Goal: Task Accomplishment & Management: Use online tool/utility

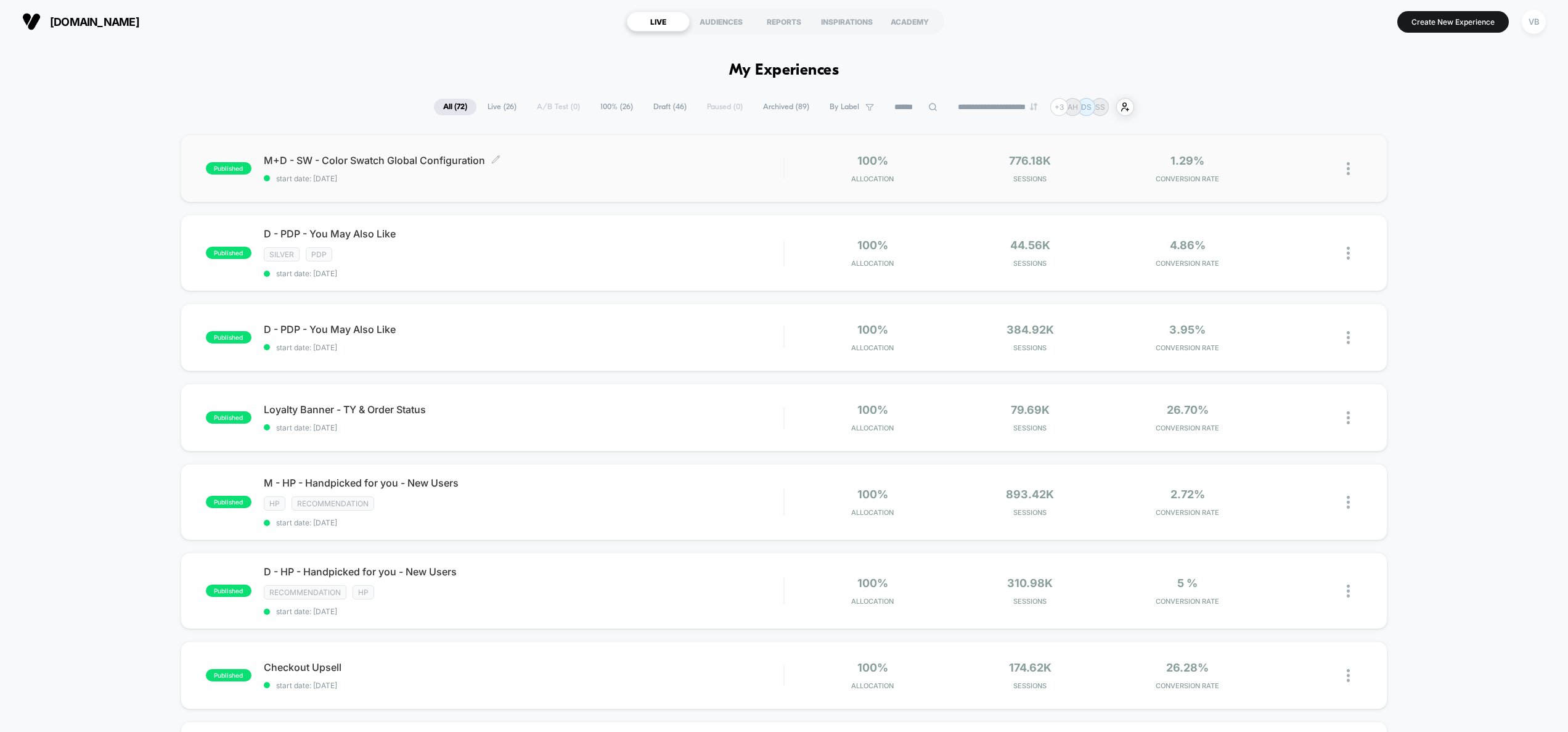
click at [564, 182] on span "start date: [DATE]" at bounding box center [524, 179] width 520 height 9
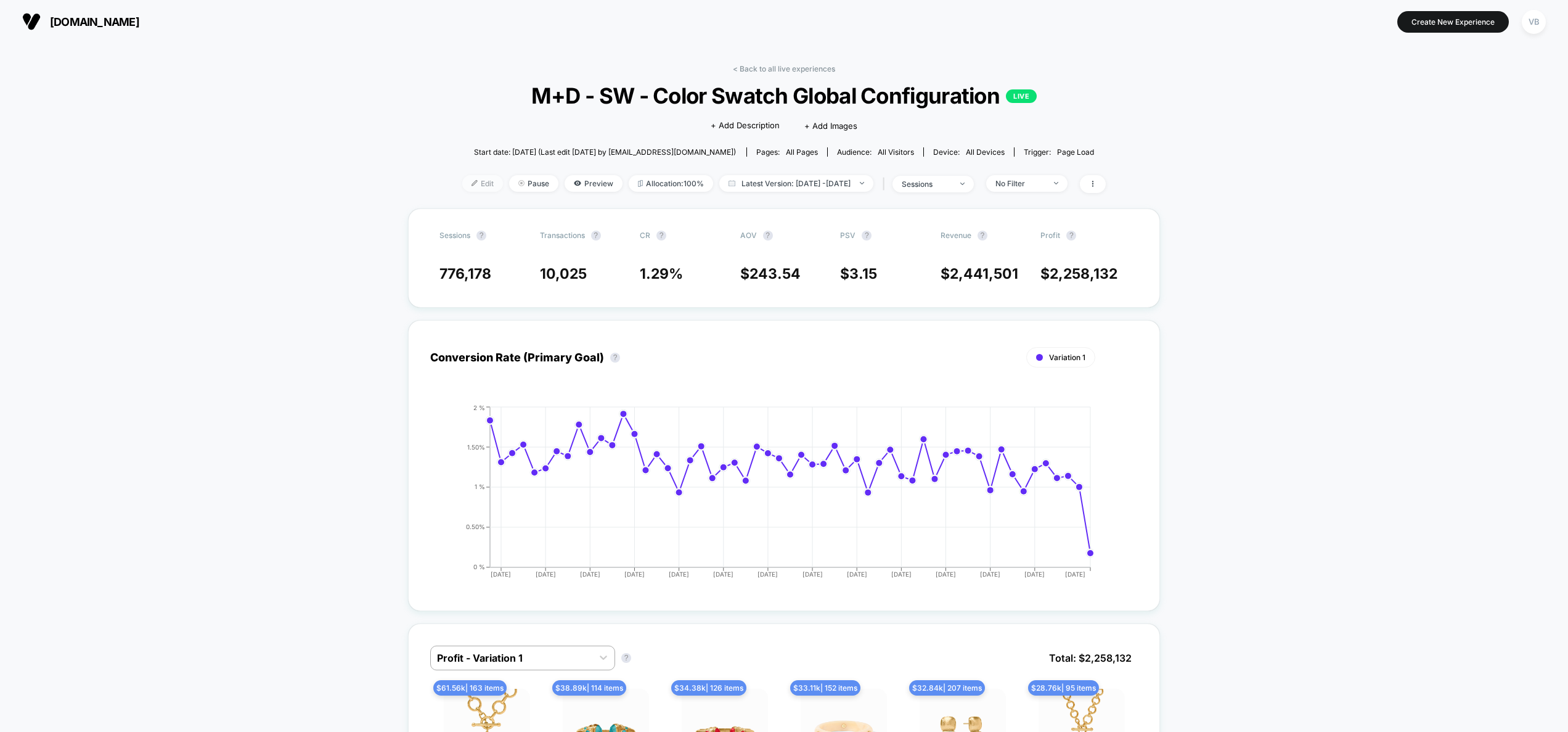
click at [468, 187] on span "Edit" at bounding box center [482, 183] width 41 height 16
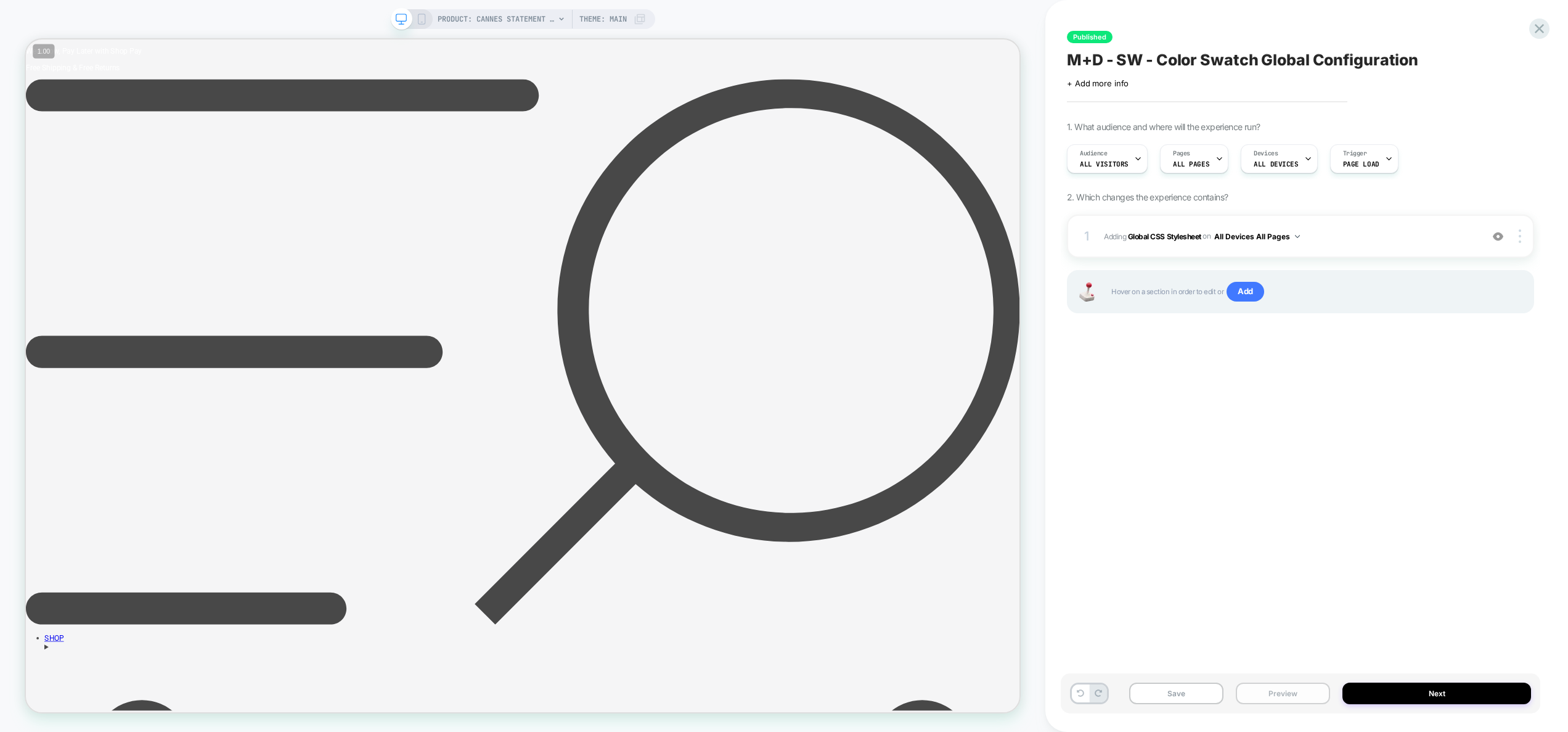
click at [1299, 699] on button "Preview" at bounding box center [1283, 694] width 94 height 22
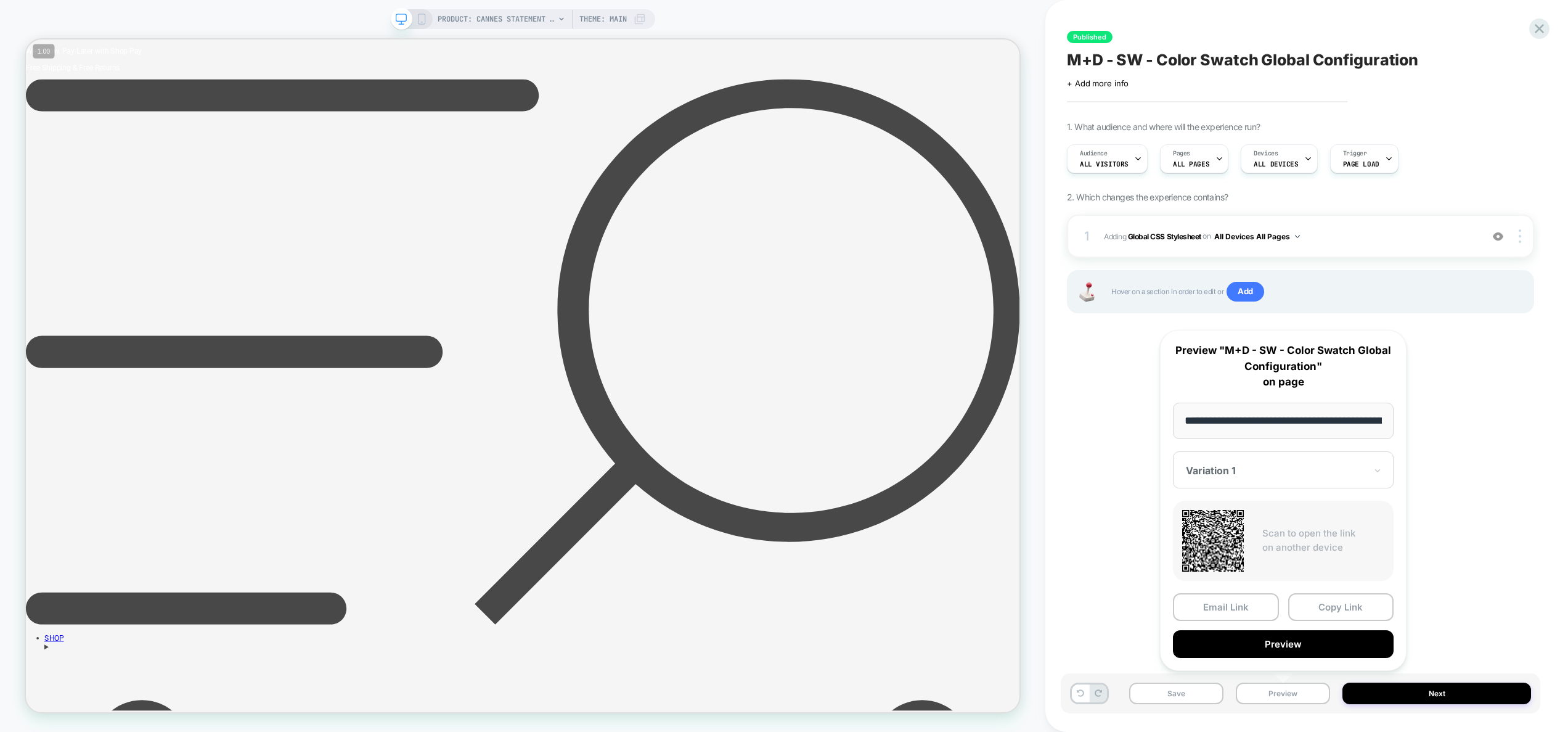
drag, startPoint x: 1483, startPoint y: 364, endPoint x: 1474, endPoint y: 361, distance: 9.5
click at [1483, 364] on div "Published M+D - SW - Color Swatch Global Configuration Click to edit experience…" at bounding box center [1300, 366] width 479 height 708
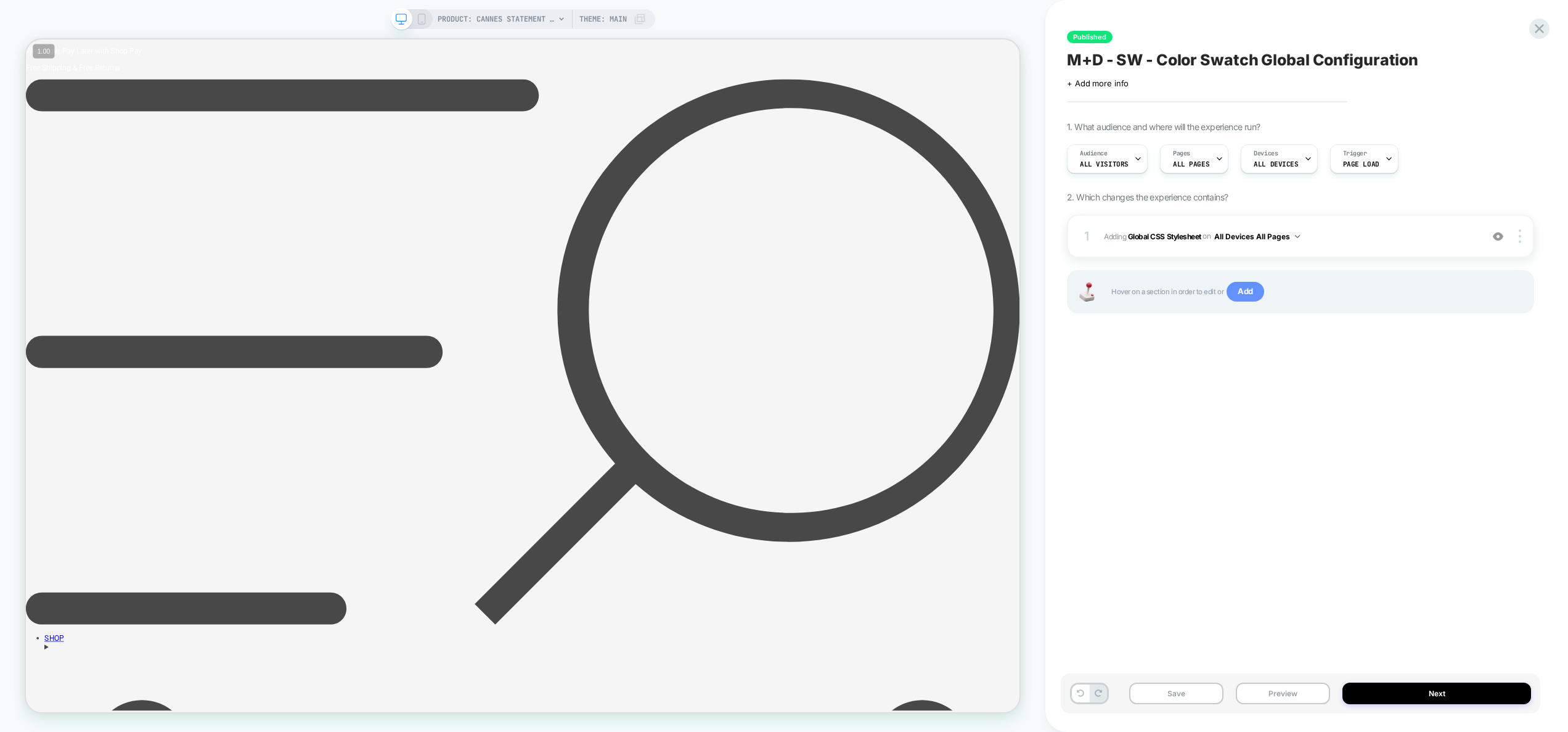
click at [1246, 296] on span "Add" at bounding box center [1245, 292] width 38 height 20
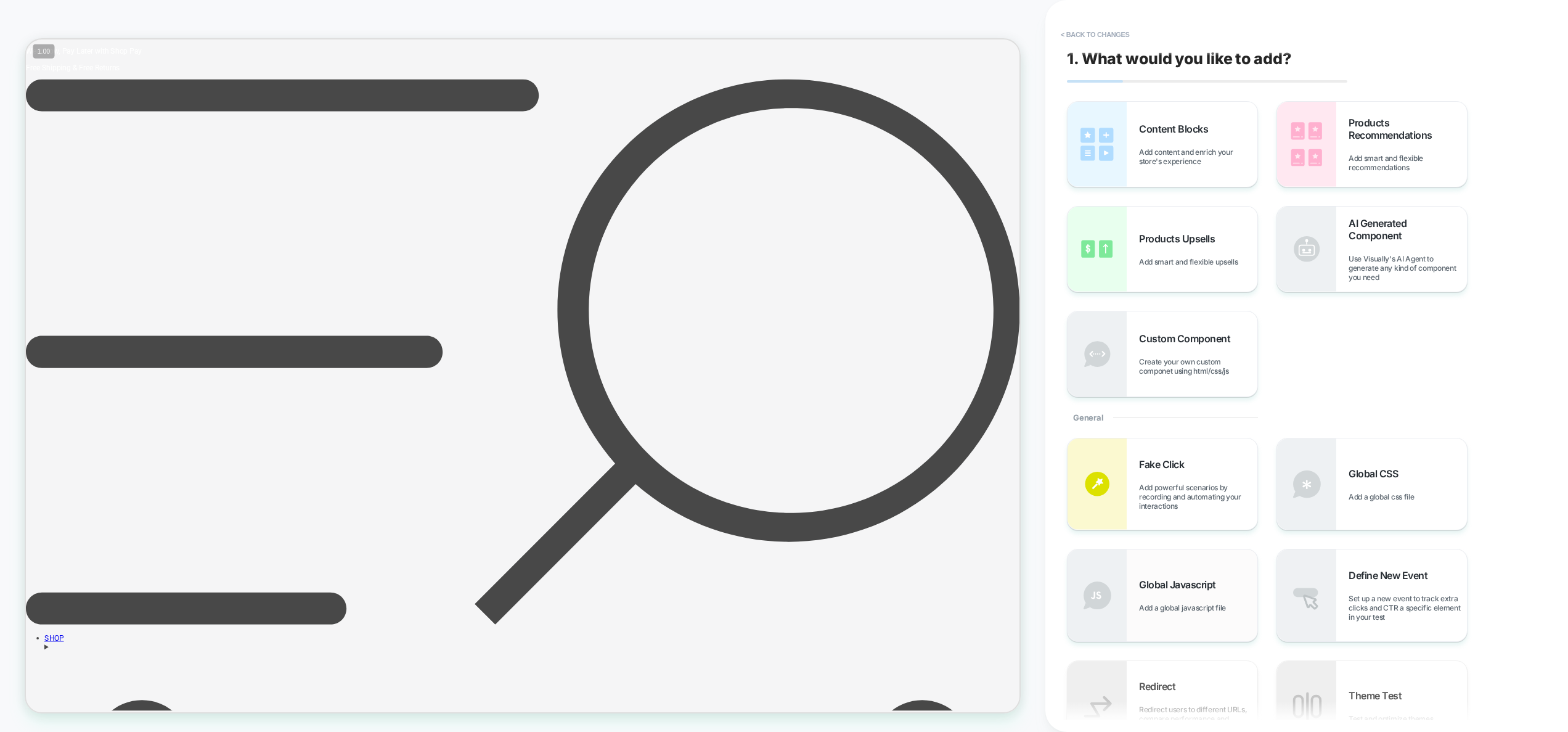
click at [1217, 590] on span "Global Javascript" at bounding box center [1180, 585] width 83 height 13
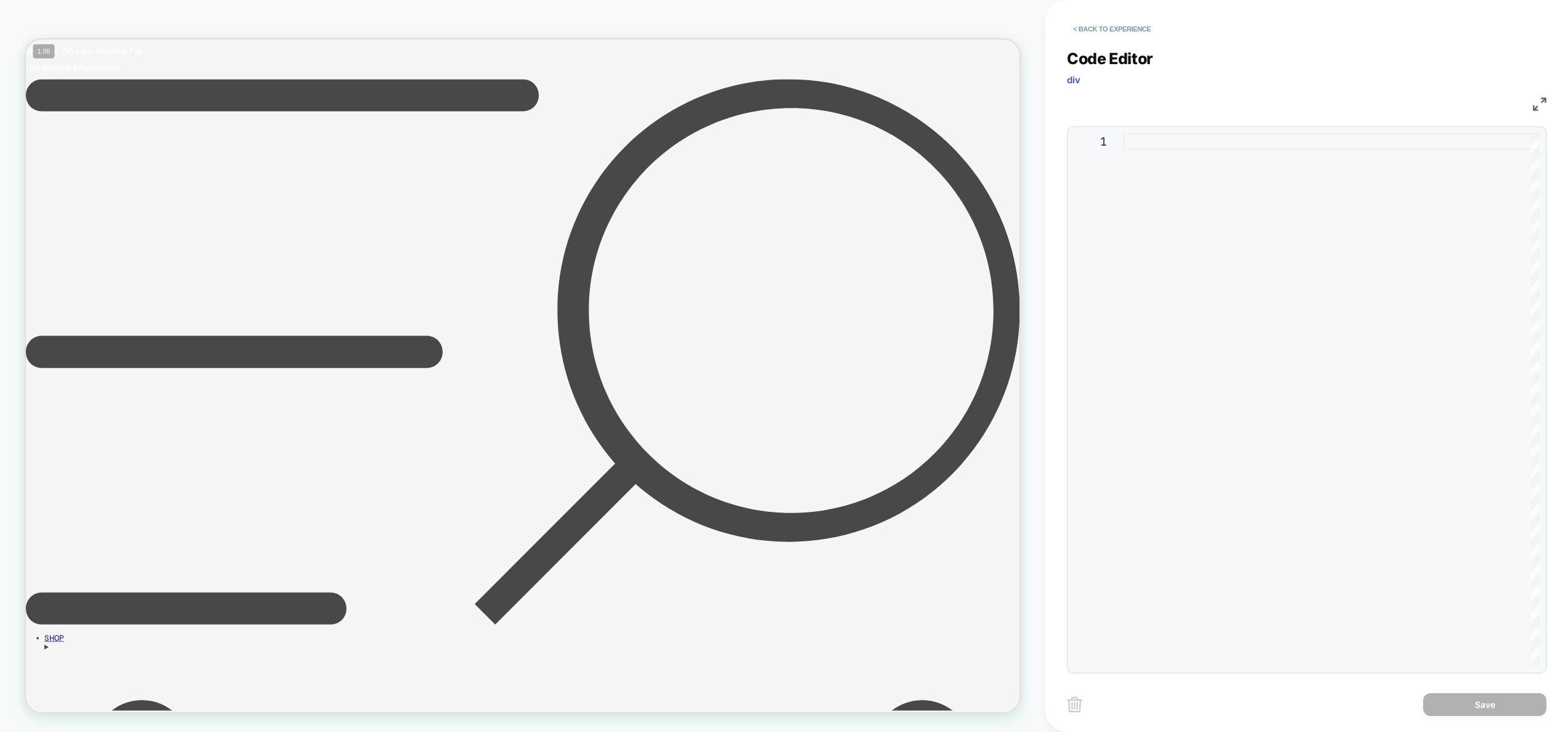
click at [1275, 342] on div at bounding box center [1331, 400] width 417 height 534
type textarea "**********"
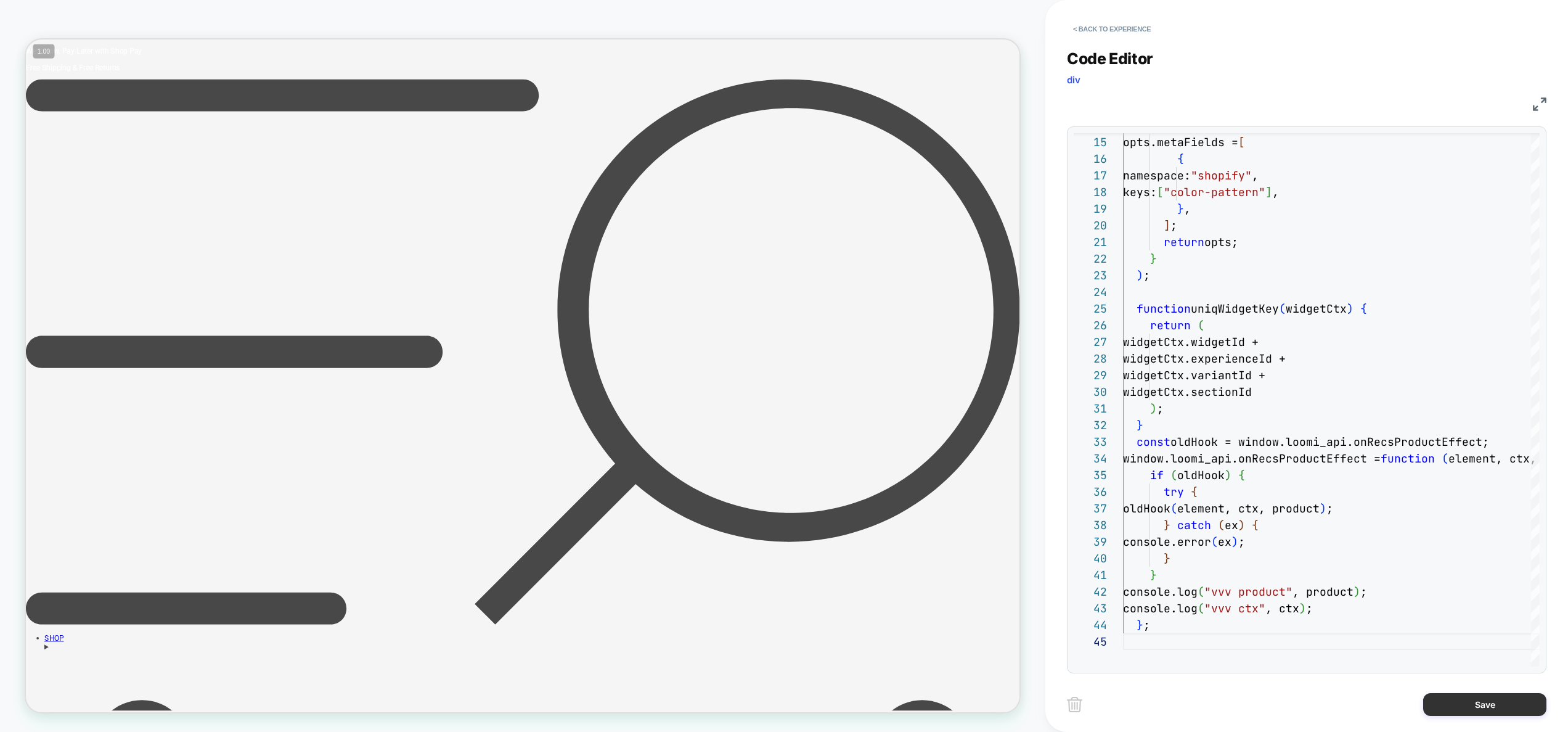
click at [1479, 705] on button "Save" at bounding box center [1484, 705] width 123 height 23
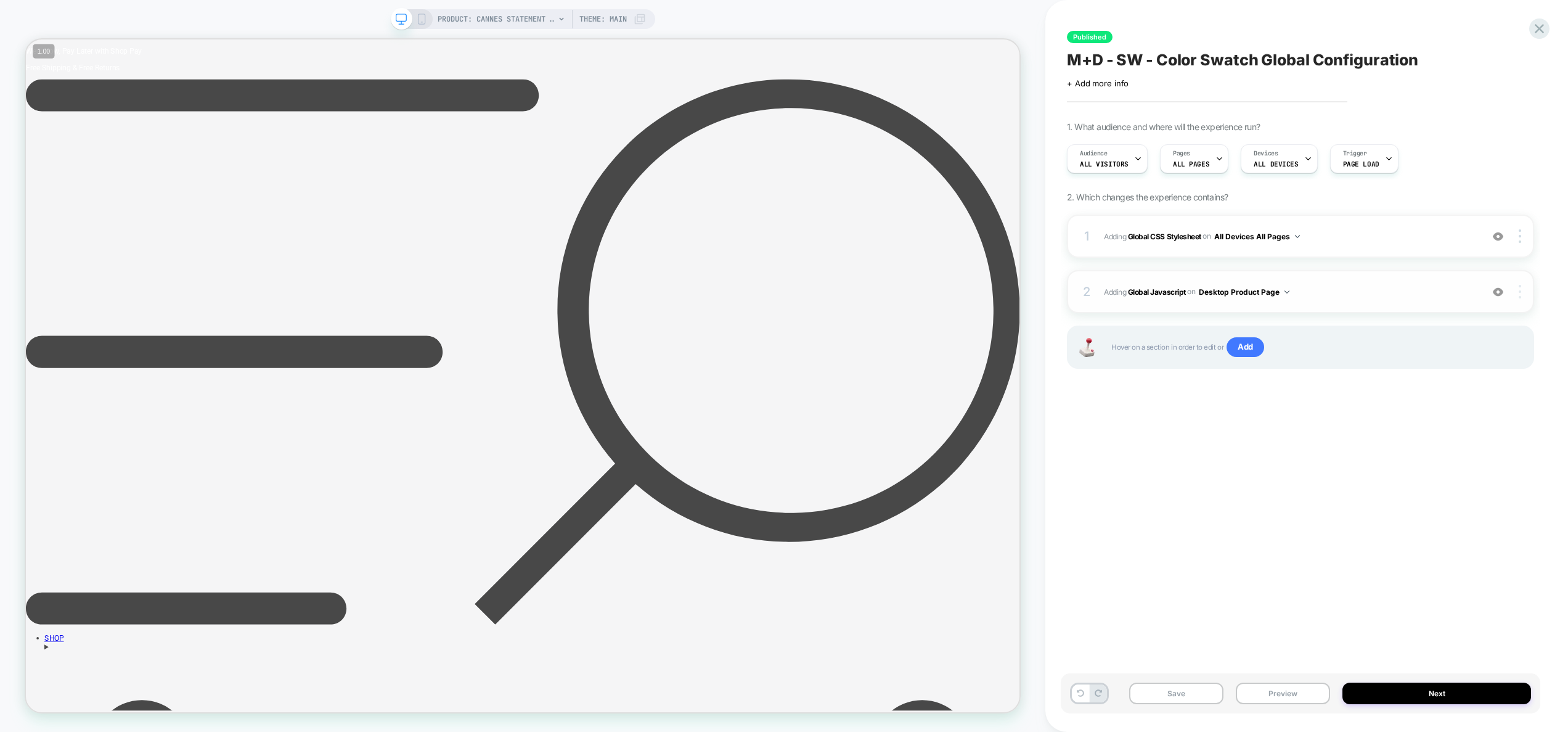
click at [1521, 295] on div at bounding box center [1522, 292] width 23 height 13
click at [1469, 326] on div "Target All Devices" at bounding box center [1447, 325] width 110 height 34
click at [1286, 695] on button "Preview" at bounding box center [1283, 694] width 94 height 22
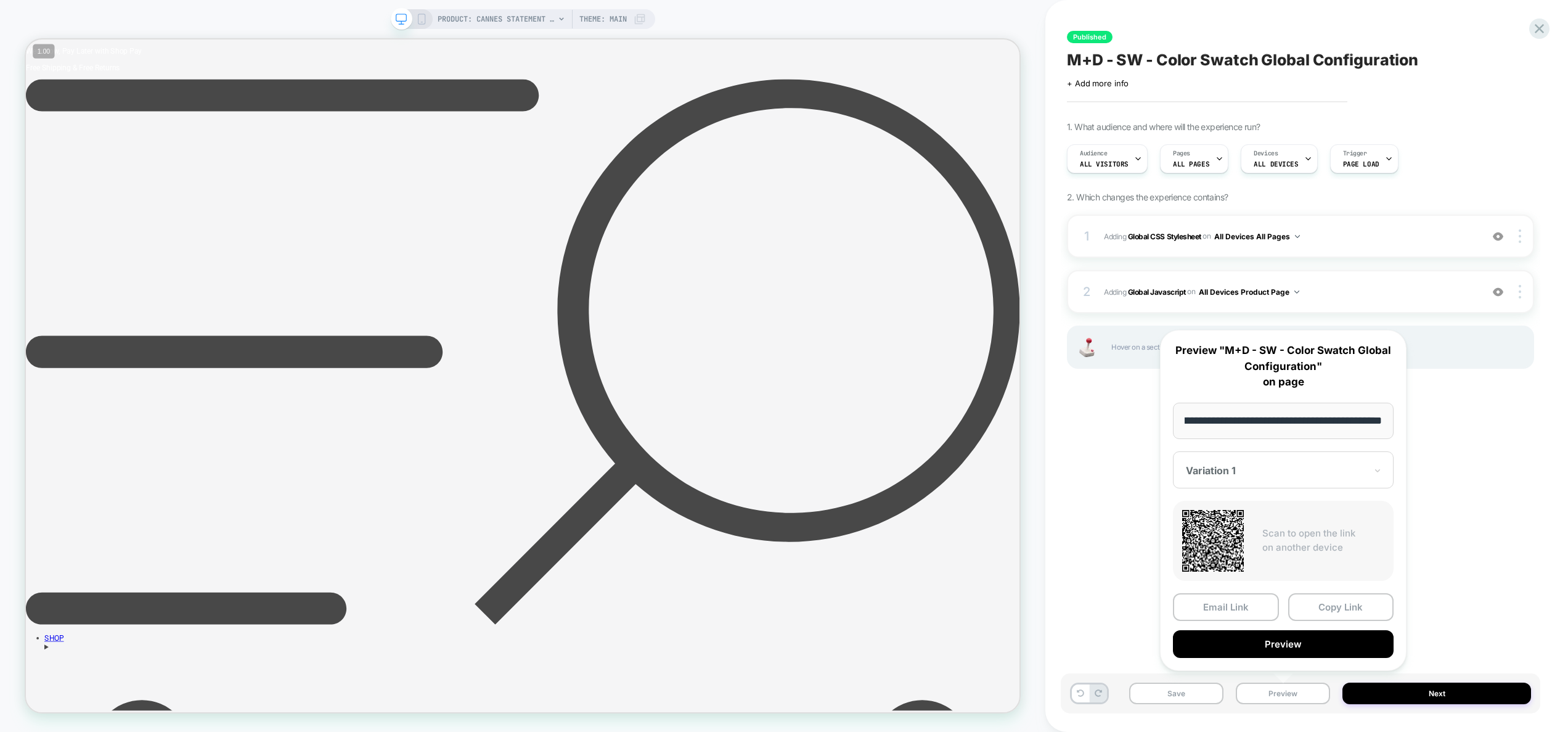
scroll to position [0, 0]
click at [1122, 566] on div "Published M+D - SW - Color Swatch Global Configuration Click to edit experience…" at bounding box center [1300, 366] width 479 height 708
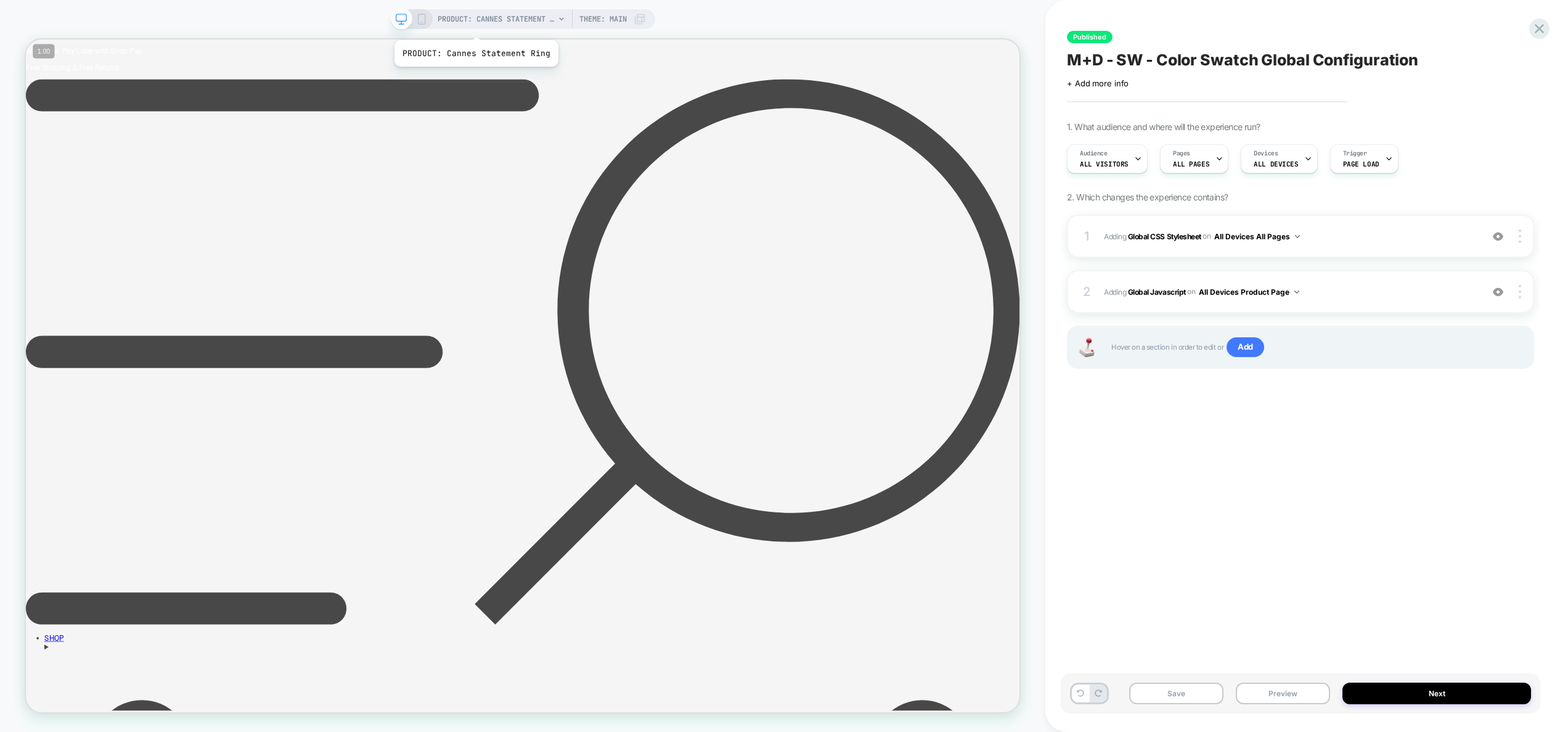
click at [475, 24] on span "PRODUCT: Cannes Statement Ring" at bounding box center [497, 19] width 117 height 20
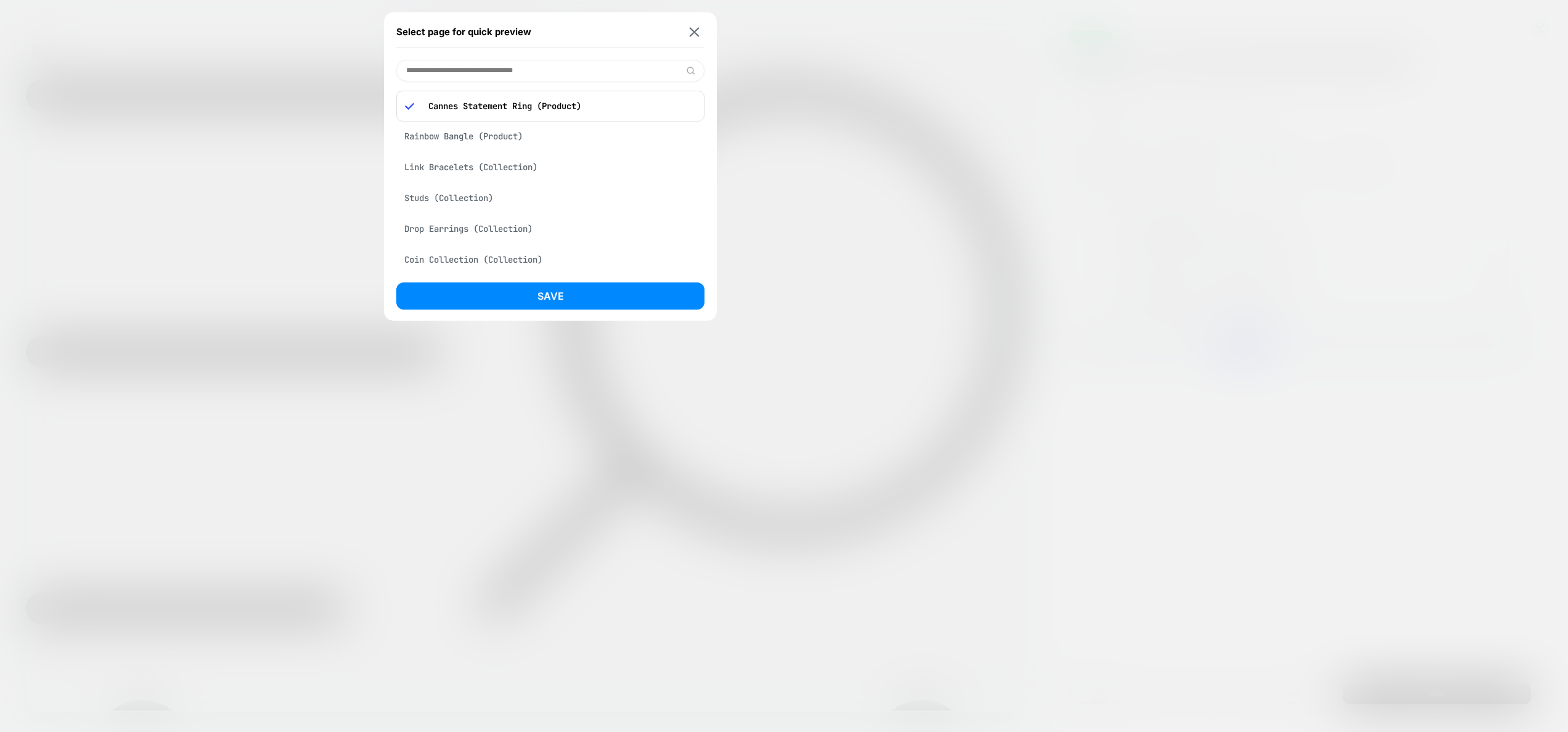
click at [464, 62] on input at bounding box center [551, 71] width 309 height 22
type input "******"
type input "*******"
click at [462, 107] on div "Rainbow Bangle (Product)" at bounding box center [551, 103] width 309 height 24
click at [528, 288] on button "Save" at bounding box center [551, 295] width 309 height 27
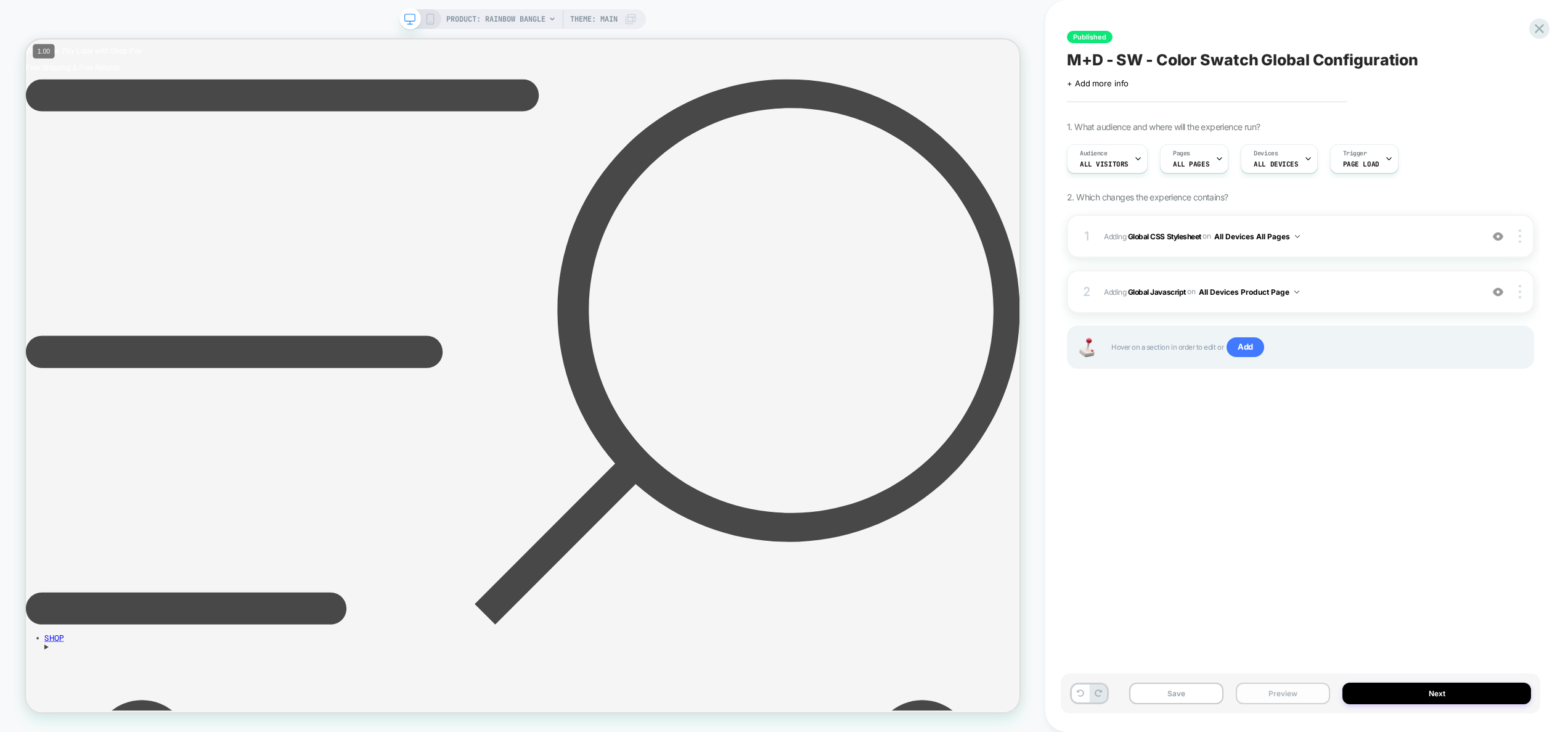
click at [1284, 697] on button "Preview" at bounding box center [1283, 694] width 94 height 22
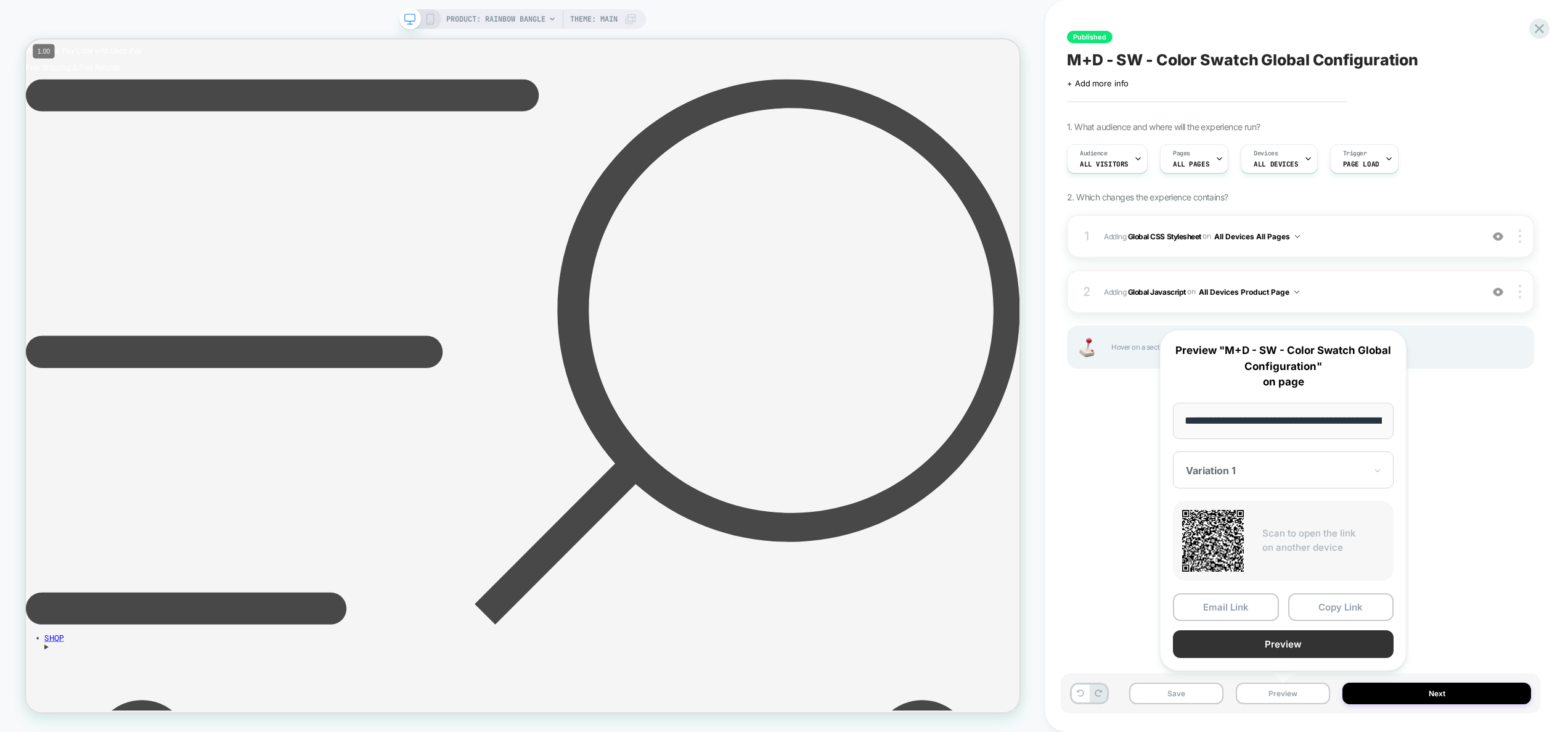
click at [1288, 649] on button "Preview" at bounding box center [1284, 643] width 221 height 27
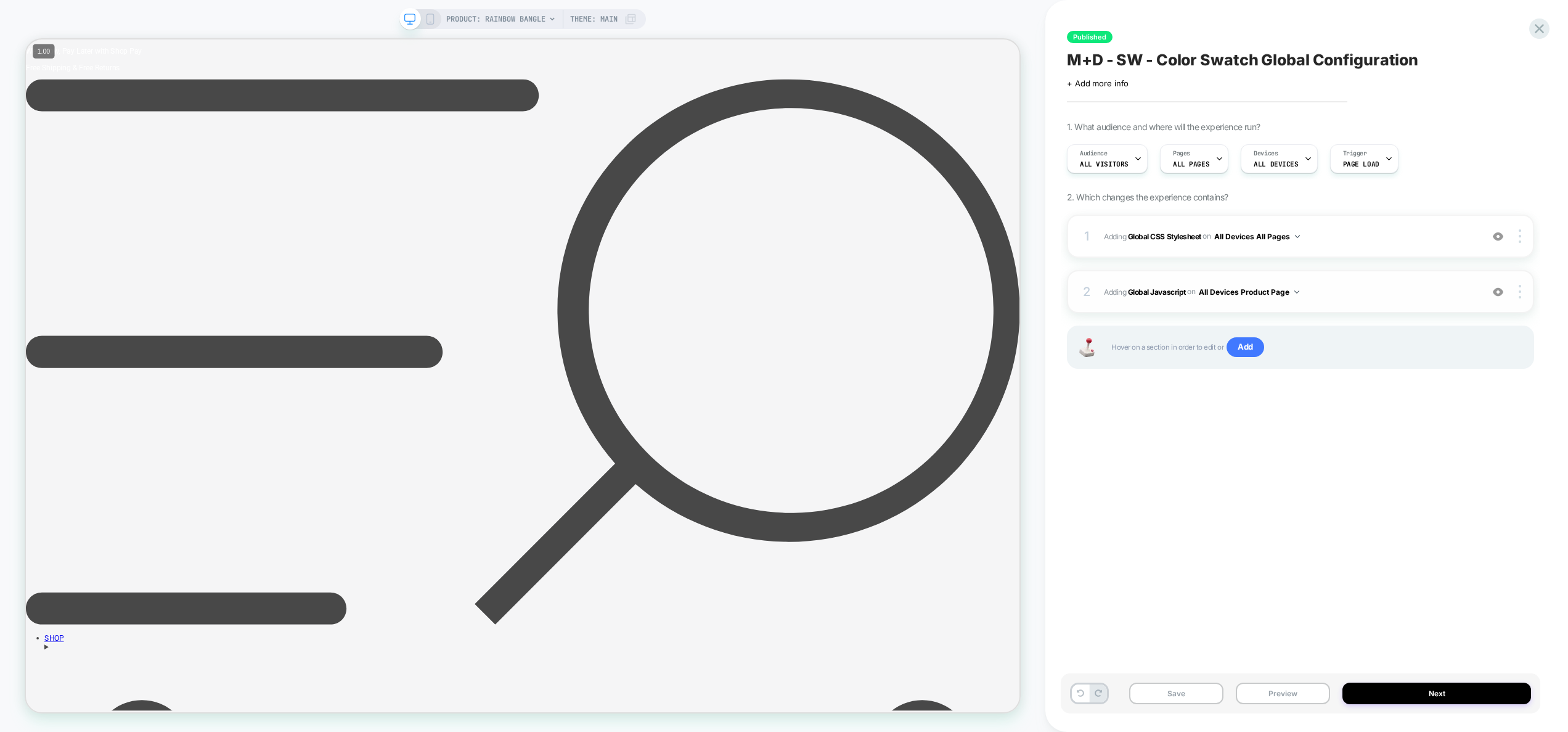
click at [1321, 291] on span "Adding Global Javascript on All Devices Product Page" at bounding box center [1290, 292] width 372 height 16
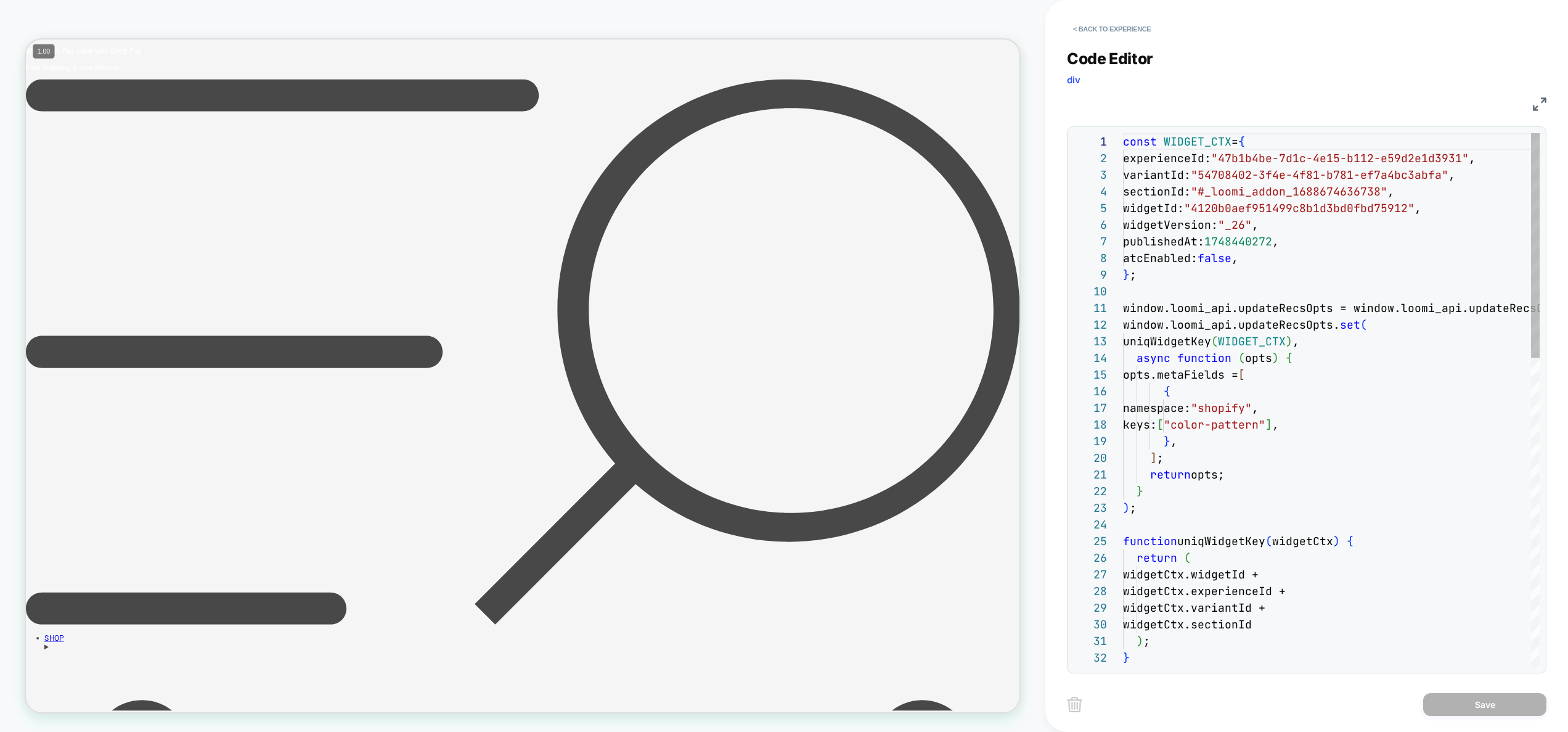
scroll to position [166, 0]
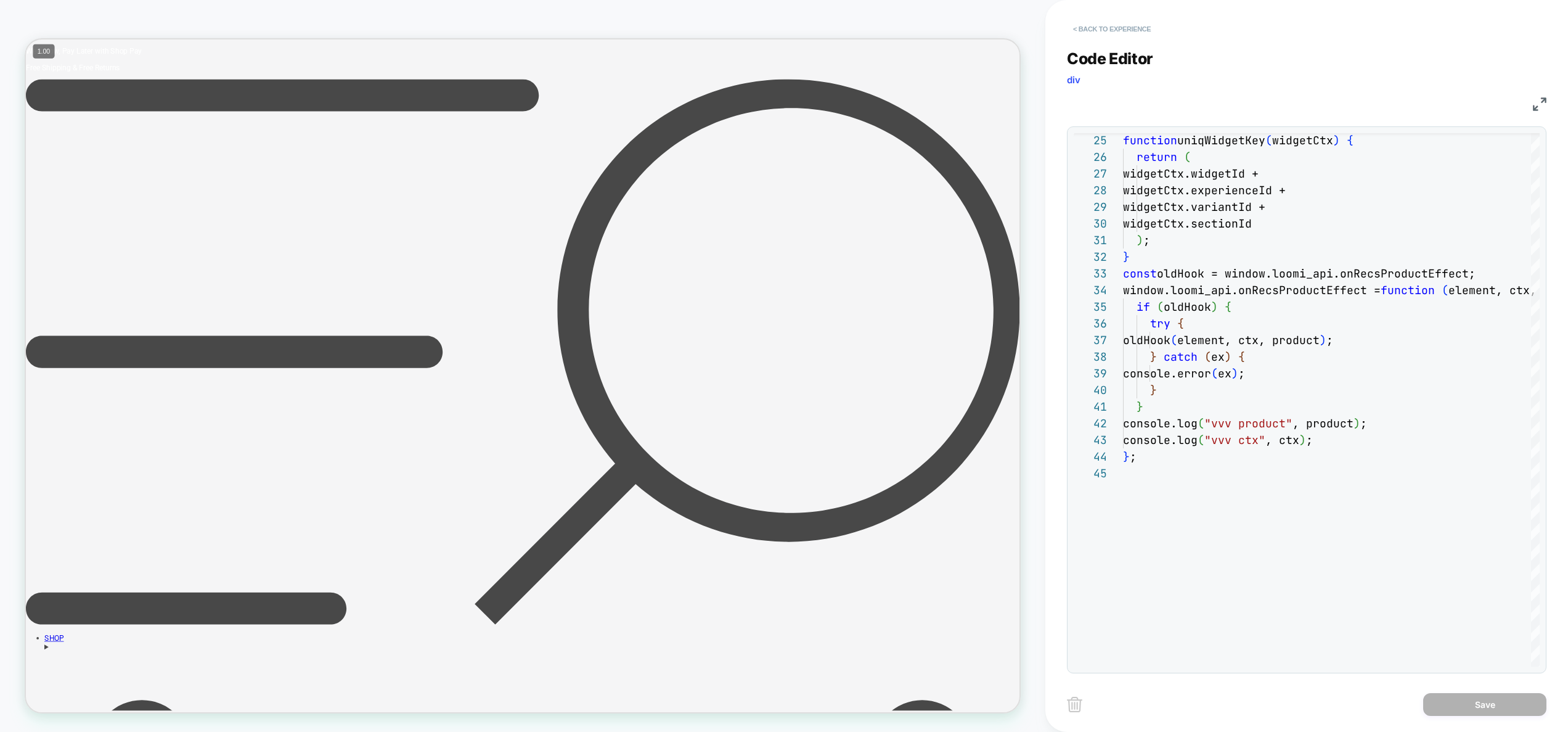
click at [1122, 28] on button "< Back to experience" at bounding box center [1111, 28] width 90 height 20
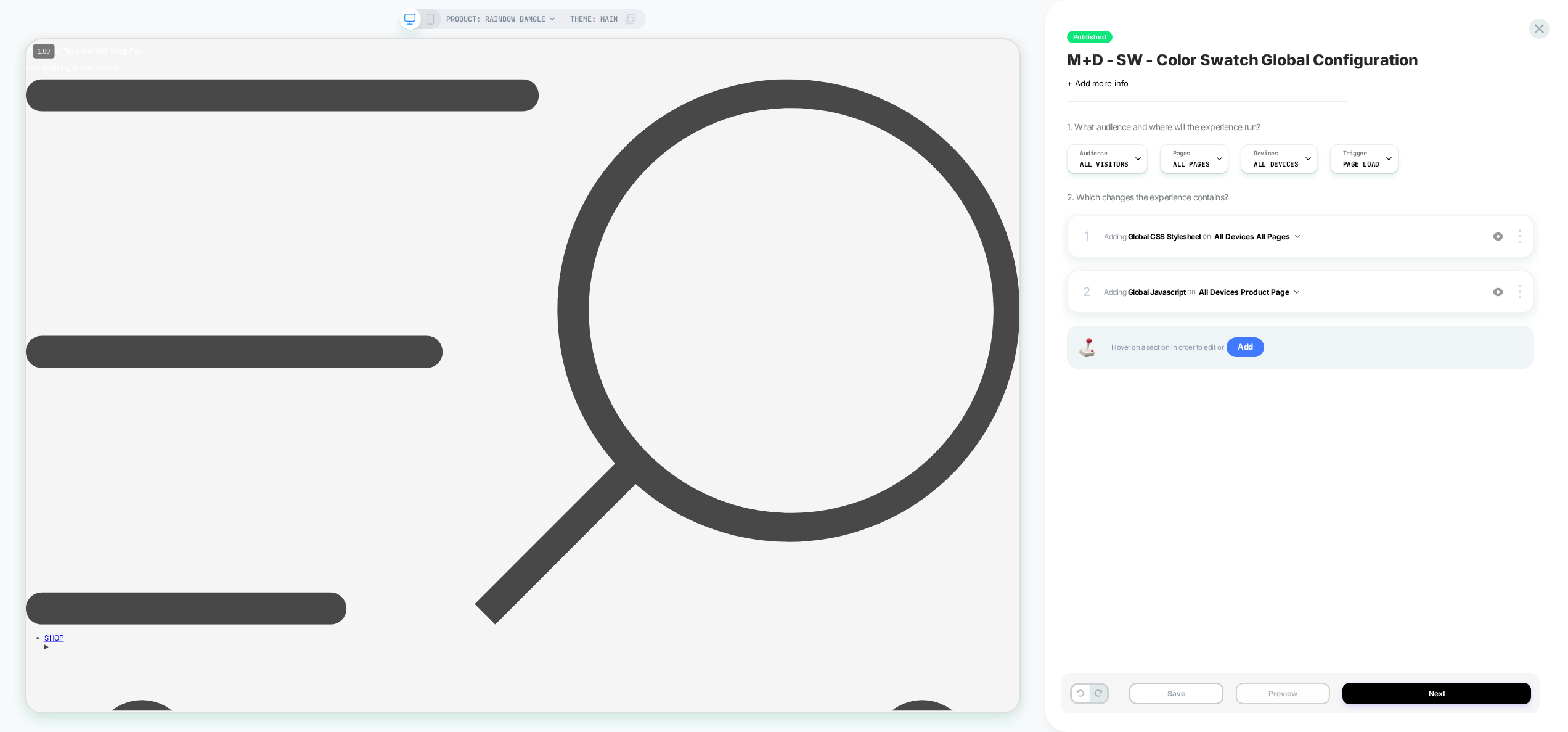
click at [1298, 699] on button "Preview" at bounding box center [1283, 694] width 94 height 22
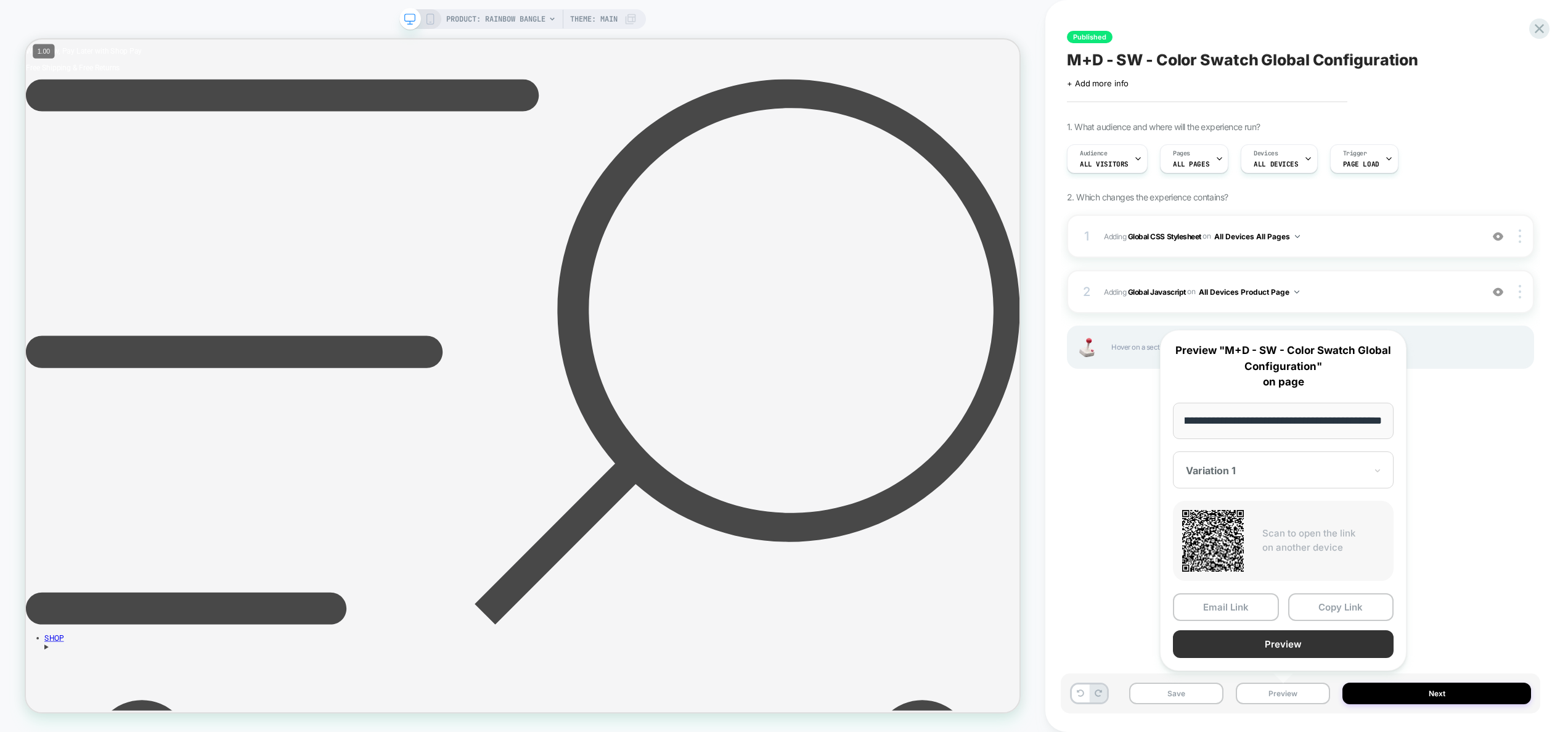
scroll to position [0, 0]
click at [1284, 647] on button "Preview" at bounding box center [1284, 643] width 221 height 27
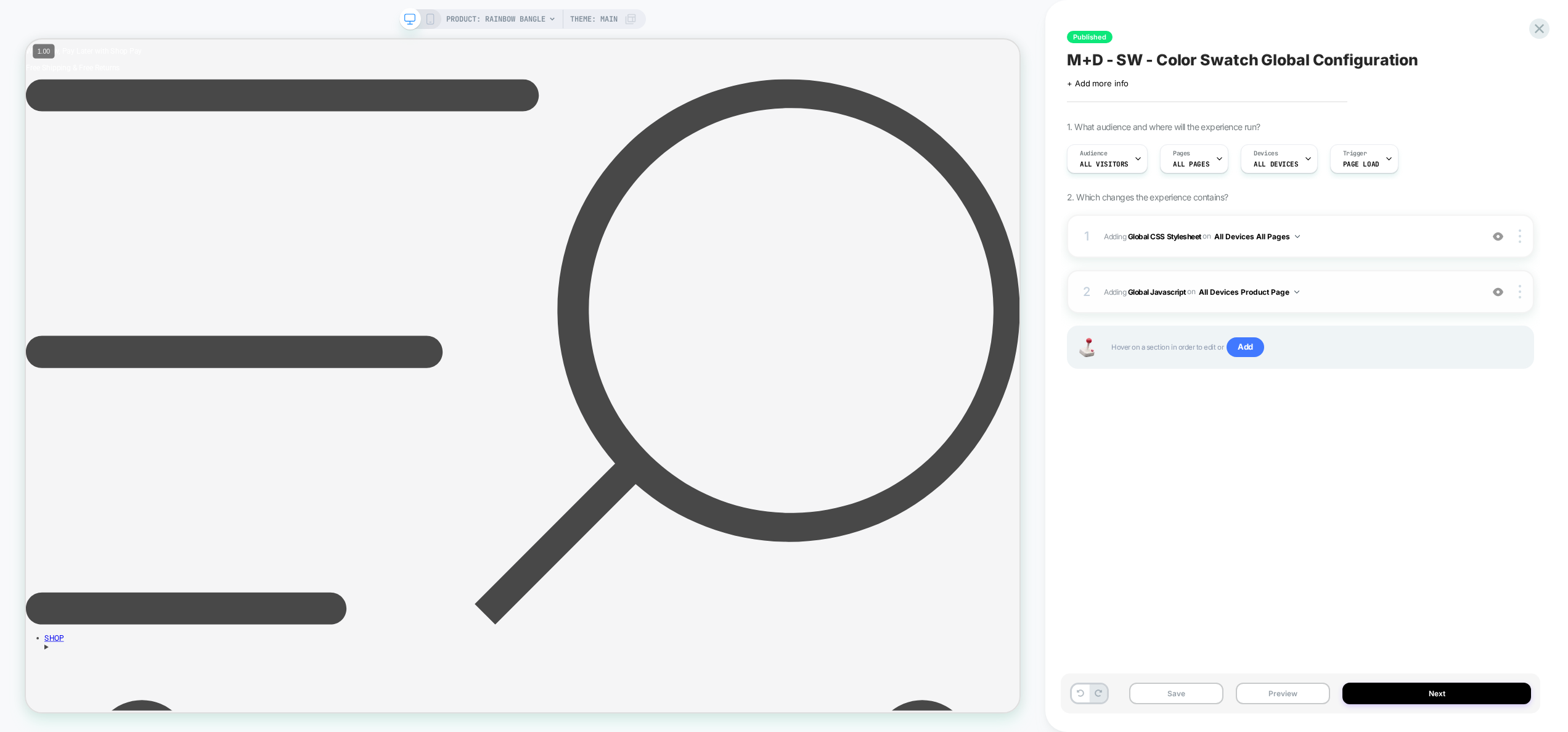
click at [1375, 294] on span "Adding Global Javascript on All Devices Product Page" at bounding box center [1290, 292] width 372 height 16
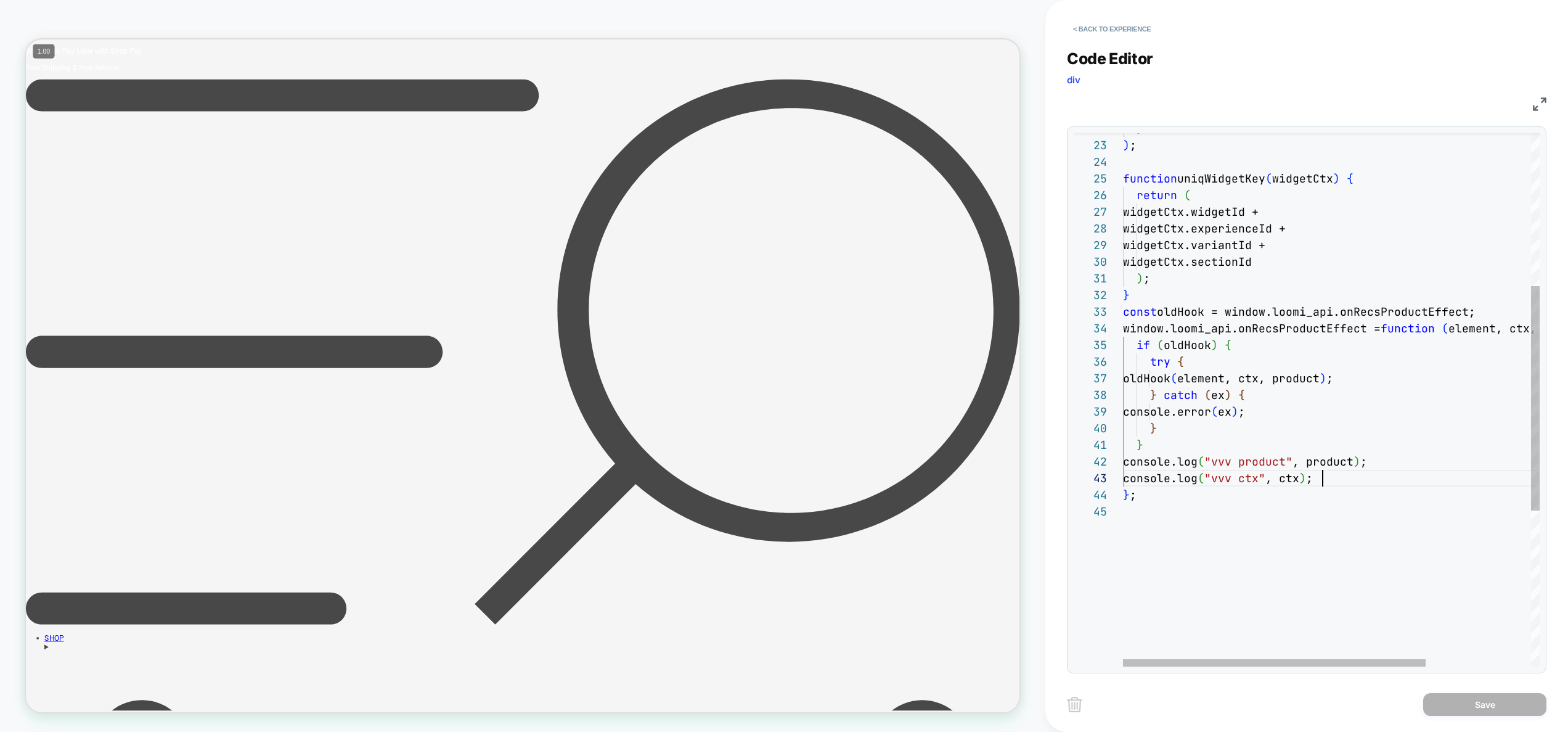
scroll to position [33, 200]
click at [1356, 482] on div "console.log ( "vvv ctx" , ctx ) ; } ; } console.log ( "vvv product" , product )…" at bounding box center [1404, 404] width 561 height 1267
type textarea "**********"
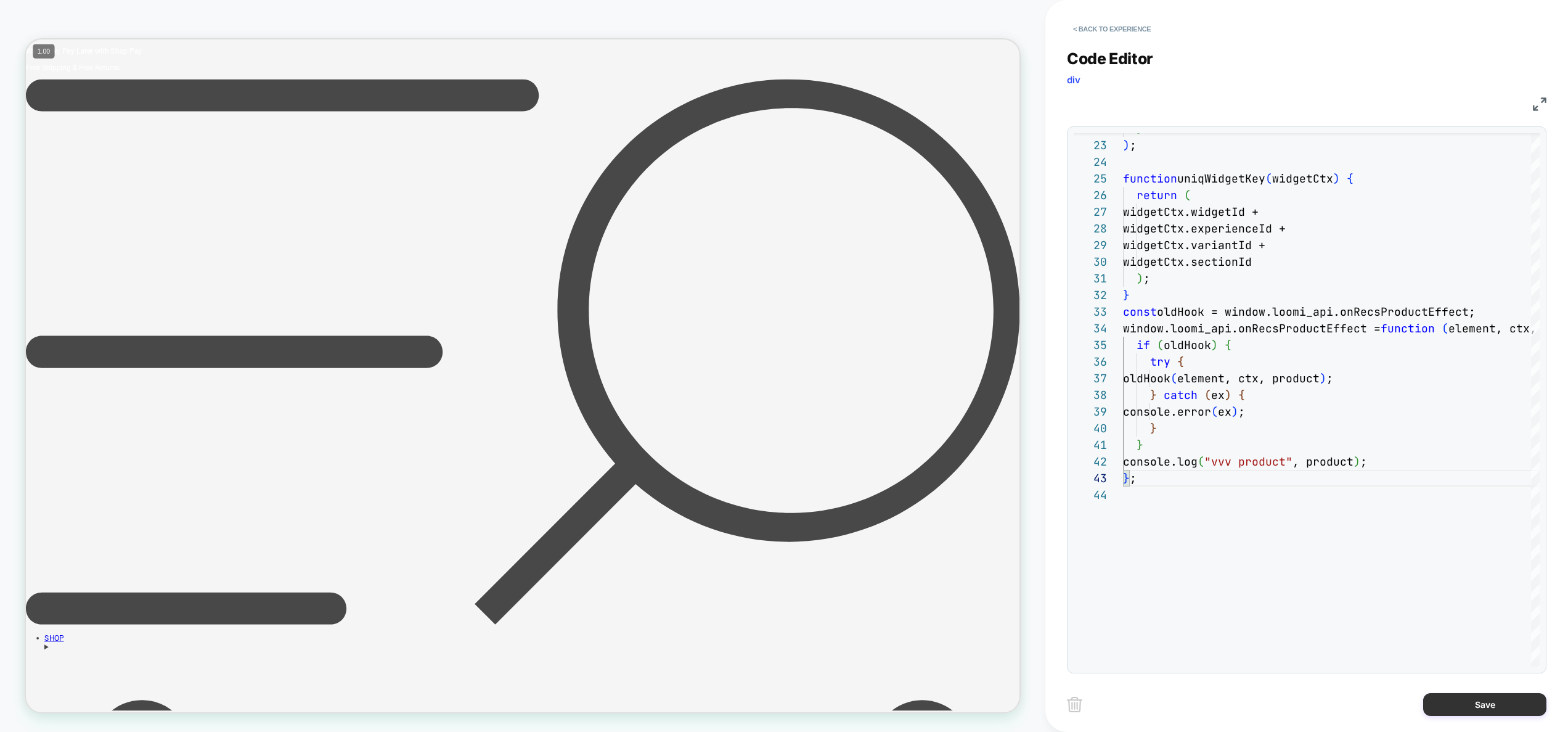
click at [1455, 701] on button "Save" at bounding box center [1484, 705] width 123 height 23
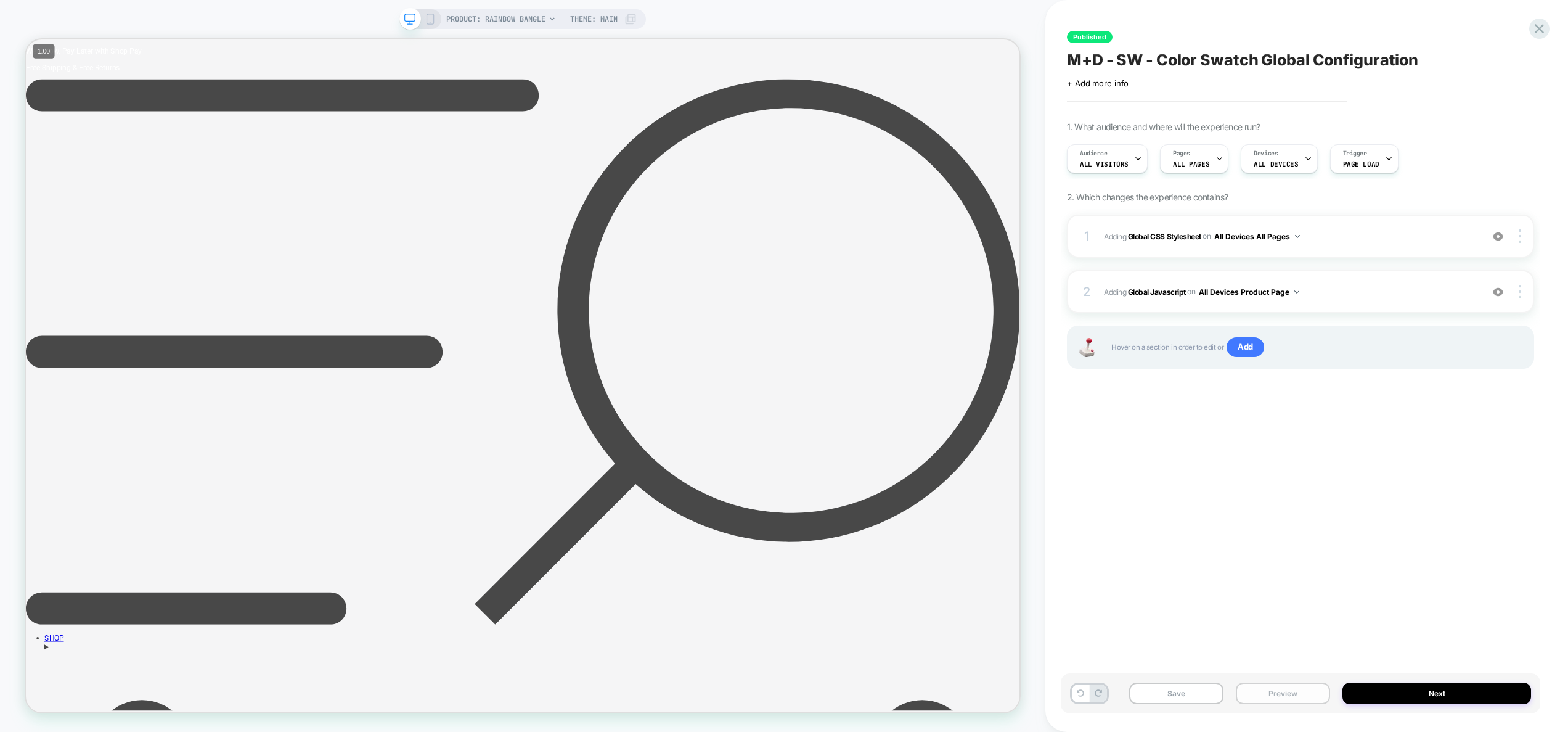
click at [1277, 697] on button "Preview" at bounding box center [1283, 694] width 94 height 22
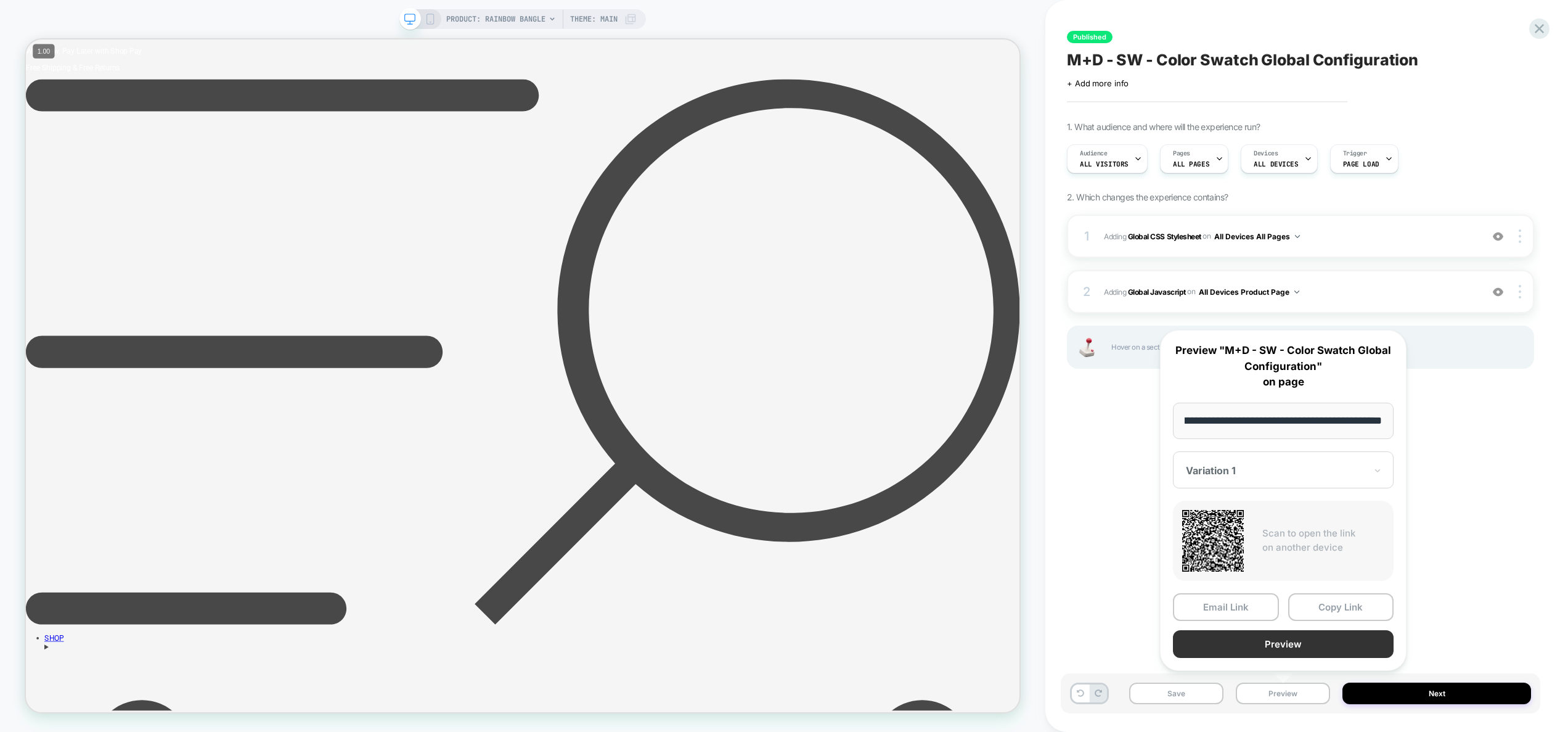
scroll to position [0, 0]
click at [1281, 651] on button "Preview" at bounding box center [1284, 643] width 221 height 27
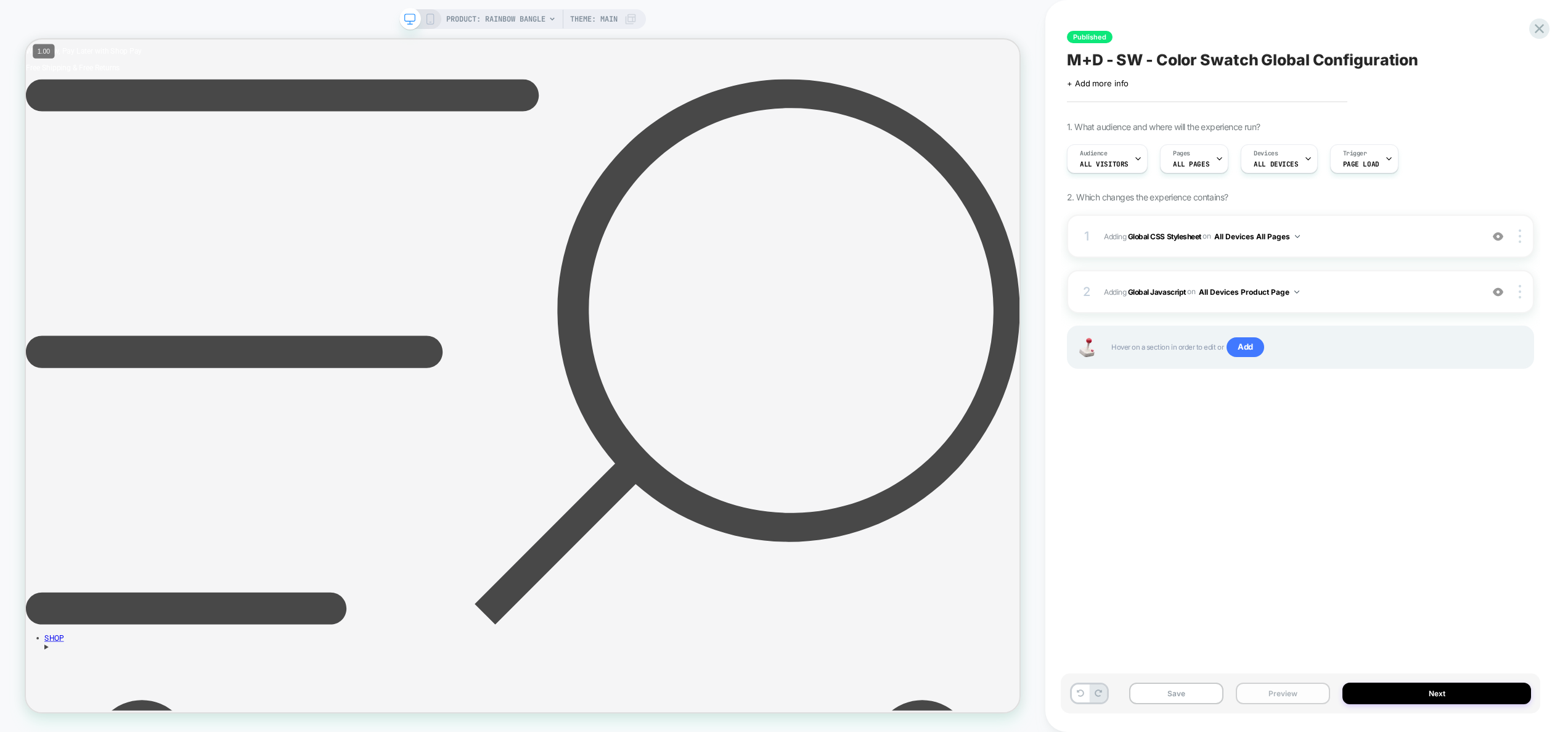
click at [1274, 701] on button "Preview" at bounding box center [1283, 694] width 94 height 22
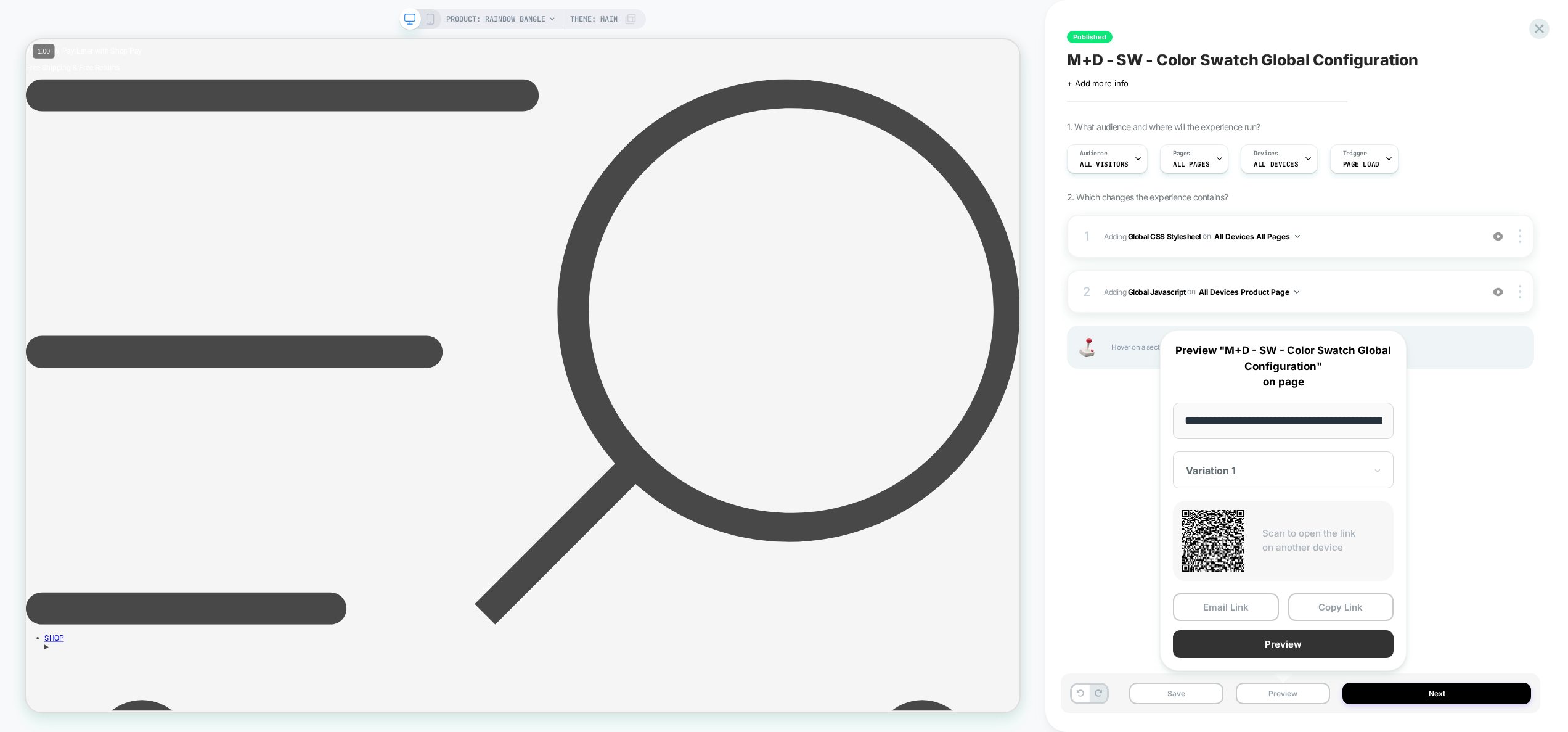
click at [1304, 645] on button "Preview" at bounding box center [1284, 643] width 221 height 27
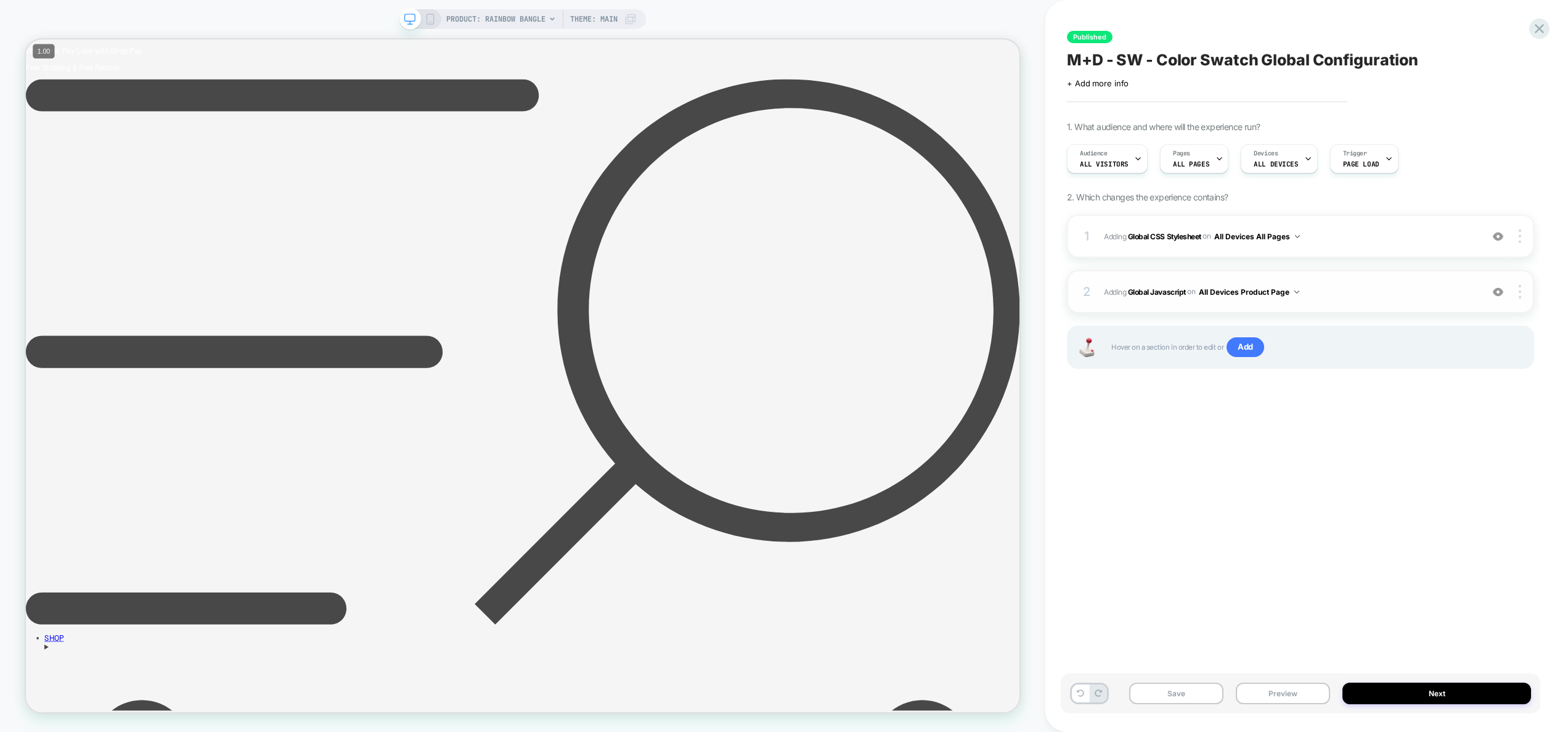
click at [1330, 288] on span "Adding Global Javascript on All Devices Product Page" at bounding box center [1290, 292] width 372 height 16
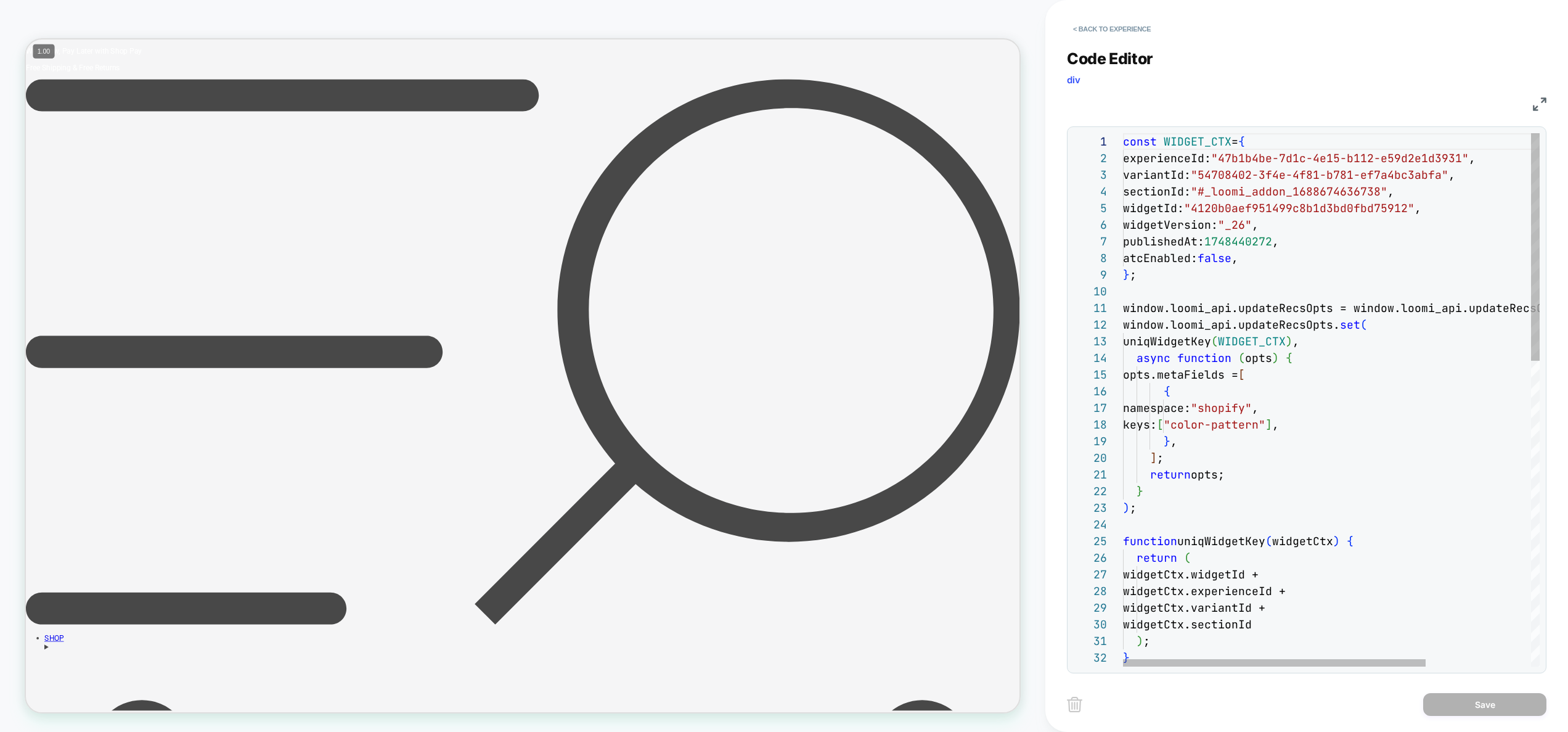
scroll to position [150, 0]
type textarea "**********"
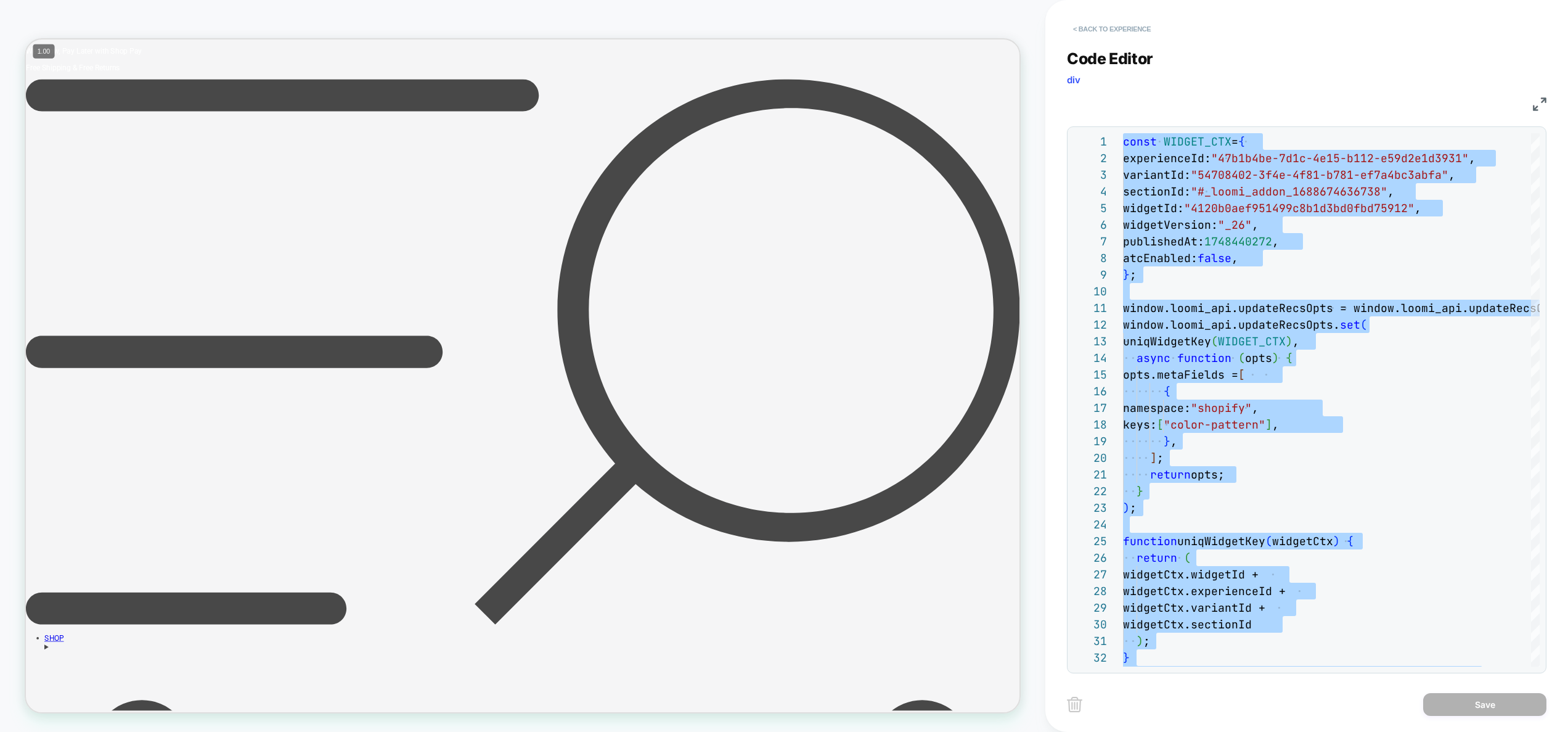
click at [1127, 31] on button "< Back to experience" at bounding box center [1111, 28] width 90 height 20
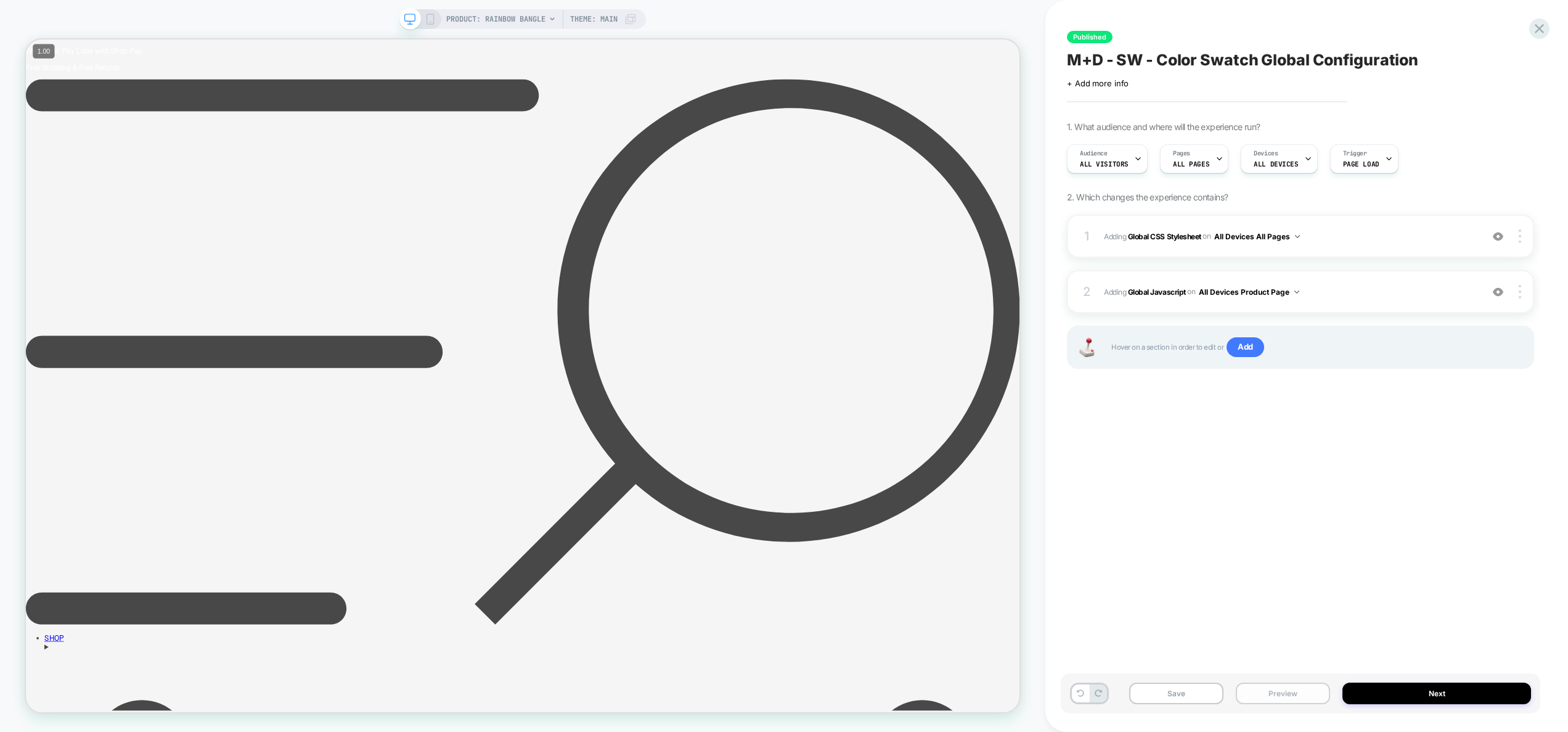
click at [1299, 687] on button "Preview" at bounding box center [1283, 694] width 94 height 22
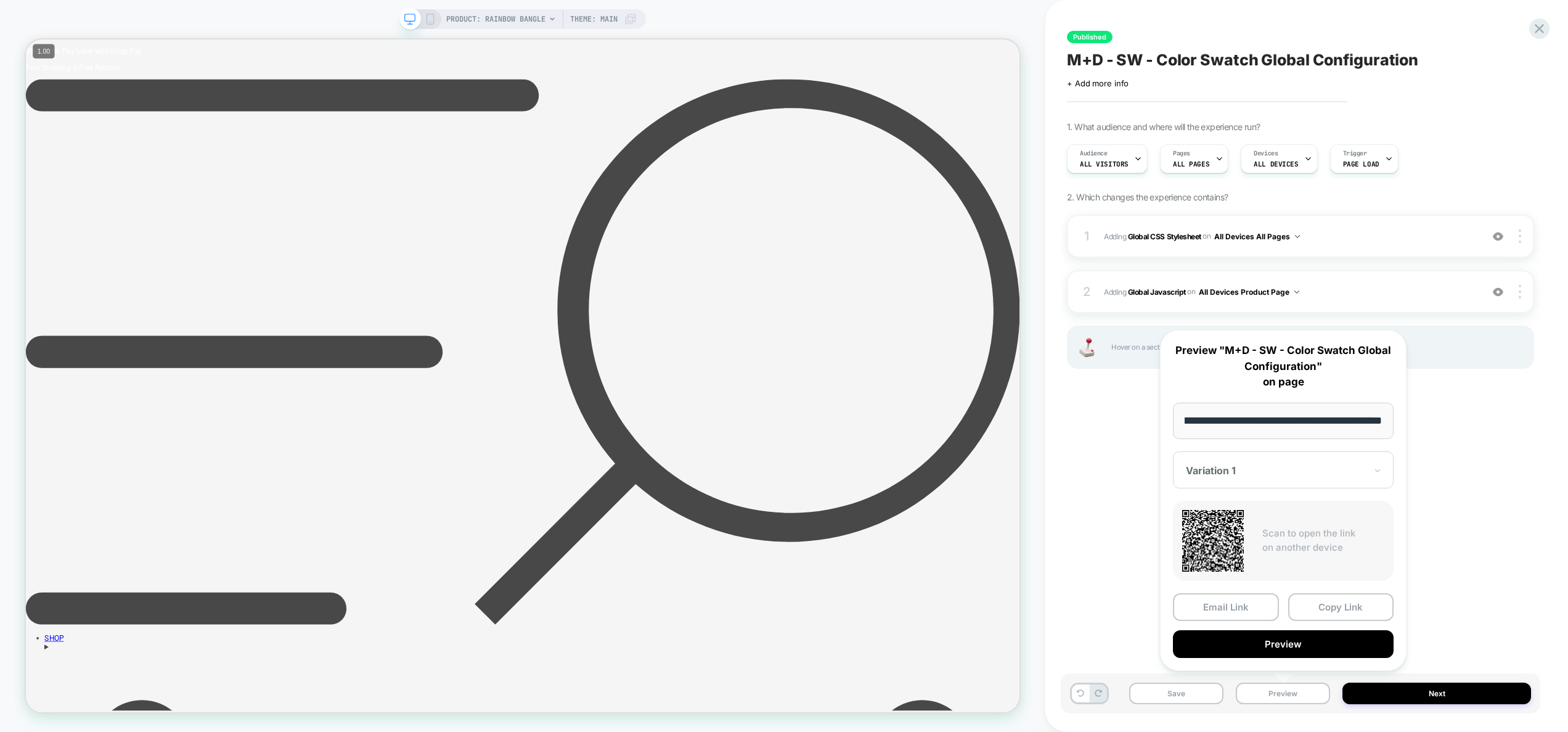
scroll to position [0, 0]
click at [1349, 644] on button "Preview" at bounding box center [1284, 643] width 221 height 27
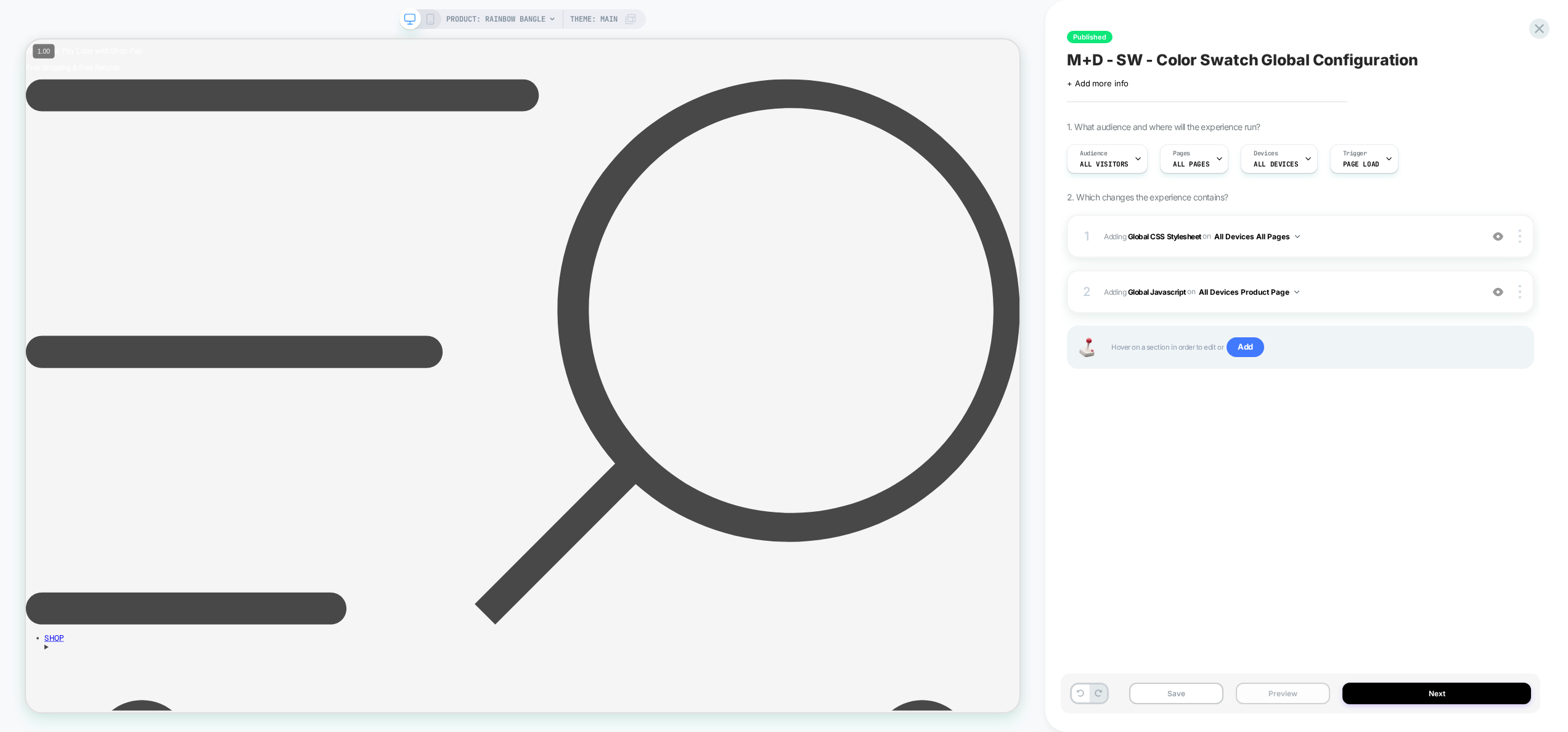
click at [1292, 692] on button "Preview" at bounding box center [1283, 694] width 94 height 22
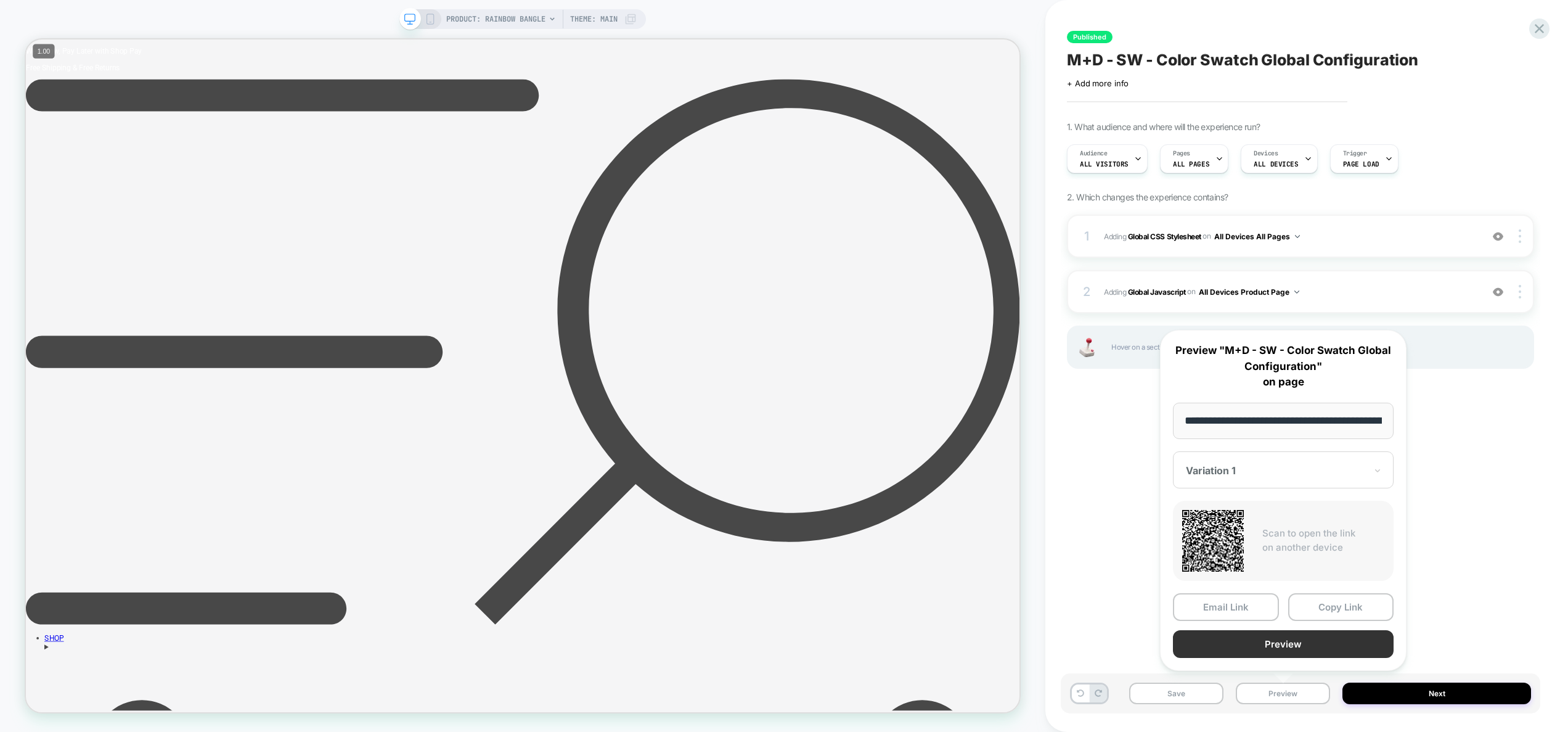
click at [1289, 643] on button "Preview" at bounding box center [1284, 643] width 221 height 27
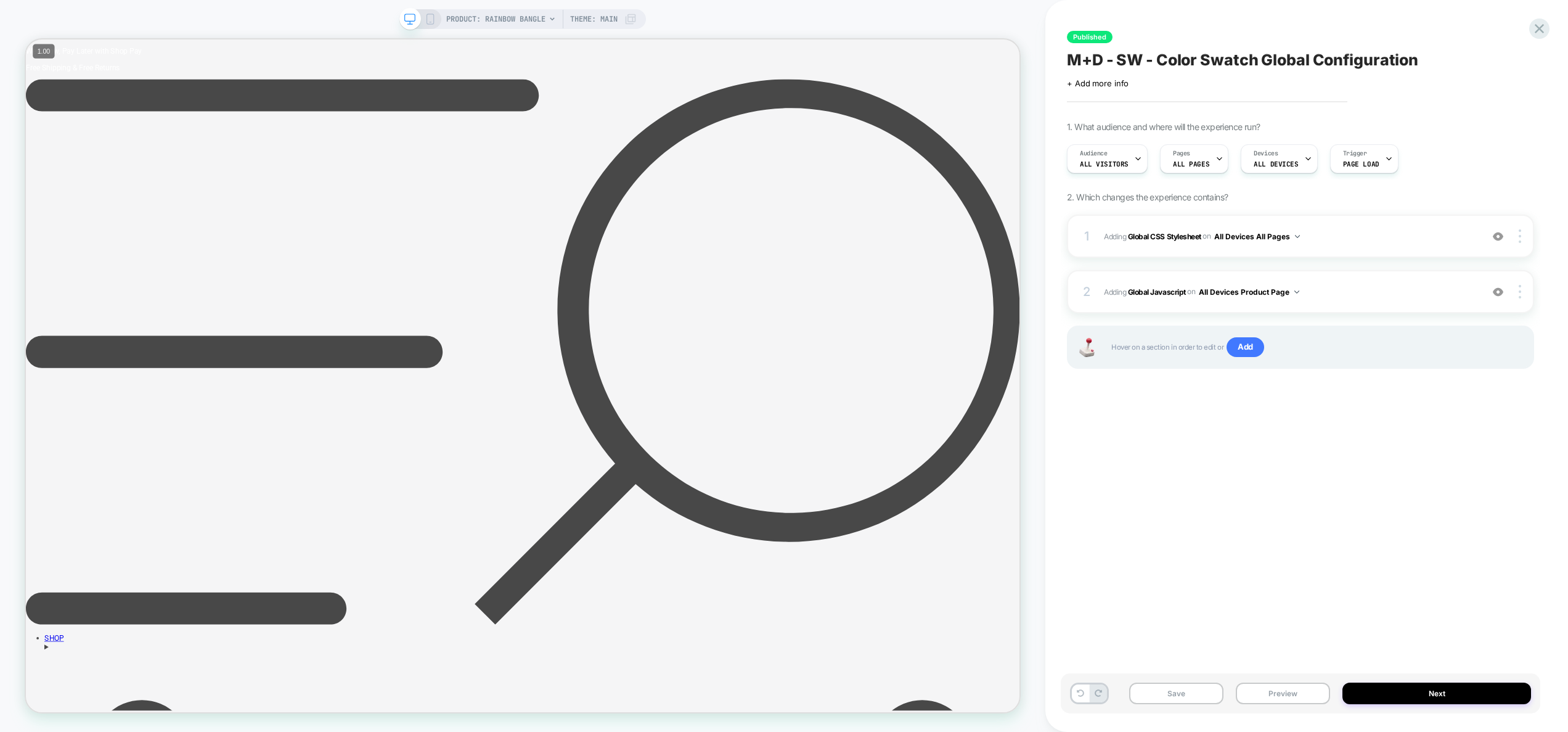
click at [1295, 705] on div "Save Preview Next" at bounding box center [1300, 693] width 479 height 40
click at [1292, 699] on button "Preview" at bounding box center [1283, 694] width 94 height 22
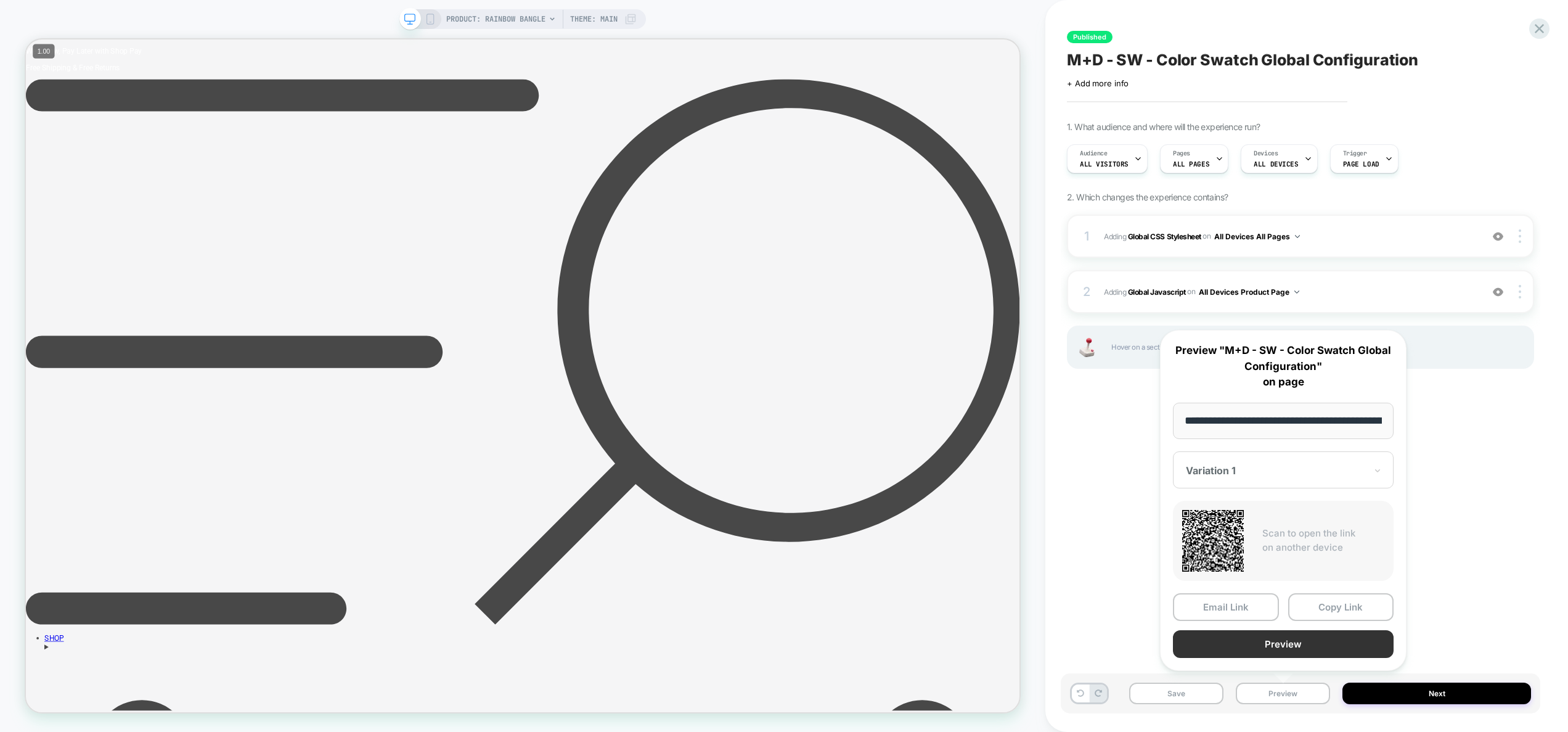
click at [1295, 644] on button "Preview" at bounding box center [1284, 643] width 221 height 27
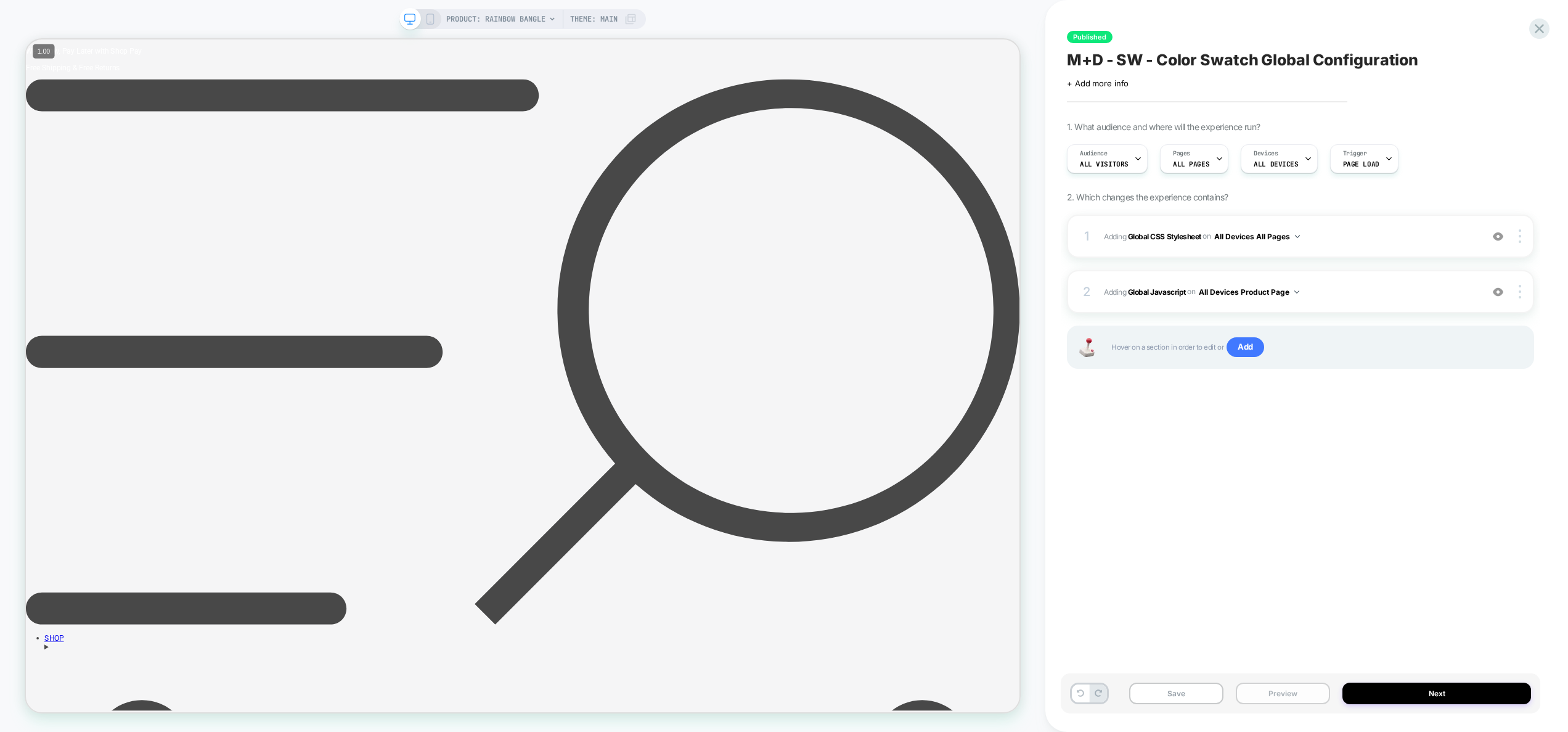
click at [1276, 694] on button "Preview" at bounding box center [1283, 694] width 94 height 22
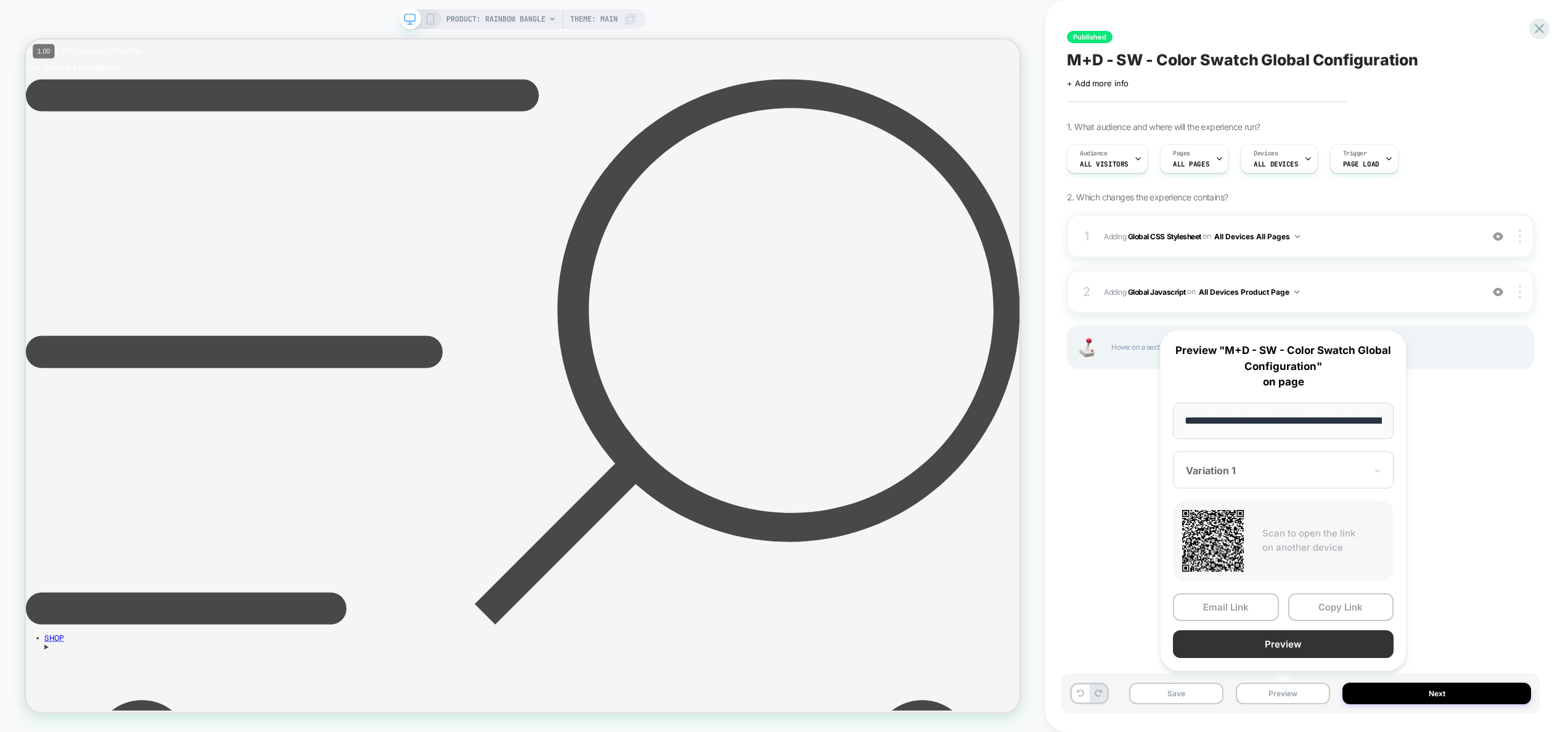
click at [1262, 650] on button "Preview" at bounding box center [1284, 643] width 221 height 27
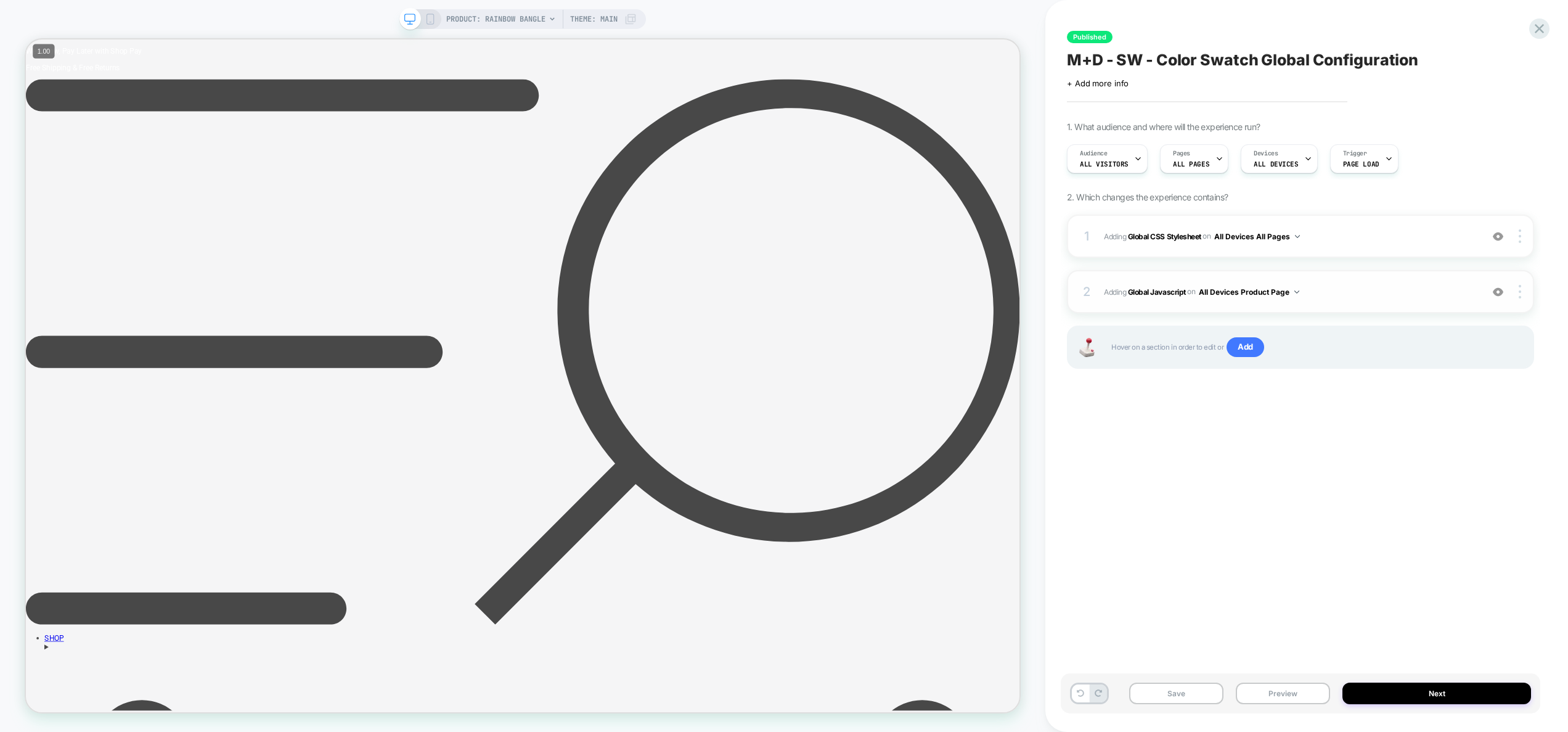
click at [1349, 288] on span "Adding Global Javascript on All Devices Product Page" at bounding box center [1290, 292] width 372 height 16
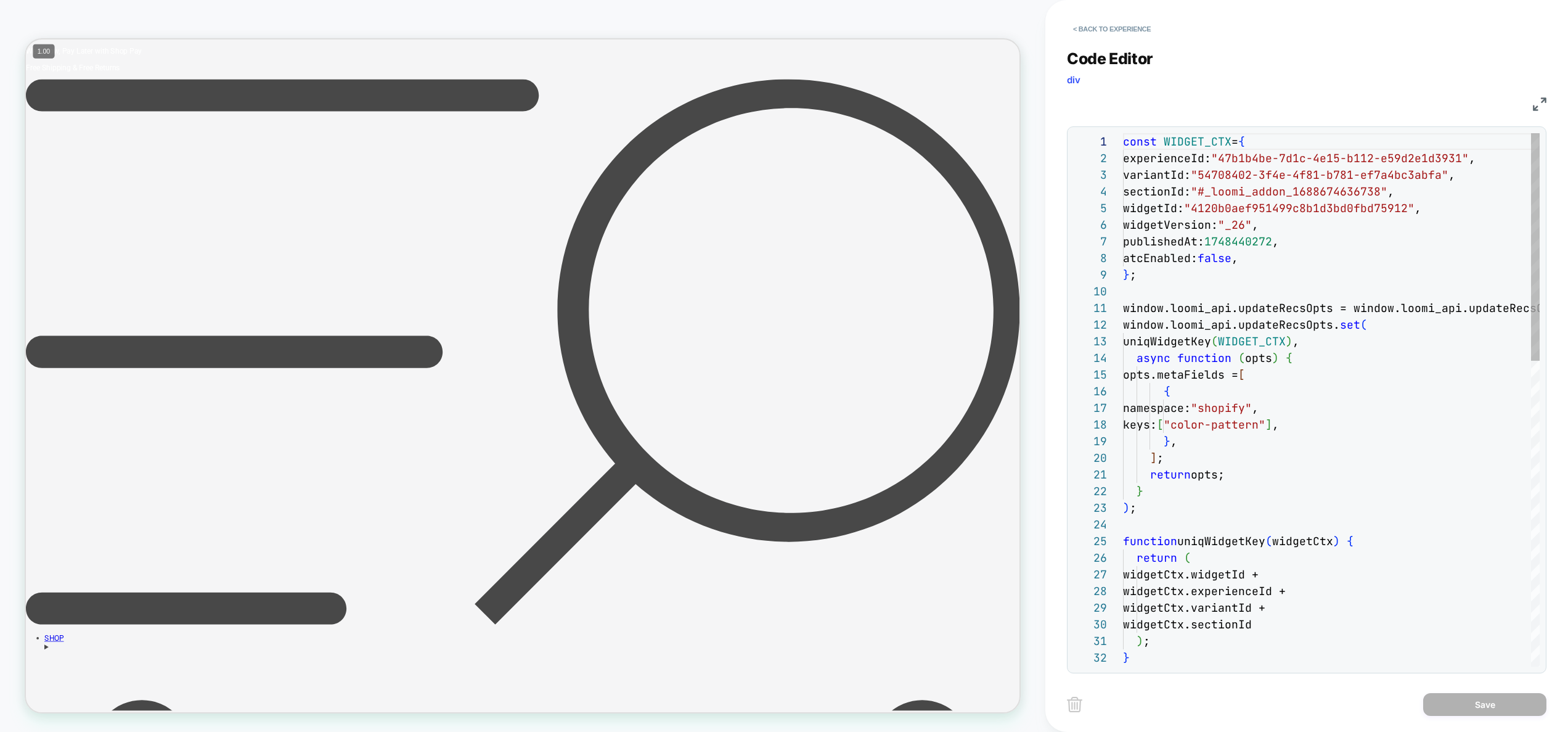
scroll to position [166, 0]
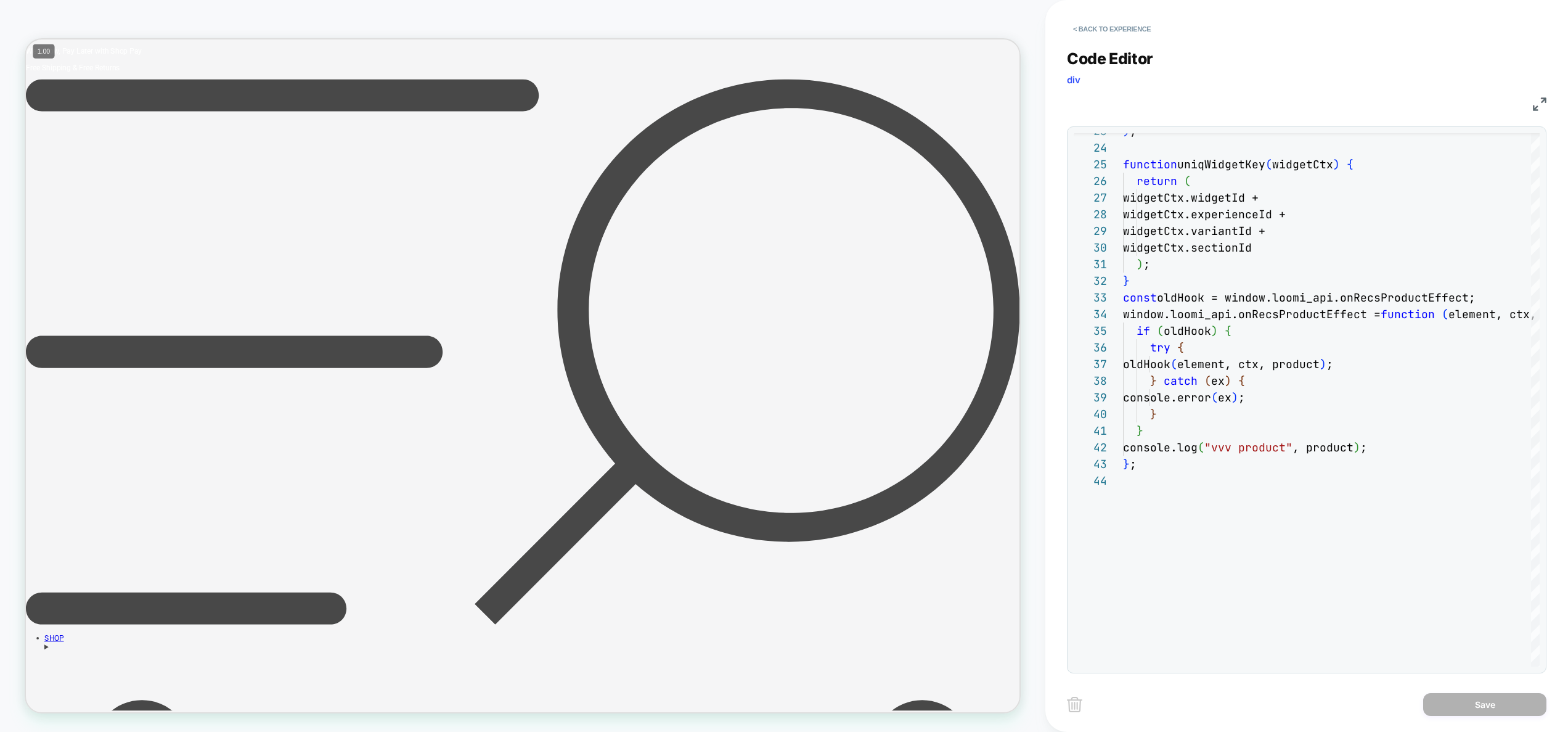
click at [1114, 39] on div "**********" at bounding box center [1306, 353] width 479 height 640
click at [1364, 449] on div "console.log ( "vvv product" , product ) ; } ; } } } const oldHook = window.loom…" at bounding box center [1404, 381] width 561 height 1249
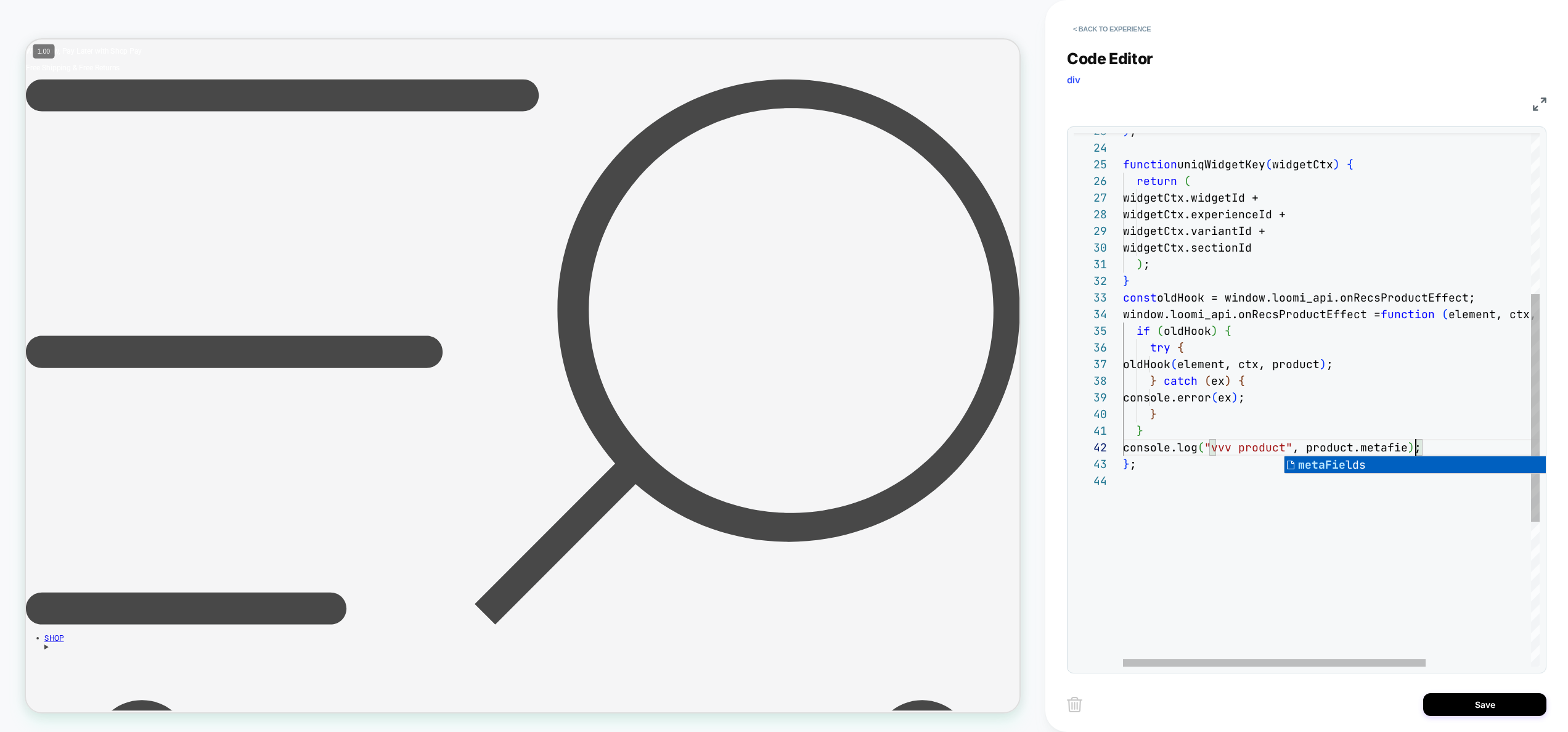
scroll to position [16, 313]
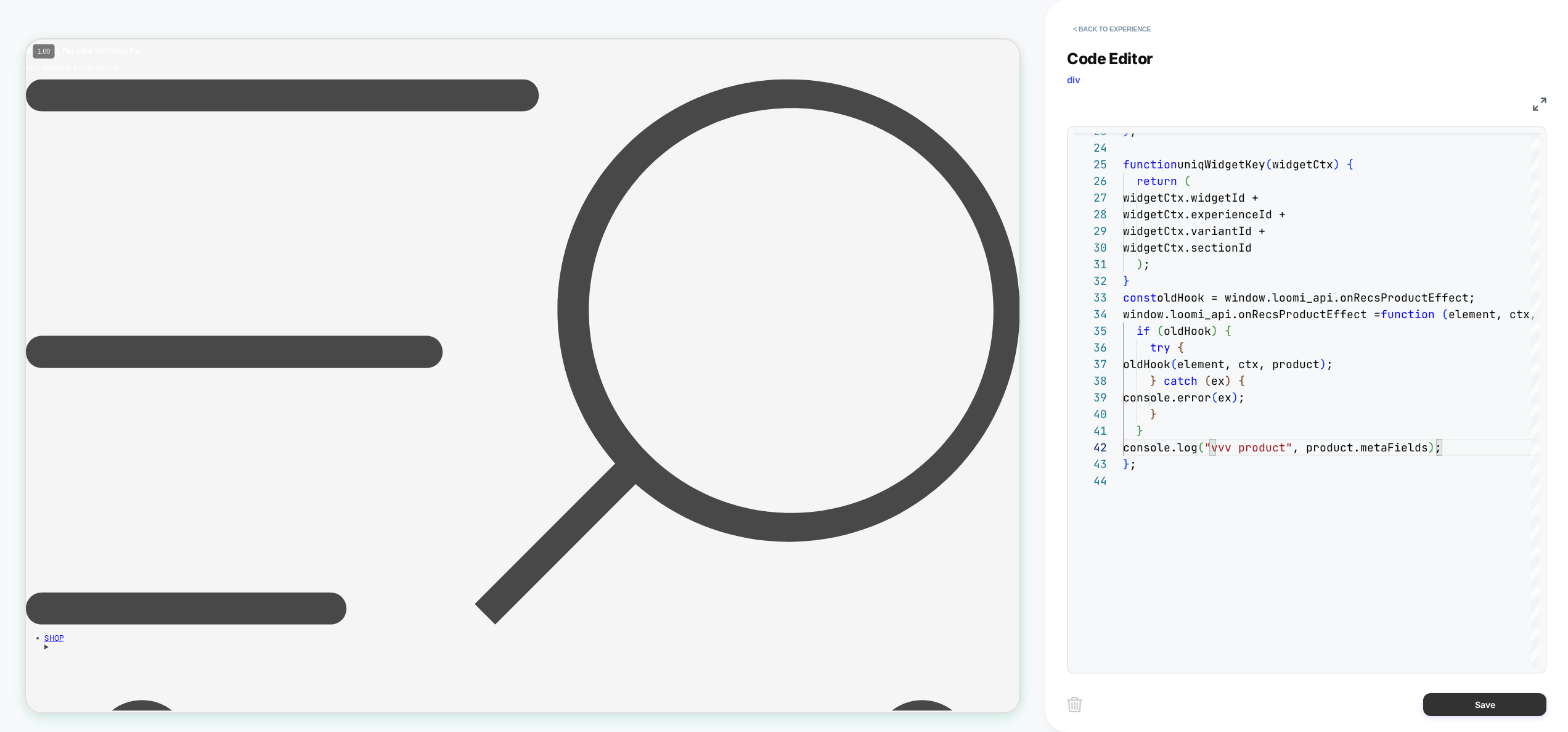
type textarea "**********"
click at [1468, 708] on button "Save" at bounding box center [1484, 705] width 123 height 23
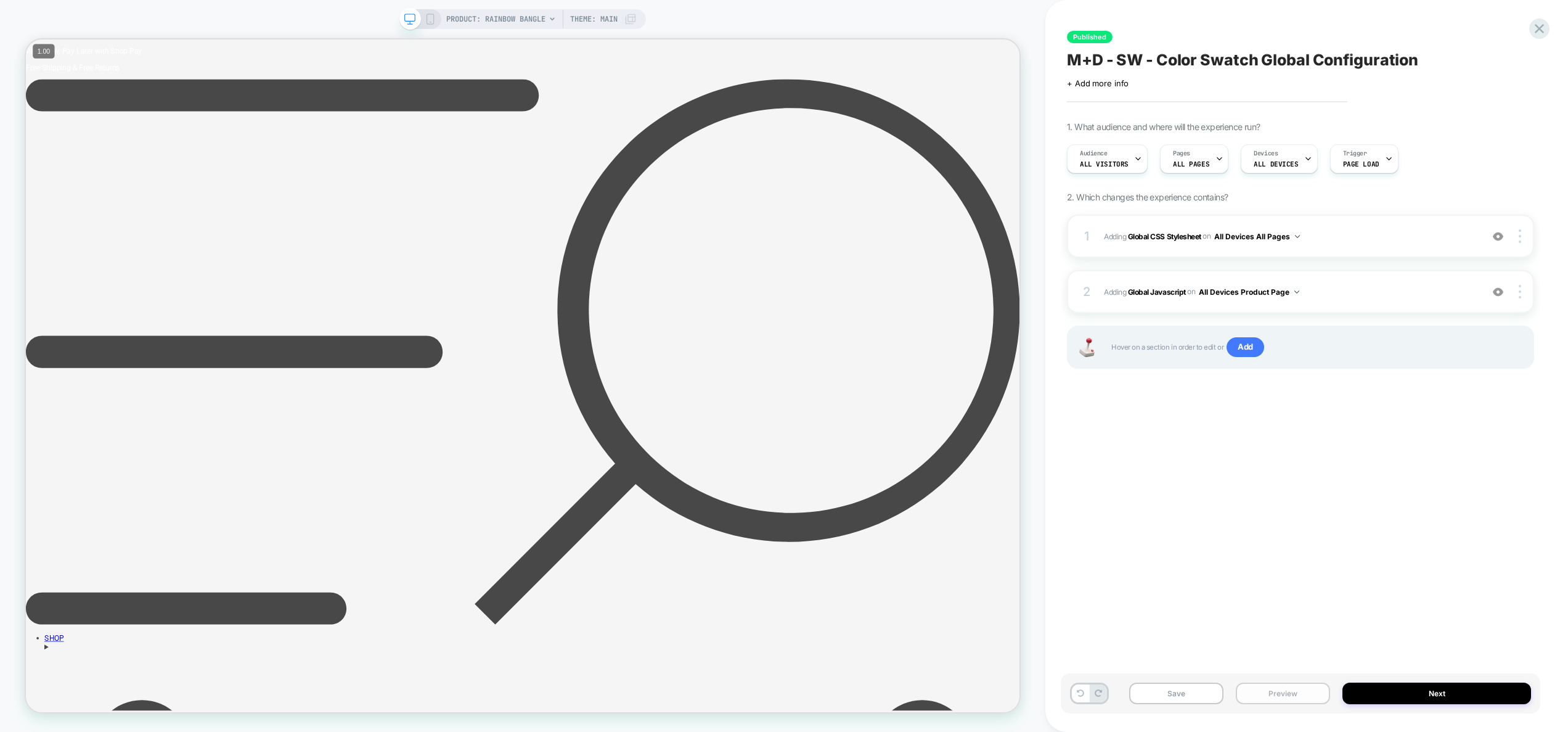
click at [1292, 698] on button "Preview" at bounding box center [1283, 694] width 94 height 22
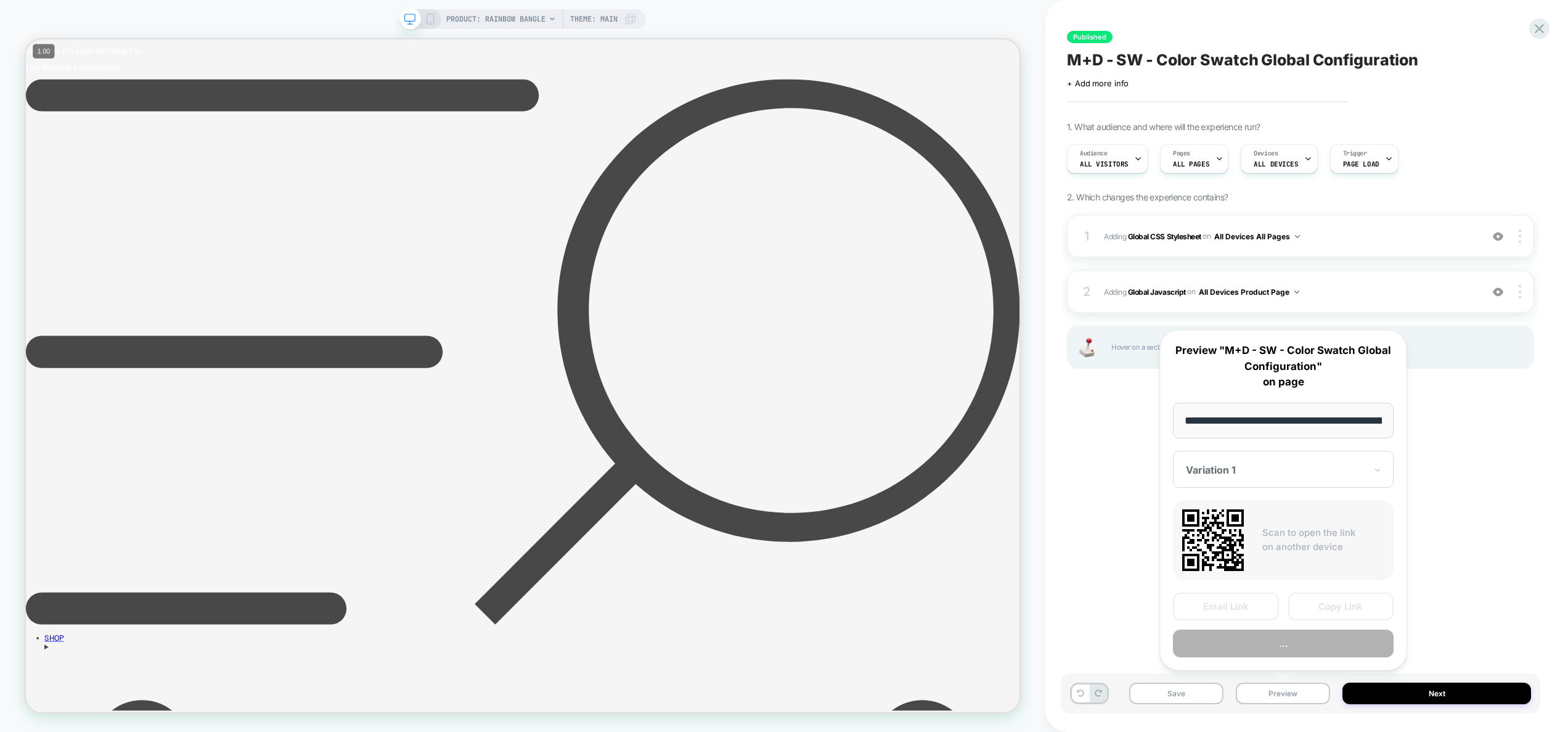
scroll to position [0, 151]
click at [1287, 650] on button "Preview" at bounding box center [1284, 643] width 221 height 27
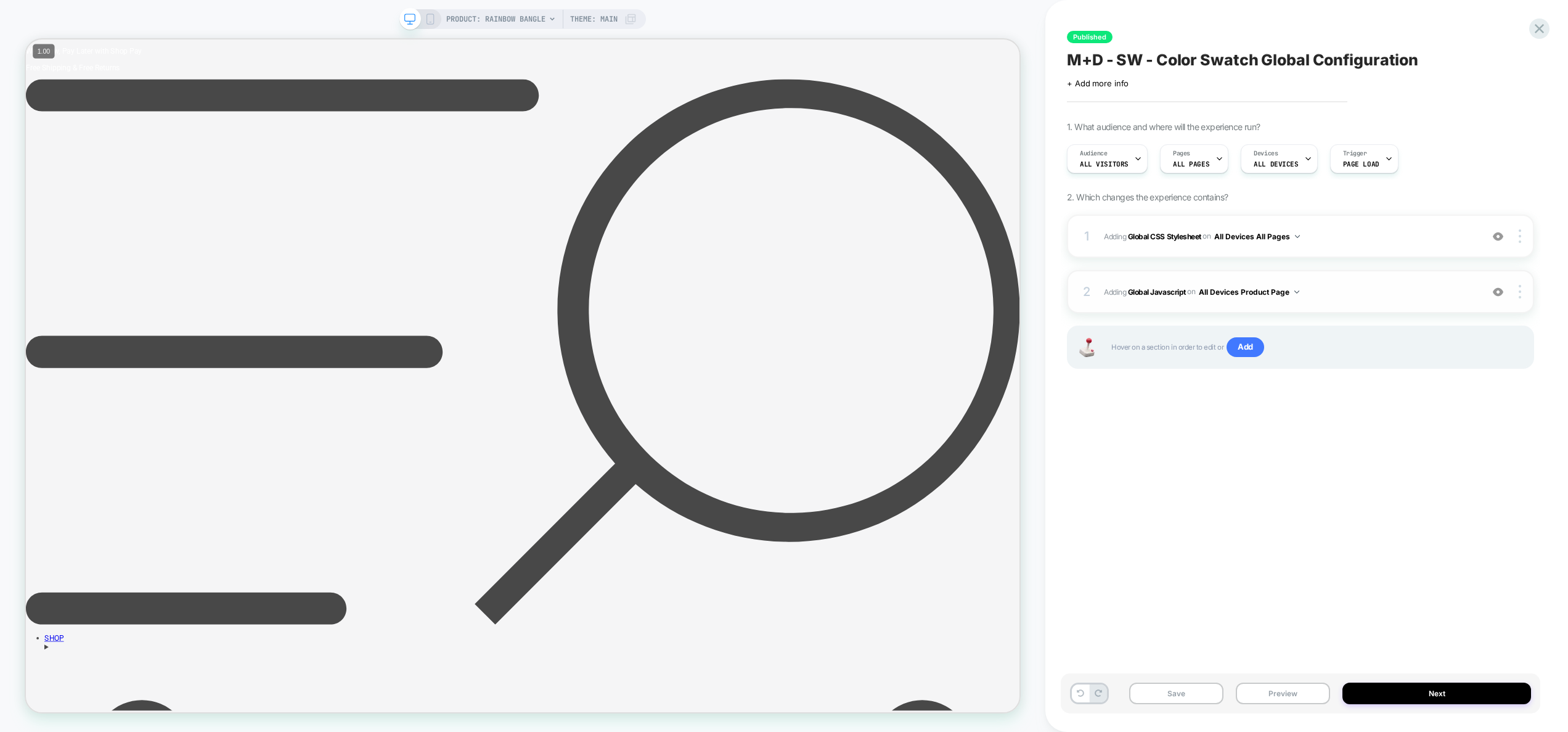
click at [1376, 287] on span "Adding Global Javascript on All Devices Product Page" at bounding box center [1290, 292] width 372 height 16
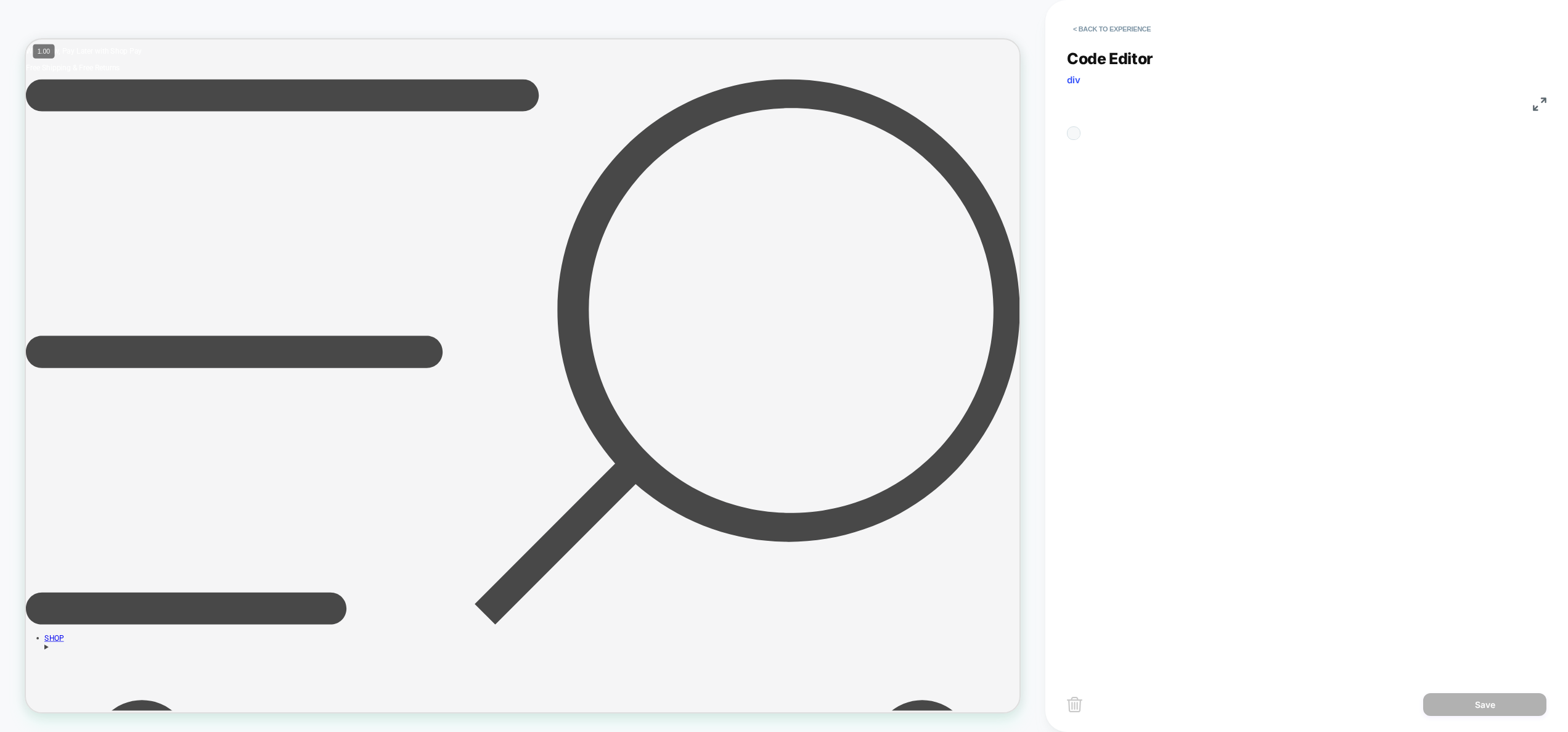
scroll to position [166, 0]
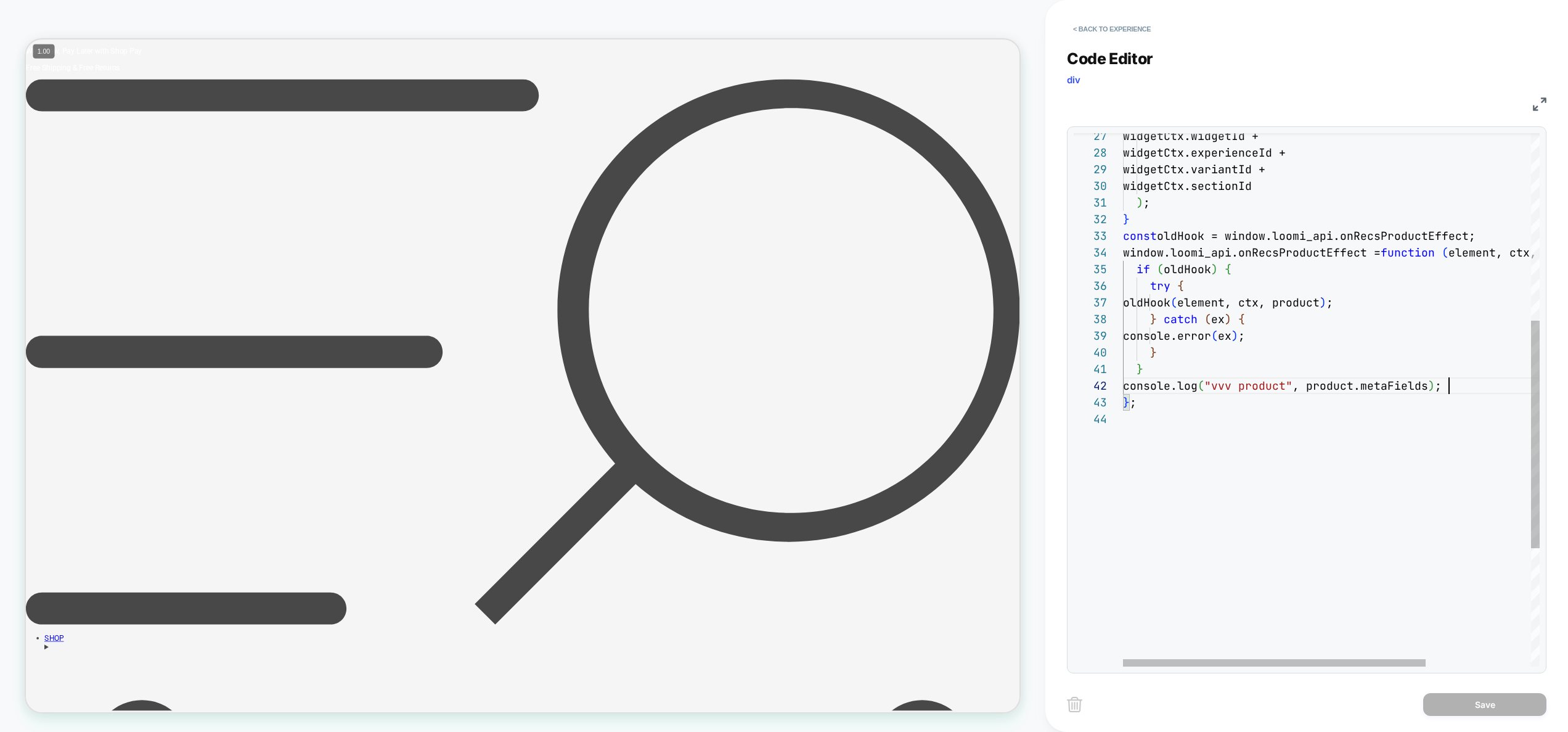
click at [1453, 385] on div "console.log ( "vvv product" , product.metaFields ) ; } ; } } window.loomi_api.o…" at bounding box center [1404, 319] width 561 height 1249
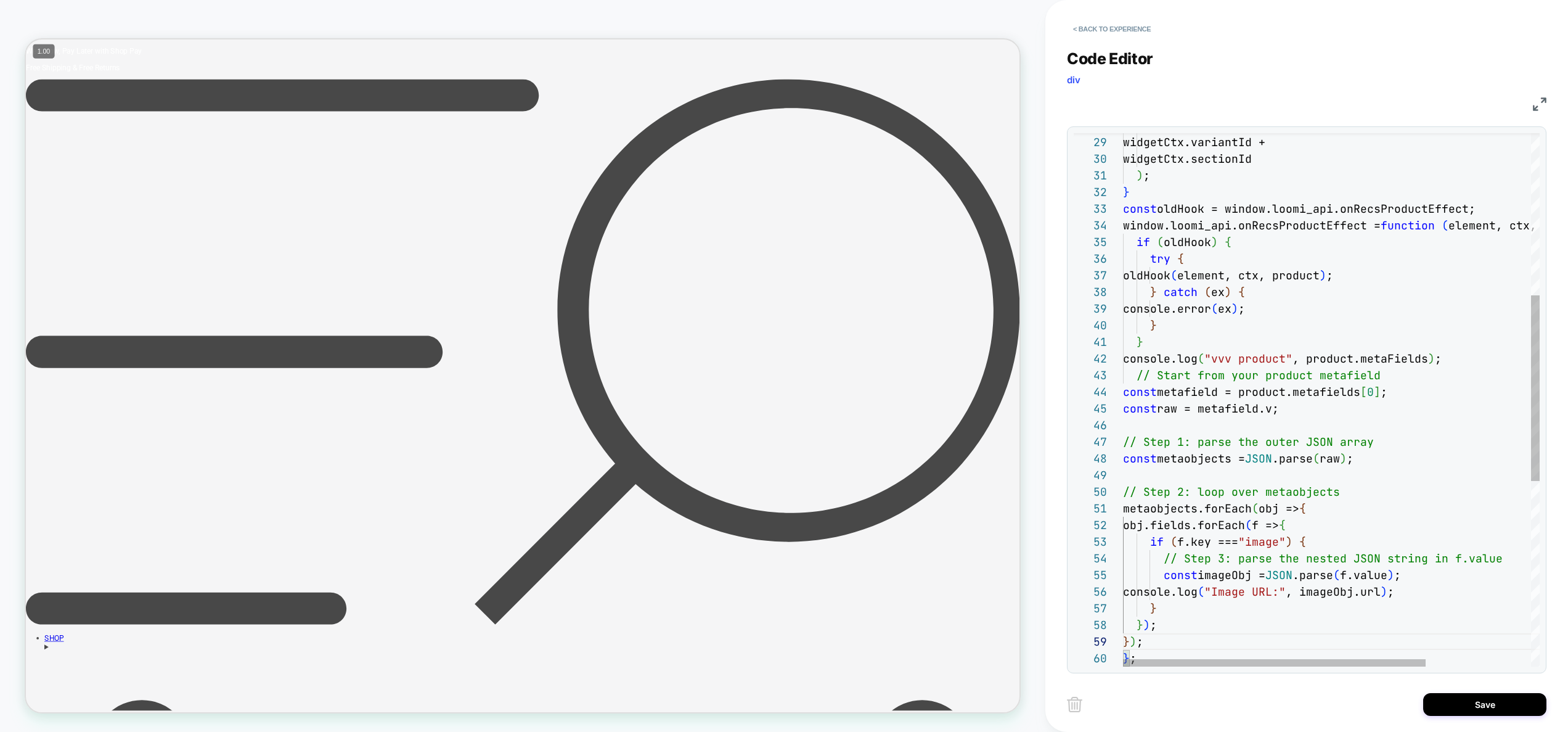
click at [1413, 352] on div "console.log ( "vvv product" , product.metaFields ) ; } } window.loomi_api.onRec…" at bounding box center [1404, 434] width 561 height 1533
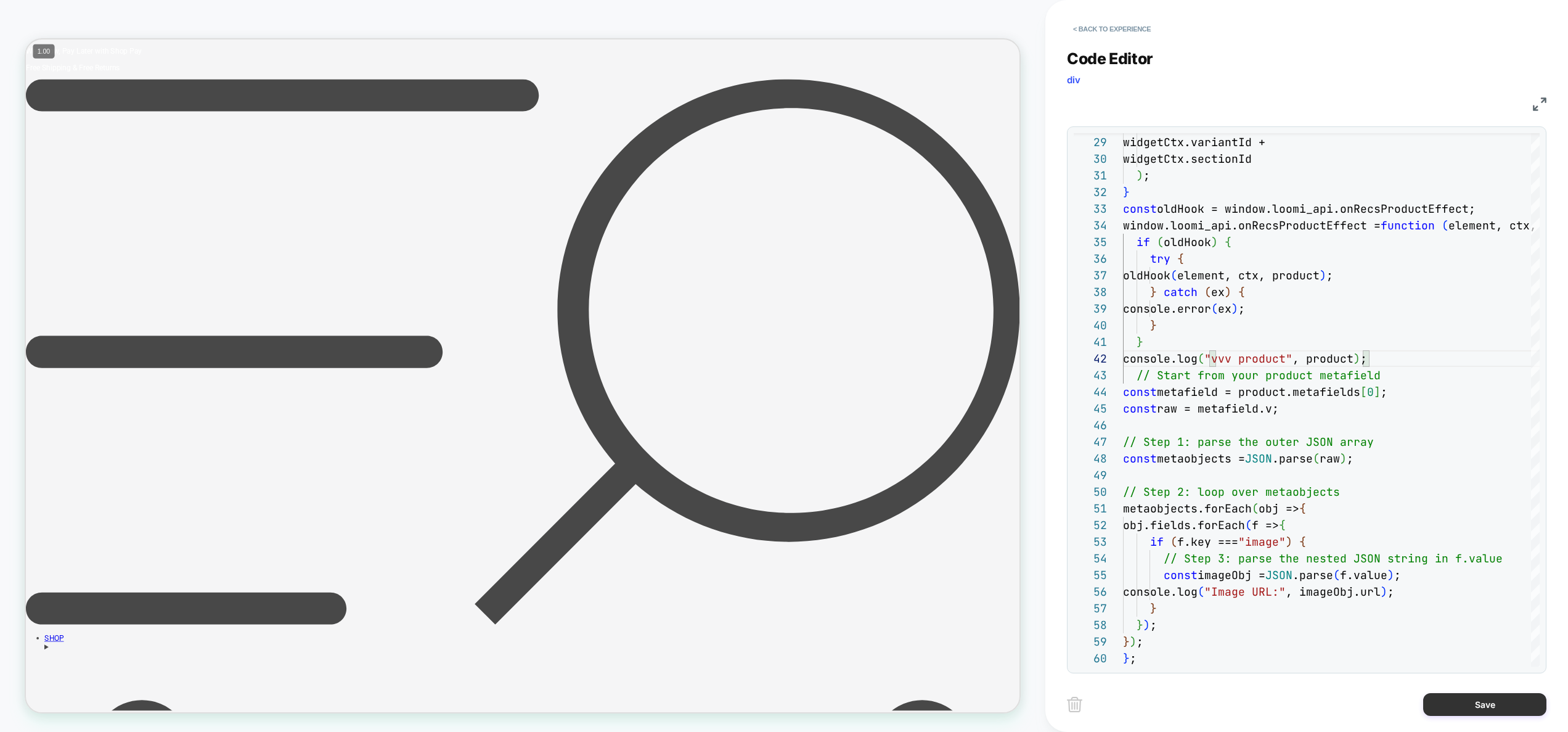
type textarea "**********"
click at [1462, 702] on button "Save" at bounding box center [1484, 705] width 123 height 23
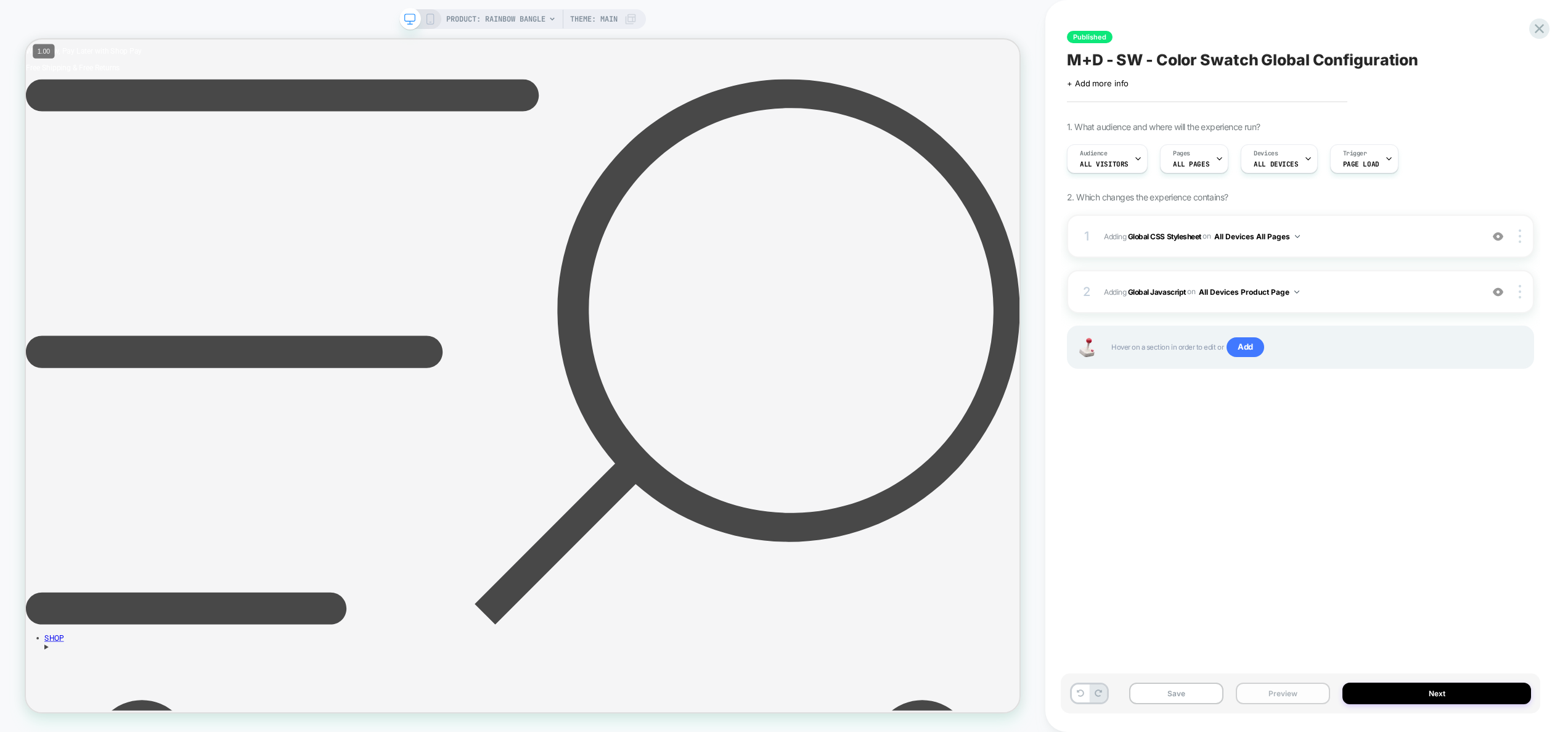
click at [1307, 695] on button "Preview" at bounding box center [1283, 694] width 94 height 22
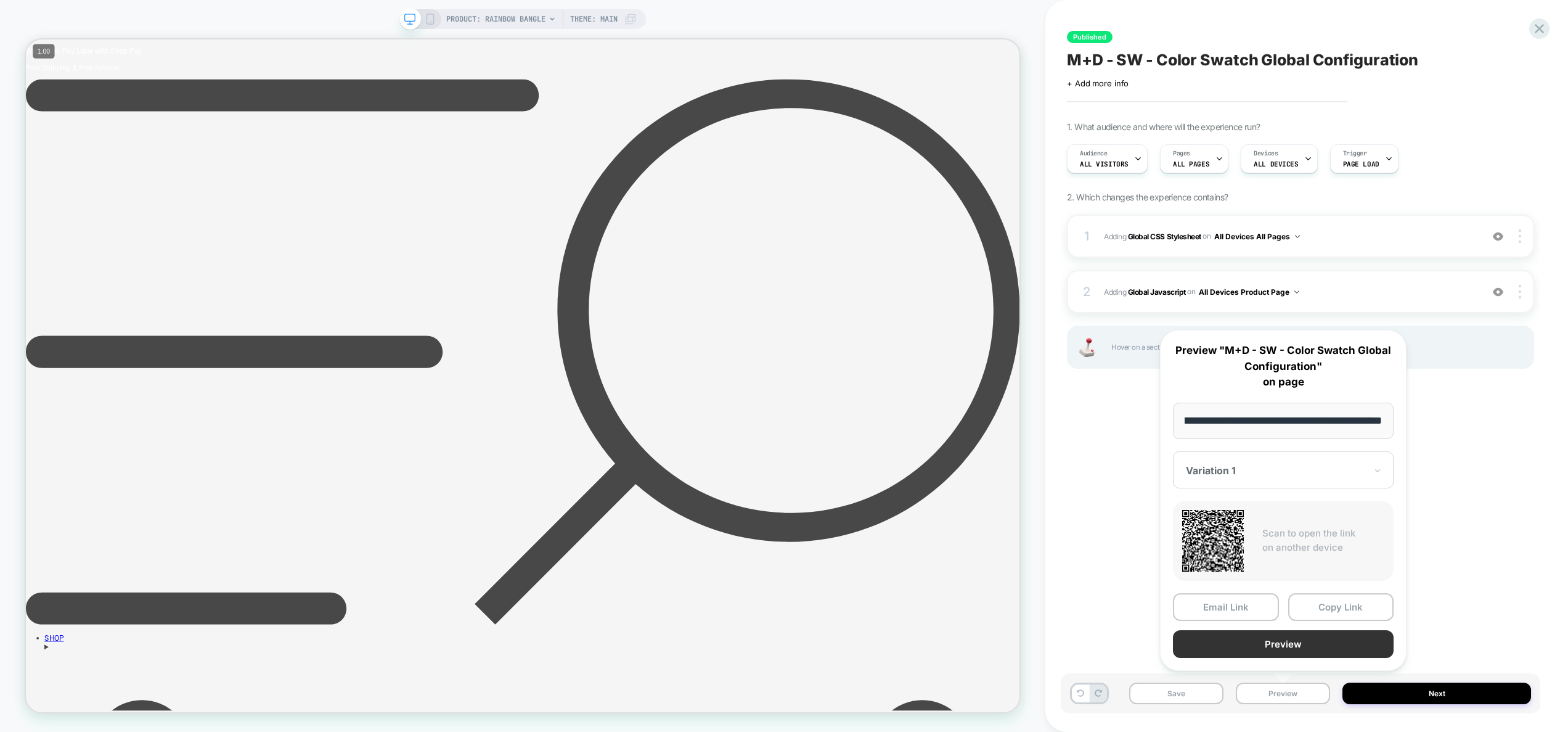
scroll to position [0, 0]
click at [1298, 652] on button "Preview" at bounding box center [1284, 643] width 221 height 27
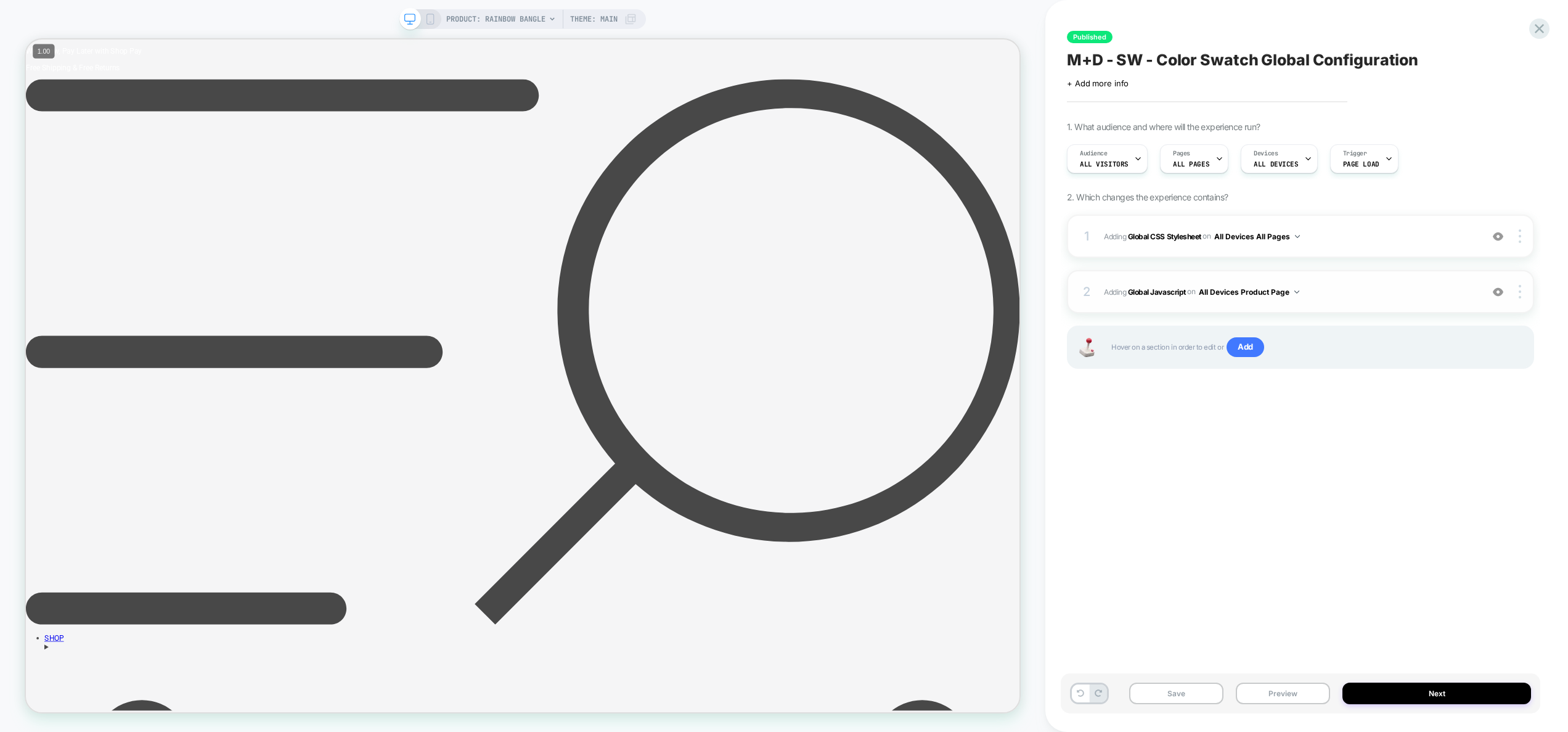
click at [1367, 295] on span "Adding Global Javascript on All Devices Product Page" at bounding box center [1290, 292] width 372 height 16
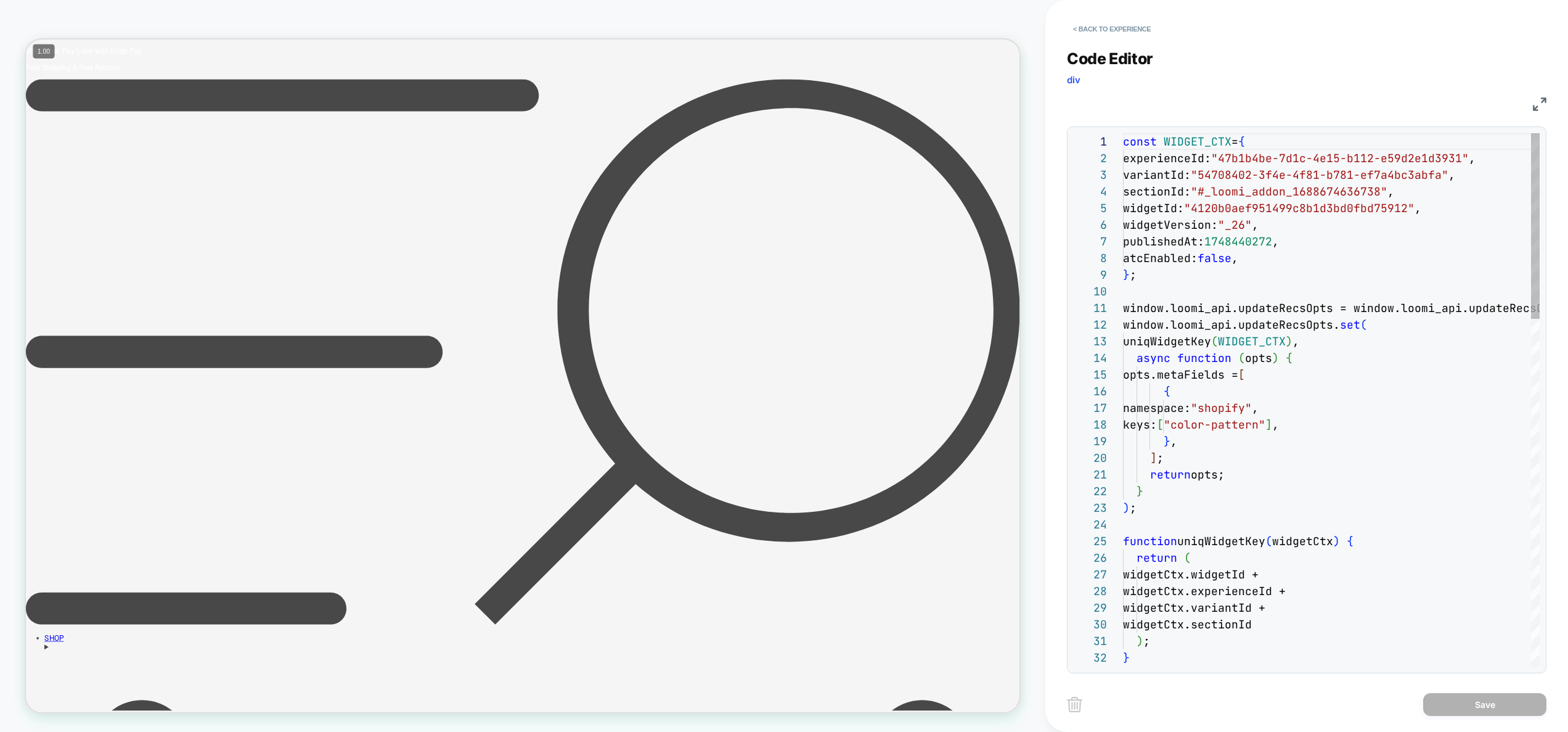
scroll to position [166, 0]
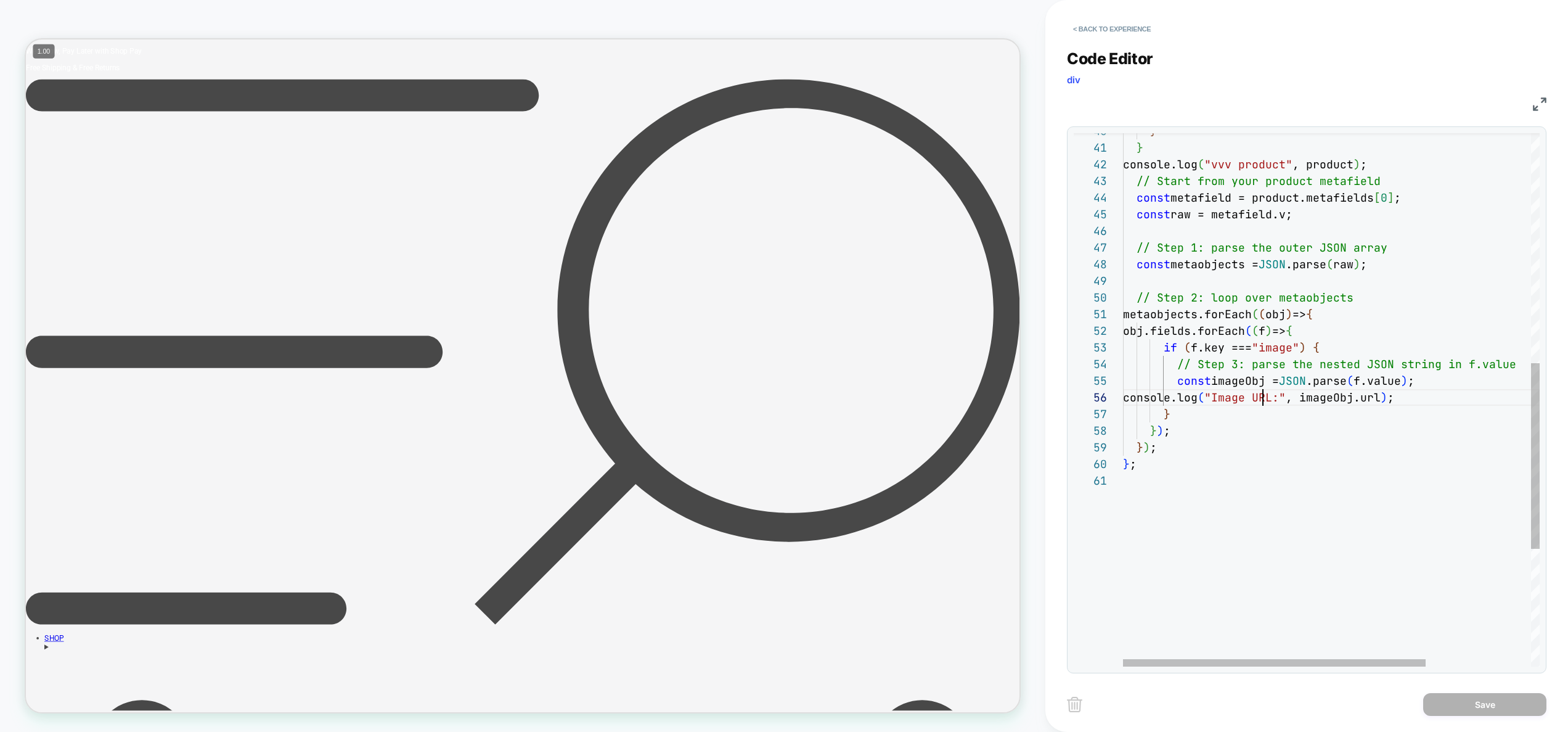
drag, startPoint x: 1263, startPoint y: 401, endPoint x: 1290, endPoint y: 419, distance: 32.4
click at [1264, 401] on div "} ) ; } ; } } ) ; metaobjects.forEach ( ( obj ) => { obj.fields.forEach ( ( f )…" at bounding box center [1404, 240] width 561 height 1533
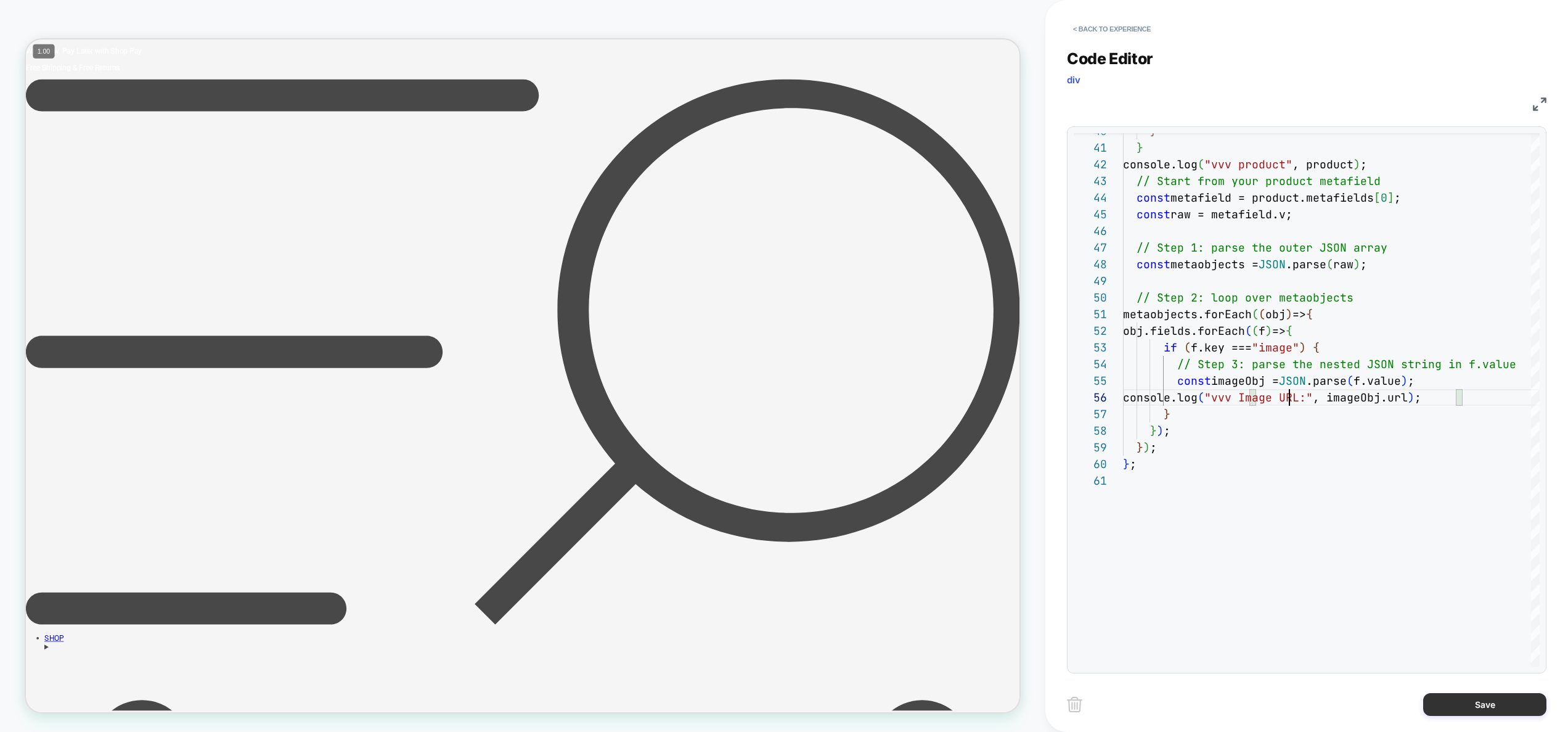
type textarea "**********"
click at [1463, 700] on button "Save" at bounding box center [1484, 705] width 123 height 23
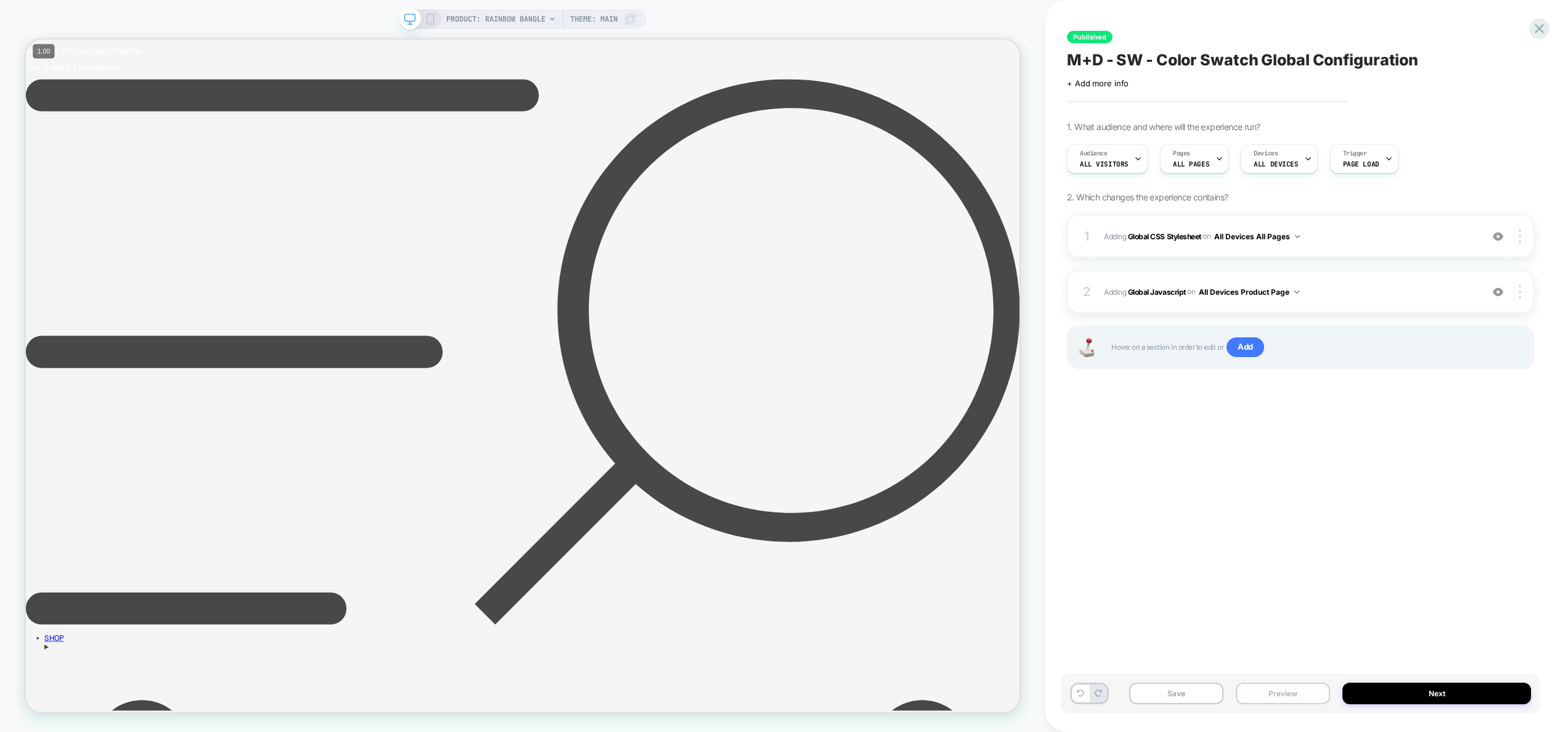
click at [1314, 694] on button "Preview" at bounding box center [1283, 694] width 94 height 22
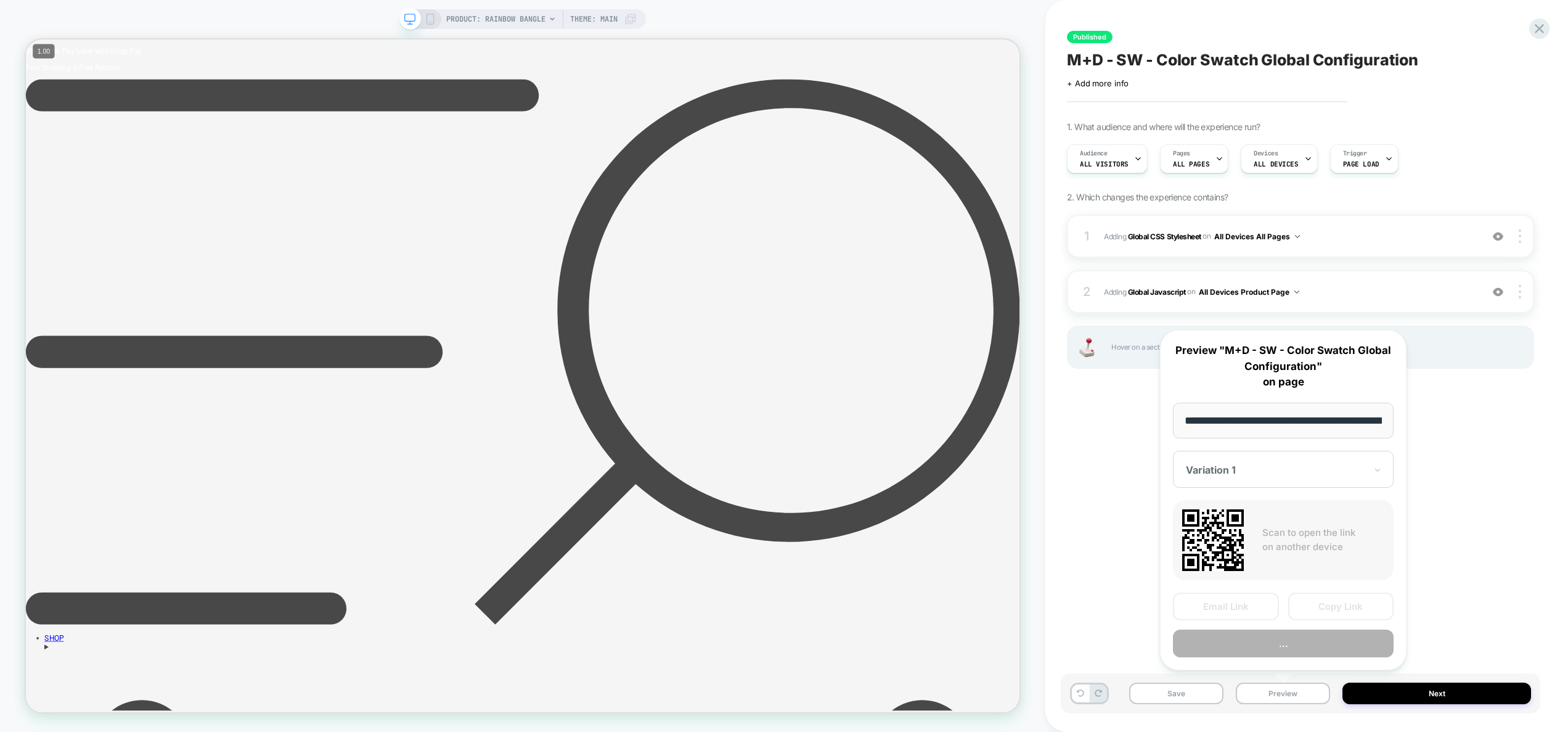
scroll to position [0, 151]
click at [1313, 644] on button "Preview" at bounding box center [1284, 643] width 221 height 27
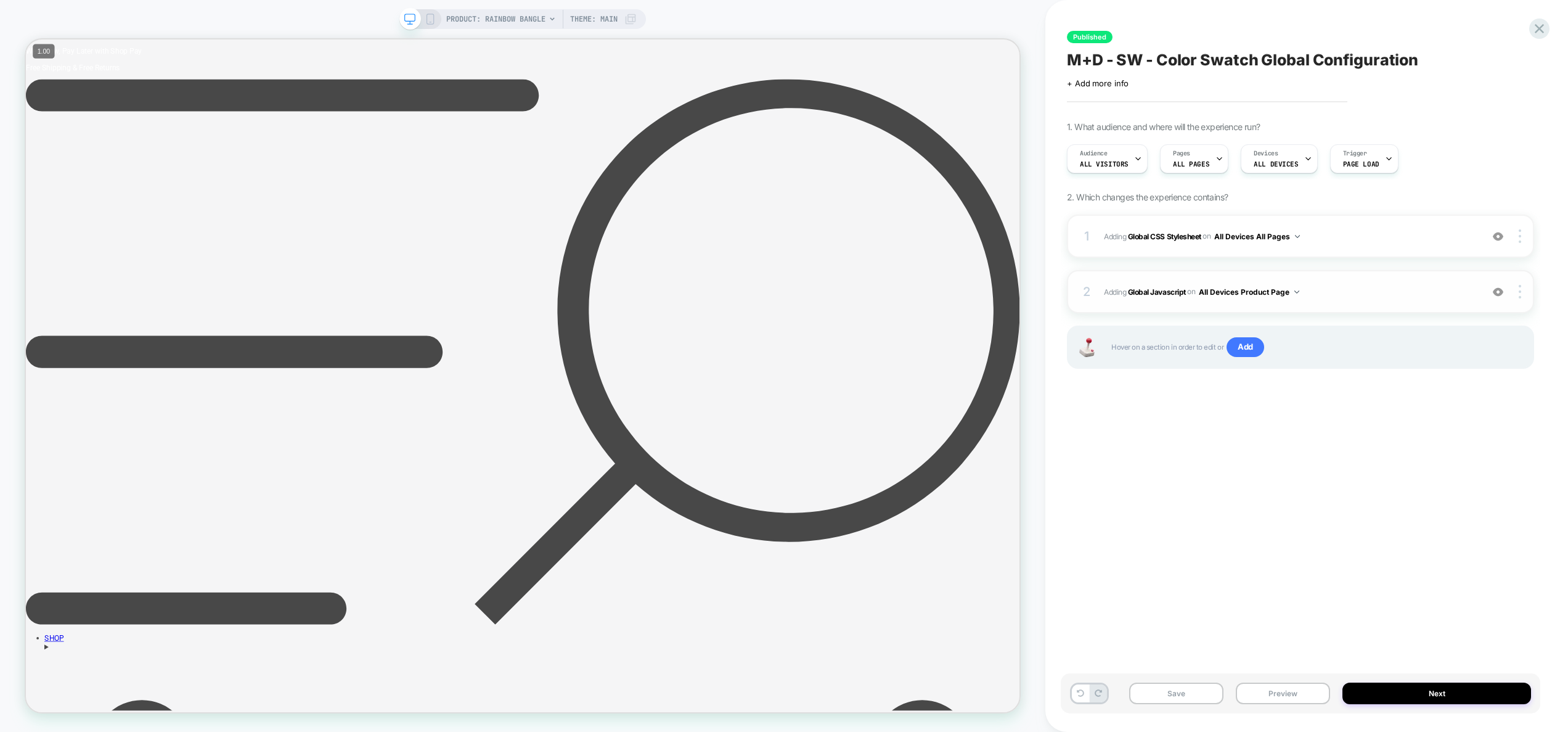
click at [1342, 291] on span "Adding Global Javascript on All Devices Product Page" at bounding box center [1290, 292] width 372 height 16
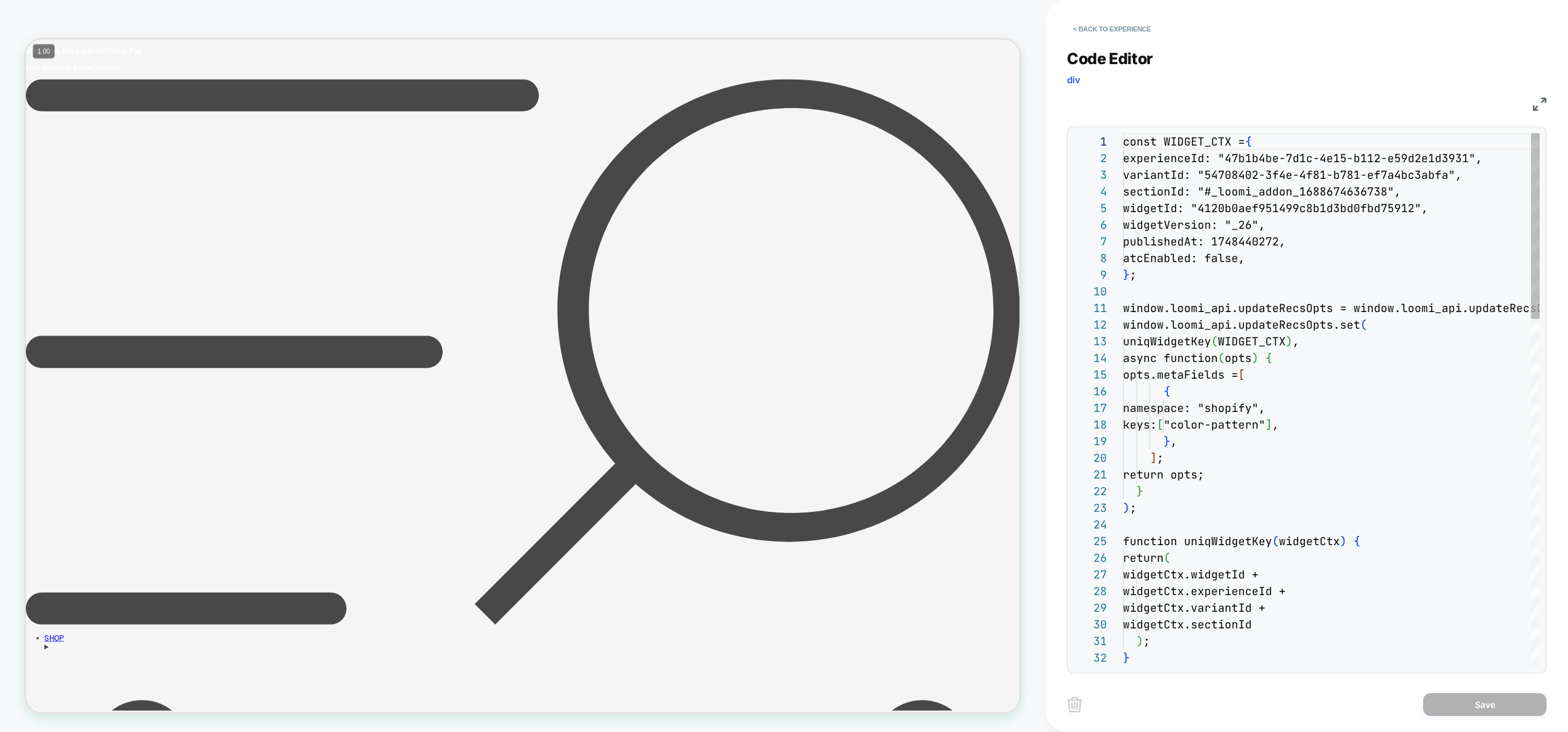
scroll to position [166, 0]
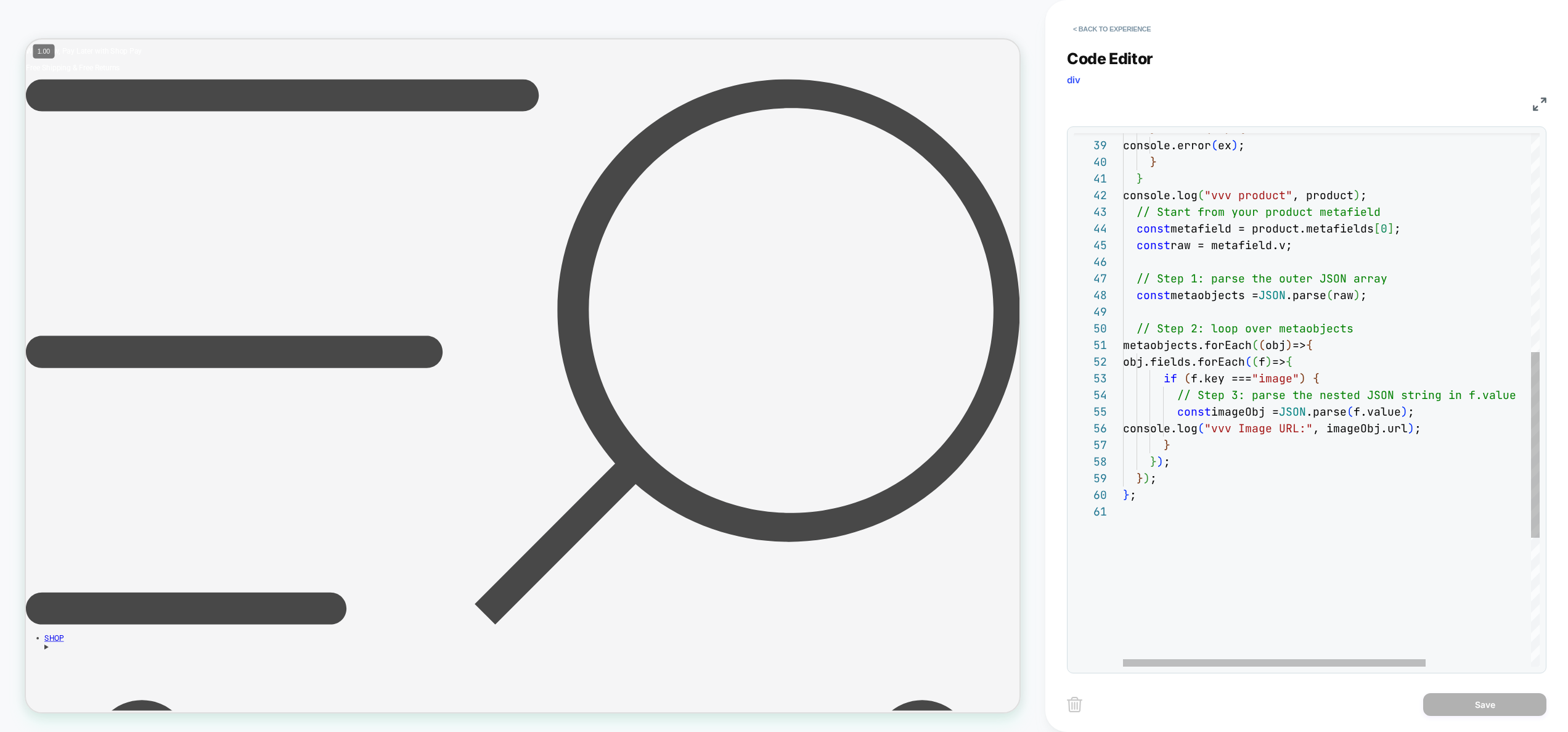
click at [1302, 230] on div "} ) ; } ; } } ) ; metaobjects.forEach ( ( obj ) => { obj.fields.forEach ( ( f )…" at bounding box center [1404, 270] width 561 height 1533
type textarea "**********"
click at [1481, 711] on button "Save" at bounding box center [1484, 705] width 123 height 23
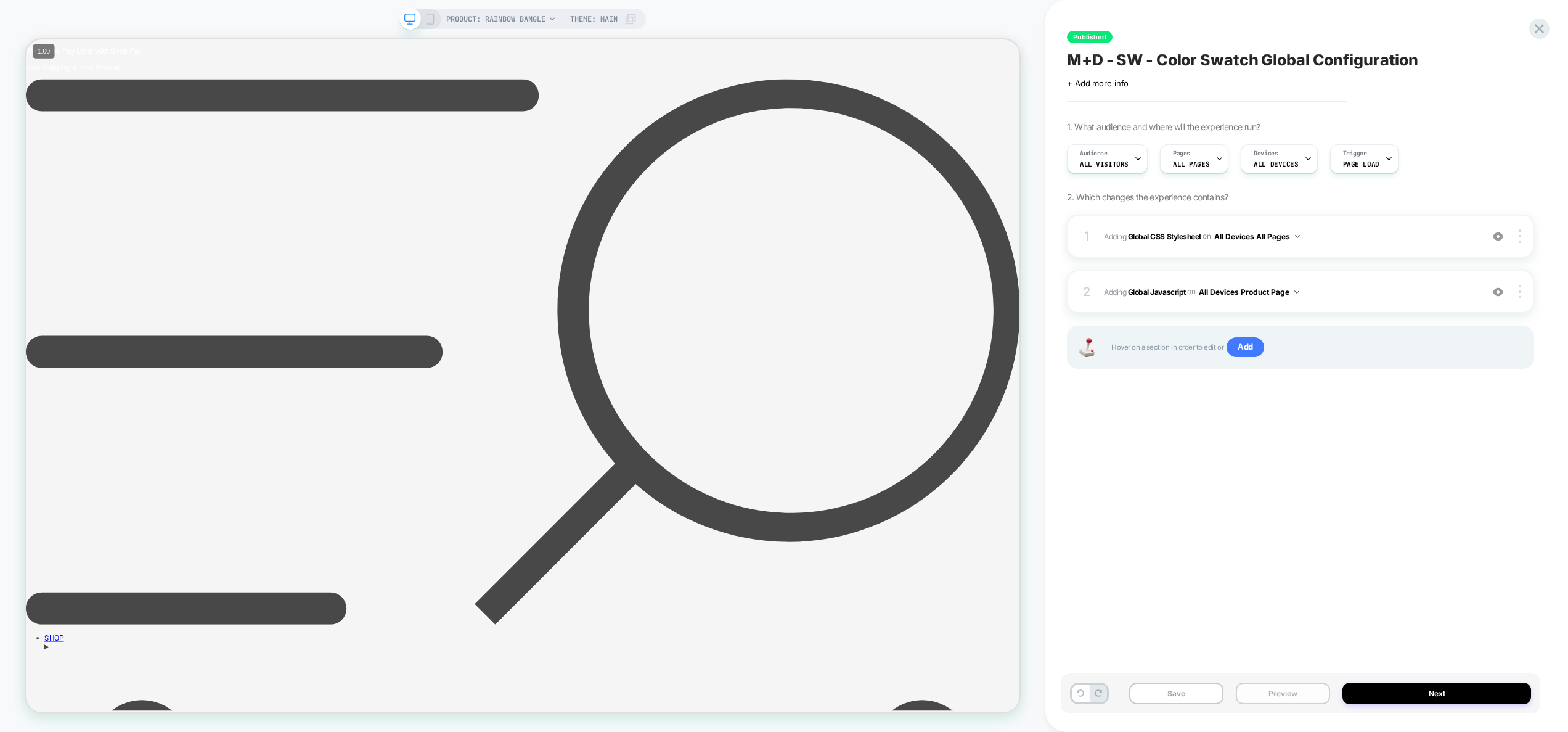
click at [1299, 696] on button "Preview" at bounding box center [1283, 694] width 94 height 22
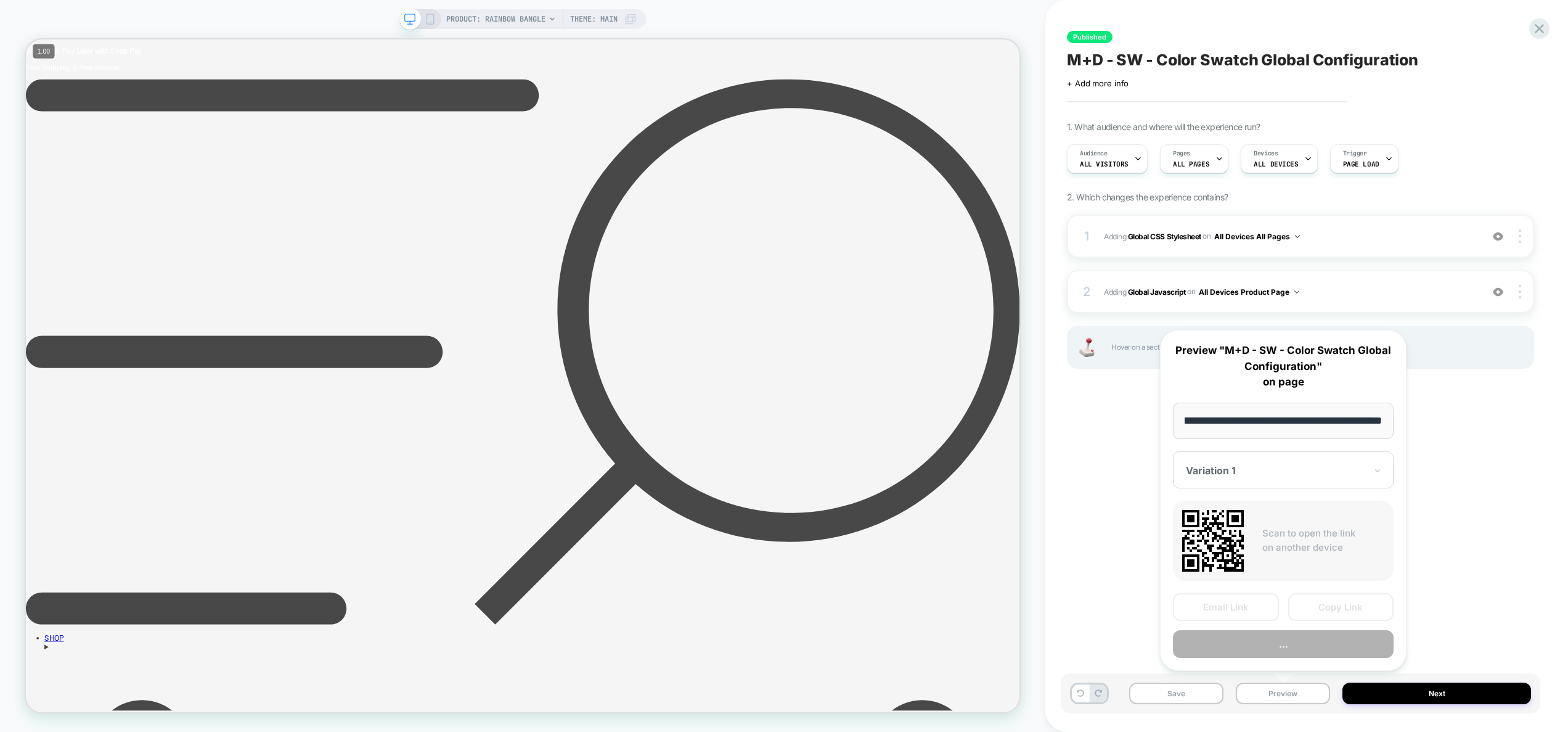
scroll to position [0, 0]
click at [1299, 653] on button "..." at bounding box center [1284, 643] width 221 height 27
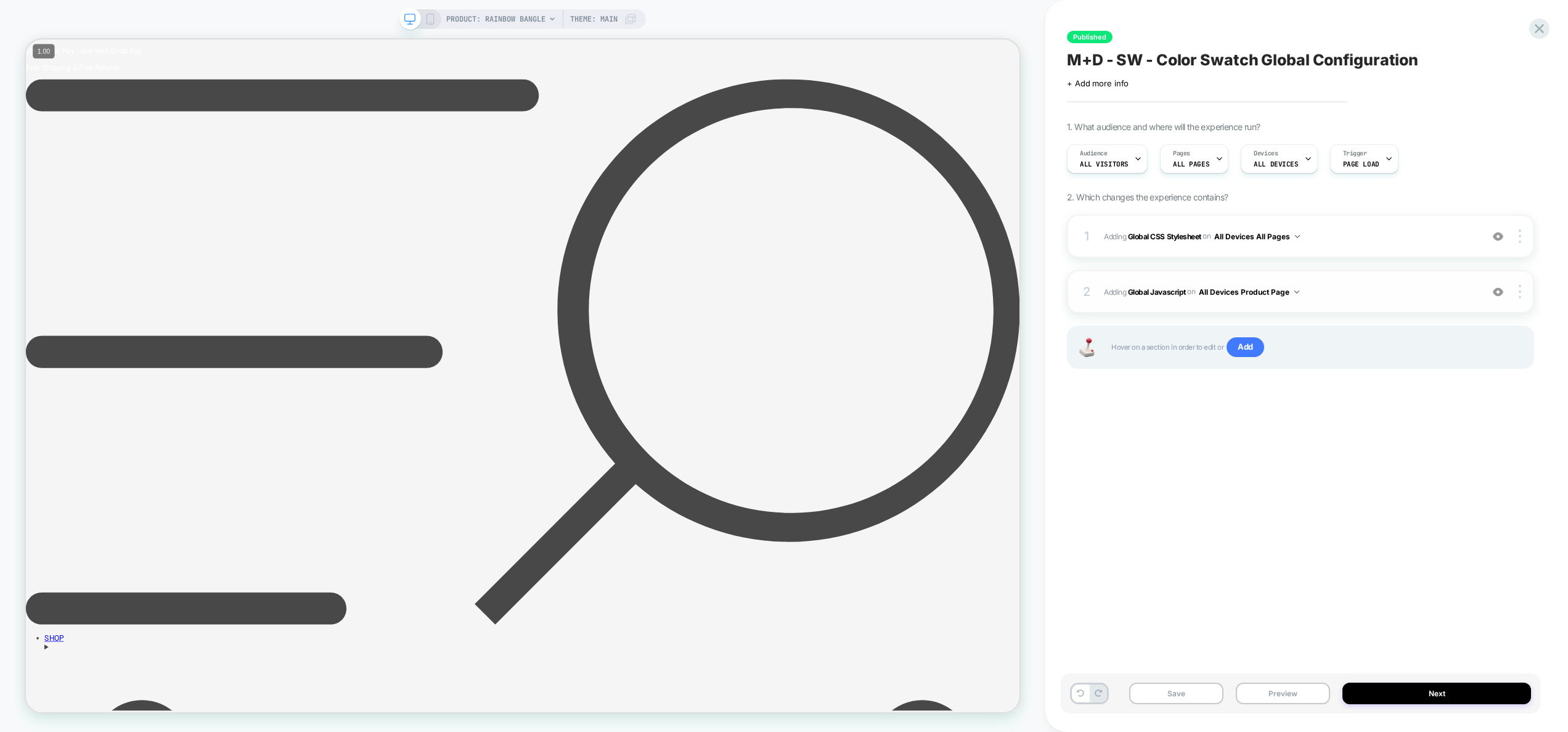
click at [1350, 304] on div "2 Adding Global Javascript on All Devices Product Page Add Before Add After Tar…" at bounding box center [1300, 292] width 468 height 43
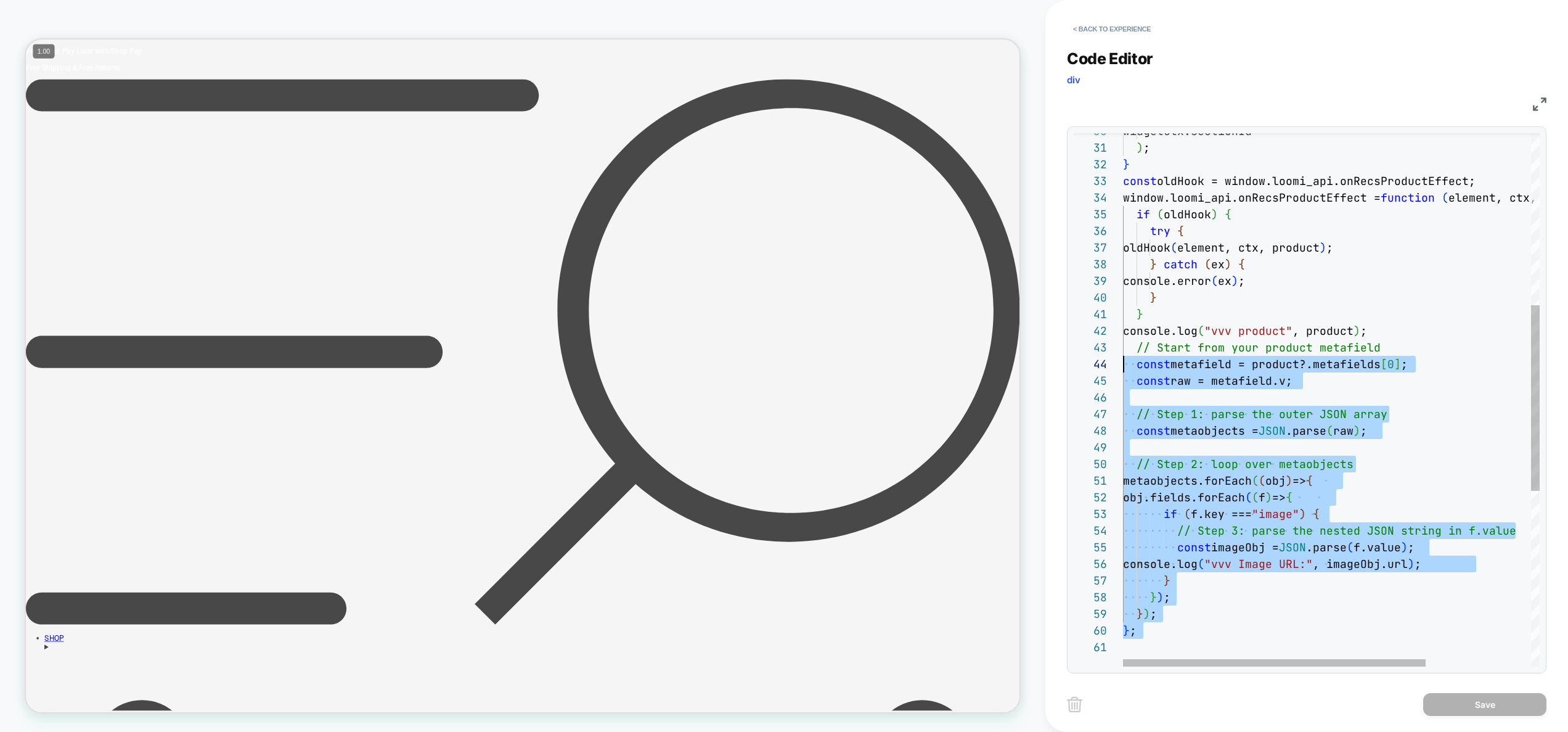
type textarea "**********"
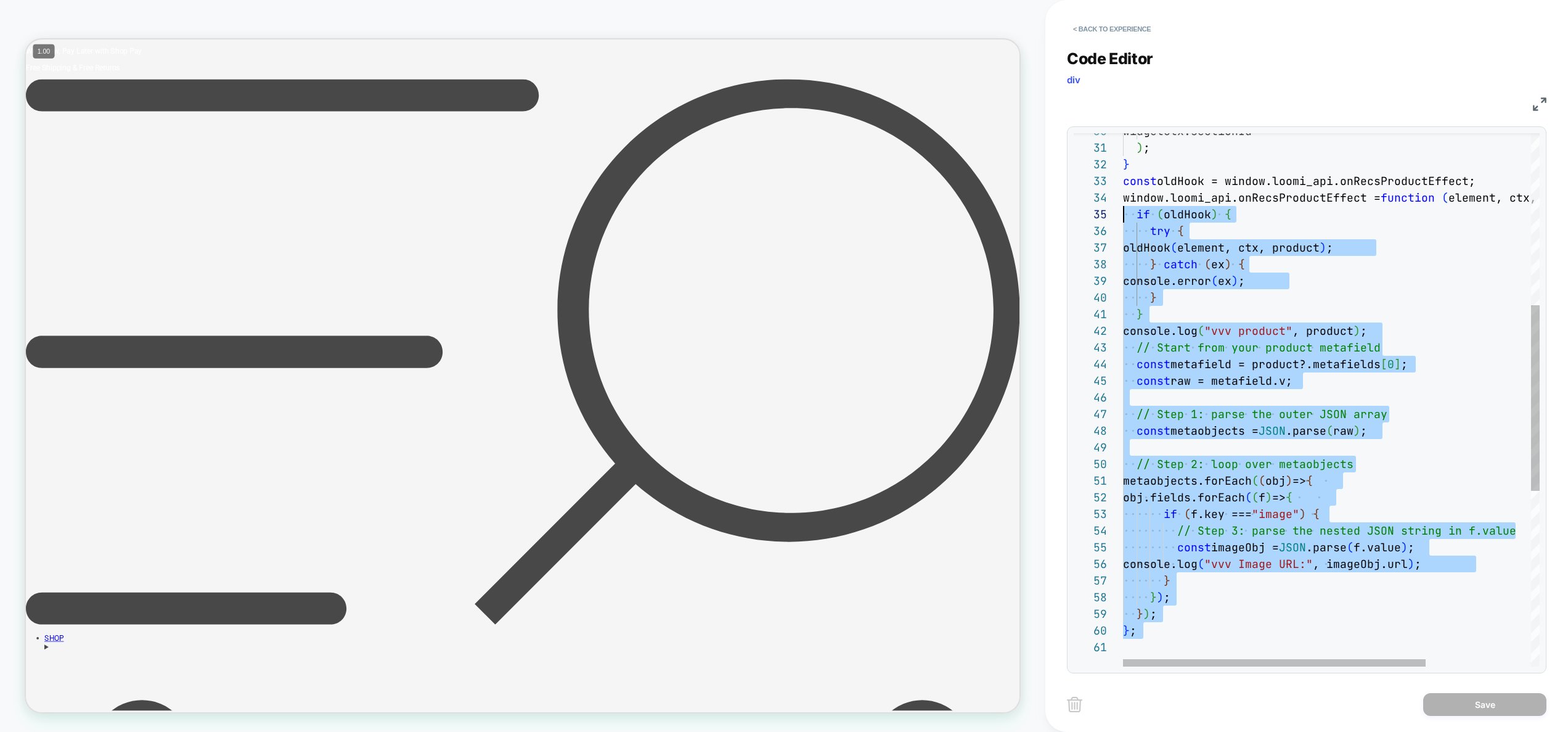
scroll to position [50, 0]
drag, startPoint x: 1165, startPoint y: 564, endPoint x: 1064, endPoint y: 190, distance: 387.4
click at [1123, 190] on div "} ; } ) ; } ) ; console.log ( "vvv Image URL:" , imageObj.url ) ; } metaobjects…" at bounding box center [1404, 406] width 561 height 1533
click at [1209, 646] on div "} ; } ) ; } ) ; console.log ( "vvv Image URL:" , imageObj.url ) ; } metaobjects…" at bounding box center [1404, 406] width 561 height 1533
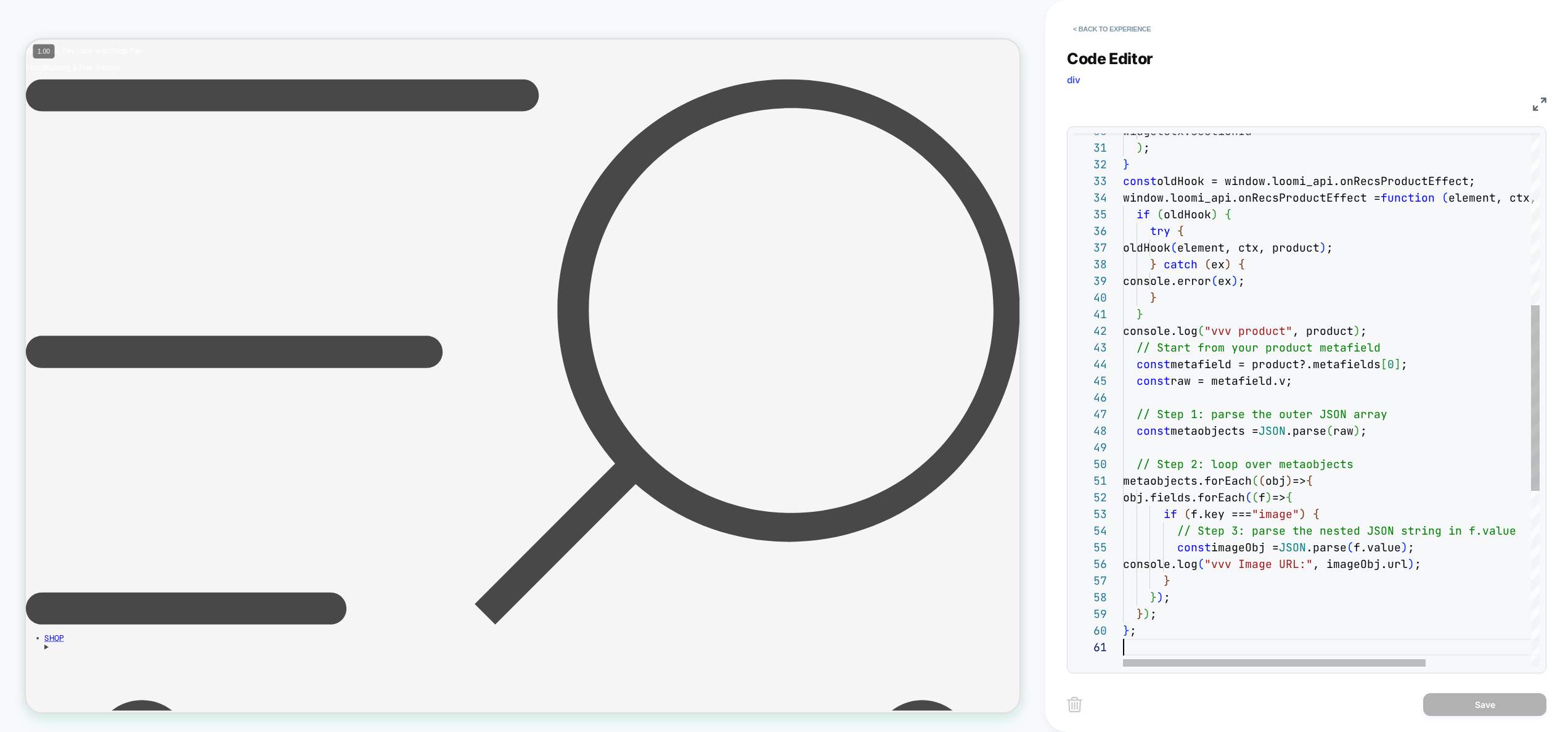
scroll to position [117, 27]
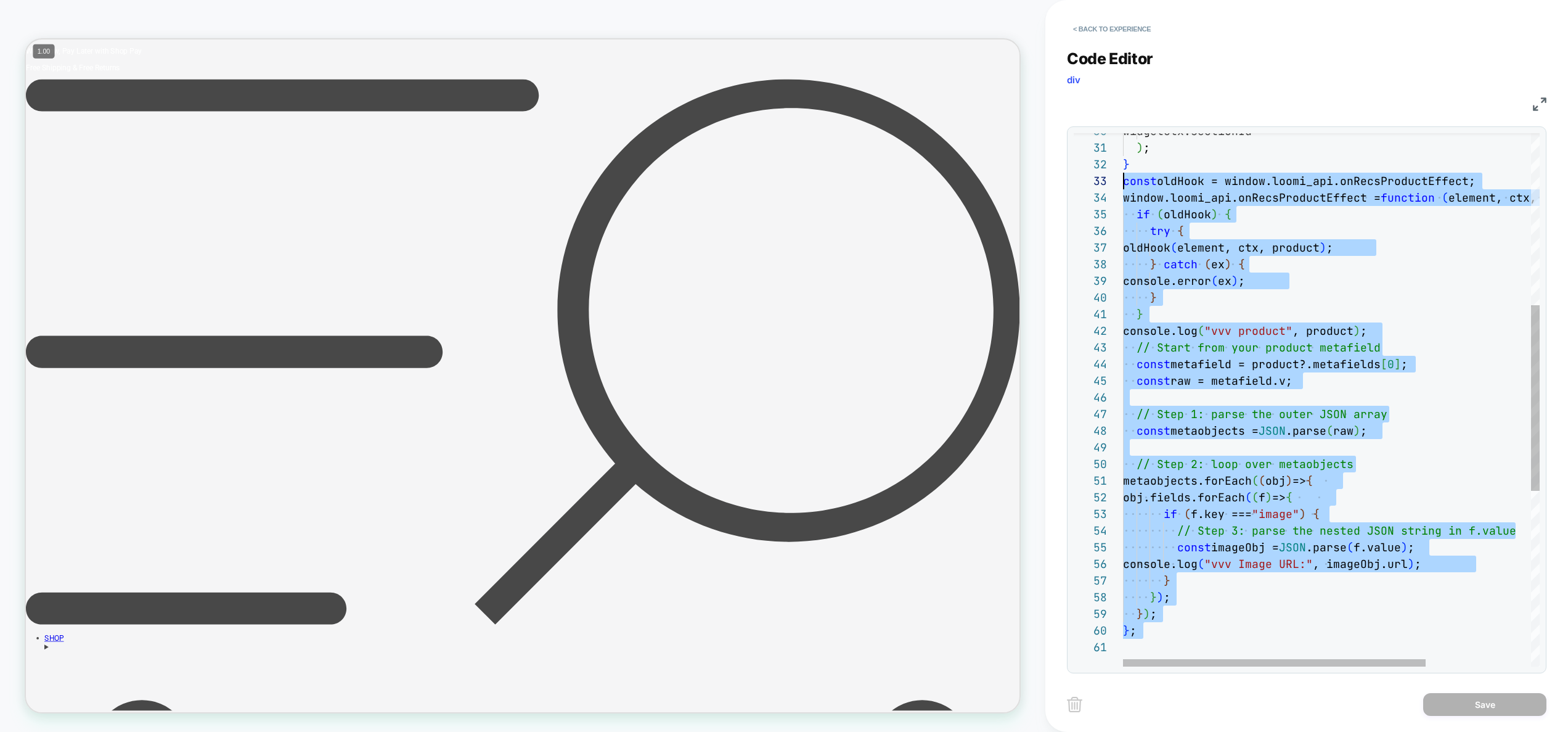
drag, startPoint x: 1176, startPoint y: 641, endPoint x: 1015, endPoint y: 189, distance: 479.8
click at [1123, 189] on div "} ; } ) ; } ) ; console.log ( "vvv Image URL:" , imageObj.url ) ; } metaobjects…" at bounding box center [1404, 406] width 561 height 1533
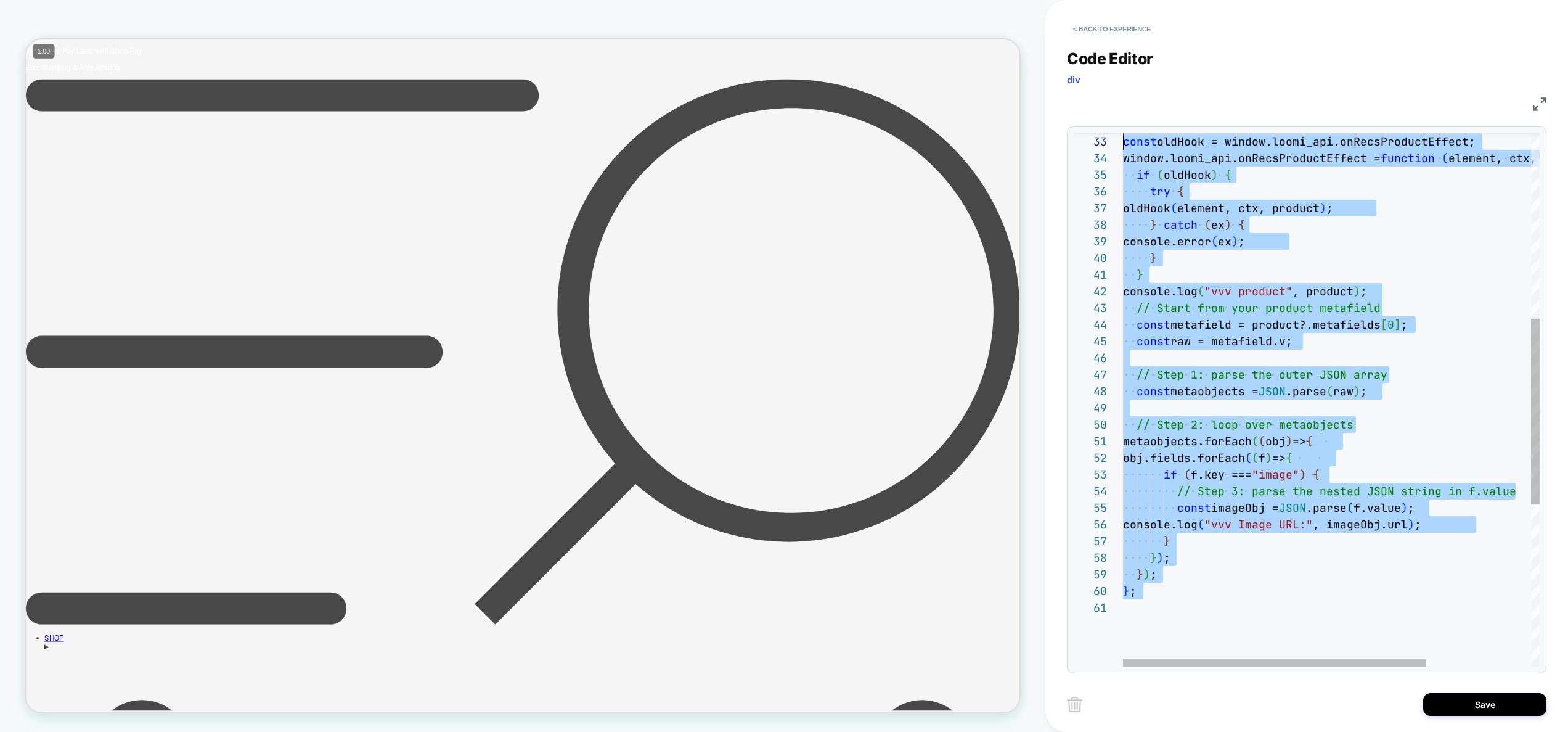
scroll to position [33, 0]
type textarea "**********"
click at [1183, 563] on div "} ; } ) ; } ) ; console.log ( "vvv Image URL:" , imageObj.url ) ; } const oldHo…" at bounding box center [1404, 367] width 561 height 1533
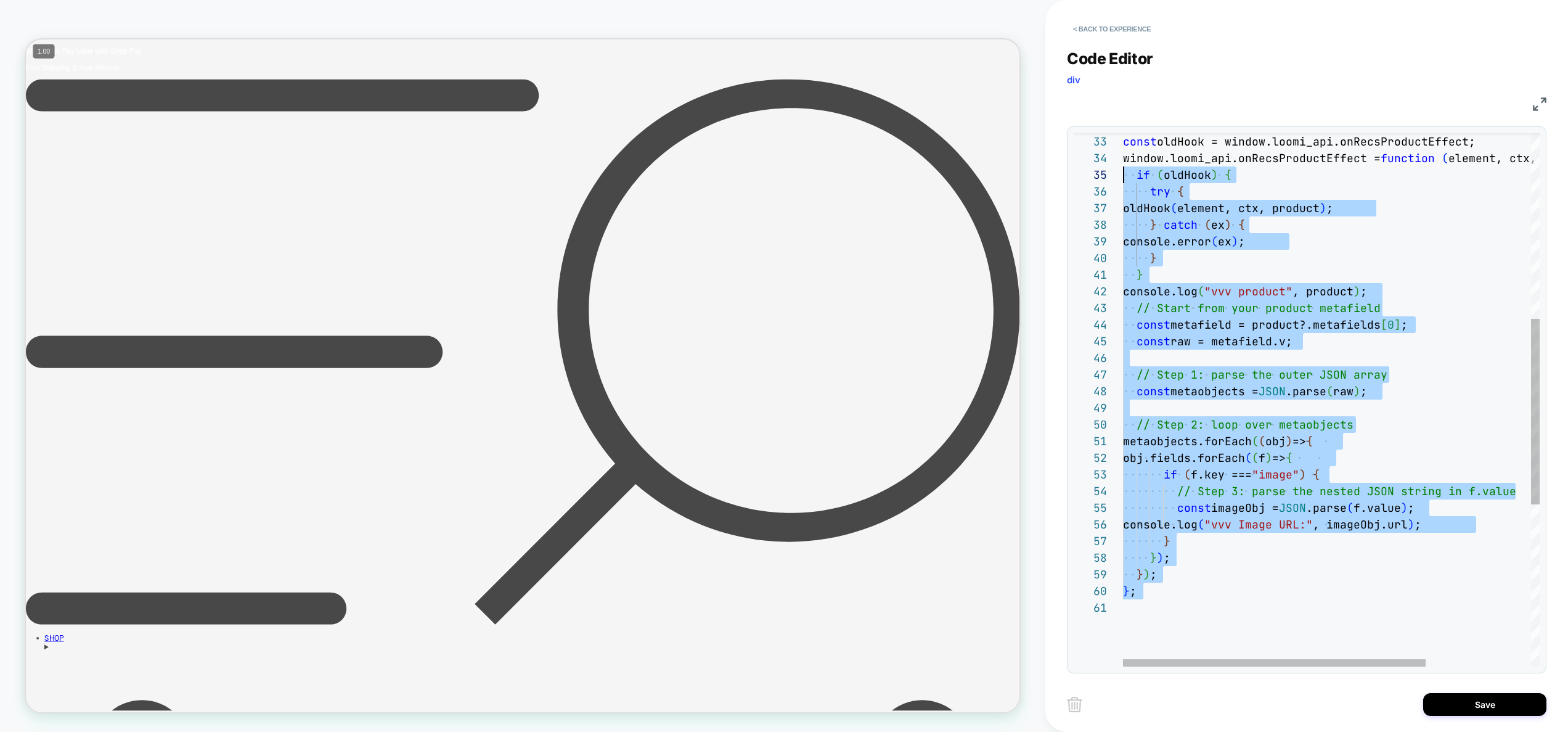
scroll to position [67, 0]
drag, startPoint x: 1162, startPoint y: 603, endPoint x: 1078, endPoint y: 169, distance: 442.1
click at [1123, 169] on div "} ; } ) ; } ) ; console.log ( "vvv Image URL:" , imageObj.url ) ; } const oldHo…" at bounding box center [1404, 367] width 561 height 1533
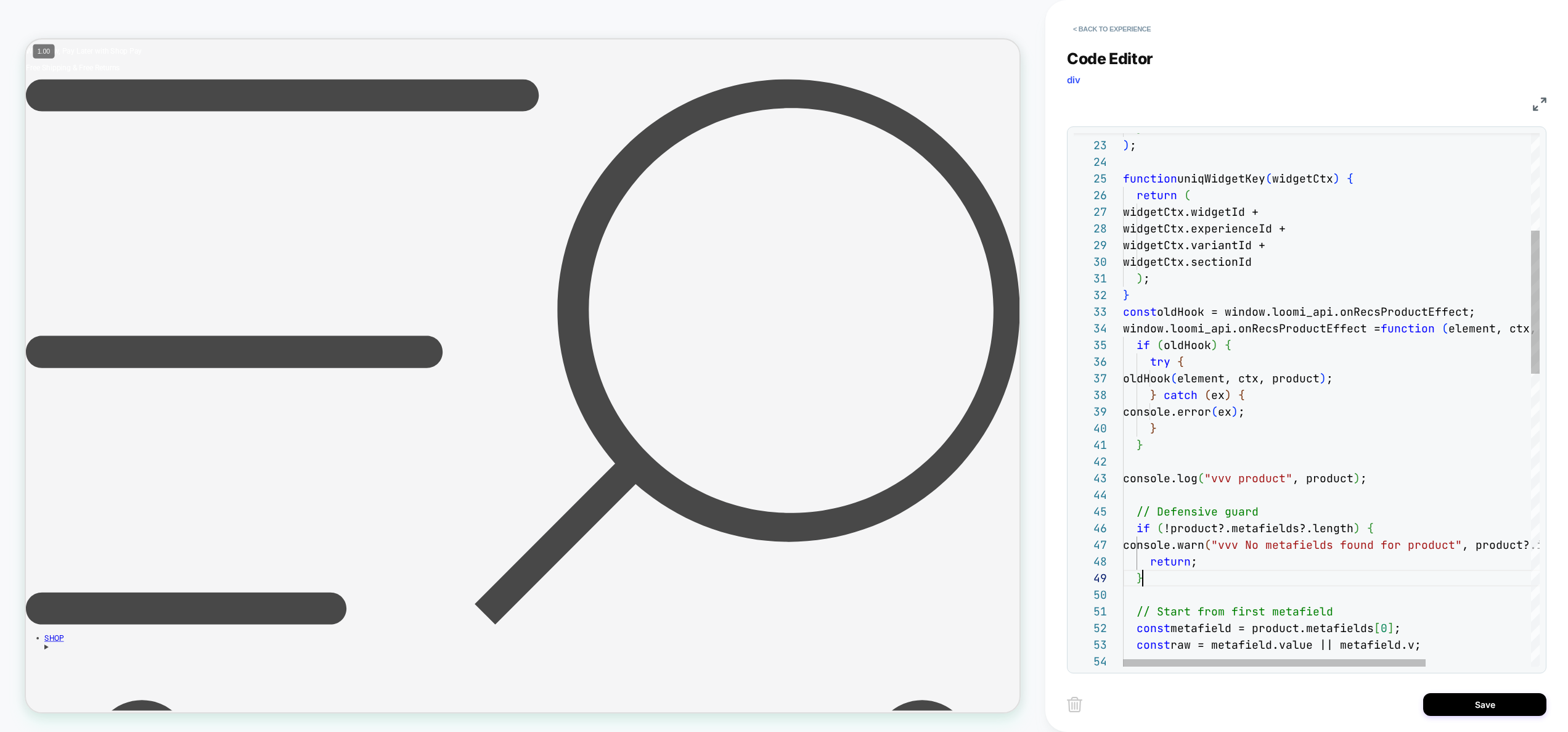
scroll to position [133, 20]
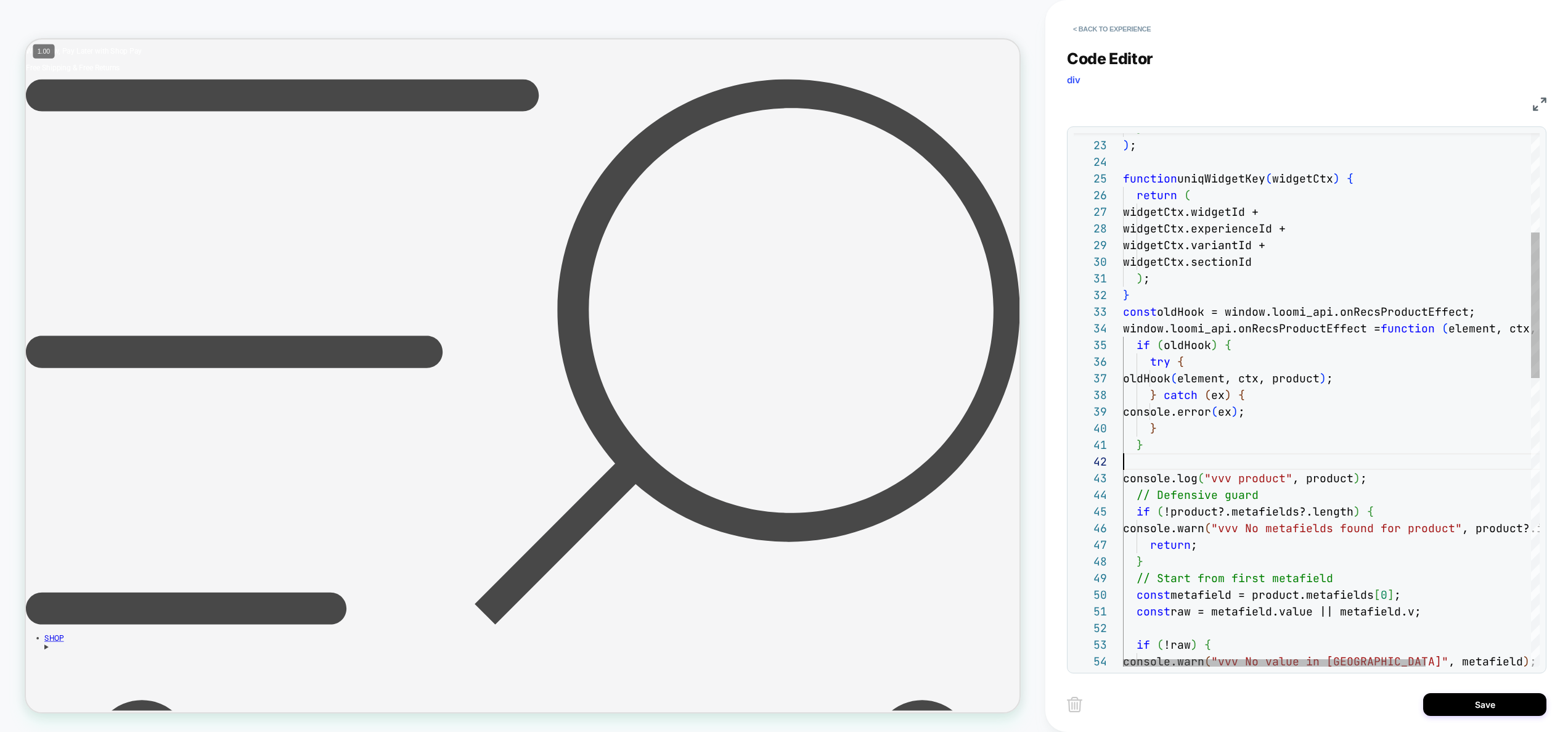
scroll to position [16, 0]
click at [1163, 461] on div "// Start from first metafield const metafield = product.metafields [ 0 ] ; cons…" at bounding box center [1404, 745] width 561 height 1949
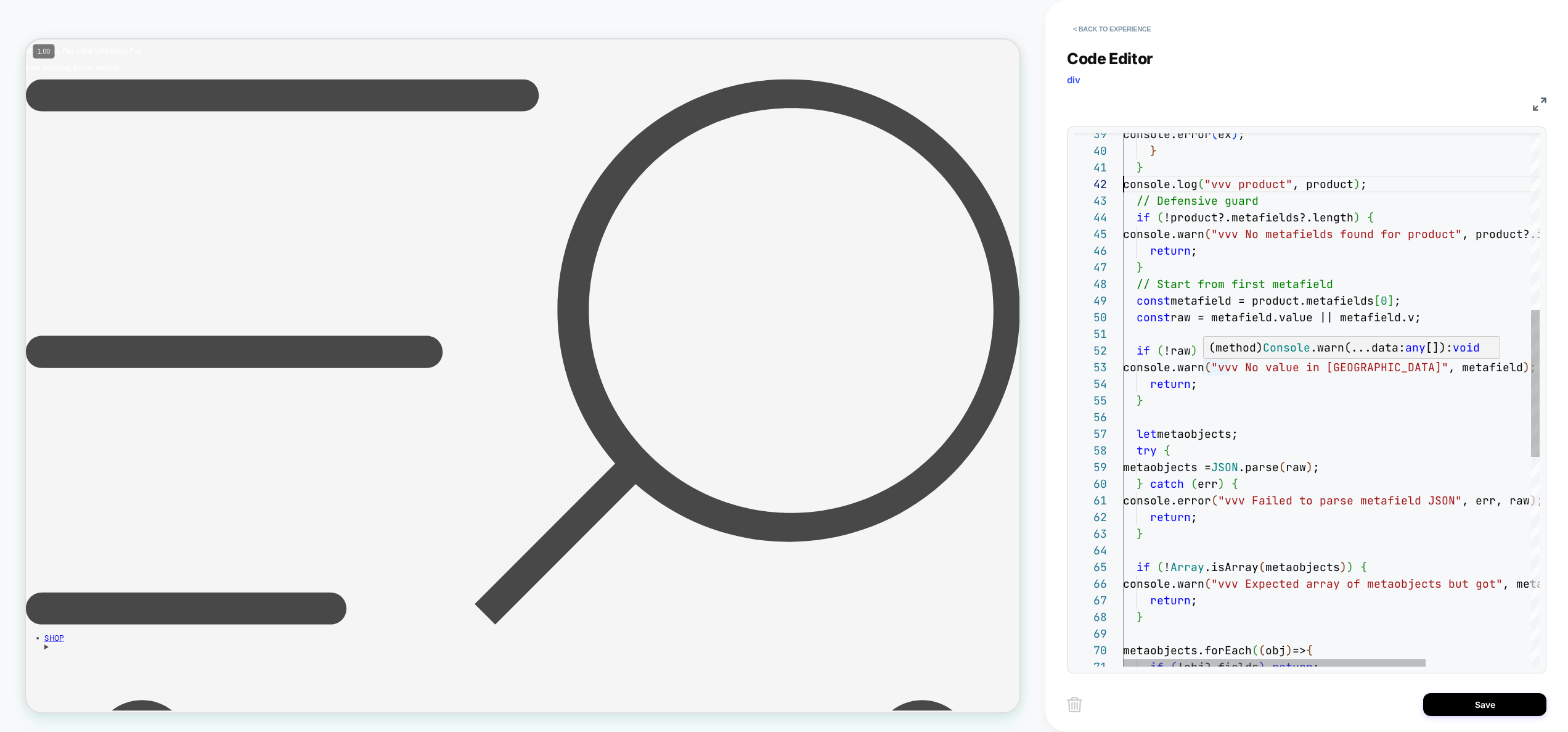
click at [1219, 370] on div "// Start from first metafield const metafield = product.metafields [ 0 ] ; cons…" at bounding box center [1404, 459] width 561 height 1933
click at [1153, 415] on div "// Start from first metafield const metafield = product.metafields [ 0 ] ; cons…" at bounding box center [1404, 459] width 561 height 1933
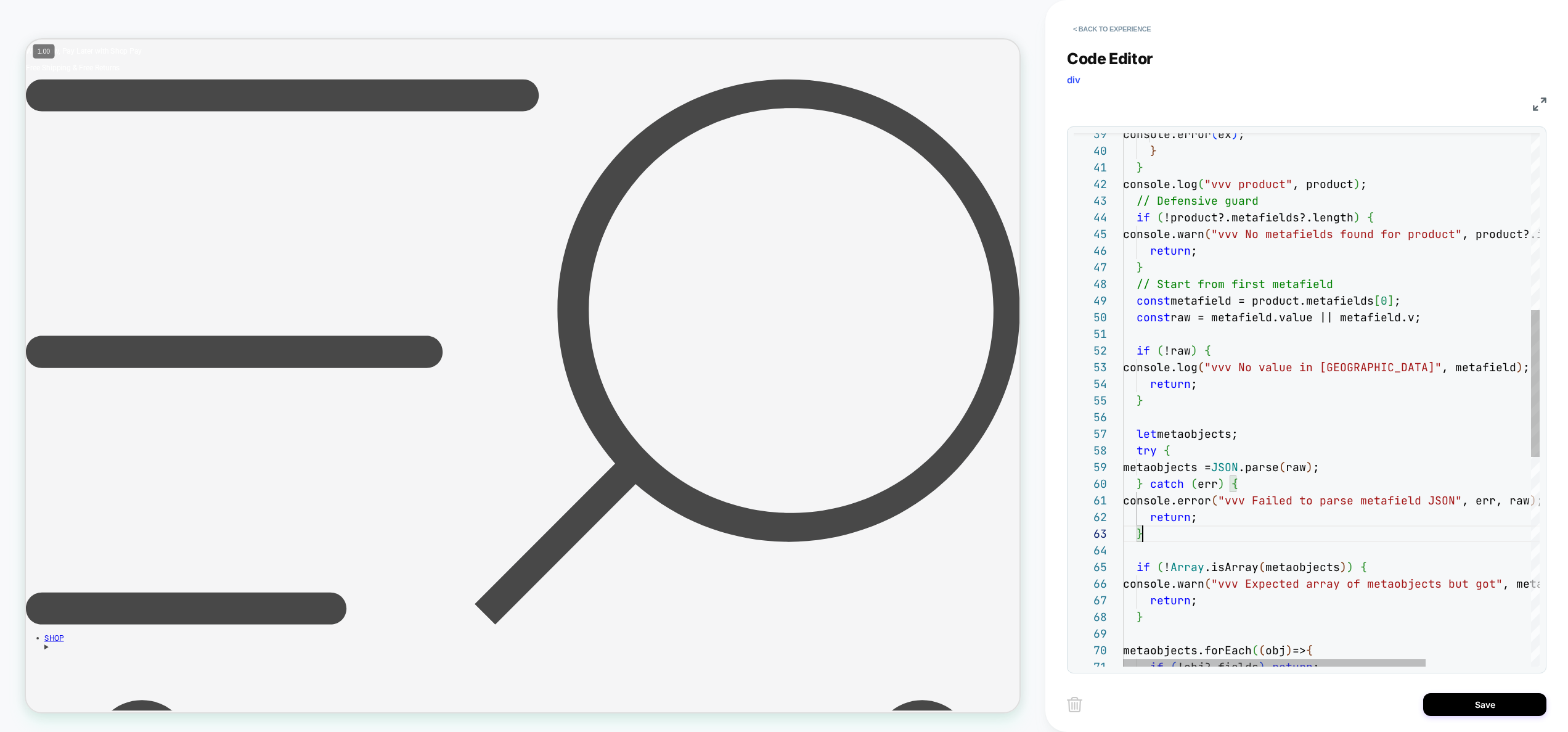
scroll to position [33, 20]
click at [1218, 542] on div "// Start from first metafield const metafield = product.metafields [ 0 ] ; cons…" at bounding box center [1404, 459] width 561 height 1933
click at [1220, 504] on div "// Start from first metafield const metafield = product.metafields [ 0 ] ; cons…" at bounding box center [1404, 459] width 561 height 1933
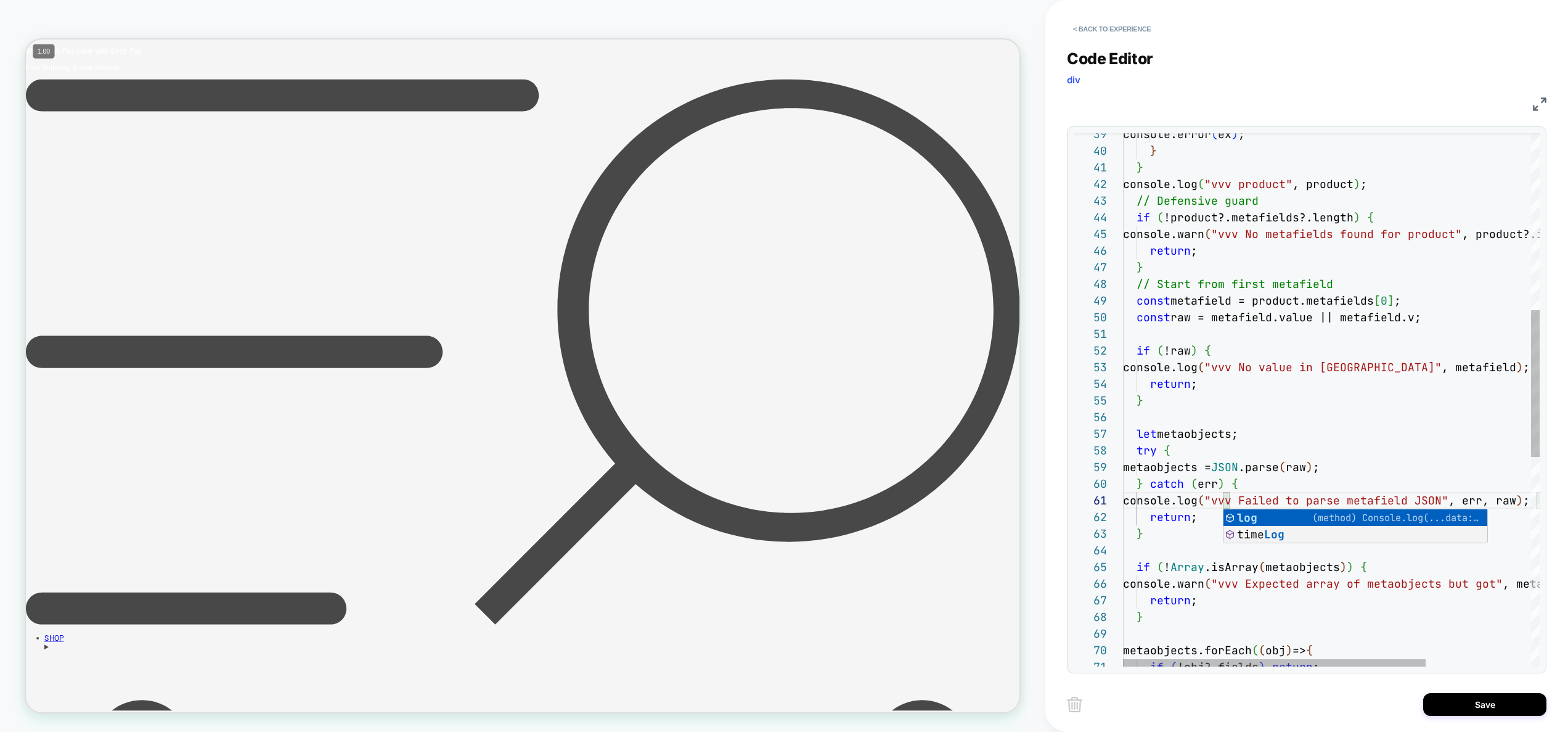
click at [1222, 444] on div "// Start from first metafield const metafield = product.metafields [ 0 ] ; cons…" at bounding box center [1404, 459] width 561 height 1933
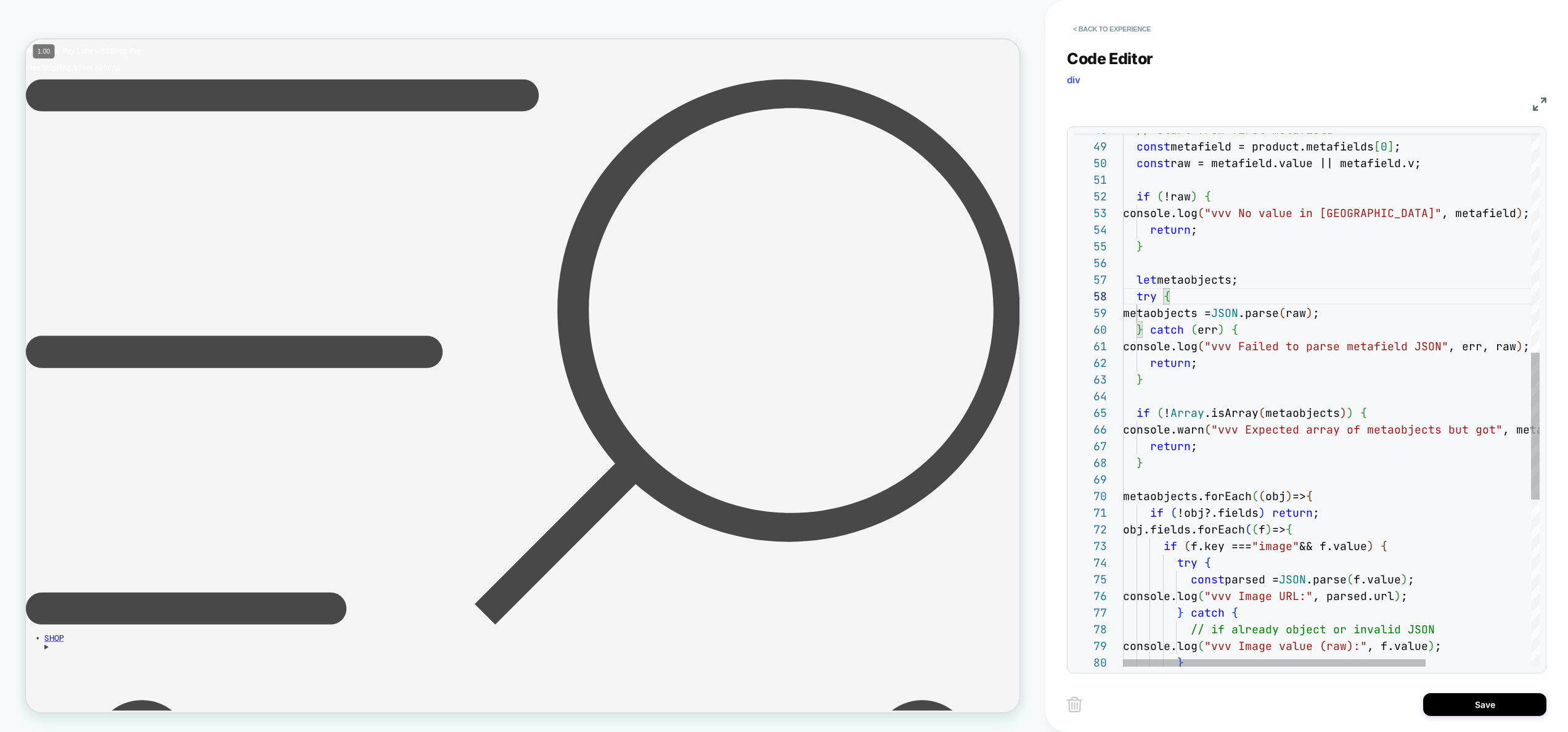
click at [1217, 440] on div "// Start from first metafield const metafield = product.metafields [ 0 ] ; cons…" at bounding box center [1404, 305] width 561 height 1933
click at [1217, 427] on div "// Start from first metafield const metafield = product.metafields [ 0 ] ; cons…" at bounding box center [1404, 305] width 561 height 1933
click at [1212, 557] on div "// Start from first metafield const metafield = product.metafields [ 0 ] ; cons…" at bounding box center [1404, 305] width 561 height 1933
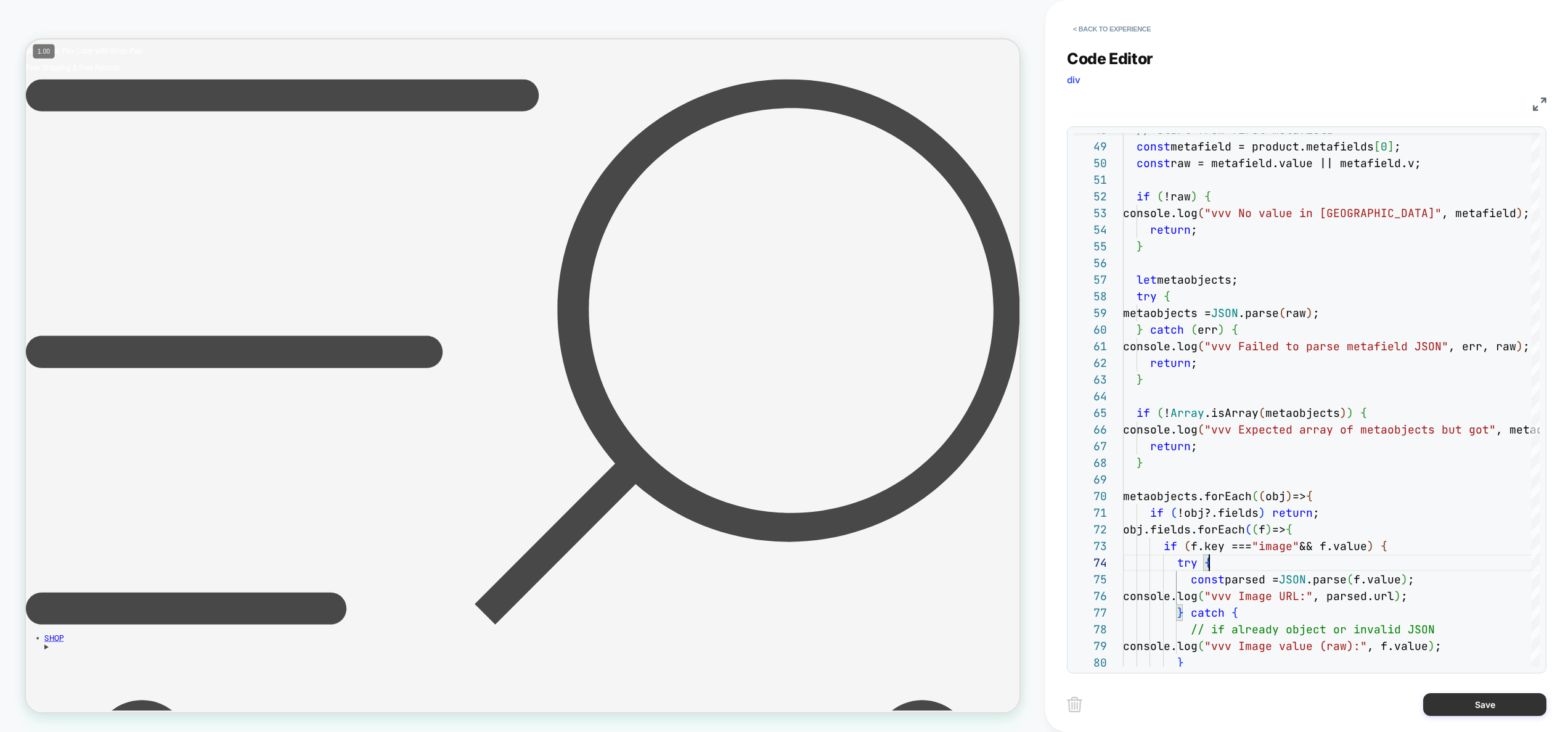
type textarea "**********"
click at [1457, 694] on button "Save" at bounding box center [1484, 705] width 123 height 23
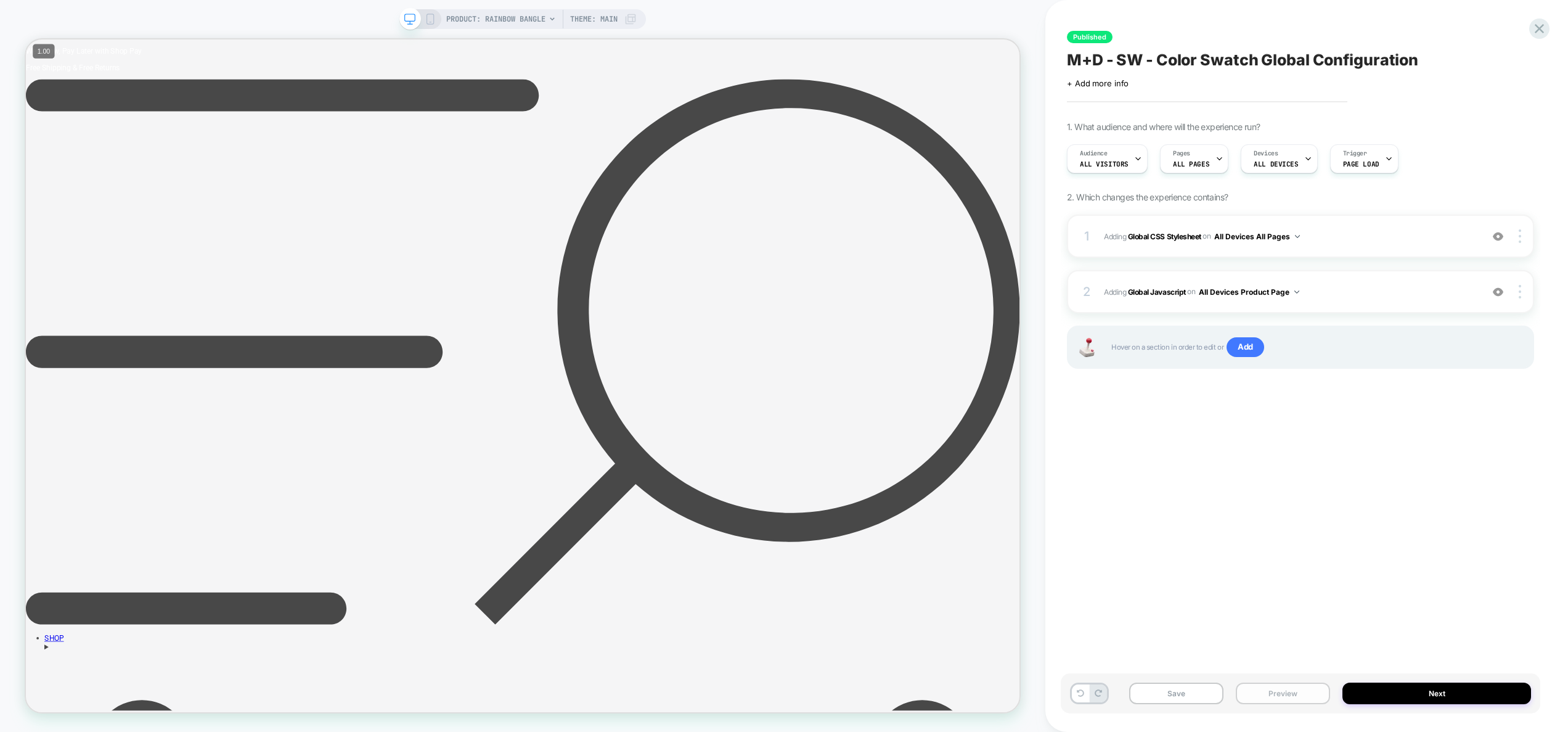
drag, startPoint x: 1305, startPoint y: 694, endPoint x: 1307, endPoint y: 683, distance: 11.2
click at [1306, 694] on button "Preview" at bounding box center [1283, 694] width 94 height 22
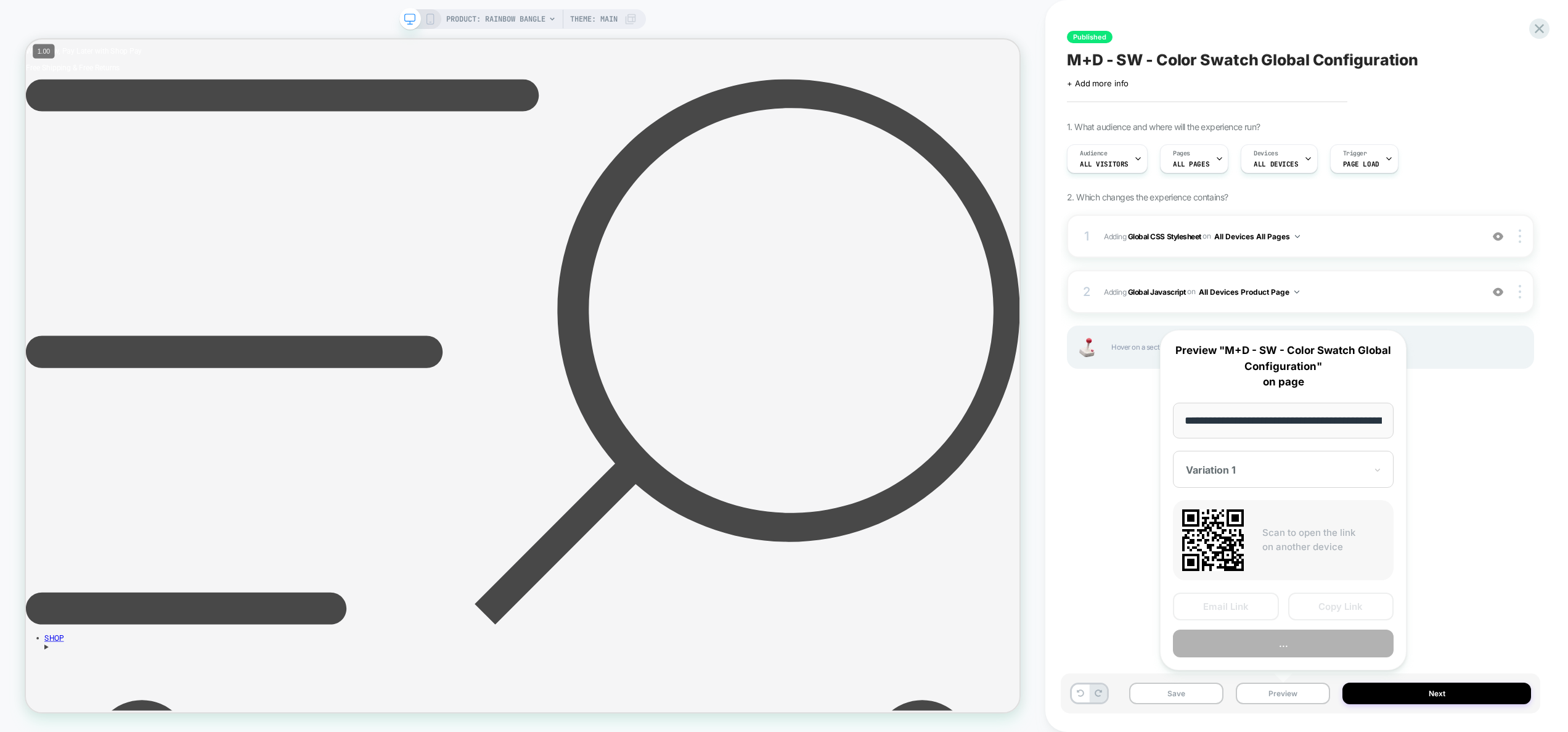
scroll to position [0, 151]
click at [1292, 646] on button "Preview" at bounding box center [1284, 643] width 221 height 27
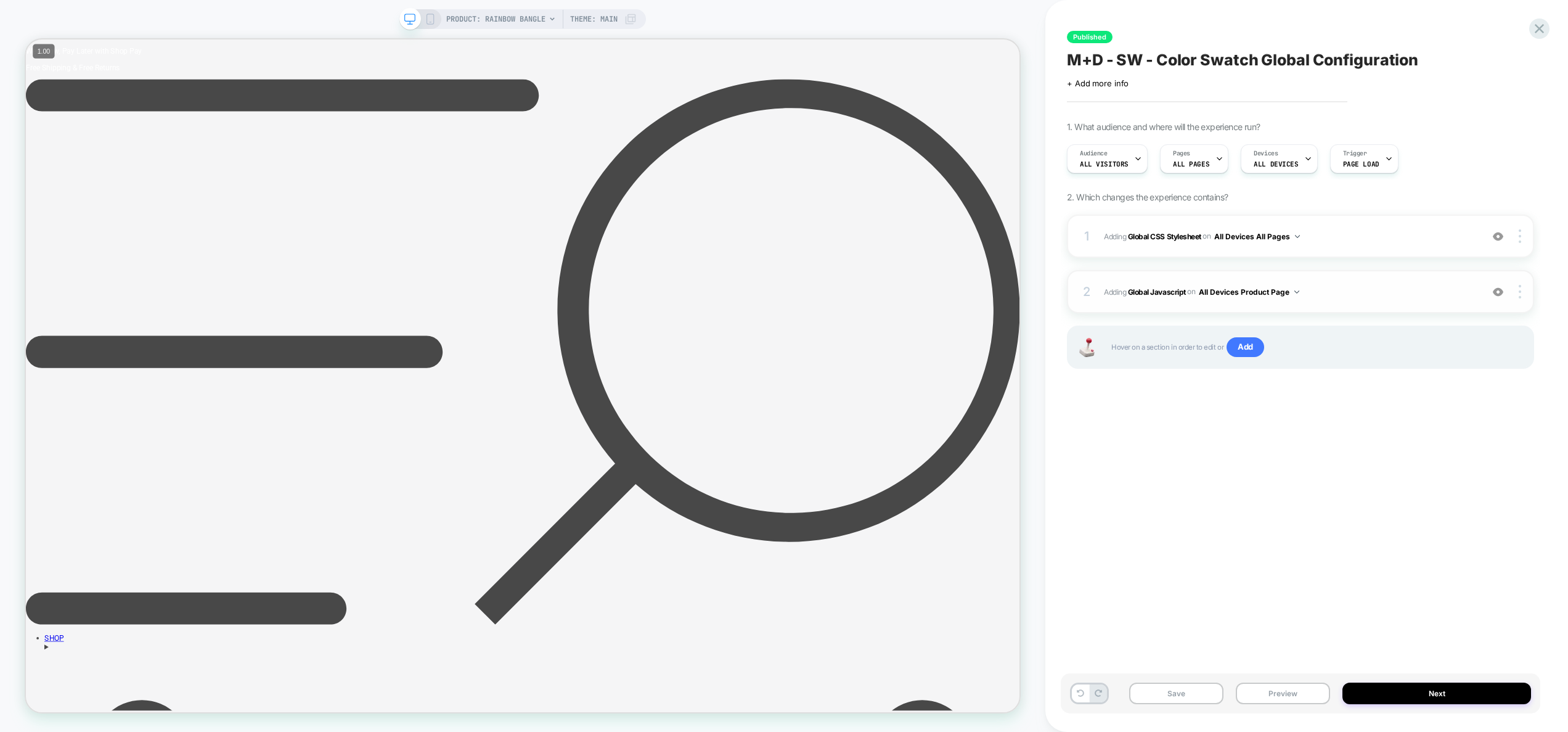
click at [1357, 282] on div "2 Adding Global Javascript on All Devices Product Page Add Before Add After Tar…" at bounding box center [1300, 292] width 468 height 43
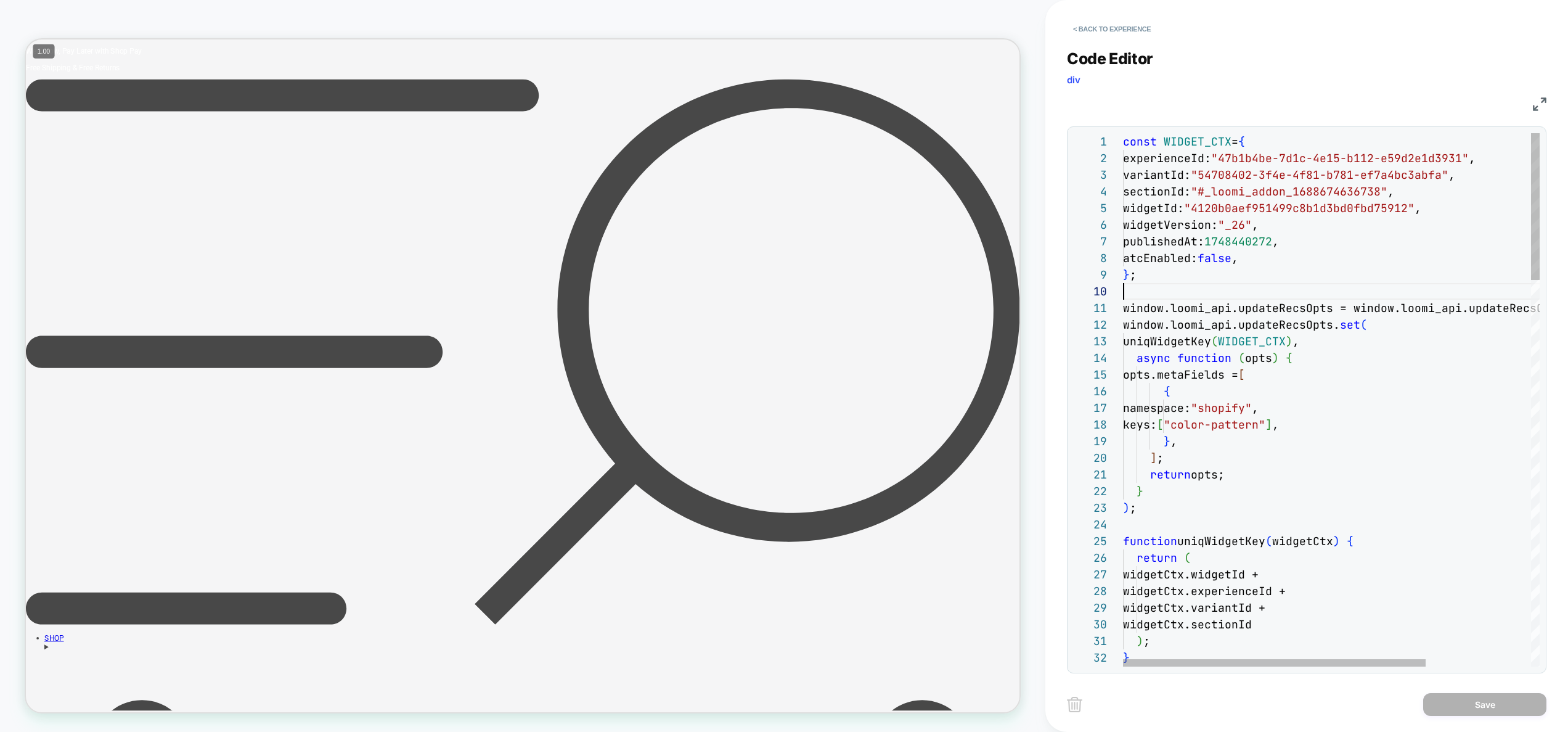
scroll to position [150, 0]
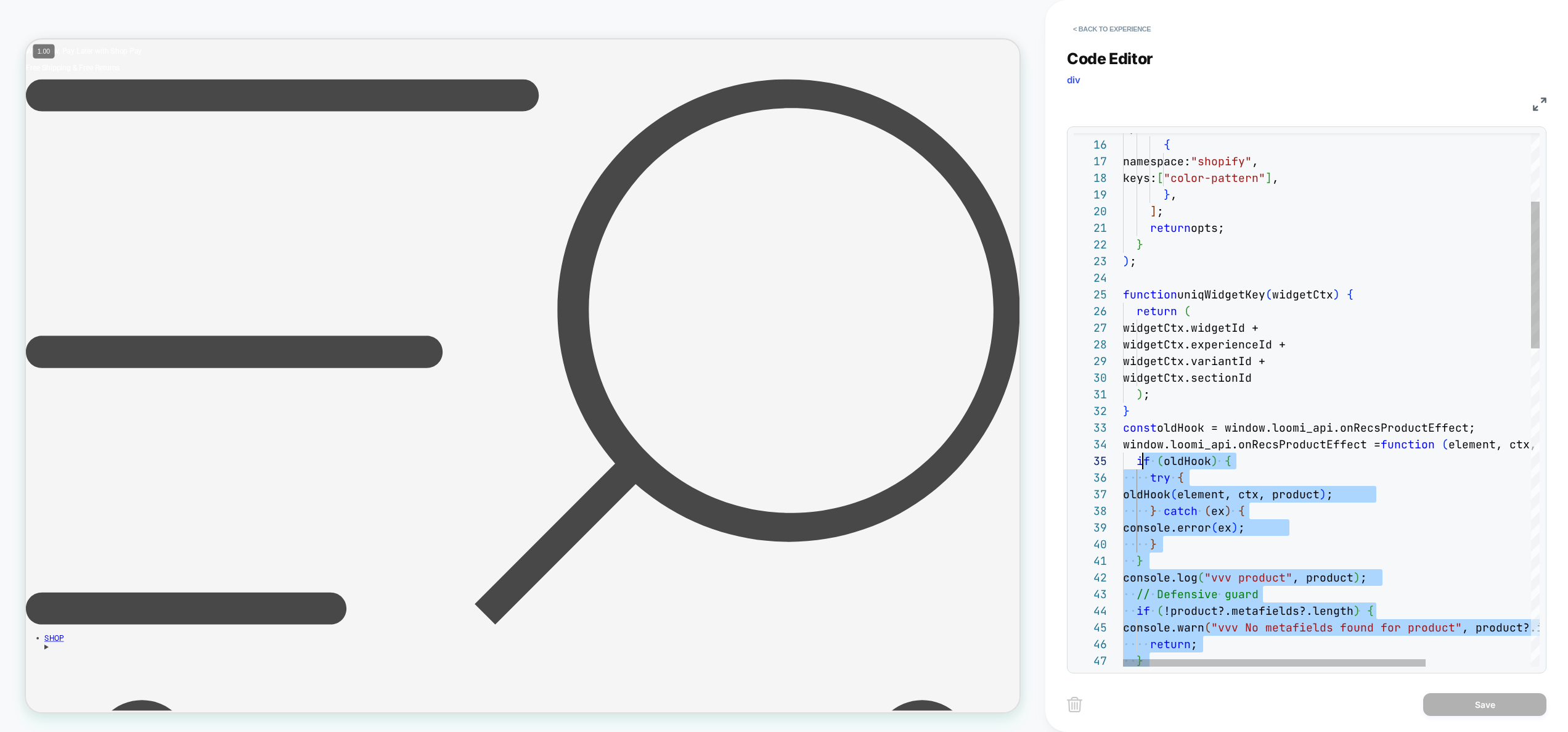
scroll to position [67, 7]
drag, startPoint x: 1252, startPoint y: 595, endPoint x: 1116, endPoint y: 451, distance: 198.1
type textarea "**********"
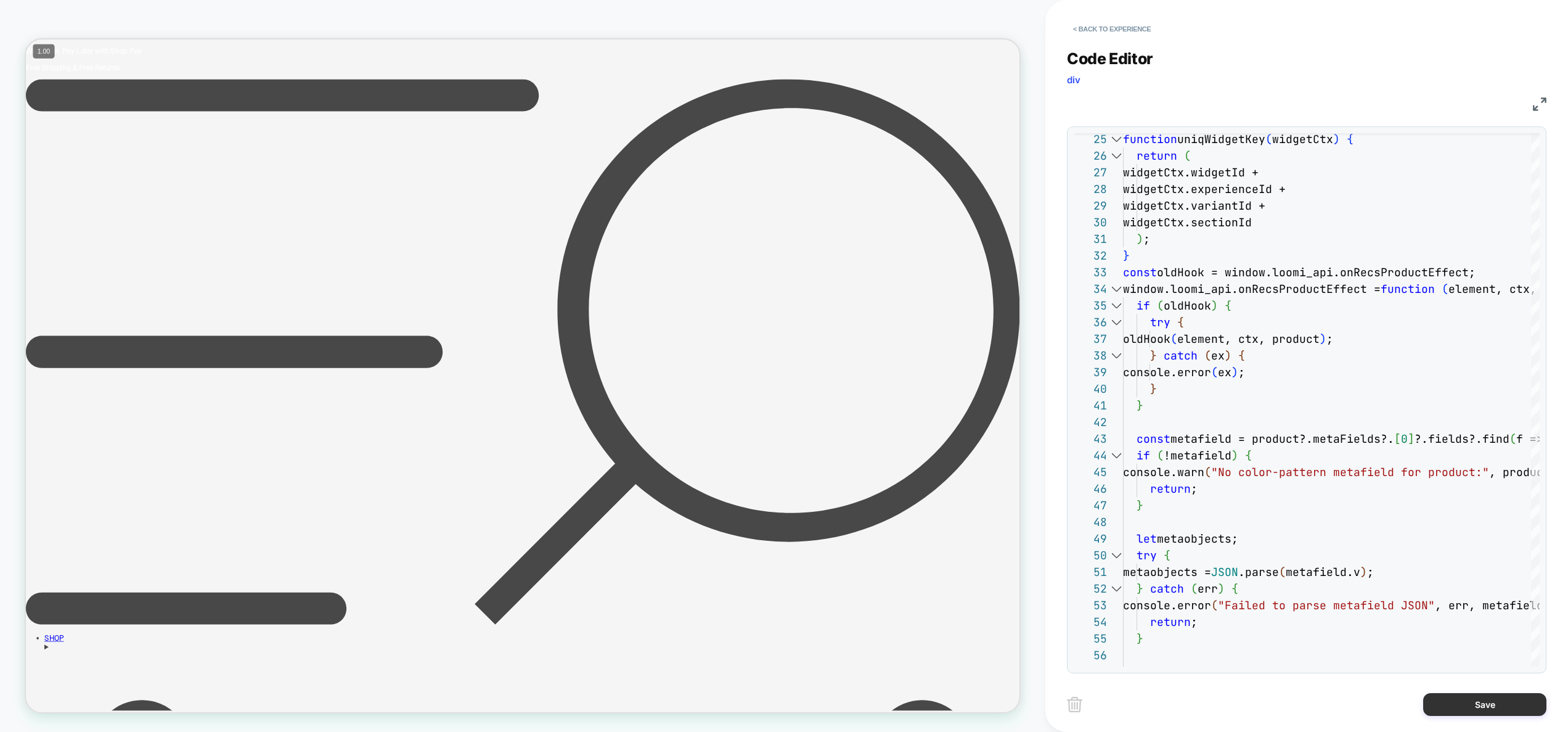
click at [1497, 702] on button "Save" at bounding box center [1484, 705] width 123 height 23
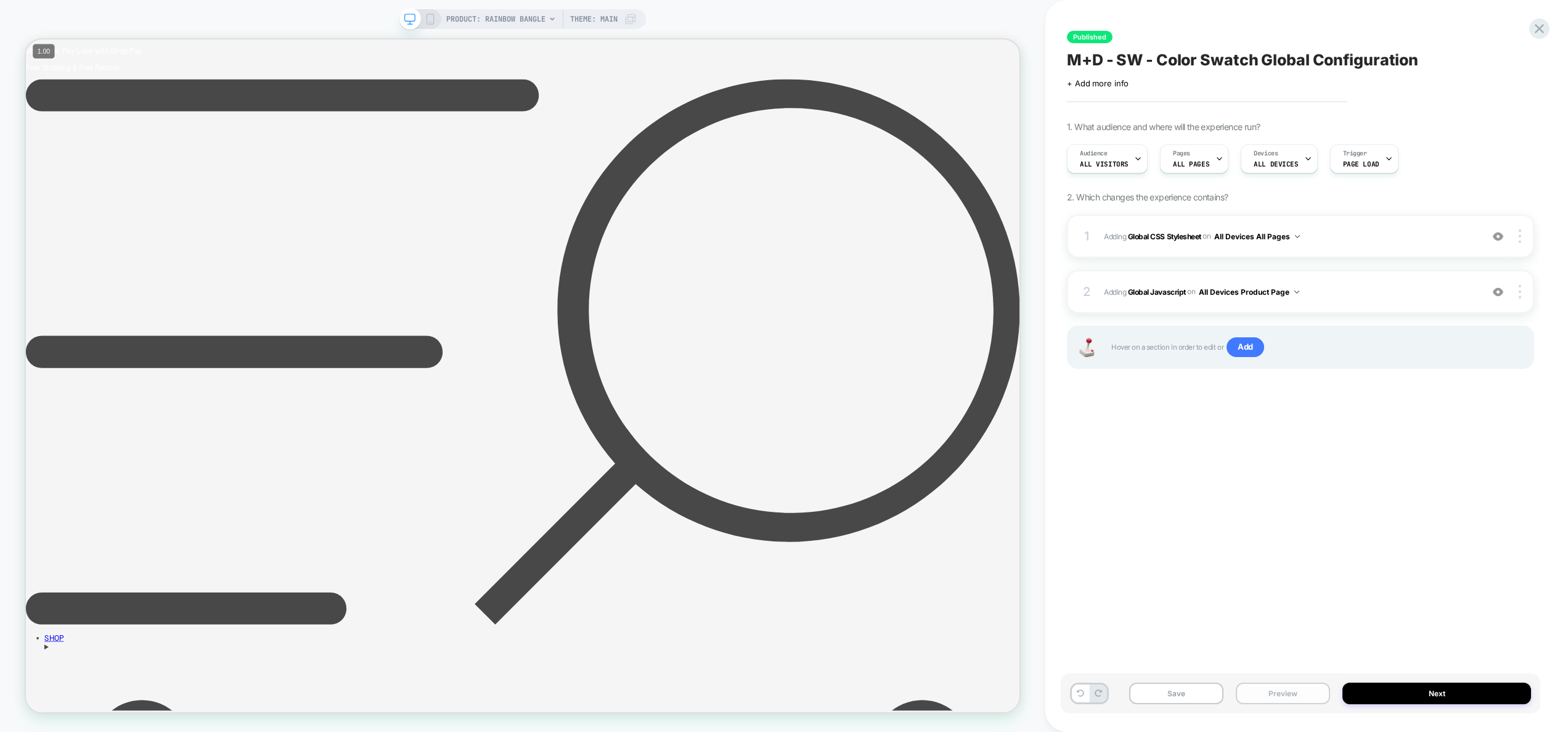
drag, startPoint x: 1275, startPoint y: 701, endPoint x: 1269, endPoint y: 687, distance: 15.2
click at [1275, 701] on button "Preview" at bounding box center [1283, 694] width 94 height 22
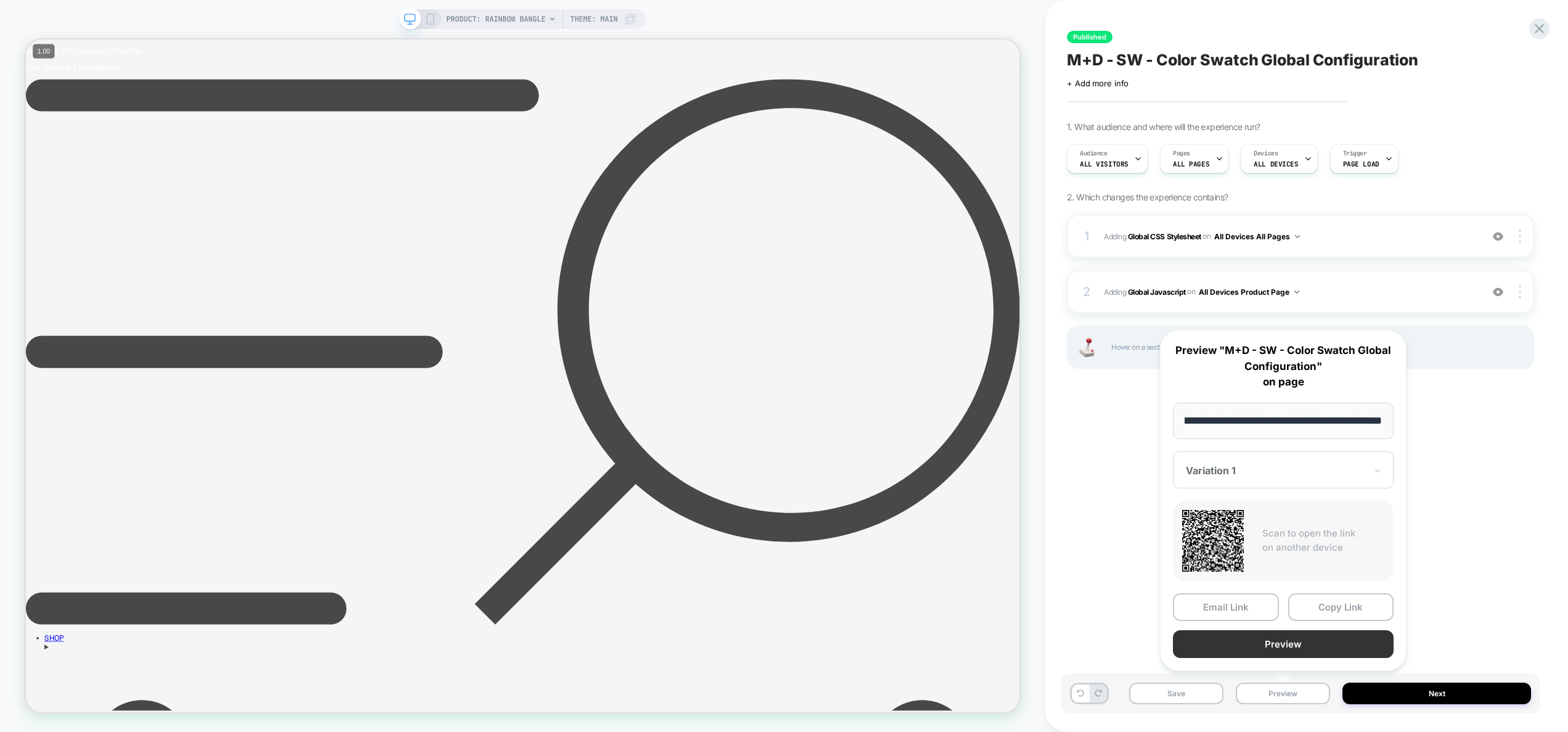
scroll to position [0, 0]
click at [1266, 647] on button "Preview" at bounding box center [1284, 643] width 221 height 27
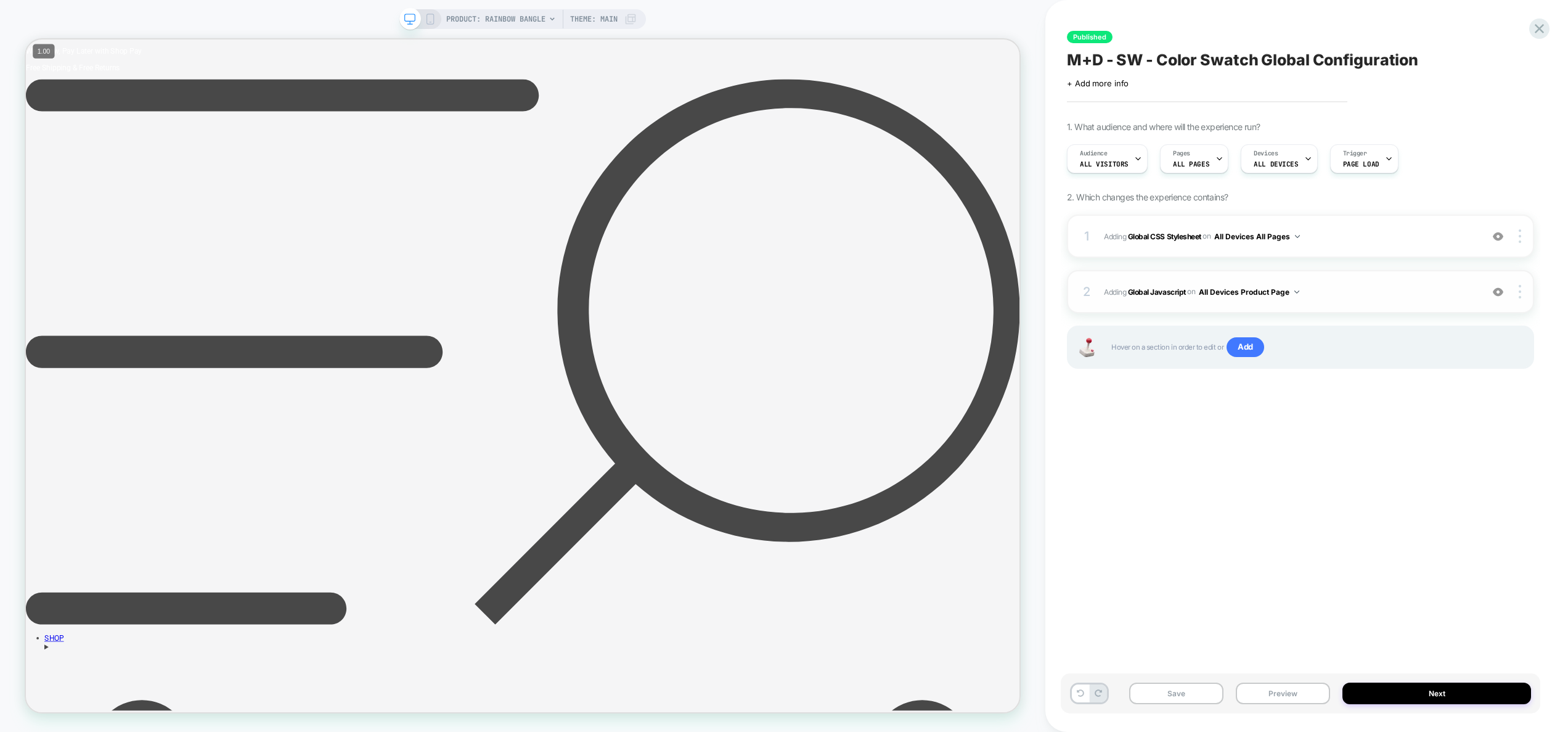
click at [1323, 305] on div "2 Adding Global Javascript on All Devices Product Page Add Before Add After Tar…" at bounding box center [1300, 292] width 468 height 43
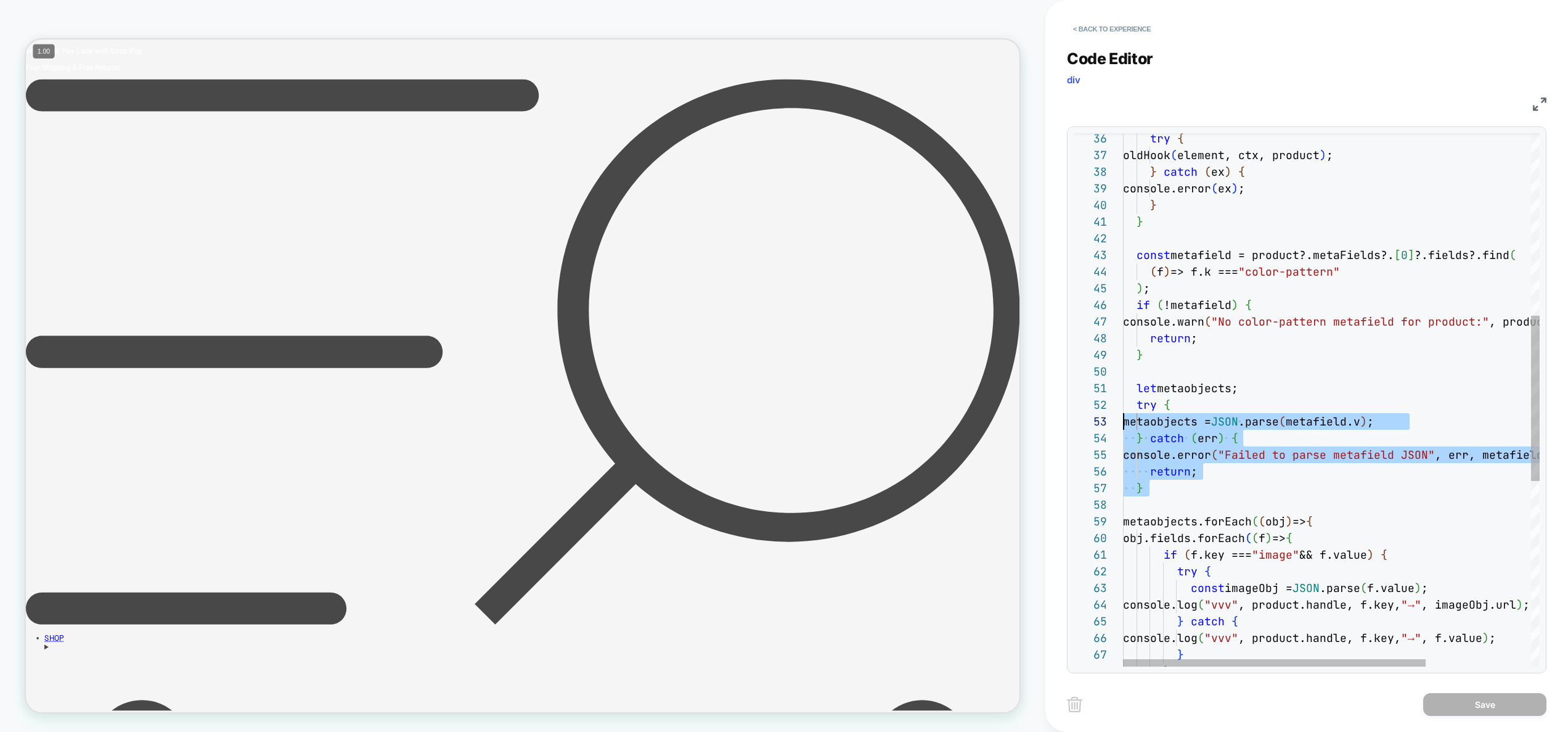
scroll to position [67, 0]
drag, startPoint x: 1178, startPoint y: 509, endPoint x: 1098, endPoint y: 462, distance: 92.8
click at [1123, 462] on div "obj.fields.forEach ( ( f ) => { if ( f.key === "image" && f.value ) { try { con…" at bounding box center [1404, 404] width 561 height 1716
click at [1189, 473] on div "obj.fields.forEach ( ( f ) => { if ( f.key === "image" && f.value ) { try { con…" at bounding box center [1404, 404] width 561 height 1716
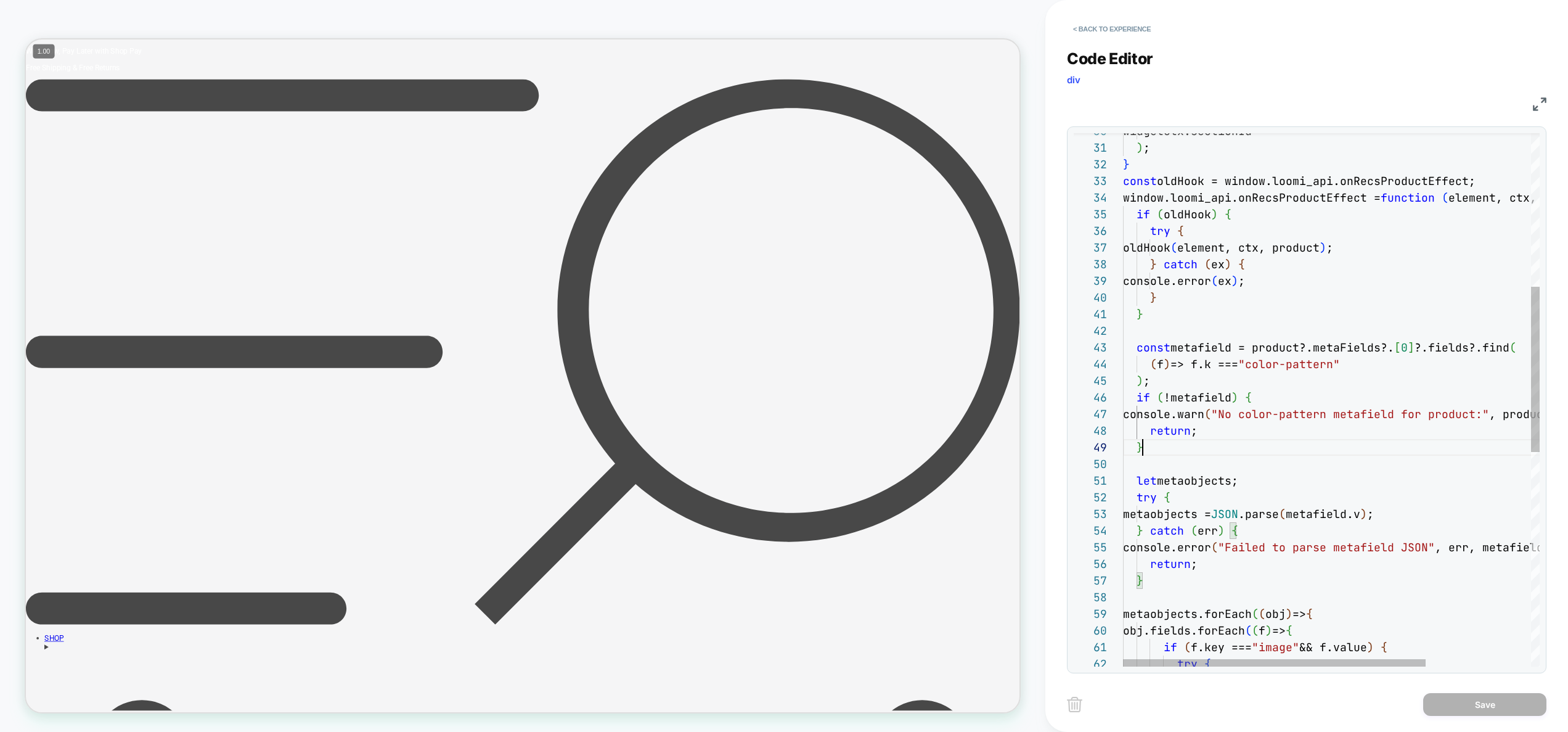
click at [1173, 455] on div "obj.fields.forEach ( ( f ) => { if ( f.key === "image" && f.value ) { try { met…" at bounding box center [1404, 497] width 561 height 1716
click at [1206, 414] on div "obj.fields.forEach ( ( f ) => { if ( f.key === "image" && f.value ) { try { met…" at bounding box center [1404, 497] width 561 height 1716
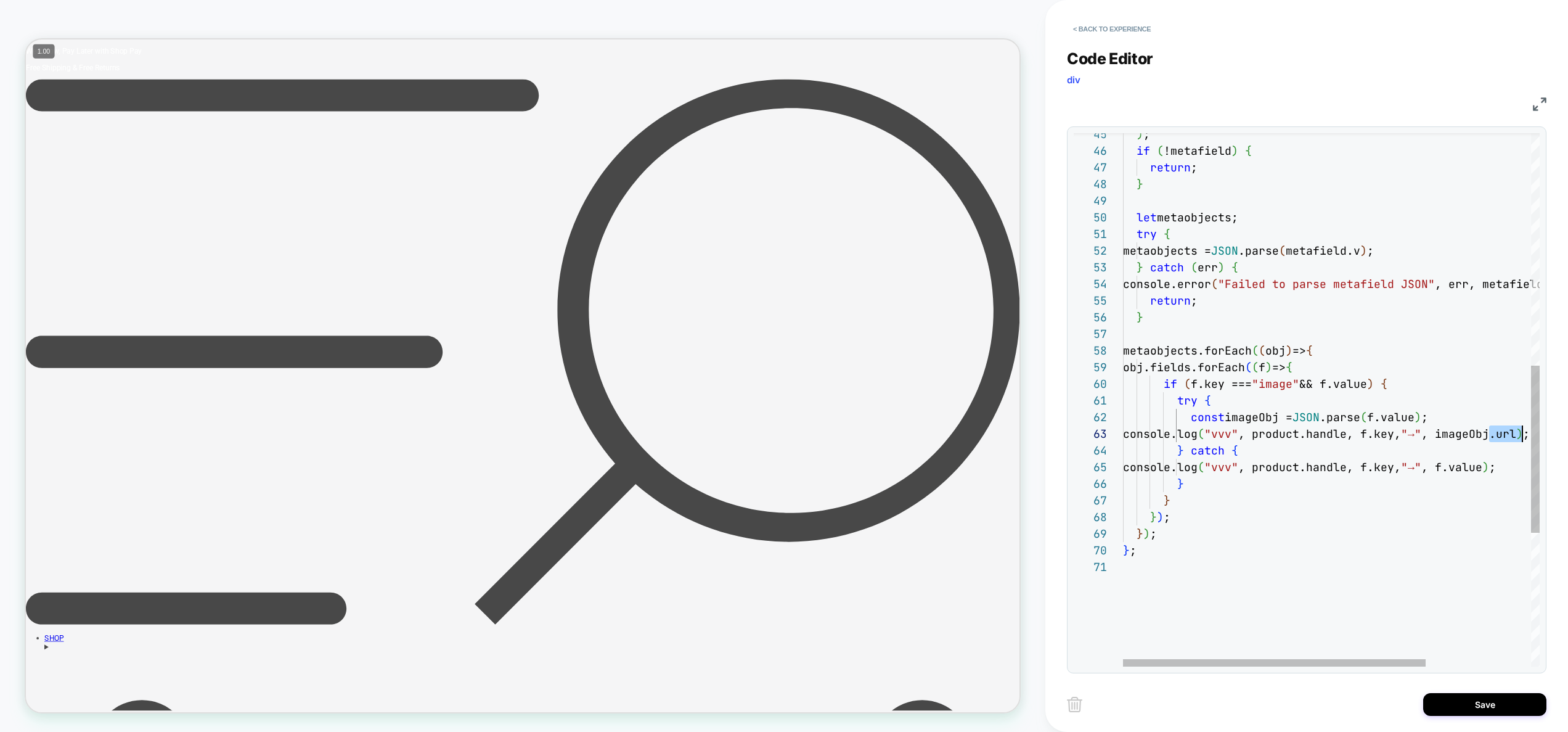
scroll to position [33, 472]
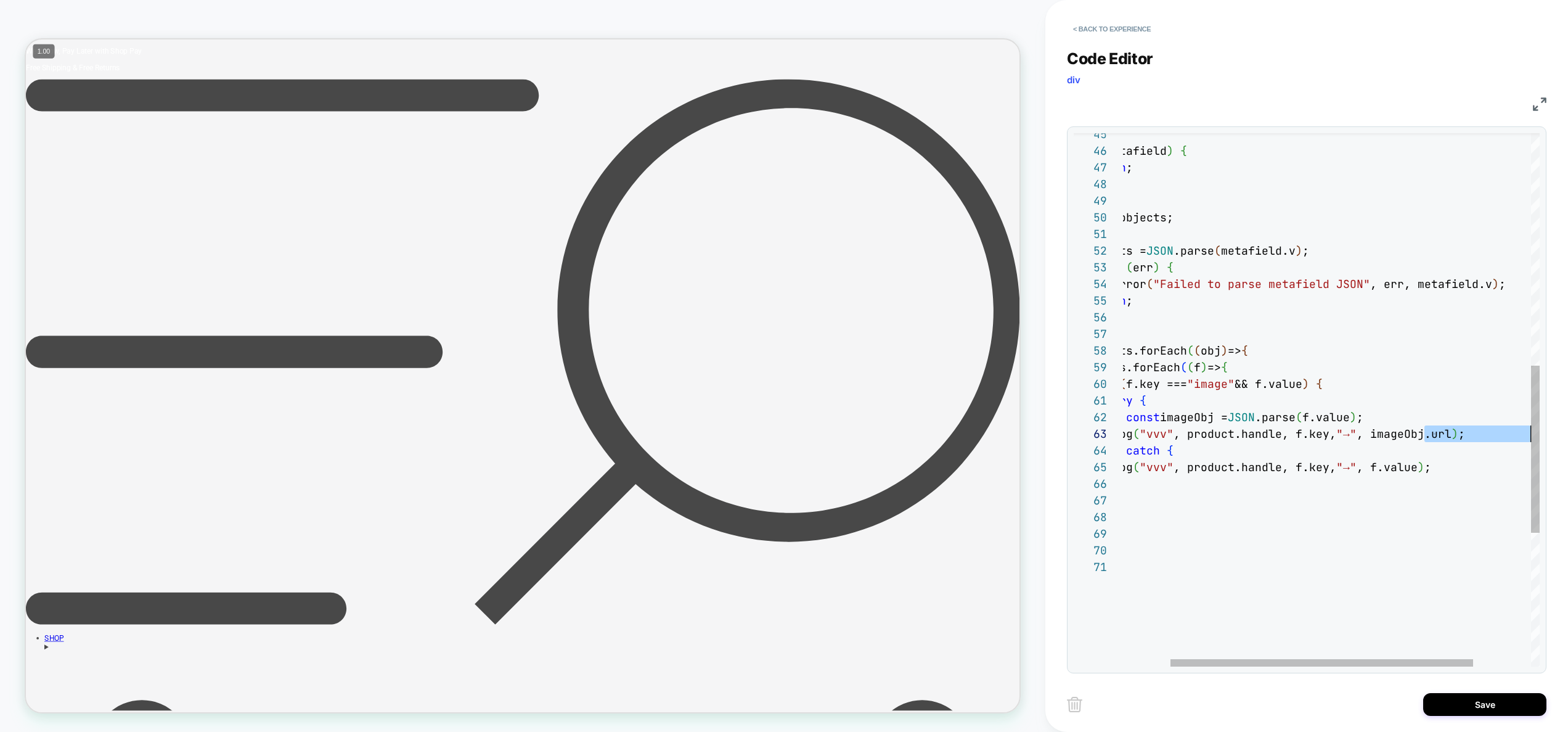
drag, startPoint x: 1489, startPoint y: 436, endPoint x: 1603, endPoint y: 439, distance: 114.0
click at [1567, 439] on div "metaobjects.forEach ( ( obj ) => { return ; } try { metaobjects = JSON .parse (…" at bounding box center [1339, 243] width 561 height 1699
click at [1413, 437] on div "metaobjects.forEach ( ( obj ) => { return ; } try { metaobjects = JSON .parse (…" at bounding box center [1339, 243] width 561 height 1699
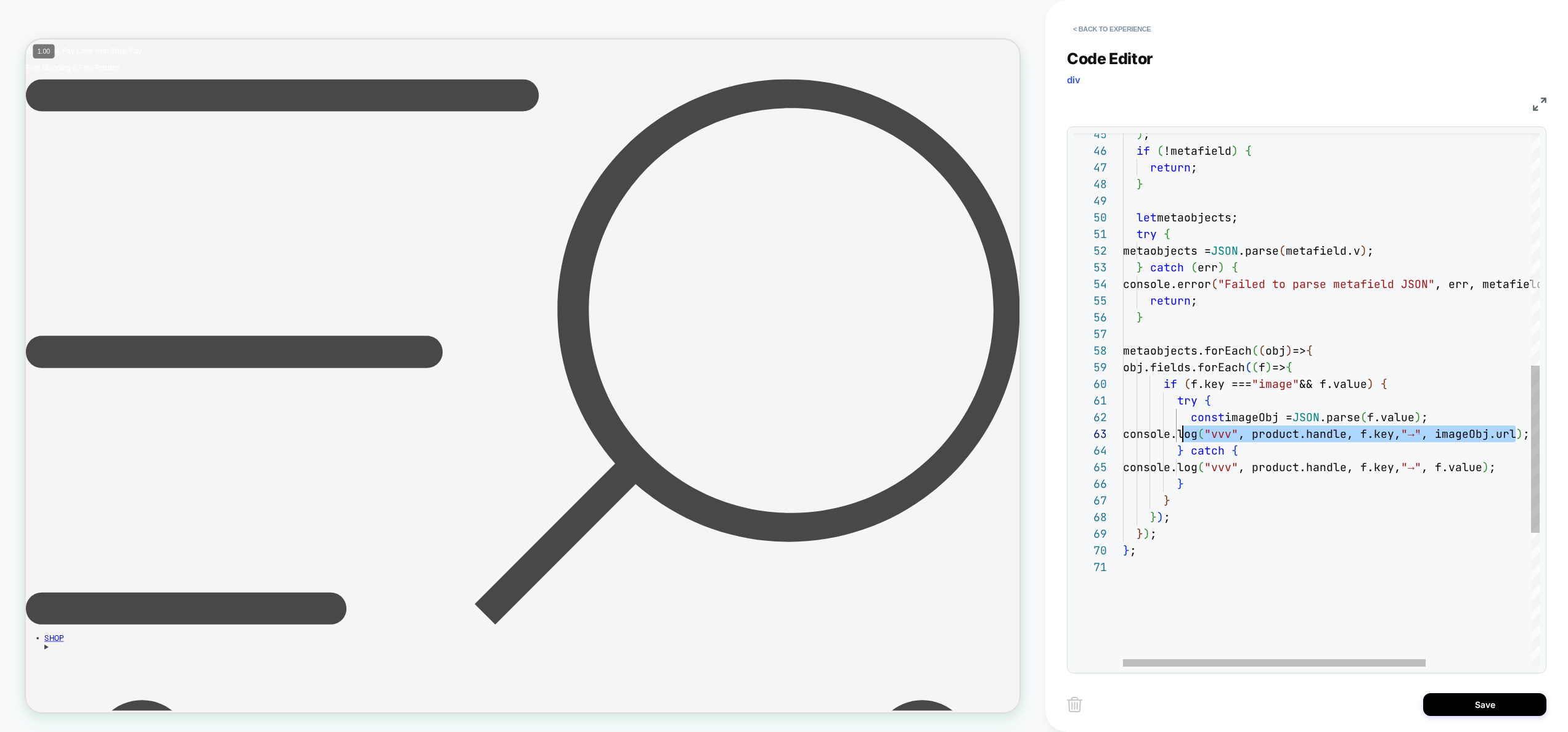
drag, startPoint x: 1454, startPoint y: 439, endPoint x: 1182, endPoint y: 442, distance: 272.0
click at [1182, 442] on div "metaobjects.forEach ( ( obj ) => { return ; } try { metaobjects = JSON .parse (…" at bounding box center [1404, 243] width 561 height 1699
click at [1262, 449] on div "metaobjects.forEach ( ( obj ) => { return ; } try { metaobjects = JSON .parse (…" at bounding box center [1404, 243] width 561 height 1699
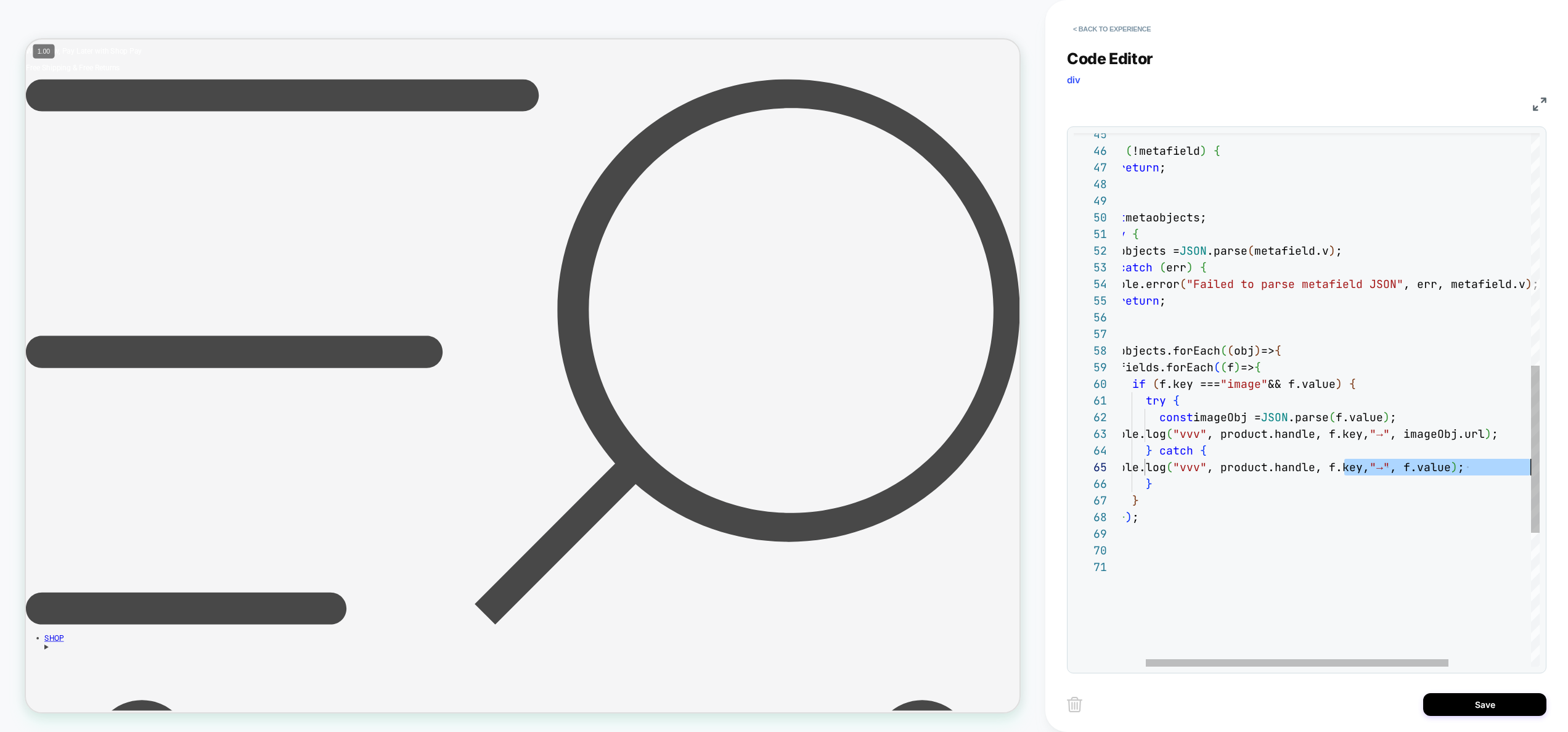
drag, startPoint x: 1376, startPoint y: 474, endPoint x: 1547, endPoint y: 467, distance: 171.1
click at [1547, 467] on div "metaobjects.forEach ( ( obj ) => { return ; } try { metaobjects = JSON .parse (…" at bounding box center [1372, 243] width 561 height 1699
click at [1258, 470] on div "metaobjects.forEach ( ( obj ) => { return ; } try { metaobjects = JSON .parse (…" at bounding box center [1372, 243] width 561 height 1699
click at [1268, 469] on div "metaobjects.forEach ( ( obj ) => { return ; } try { metaobjects = JSON .parse (…" at bounding box center [1372, 243] width 561 height 1699
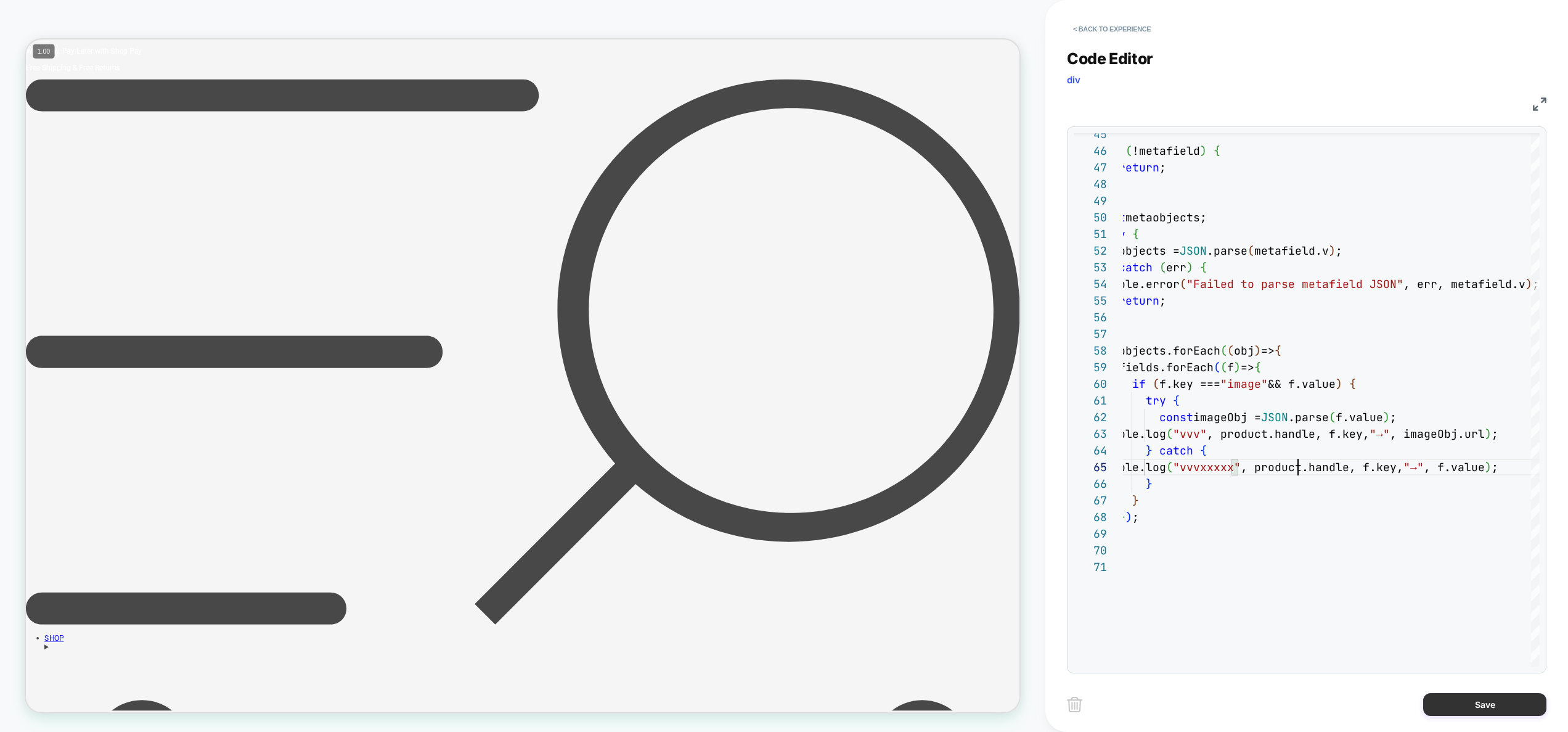
scroll to position [67, 213]
type textarea "**********"
click at [1472, 705] on button "Save" at bounding box center [1484, 705] width 123 height 23
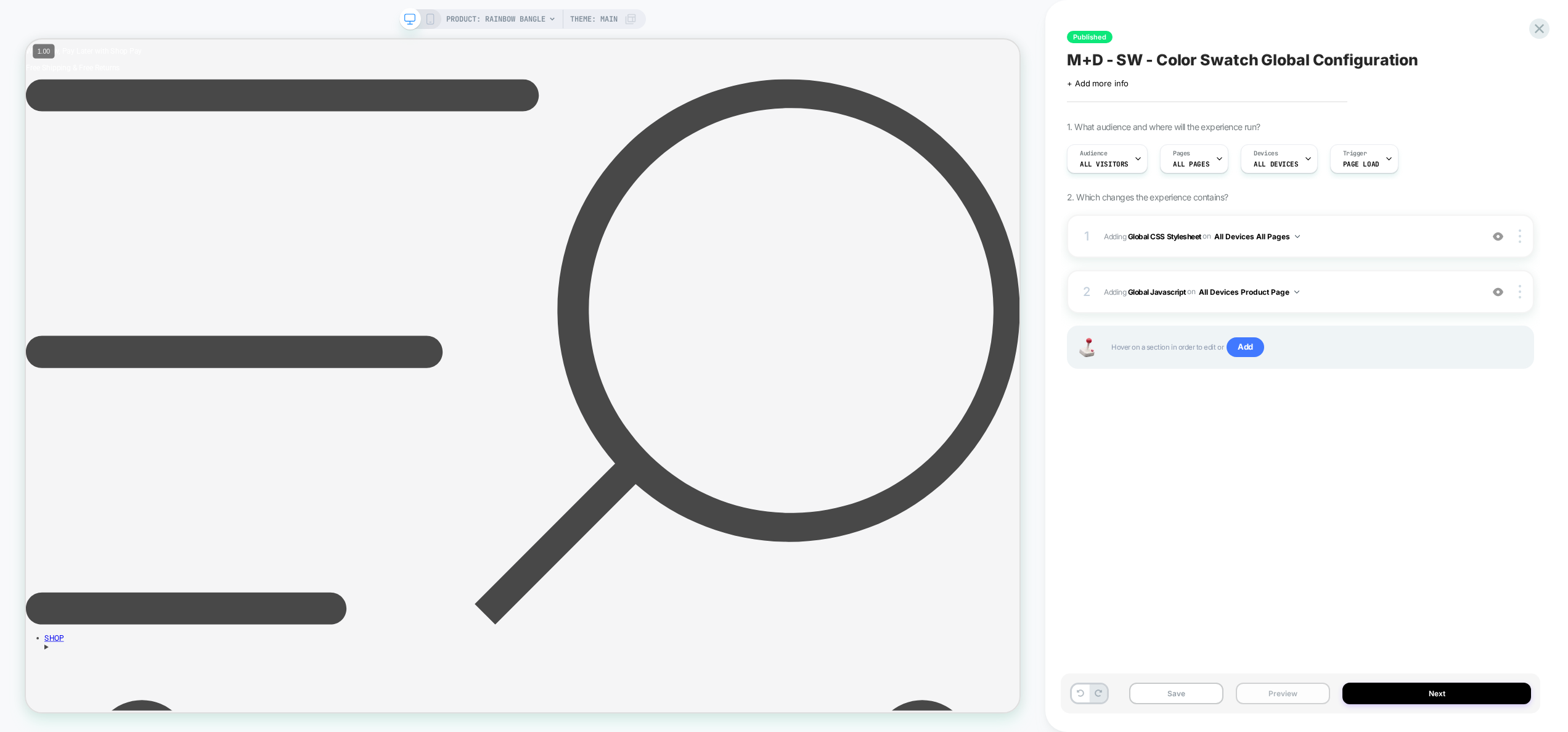
click at [1311, 693] on button "Preview" at bounding box center [1283, 694] width 94 height 22
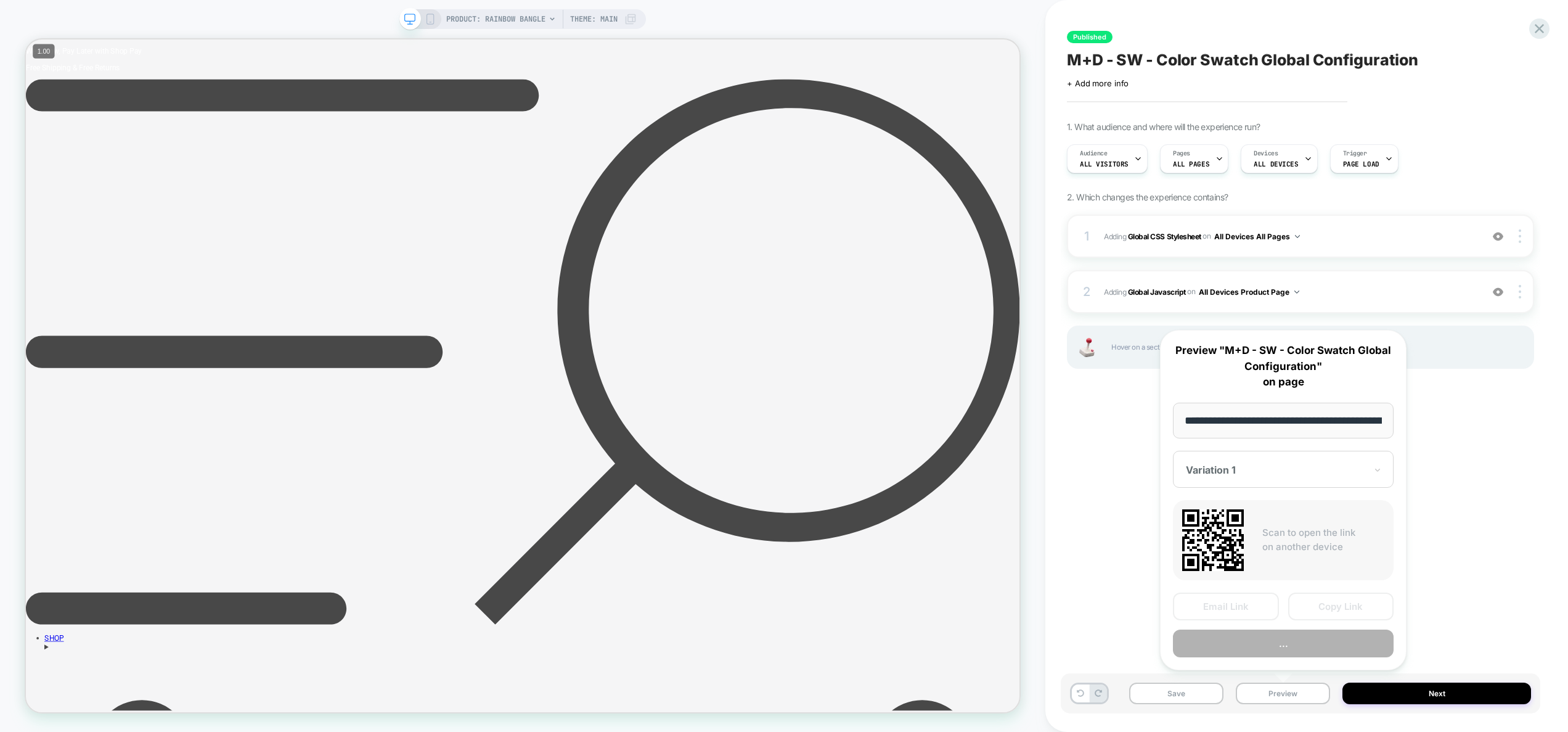
scroll to position [0, 151]
click at [1305, 644] on button "Preview" at bounding box center [1284, 643] width 221 height 27
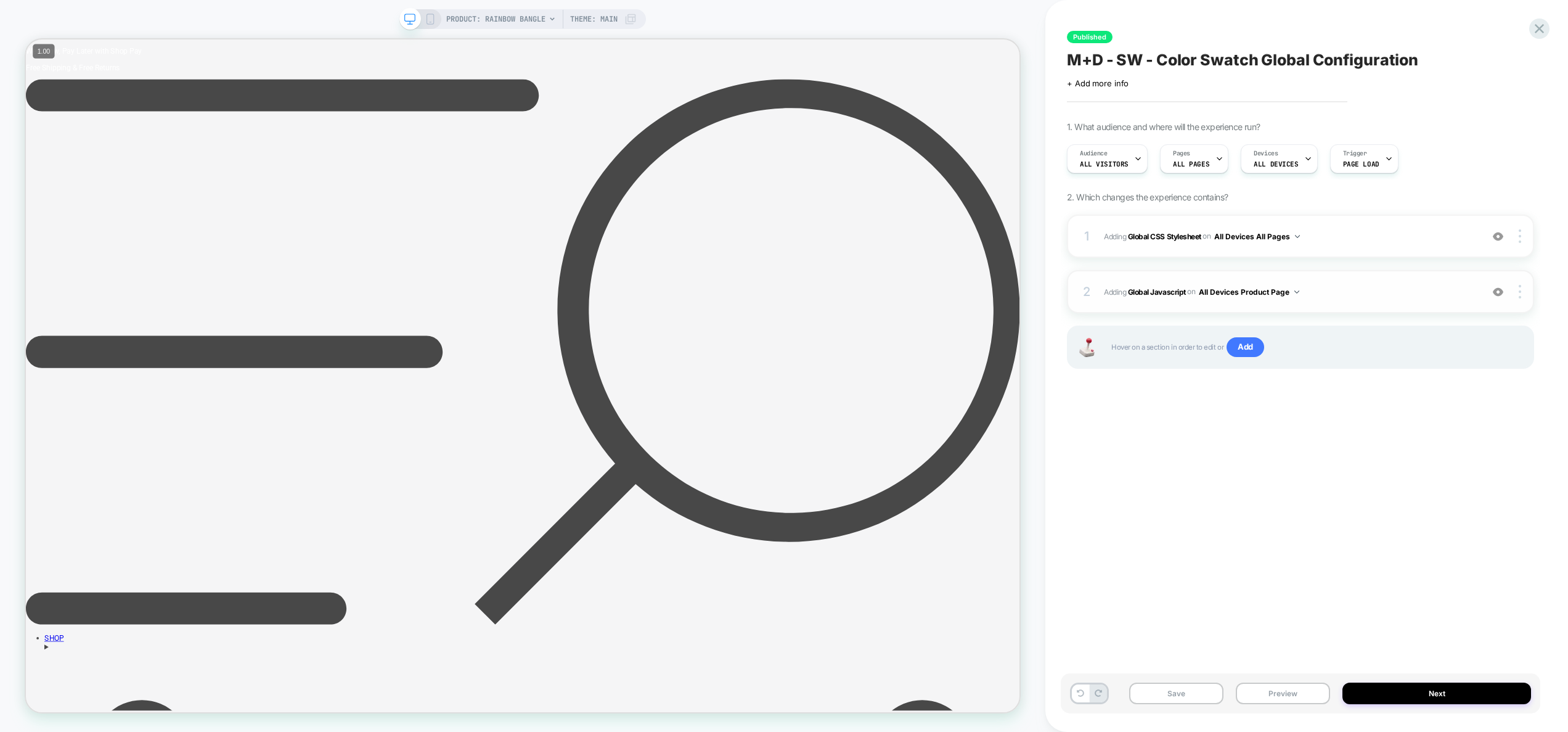
click at [1359, 288] on span "Adding Global Javascript on All Devices Product Page" at bounding box center [1290, 292] width 372 height 16
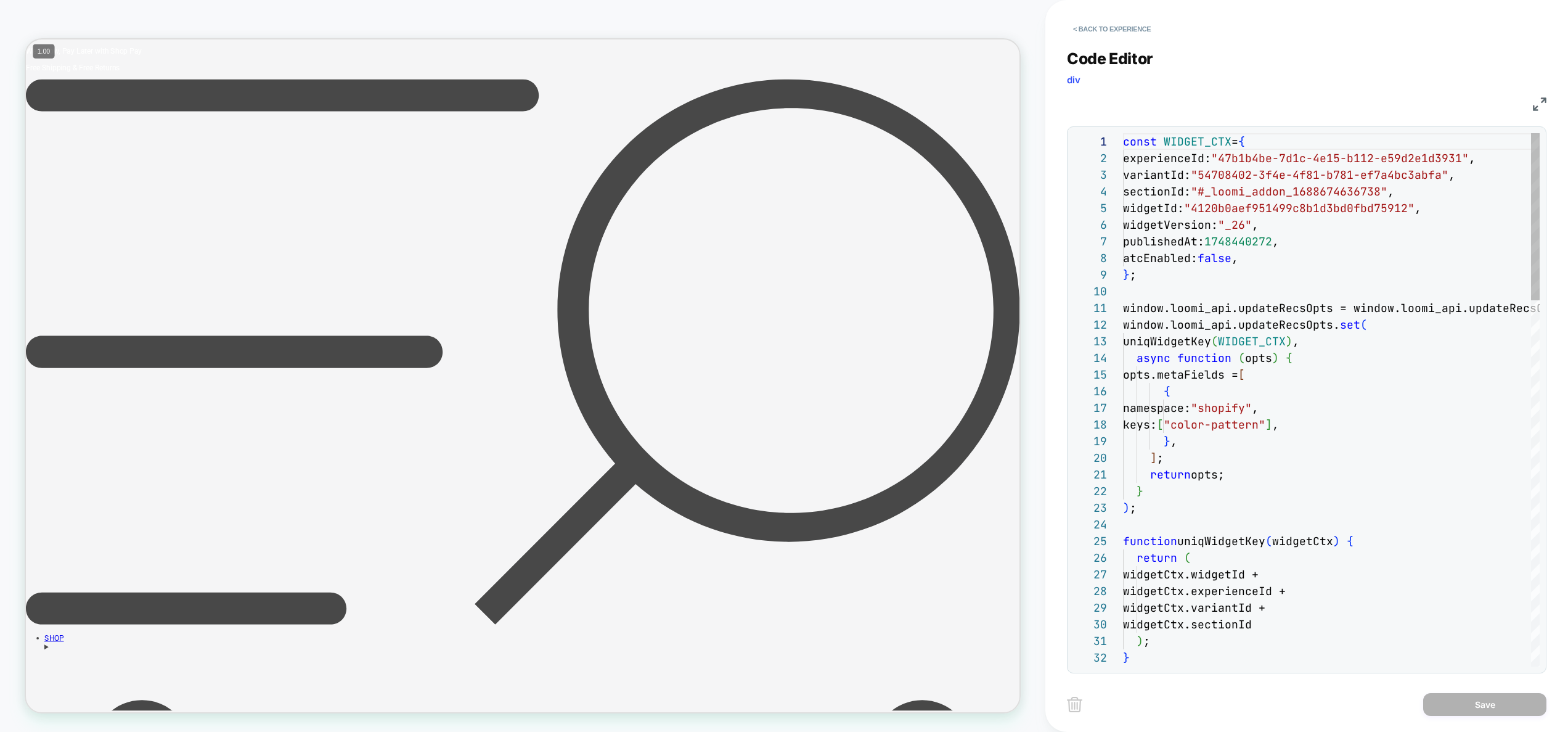
scroll to position [166, 0]
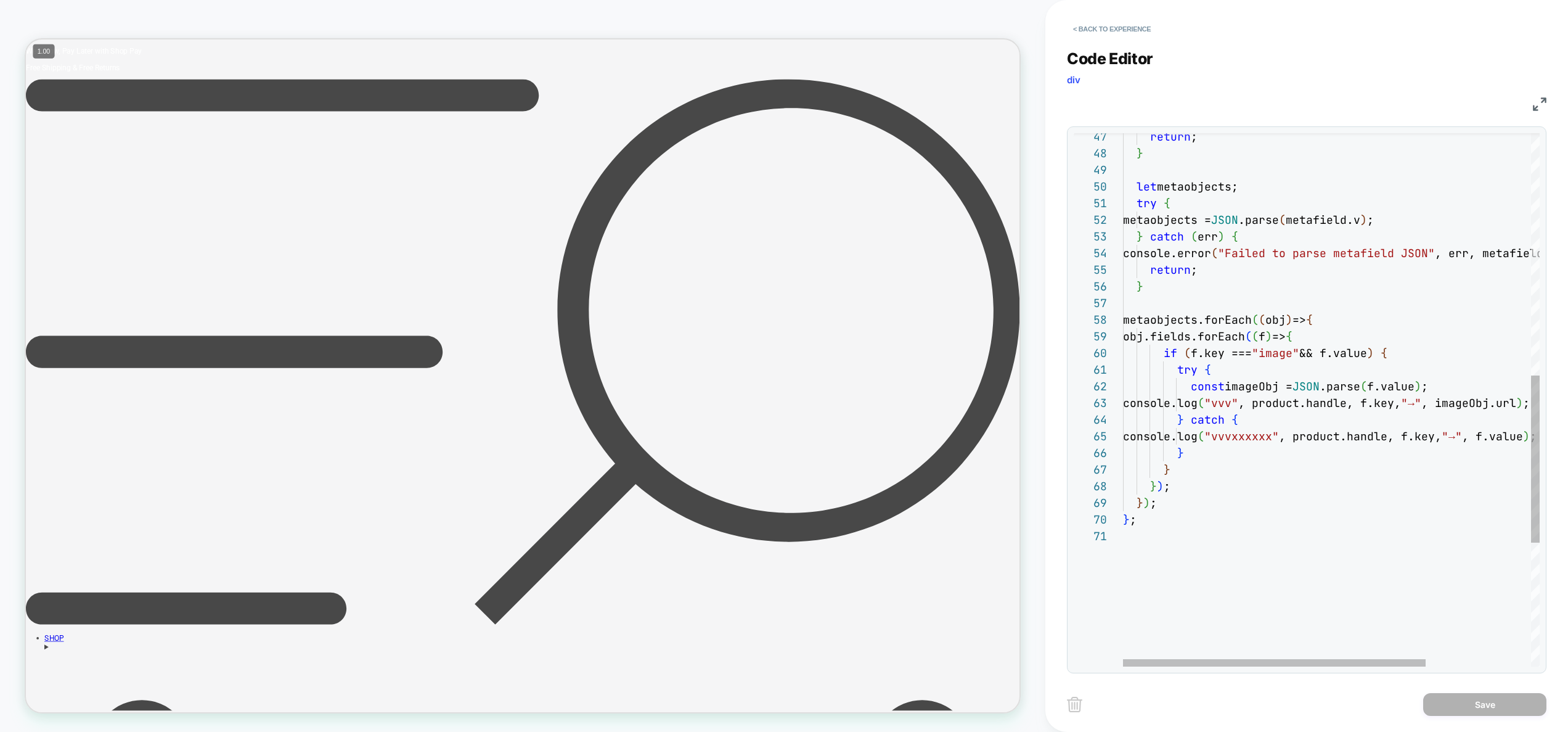
click at [1344, 332] on div "return ; } let metaobjects; try { metaobjects = JSON .parse ( metafield.v ) ; }…" at bounding box center [1404, 212] width 561 height 1699
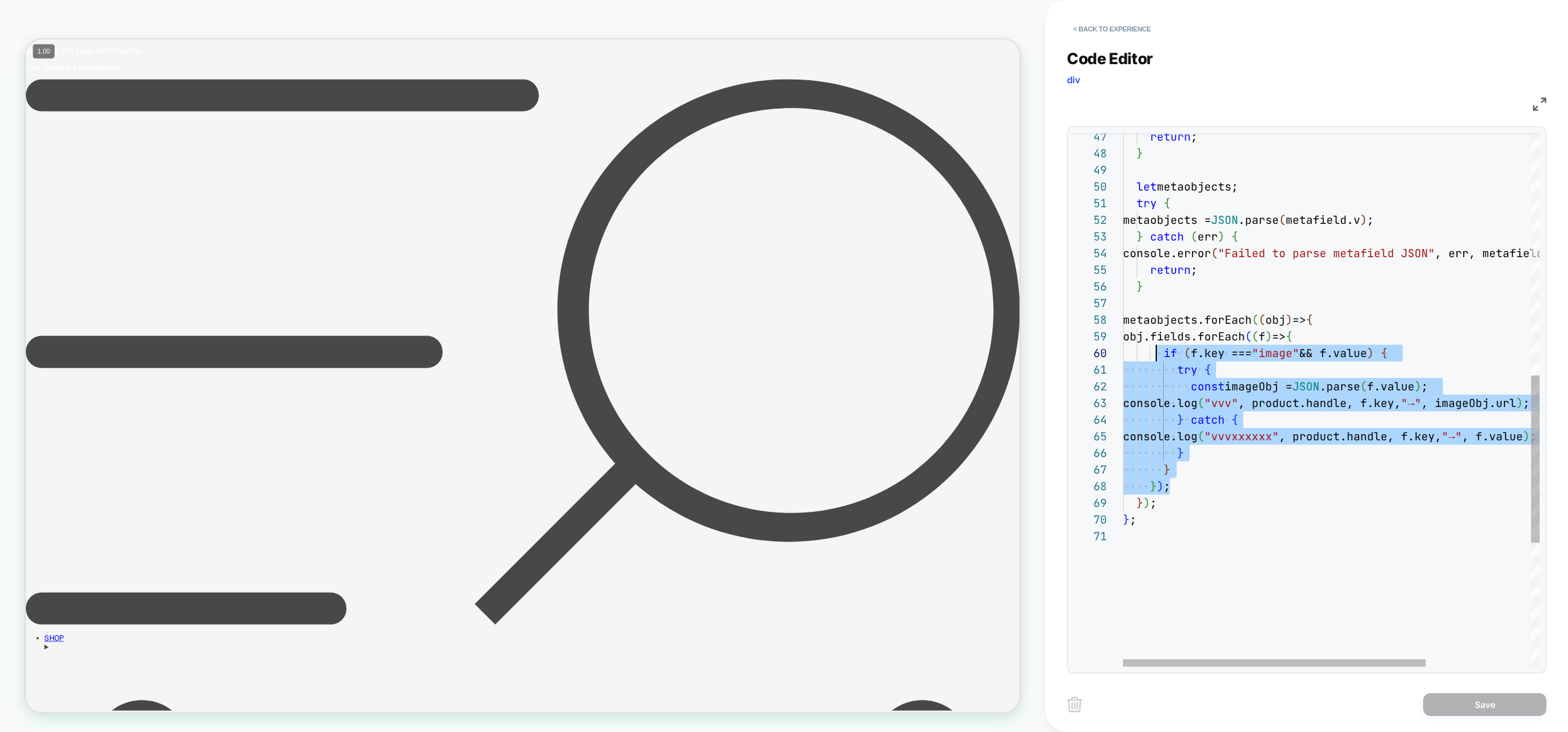
scroll to position [133, 27]
drag, startPoint x: 1176, startPoint y: 489, endPoint x: 1151, endPoint y: 341, distance: 150.1
click at [1151, 341] on div "return ; } let metaobjects; try { metaobjects = JSON .parse ( metafield.v ) ; }…" at bounding box center [1404, 212] width 561 height 1699
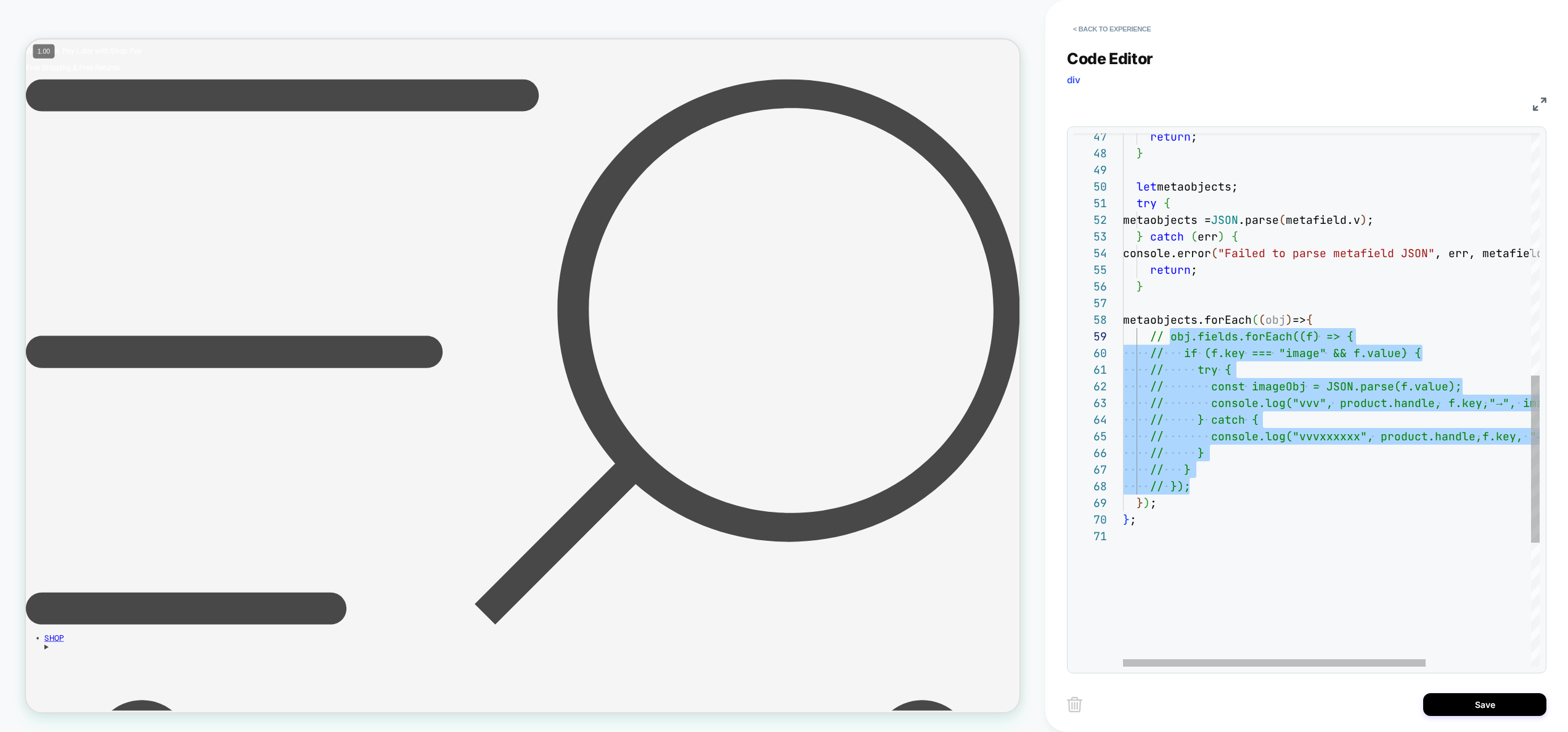
click at [1385, 318] on div "return ; } let metaobjects; try { metaobjects = JSON .parse ( metafield.v ) ; }…" at bounding box center [1404, 212] width 561 height 1699
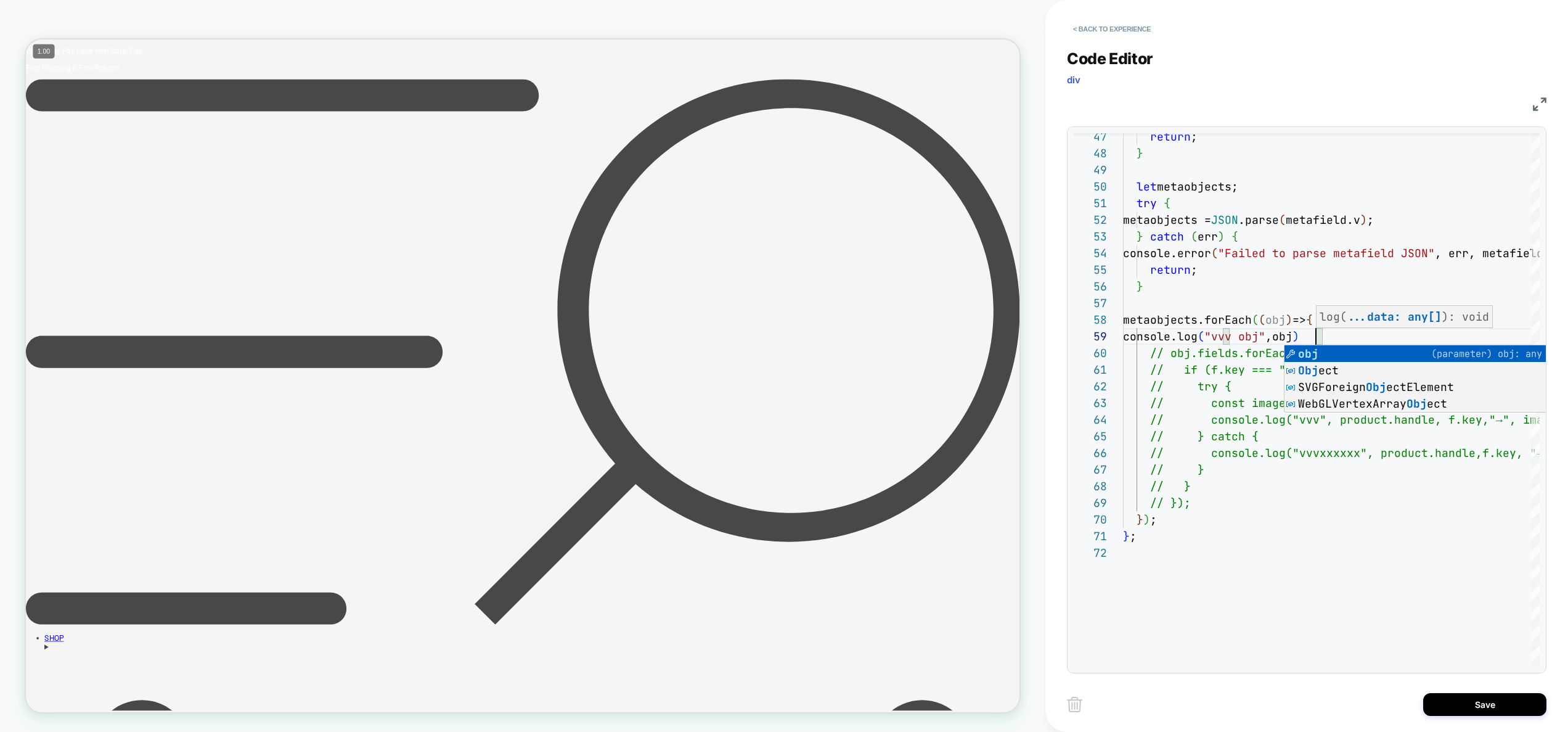
scroll to position [133, 193]
type textarea "**********"
click at [1460, 708] on button "Save" at bounding box center [1484, 705] width 123 height 23
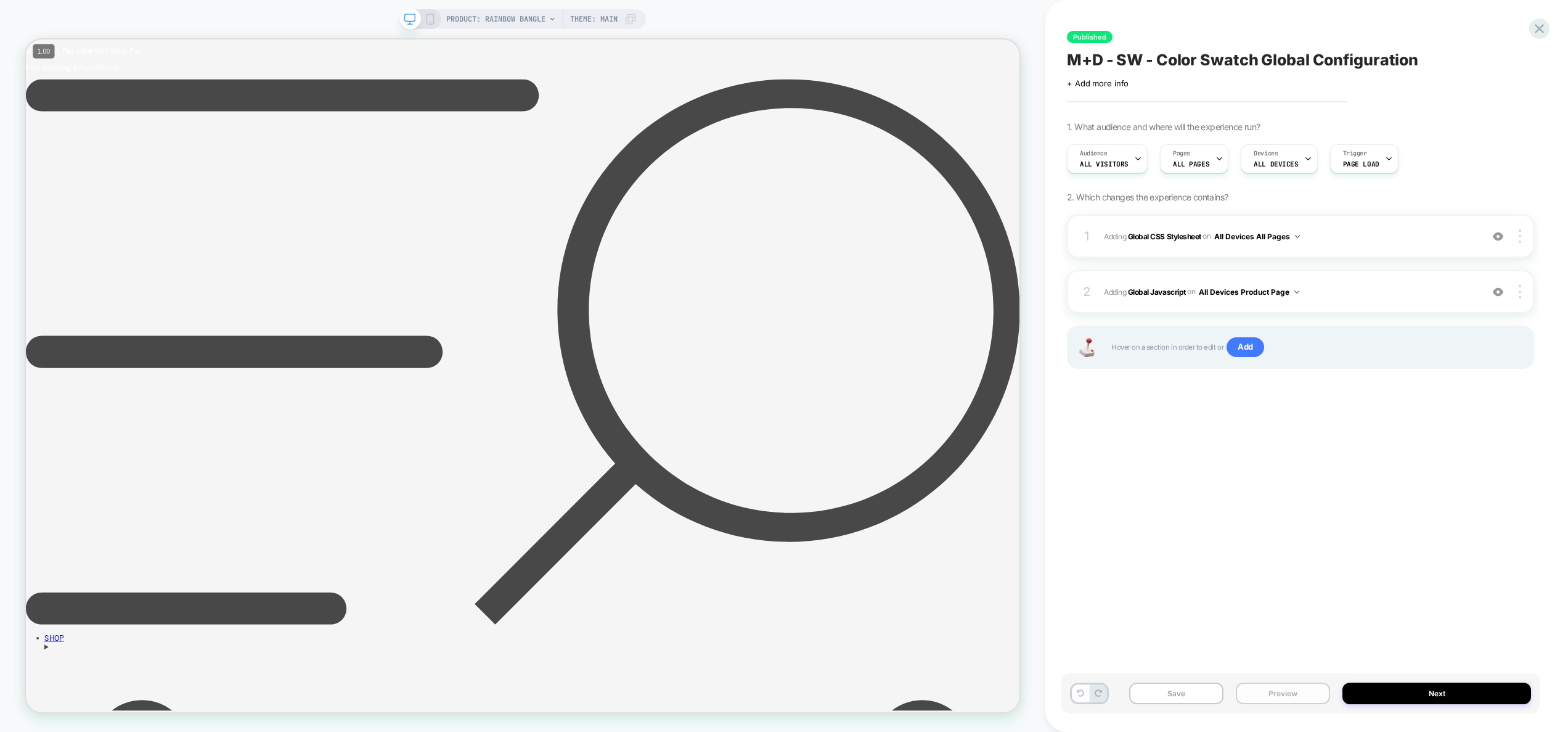
click at [1317, 691] on button "Preview" at bounding box center [1283, 694] width 94 height 22
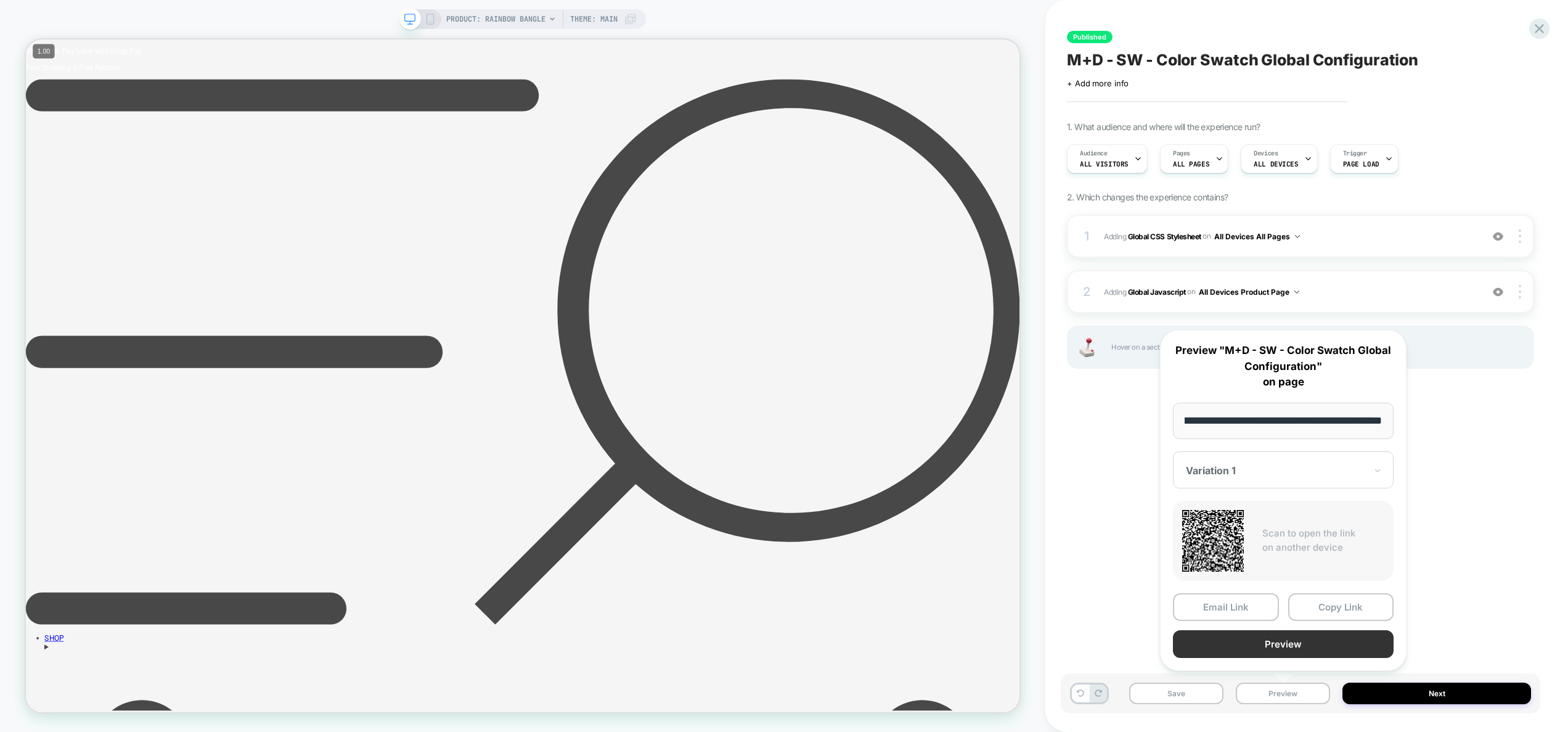
scroll to position [0, 0]
click at [1301, 643] on button "Preview" at bounding box center [1284, 643] width 221 height 27
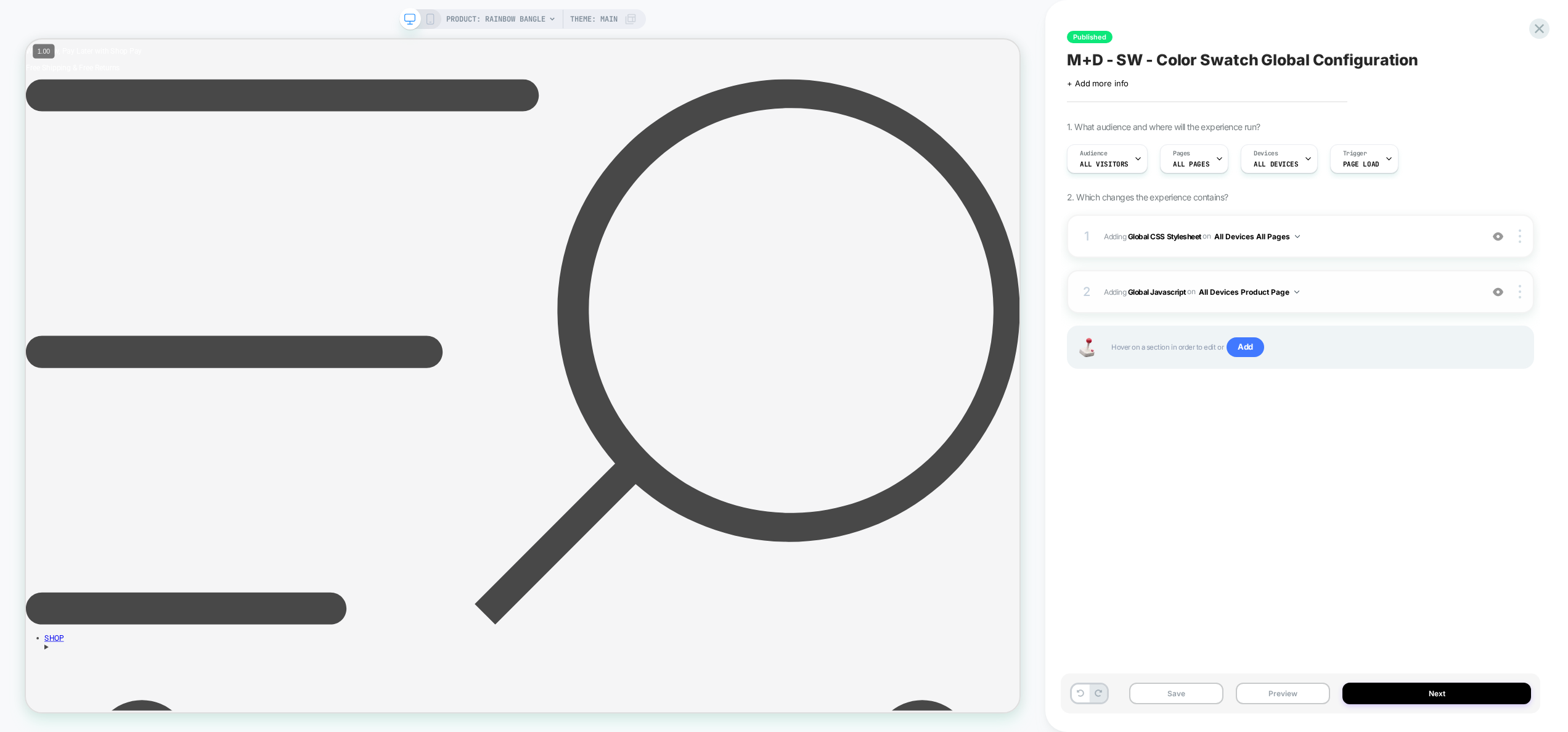
click at [1380, 290] on span "Adding Global Javascript on All Devices Product Page" at bounding box center [1290, 292] width 372 height 16
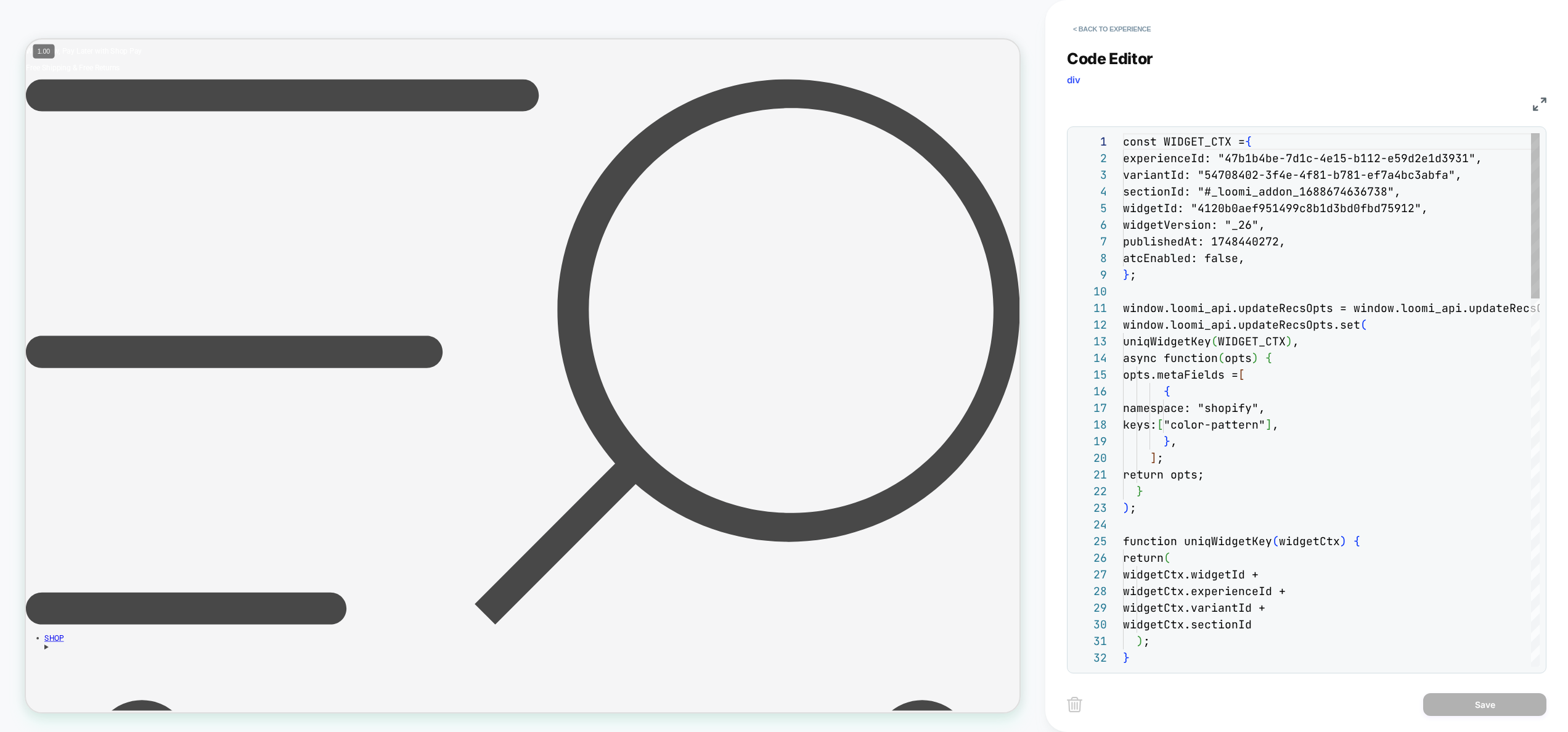
scroll to position [166, 0]
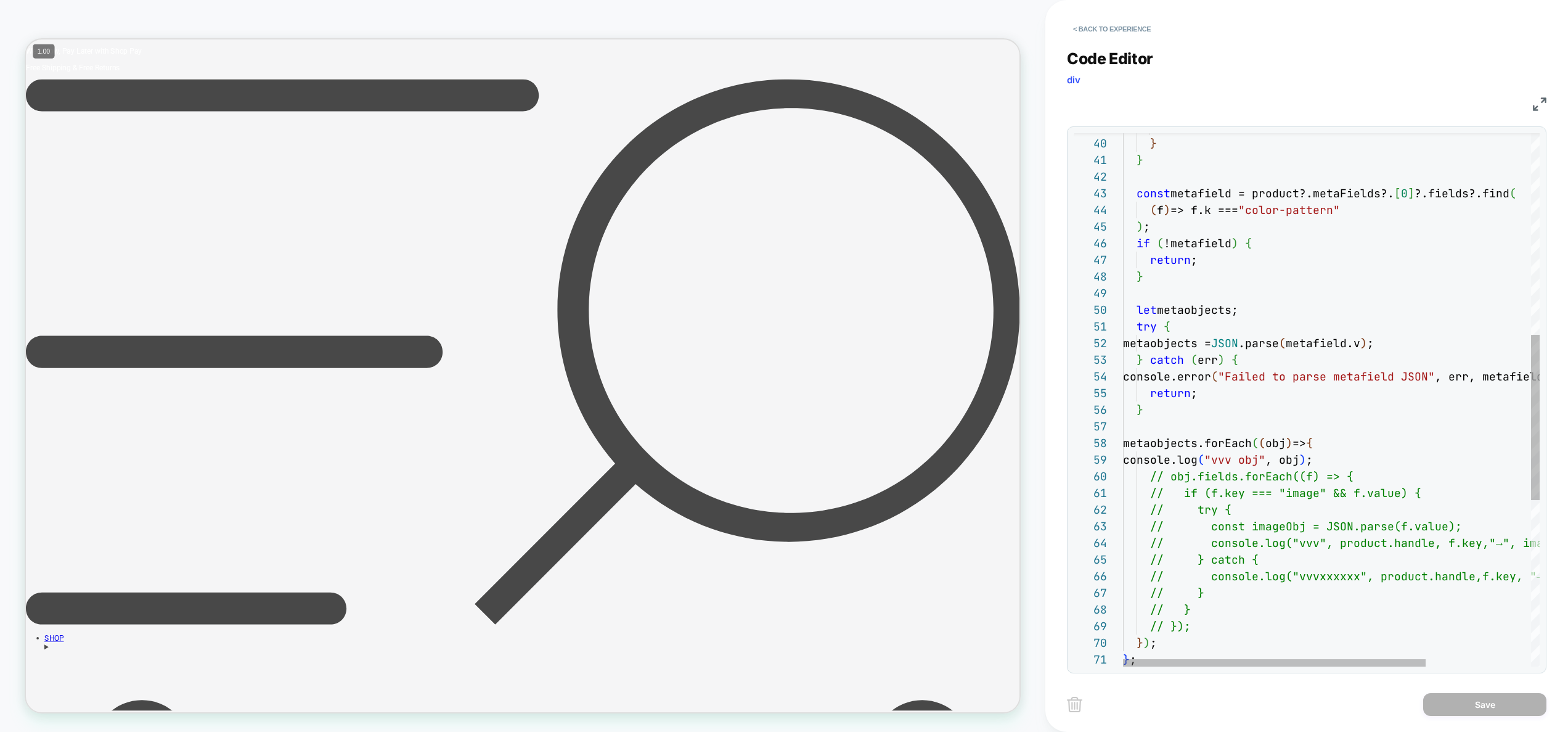
click at [1344, 346] on div "// obj.fields.forEach((f) => { // if (f.key === "image" && f.value) { // try { …" at bounding box center [1404, 343] width 561 height 1716
click at [1354, 342] on div "// obj.fields.forEach((f) => { // if (f.key === "image" && f.value) { // try { …" at bounding box center [1404, 343] width 561 height 1716
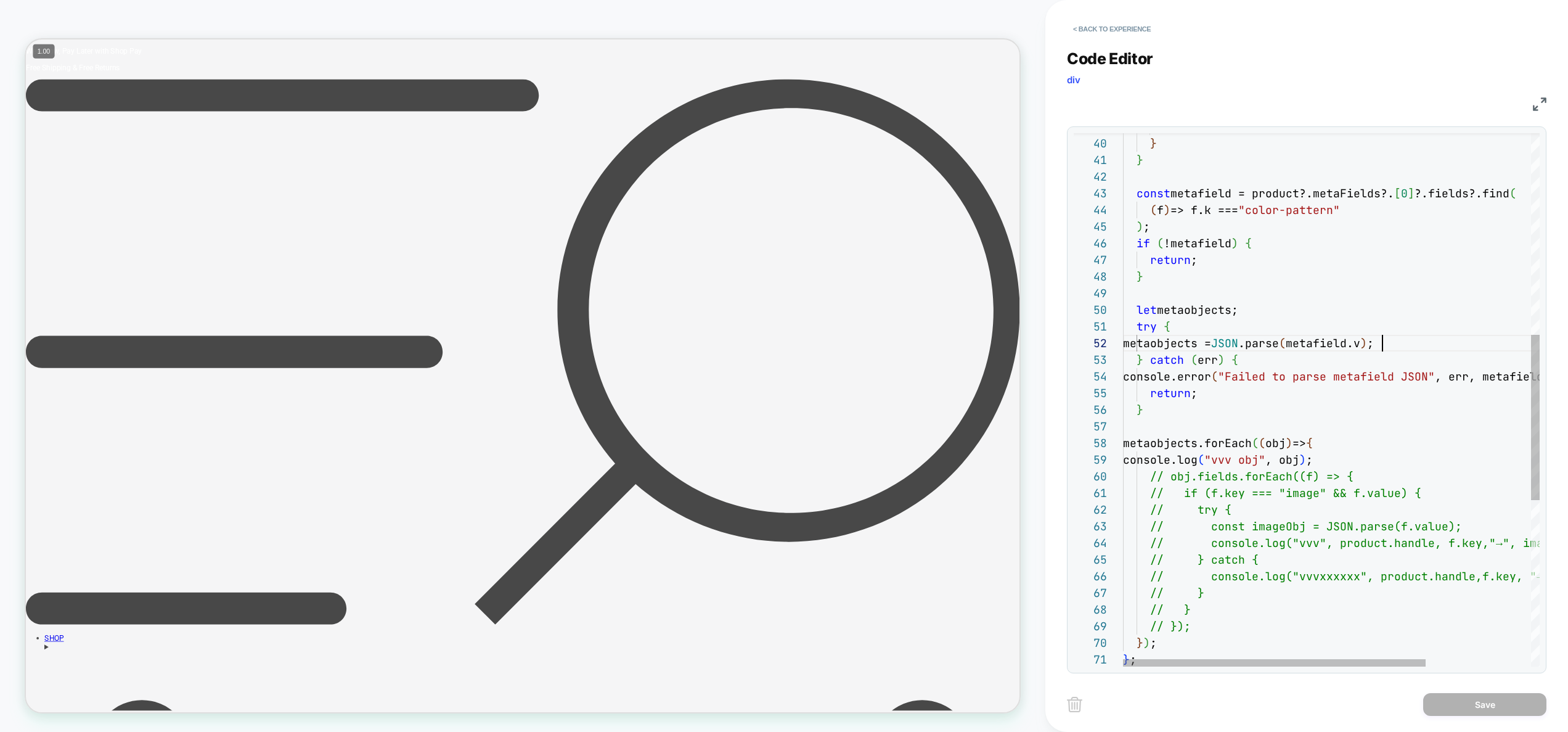
click at [1386, 350] on div "// obj.fields.forEach((f) => { // if (f.key === "image" && f.value) { // try { …" at bounding box center [1404, 343] width 561 height 1716
drag, startPoint x: 1375, startPoint y: 350, endPoint x: 1392, endPoint y: 348, distance: 17.1
click at [1392, 348] on div "// obj.fields.forEach((f) => { // if (f.key === "image" && f.value) { // try { …" at bounding box center [1404, 343] width 561 height 1716
type textarea "**********"
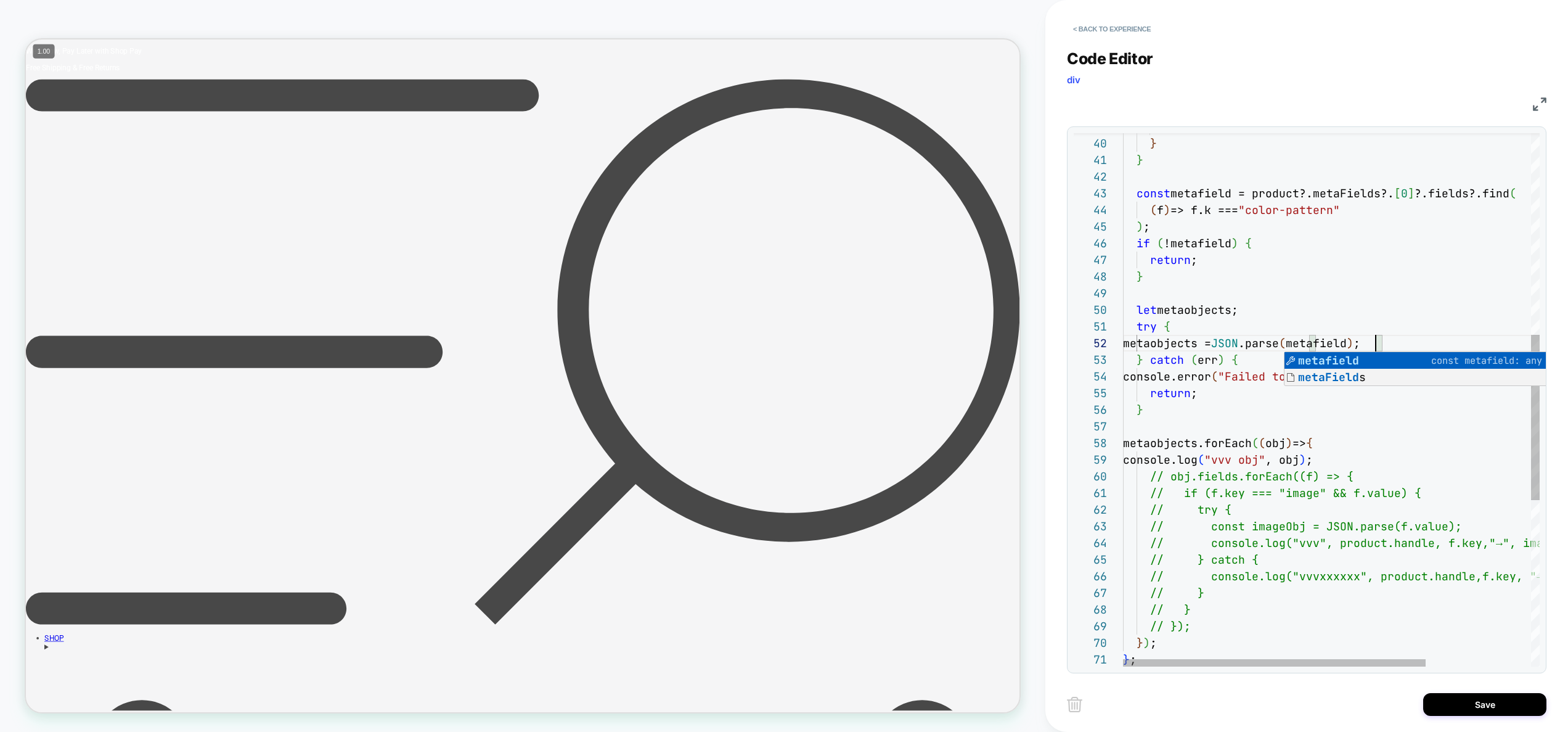
scroll to position [16, 253]
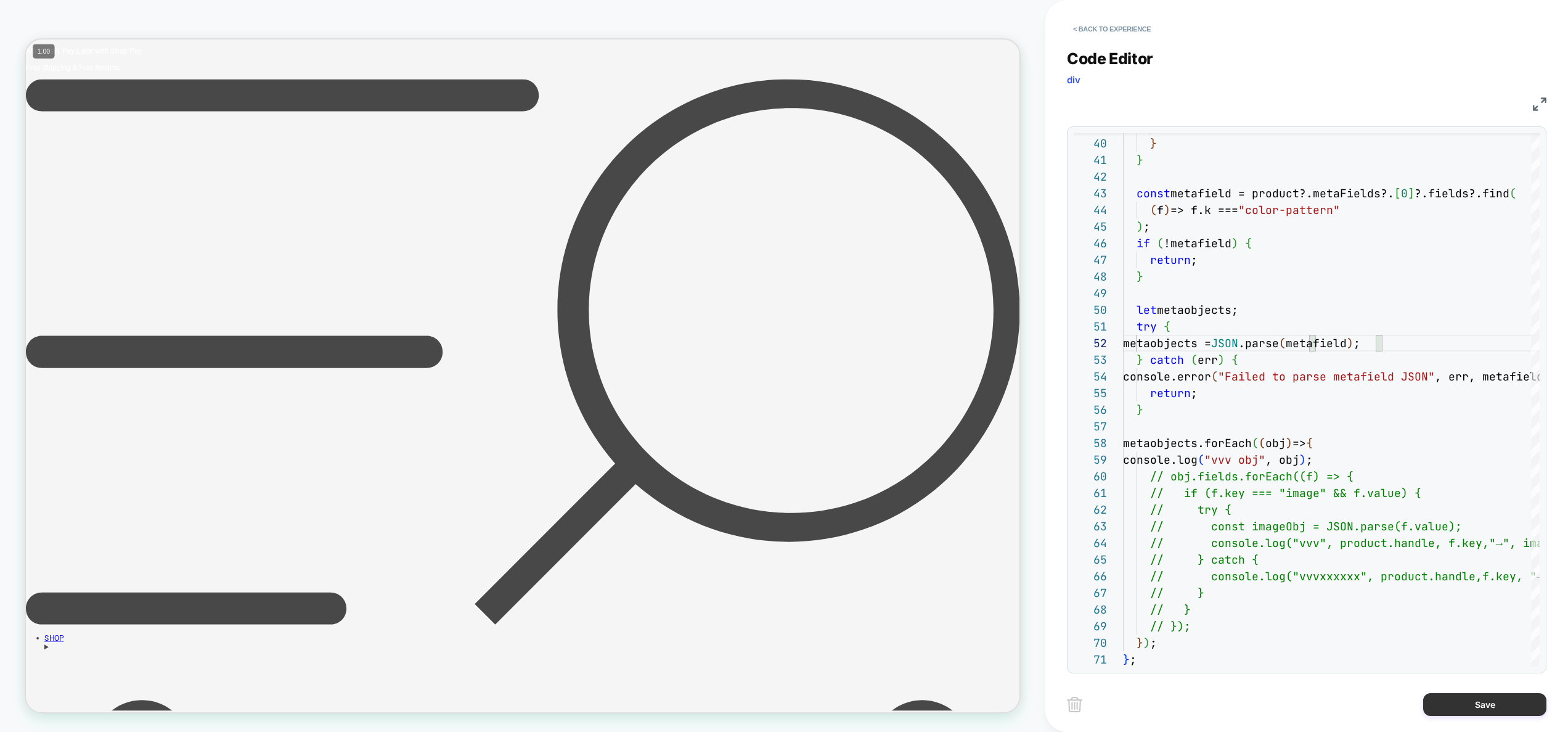
click at [1463, 701] on button "Save" at bounding box center [1484, 705] width 123 height 23
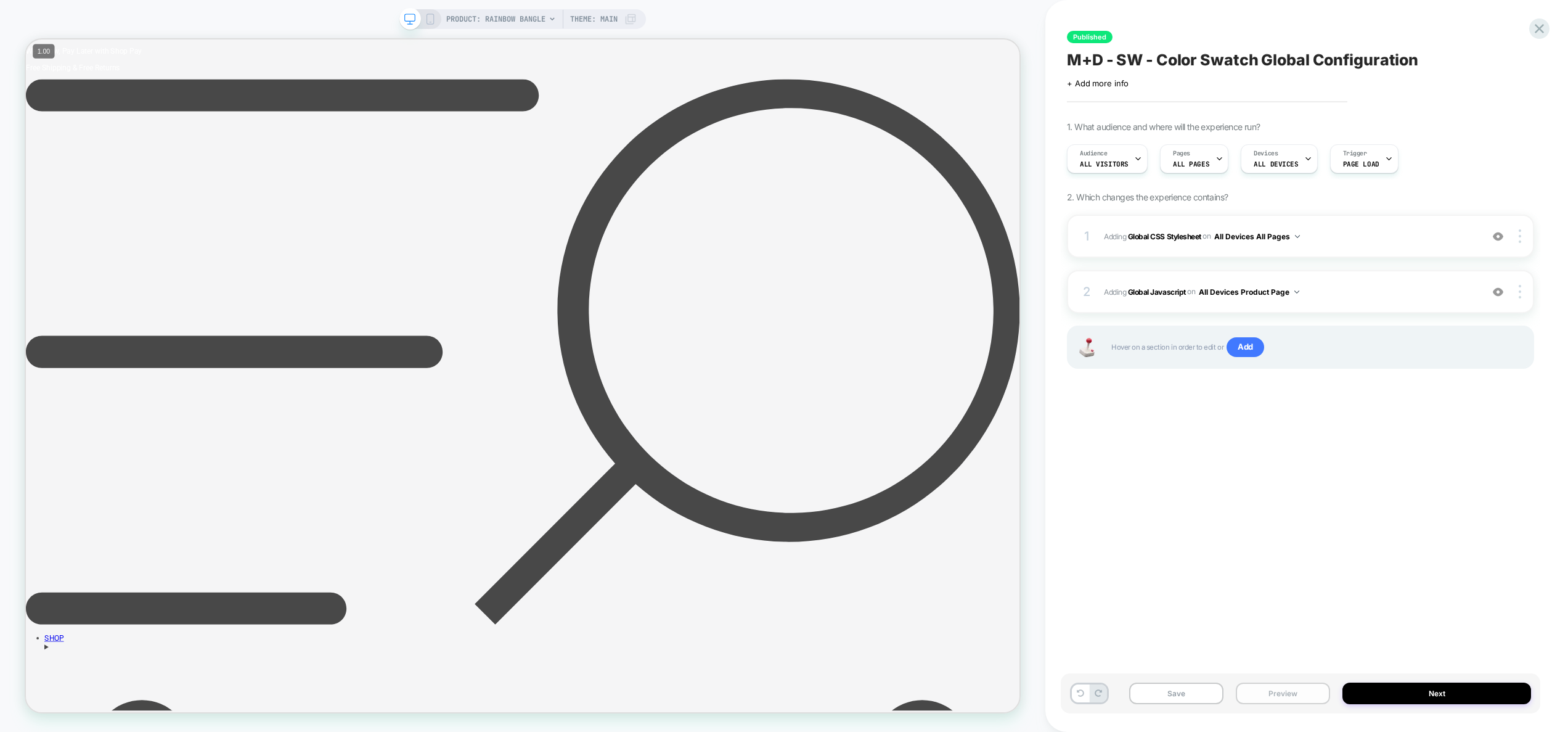
click at [1306, 700] on button "Preview" at bounding box center [1283, 694] width 94 height 22
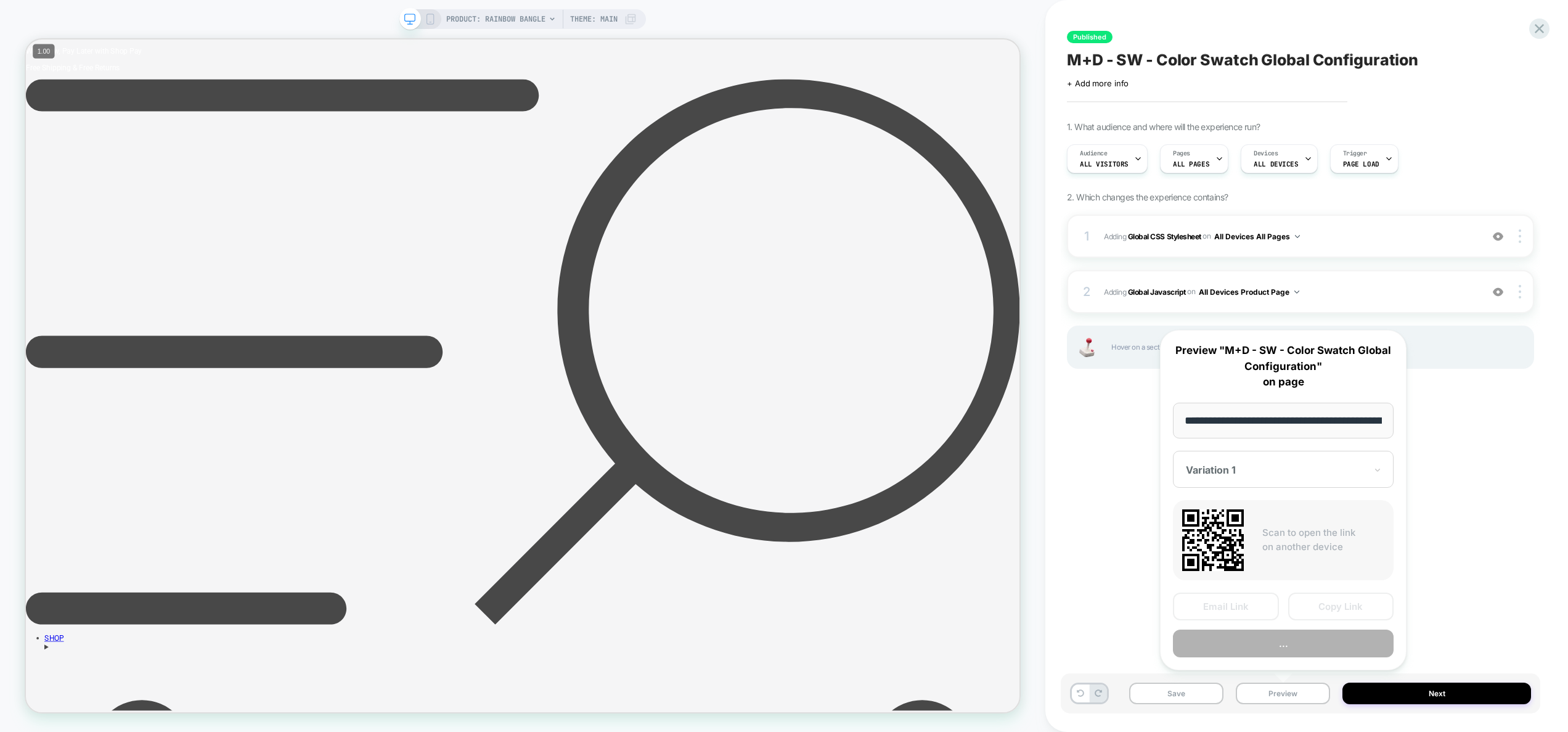
scroll to position [0, 151]
click at [1298, 651] on button "Preview" at bounding box center [1284, 643] width 221 height 27
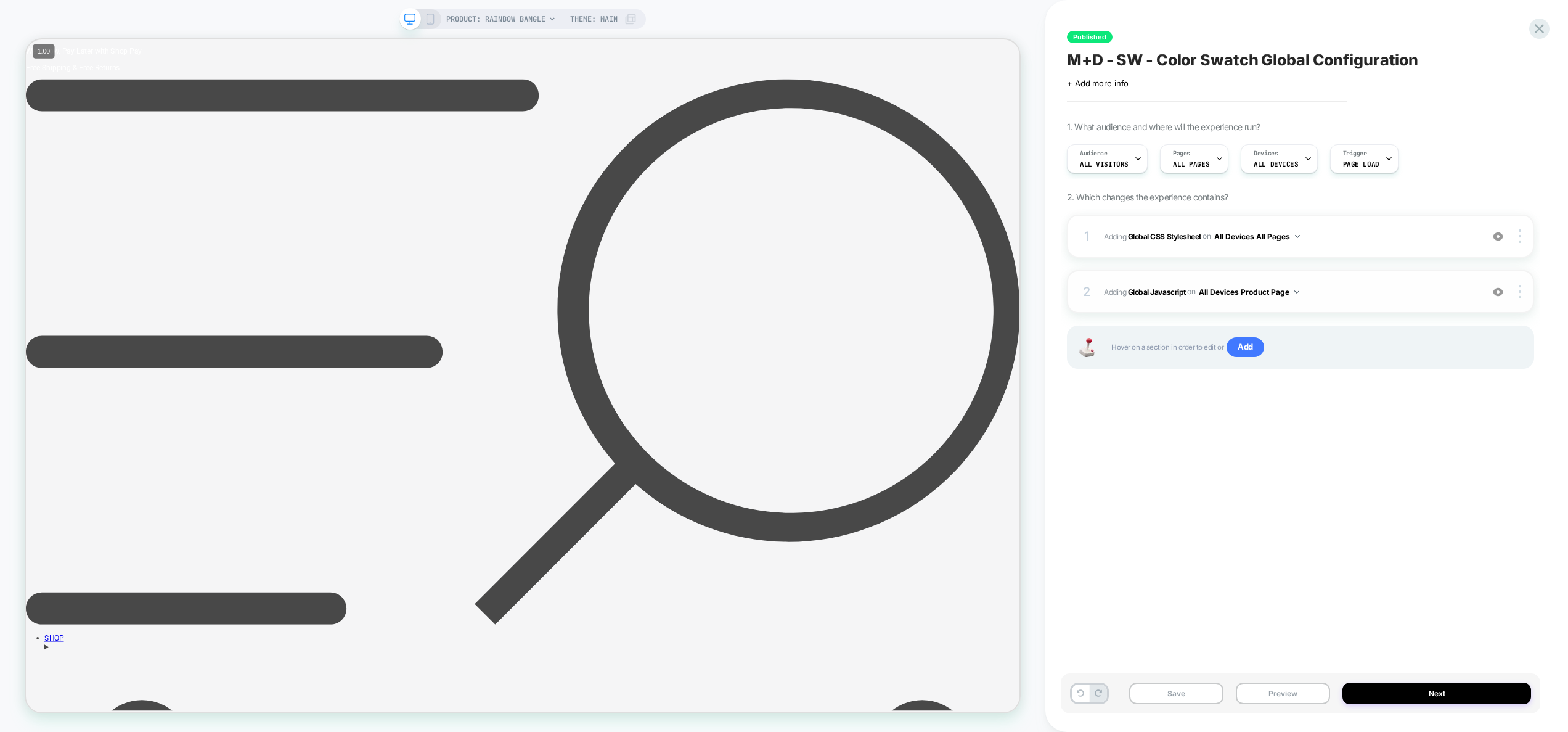
click at [1359, 299] on div "2 Adding Global Javascript on All Devices Product Page Add Before Add After Tar…" at bounding box center [1300, 292] width 468 height 43
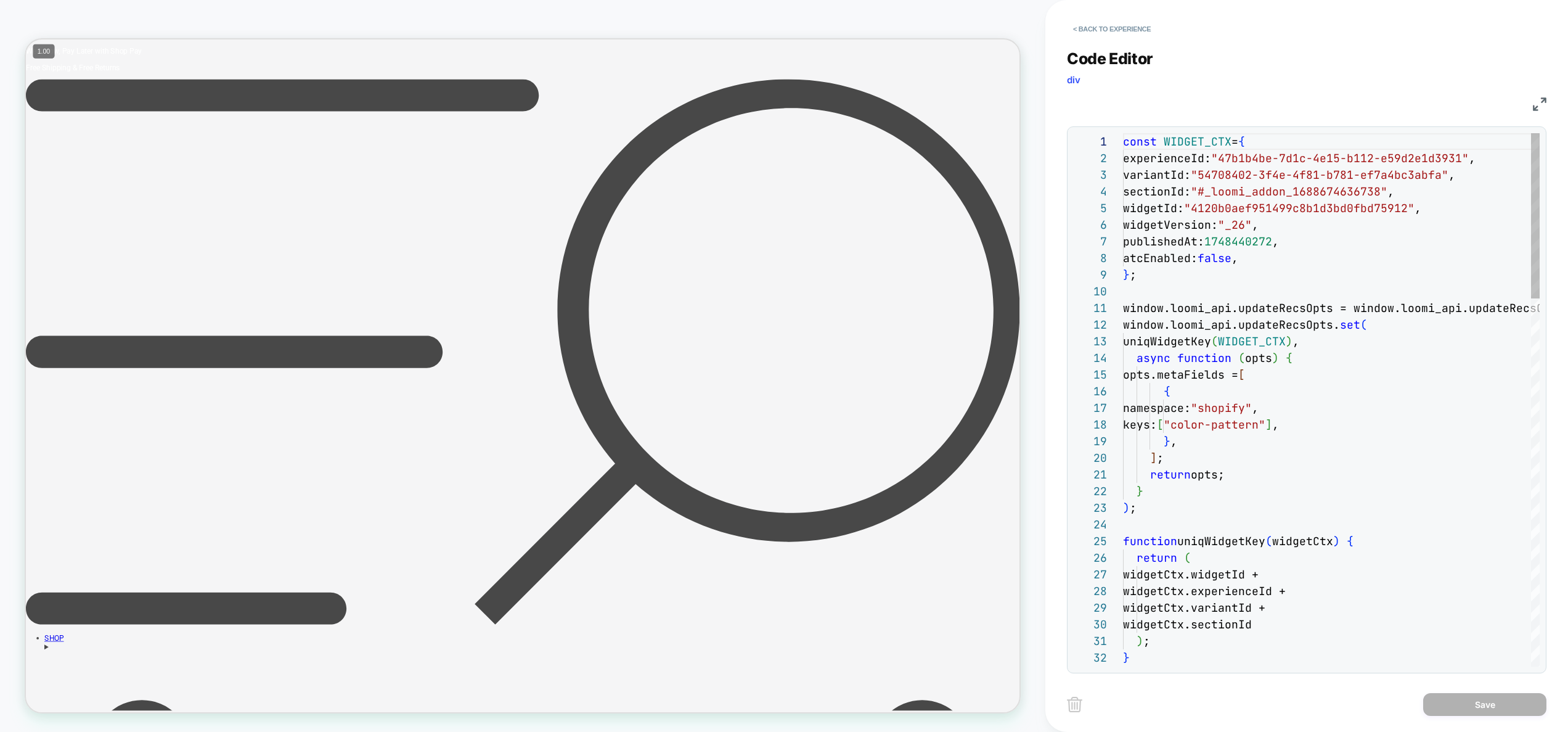
scroll to position [166, 0]
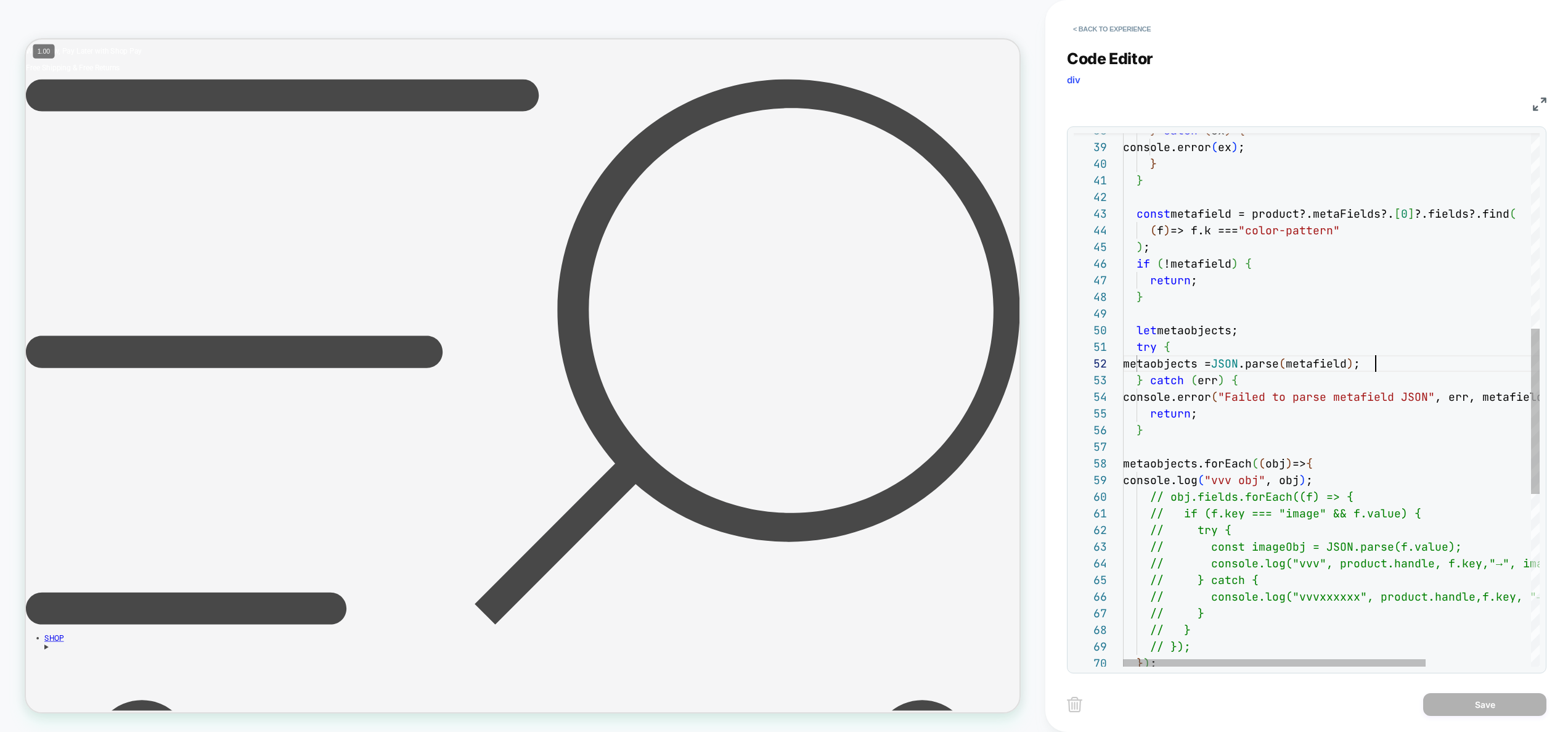
click at [1375, 366] on div "} ) ; // } // }); // try { // const imageObj = JSON.parse(f.value); // console.…" at bounding box center [1404, 364] width 561 height 1716
click at [1221, 379] on div "} ) ; // } // }); // try { // const imageObj = JSON.parse(f.value); // console.…" at bounding box center [1404, 364] width 561 height 1716
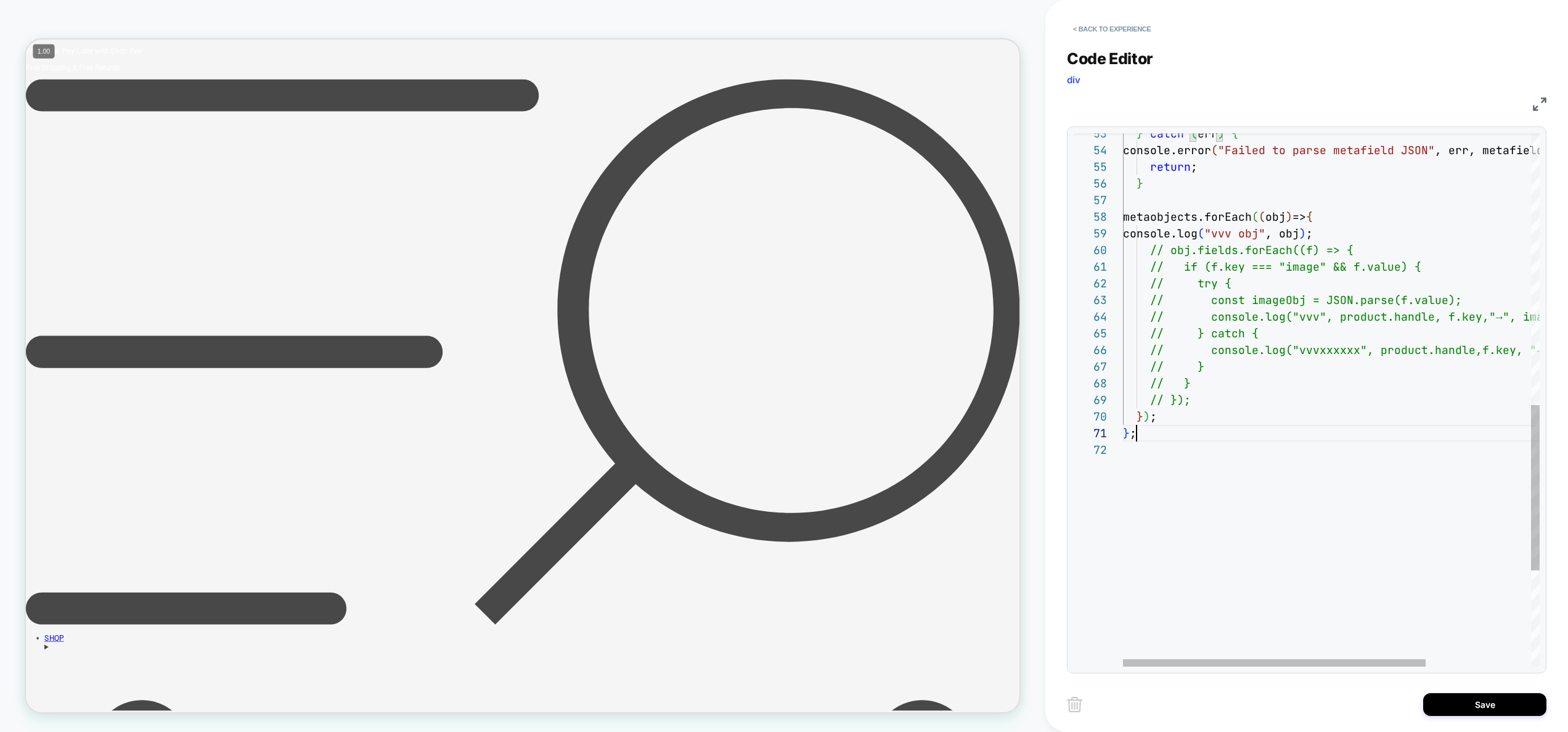
scroll to position [0, 13]
click at [1291, 435] on div "// } // try { // const imageObj = JSON.parse(f.value); // console.log("vvv", pr…" at bounding box center [1404, 117] width 561 height 1716
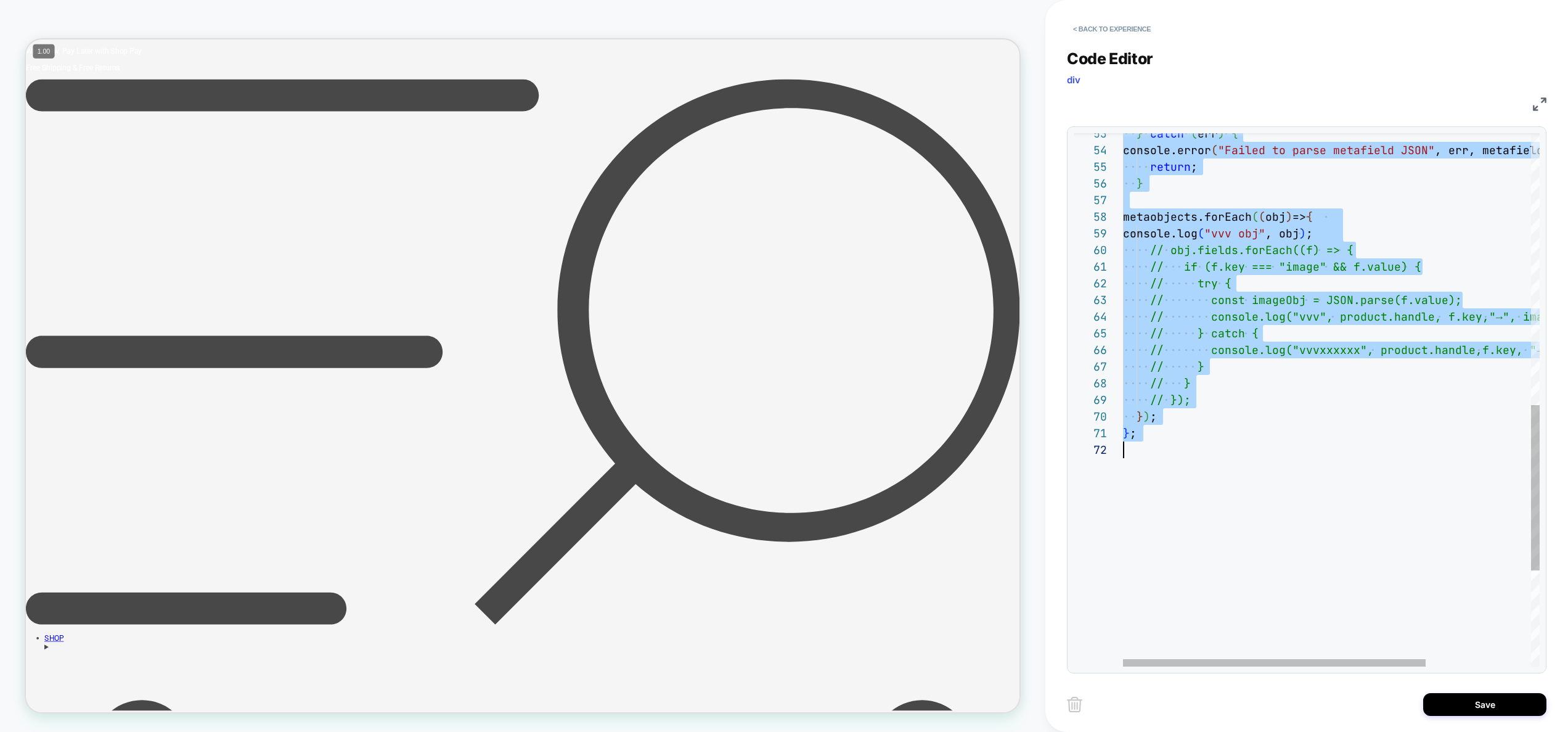
scroll to position [0, 0]
click at [1310, 390] on div "// } // try { // const imageObj = JSON.parse(f.value); // console.log("vvv", pr…" at bounding box center [1404, 117] width 561 height 1716
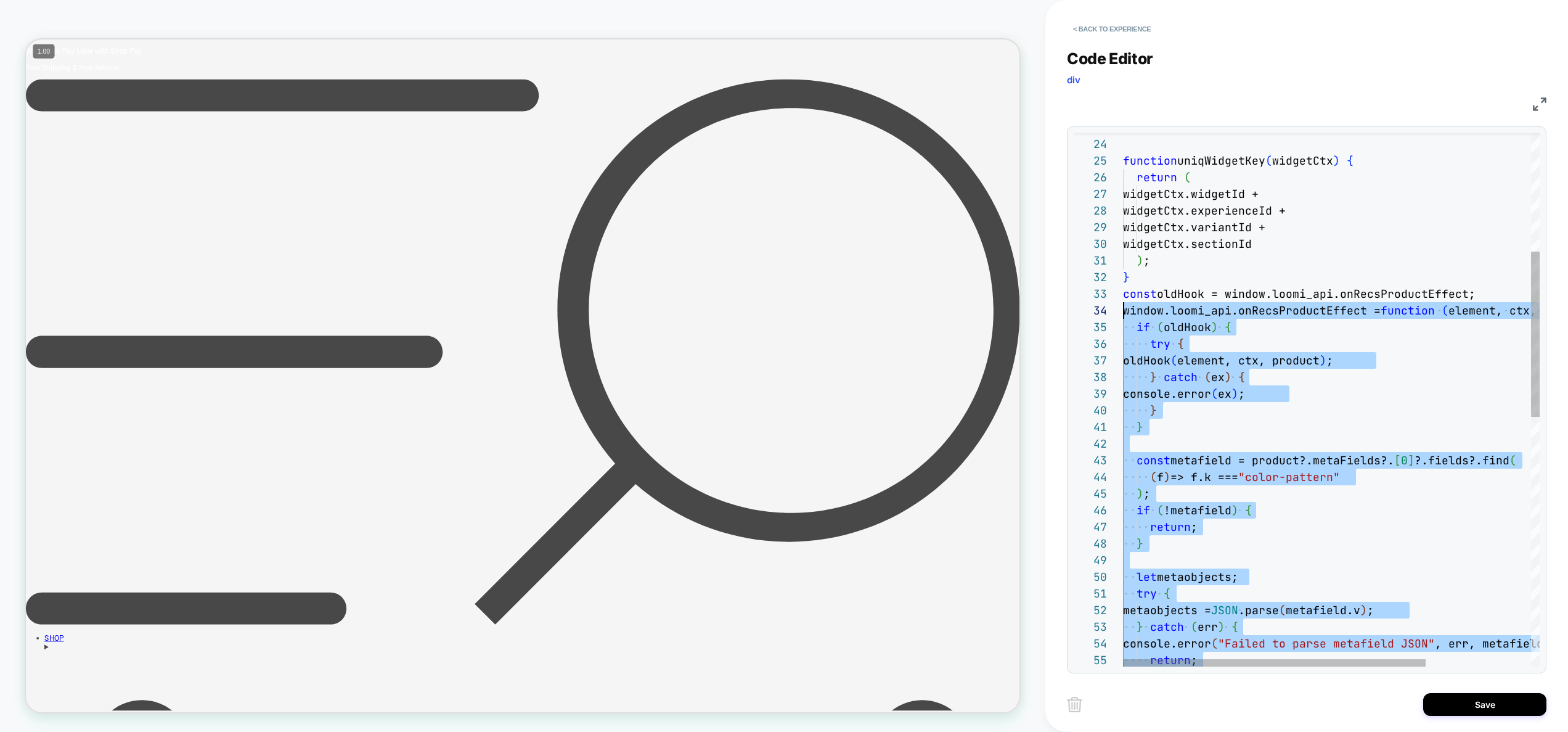
scroll to position [33, 0]
drag, startPoint x: 1268, startPoint y: 469, endPoint x: 1116, endPoint y: 300, distance: 227.3
click at [1123, 300] on div "} catch ( err ) { console.error ( "Failed to parse metafield JSON" , err, metaf…" at bounding box center [1404, 610] width 561 height 1716
type textarea "**********"
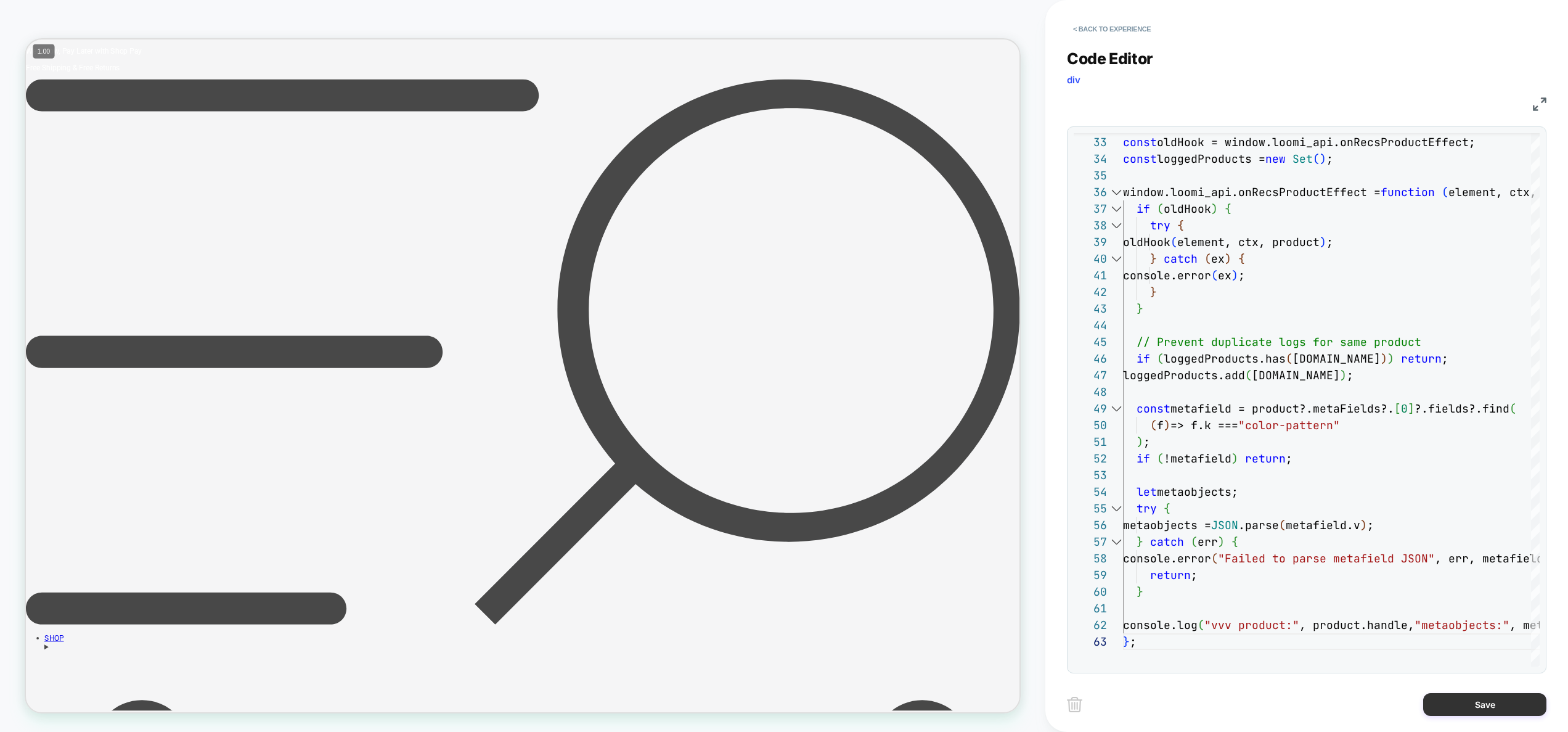
click at [1475, 705] on button "Save" at bounding box center [1484, 705] width 123 height 23
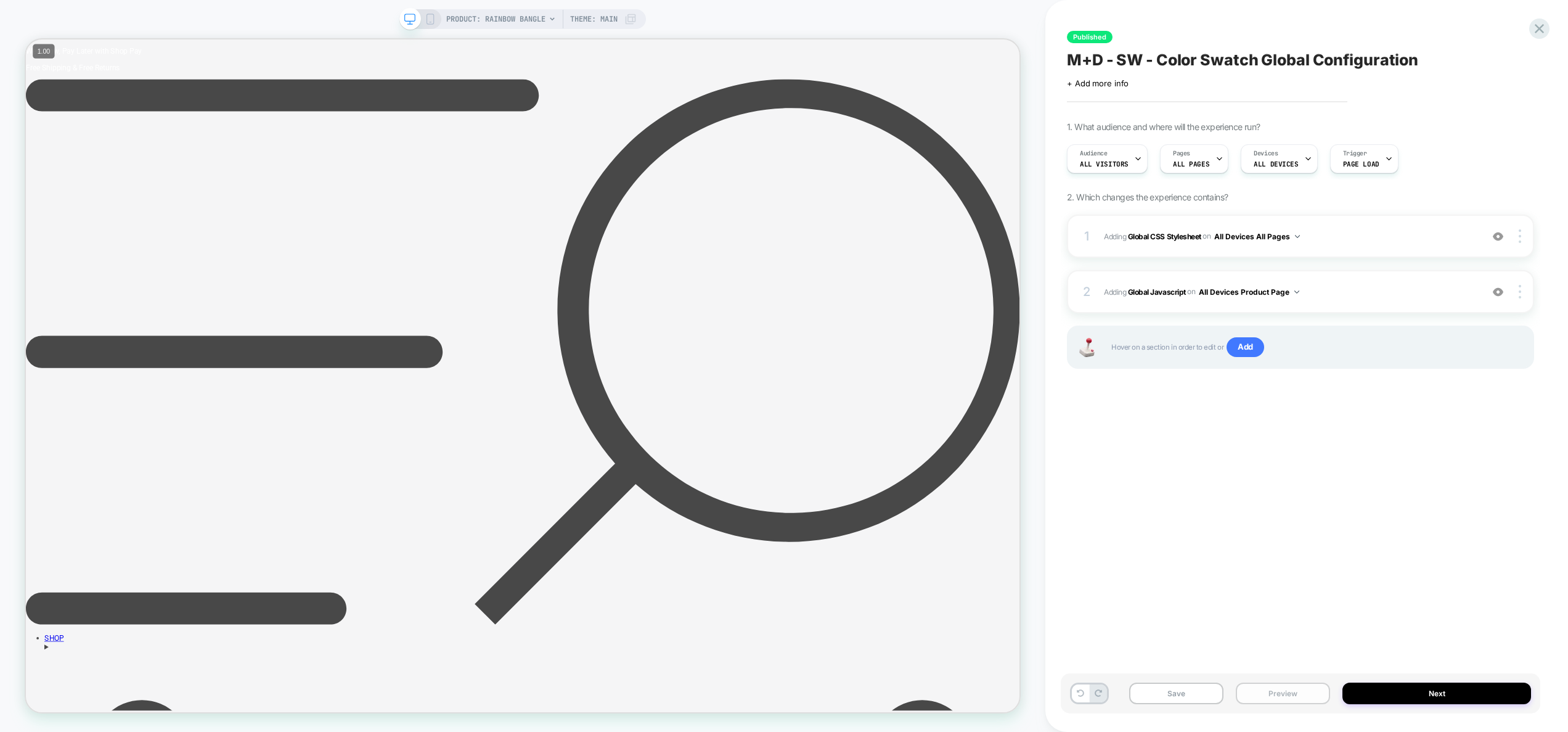
click at [1295, 693] on button "Preview" at bounding box center [1283, 694] width 94 height 22
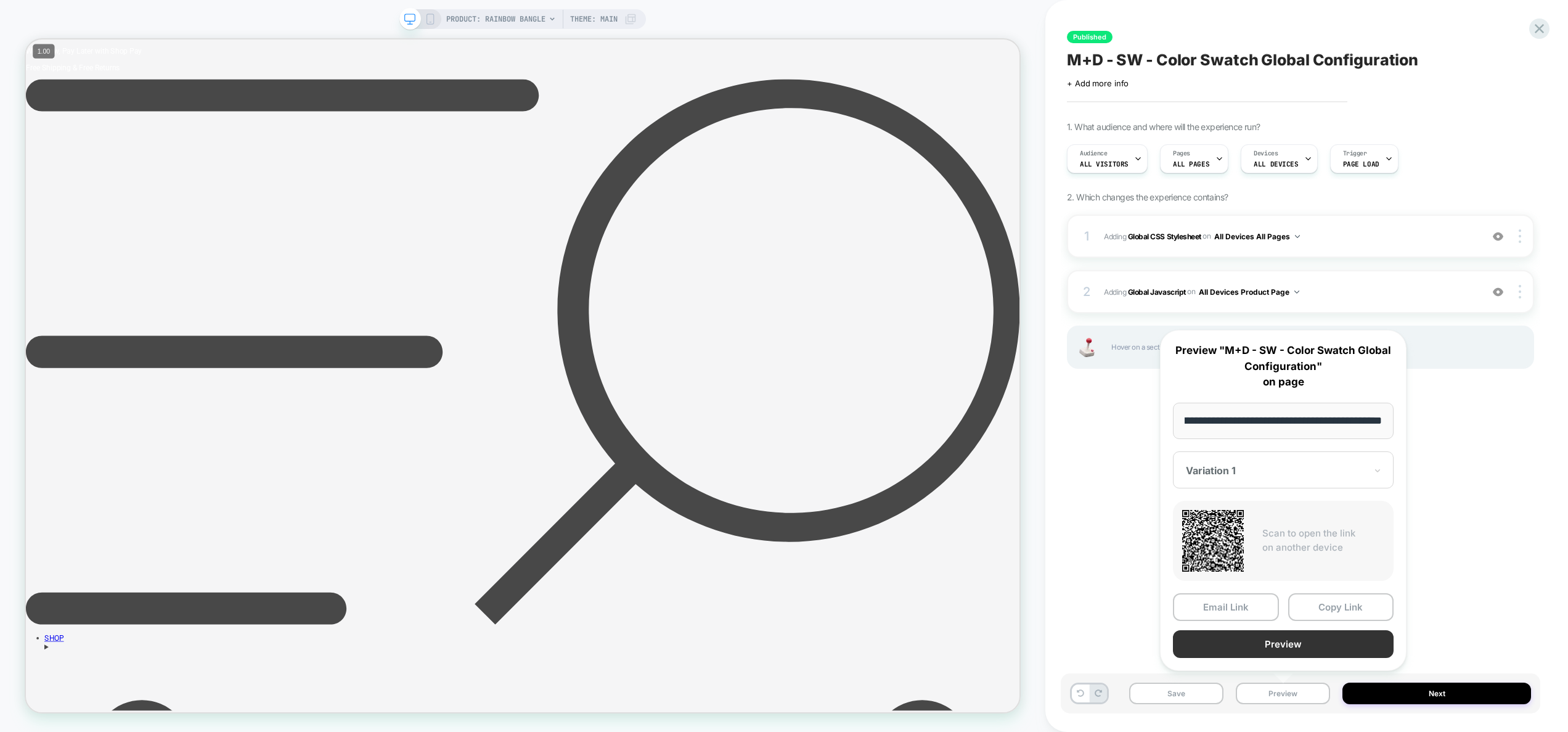
scroll to position [0, 0]
click at [1284, 650] on button "Preview" at bounding box center [1284, 643] width 221 height 27
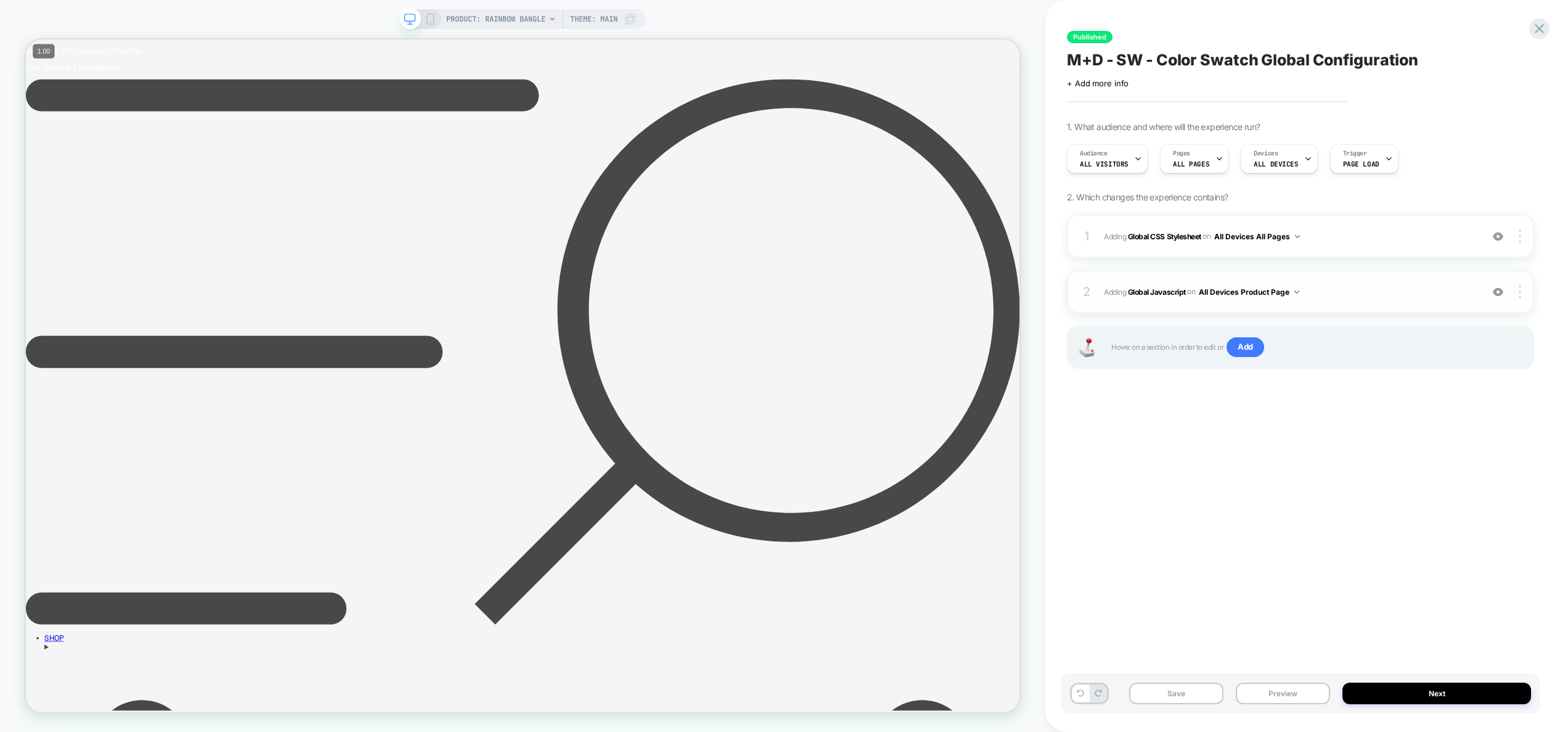
click at [1358, 294] on span "Adding Global Javascript on All Devices Product Page" at bounding box center [1290, 292] width 372 height 16
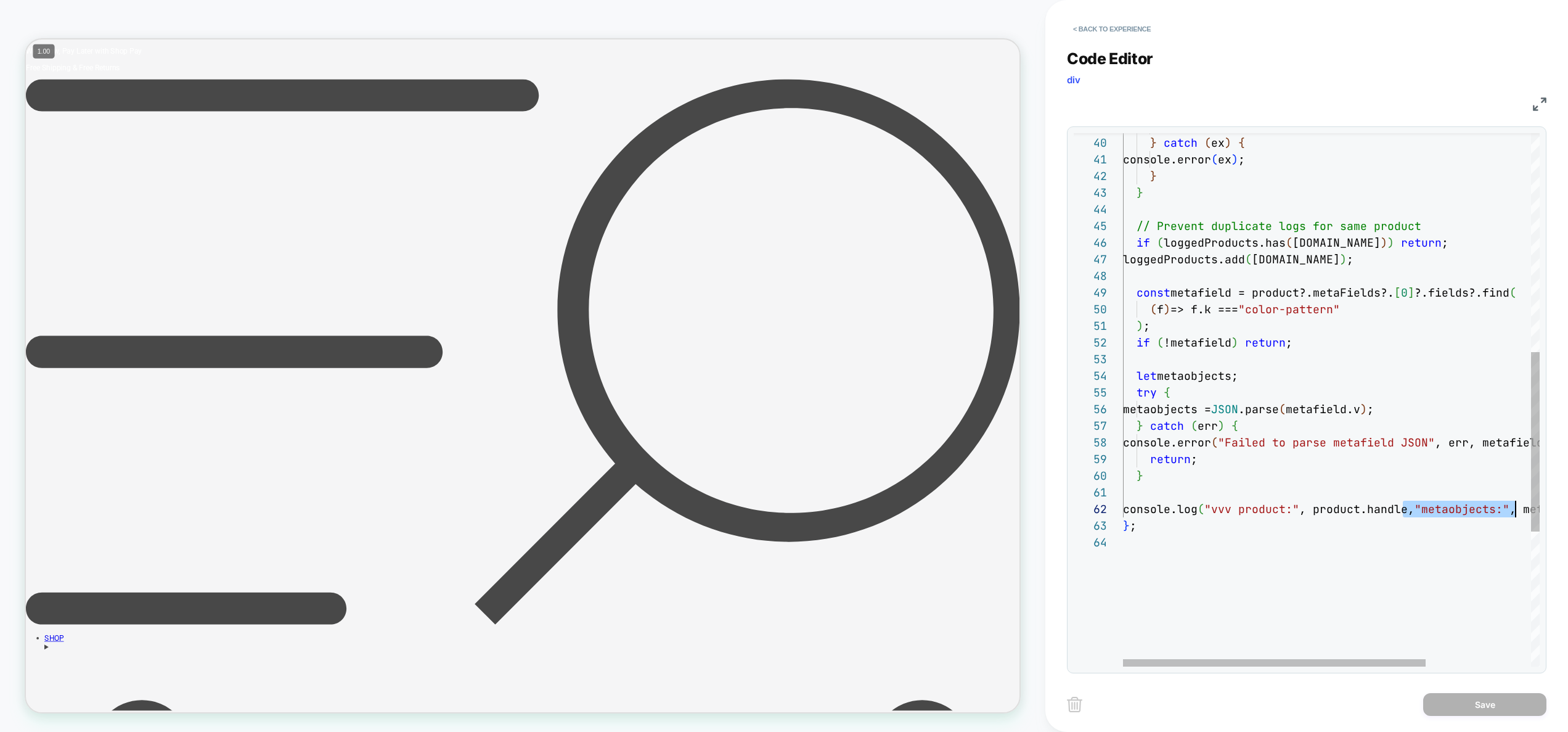
scroll to position [16, 499]
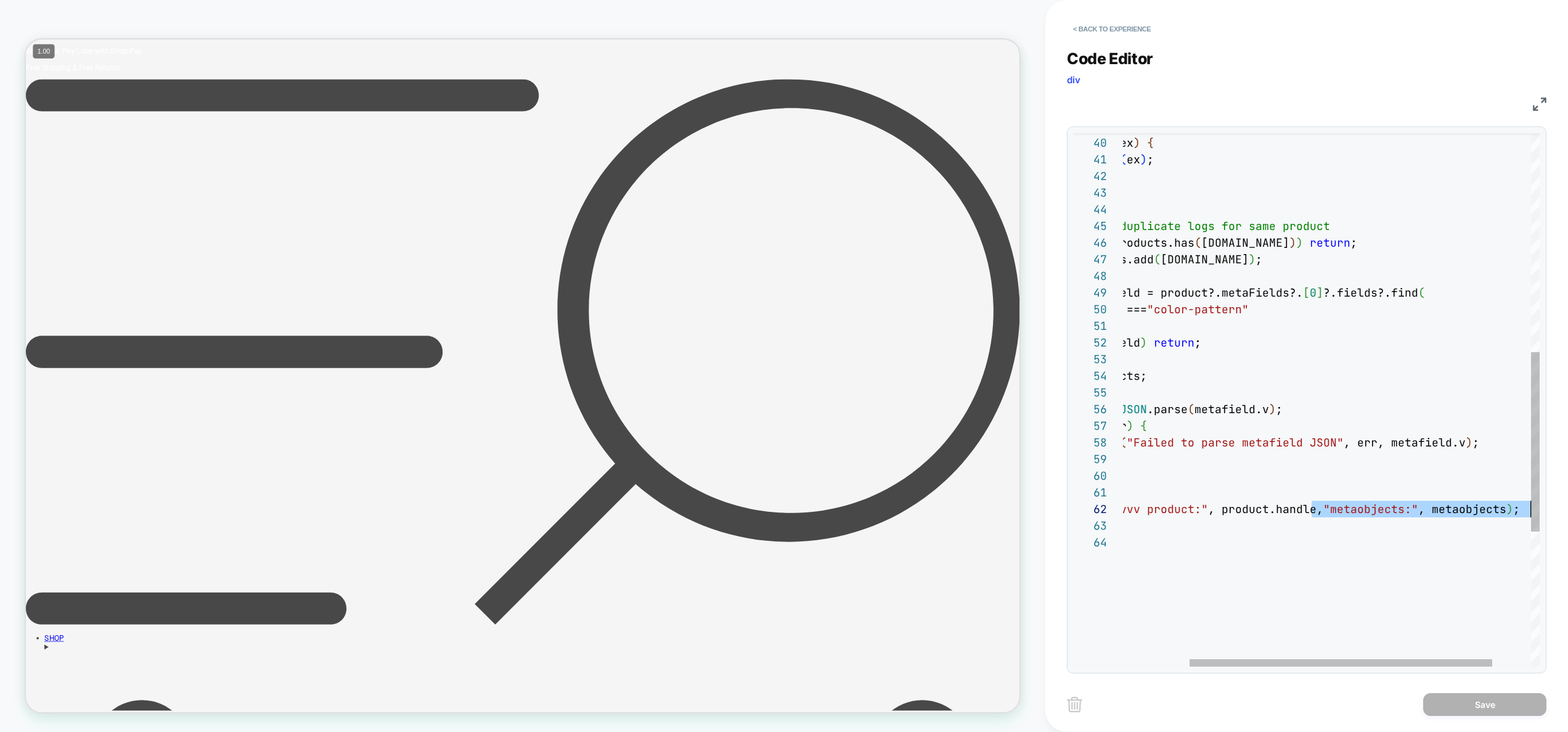
drag, startPoint x: 1405, startPoint y: 508, endPoint x: 1559, endPoint y: 503, distance: 154.1
click at [1559, 503] on div "console.log ( "vvv product:" , product.handle, "metaobjects:" , metaobjects ) ;…" at bounding box center [1312, 276] width 561 height 1582
click at [1375, 515] on div "console.log ( "vvv product:" , product.handle, "metaobjects:" , metaobjects ) ;…" at bounding box center [1312, 276] width 561 height 1582
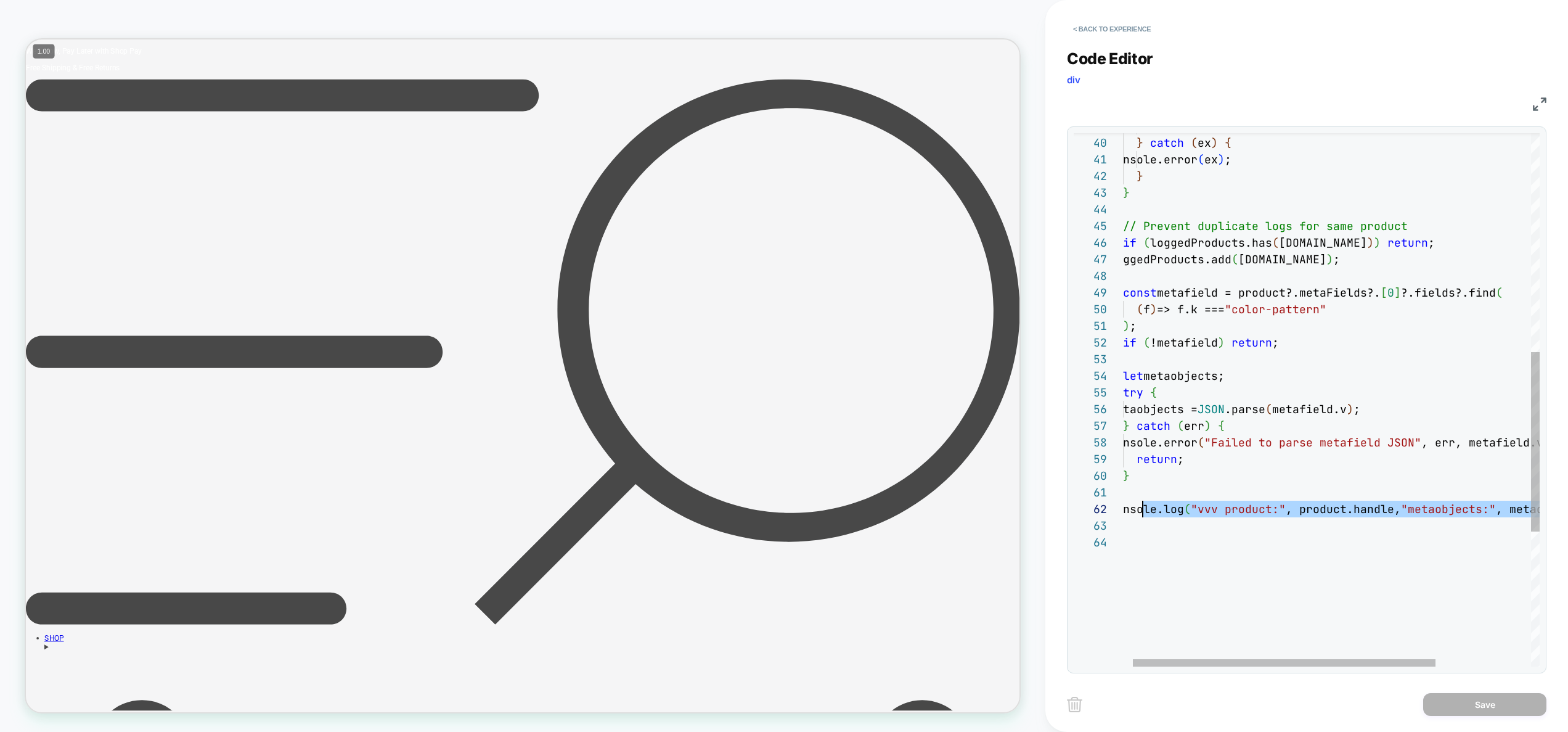
scroll to position [16, 33]
drag, startPoint x: 1353, startPoint y: 518, endPoint x: 1142, endPoint y: 516, distance: 211.0
click at [1142, 516] on div "console.log ( "vvv product:" , product.handle, "metaobjects:" , metaobjects ) ;…" at bounding box center [1390, 276] width 561 height 1582
click at [1190, 411] on span "(local" at bounding box center [1209, 406] width 41 height 14
type textarea "**********"
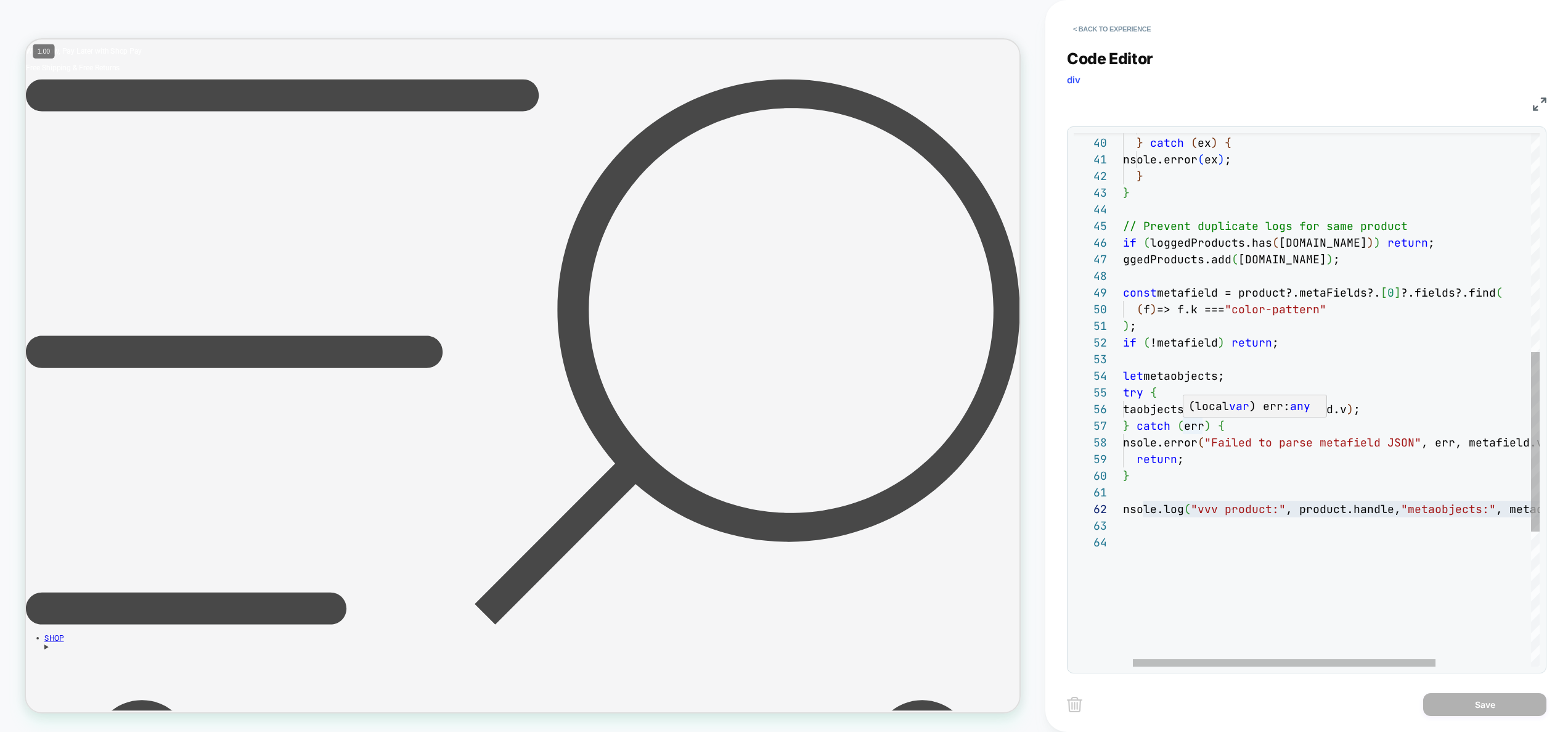
click at [1176, 409] on div "console.log ( "vvv product:" , product.handle, "metaobjects:" , metaobjects ) ;…" at bounding box center [1390, 276] width 561 height 1582
click at [1195, 378] on div "console.log ( "vvv product:" , product.handle, "metaobjects:" , metaobjects ) ;…" at bounding box center [1390, 276] width 561 height 1582
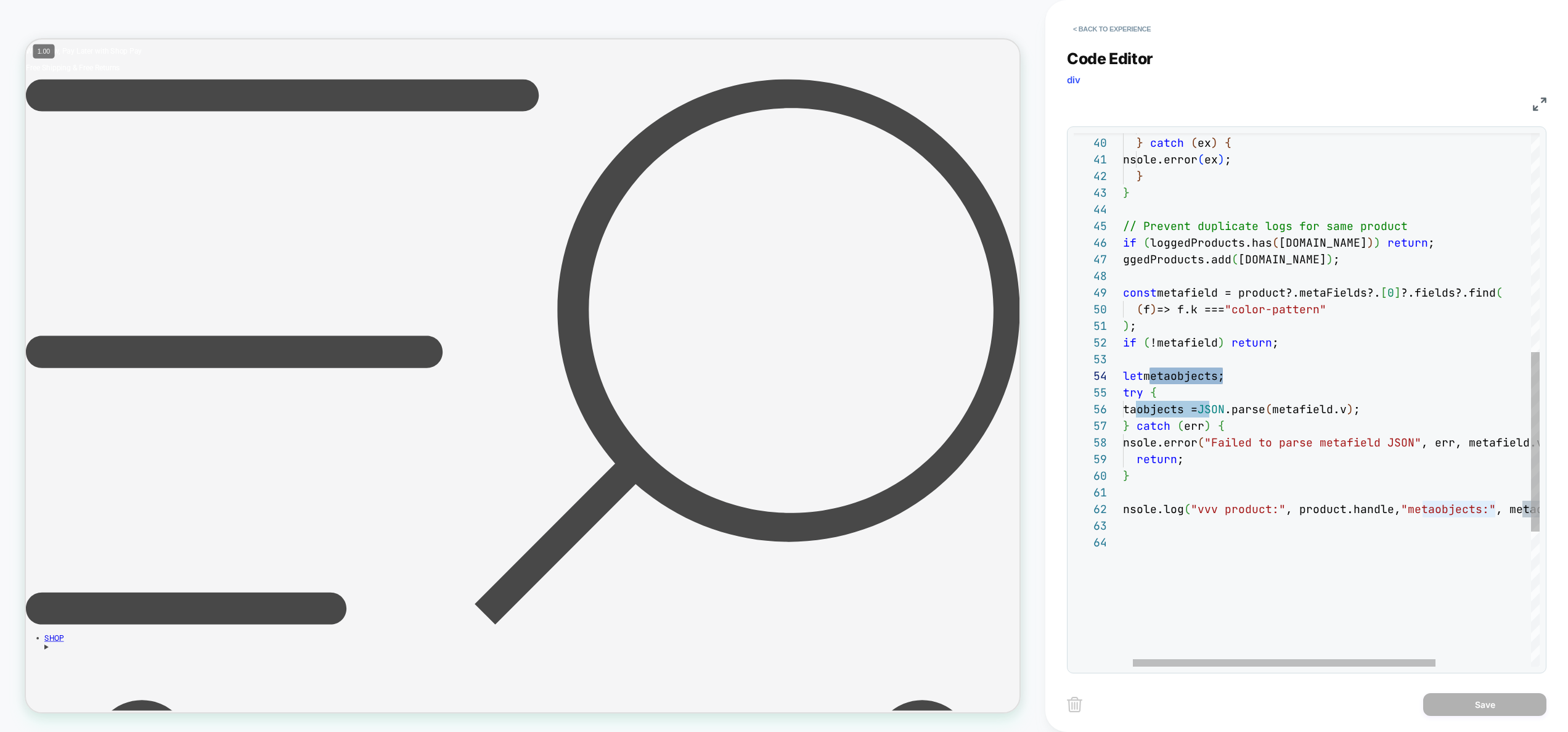
scroll to position [83, 253]
click at [1342, 408] on div "console.log ( "vvv product:" , product.handle, "metaobjects:" , metaobjects ) ;…" at bounding box center [1390, 276] width 561 height 1582
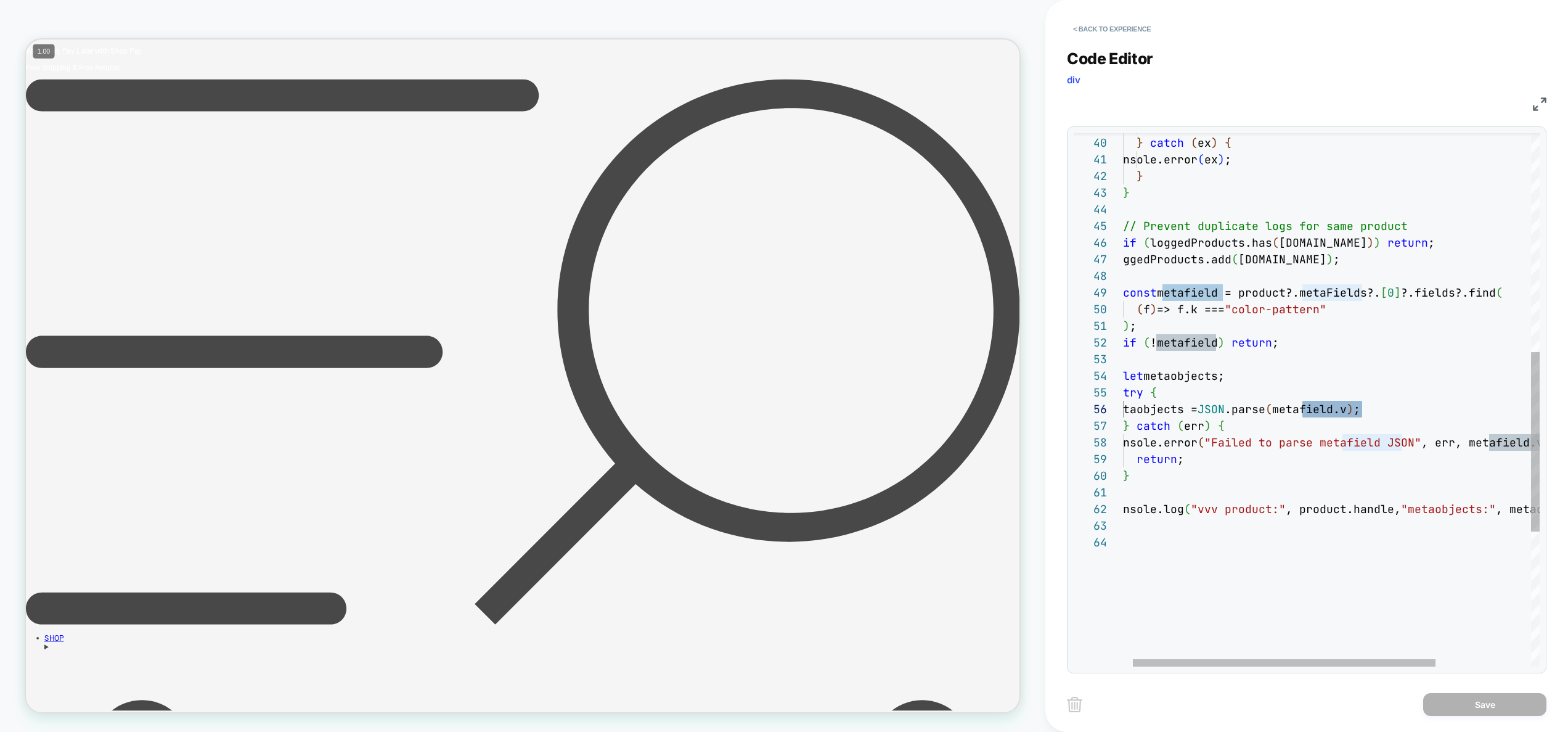
click at [1339, 409] on div "console.log ( "vvv product:" , product.handle, "metaobjects:" , metaobjects ) ;…" at bounding box center [1390, 276] width 561 height 1582
drag, startPoint x: 1180, startPoint y: 468, endPoint x: 1046, endPoint y: 200, distance: 299.6
click at [1180, 468] on div "console.log ( "vvv product:" , product.handle, "metaobjects:" , metaobjects ) ;…" at bounding box center [1390, 276] width 561 height 1582
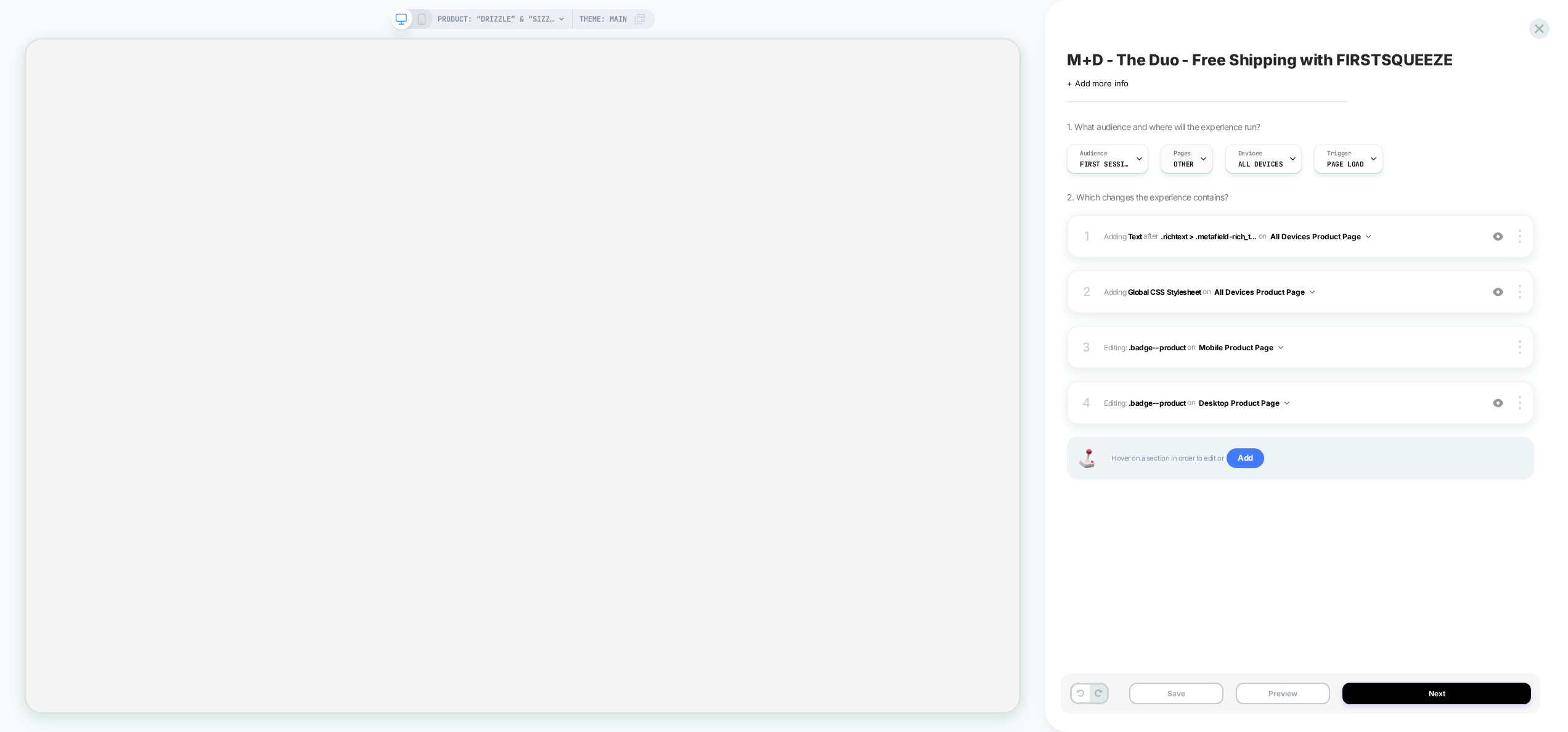
click at [1189, 172] on div "Pages OTHER" at bounding box center [1183, 158] width 45 height 27
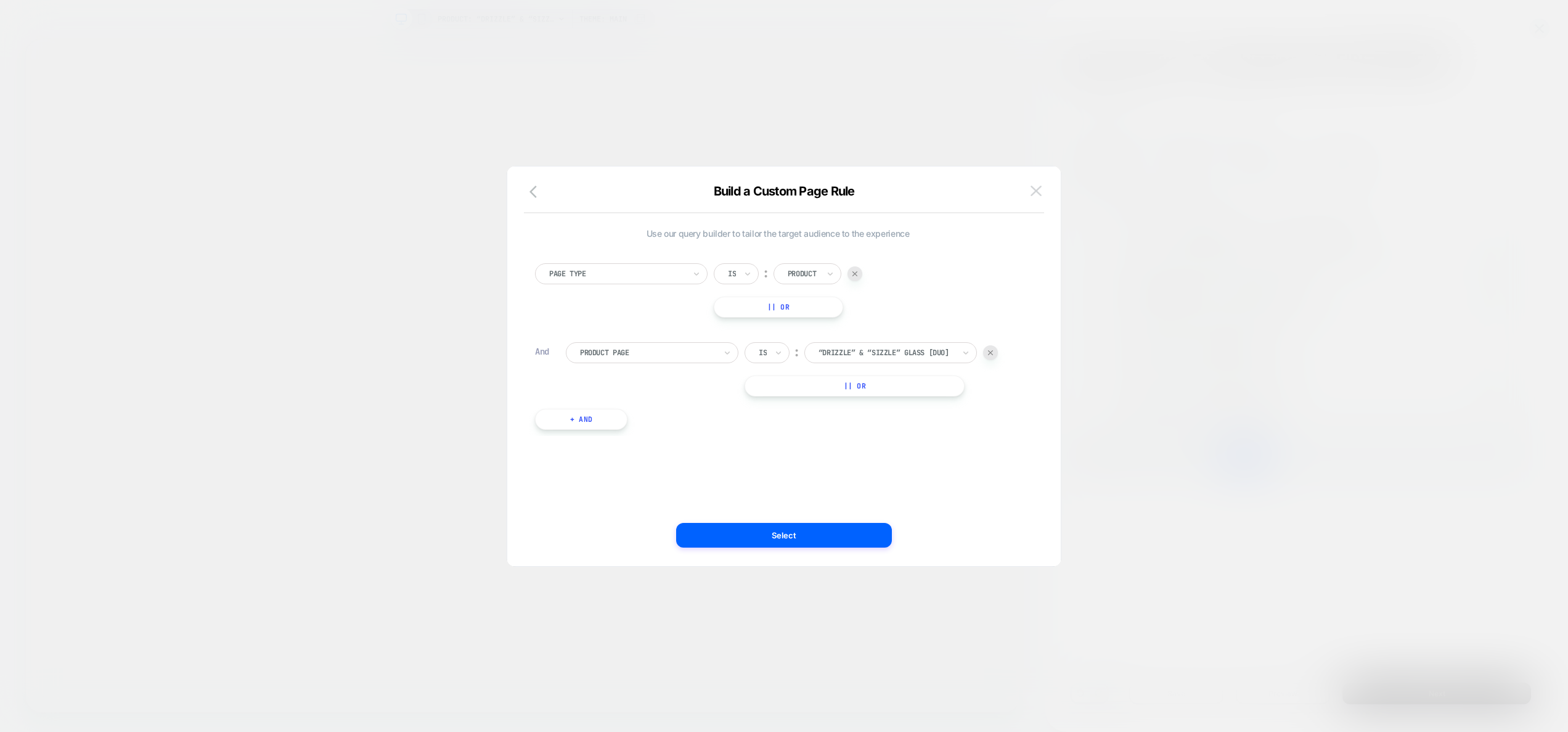
click at [1039, 190] on img at bounding box center [1036, 190] width 11 height 10
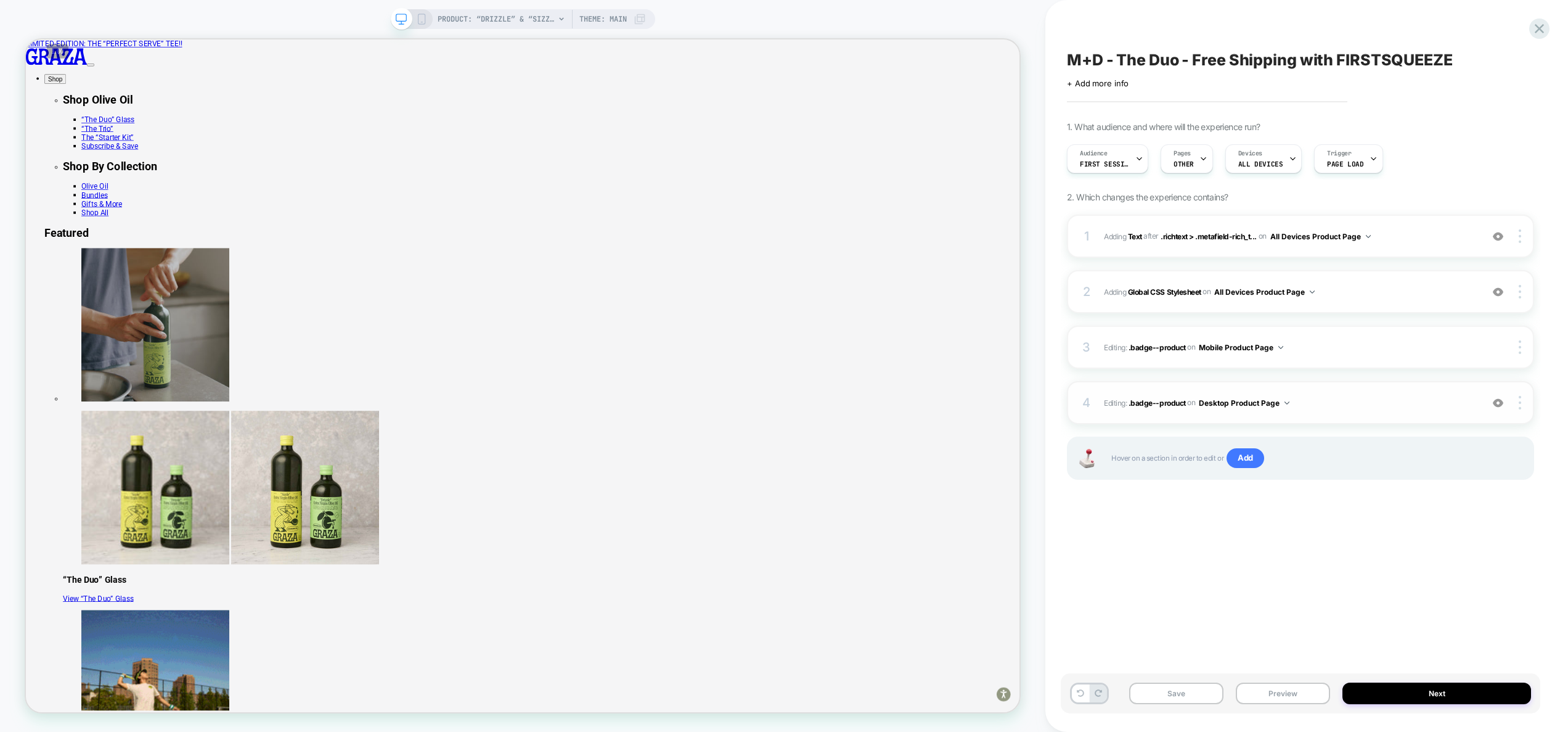
click at [1352, 413] on div "4 Editing : .badge--product .badge--product on Desktop Product Page Add Before …" at bounding box center [1300, 402] width 468 height 43
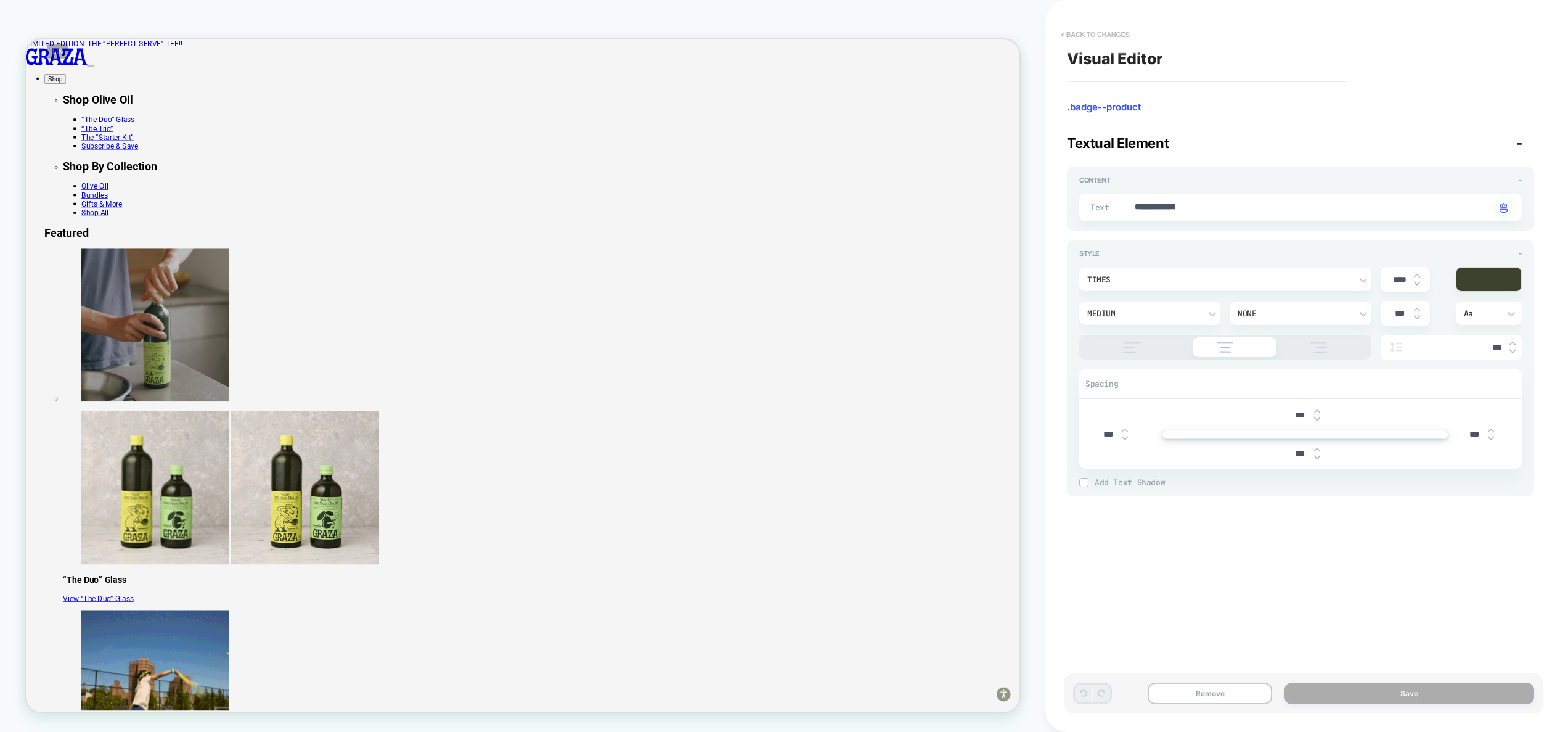
click at [1107, 41] on button "< Back to changes" at bounding box center [1096, 34] width 81 height 20
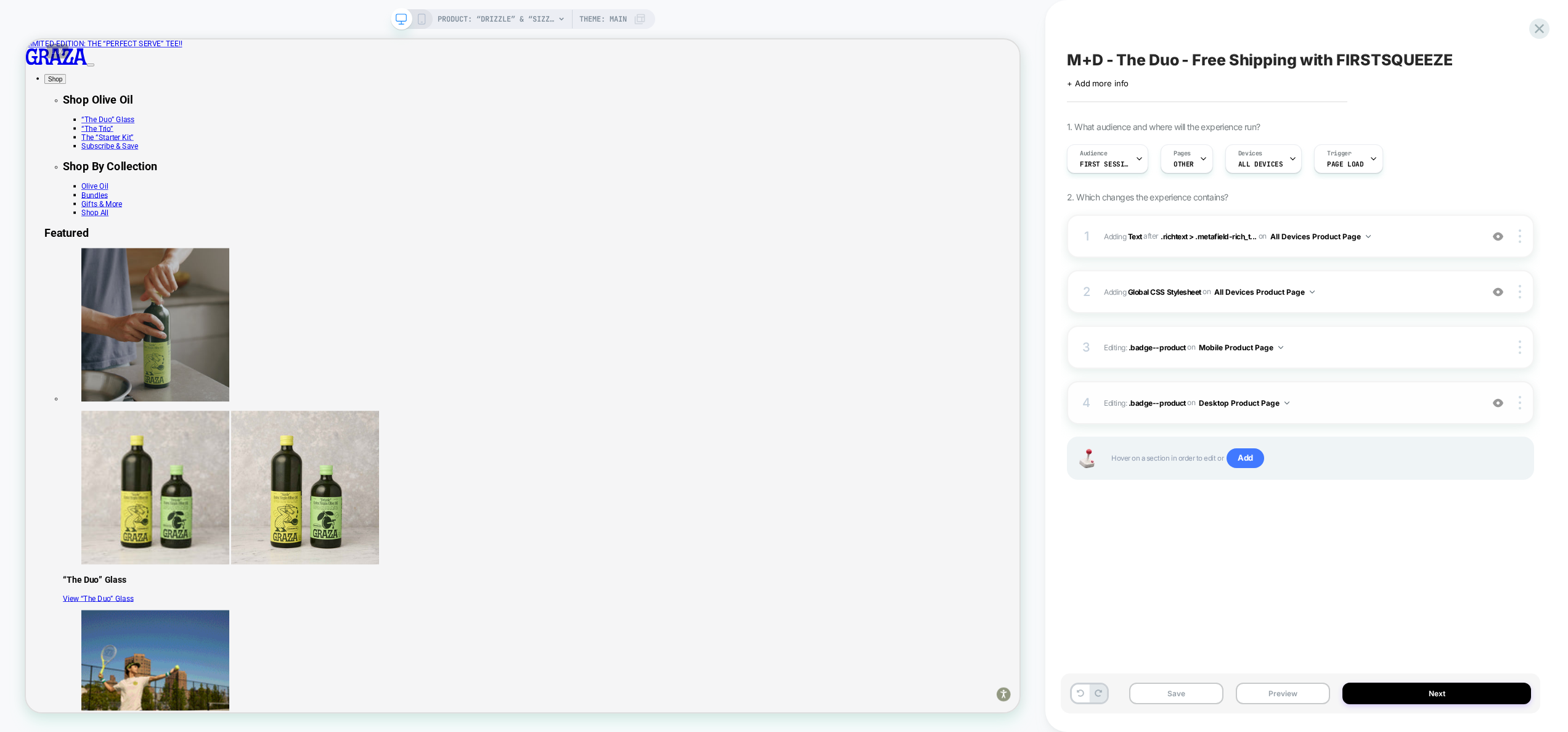
click at [1496, 405] on img at bounding box center [1498, 403] width 10 height 10
click at [514, 20] on span "PRODUCT: “Drizzle” & “Sizzle” Glass [duo]" at bounding box center [497, 19] width 117 height 20
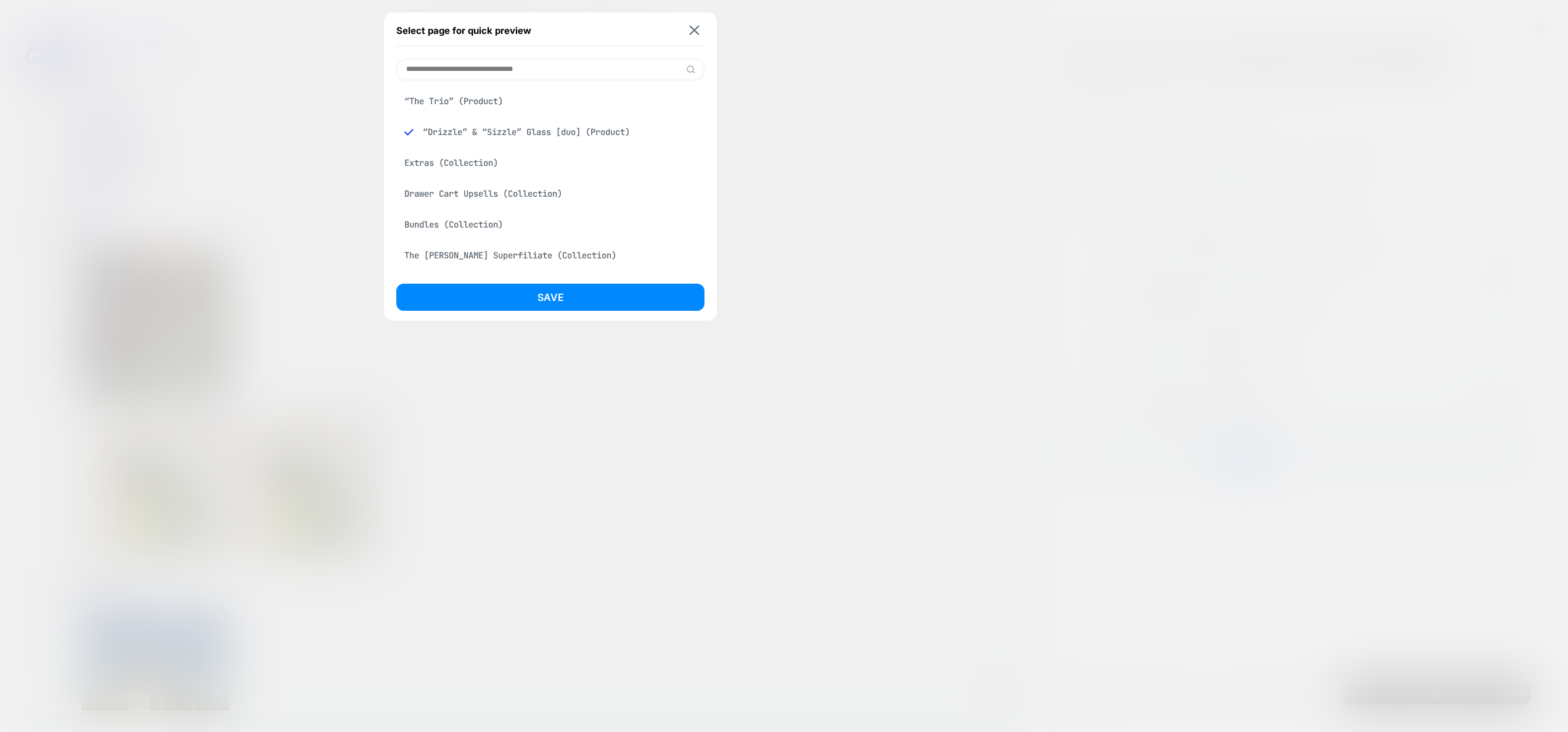
click at [484, 69] on input at bounding box center [551, 70] width 309 height 22
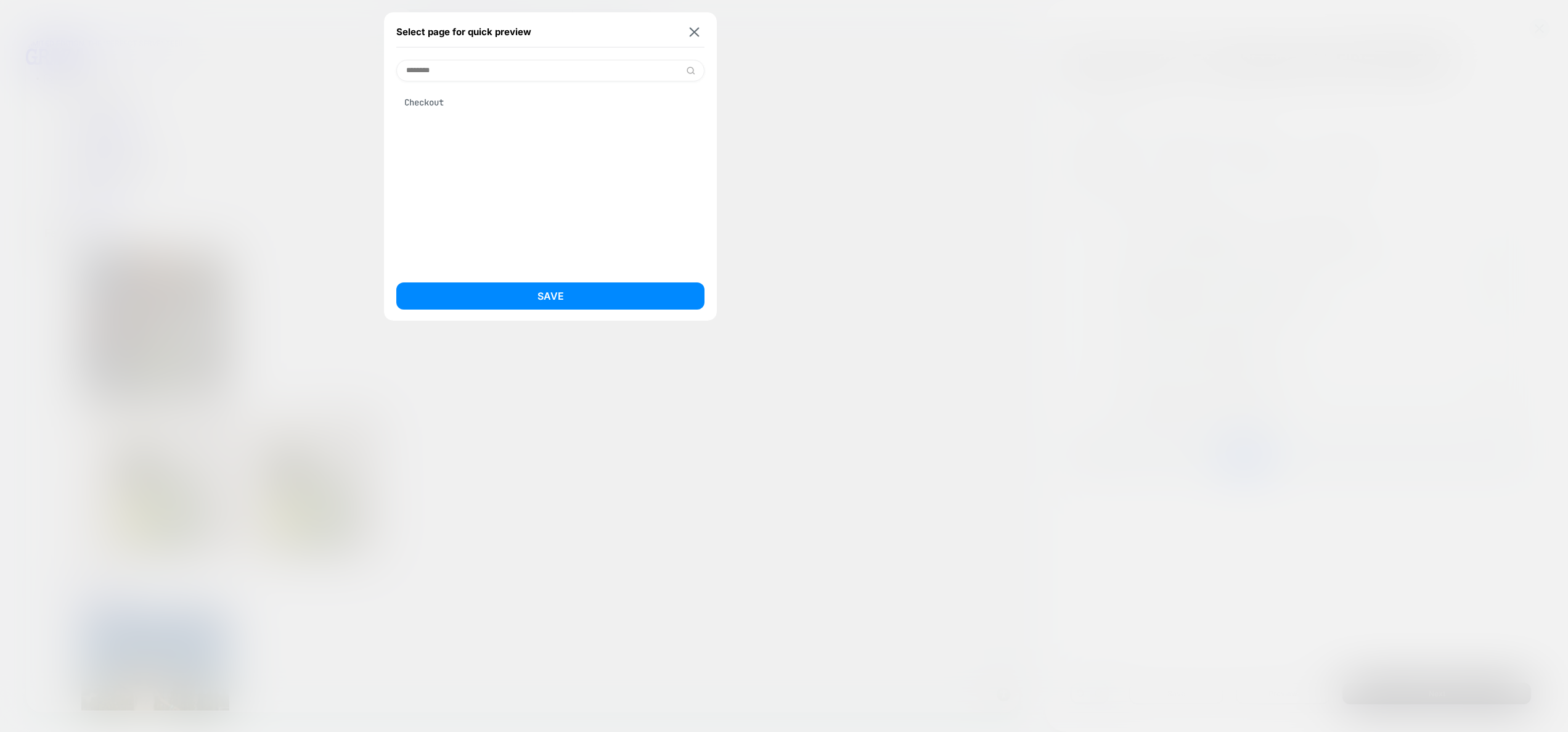
type input "********"
click at [468, 92] on div "Checkout" at bounding box center [551, 103] width 309 height 24
click at [580, 306] on button "Save" at bounding box center [551, 295] width 309 height 27
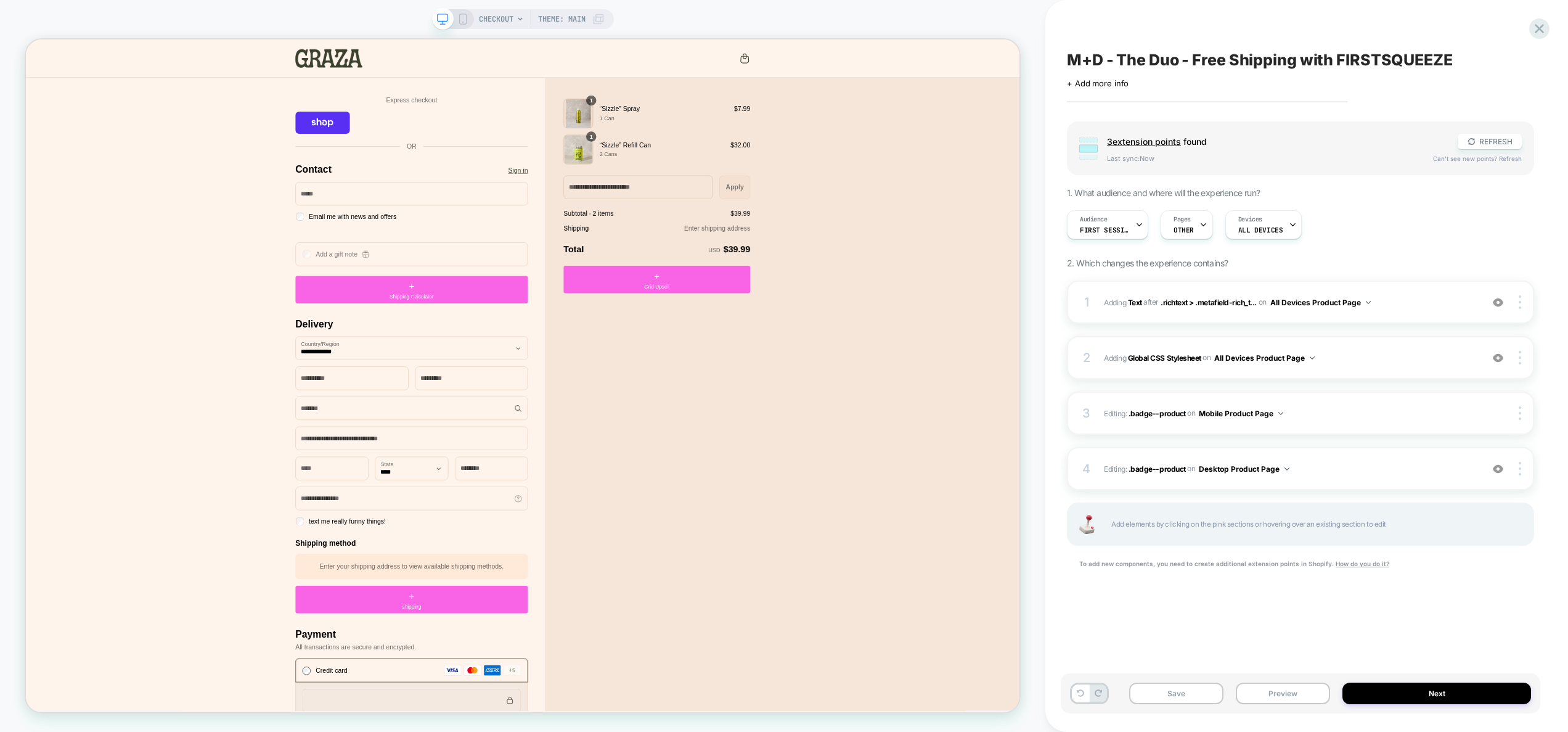
click at [1162, 139] on span "3 extension point s" at bounding box center [1143, 141] width 74 height 10
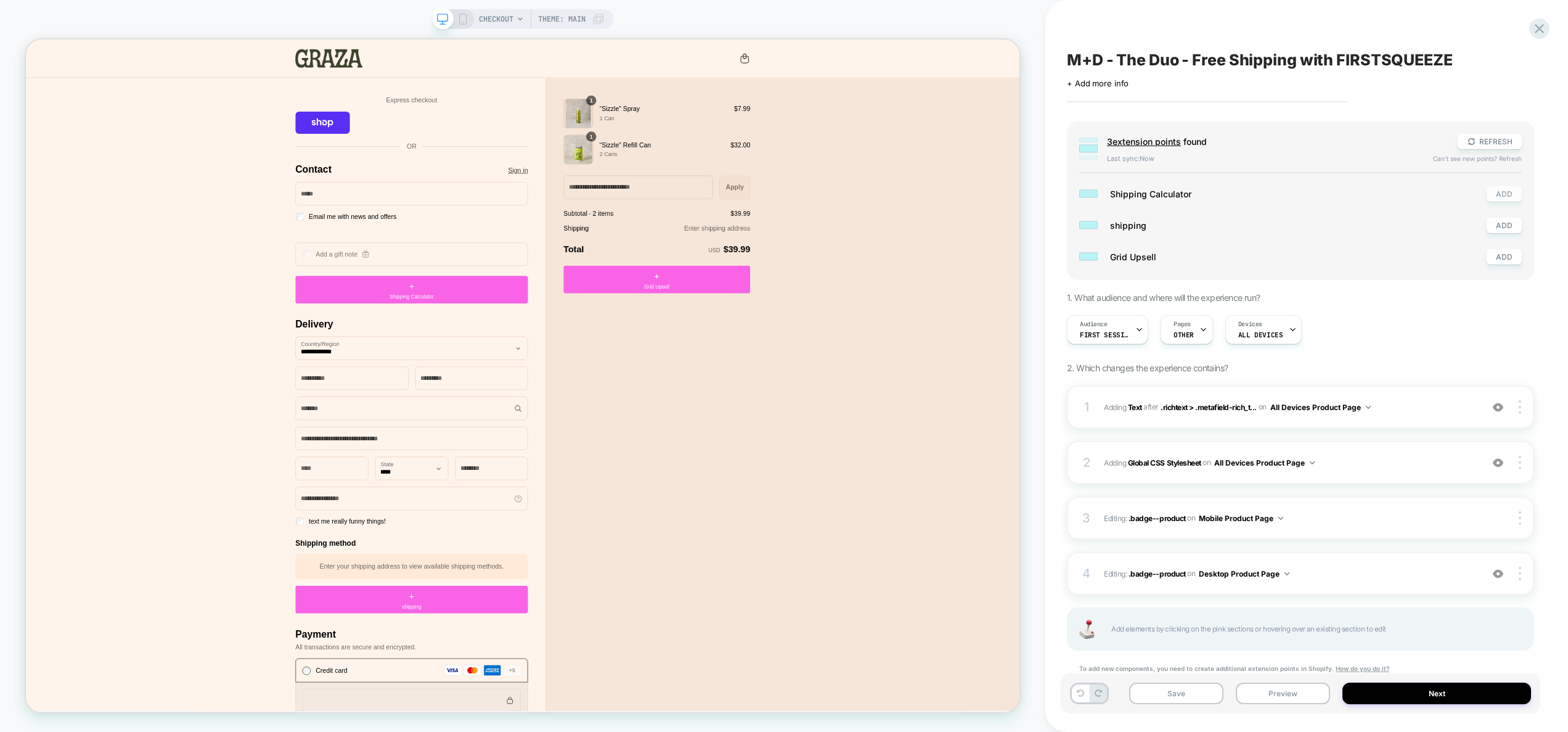
click at [1504, 192] on button "ADD" at bounding box center [1504, 194] width 35 height 16
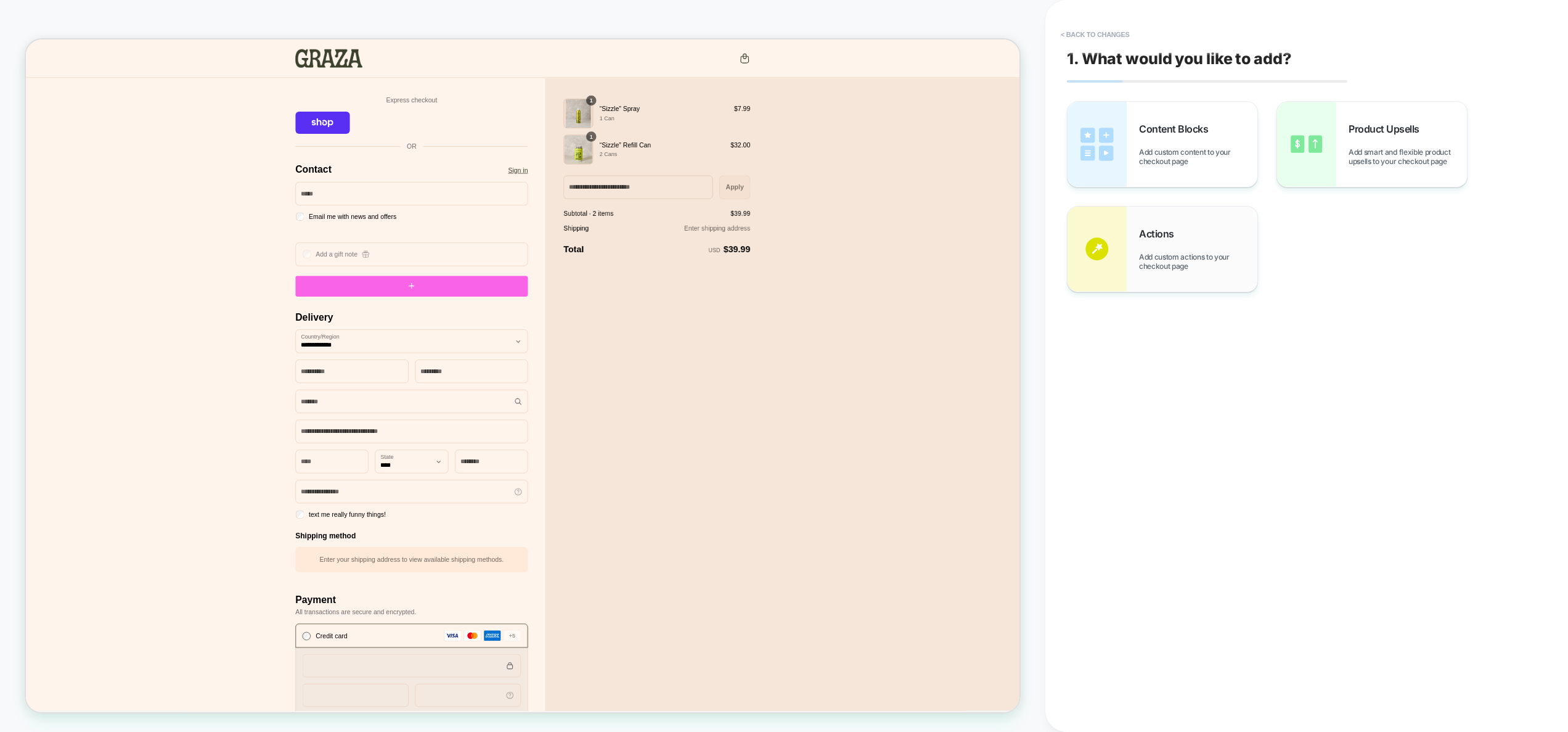
click at [1167, 256] on span "Add custom actions to your checkout page" at bounding box center [1198, 262] width 118 height 19
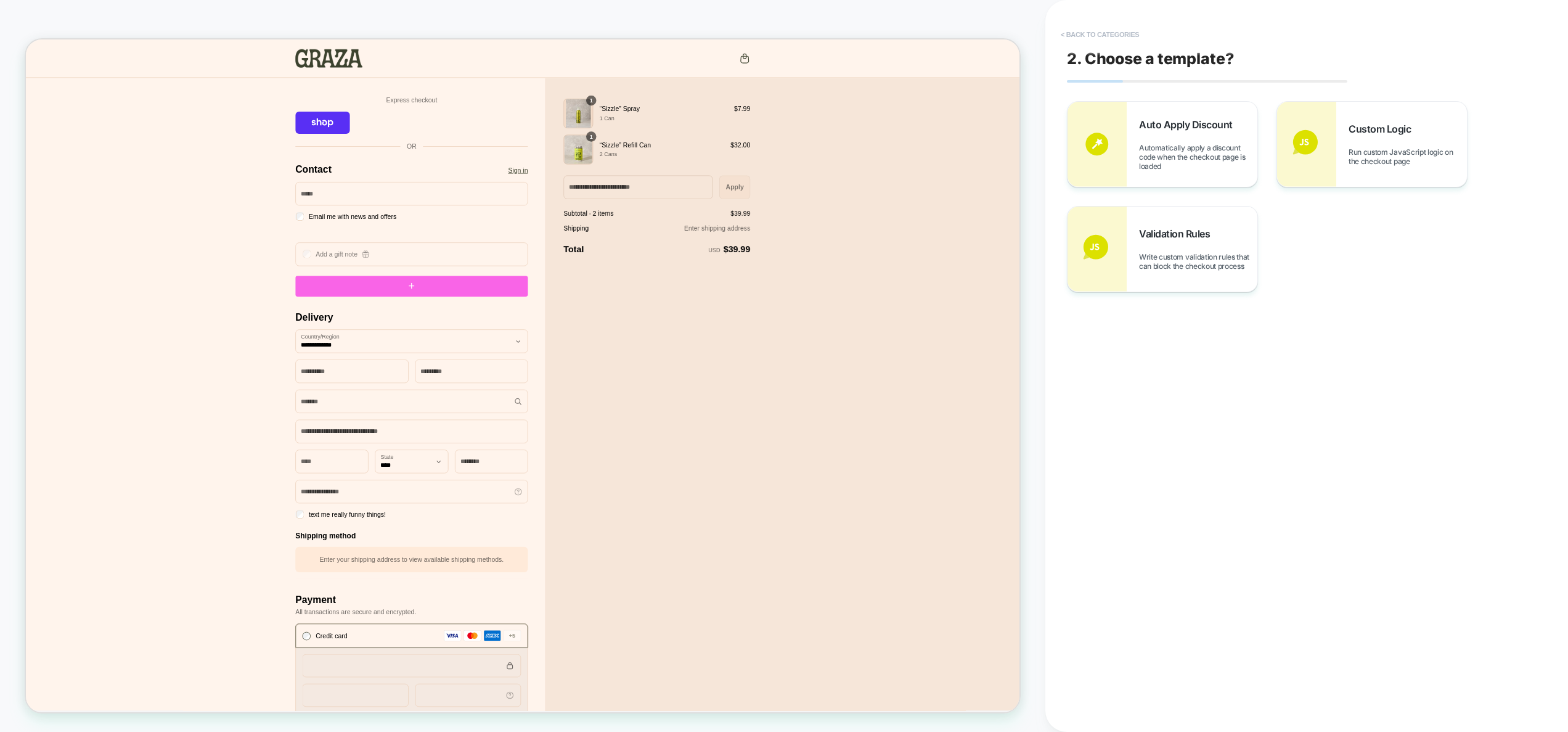
click at [1129, 35] on button "< Back to categories" at bounding box center [1100, 34] width 91 height 20
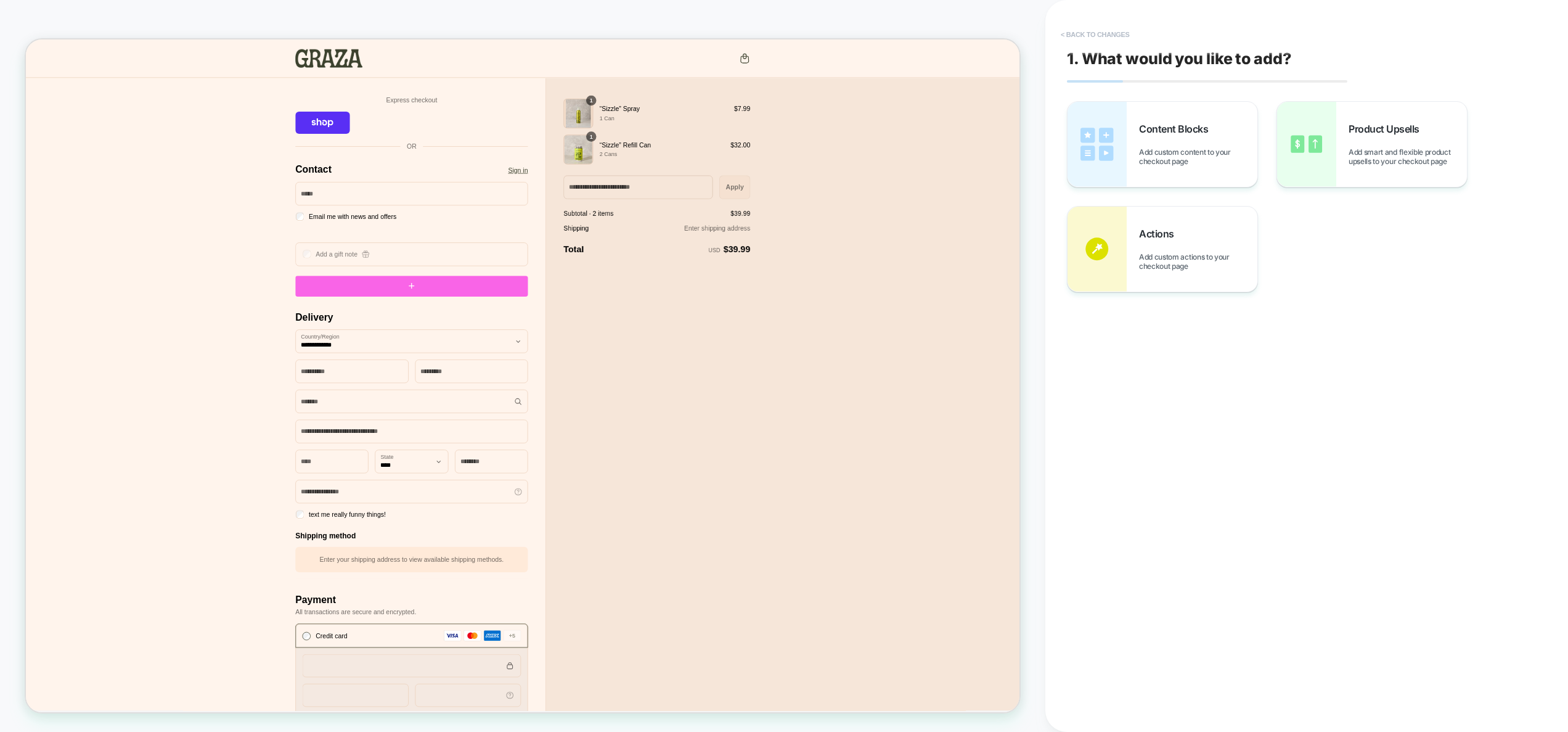
click at [1129, 35] on button "< Back to changes" at bounding box center [1096, 34] width 81 height 20
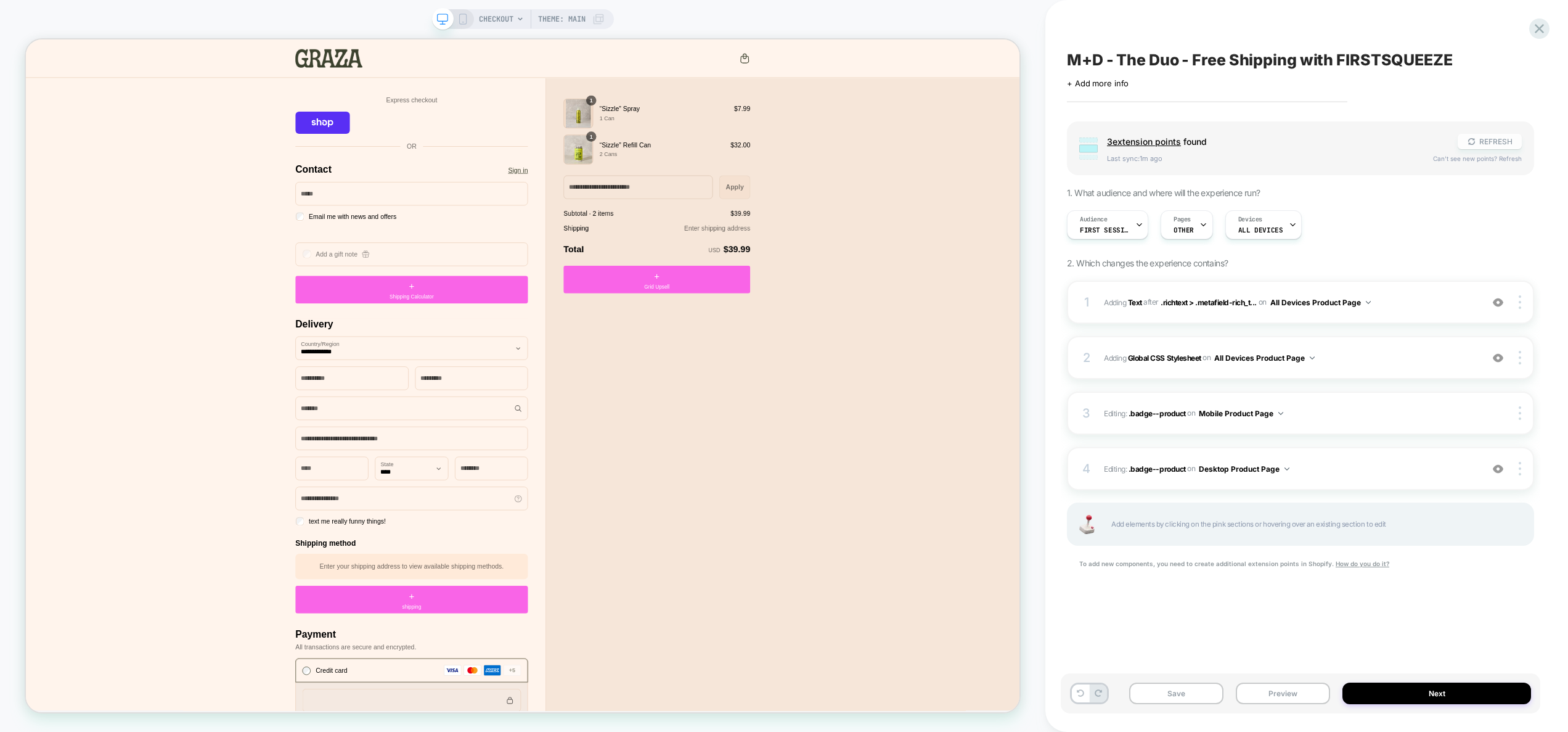
click at [1483, 138] on button "REFRESH" at bounding box center [1490, 142] width 64 height 16
click at [623, 368] on div "+ Shipping Calculator" at bounding box center [540, 373] width 310 height 37
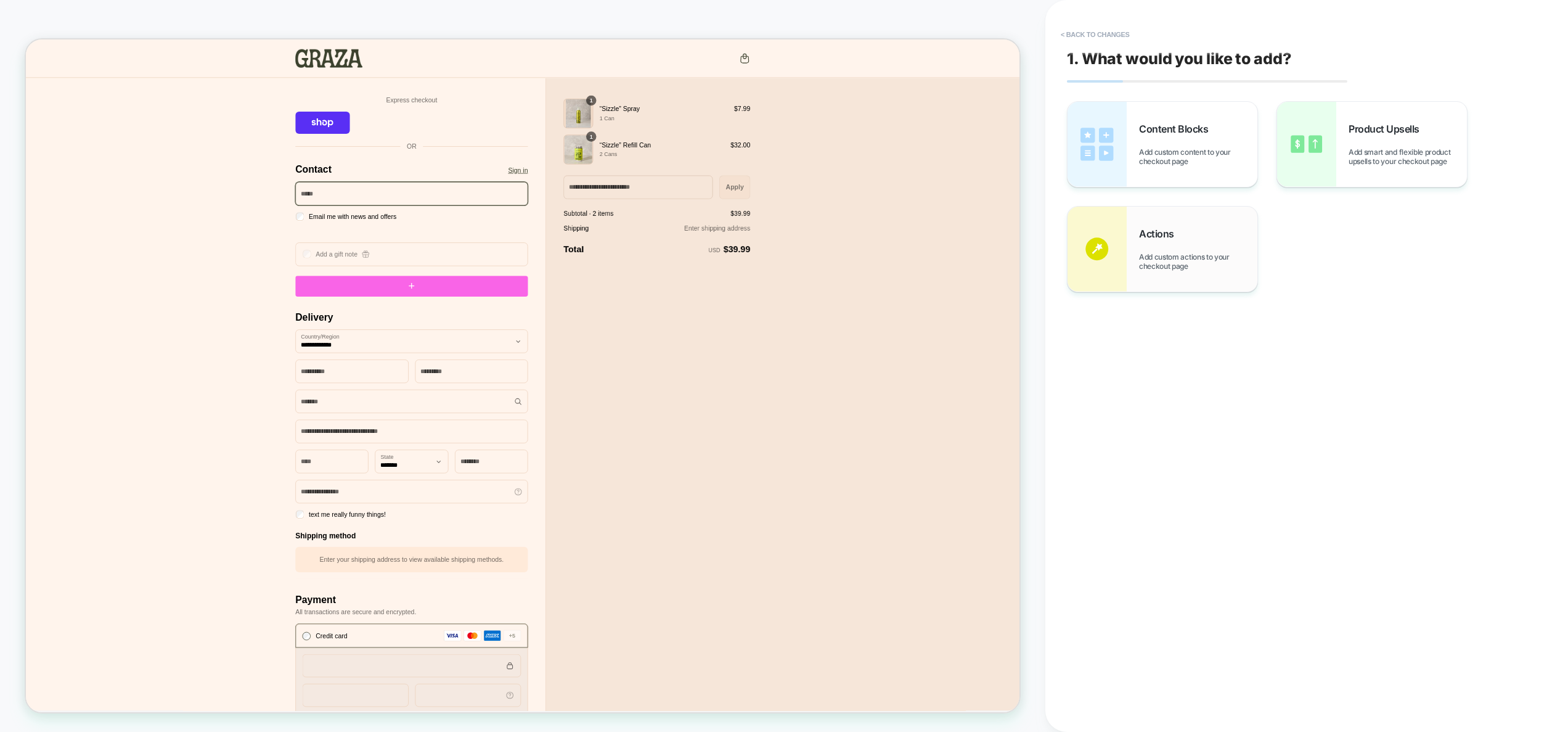
click at [1183, 251] on div "Actions Add custom actions to your checkout page" at bounding box center [1198, 248] width 118 height 43
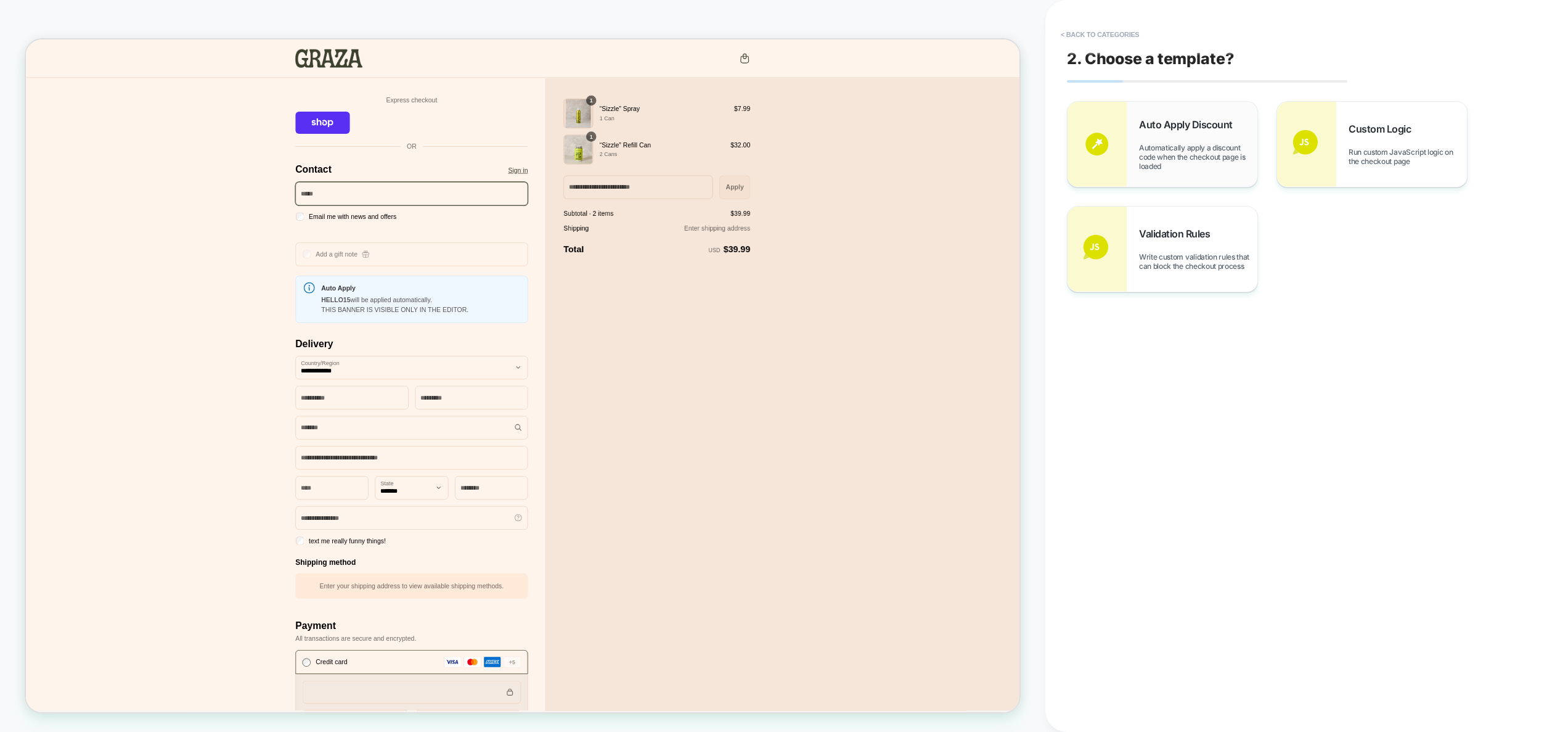
click at [1165, 161] on span "Automatically apply a discount code when the checkout page is loaded" at bounding box center [1198, 157] width 118 height 27
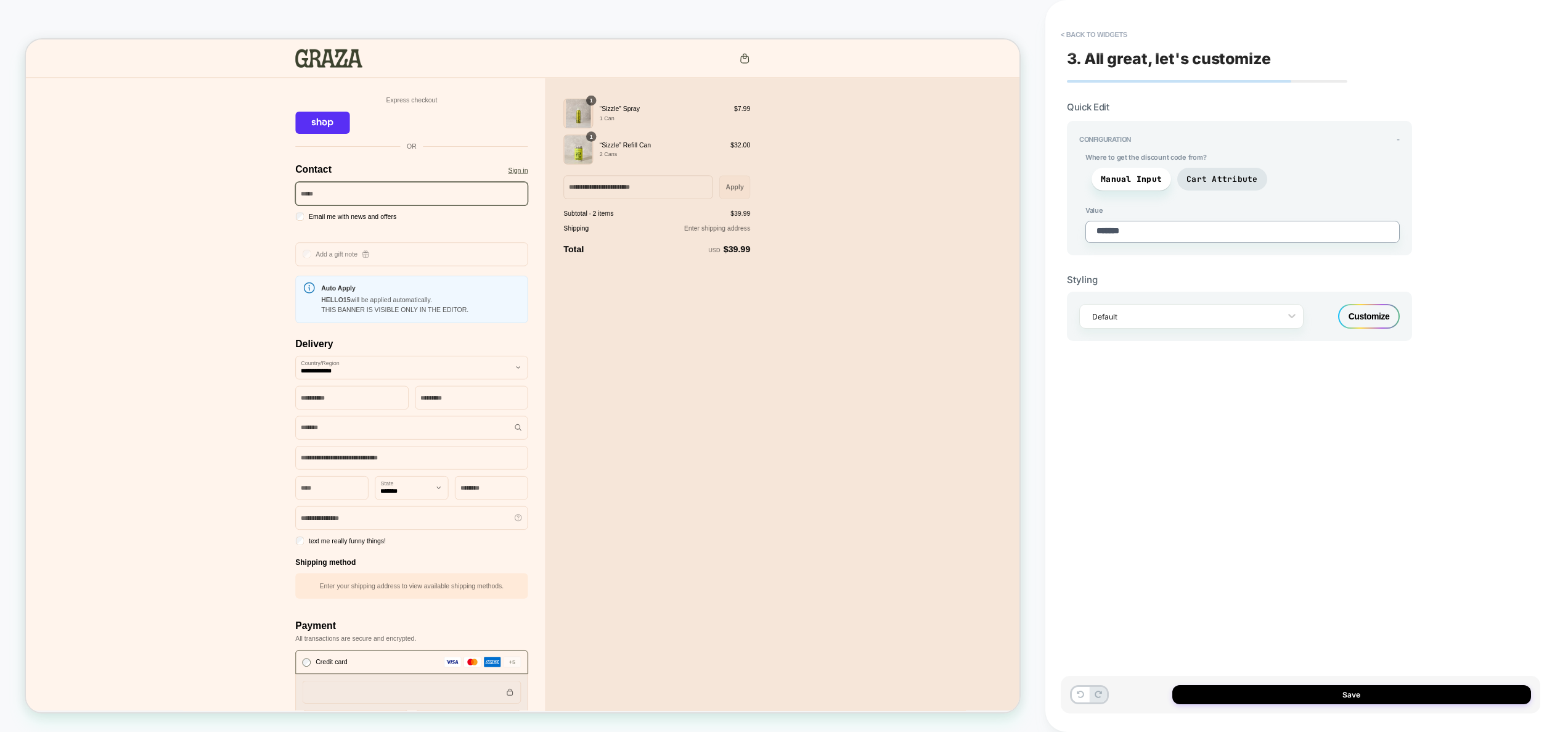
drag, startPoint x: 1155, startPoint y: 235, endPoint x: 1038, endPoint y: 228, distance: 117.2
click at [1038, 228] on div "CHECKOUT Theme: MAIN < Back to widgets 3. All great, let's customize Quick Edit…" at bounding box center [784, 366] width 1568 height 732
click at [1202, 183] on span "Cart Attribute" at bounding box center [1222, 179] width 71 height 10
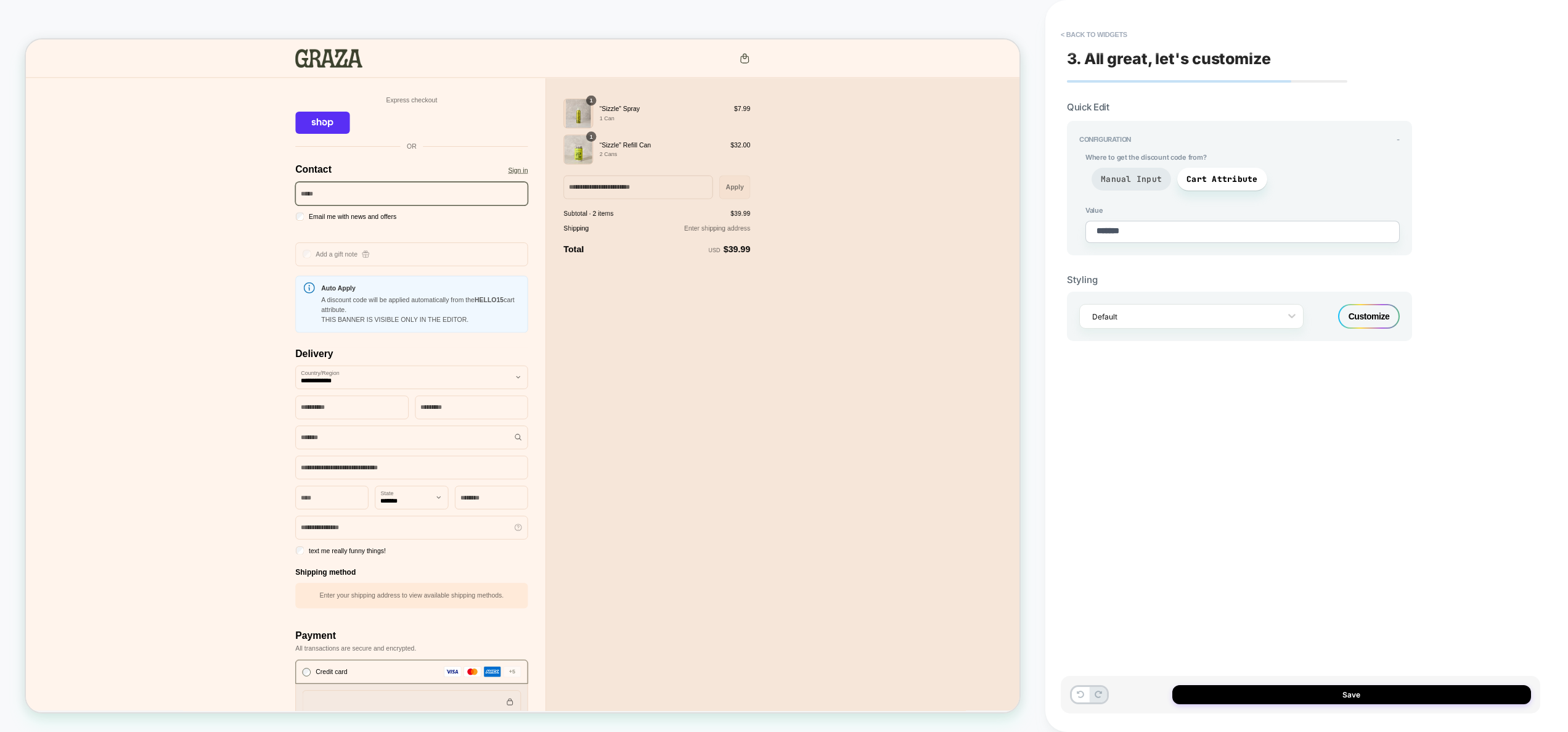
click at [1144, 176] on span "Manual Input" at bounding box center [1132, 179] width 61 height 10
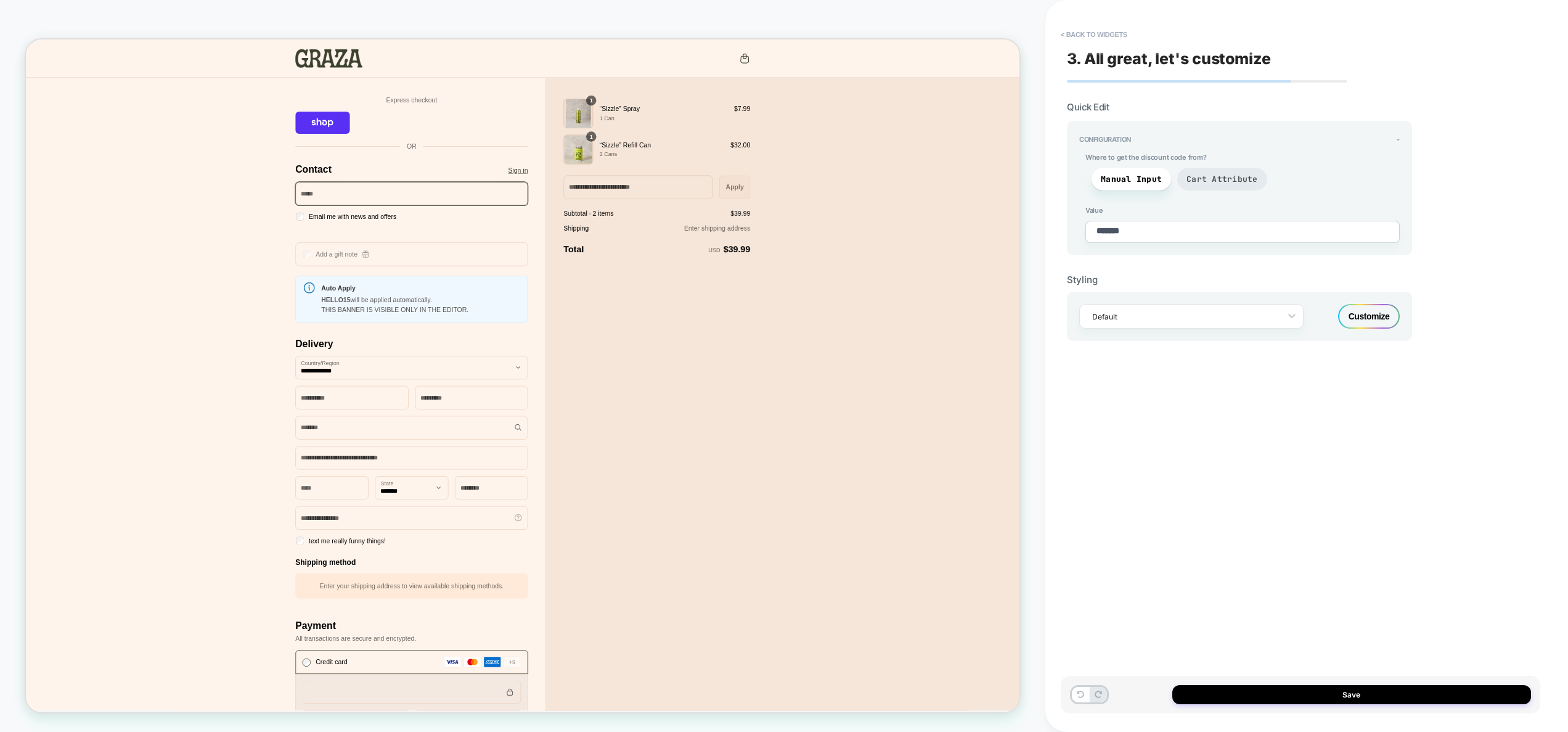
click at [1229, 178] on span "Cart Attribute" at bounding box center [1222, 179] width 71 height 10
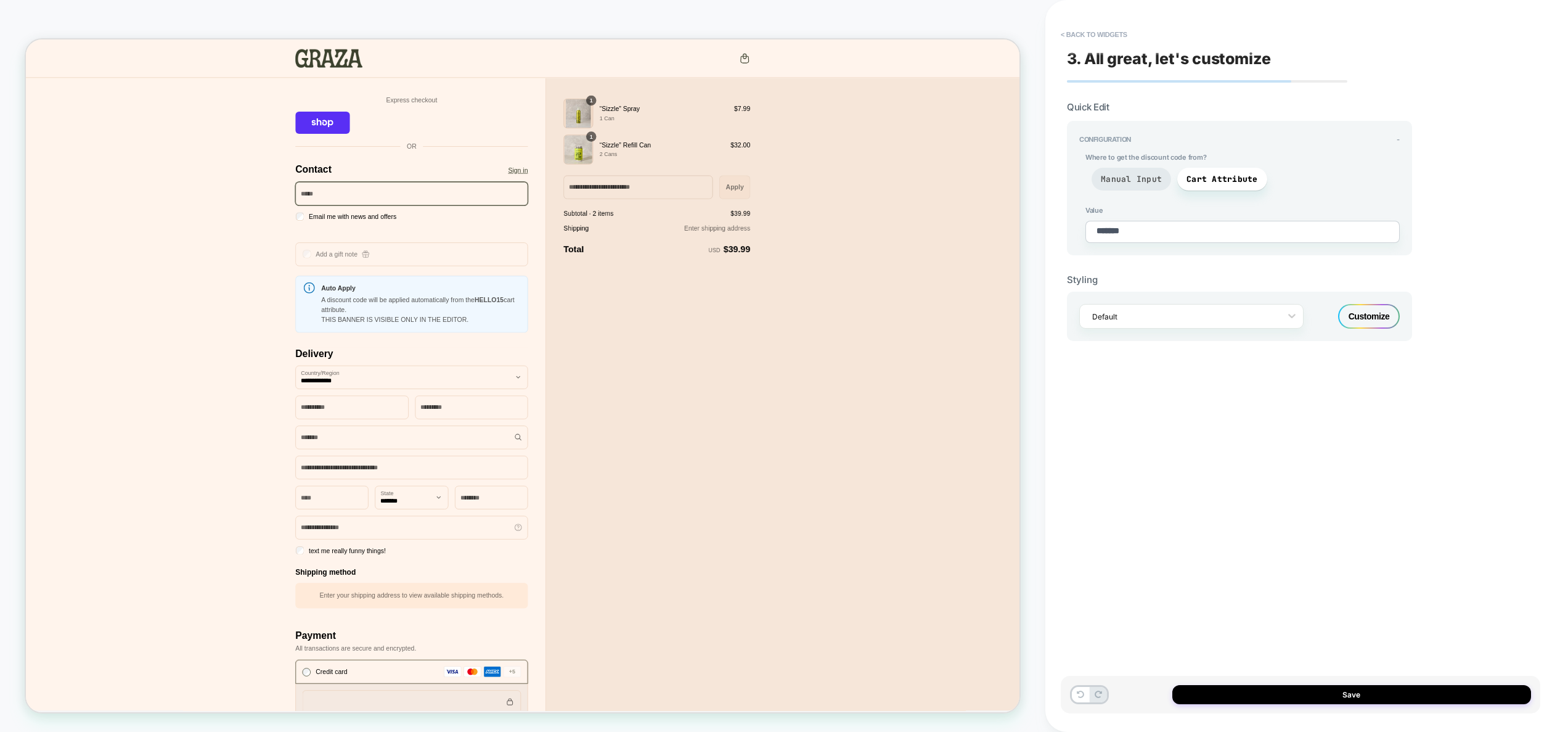
click at [1157, 172] on span "Manual Input" at bounding box center [1132, 179] width 80 height 23
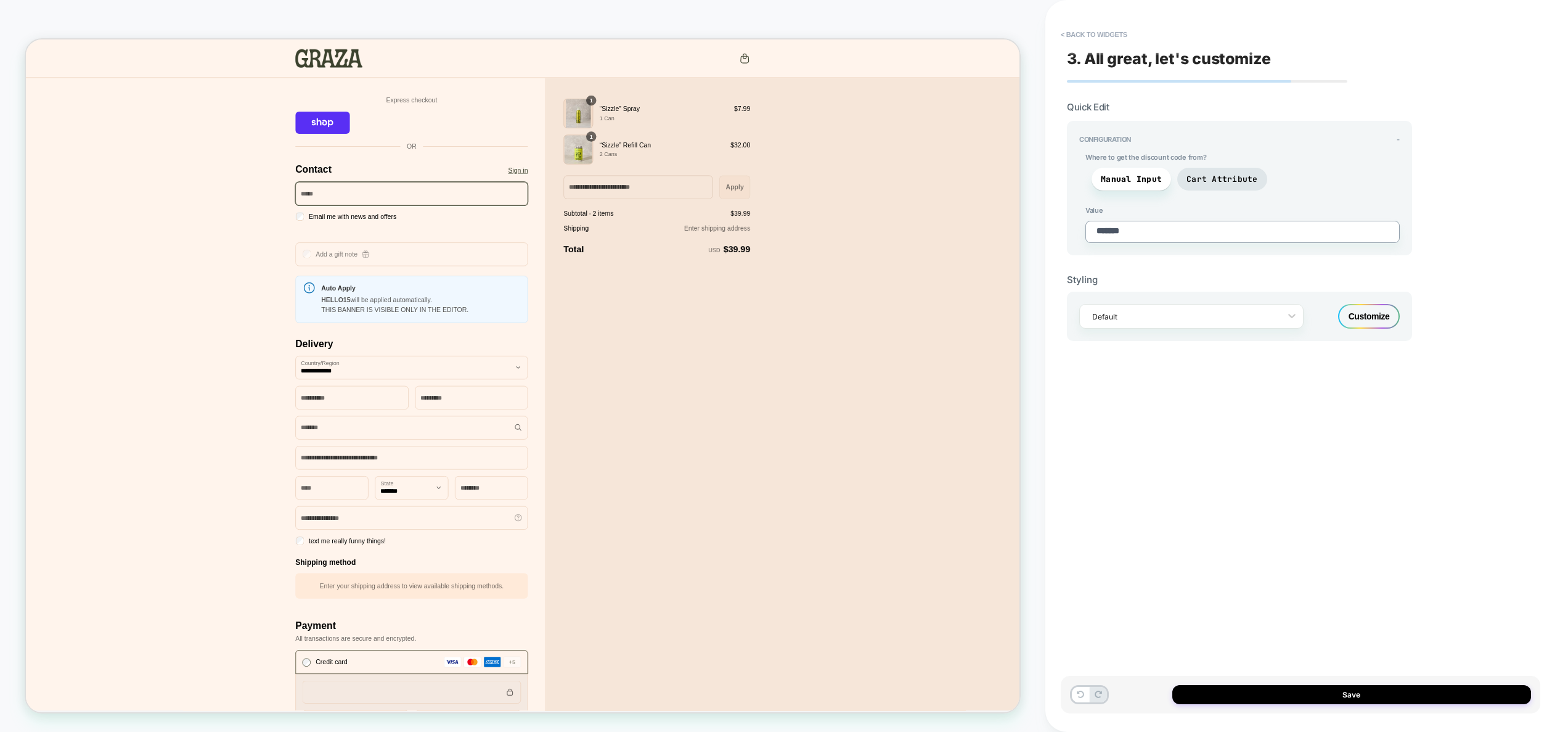
click at [1125, 235] on textarea "*******" at bounding box center [1242, 232] width 314 height 22
drag, startPoint x: 1153, startPoint y: 239, endPoint x: 1056, endPoint y: 242, distance: 97.0
click at [1057, 242] on div "< Back to widgets 3. All great, let's customize Quick Edit Configuration - Wher…" at bounding box center [1306, 366] width 522 height 732
paste textarea "**********"
type textarea "*"
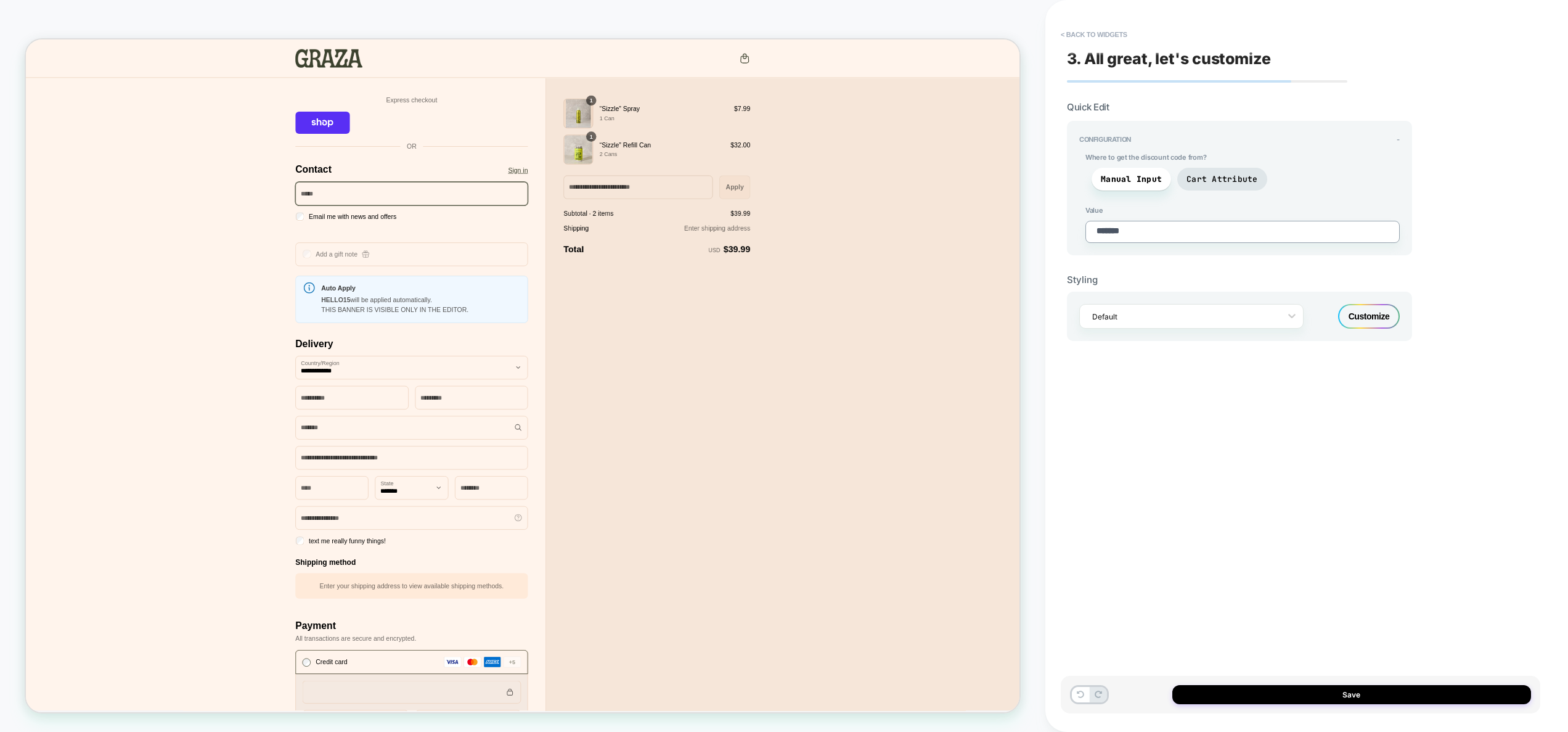
type textarea "**********"
paste textarea
type textarea "*"
type textarea "**********"
type textarea "*"
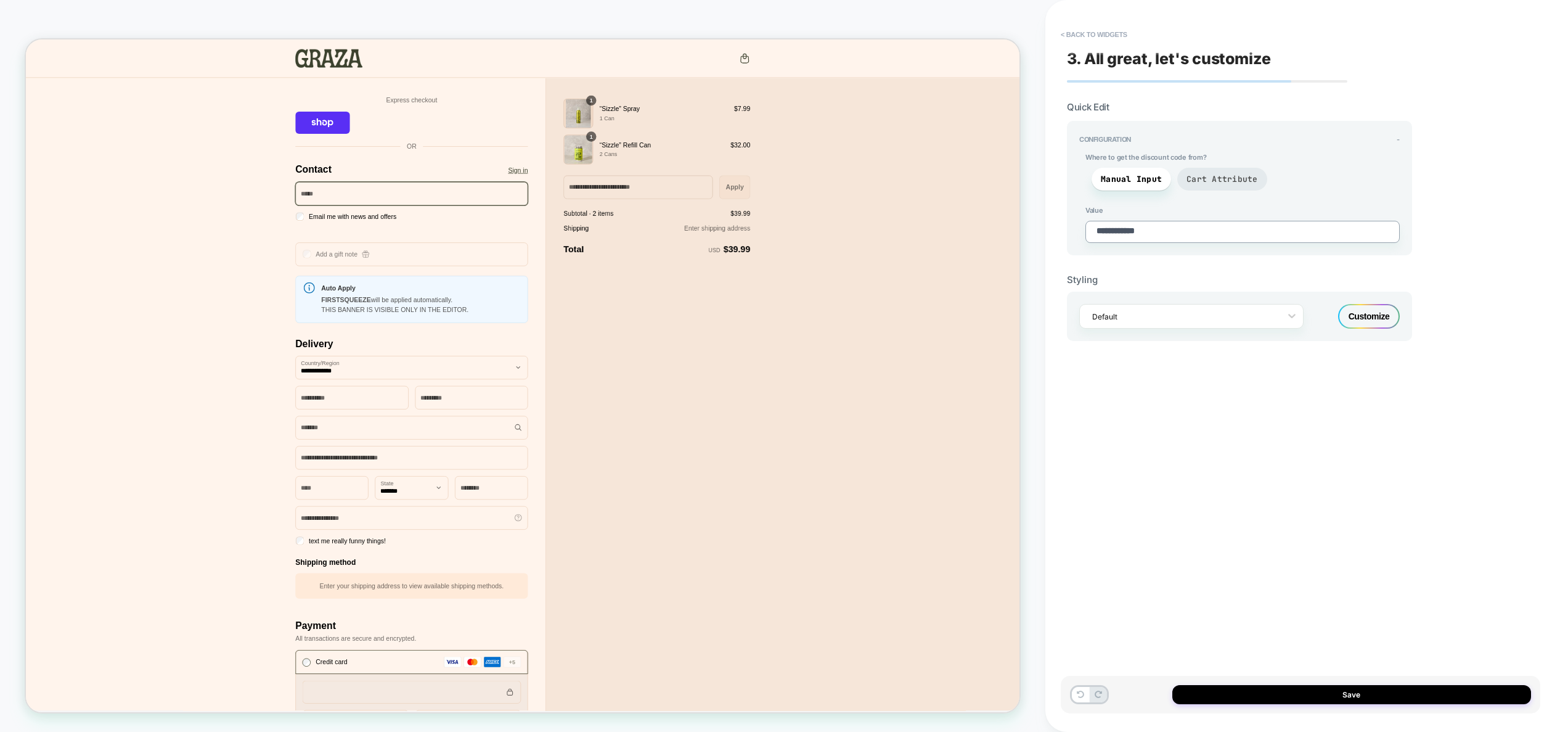
type textarea "**********"
click at [1205, 187] on span "Cart Attribute" at bounding box center [1222, 179] width 90 height 23
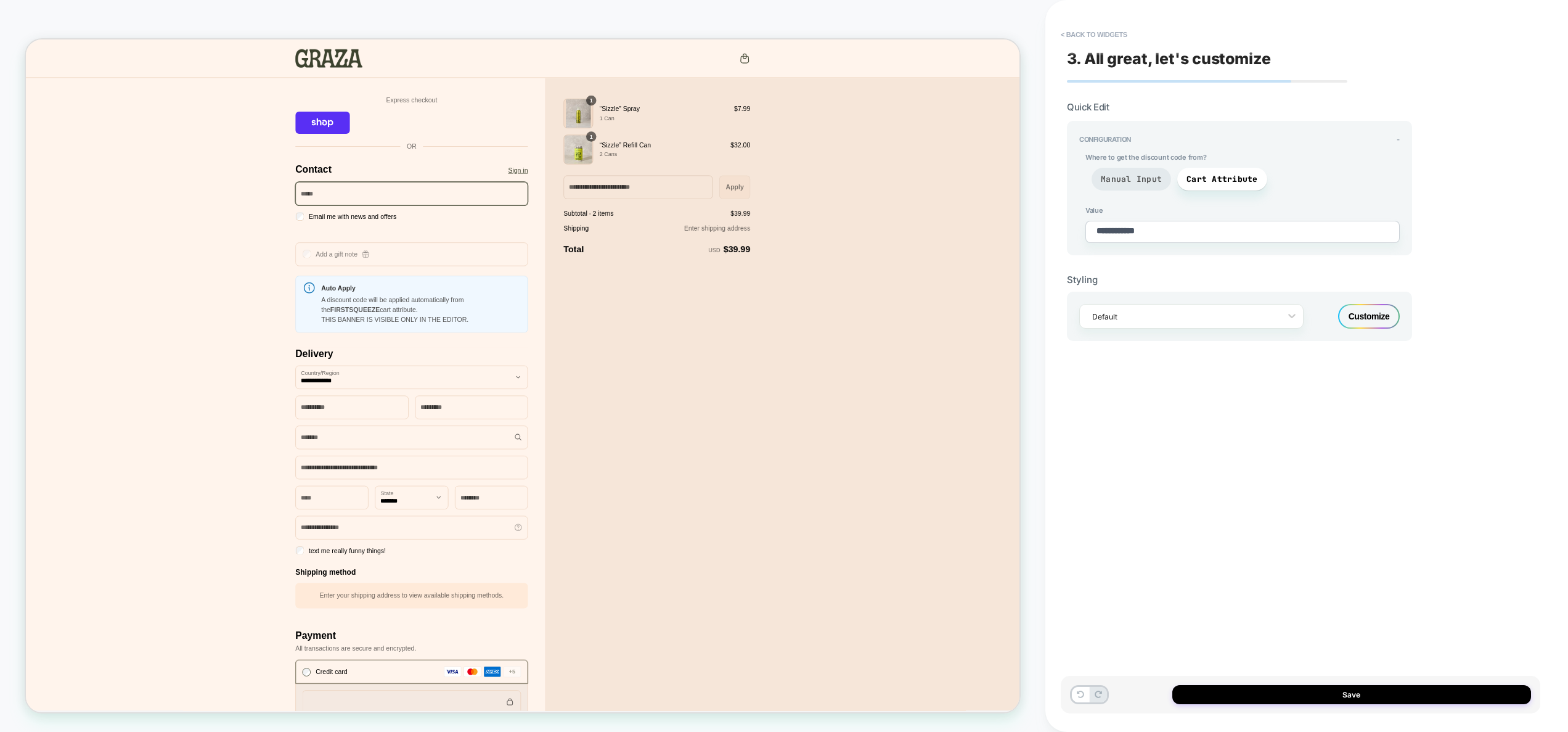
click at [1151, 181] on span "Manual Input" at bounding box center [1132, 179] width 61 height 10
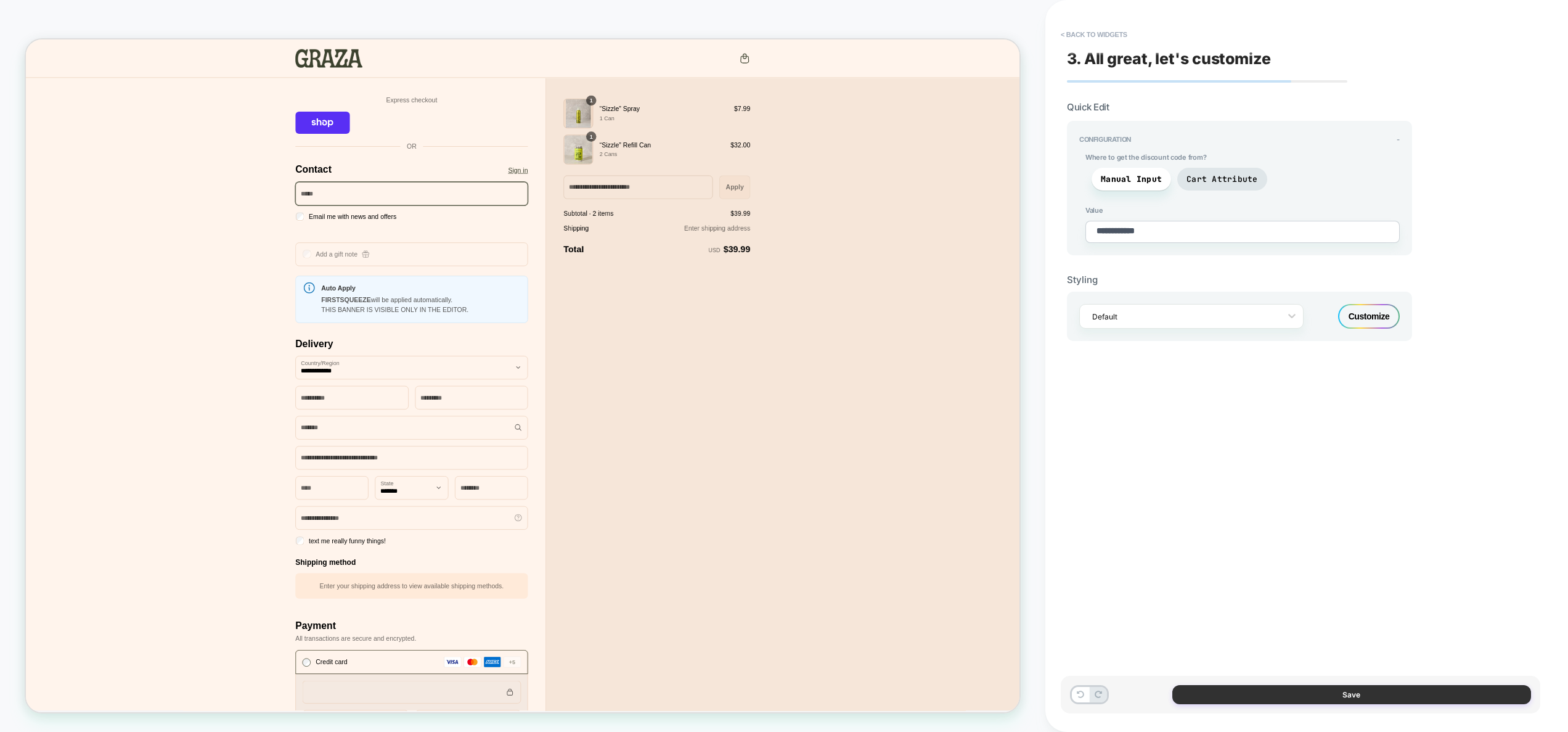
click at [1381, 696] on button "Save" at bounding box center [1352, 694] width 359 height 19
type textarea "*"
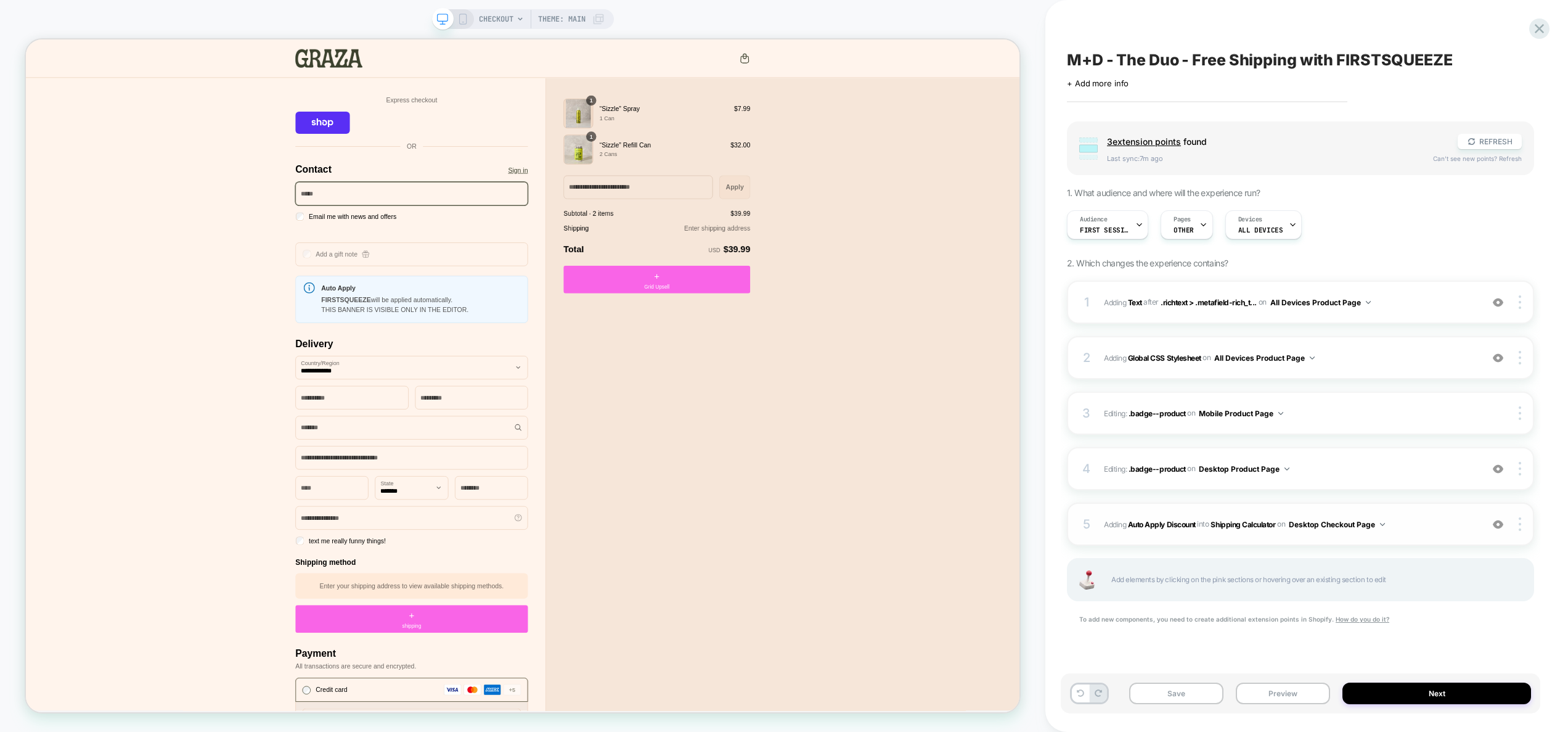
click at [1324, 524] on button "Desktop Checkout Page" at bounding box center [1337, 525] width 96 height 16
click at [1521, 523] on div at bounding box center [1522, 524] width 23 height 13
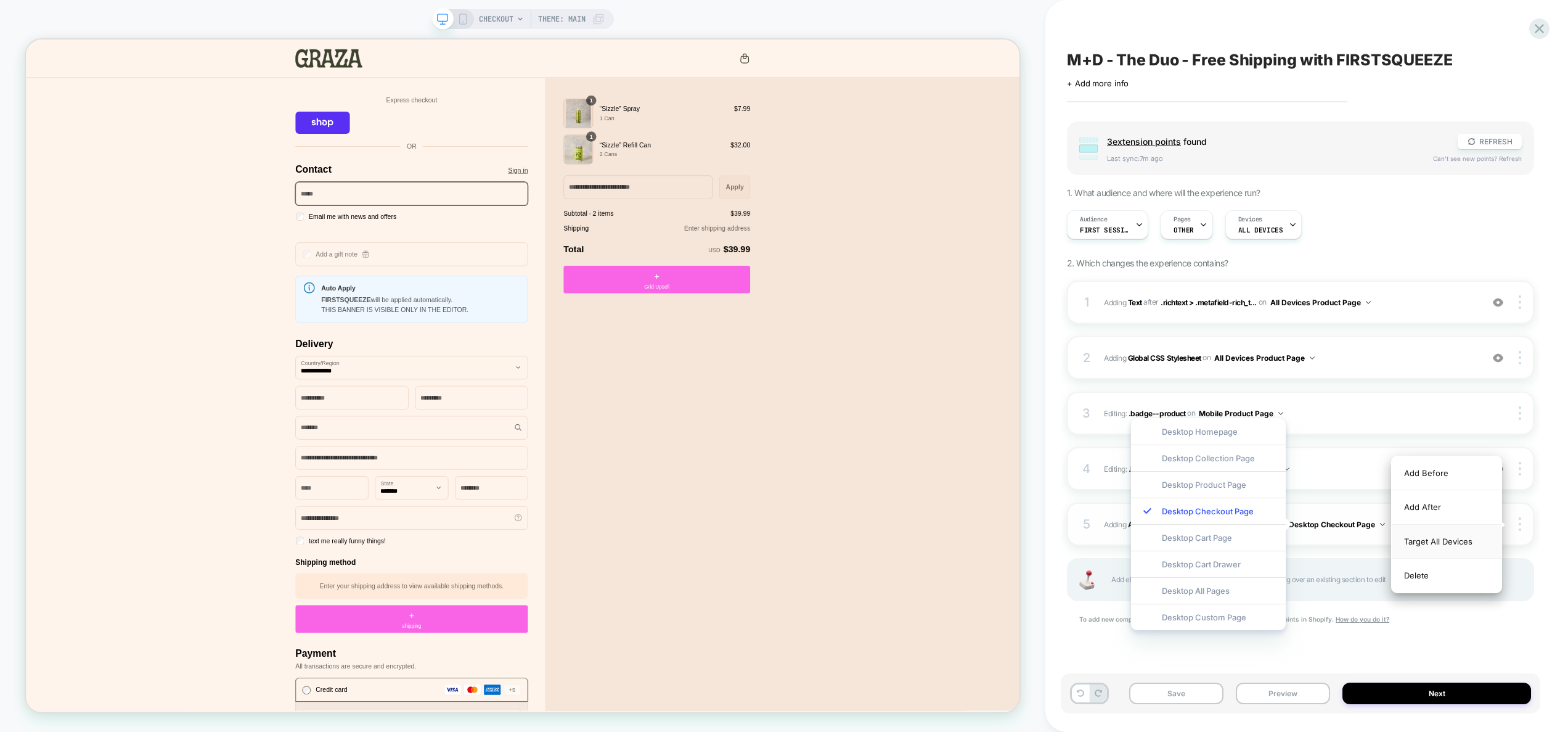
click at [1469, 543] on div "Target All Devices" at bounding box center [1447, 542] width 110 height 34
click at [1476, 634] on div "1 #_loomi_addon_1755761860951 Adding Text AFTER .richtext > .metafield-rich_t..…" at bounding box center [1300, 468] width 468 height 375
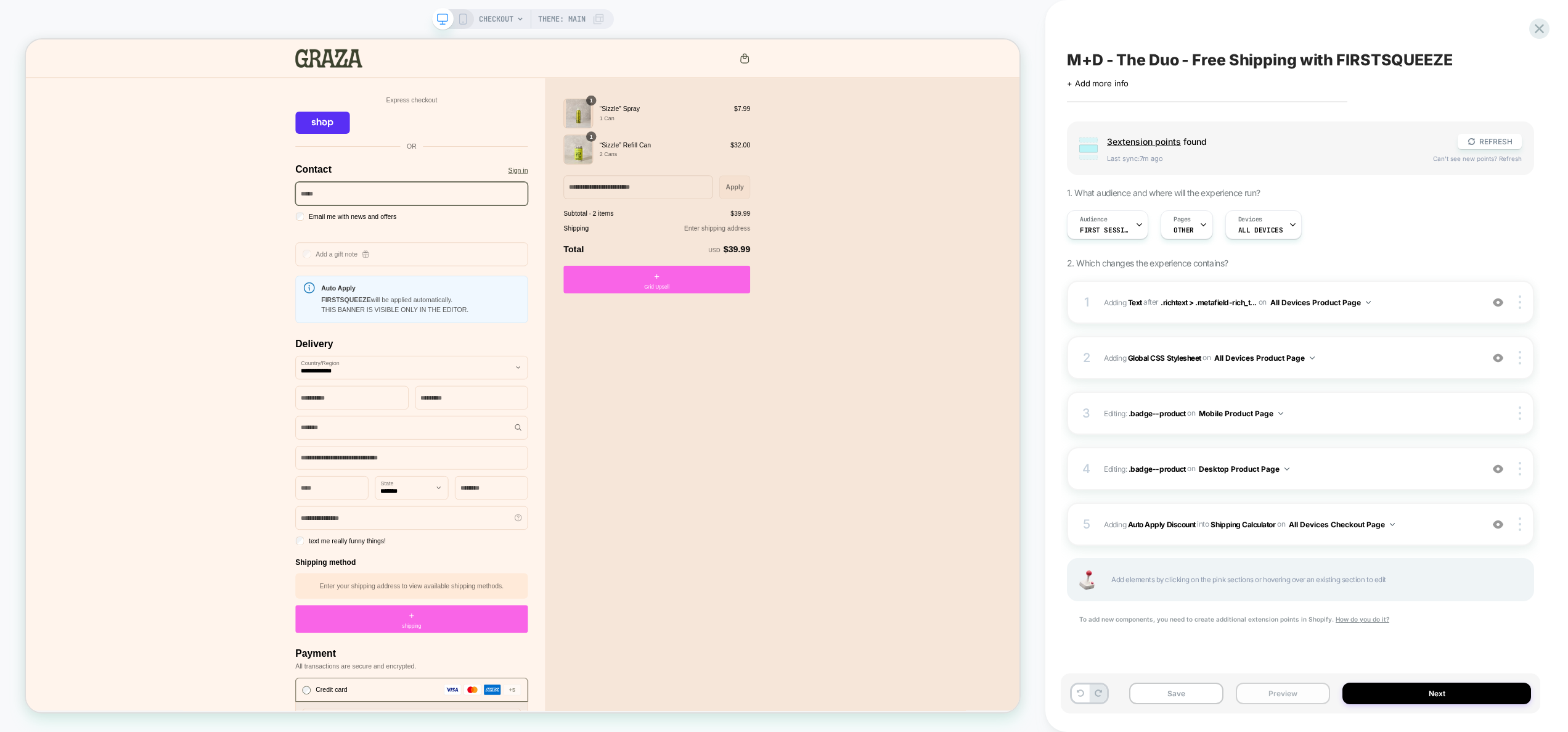
click at [1265, 702] on button "Preview" at bounding box center [1283, 694] width 94 height 22
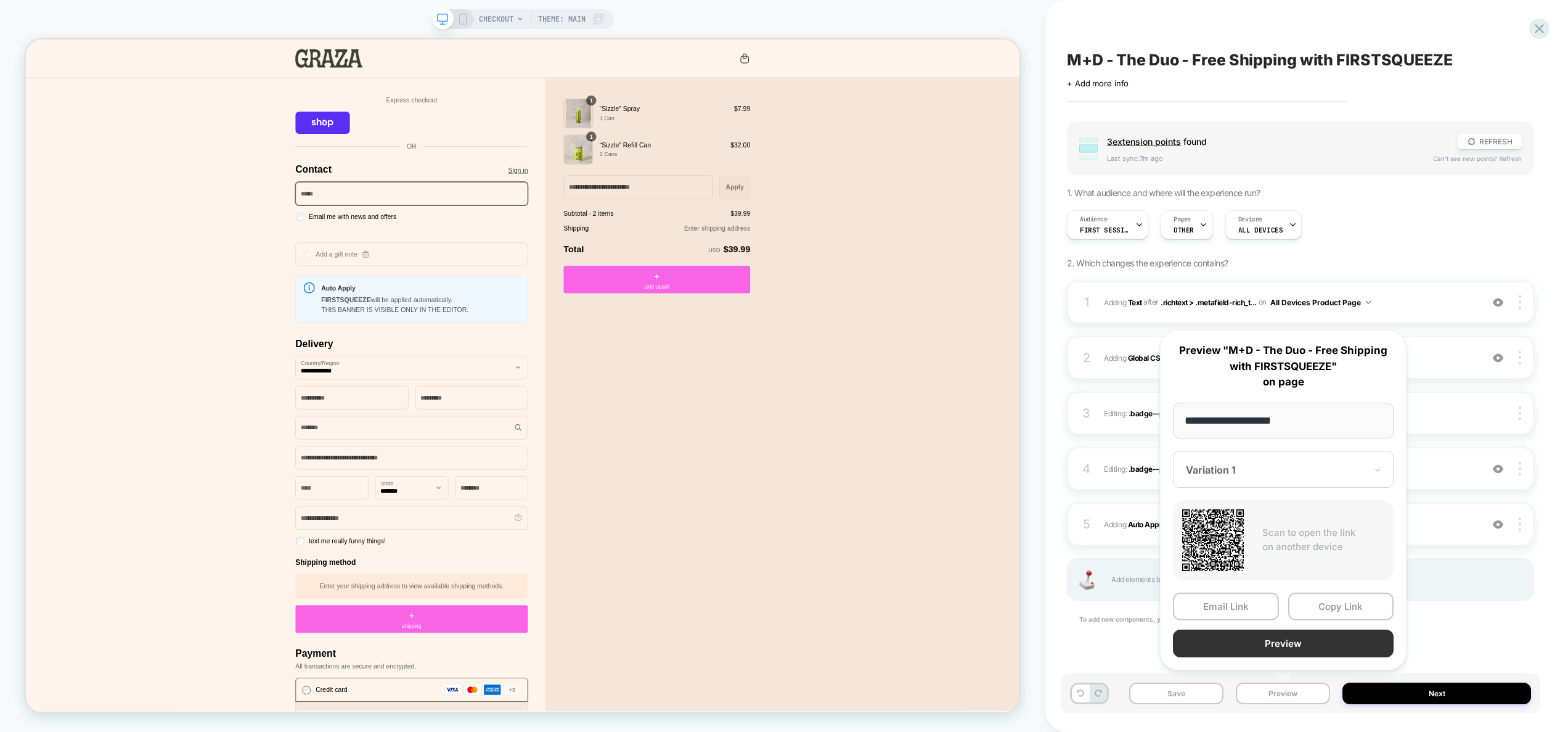
click at [1286, 643] on button "Preview" at bounding box center [1284, 643] width 221 height 27
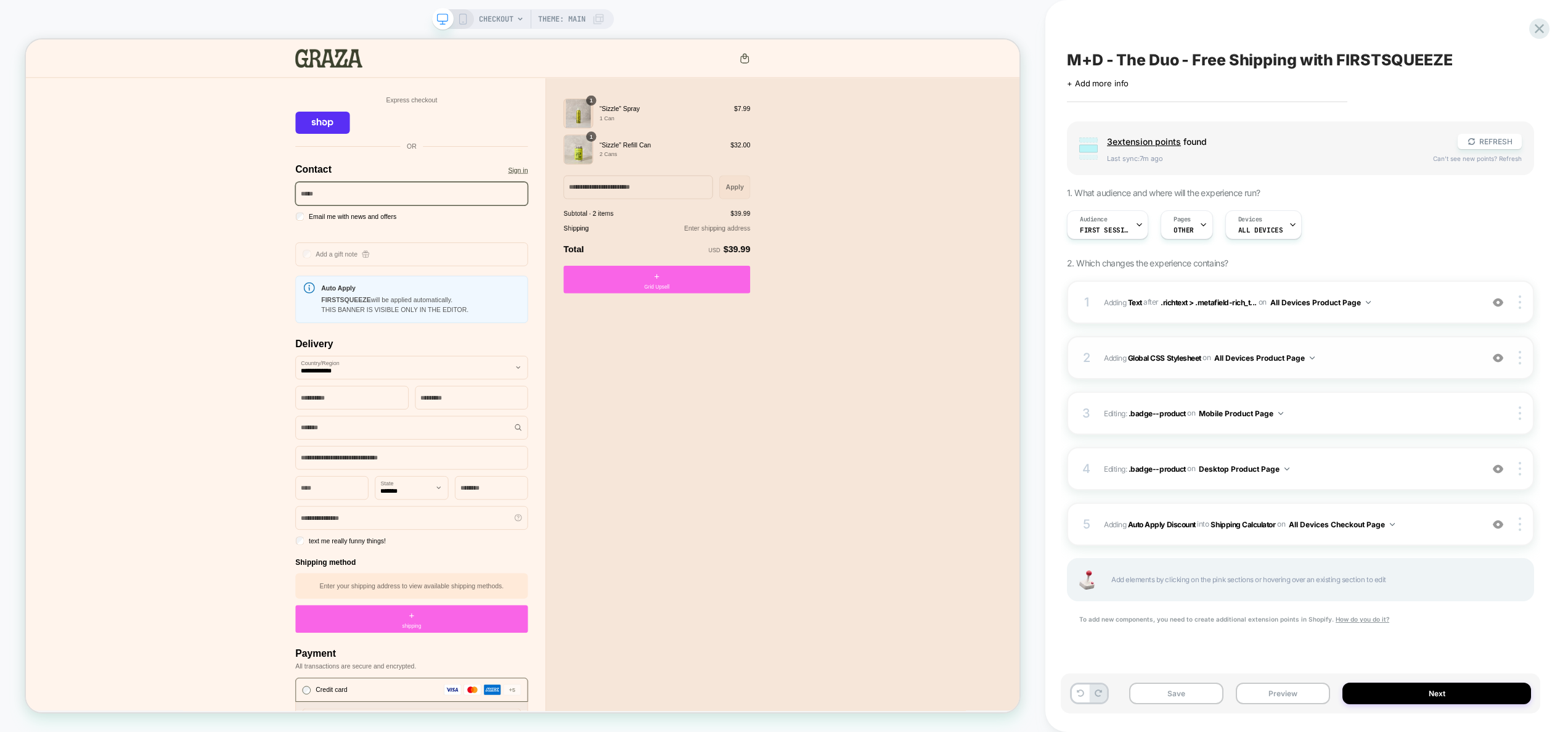
click at [1325, 359] on span "Adding Global CSS Stylesheet on All Devices Product Page" at bounding box center [1290, 358] width 372 height 16
click at [1183, 231] on span "OTHER" at bounding box center [1183, 230] width 20 height 9
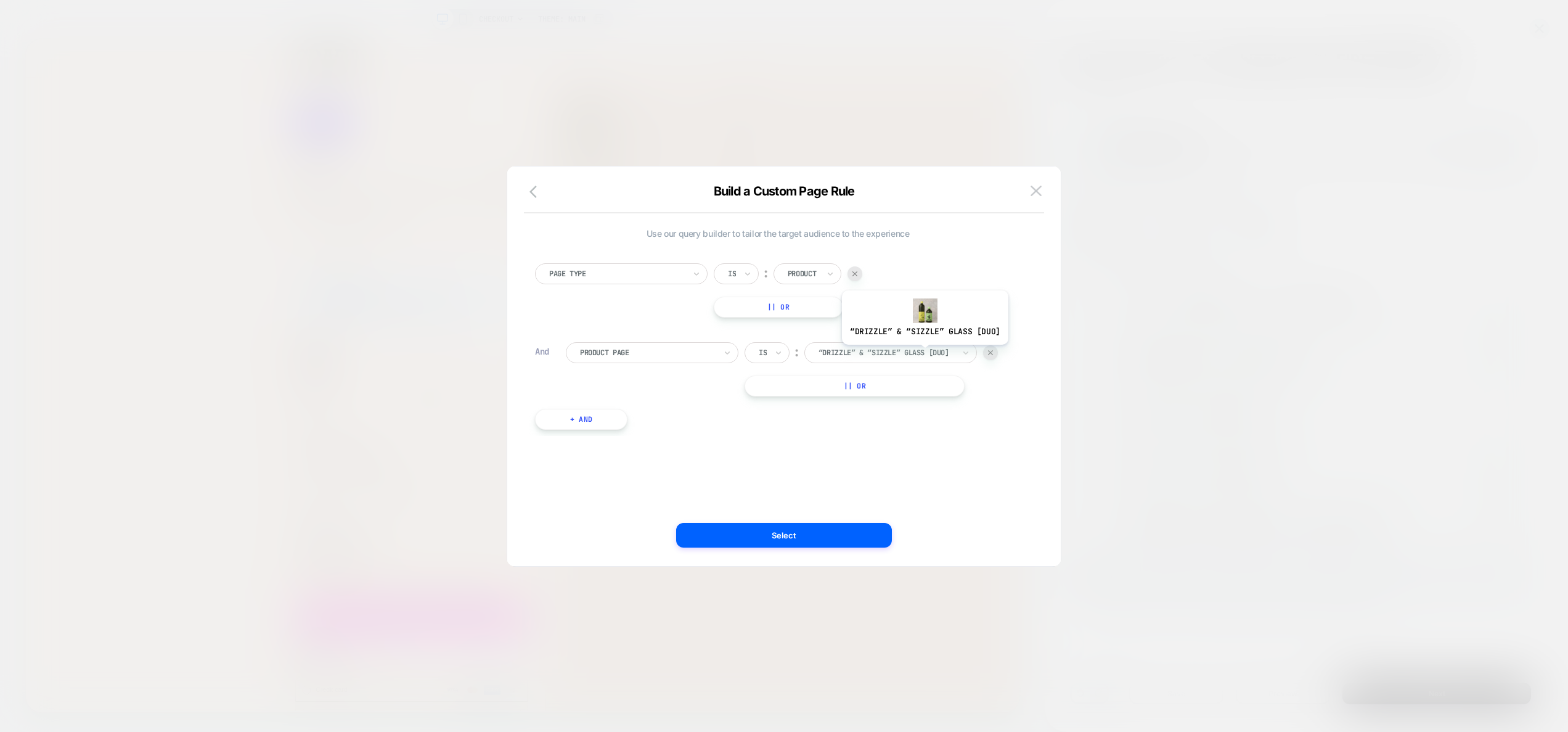
click at [923, 354] on div at bounding box center [886, 353] width 135 height 11
type input "*********"
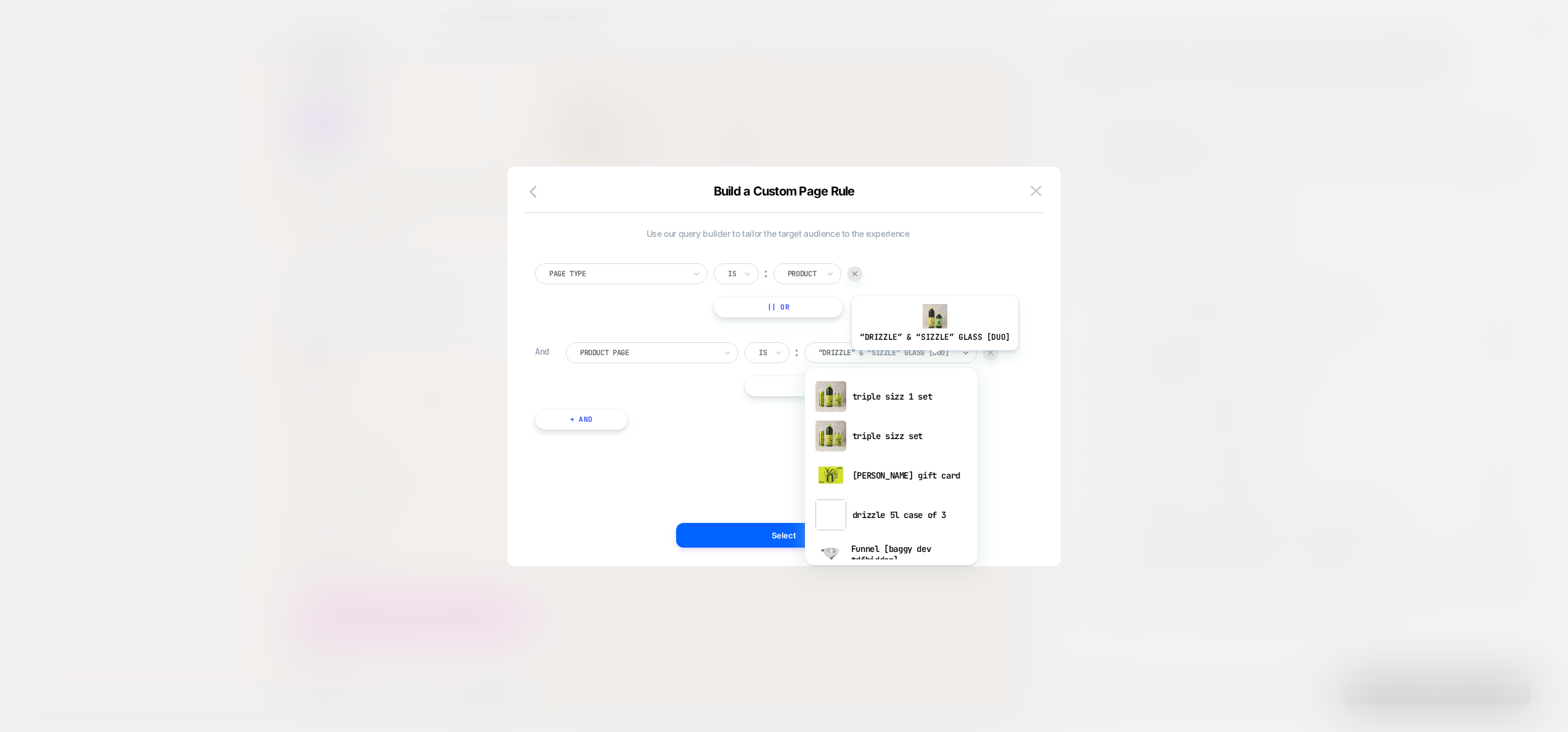
type input "*"
type input "*******"
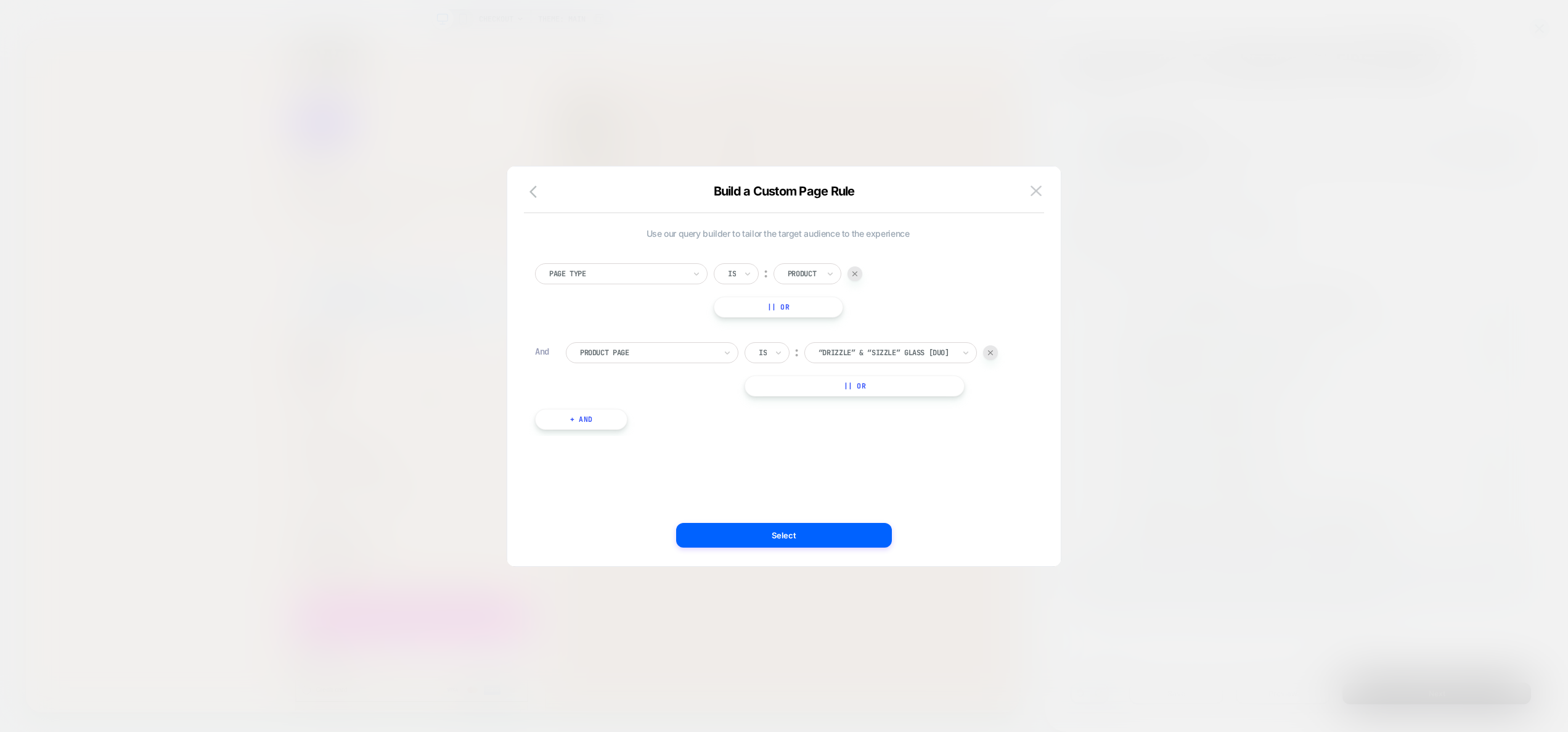
click at [945, 308] on div "Page Type Is ︰ Product || Or" at bounding box center [778, 290] width 486 height 54
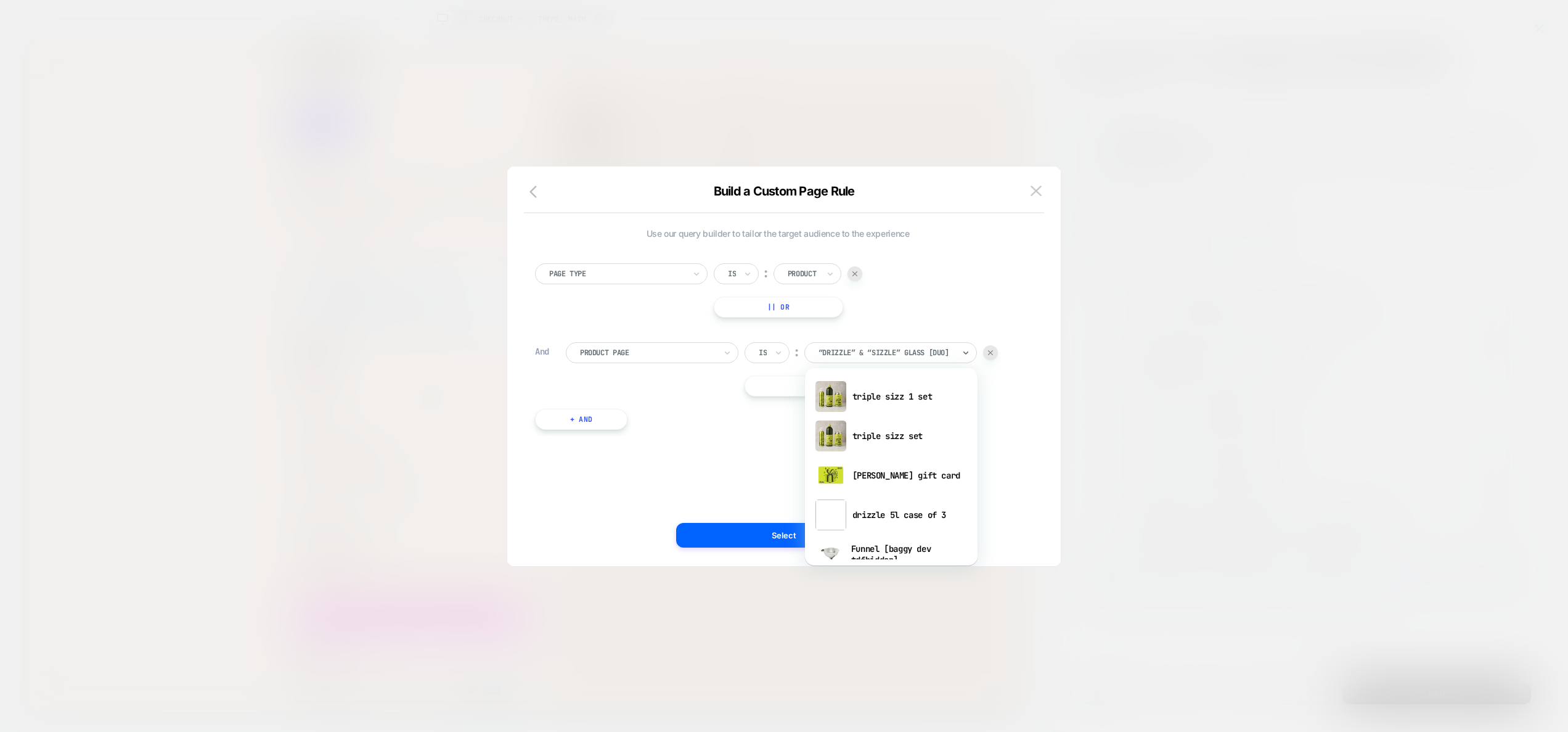
click at [1021, 260] on div "Page Type Is ︰ Product || Or And Product Page Is ︰ option triple sizz 1 set foc…" at bounding box center [778, 340] width 498 height 191
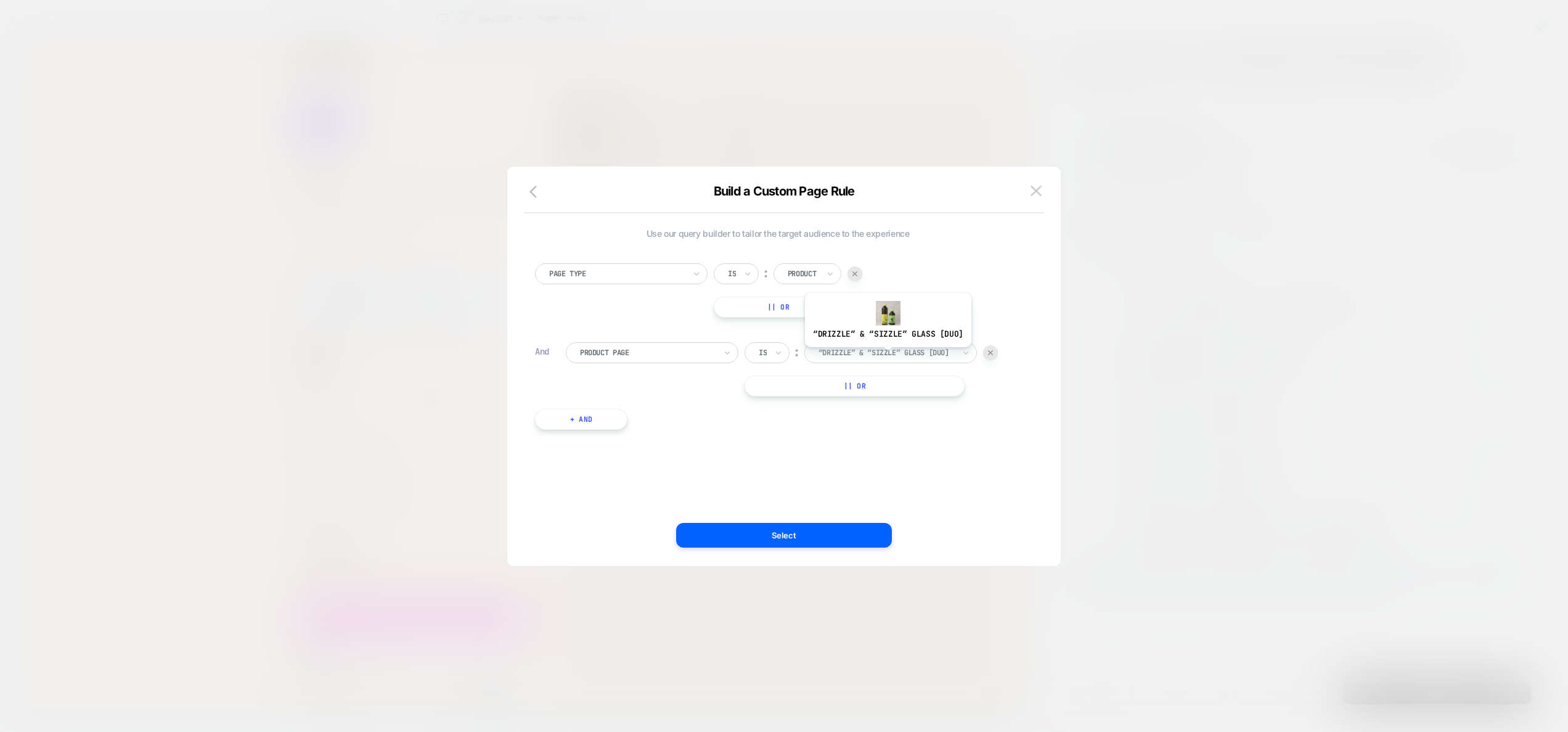
click at [887, 357] on div at bounding box center [886, 353] width 135 height 11
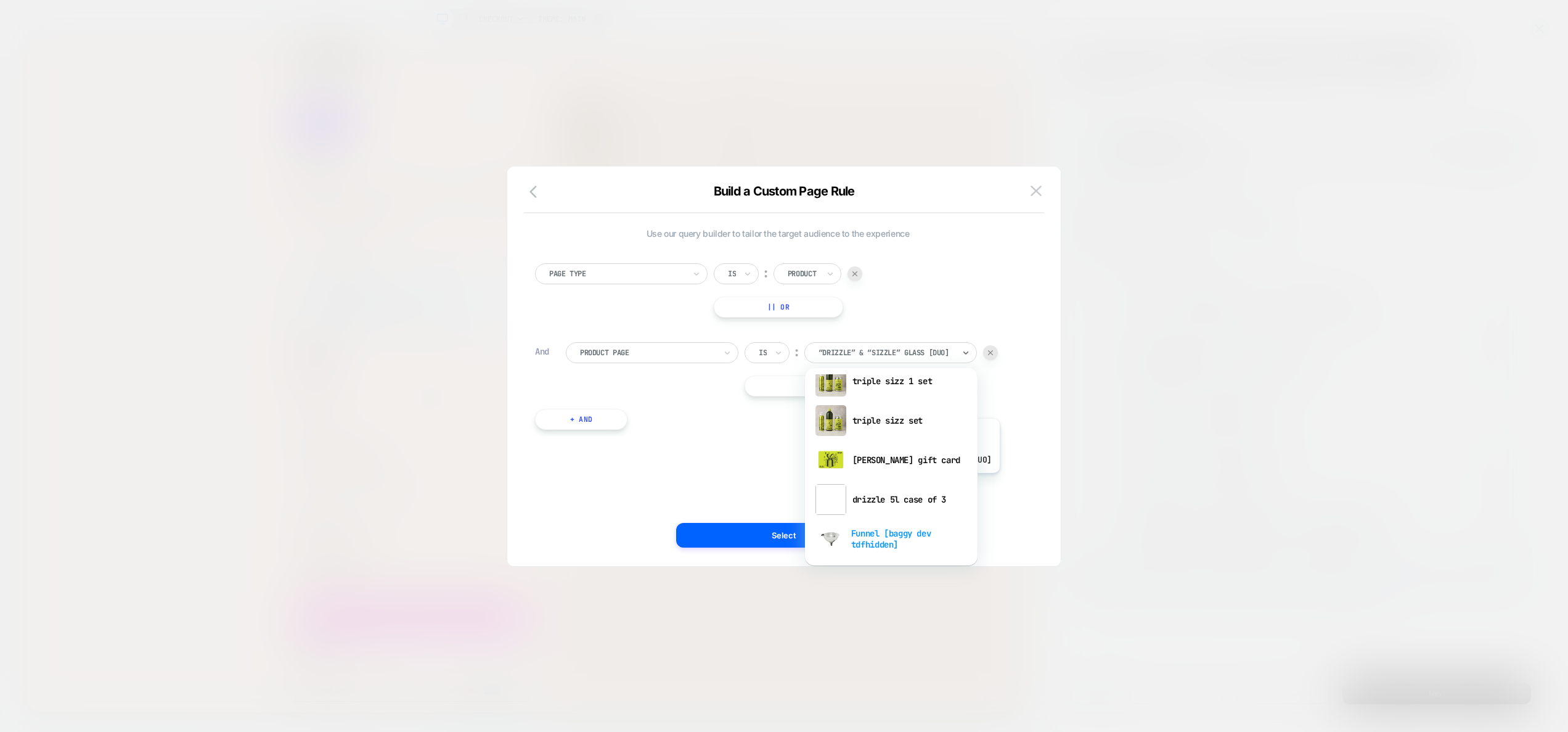
scroll to position [178, 0]
click at [1036, 193] on img at bounding box center [1036, 190] width 11 height 10
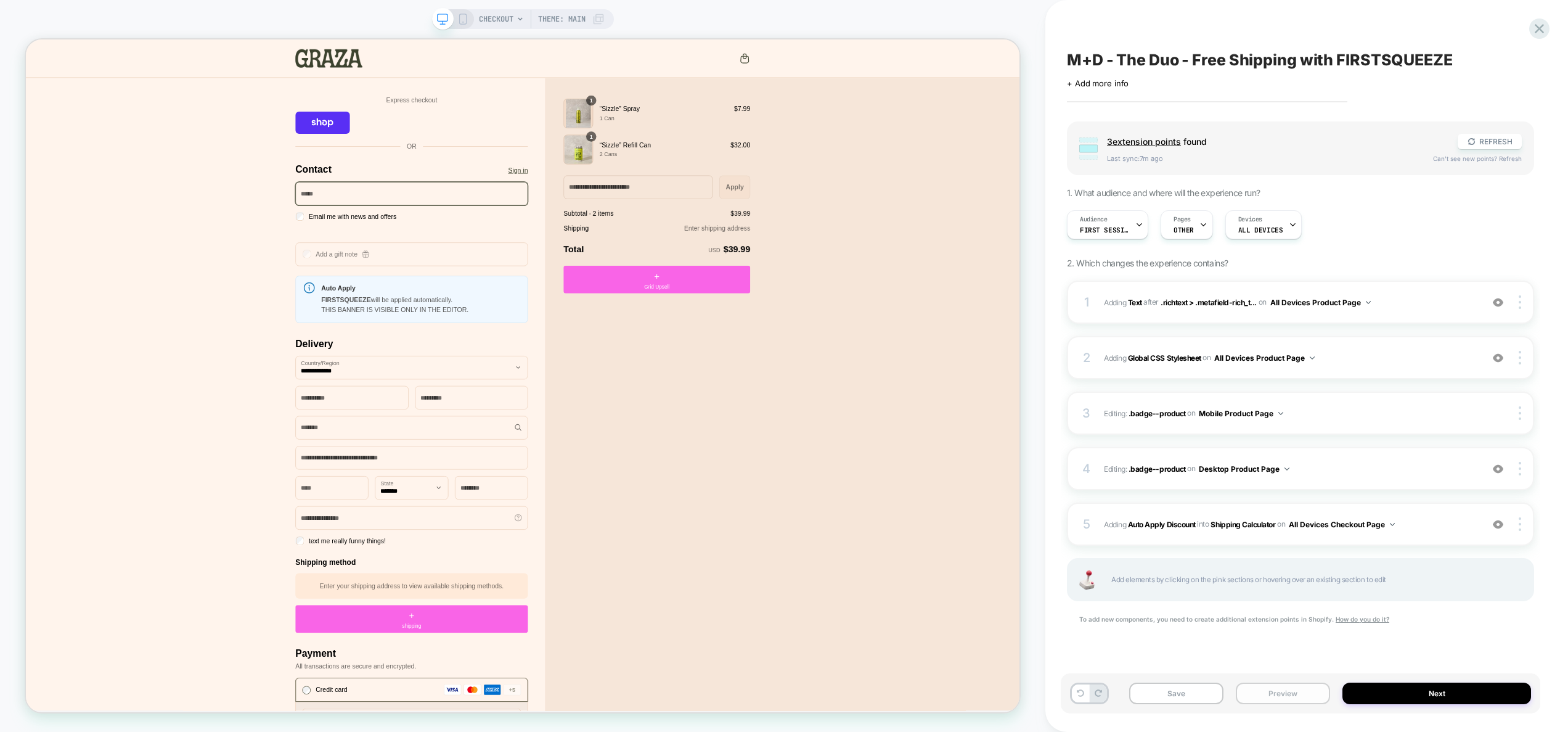
click at [1300, 694] on button "Preview" at bounding box center [1283, 694] width 94 height 22
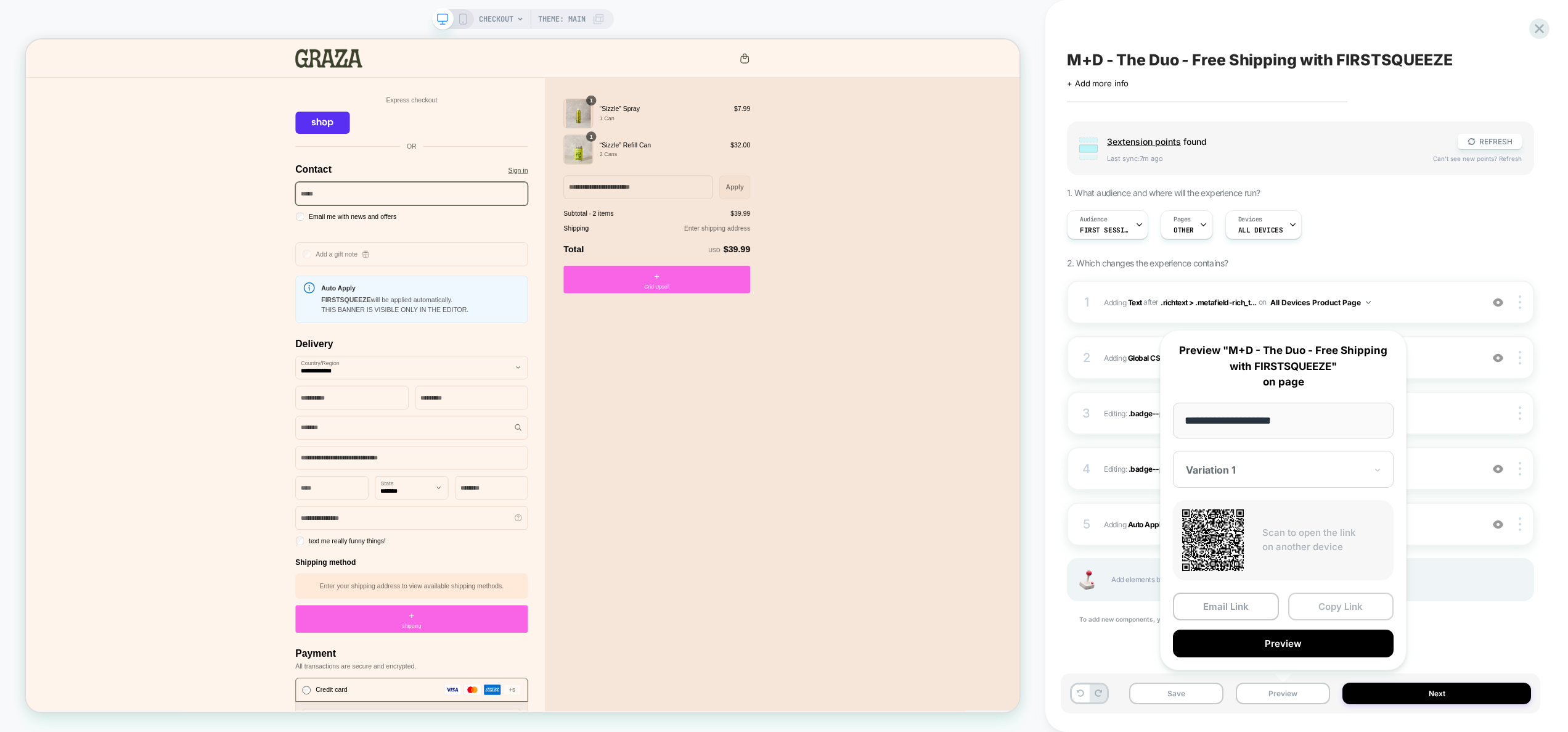
click at [1341, 611] on button "Copy Link" at bounding box center [1341, 606] width 106 height 27
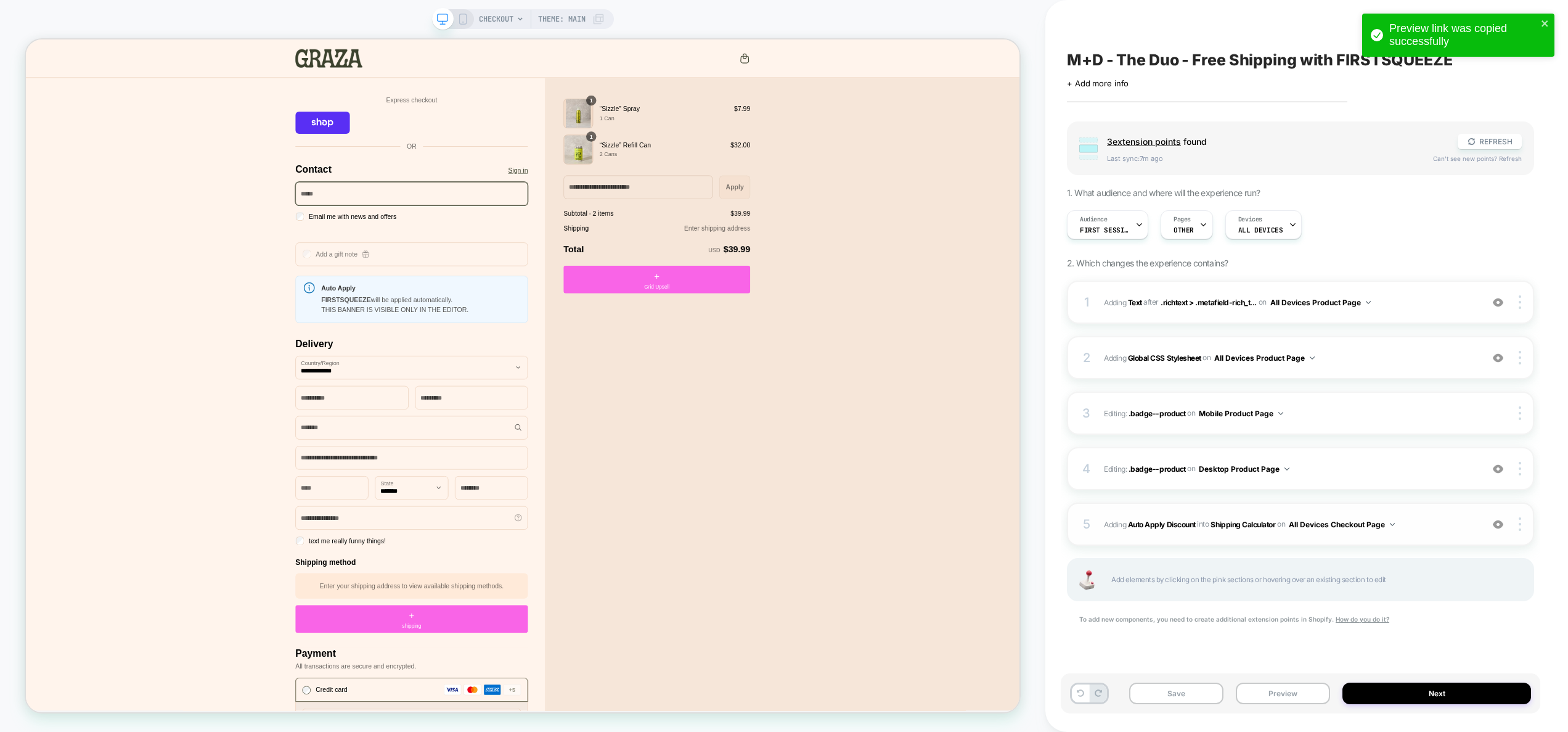
click at [1422, 528] on span "#_loomi_addon_1757410256392 Adding Auto Apply Discount INTO Shipping Calculator…" at bounding box center [1290, 525] width 372 height 16
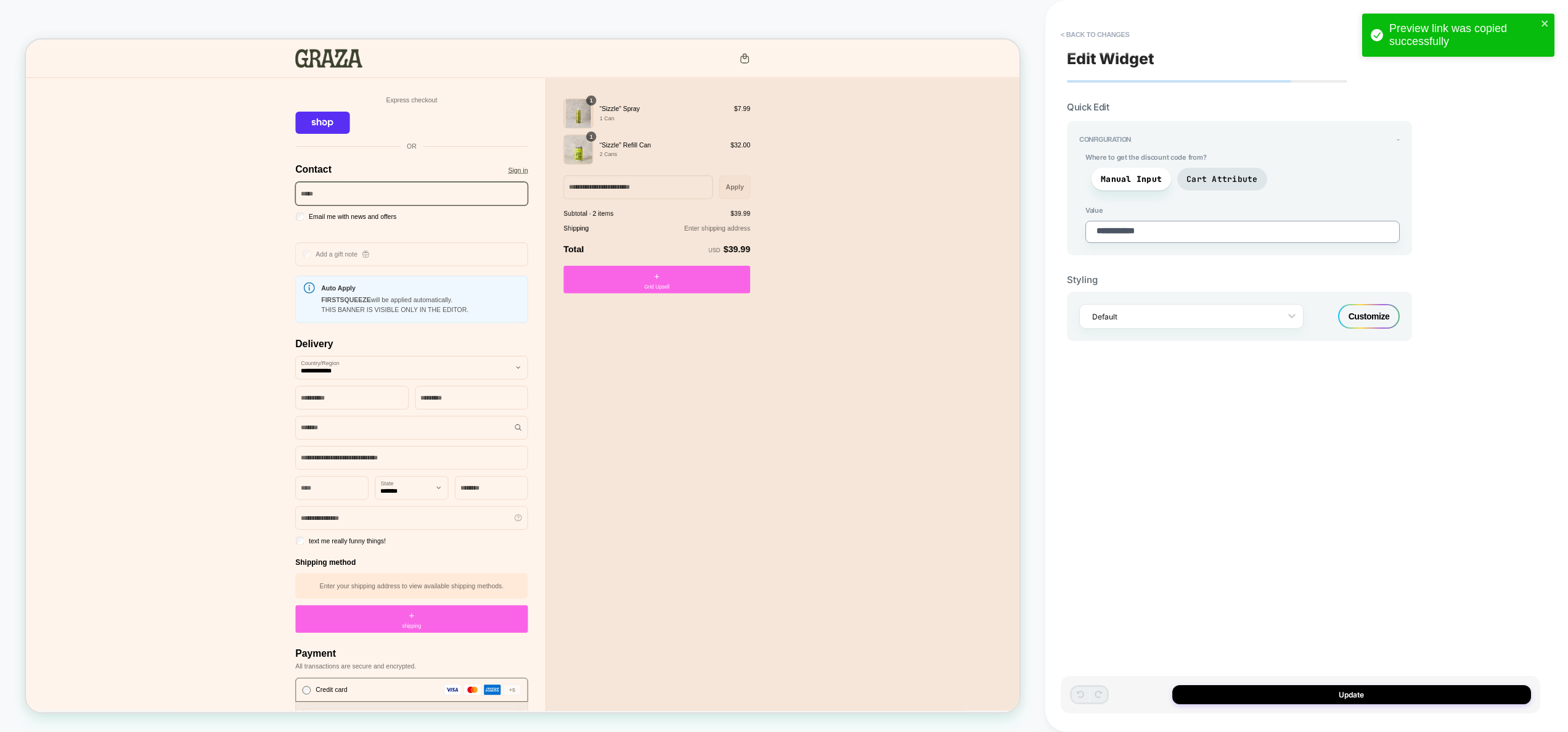
drag, startPoint x: 1175, startPoint y: 232, endPoint x: 1043, endPoint y: 224, distance: 132.2
click at [1043, 224] on div "**********" at bounding box center [784, 366] width 1568 height 732
click at [1188, 252] on div "**********" at bounding box center [1239, 188] width 345 height 135
click at [1216, 180] on span "Cart Attribute" at bounding box center [1222, 179] width 71 height 10
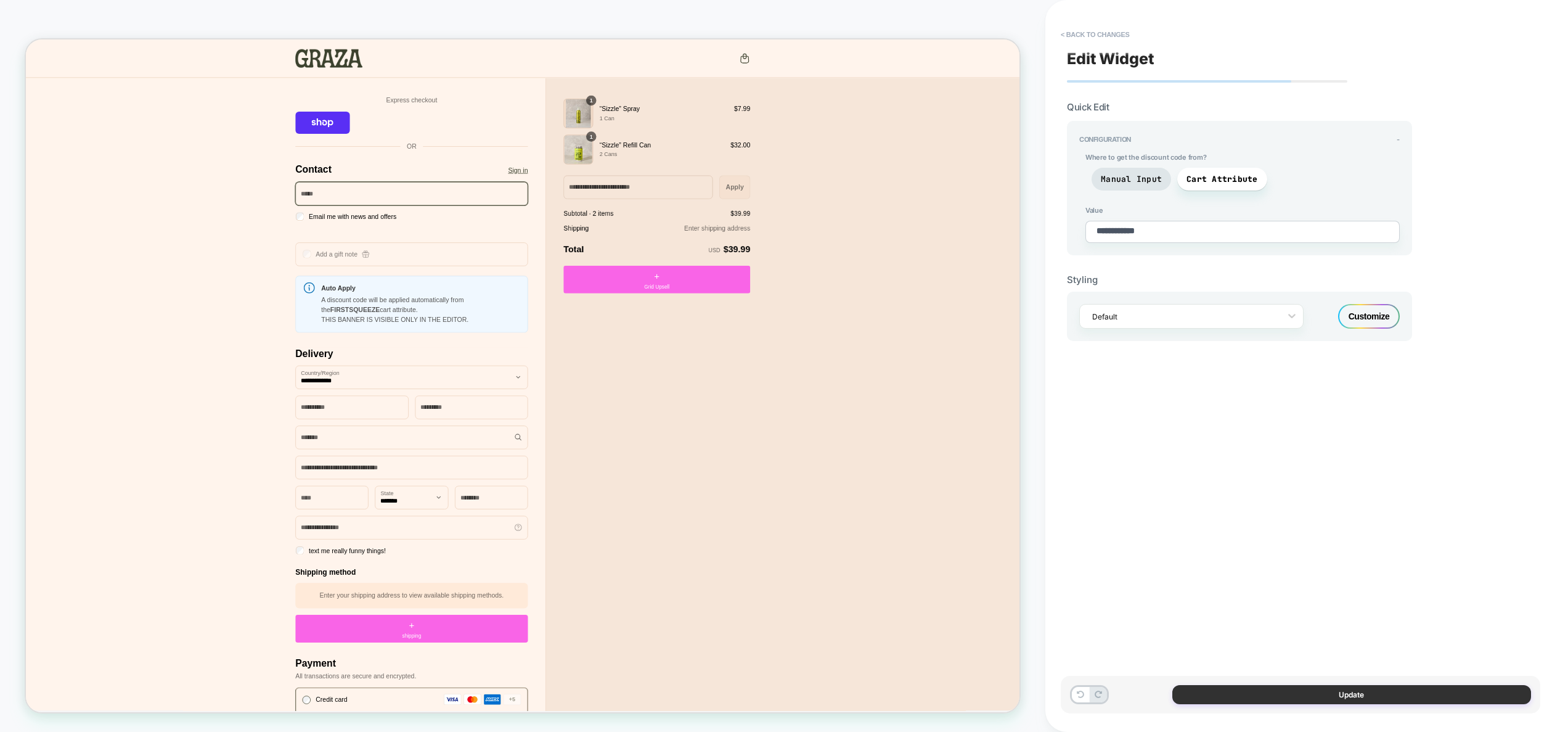
click at [1330, 691] on button "Update" at bounding box center [1352, 694] width 359 height 19
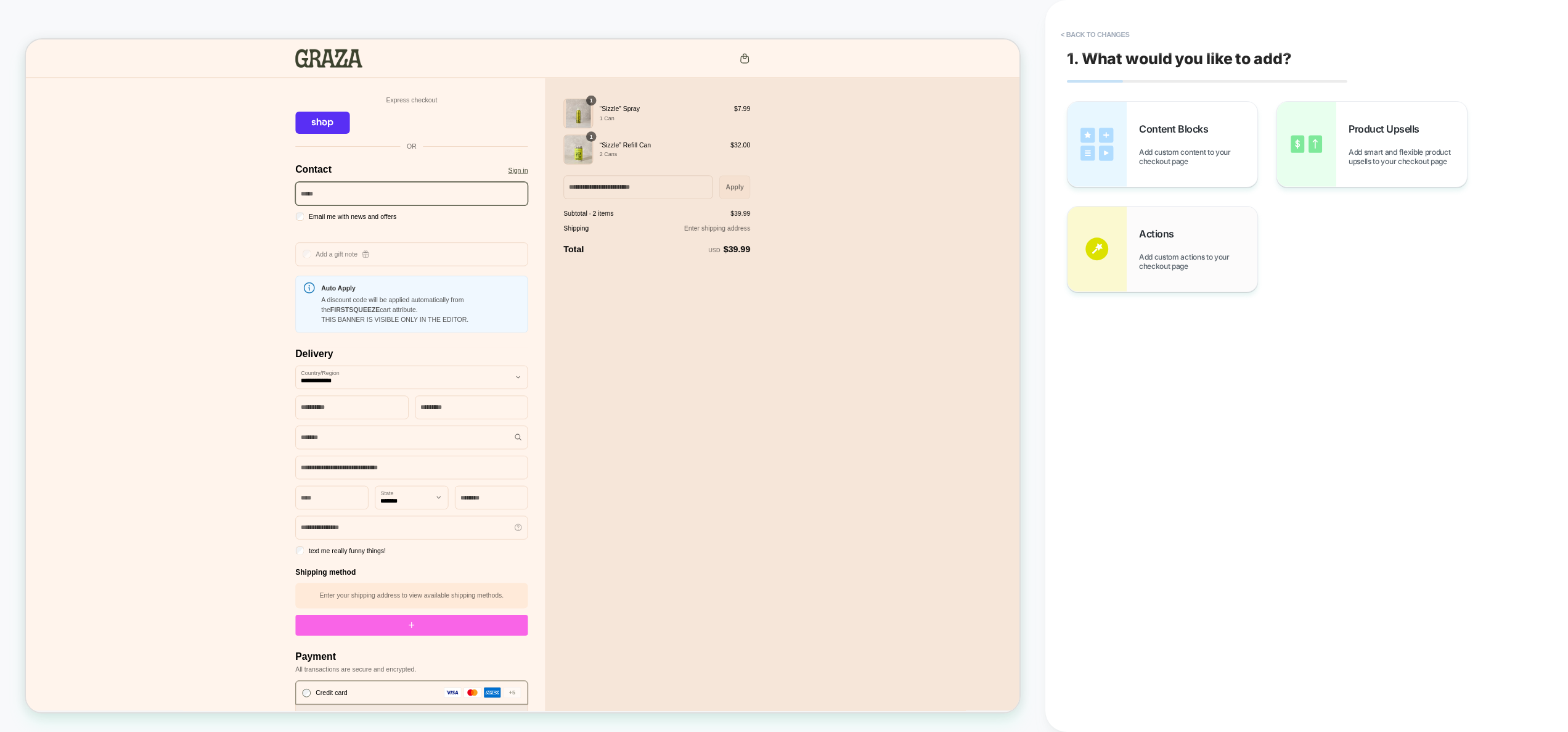
click at [1200, 252] on span "Add custom actions to your checkout page" at bounding box center [1198, 262] width 118 height 19
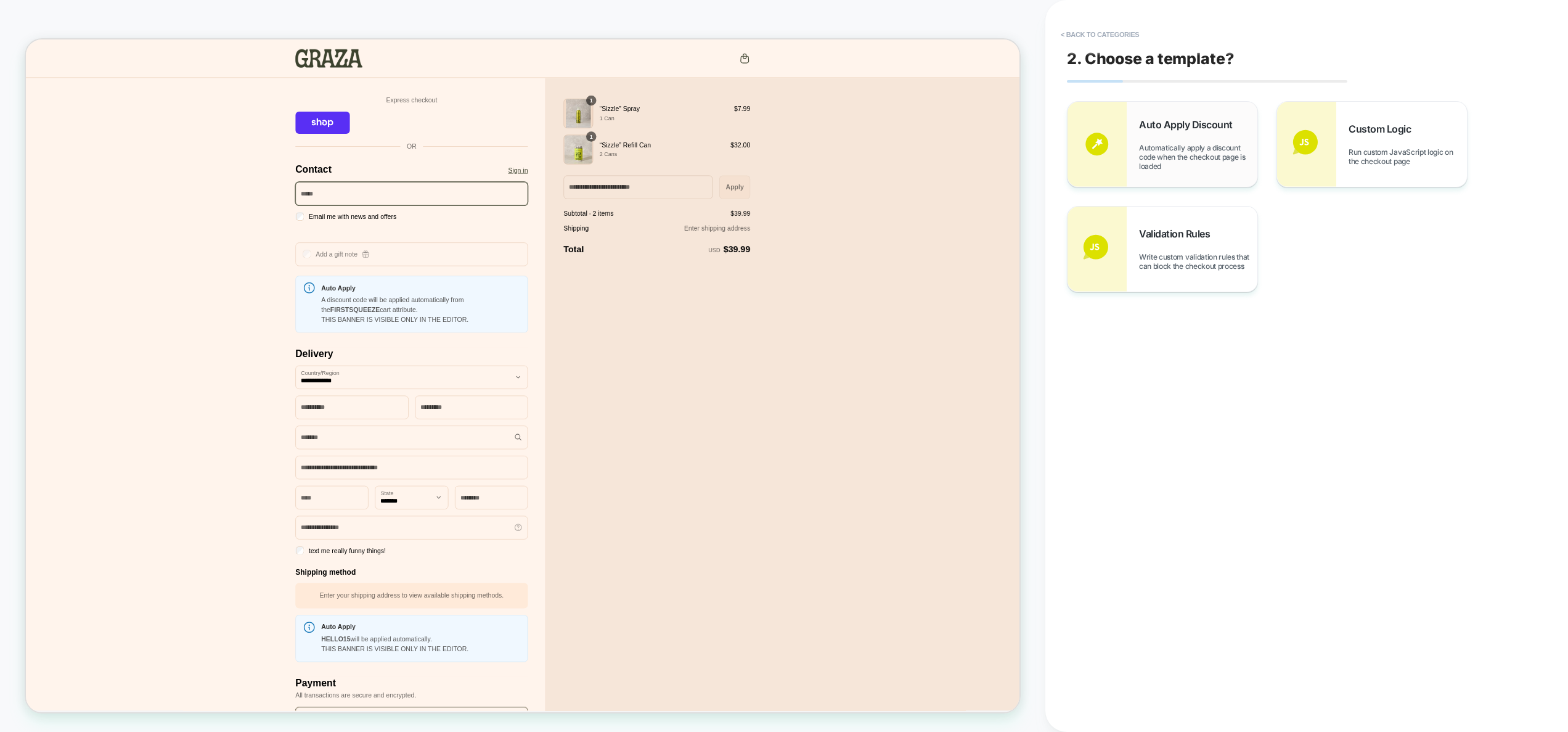
click at [1184, 143] on span "Automatically apply a discount code when the checkout page is loaded" at bounding box center [1198, 157] width 118 height 27
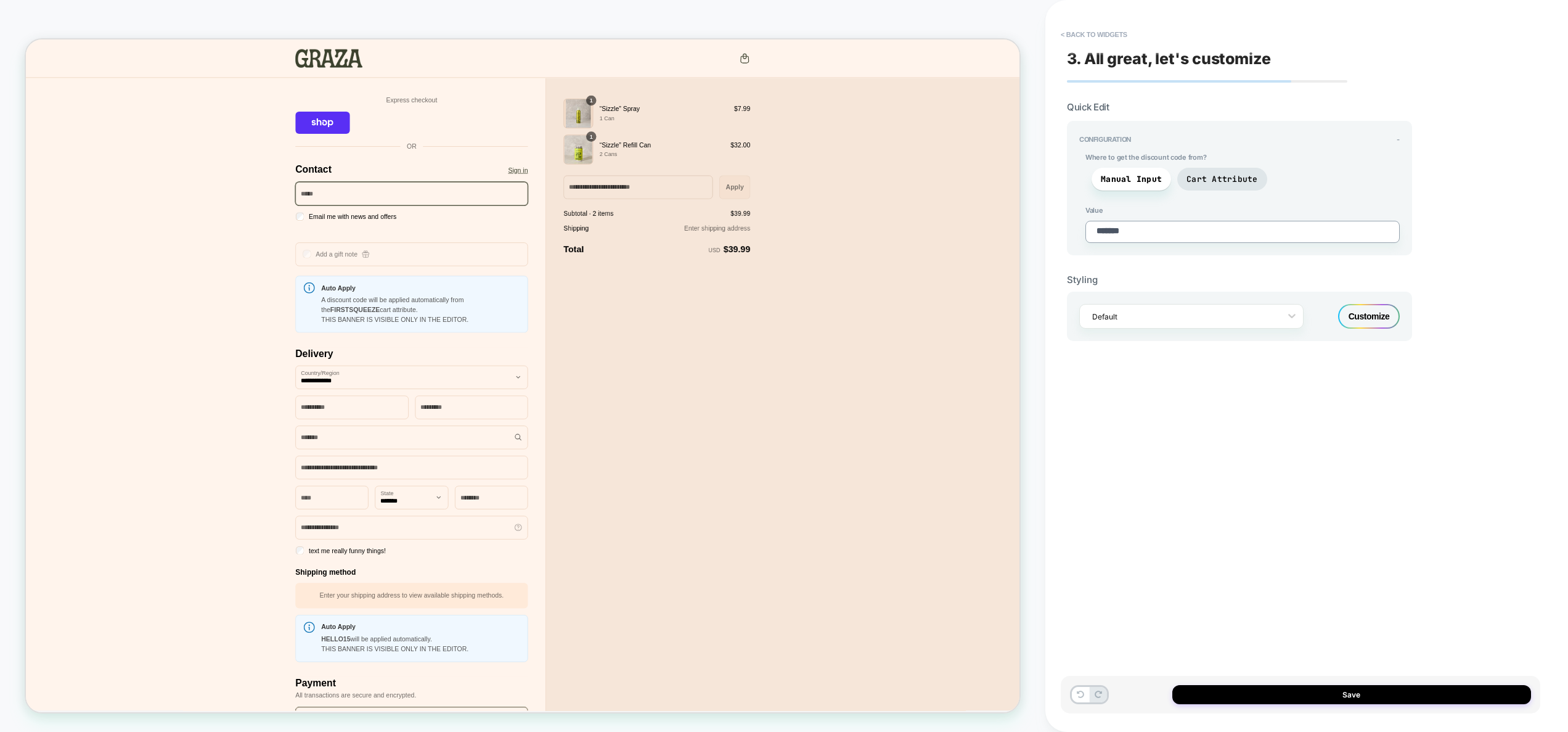
drag, startPoint x: 1148, startPoint y: 236, endPoint x: 1029, endPoint y: 224, distance: 119.6
click at [1030, 224] on div "CHECKOUT Theme: MAIN < Back to widgets 3. All great, let's customize Quick Edit…" at bounding box center [784, 366] width 1568 height 732
paste textarea "*****"
type textarea "*"
type textarea "**********"
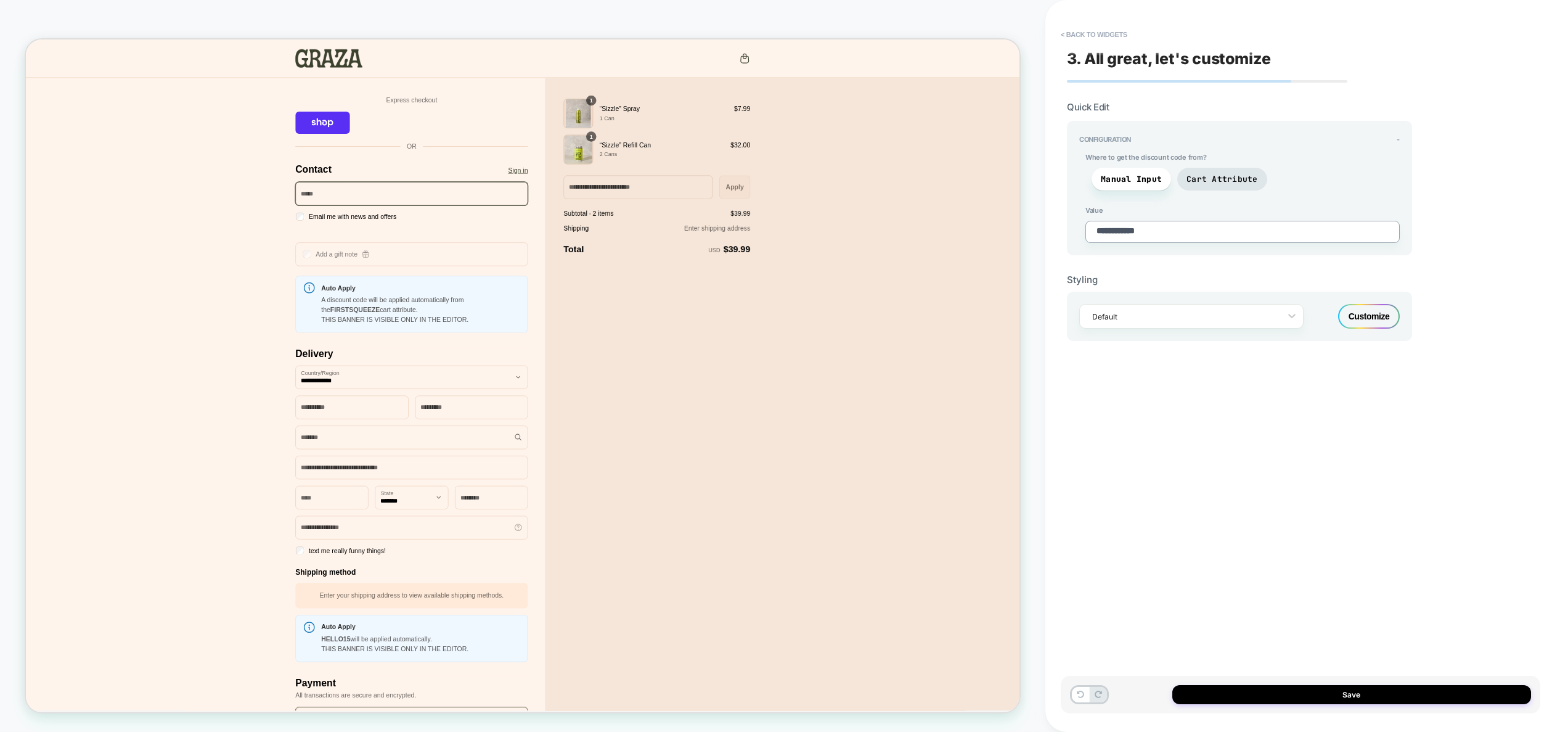
type textarea "*"
type textarea "**********"
click at [1351, 697] on button "Save" at bounding box center [1352, 694] width 359 height 19
type textarea "*"
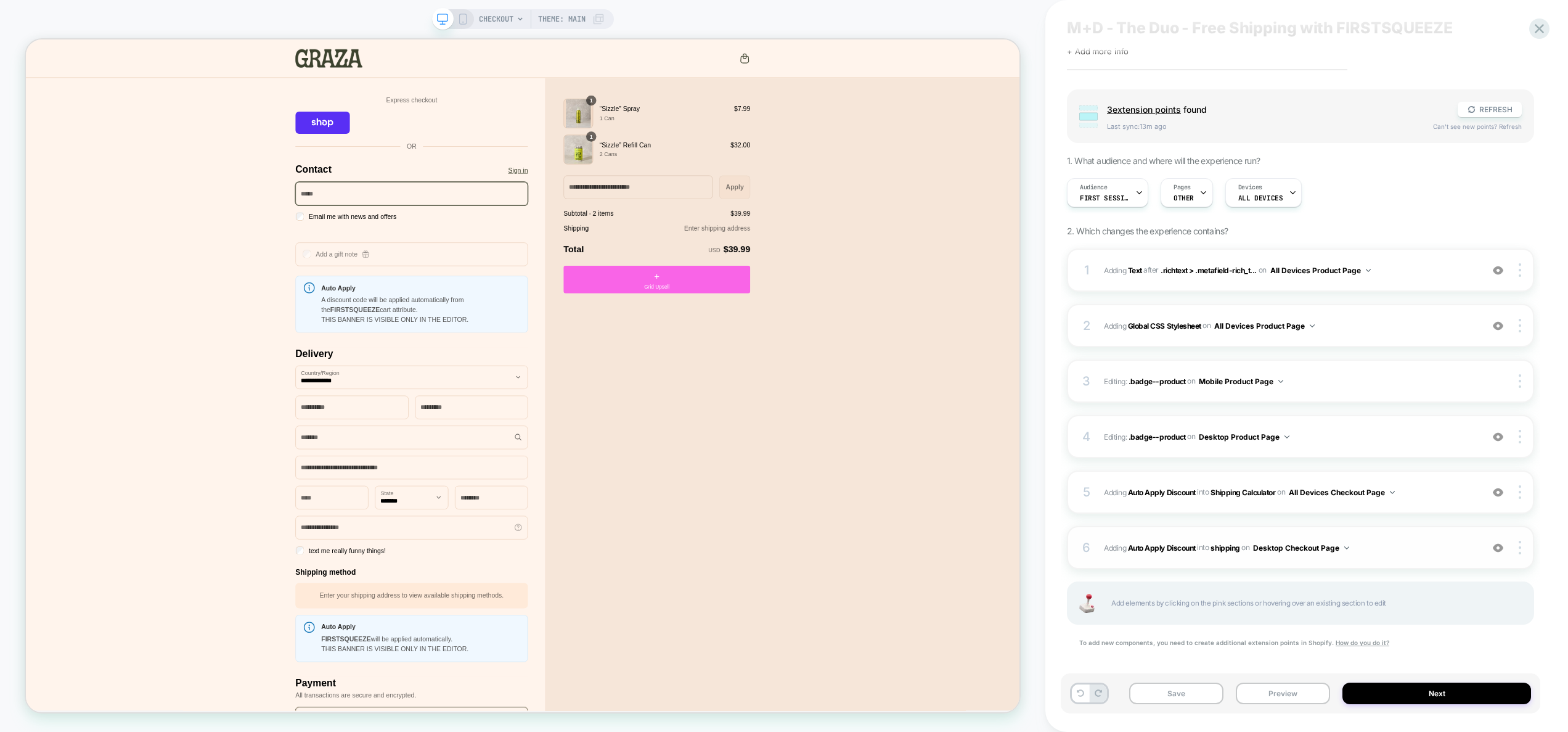
scroll to position [41, 0]
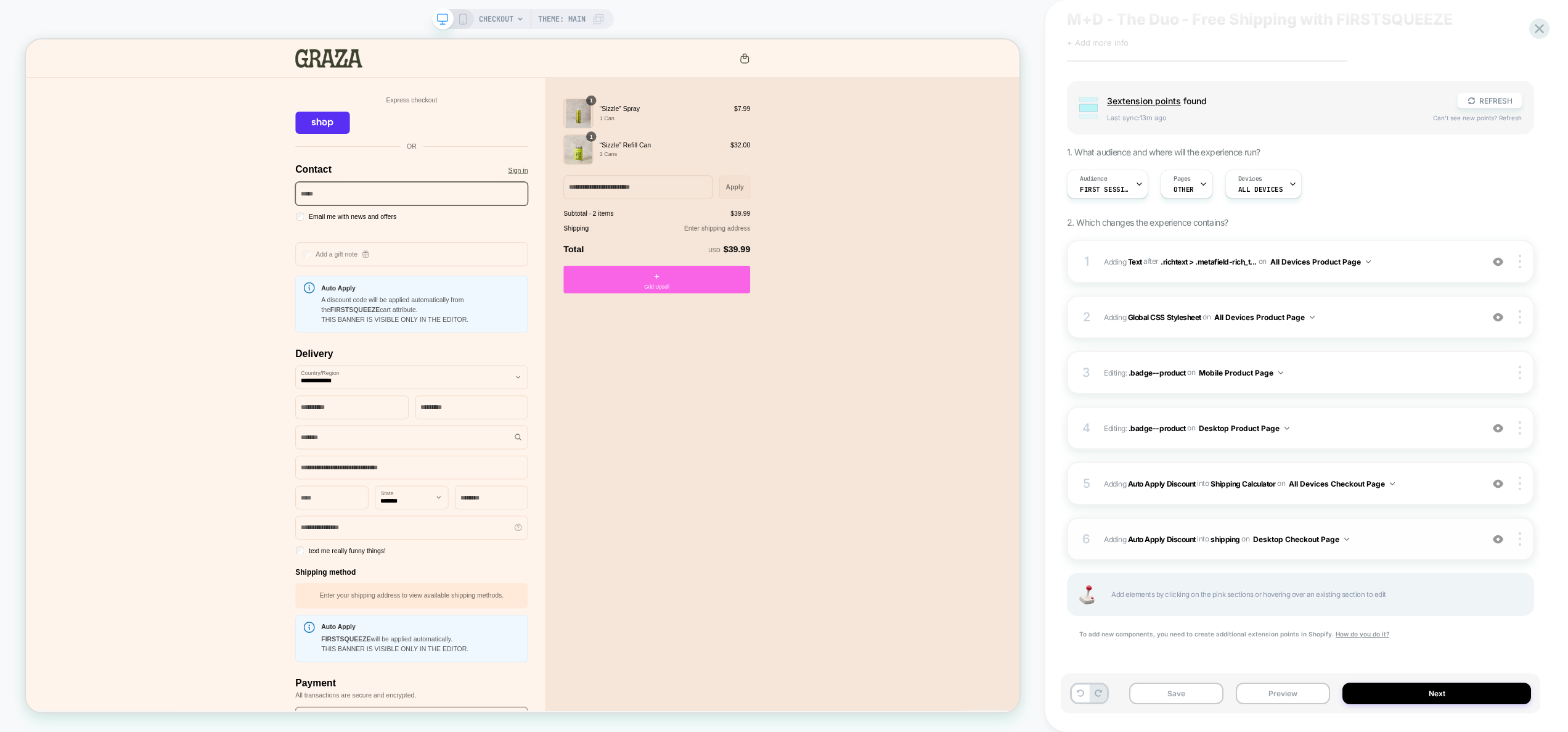
click at [1310, 541] on button "Desktop Checkout Page" at bounding box center [1301, 539] width 96 height 16
click at [1524, 542] on div at bounding box center [1522, 538] width 23 height 13
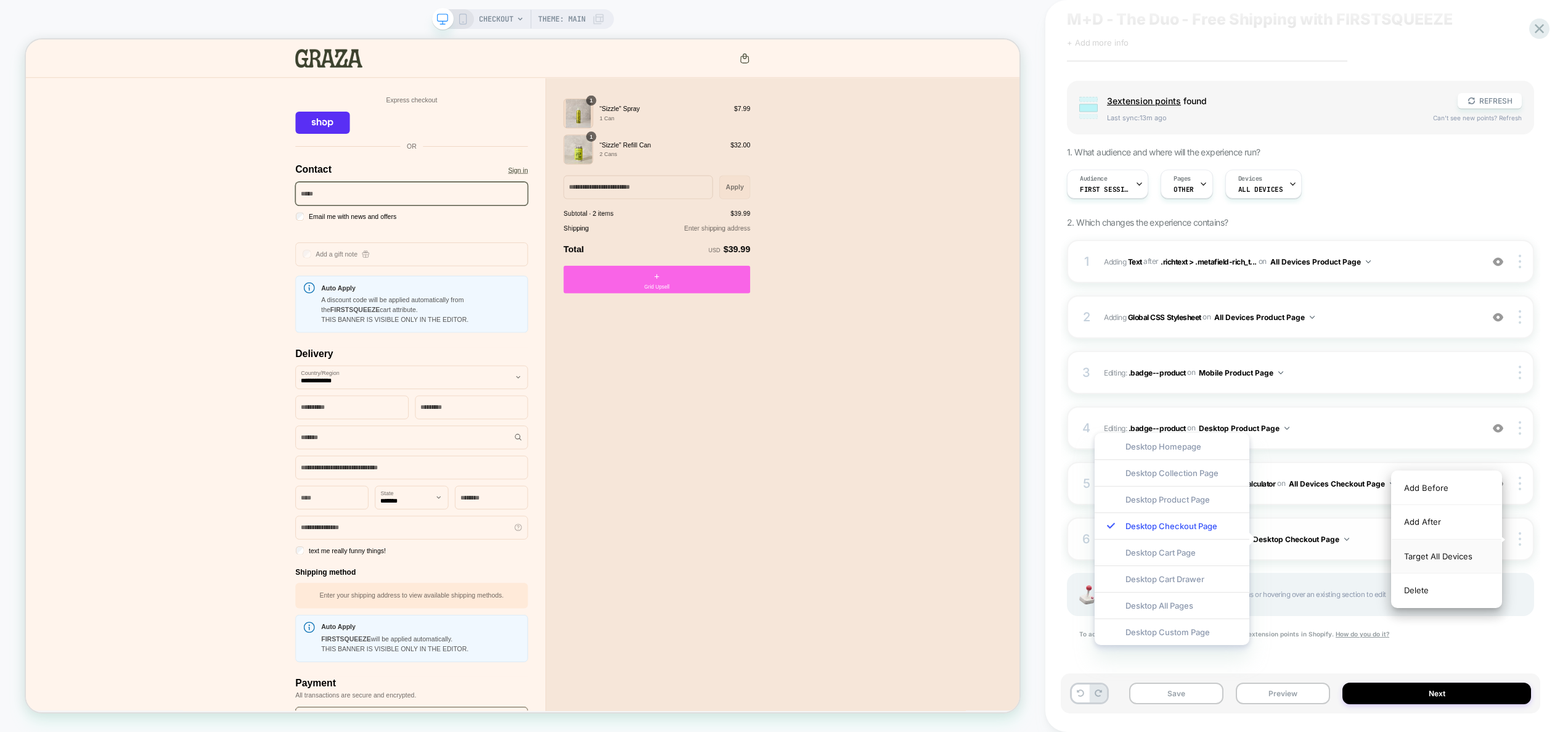
click at [1466, 552] on div "Target All Devices" at bounding box center [1447, 556] width 110 height 34
click at [1433, 654] on div "1 #_loomi_addon_1755761860951 Adding Text AFTER .richtext > .metafield-rich_t..…" at bounding box center [1300, 455] width 468 height 430
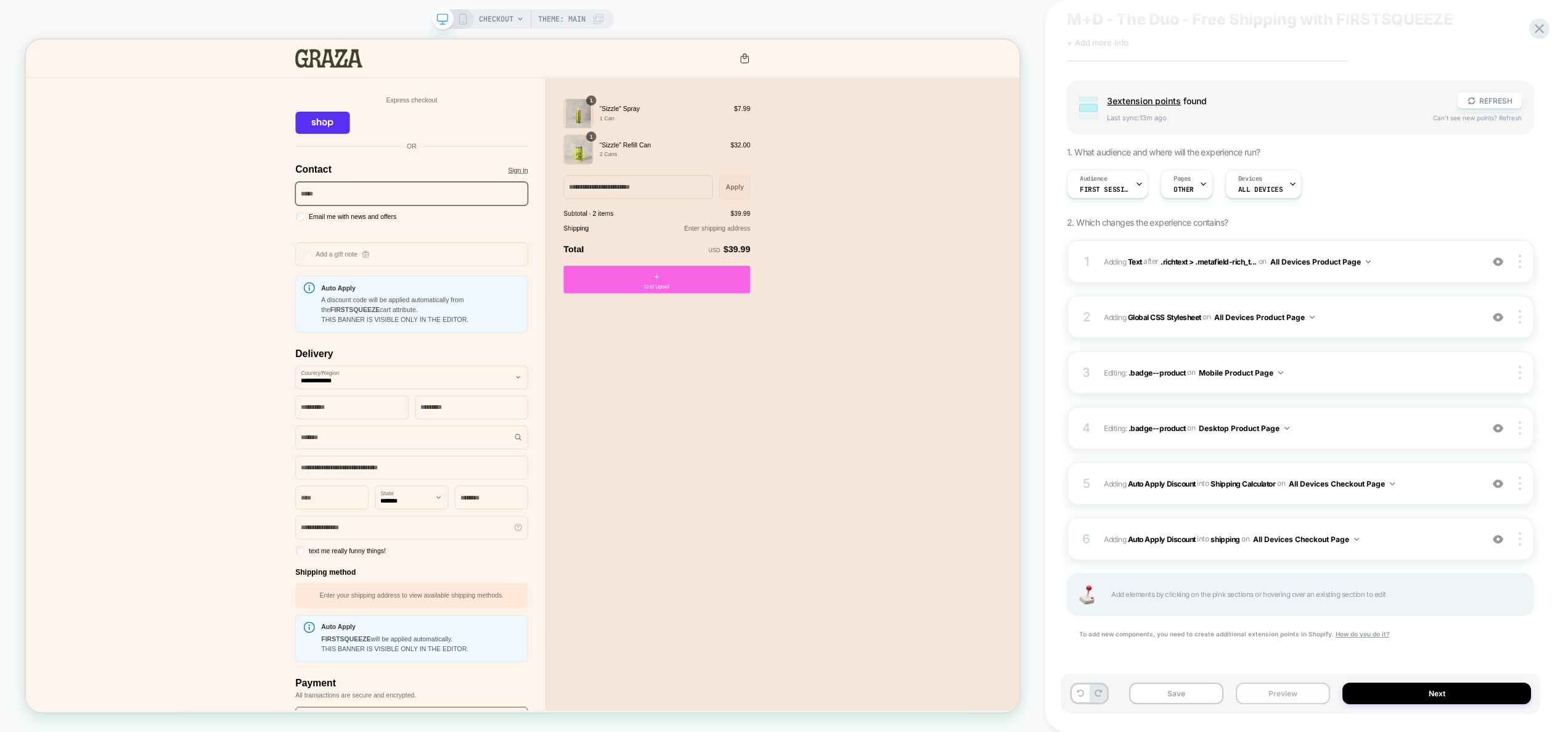
click at [1299, 701] on button "Preview" at bounding box center [1283, 694] width 94 height 22
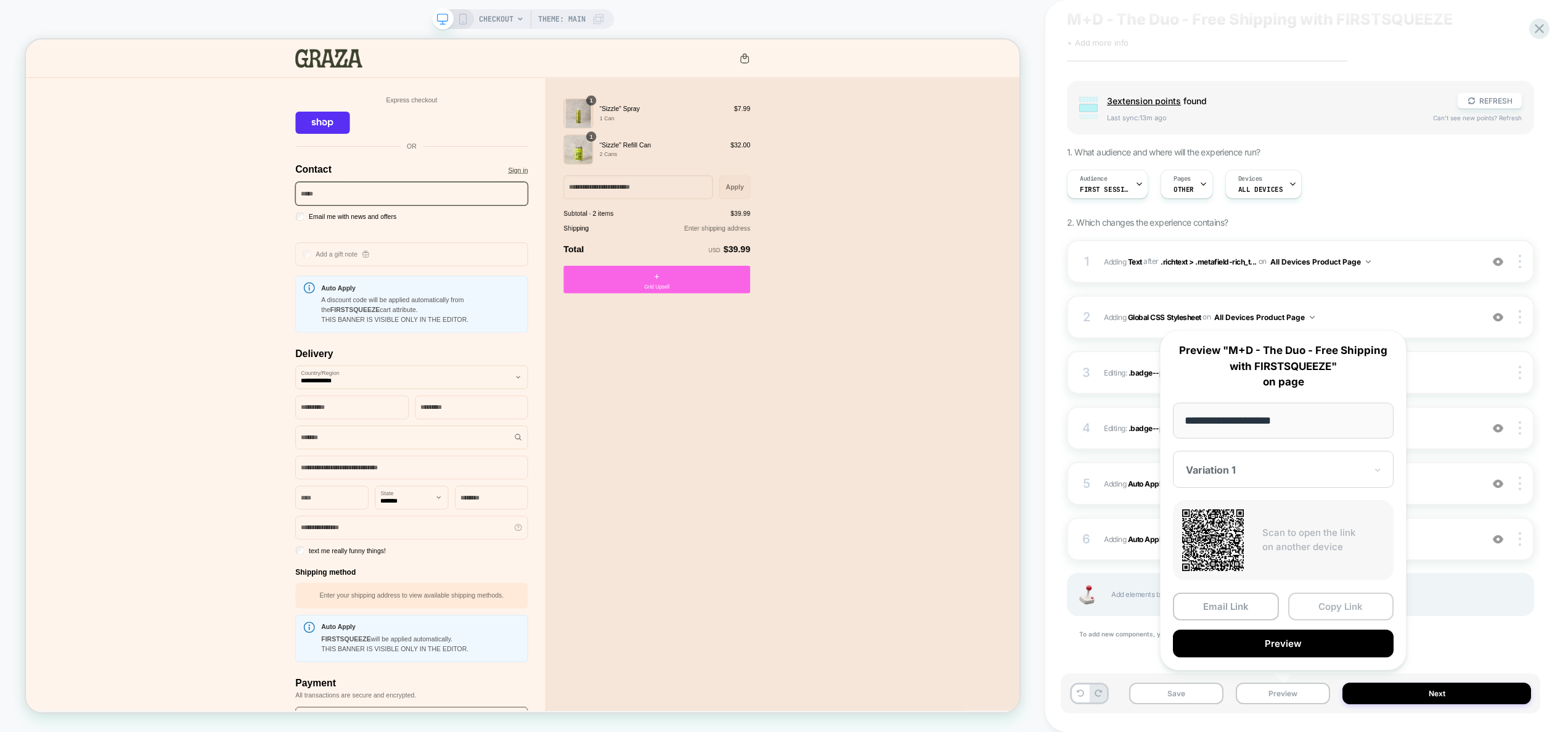
click at [1339, 613] on button "Copy Link" at bounding box center [1341, 606] width 106 height 27
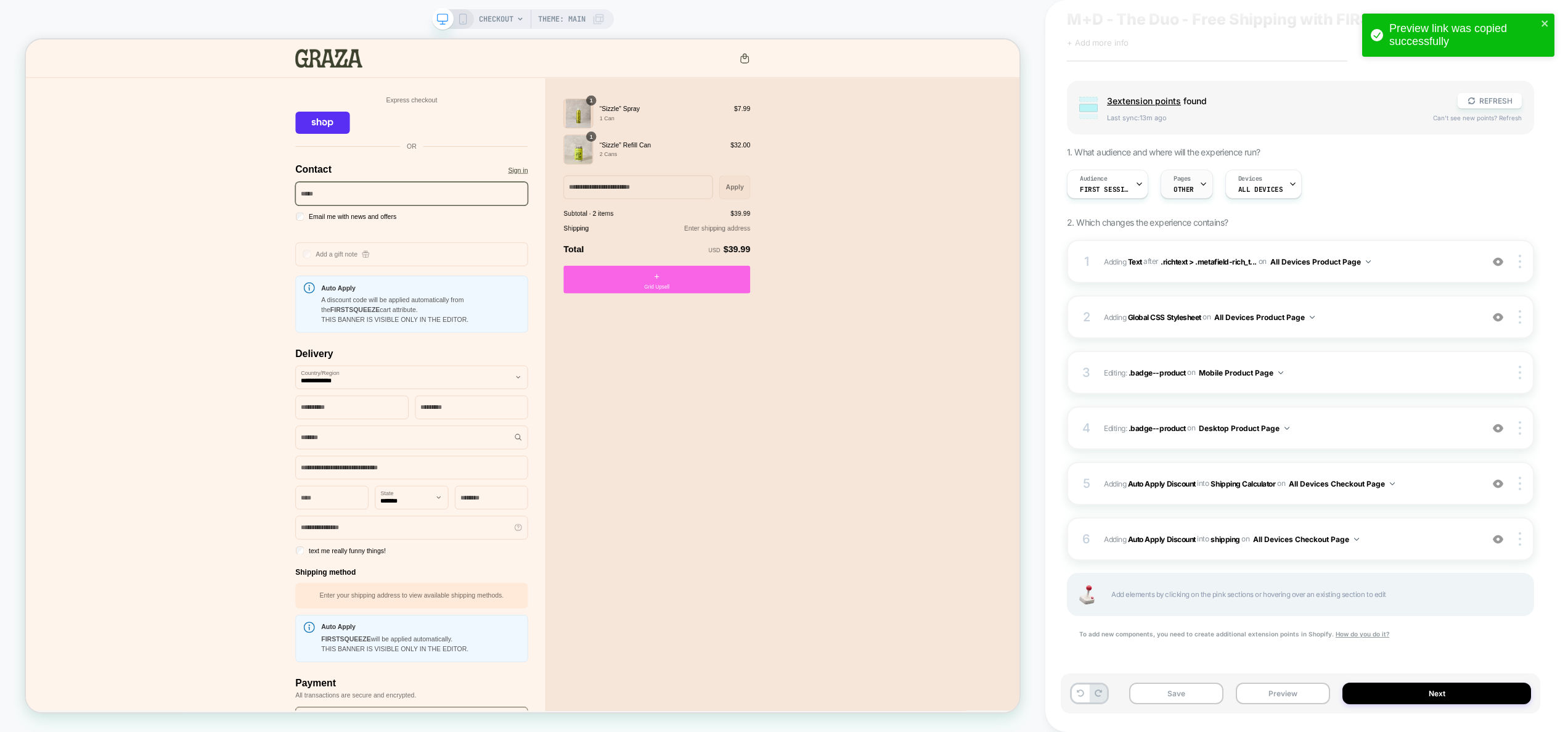
click at [1182, 190] on span "OTHER" at bounding box center [1183, 189] width 20 height 9
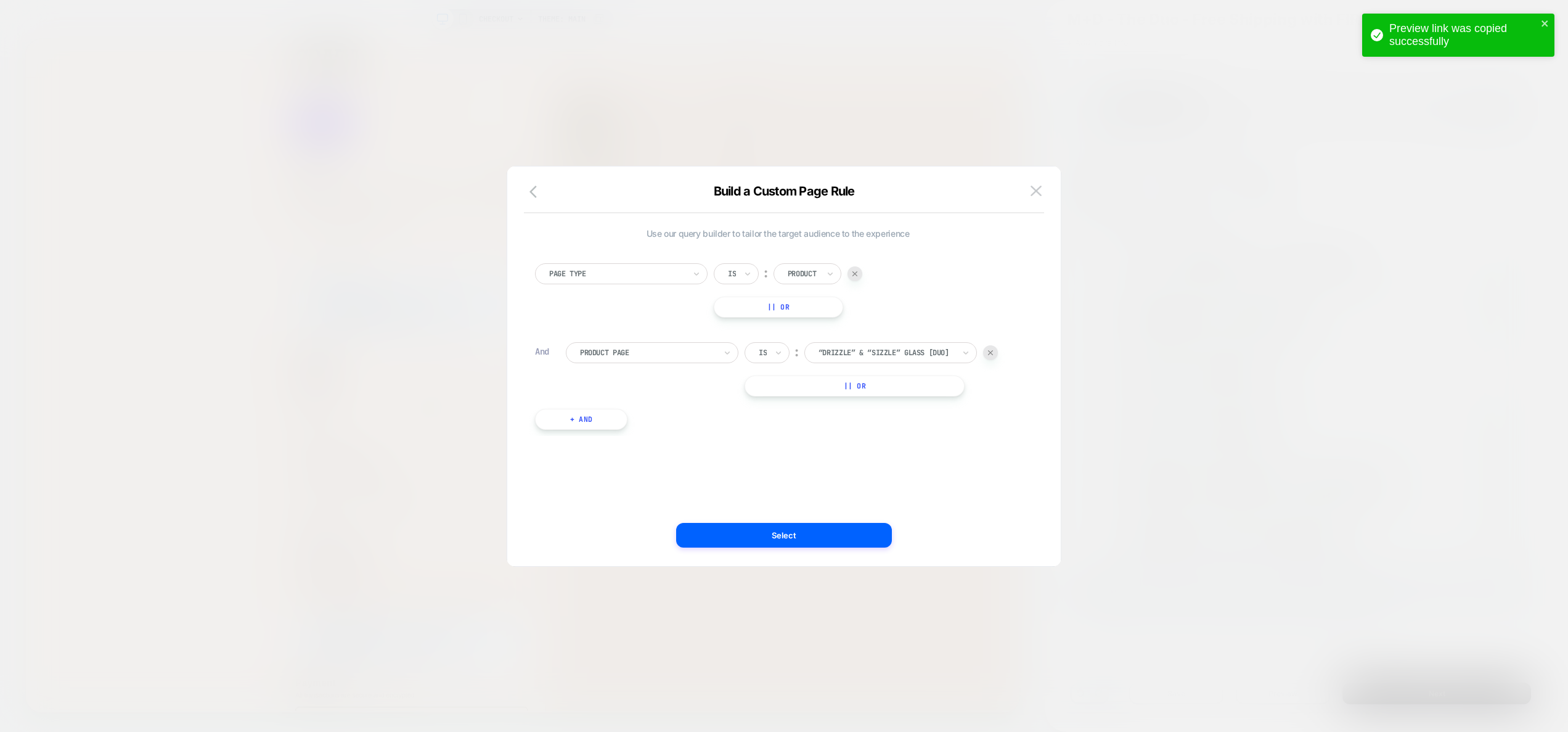
click at [678, 357] on div "Product Page" at bounding box center [648, 353] width 138 height 13
click at [853, 275] on img at bounding box center [854, 274] width 5 height 5
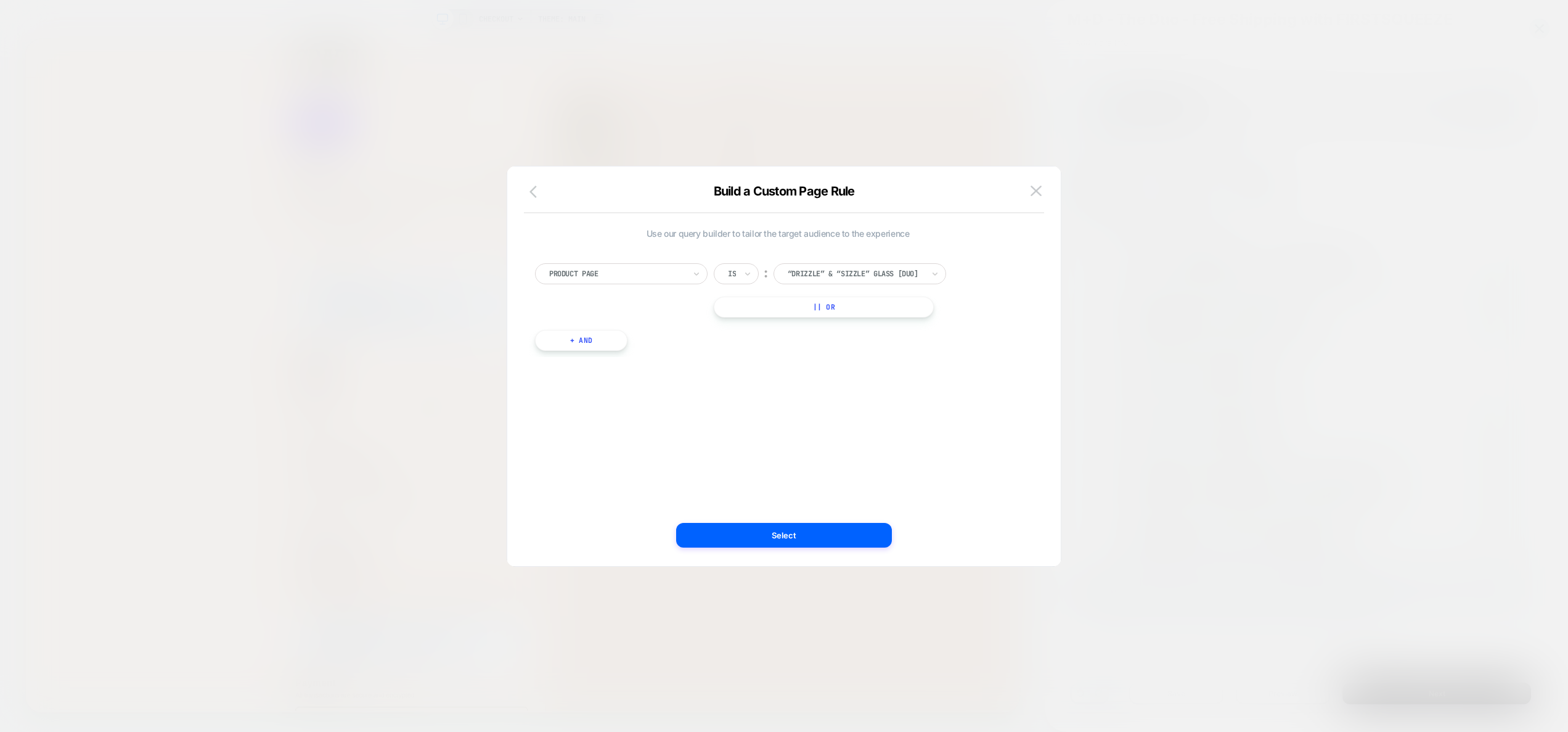
click at [537, 195] on icon "button" at bounding box center [537, 191] width 15 height 15
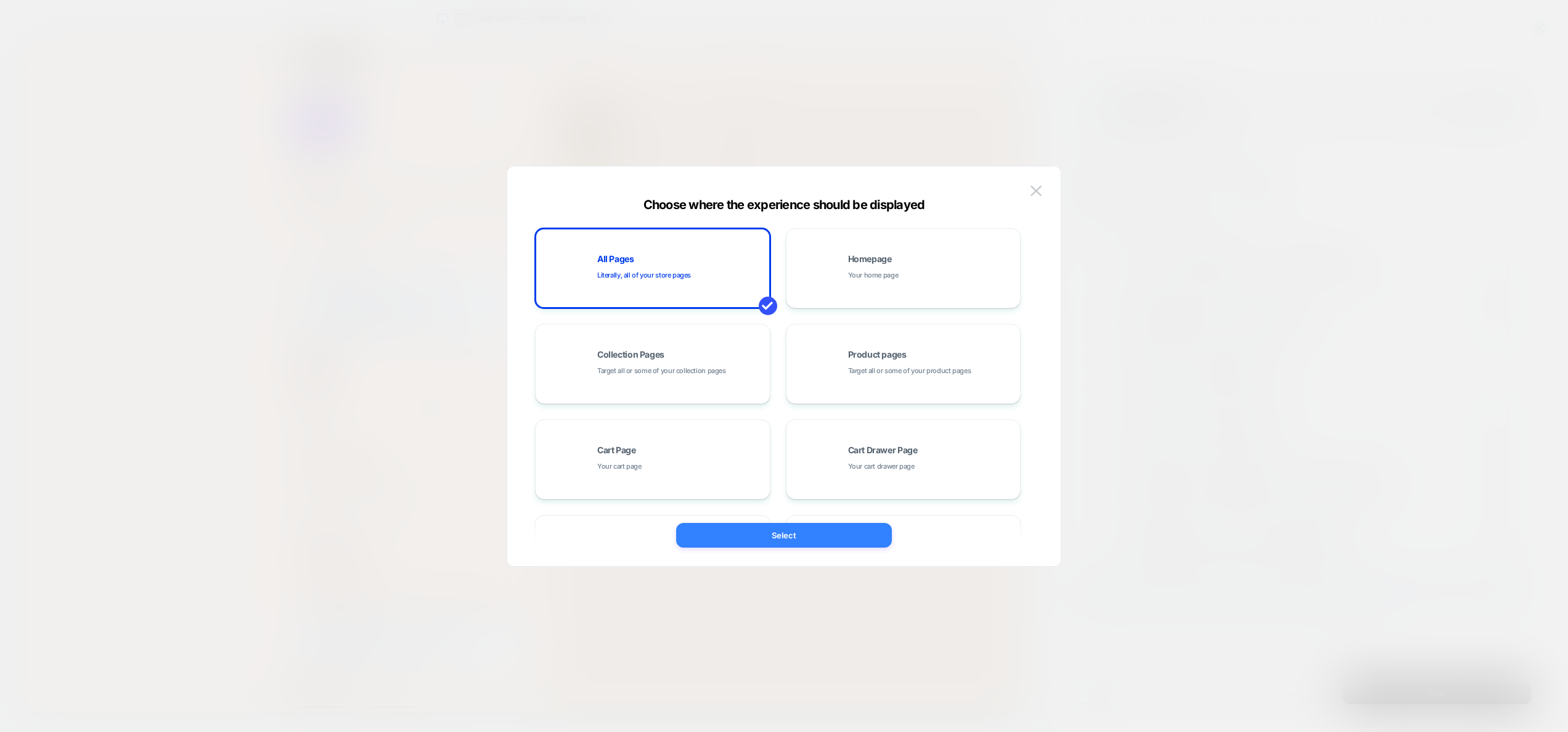
drag, startPoint x: 786, startPoint y: 535, endPoint x: 1263, endPoint y: 685, distance: 500.0
click at [786, 535] on button "Select" at bounding box center [783, 535] width 215 height 24
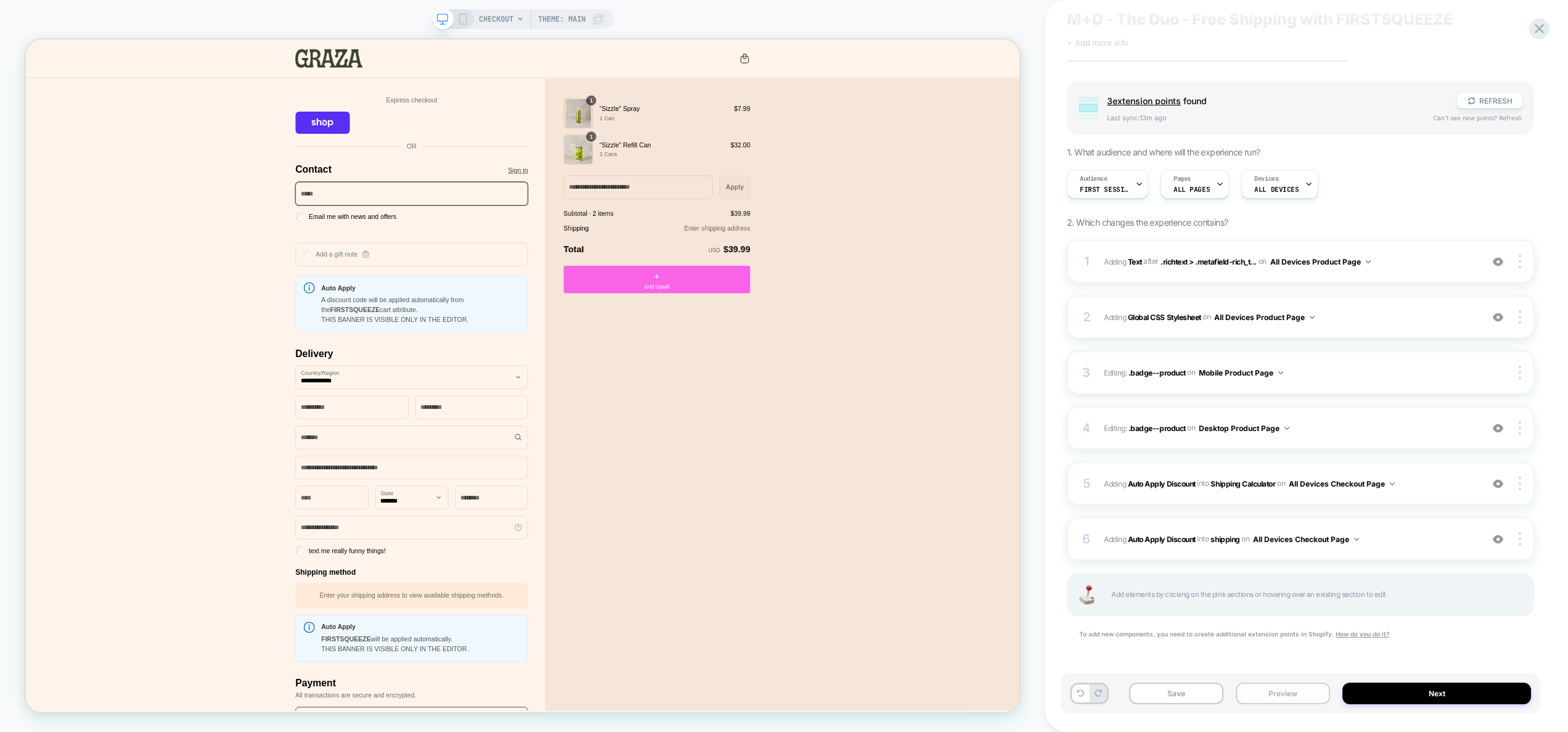
click at [1302, 698] on button "Preview" at bounding box center [1283, 694] width 94 height 22
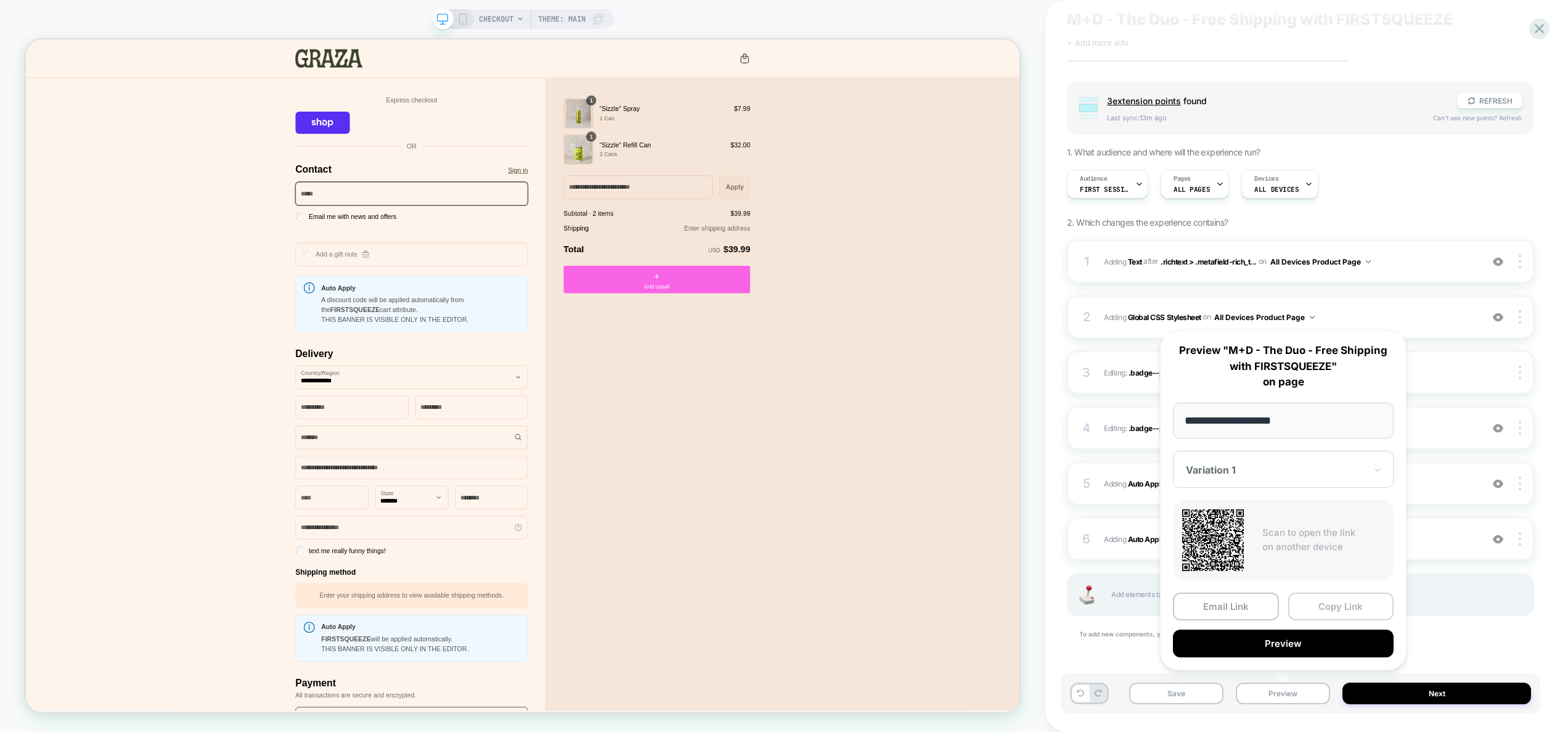
click at [1333, 615] on button "Copy Link" at bounding box center [1341, 606] width 106 height 27
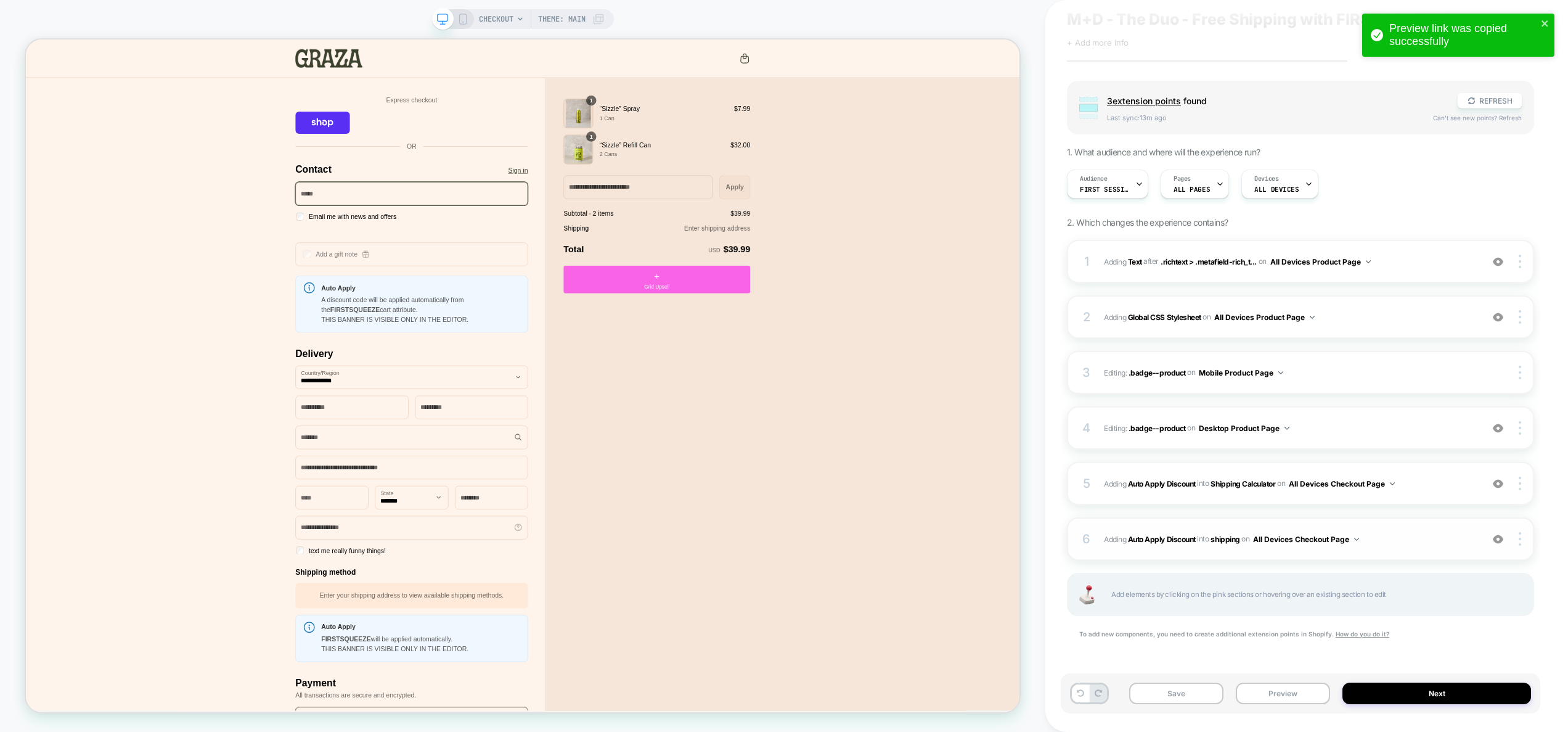
click at [1499, 538] on img at bounding box center [1498, 539] width 10 height 10
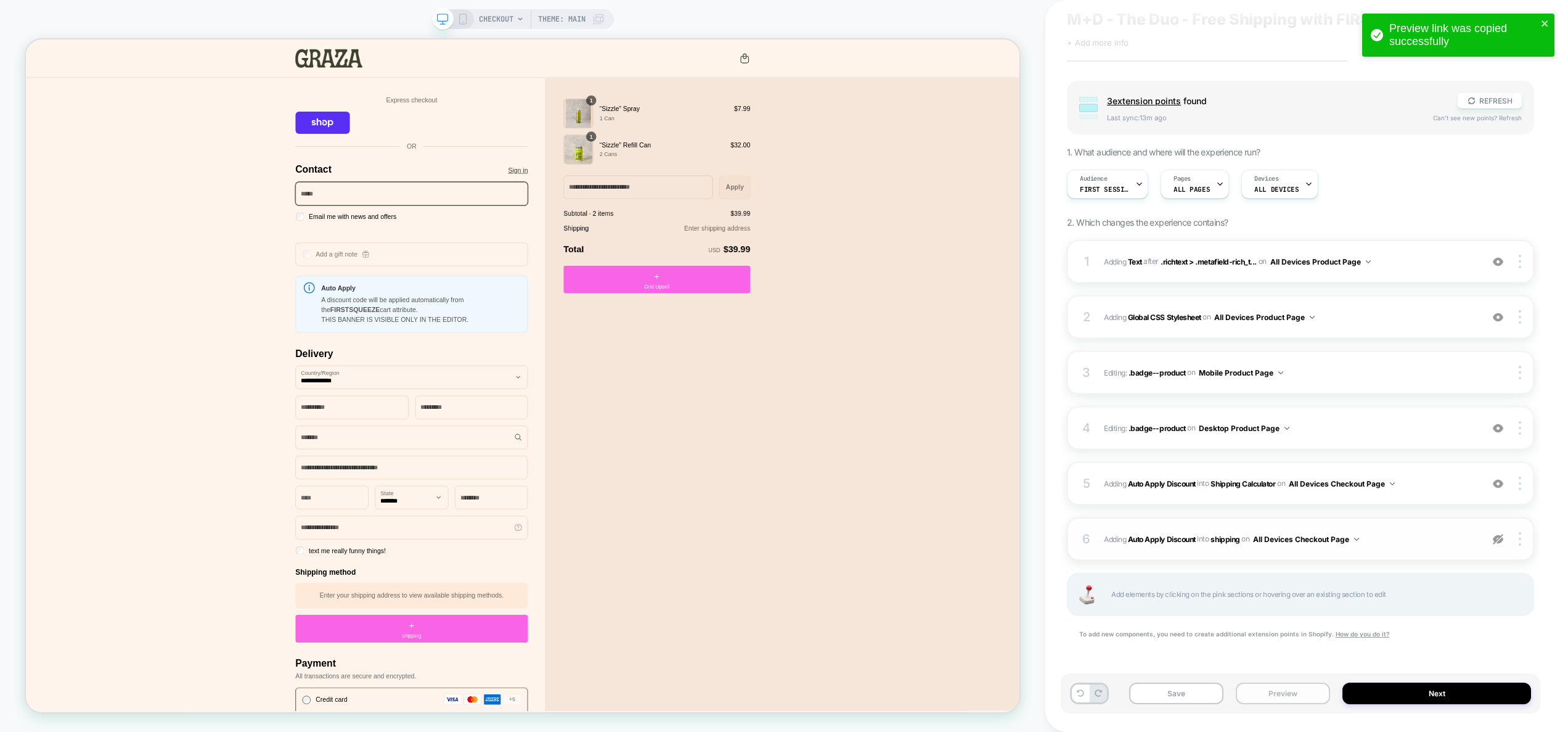
click at [1262, 698] on button "Preview" at bounding box center [1283, 694] width 94 height 22
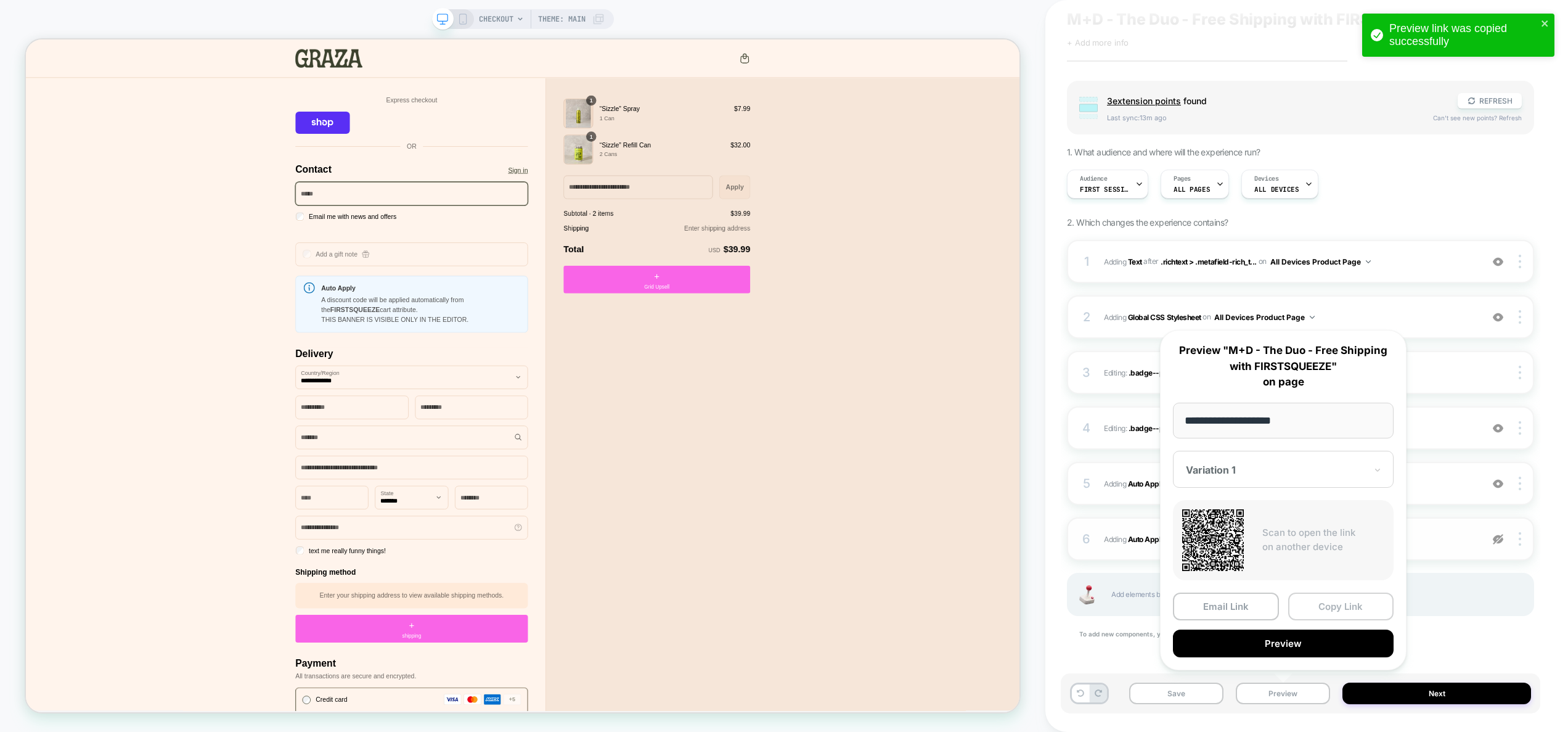
click at [1313, 615] on button "Copy Link" at bounding box center [1341, 606] width 106 height 27
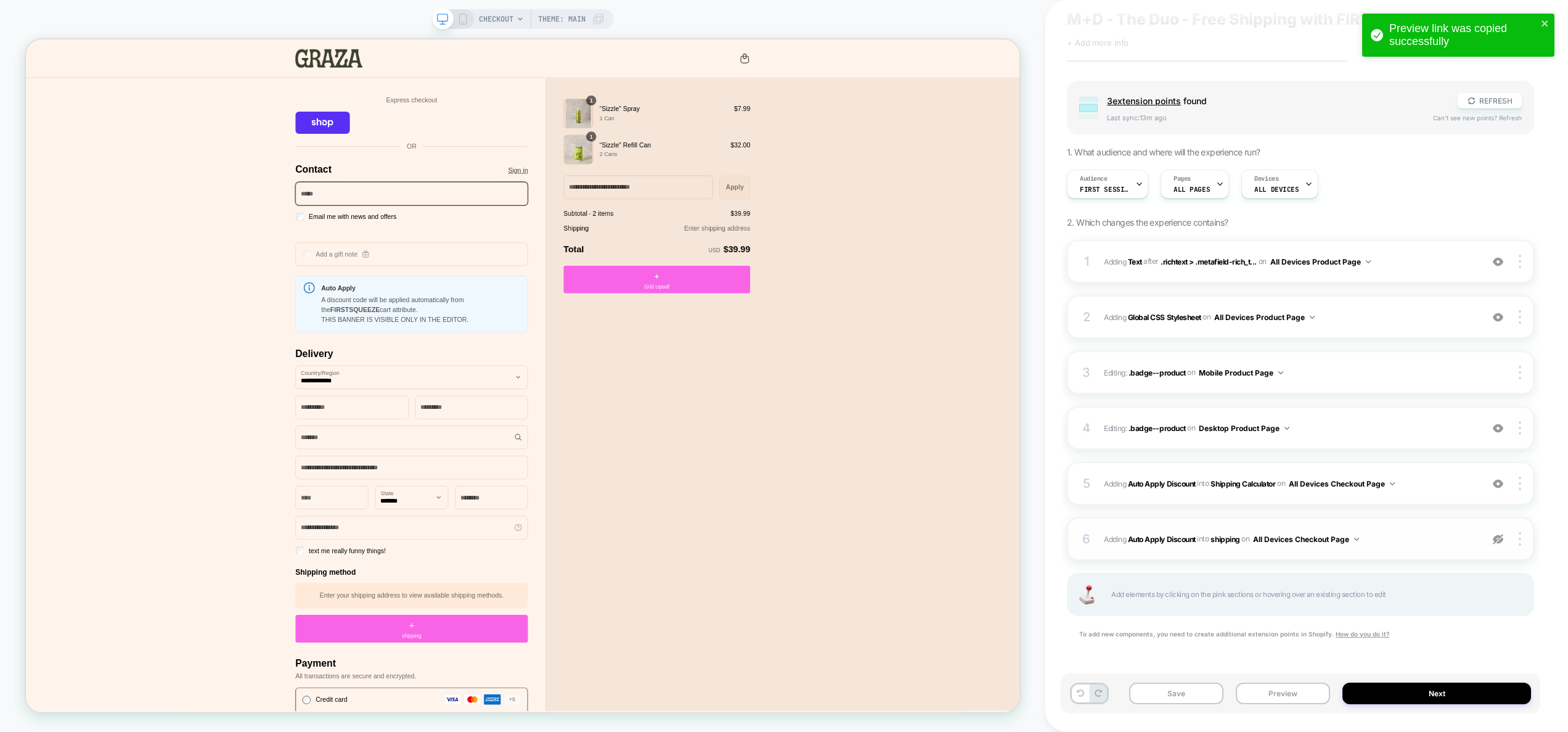
click at [1495, 544] on div at bounding box center [1498, 538] width 23 height 13
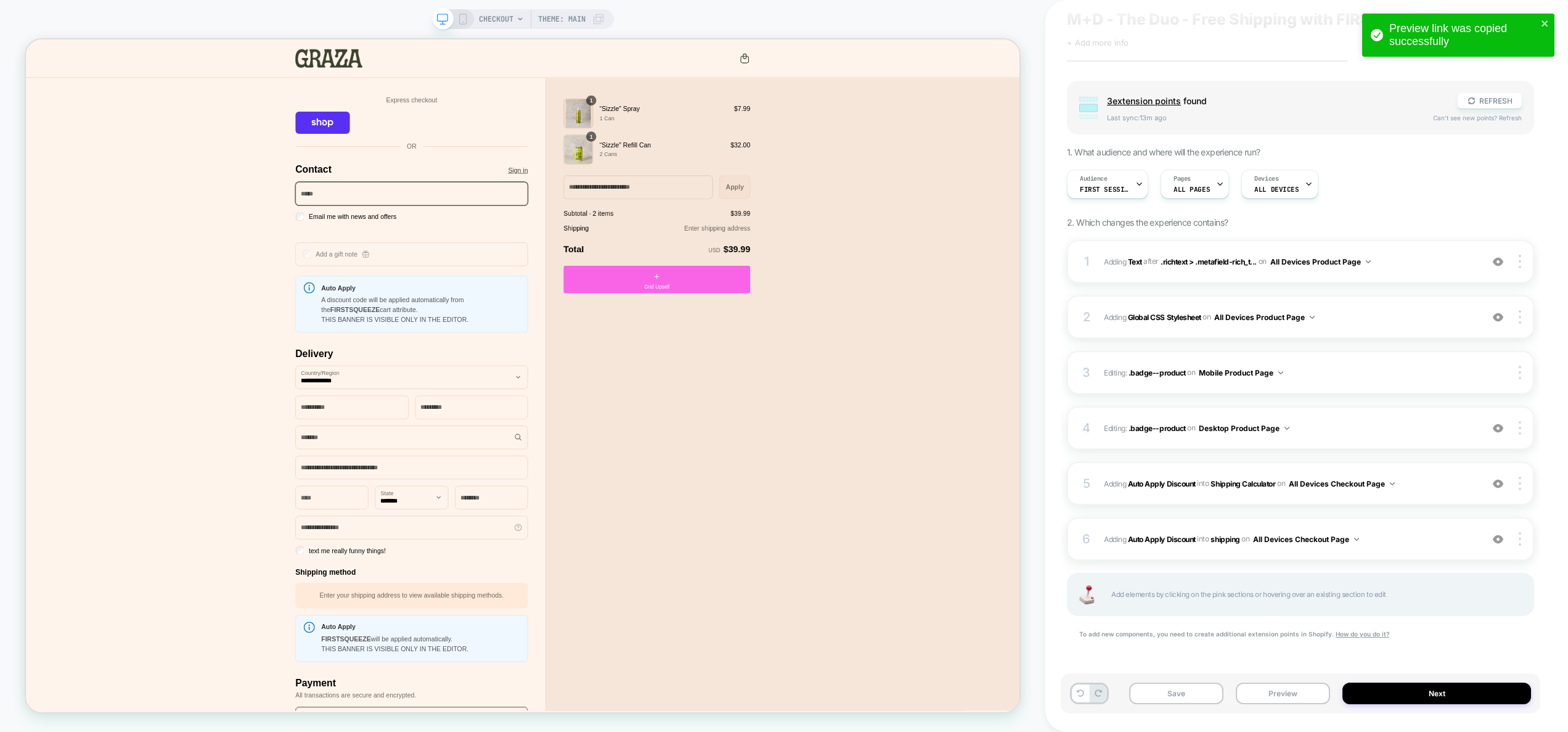
click at [1279, 710] on div "Save Preview Next" at bounding box center [1300, 693] width 479 height 40
click at [1284, 702] on button "Preview" at bounding box center [1283, 694] width 94 height 22
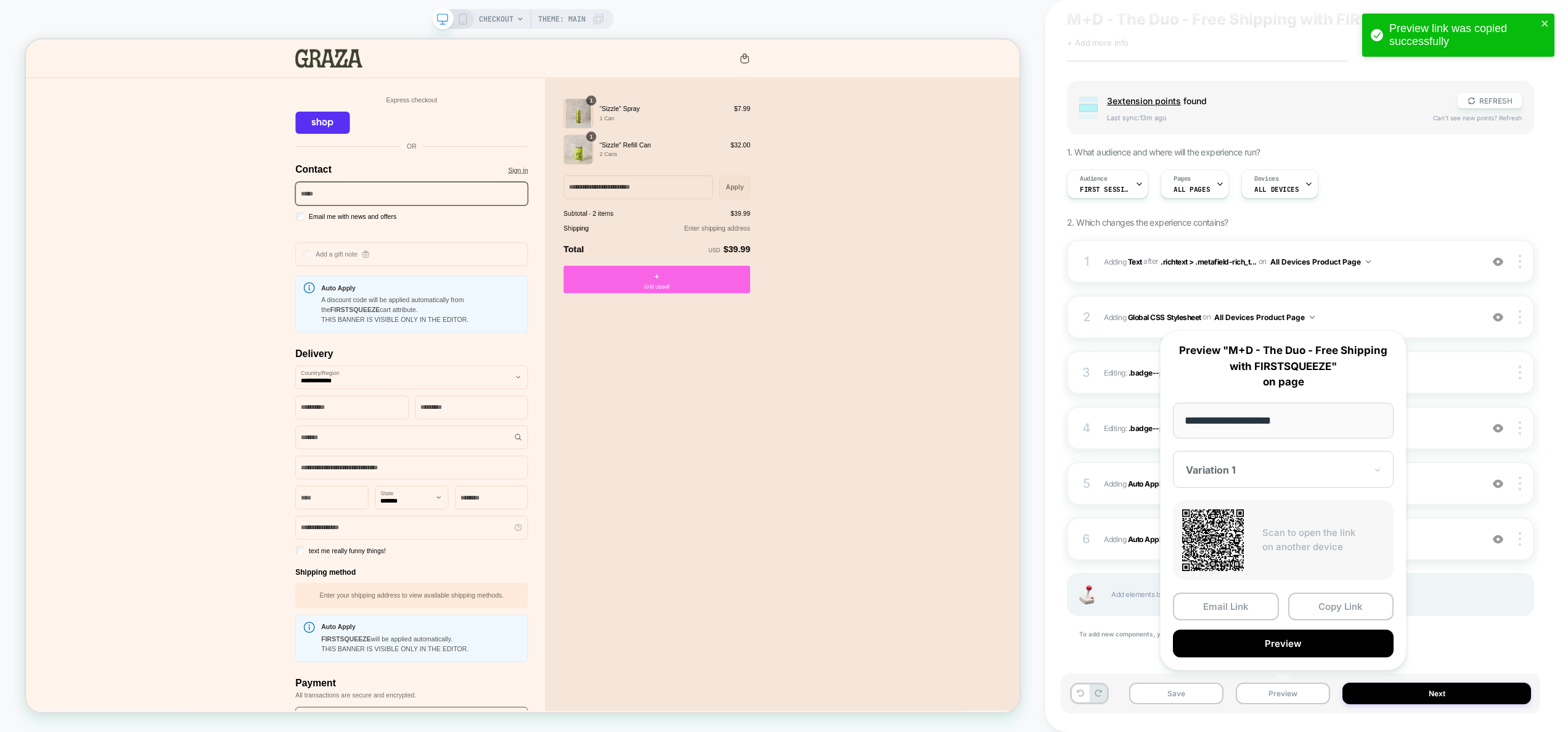
click at [1340, 607] on button "Copy Link" at bounding box center [1341, 606] width 106 height 27
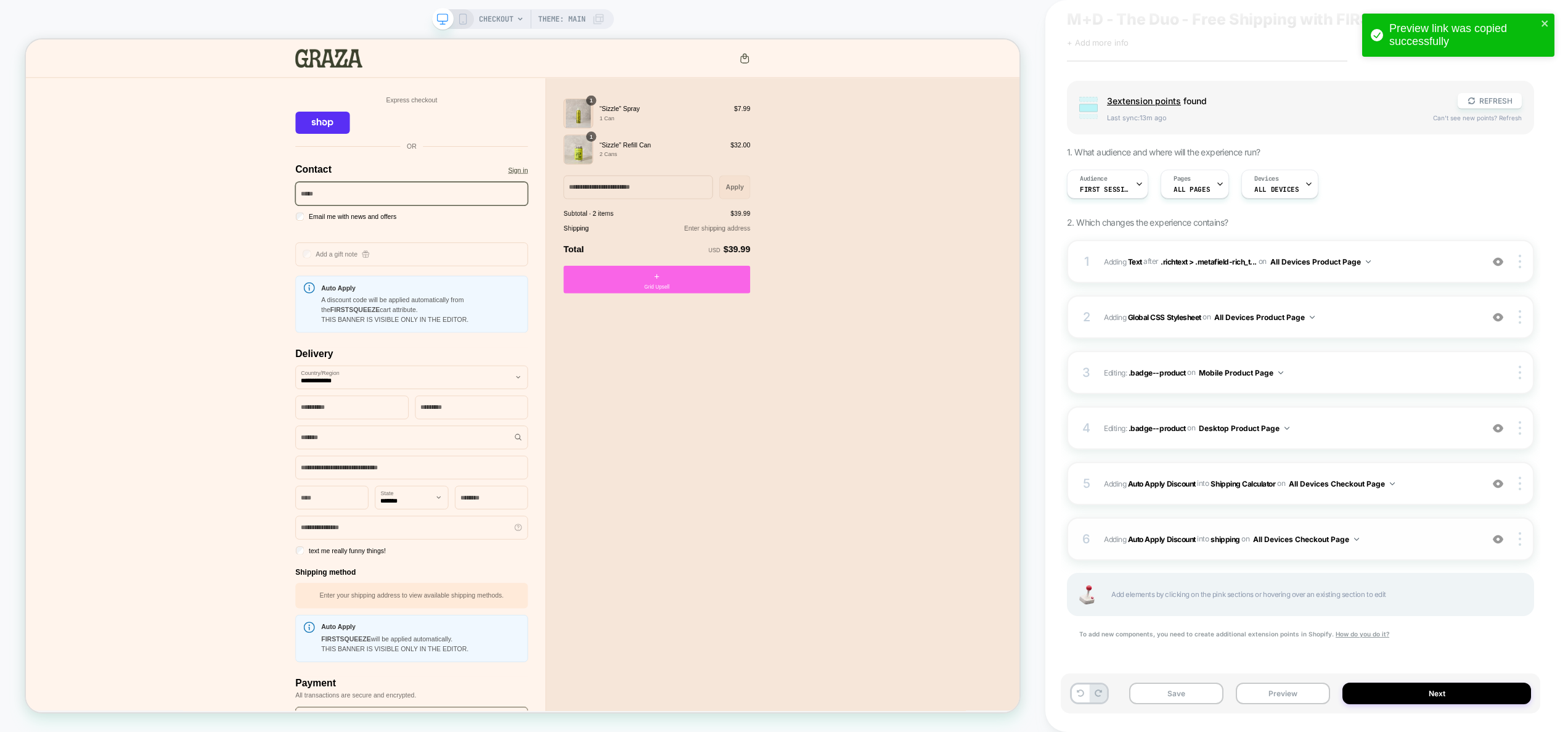
click at [1501, 540] on img at bounding box center [1498, 539] width 10 height 10
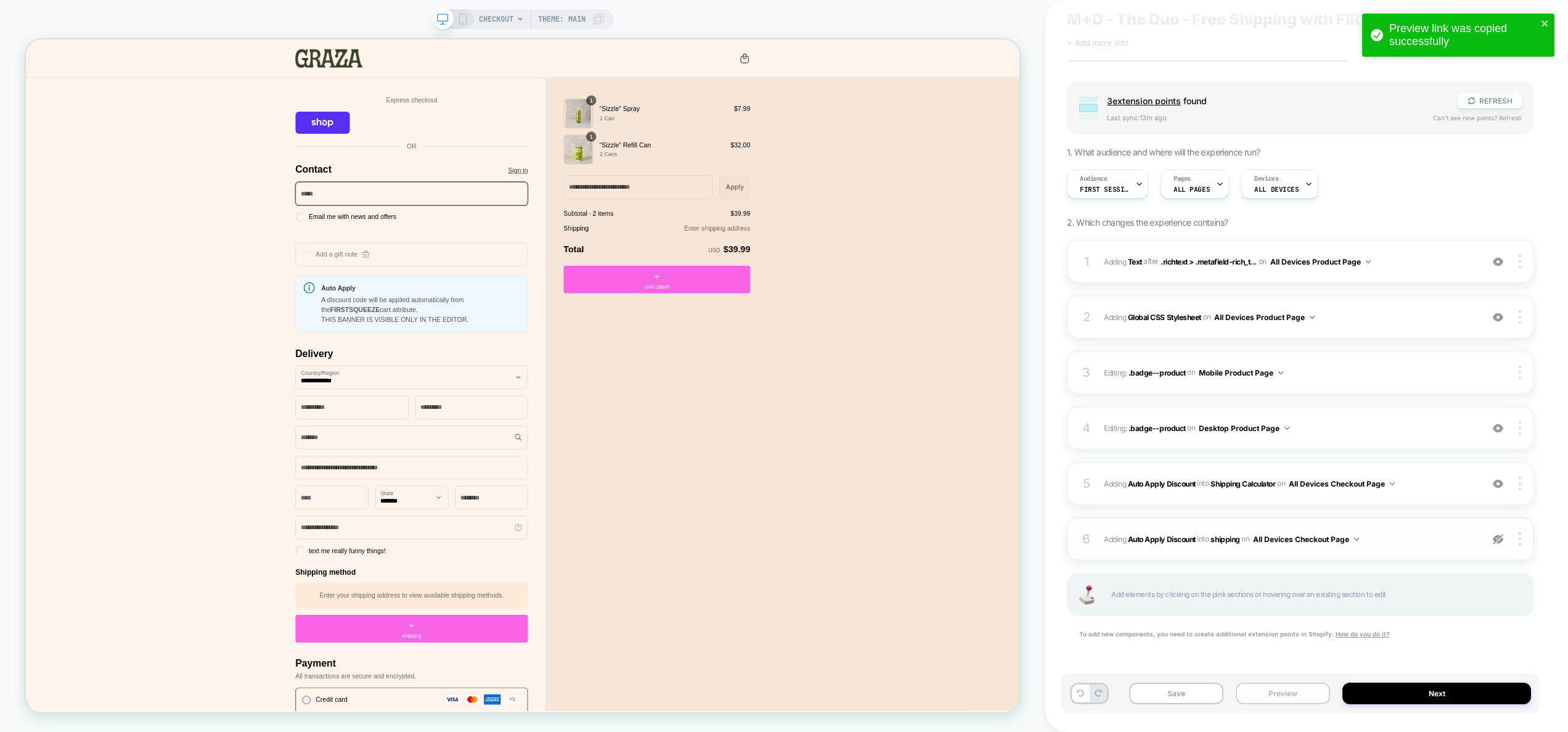
click at [1295, 697] on button "Preview" at bounding box center [1283, 694] width 94 height 22
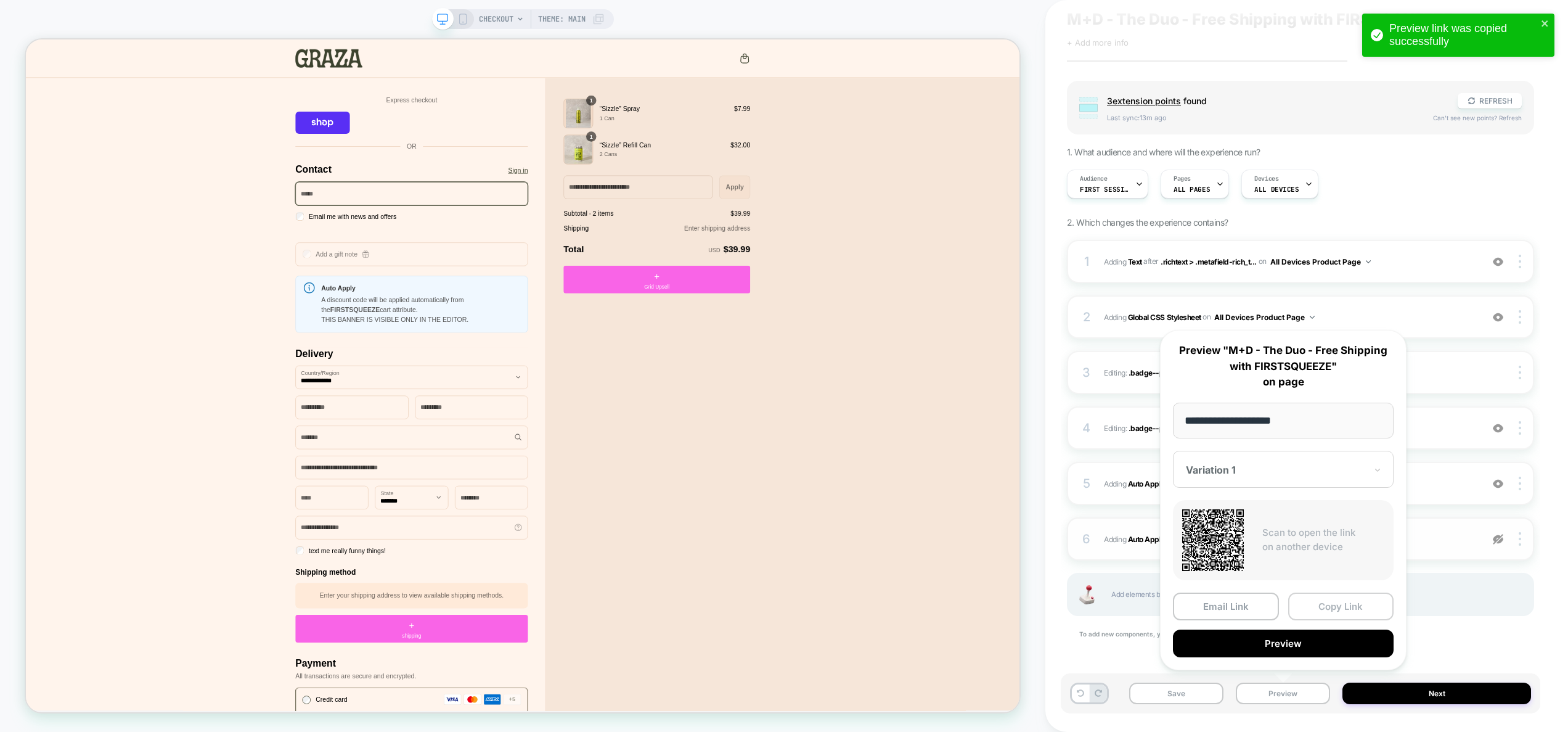
click at [1339, 607] on button "Copy Link" at bounding box center [1341, 606] width 106 height 27
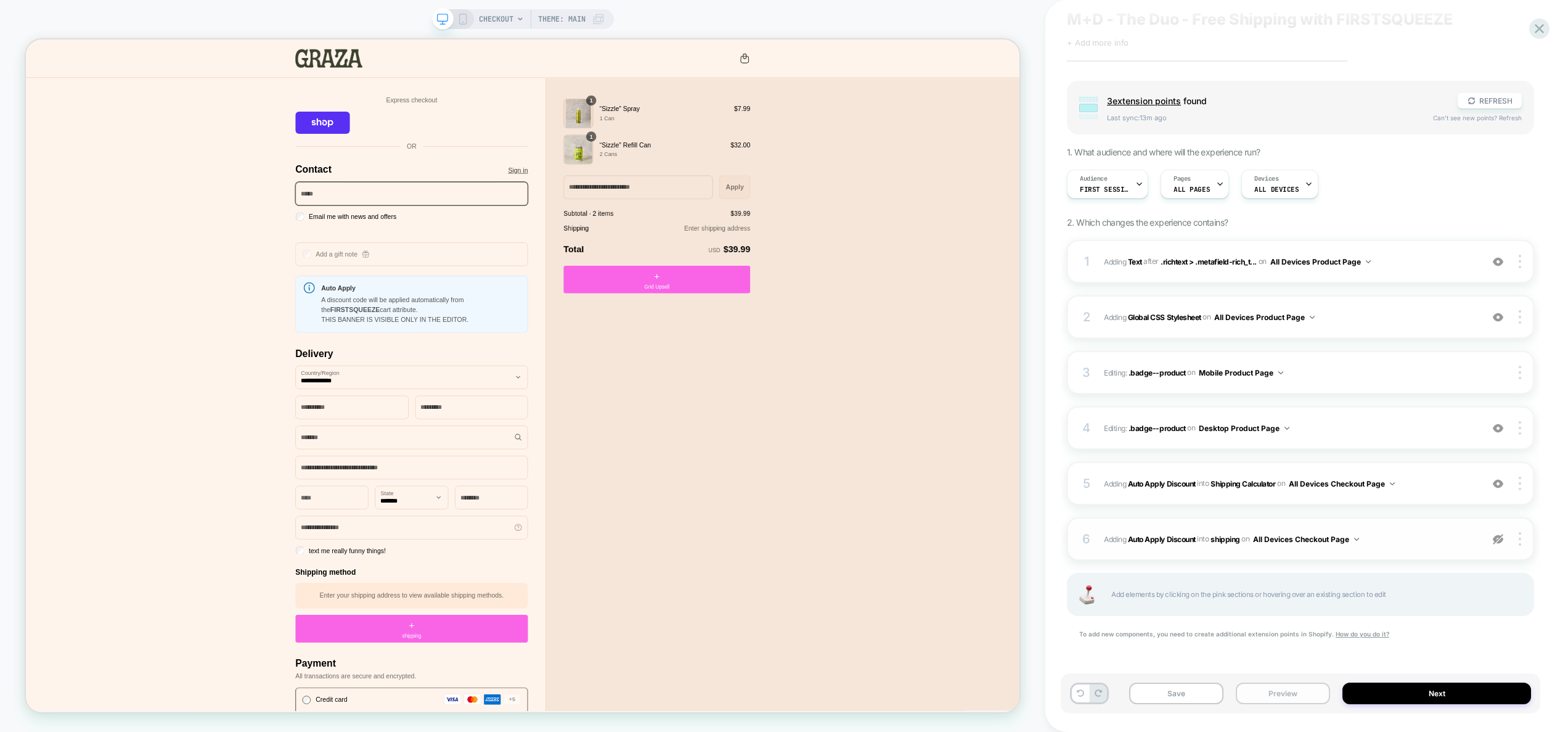
click at [1288, 693] on button "Preview" at bounding box center [1283, 694] width 94 height 22
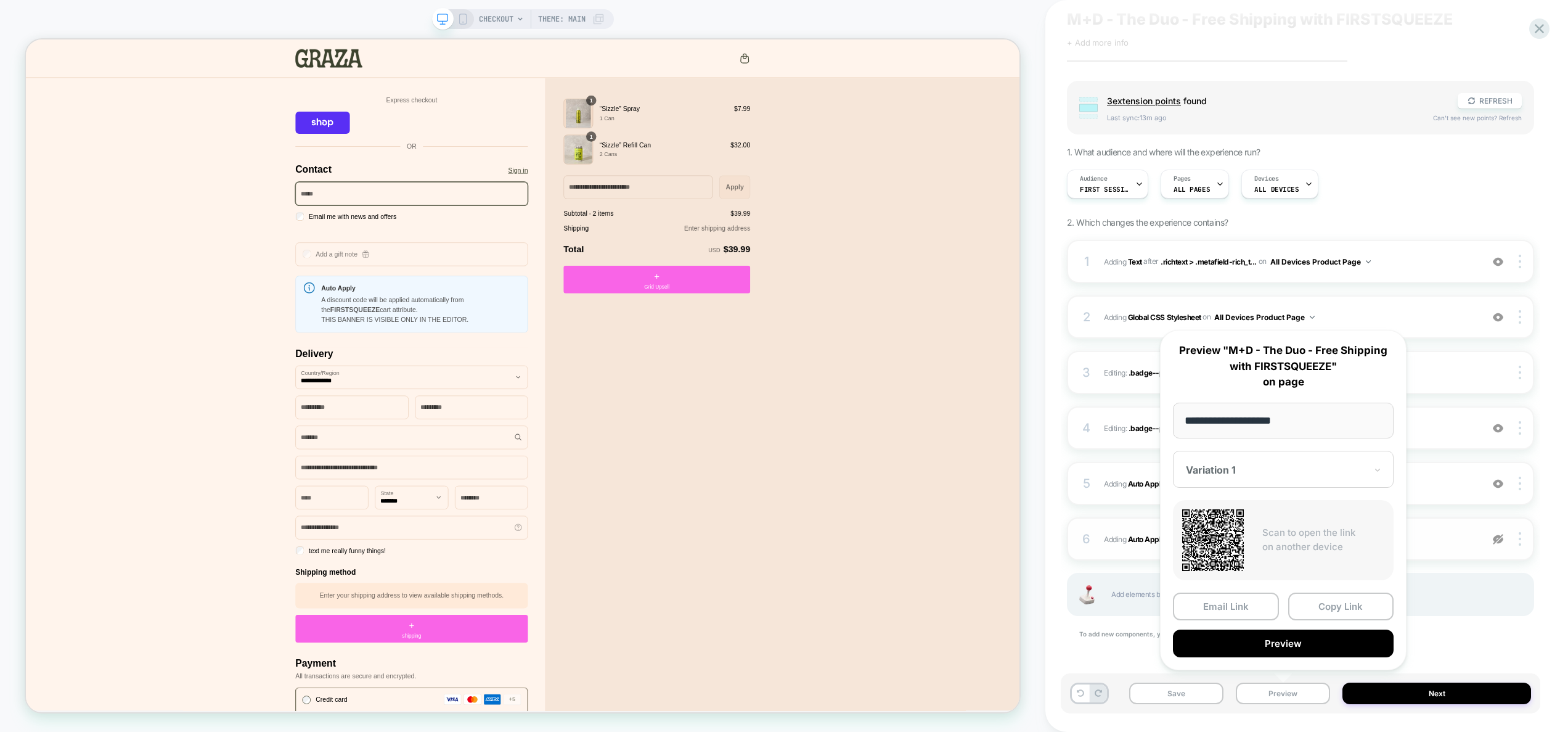
click at [1504, 537] on img at bounding box center [1498, 539] width 10 height 10
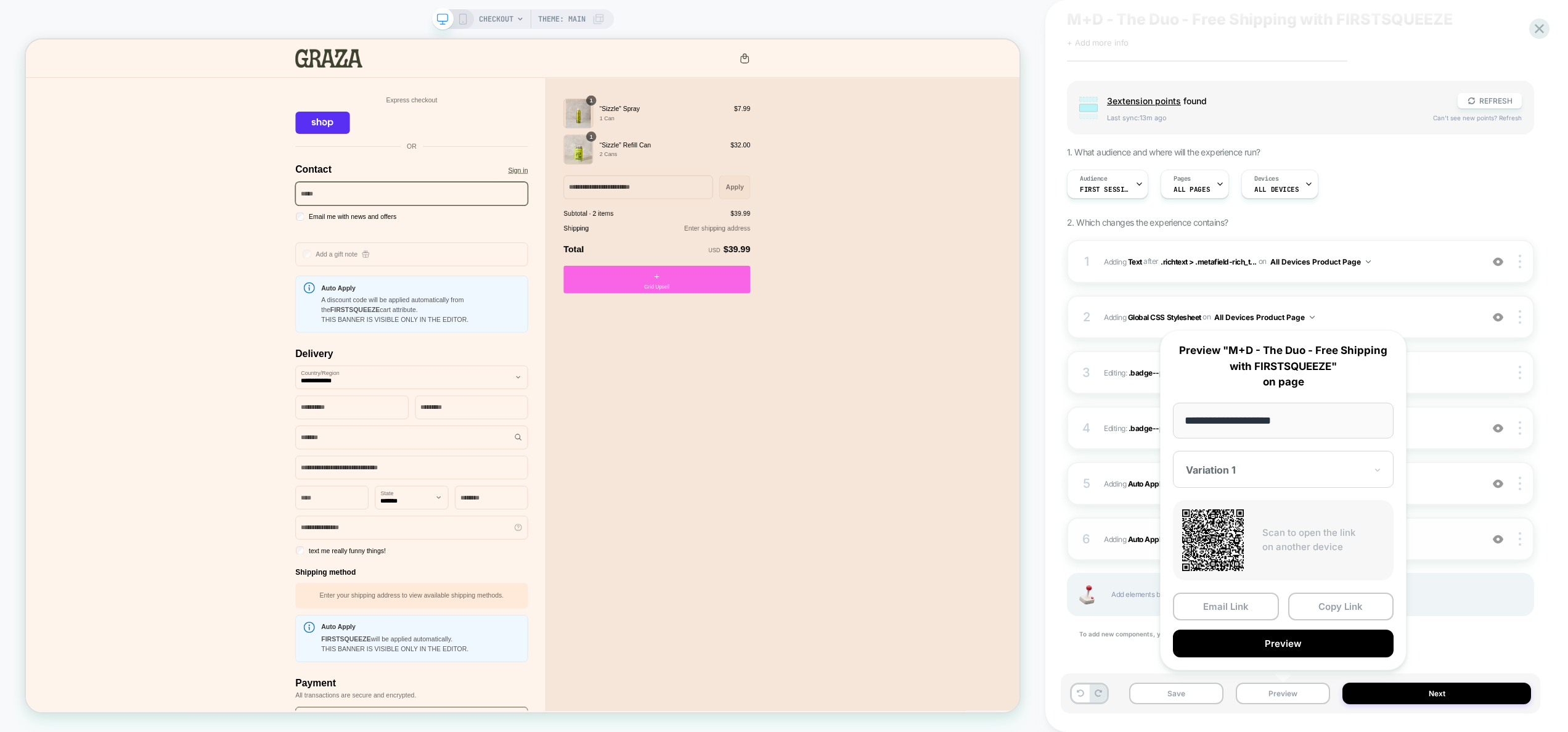
click at [1434, 661] on div "1 #_loomi_addon_1755761860951 Adding Text AFTER .richtext > .metafield-rich_t..…" at bounding box center [1300, 455] width 468 height 430
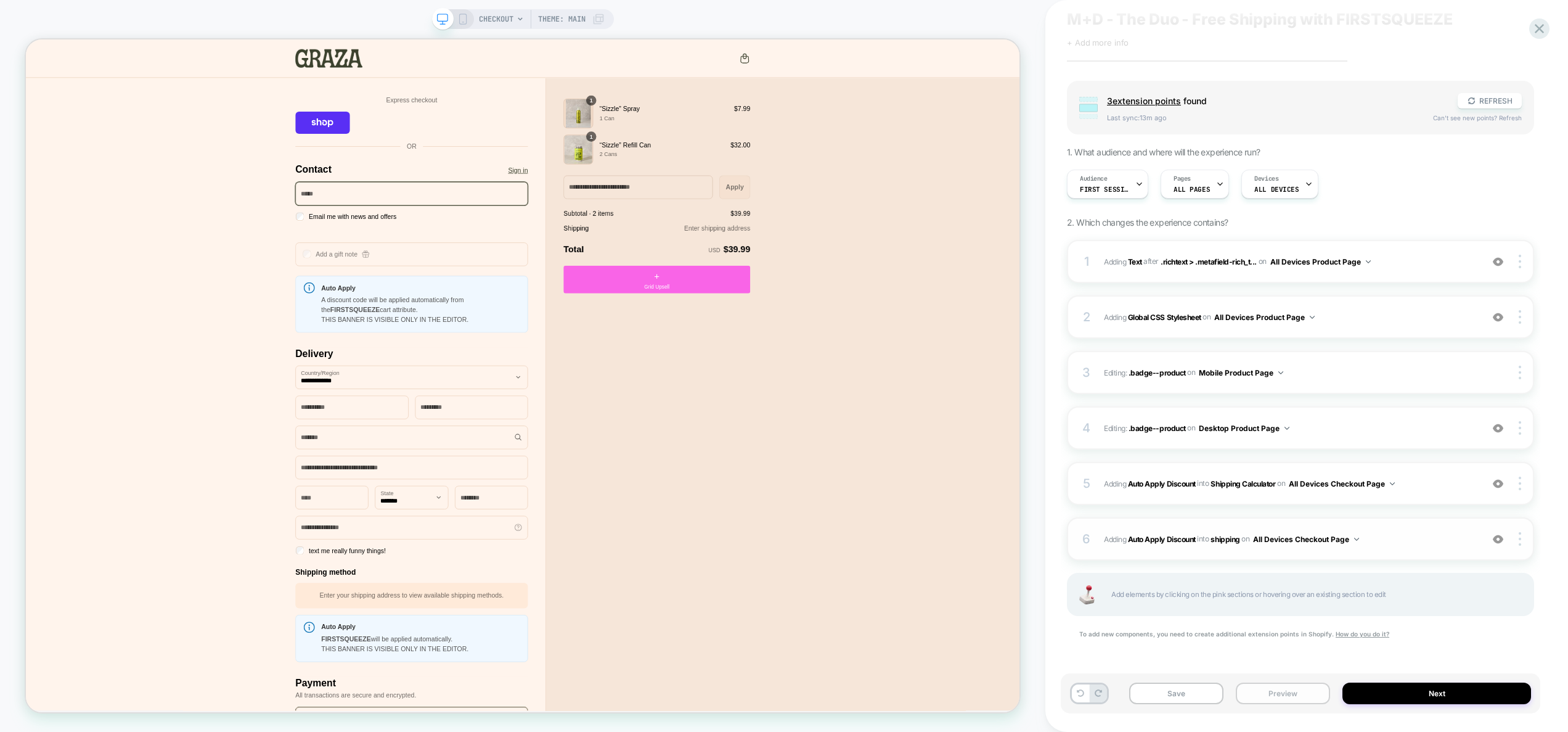
click at [1245, 694] on button "Preview" at bounding box center [1283, 694] width 94 height 22
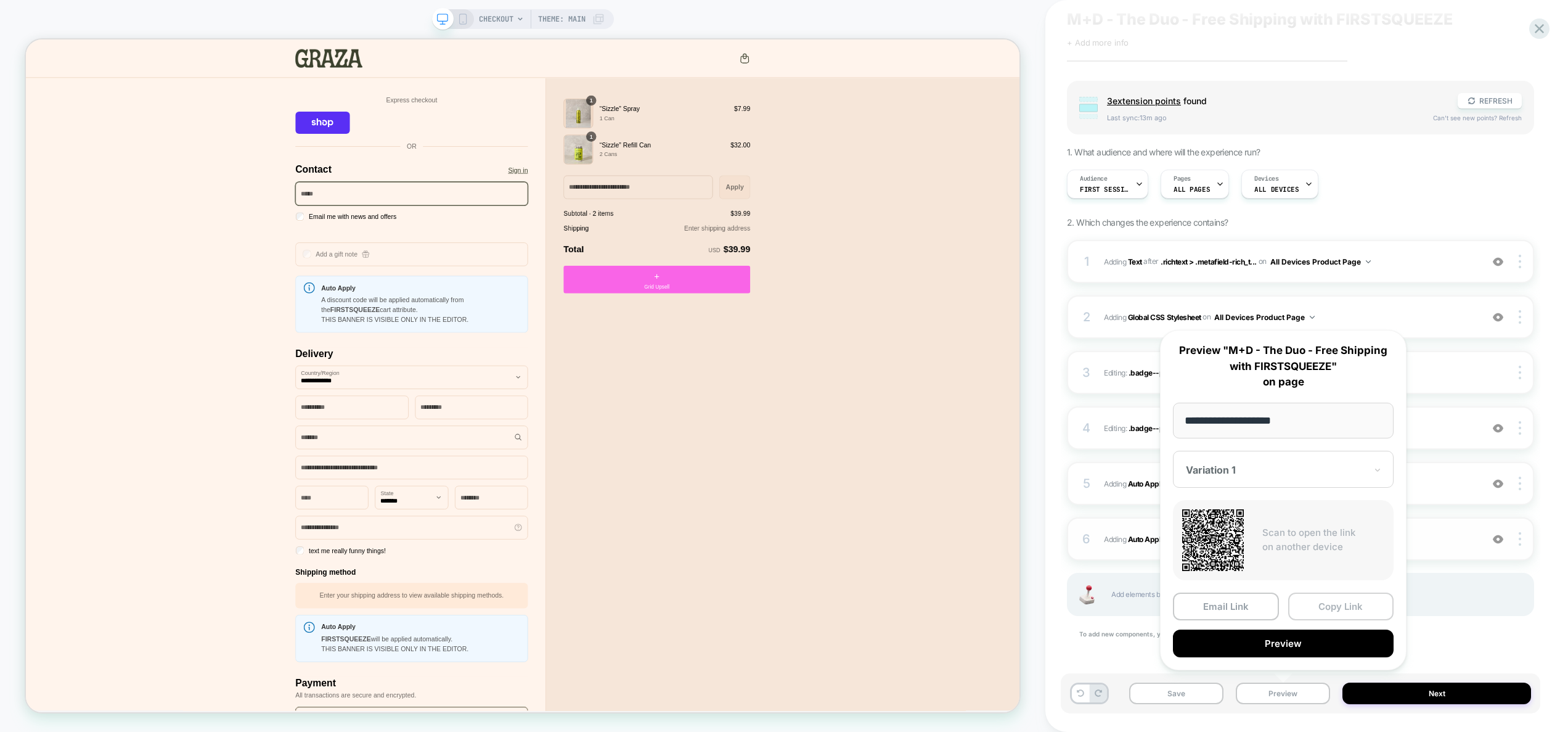
click at [1320, 605] on button "Copy Link" at bounding box center [1341, 606] width 106 height 27
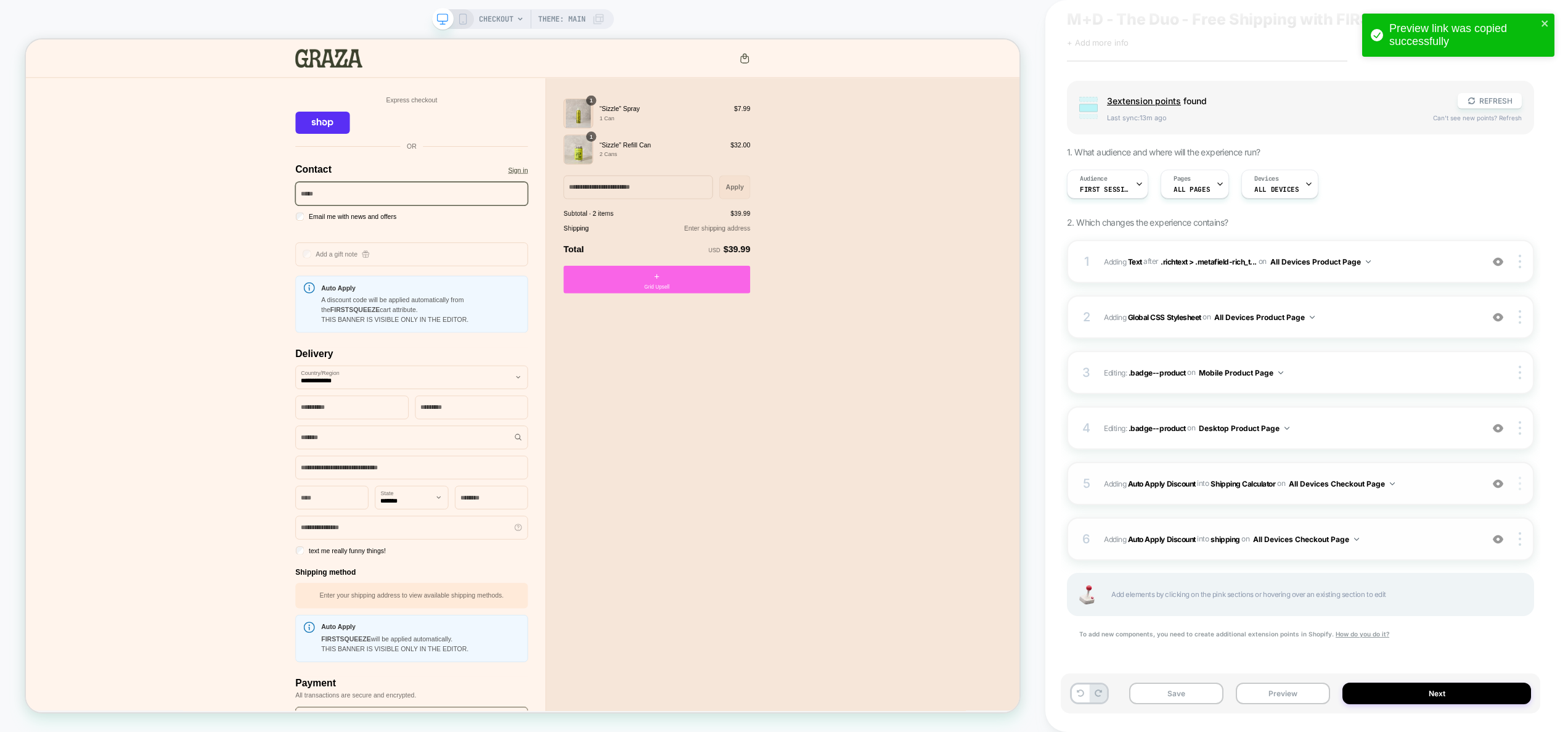
click at [1521, 486] on div at bounding box center [1522, 483] width 23 height 13
click at [1452, 534] on div "Delete" at bounding box center [1447, 535] width 110 height 33
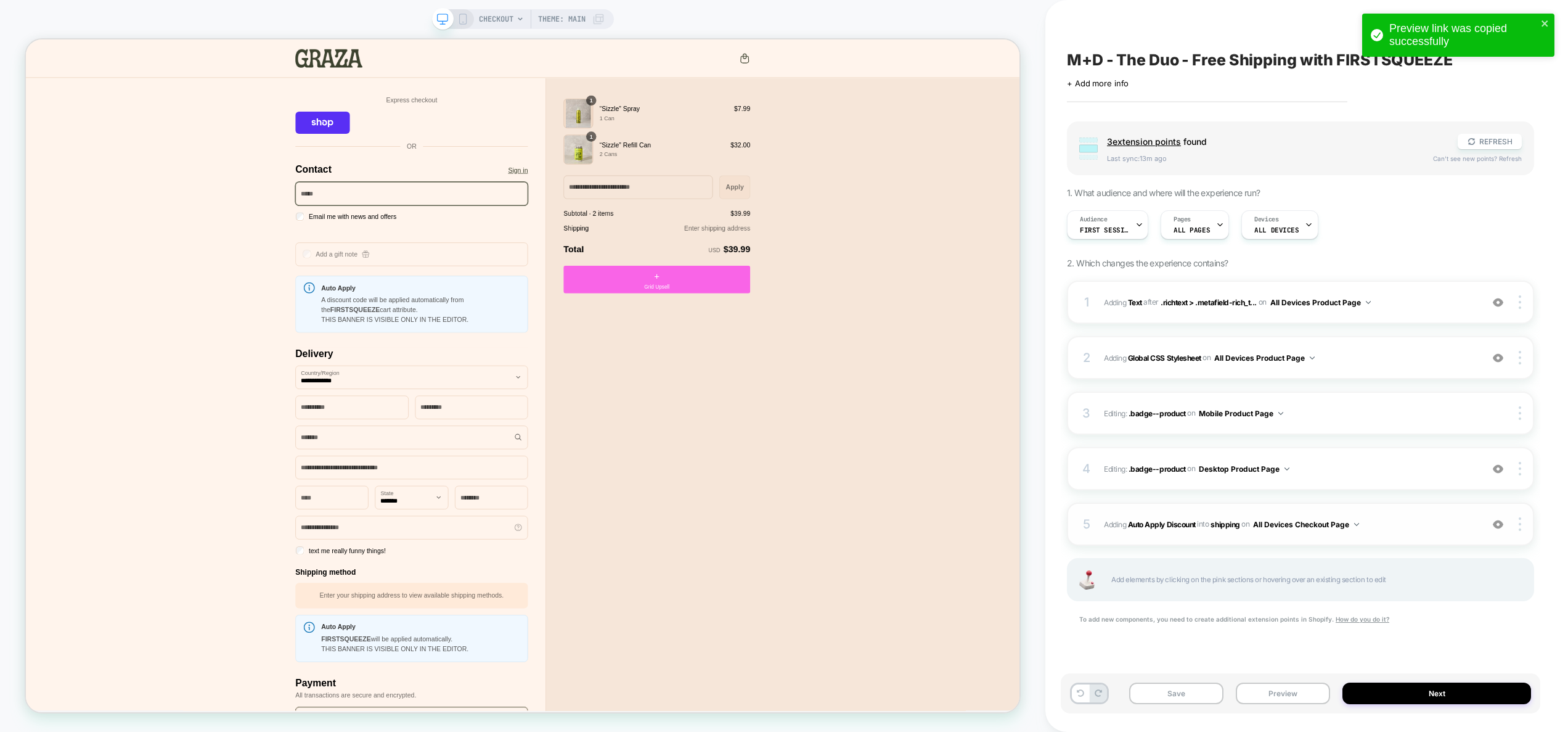
scroll to position [0, 0]
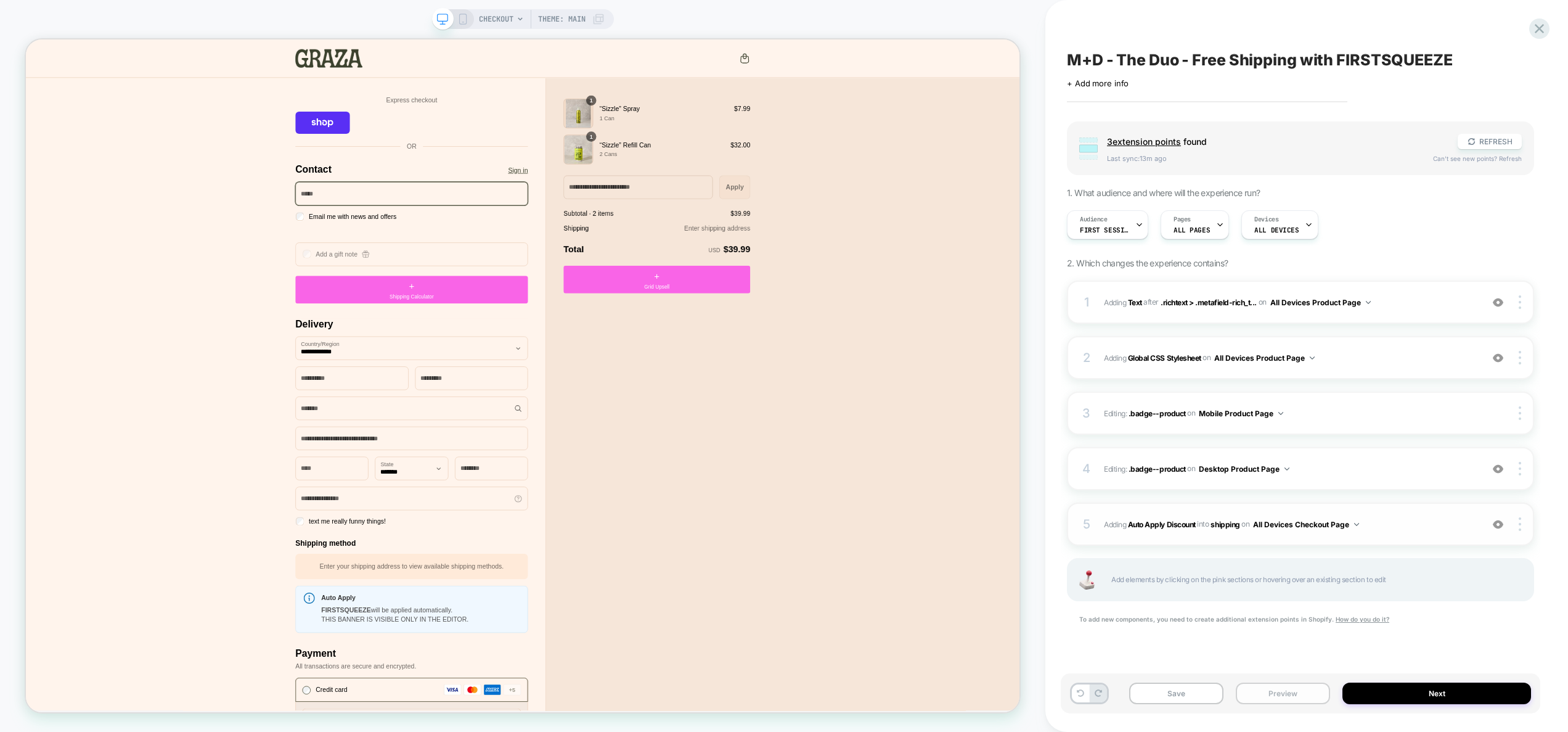
click at [1290, 701] on button "Preview" at bounding box center [1283, 694] width 94 height 22
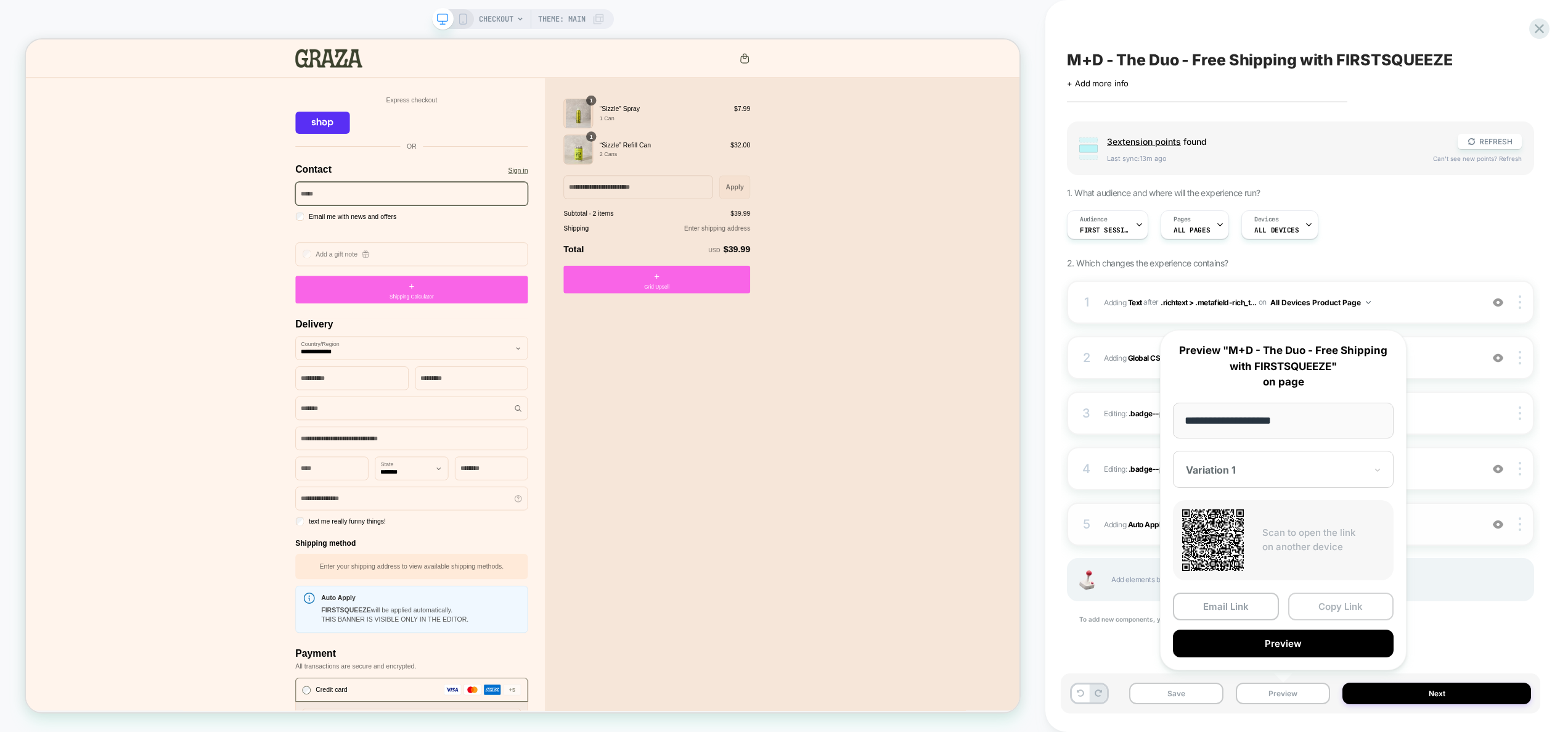
click at [1339, 604] on button "Copy Link" at bounding box center [1341, 606] width 106 height 27
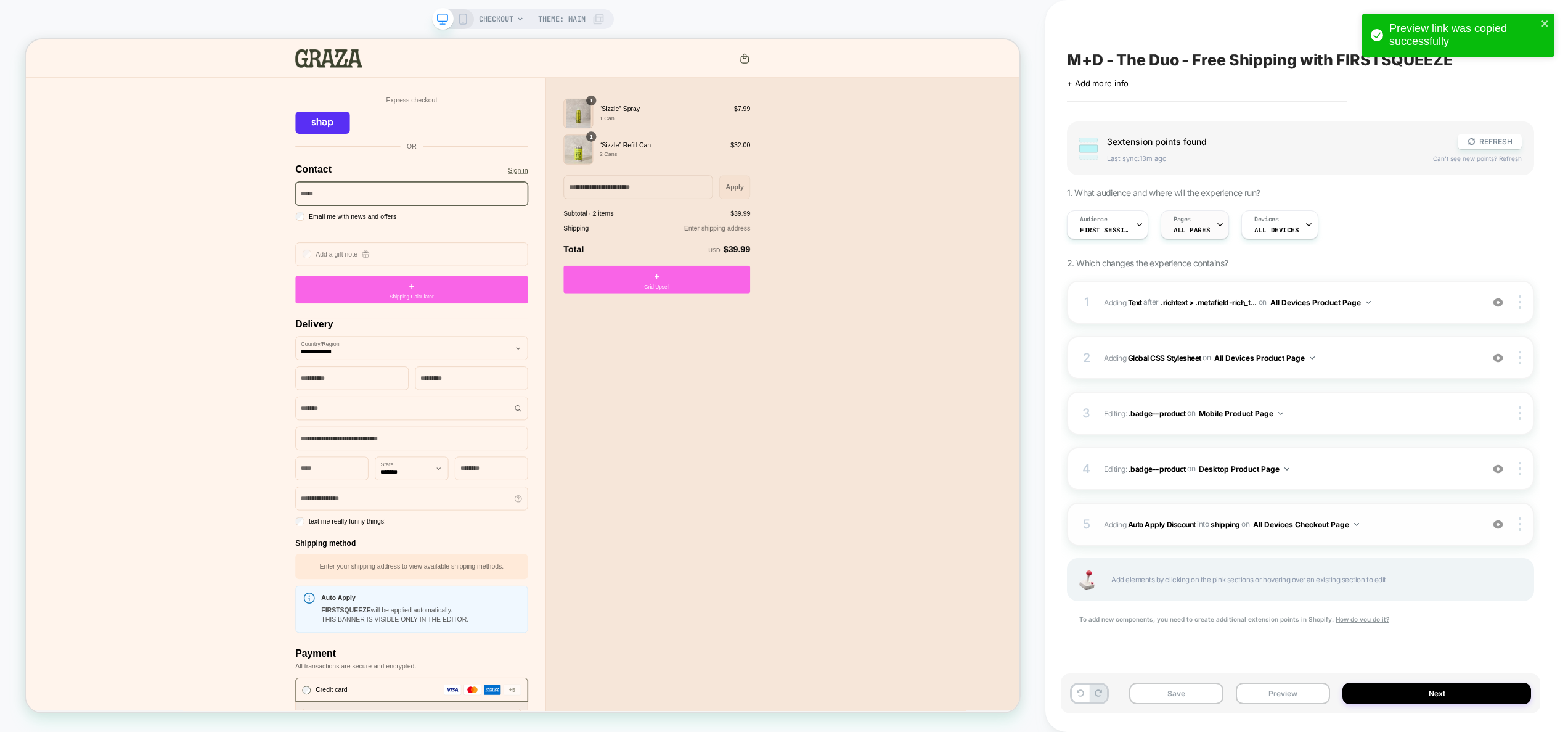
click at [1185, 227] on span "ALL PAGES" at bounding box center [1191, 230] width 36 height 9
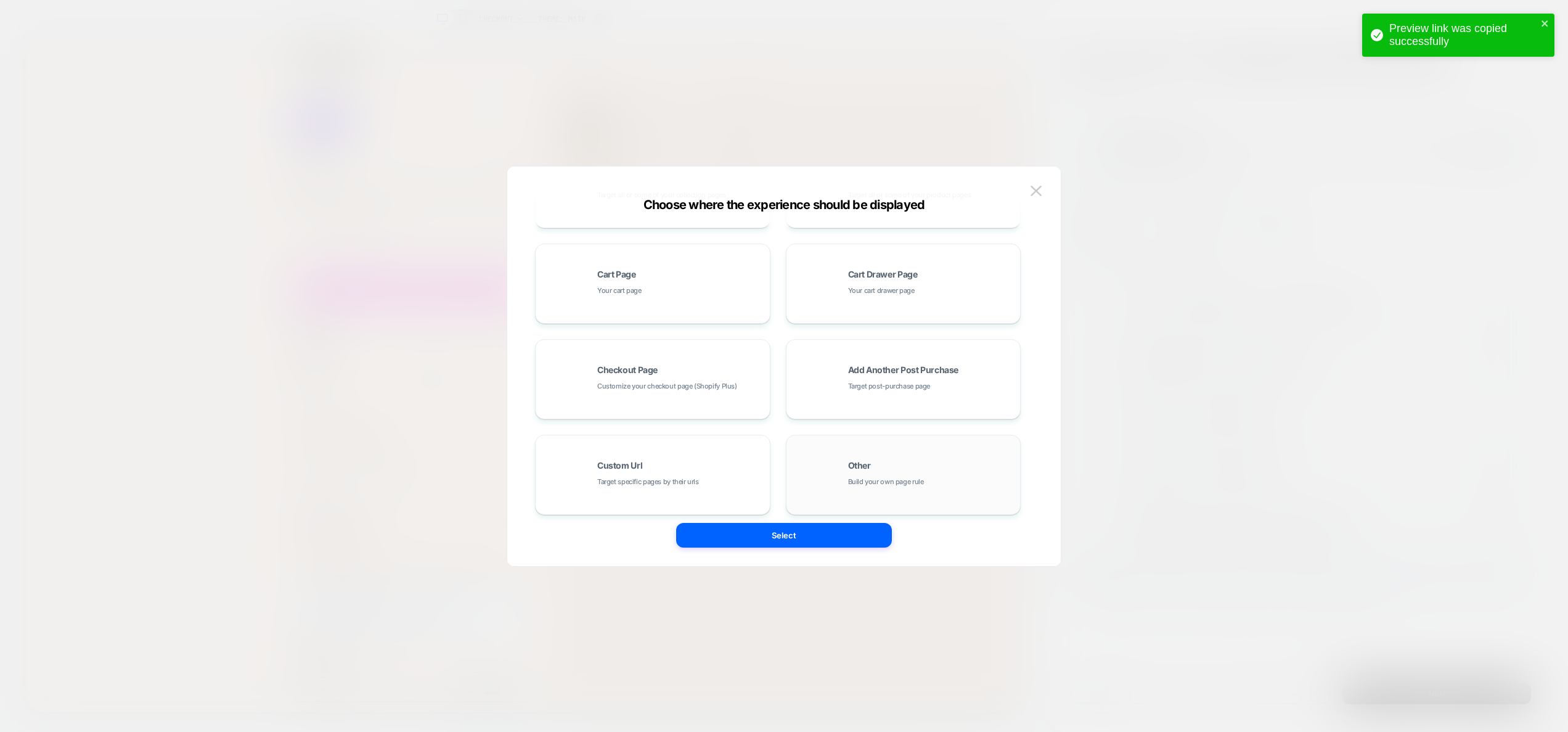
scroll to position [187, 0]
click at [859, 469] on span "Build your own page rule" at bounding box center [886, 471] width 76 height 12
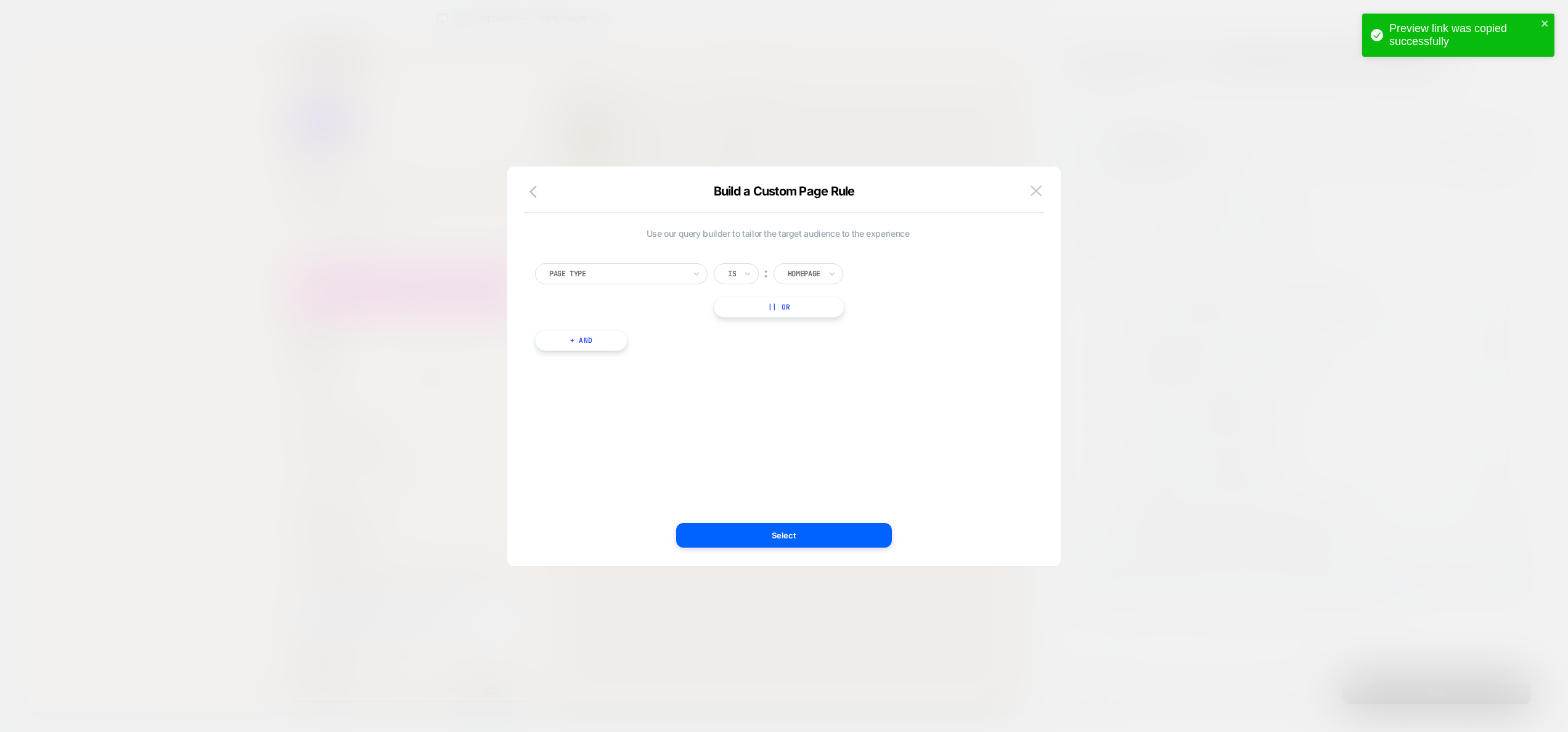
scroll to position [0, 0]
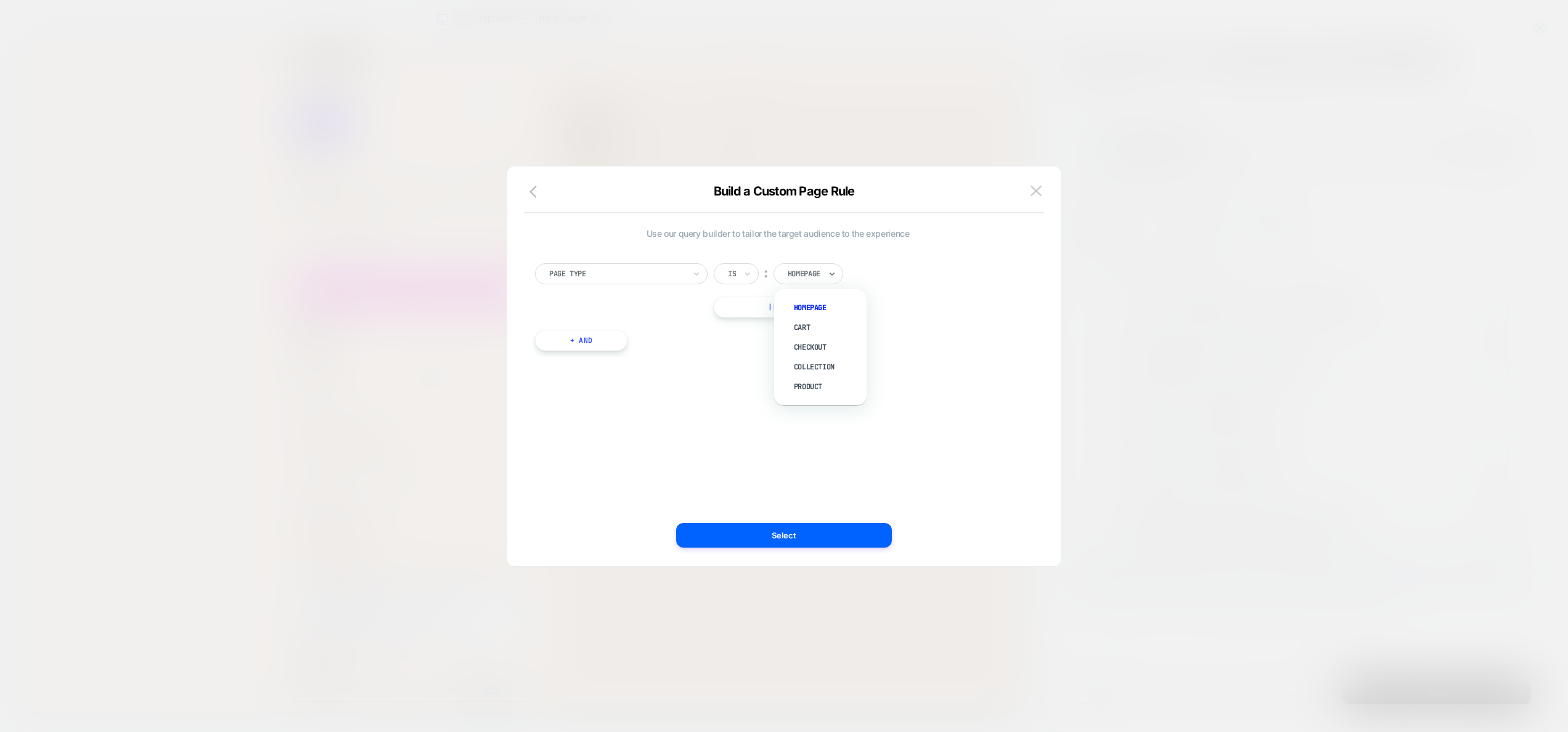
click at [802, 280] on div "Homepage" at bounding box center [804, 274] width 35 height 13
click at [827, 393] on div "Product" at bounding box center [826, 386] width 80 height 20
click at [797, 314] on button "|| Or" at bounding box center [778, 307] width 129 height 21
click at [804, 308] on div at bounding box center [804, 307] width 33 height 11
click at [818, 382] on div "Checkout" at bounding box center [826, 380] width 80 height 20
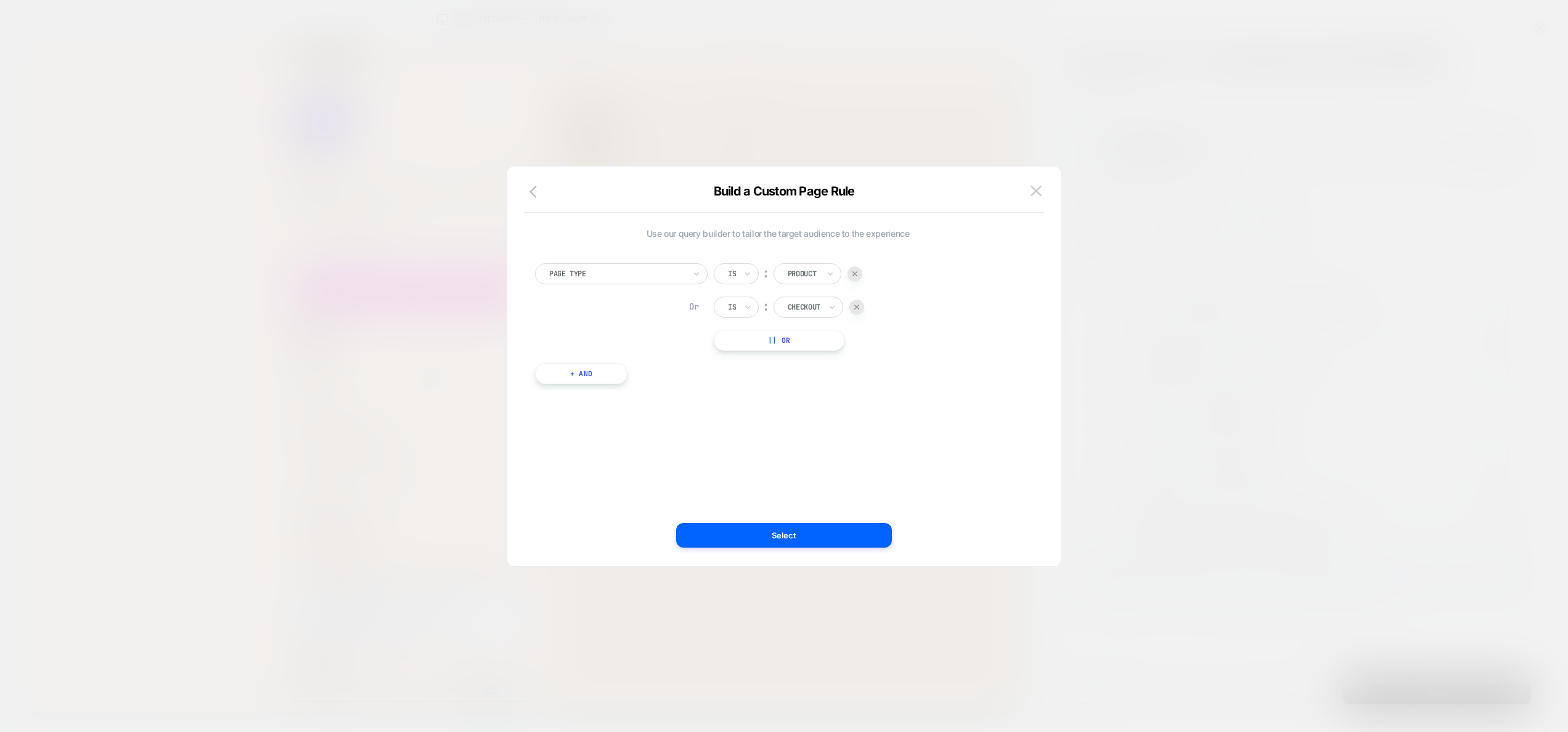
click at [618, 372] on button "+ And" at bounding box center [581, 374] width 92 height 21
click at [887, 384] on img at bounding box center [887, 386] width 5 height 5
click at [571, 378] on button "+ And" at bounding box center [581, 374] width 92 height 21
click at [887, 380] on div at bounding box center [887, 386] width 15 height 15
click at [789, 344] on button "|| Or" at bounding box center [779, 340] width 131 height 21
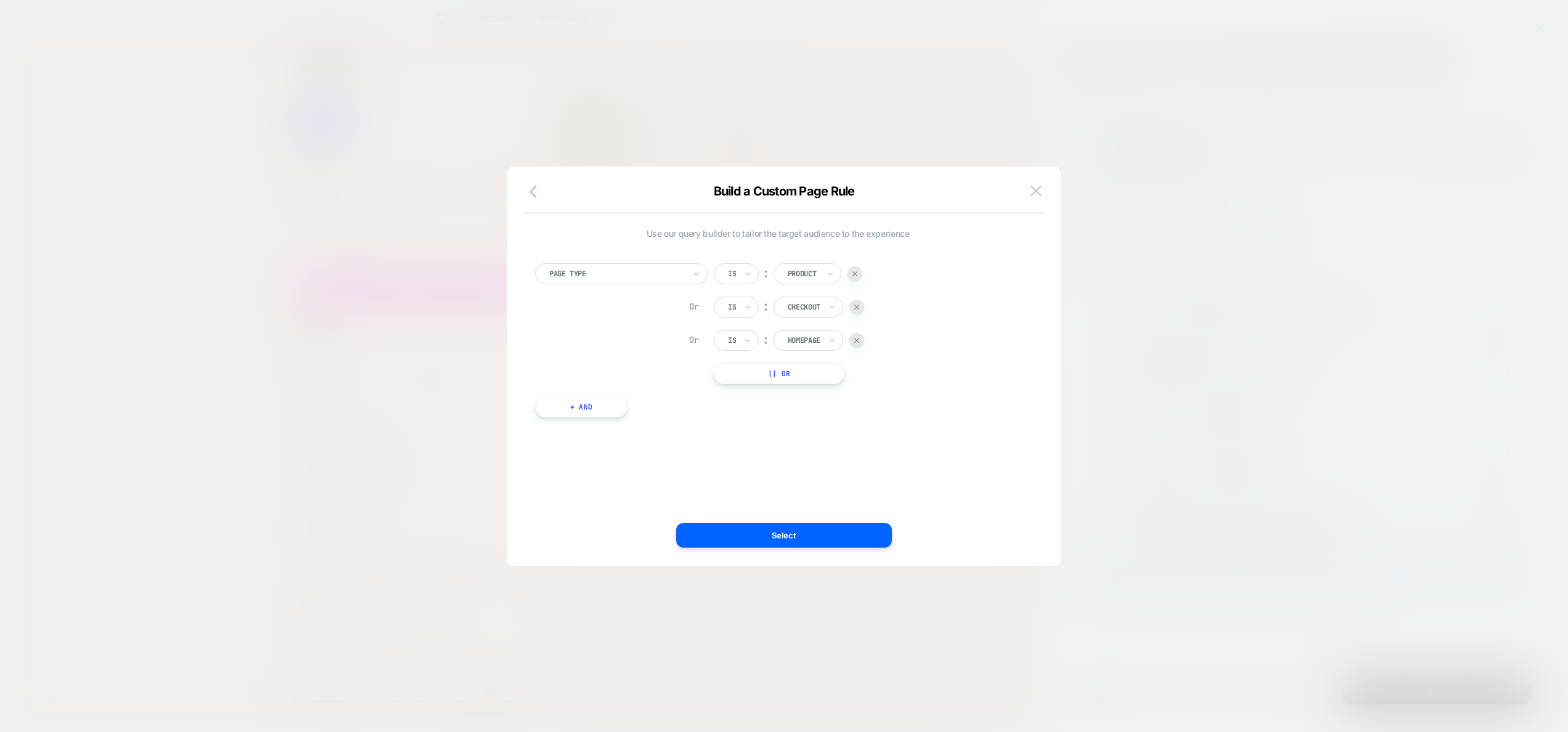
click at [728, 342] on input "text" at bounding box center [730, 340] width 5 height 11
click at [860, 343] on div at bounding box center [857, 340] width 15 height 15
click at [581, 370] on button "+ And" at bounding box center [581, 374] width 92 height 21
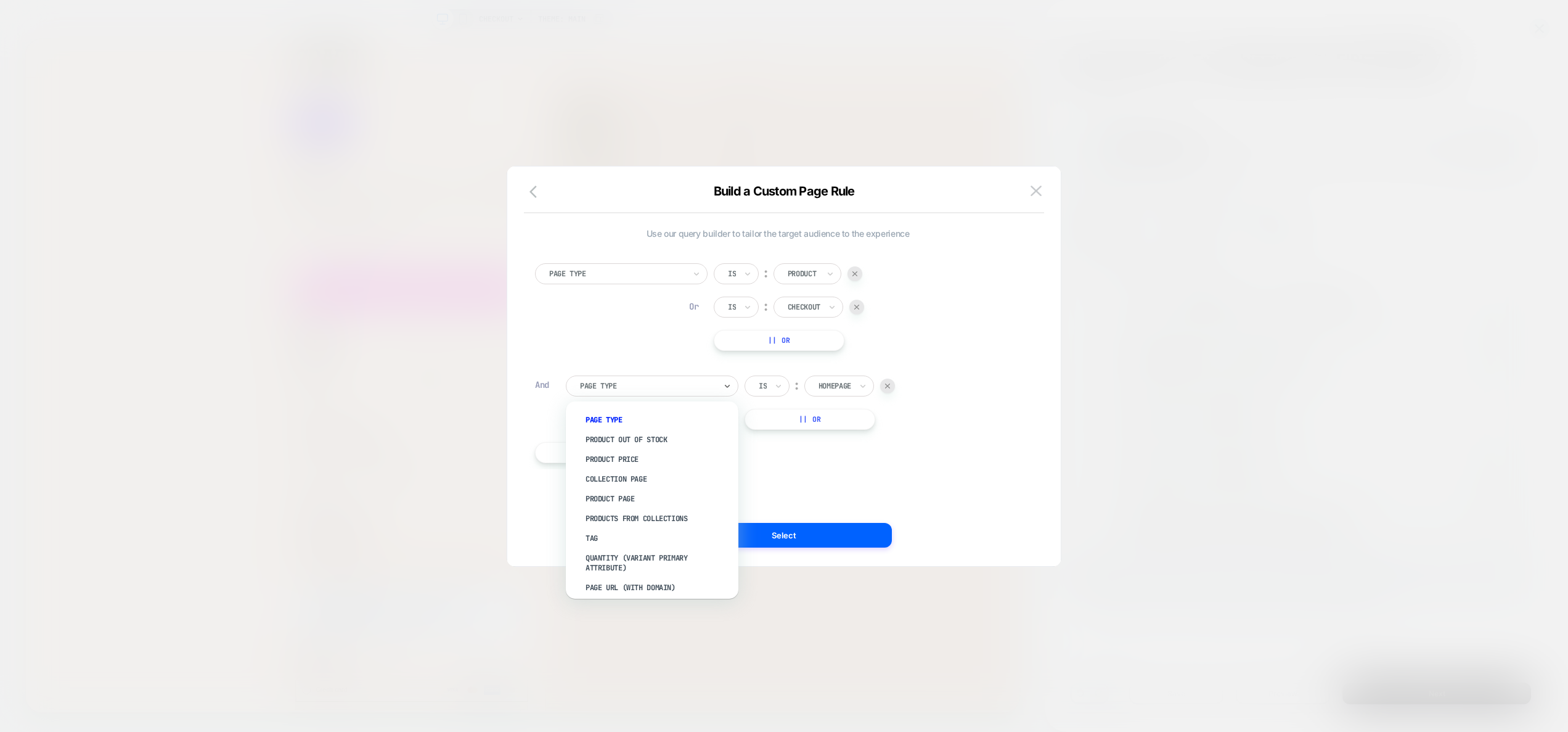
click at [684, 391] on div "Page Type" at bounding box center [648, 386] width 138 height 13
click at [655, 497] on div "Product Page" at bounding box center [658, 498] width 161 height 20
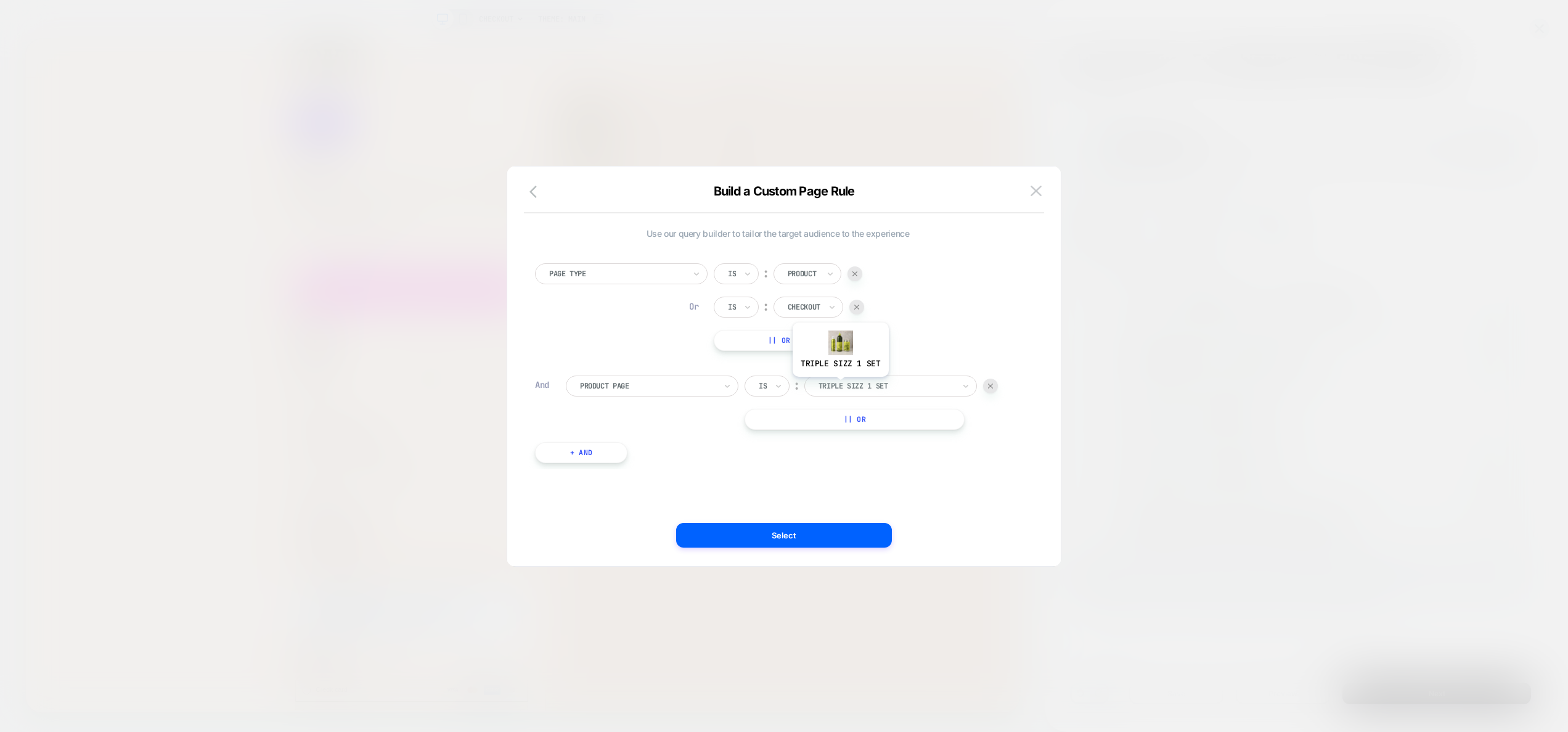
click at [840, 387] on div at bounding box center [886, 386] width 135 height 11
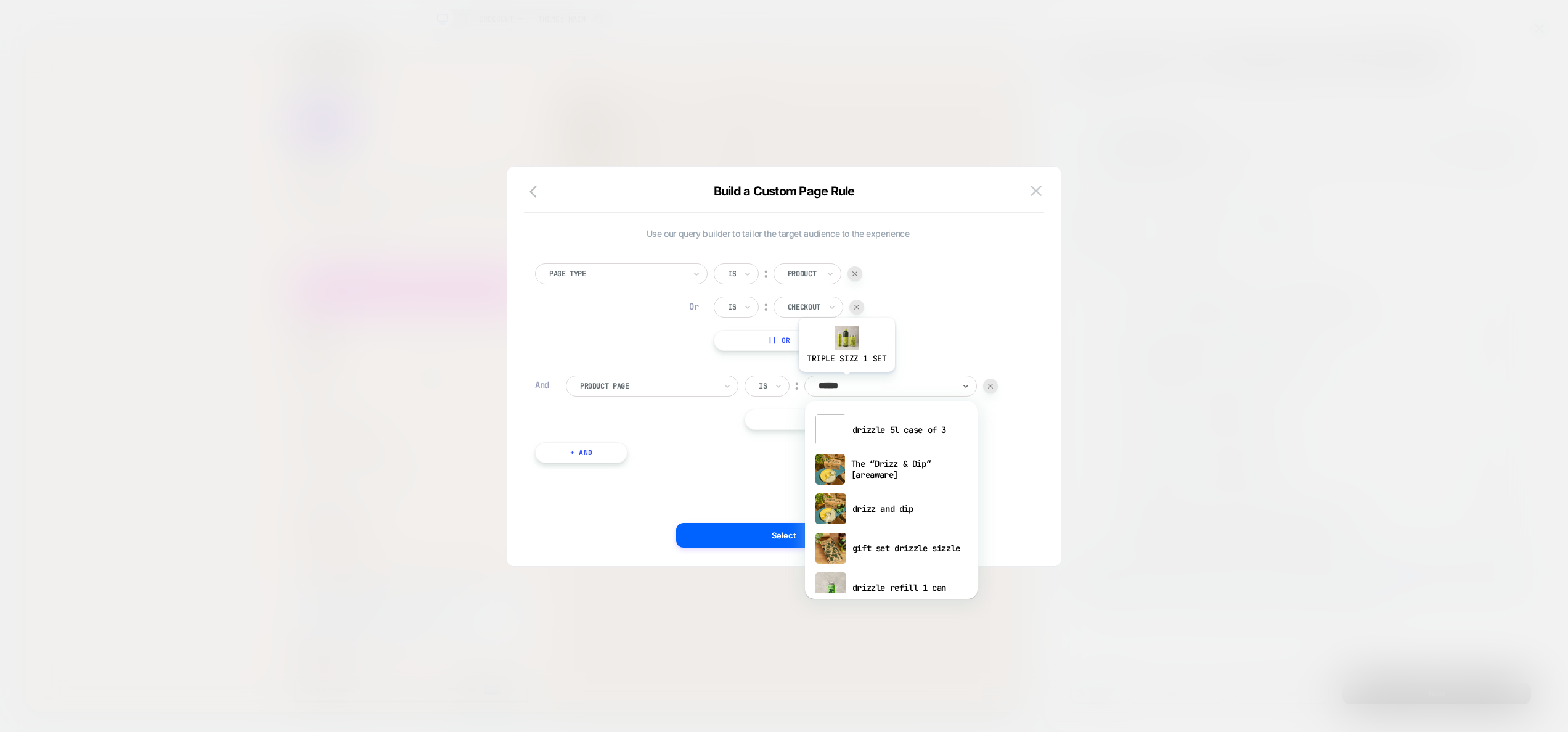
type input "*******"
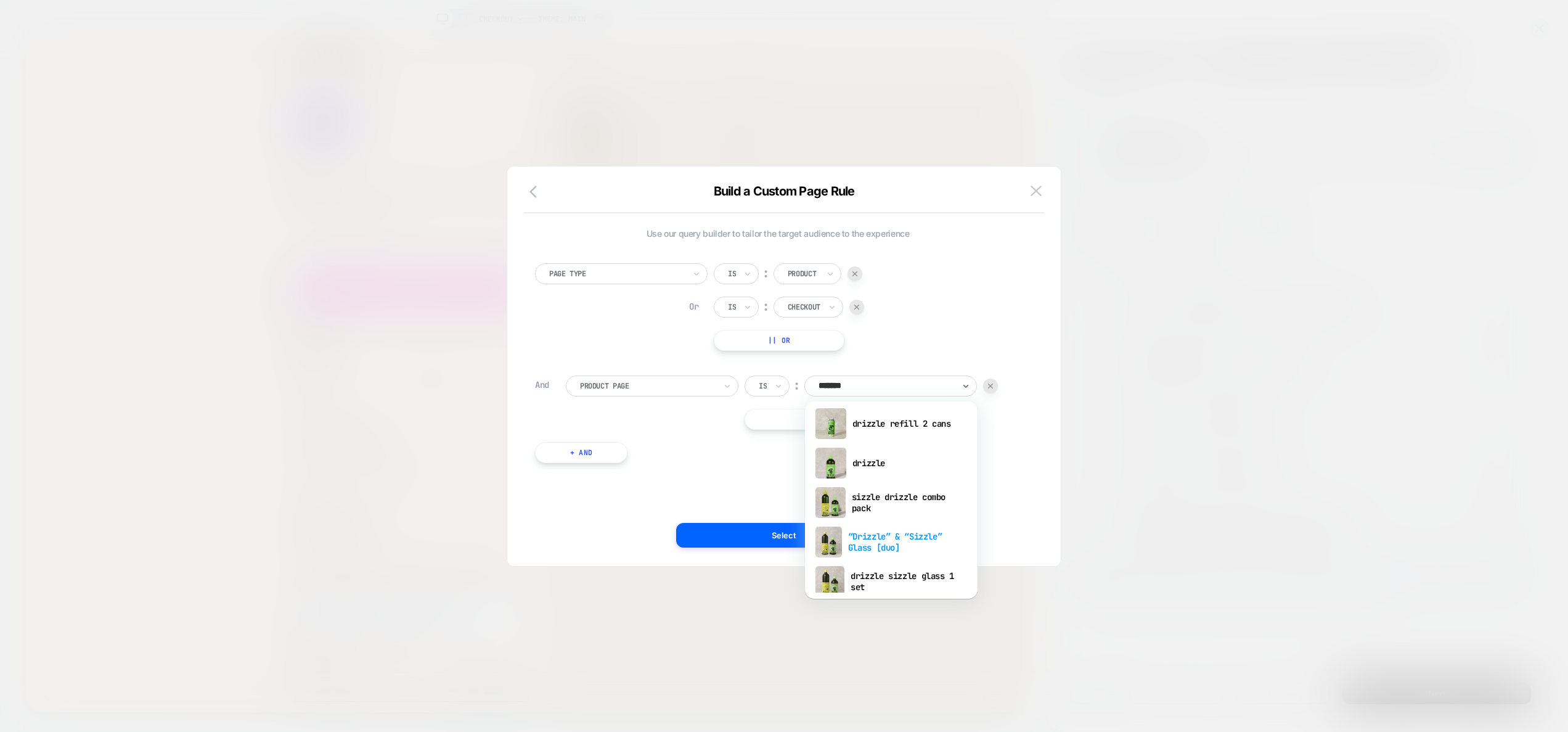
scroll to position [125, 0]
click at [925, 538] on div "“Drizzle” & “Sizzle” Glass [duo]" at bounding box center [891, 542] width 161 height 39
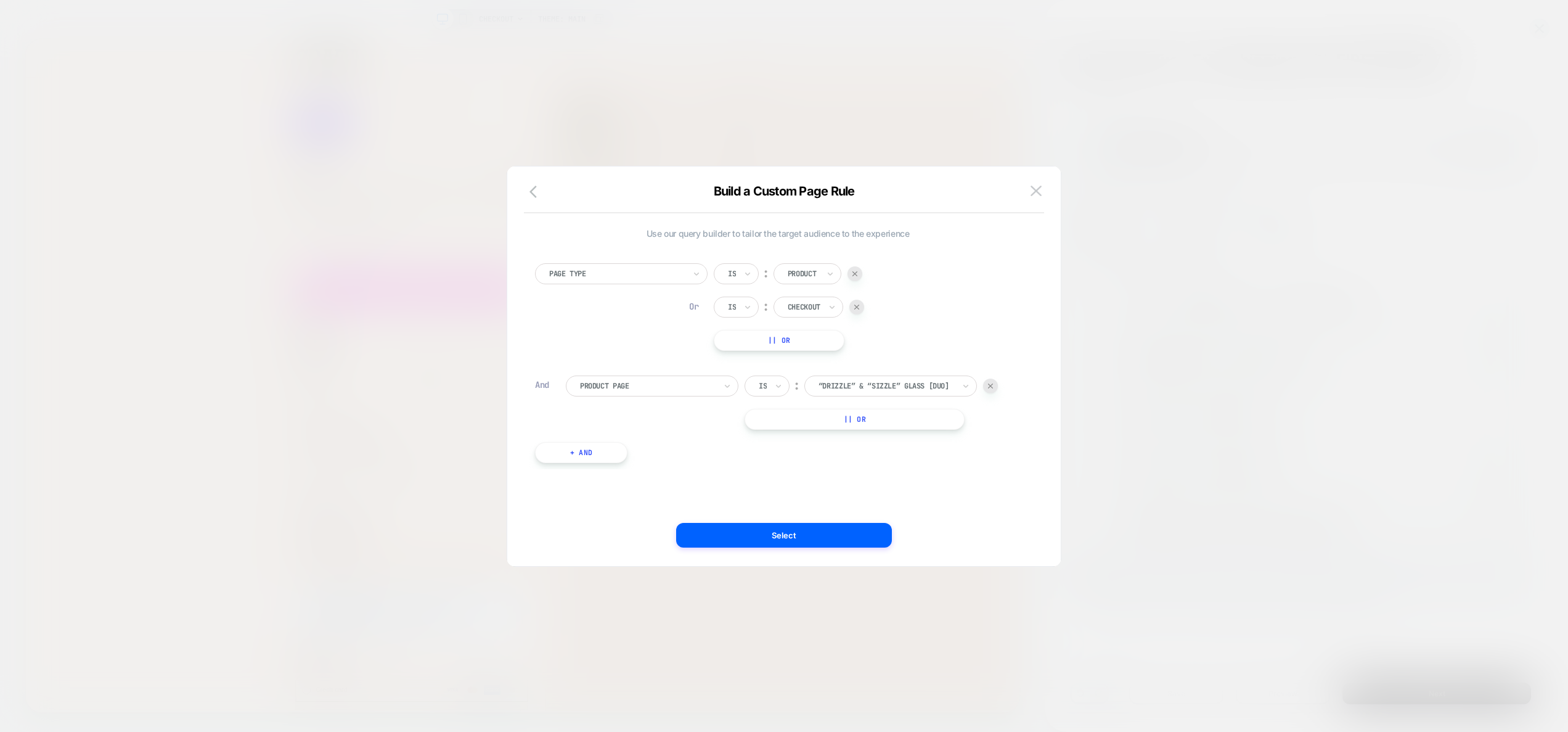
click at [869, 415] on button "|| Or" at bounding box center [854, 419] width 220 height 21
click at [873, 416] on div at bounding box center [886, 419] width 135 height 11
drag, startPoint x: 790, startPoint y: 415, endPoint x: 784, endPoint y: 415, distance: 6.0
click at [790, 415] on div "Or Is ︰ triple sizz 1 set" at bounding box center [871, 419] width 253 height 21
click at [783, 415] on div "Is" at bounding box center [767, 419] width 45 height 21
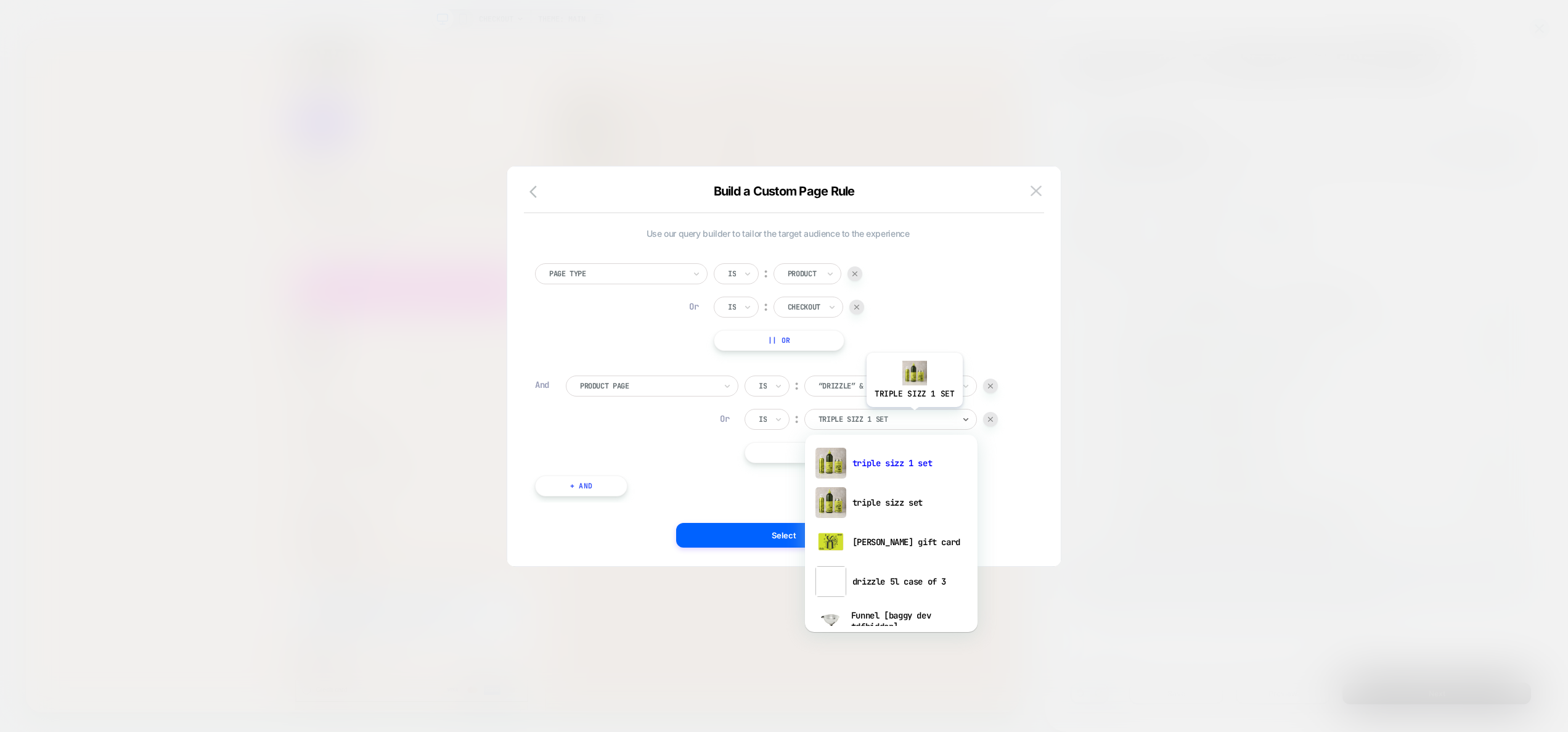
click at [913, 416] on div at bounding box center [886, 419] width 135 height 11
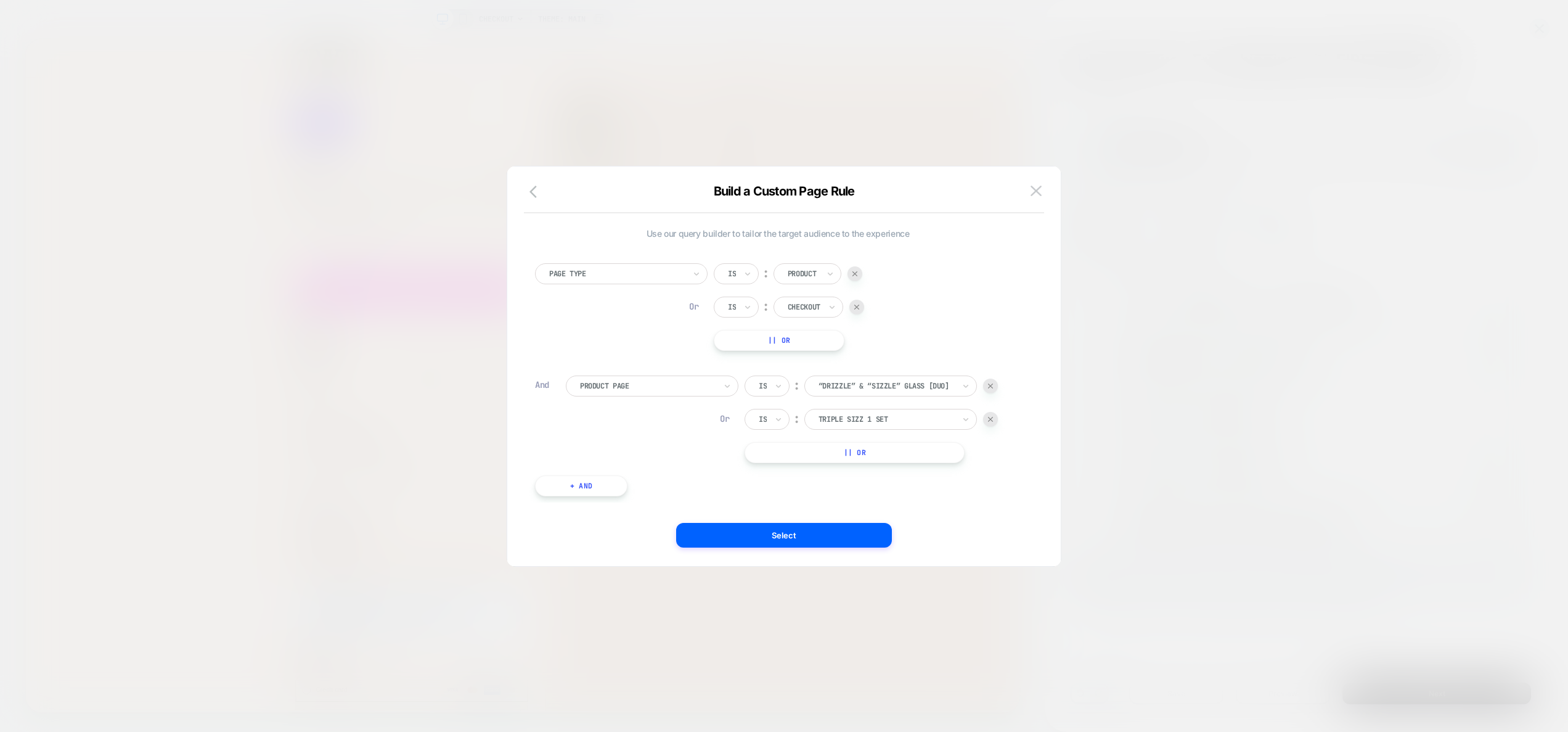
click at [760, 485] on div "Page Type Is ︰ Product Or Is ︰ Checkout || Or And Product Page Is ︰ “Drizzle” &…" at bounding box center [778, 373] width 498 height 258
click at [940, 451] on button "|| Or" at bounding box center [854, 452] width 220 height 21
click at [988, 453] on div at bounding box center [990, 452] width 15 height 15
click at [992, 425] on div at bounding box center [990, 419] width 15 height 15
click at [575, 456] on button "+ And" at bounding box center [581, 452] width 92 height 21
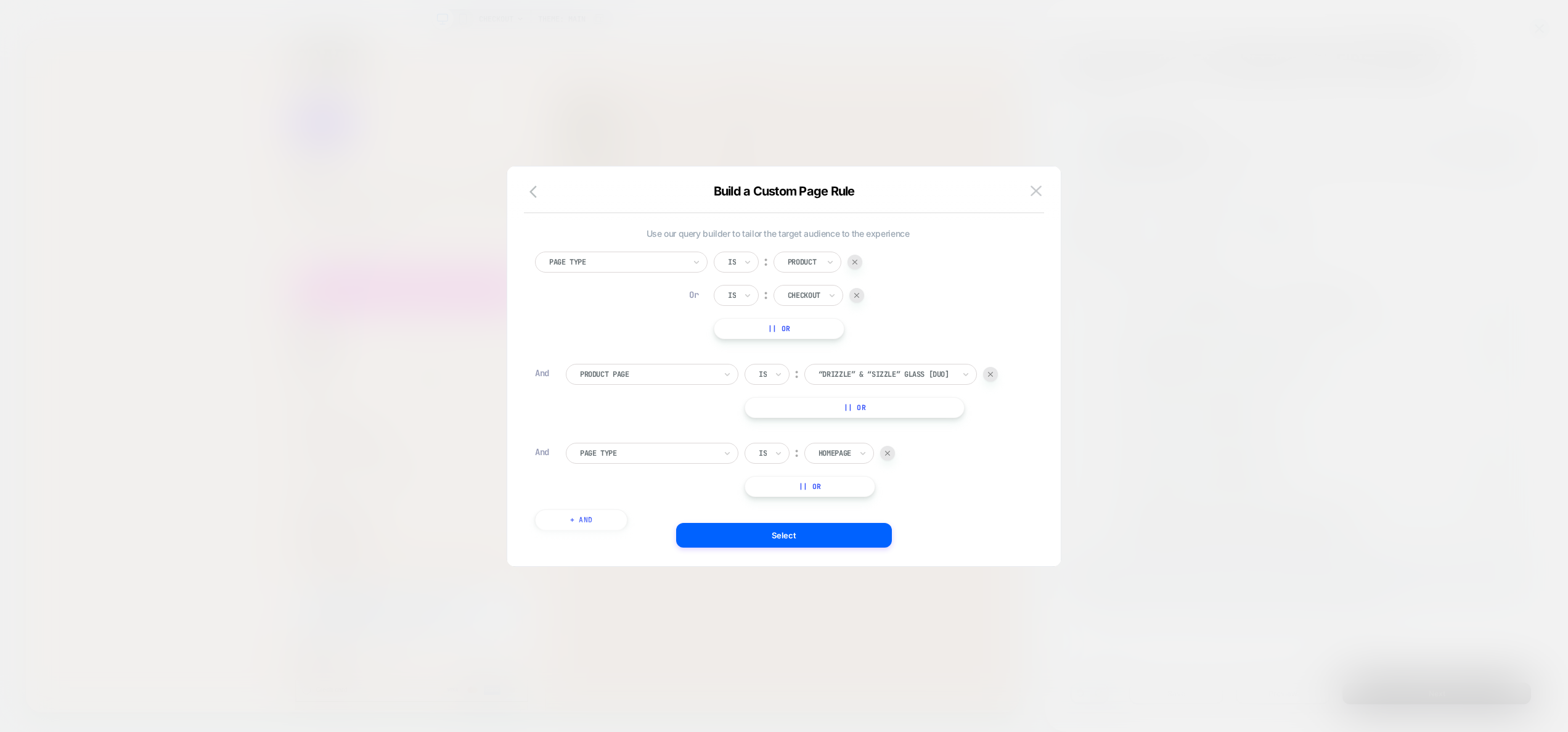
scroll to position [13, 0]
click at [606, 369] on div at bounding box center [648, 374] width 135 height 11
click at [859, 261] on div at bounding box center [854, 261] width 15 height 15
click at [859, 261] on img at bounding box center [857, 262] width 5 height 5
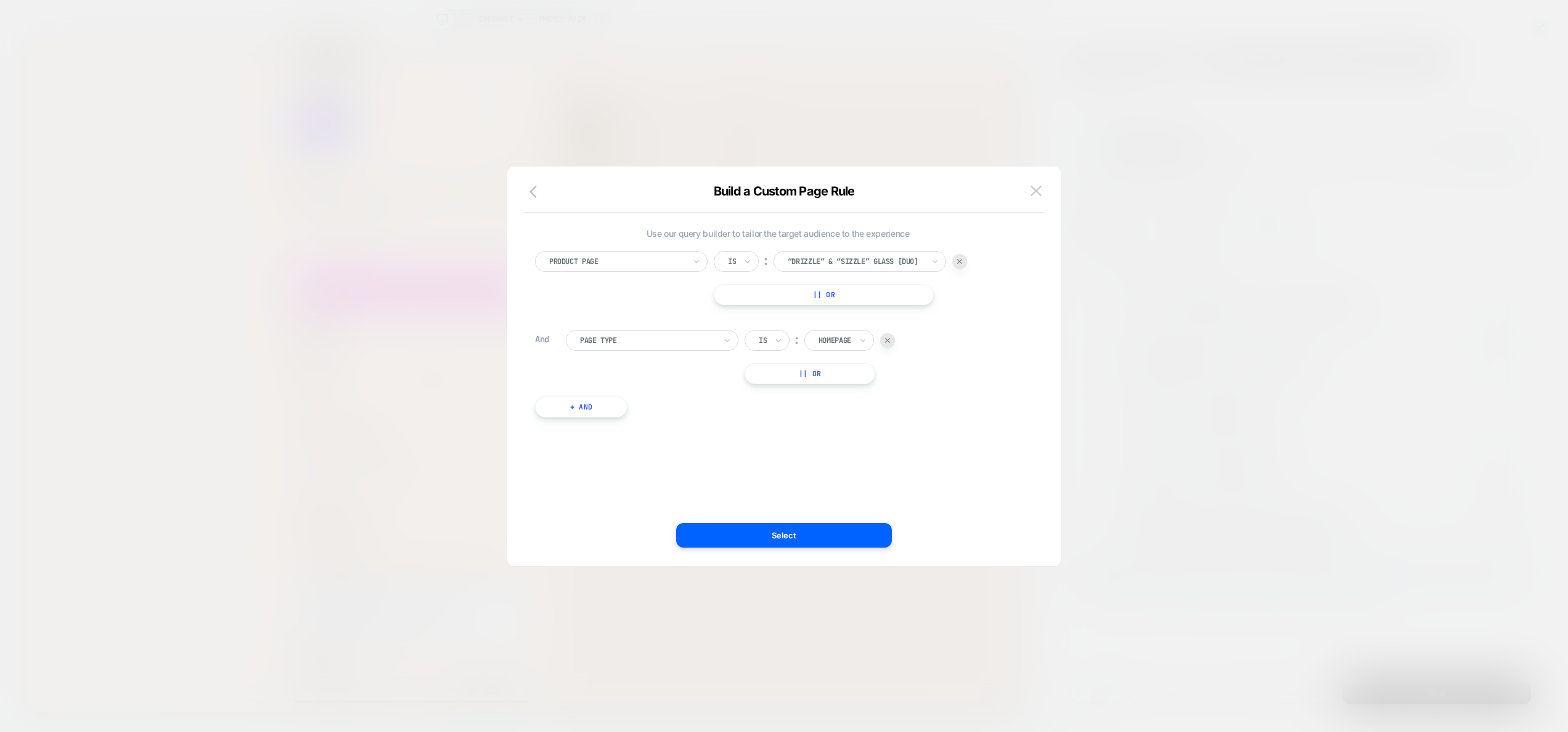
scroll to position [0, 0]
click at [887, 354] on img at bounding box center [887, 353] width 5 height 5
click at [620, 273] on div at bounding box center [616, 274] width 135 height 11
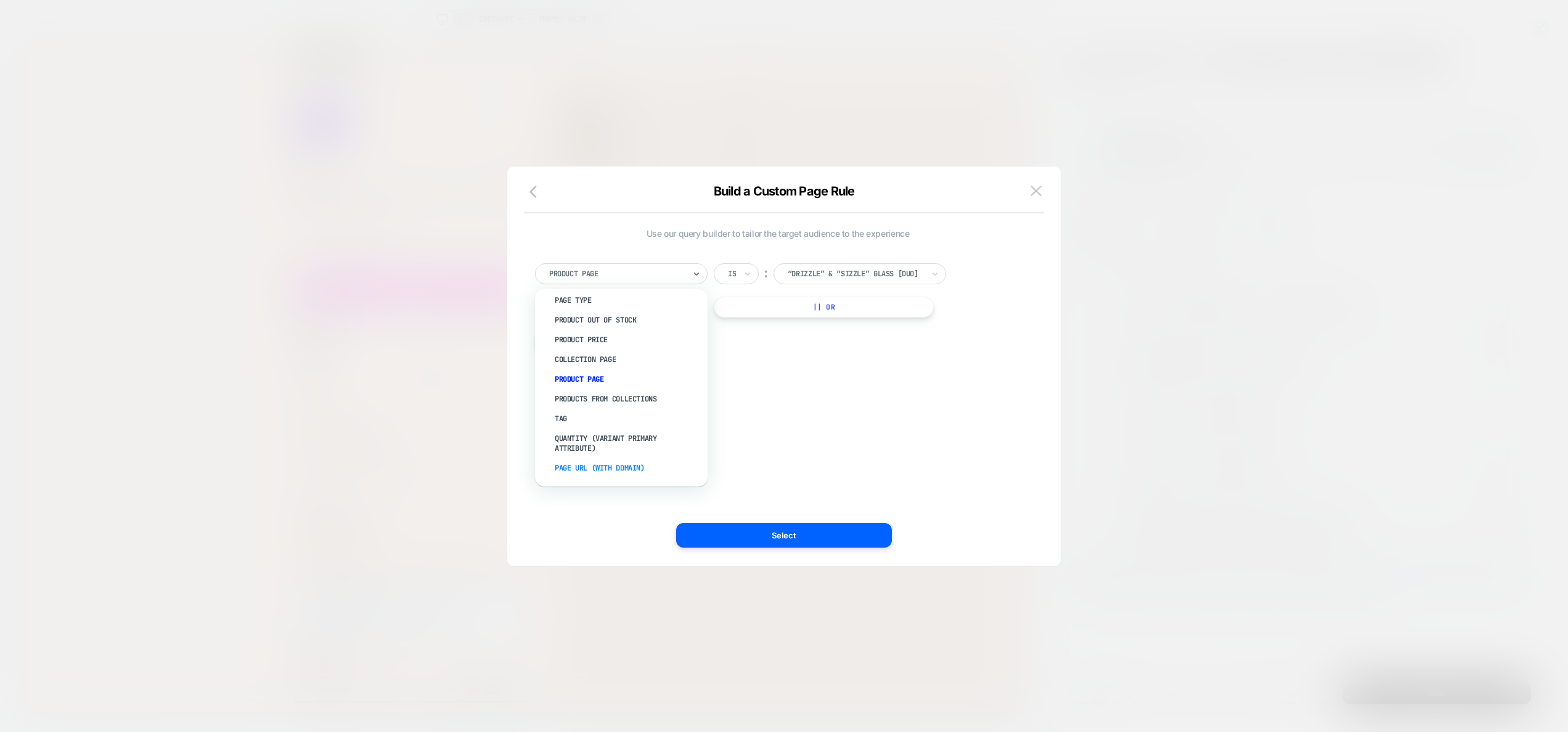
click at [609, 464] on div "Page Url (WITH DOMAIN)" at bounding box center [627, 468] width 161 height 20
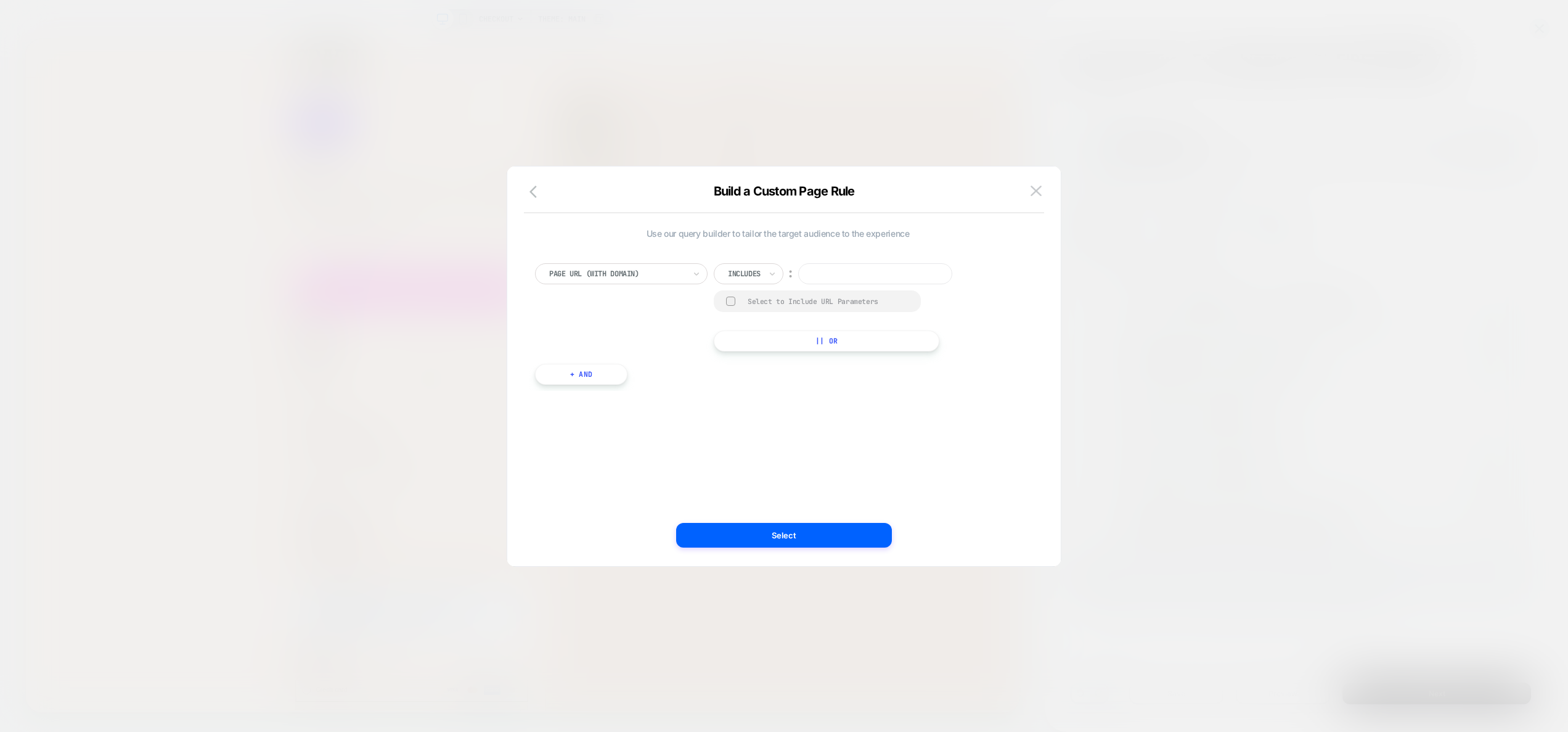
click at [857, 268] on input at bounding box center [875, 274] width 154 height 21
paste input "**********"
drag, startPoint x: 902, startPoint y: 273, endPoint x: 1085, endPoint y: 268, distance: 183.1
click at [1085, 245] on div "**********" at bounding box center [1294, 225] width 468 height 42
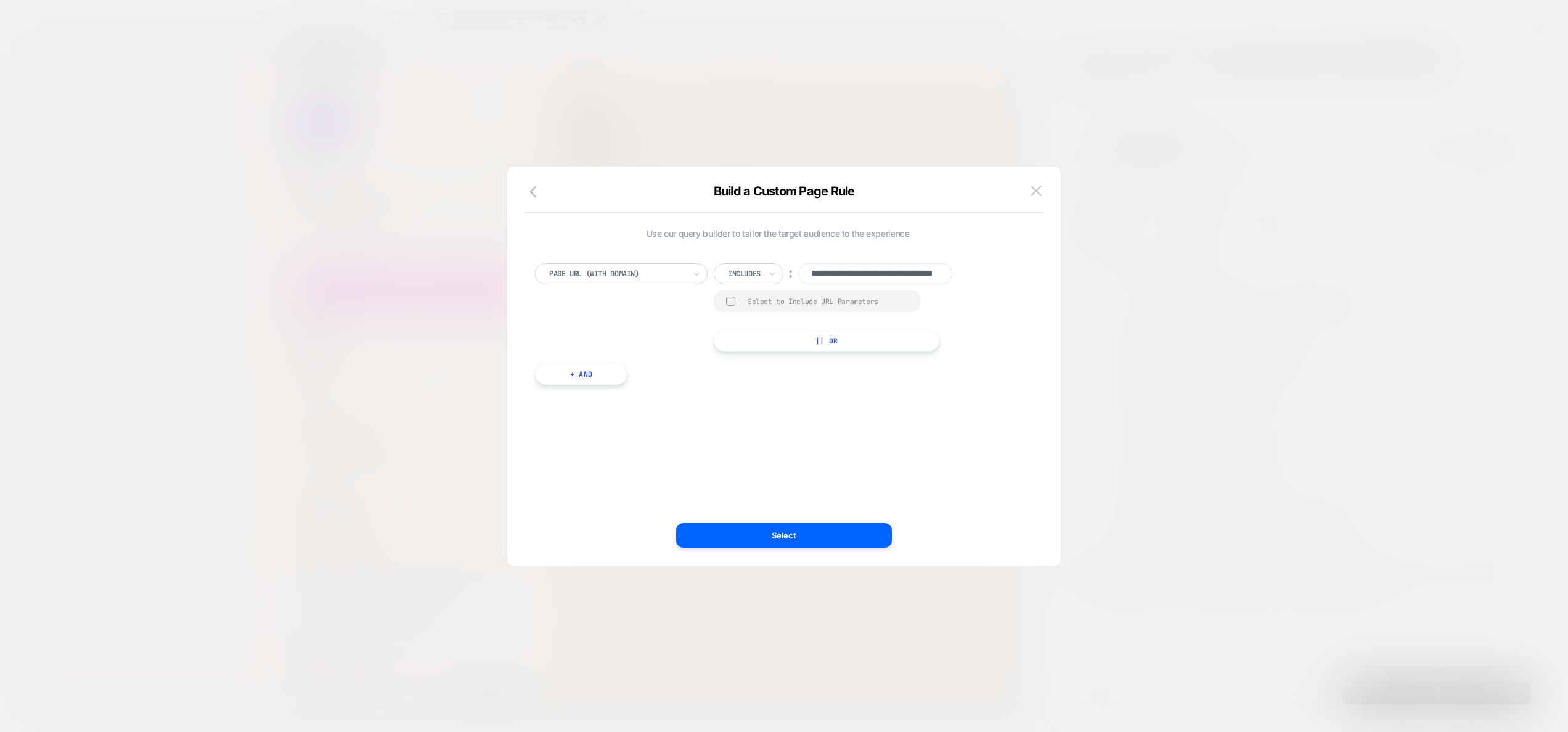
type input "**********"
click at [843, 397] on div "**********" at bounding box center [778, 366] width 517 height 350
click at [825, 345] on button "|| Or" at bounding box center [826, 341] width 226 height 21
type input "*********"
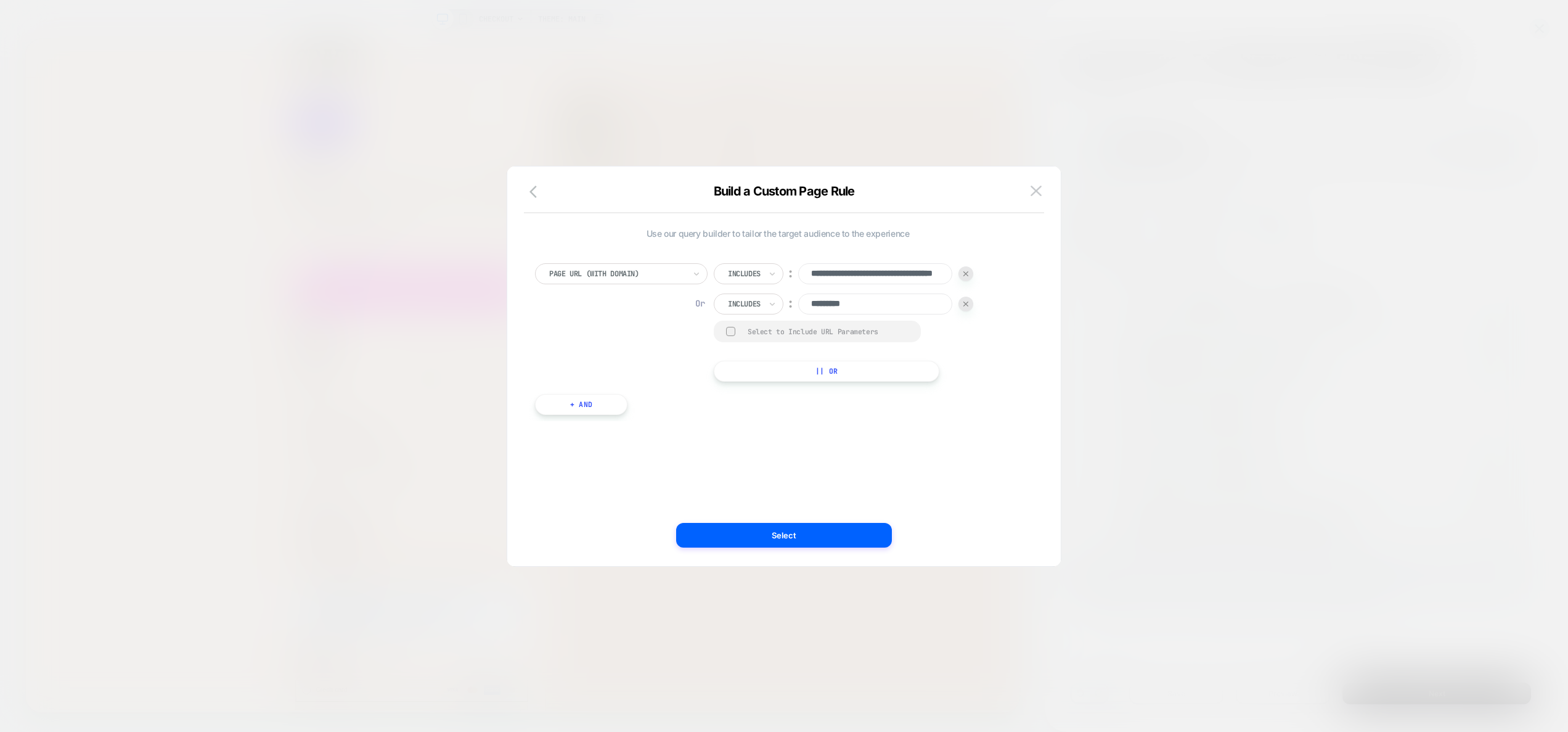
drag, startPoint x: 906, startPoint y: 274, endPoint x: 781, endPoint y: 278, distance: 125.1
click at [786, 279] on div "**********" at bounding box center [843, 274] width 259 height 21
click at [821, 535] on button "Select" at bounding box center [783, 535] width 215 height 24
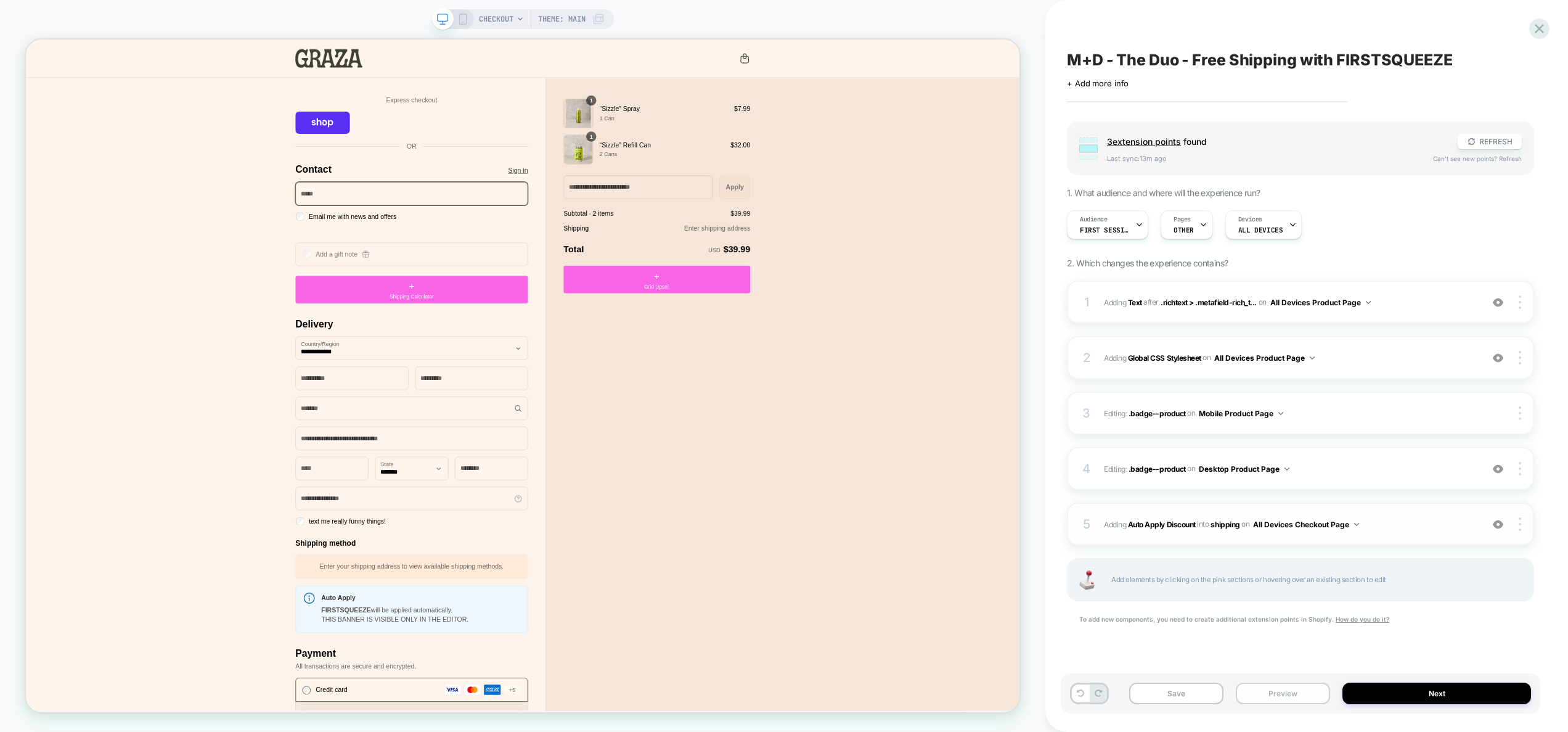
click at [1298, 691] on button "Preview" at bounding box center [1283, 694] width 94 height 22
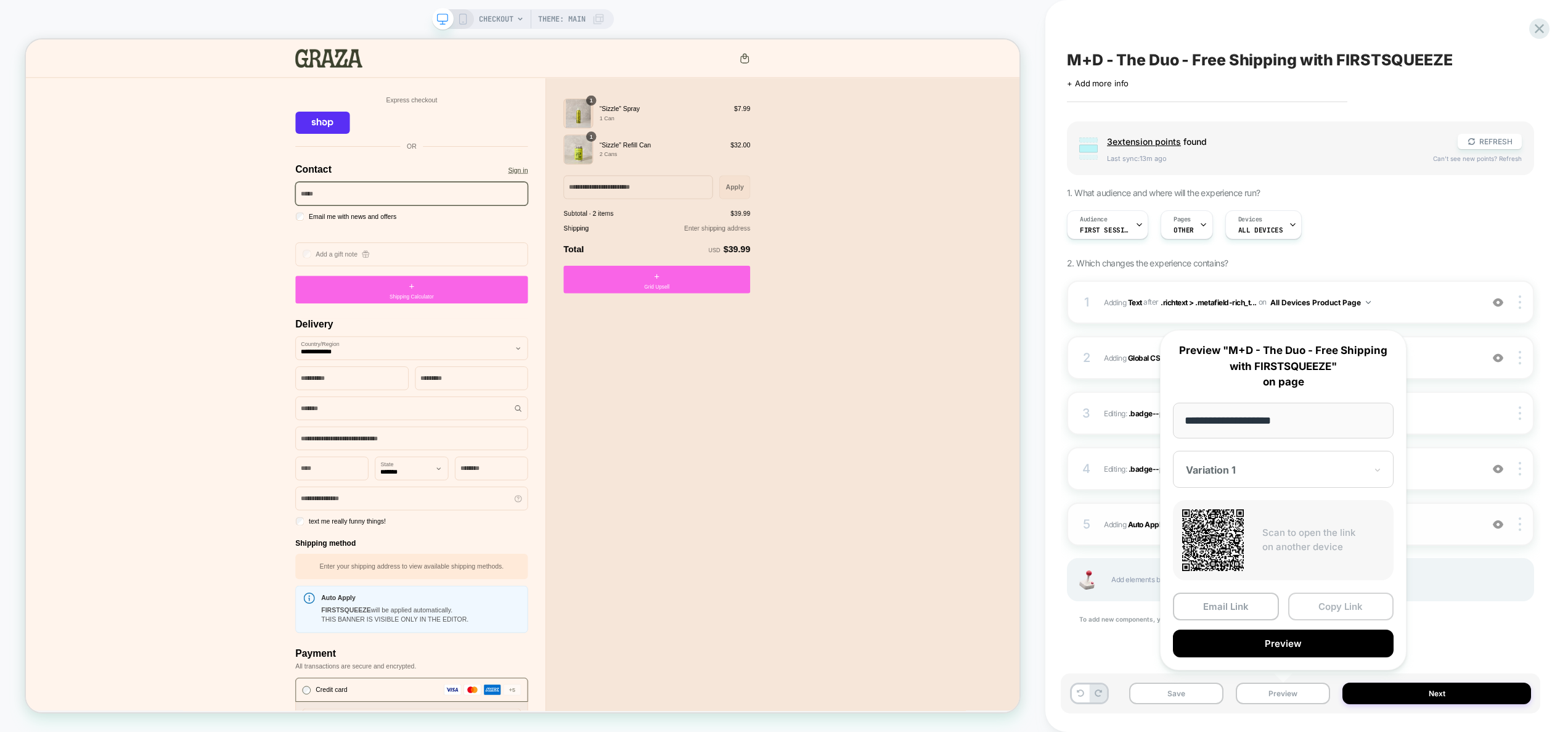
click at [1325, 610] on button "Copy Link" at bounding box center [1341, 606] width 106 height 27
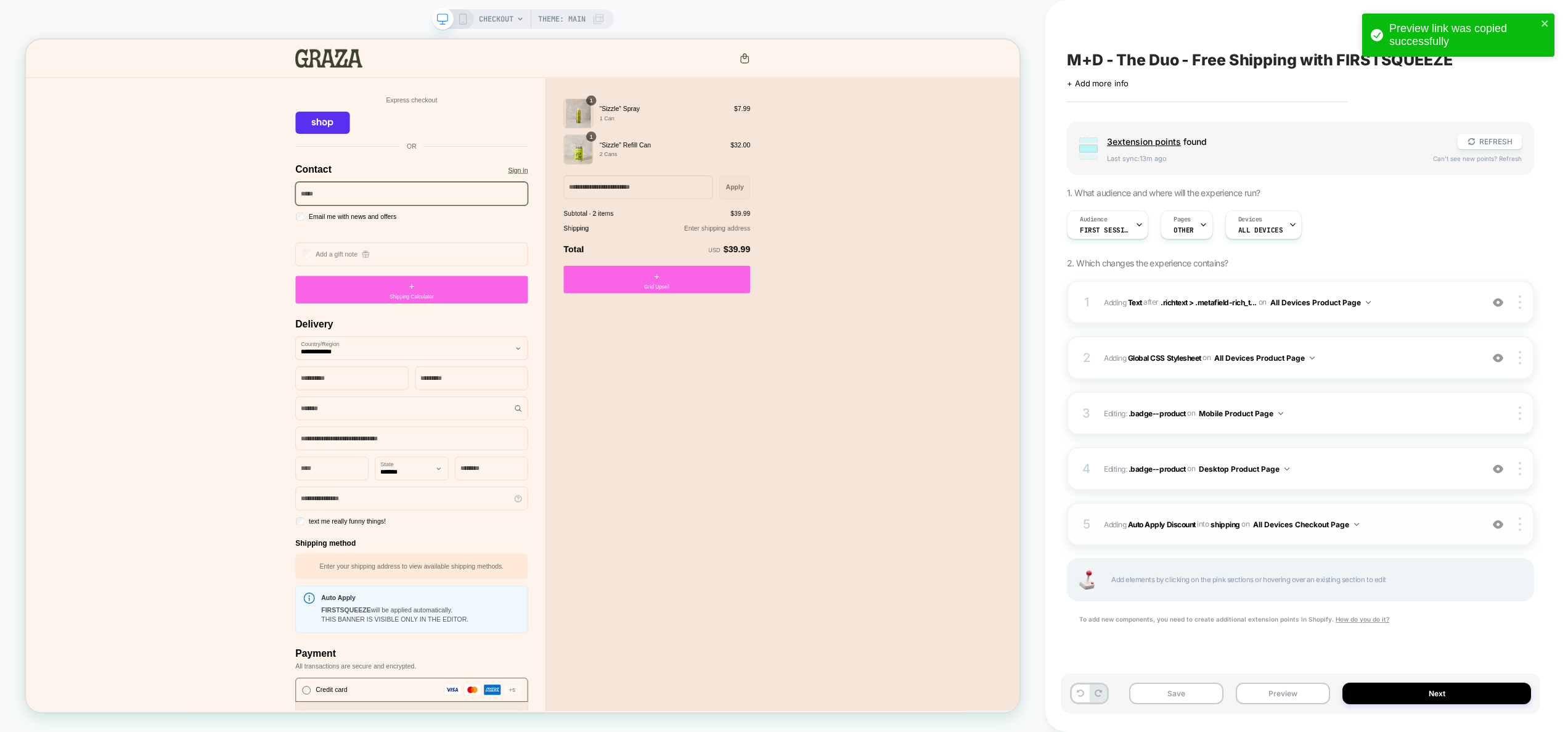
click at [1417, 529] on span "#_loomi_addon_1757410671141 Adding Auto Apply Discount INTO shipping shipping o…" at bounding box center [1290, 525] width 372 height 16
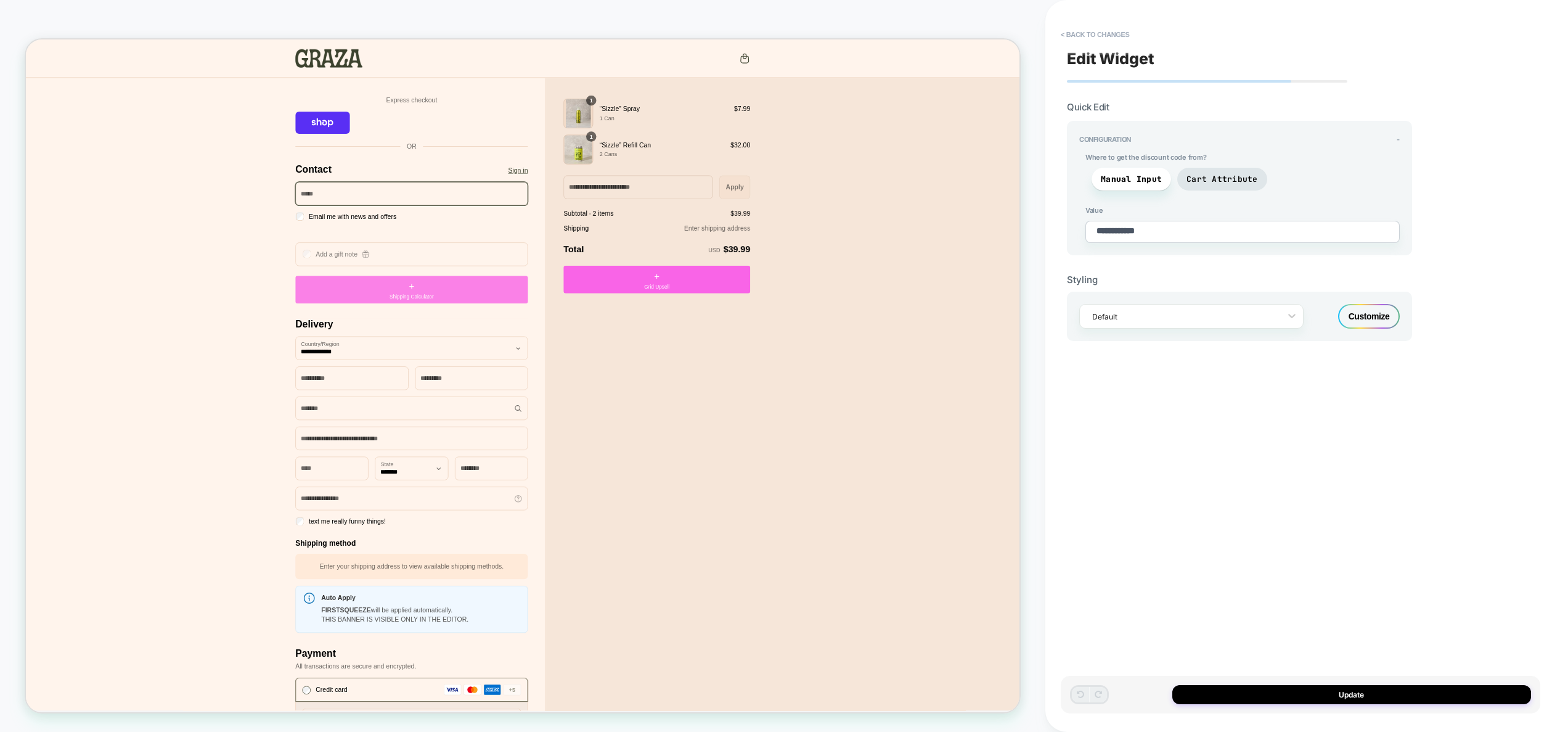
click at [551, 381] on span "Shipping Calculator" at bounding box center [540, 382] width 59 height 10
type textarea "*"
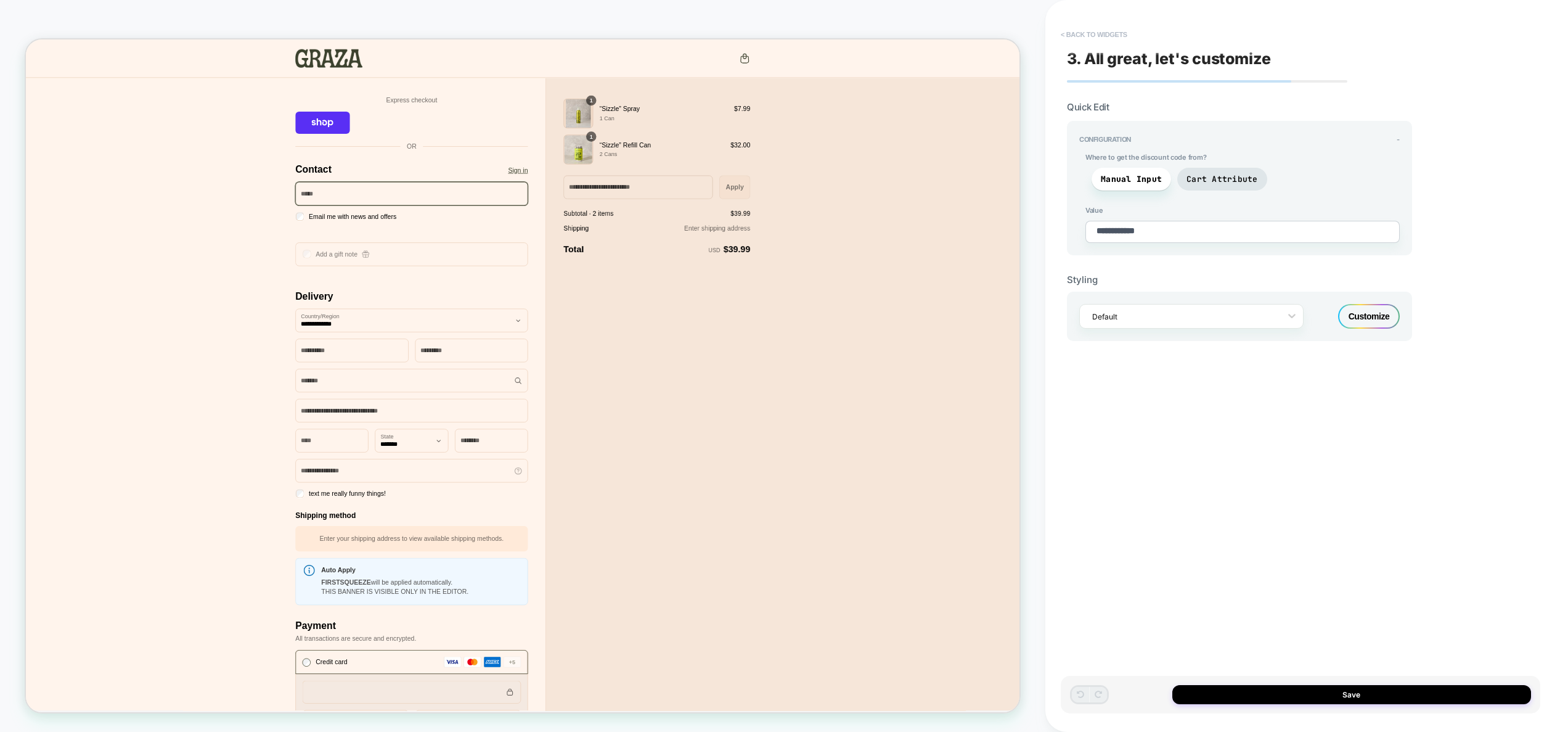
click at [1107, 37] on button "< Back to widgets" at bounding box center [1094, 34] width 79 height 20
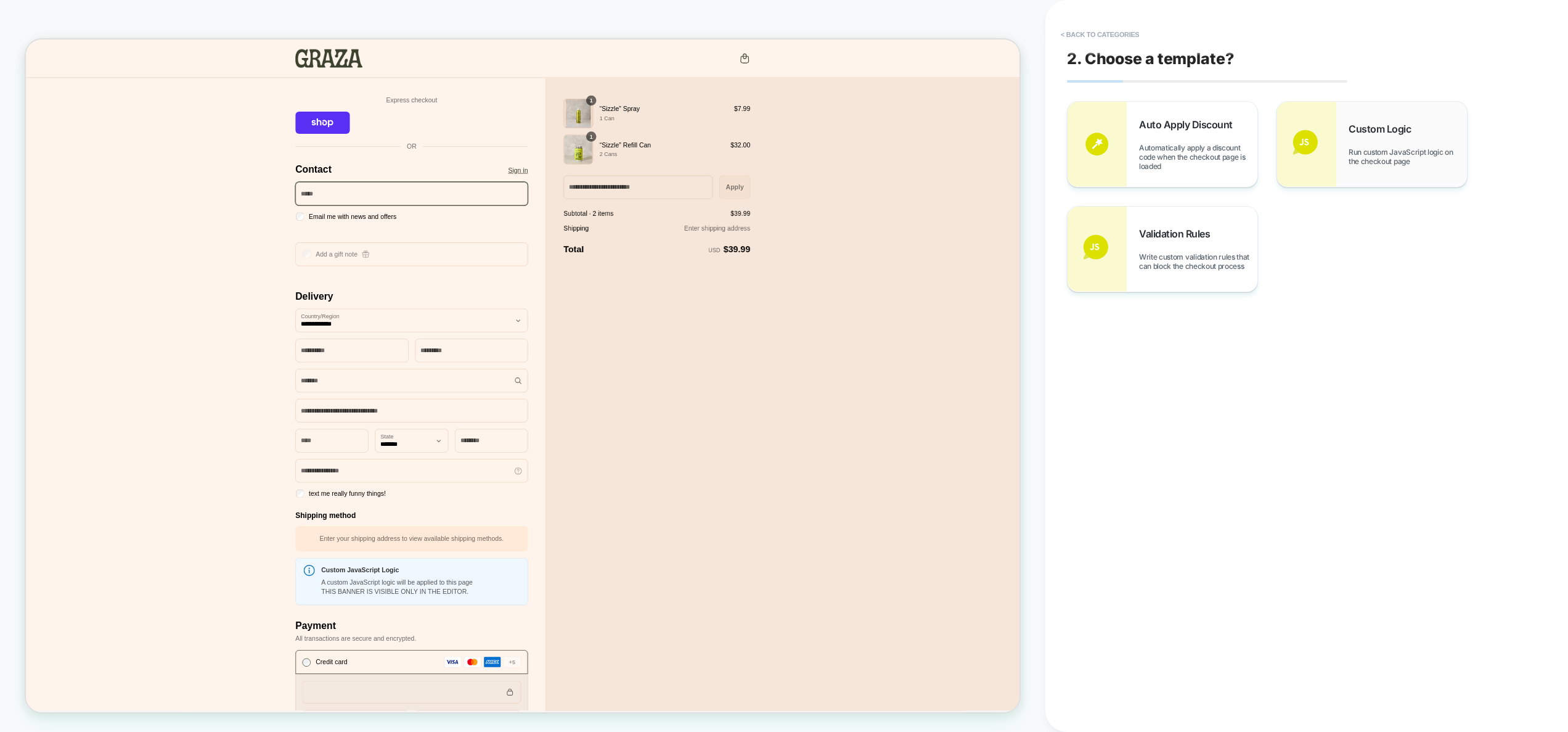
click at [1425, 165] on span "Run custom JavaScript logic on the checkout page" at bounding box center [1407, 157] width 118 height 19
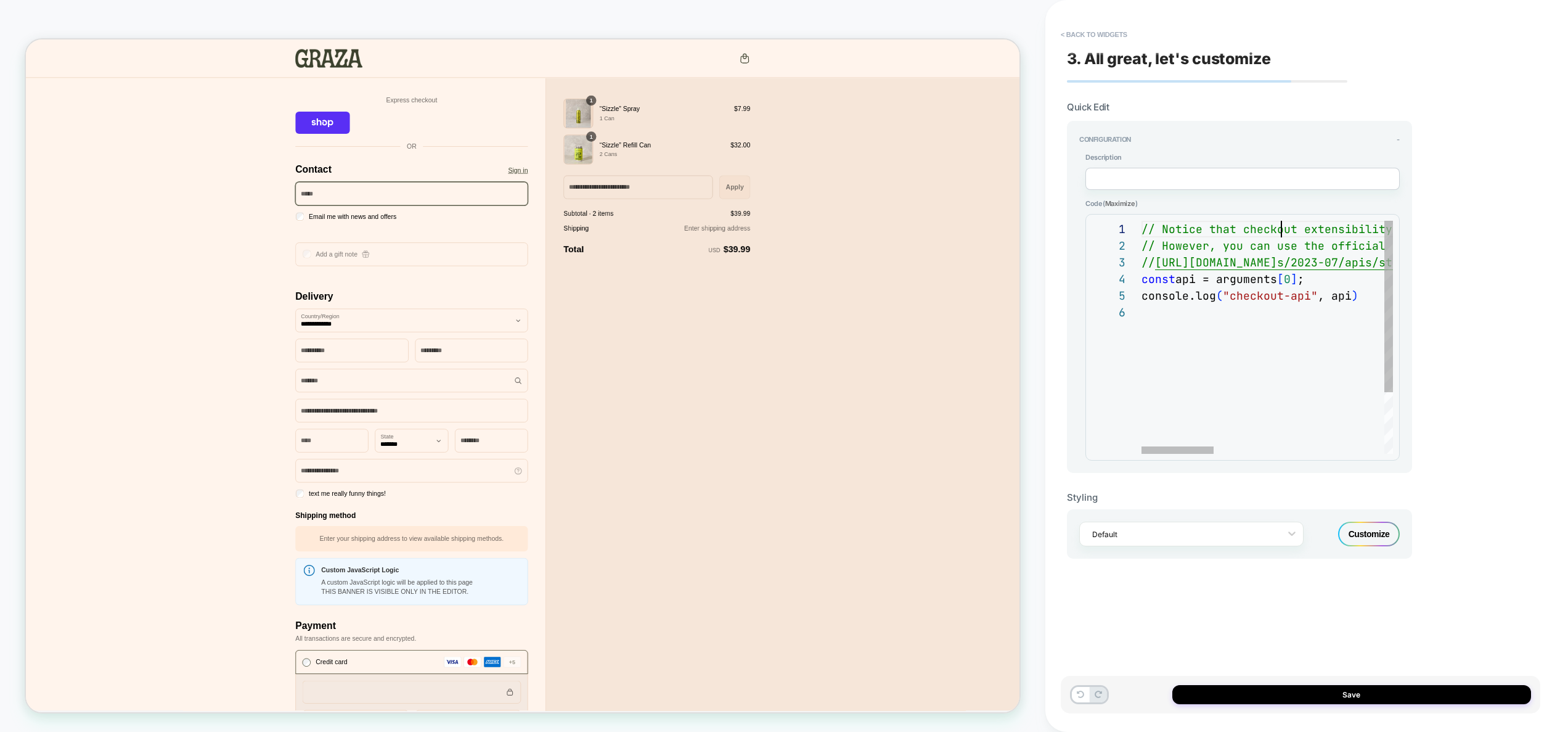
scroll to position [0, 805]
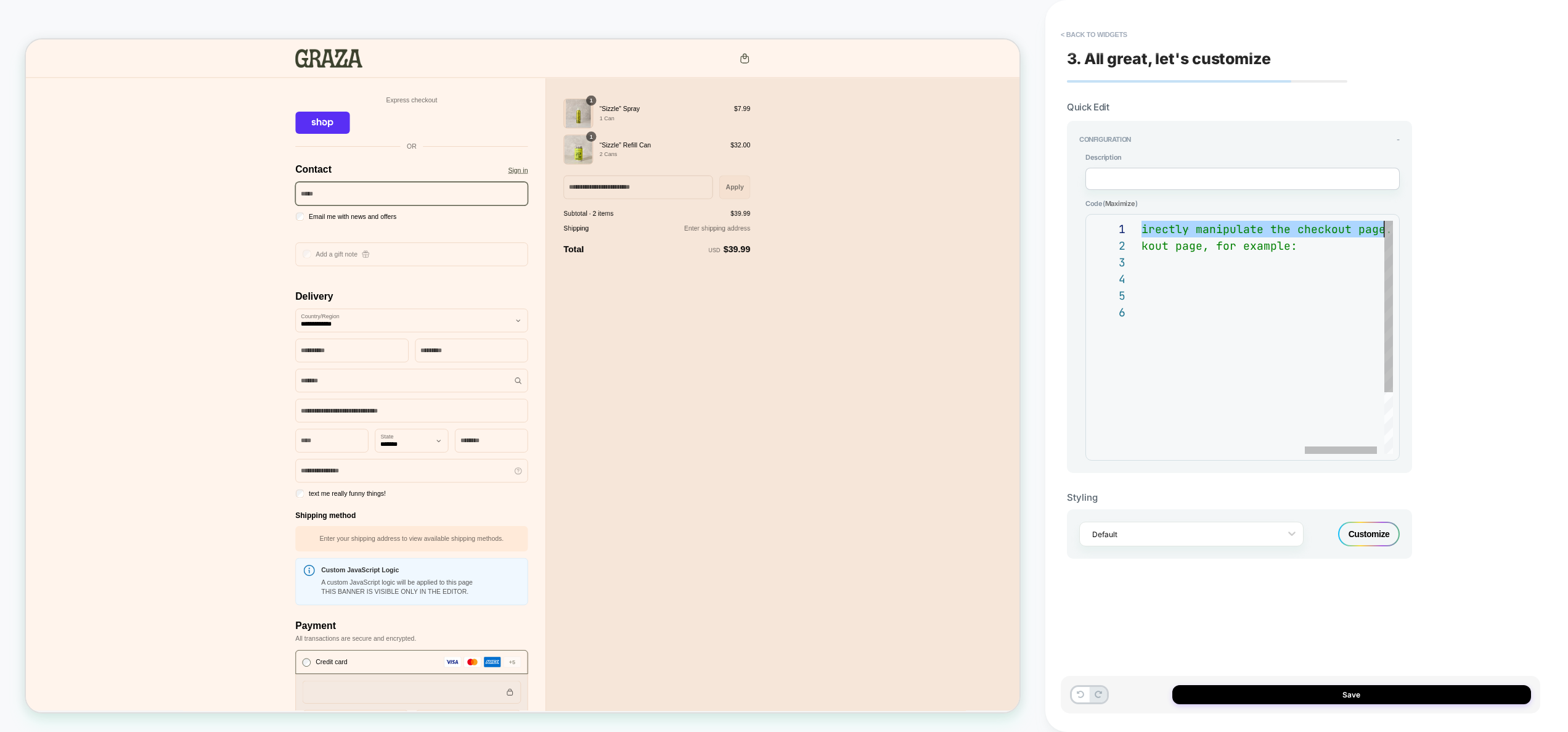
drag, startPoint x: 1278, startPoint y: 230, endPoint x: 1408, endPoint y: 227, distance: 130.0
click at [1408, 227] on div "// Notice that checkout extensibility doesn't have access to the DOM, so you ca…" at bounding box center [999, 379] width 840 height 317
click at [1292, 262] on div "// Notice that checkout extensibility doesn't have access to the DOM, so you ca…" at bounding box center [999, 379] width 840 height 317
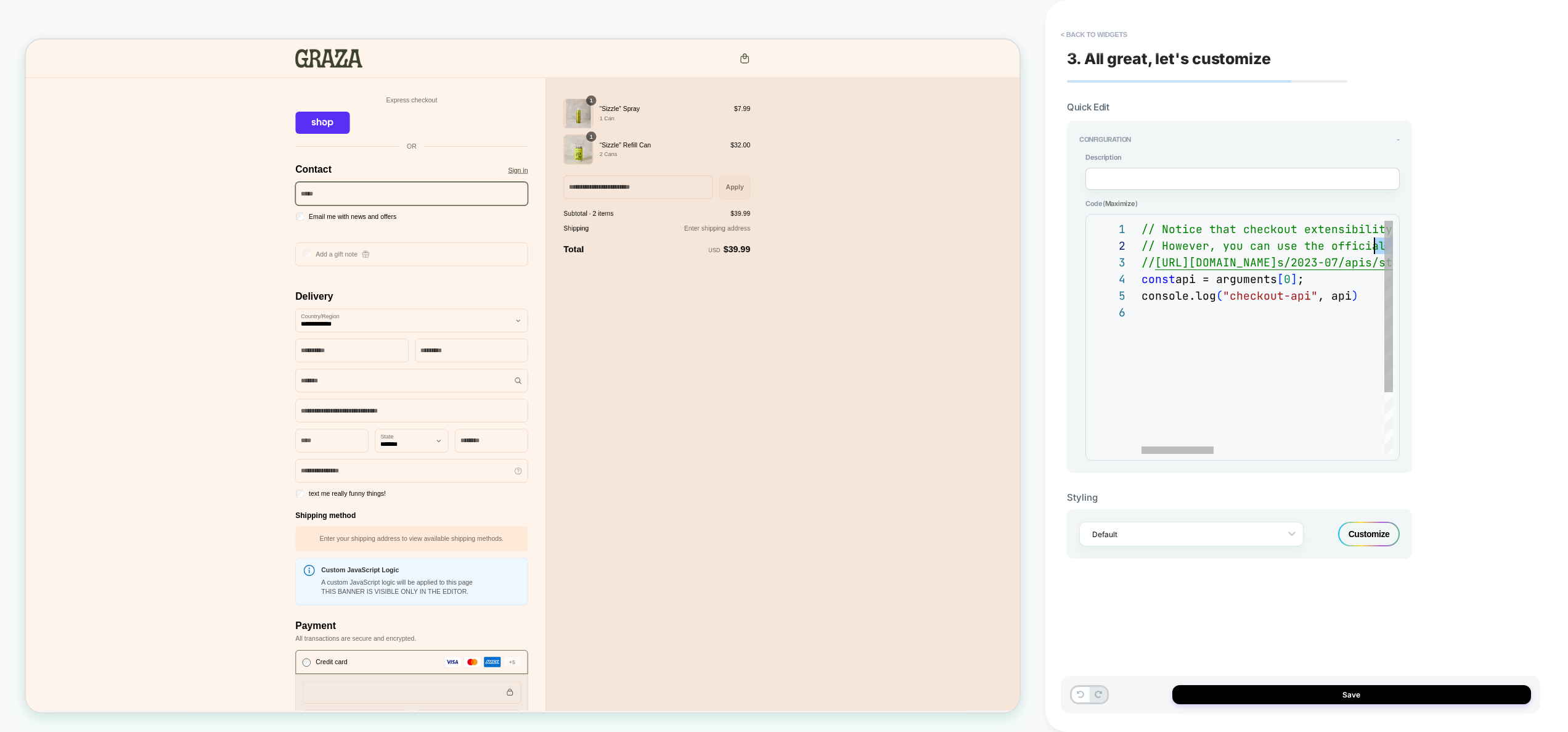
scroll to position [16, 706]
drag, startPoint x: 1313, startPoint y: 251, endPoint x: 1387, endPoint y: 242, distance: 74.5
click at [1387, 242] on div "// Notice that checkout extensibility doesn't have access to the DOM, so you ca…" at bounding box center [1099, 379] width 840 height 317
drag, startPoint x: 1421, startPoint y: 233, endPoint x: 1103, endPoint y: 288, distance: 322.7
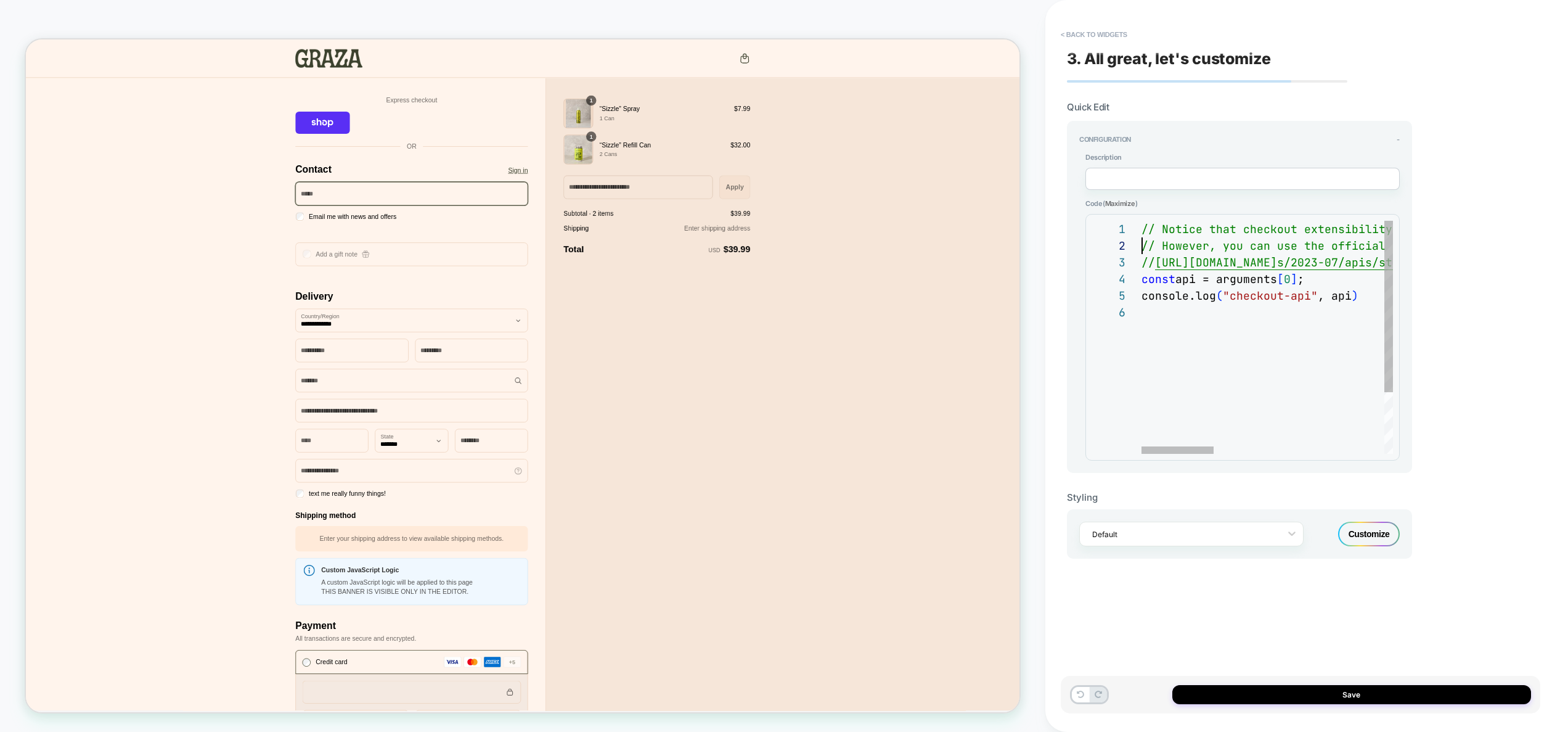
click at [1142, 240] on div "// Notice that checkout extensibility doesn't have access to the DOM, so you ca…" at bounding box center [1562, 379] width 840 height 317
click at [1373, 321] on div "// Notice that checkout extensibility doesn't have access to the DOM, so you ca…" at bounding box center [1562, 379] width 840 height 317
click at [1334, 312] on div "// Notice that checkout extensibility doesn't have access to the DOM, so you ca…" at bounding box center [1562, 379] width 840 height 317
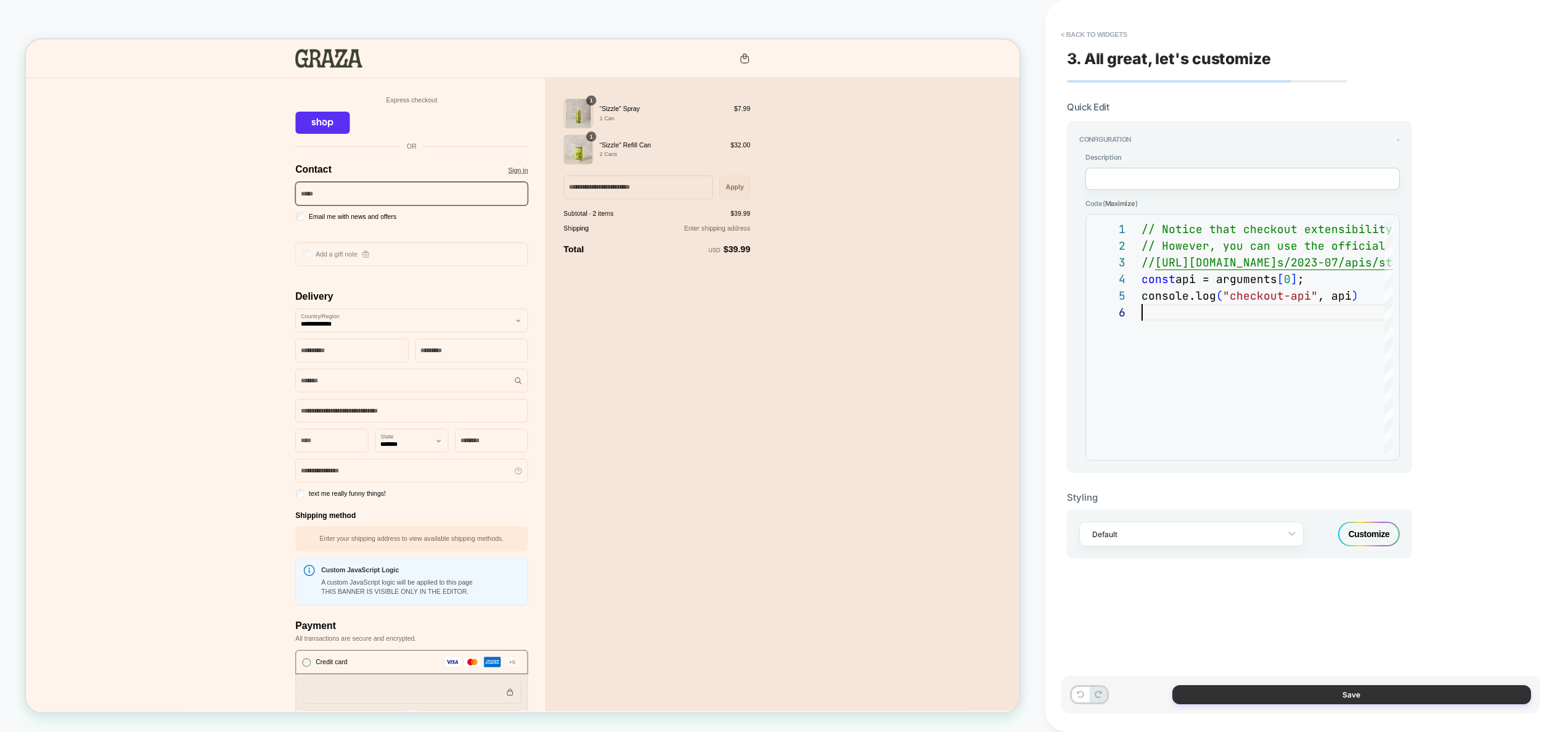
click at [1345, 697] on button "Save" at bounding box center [1352, 694] width 359 height 19
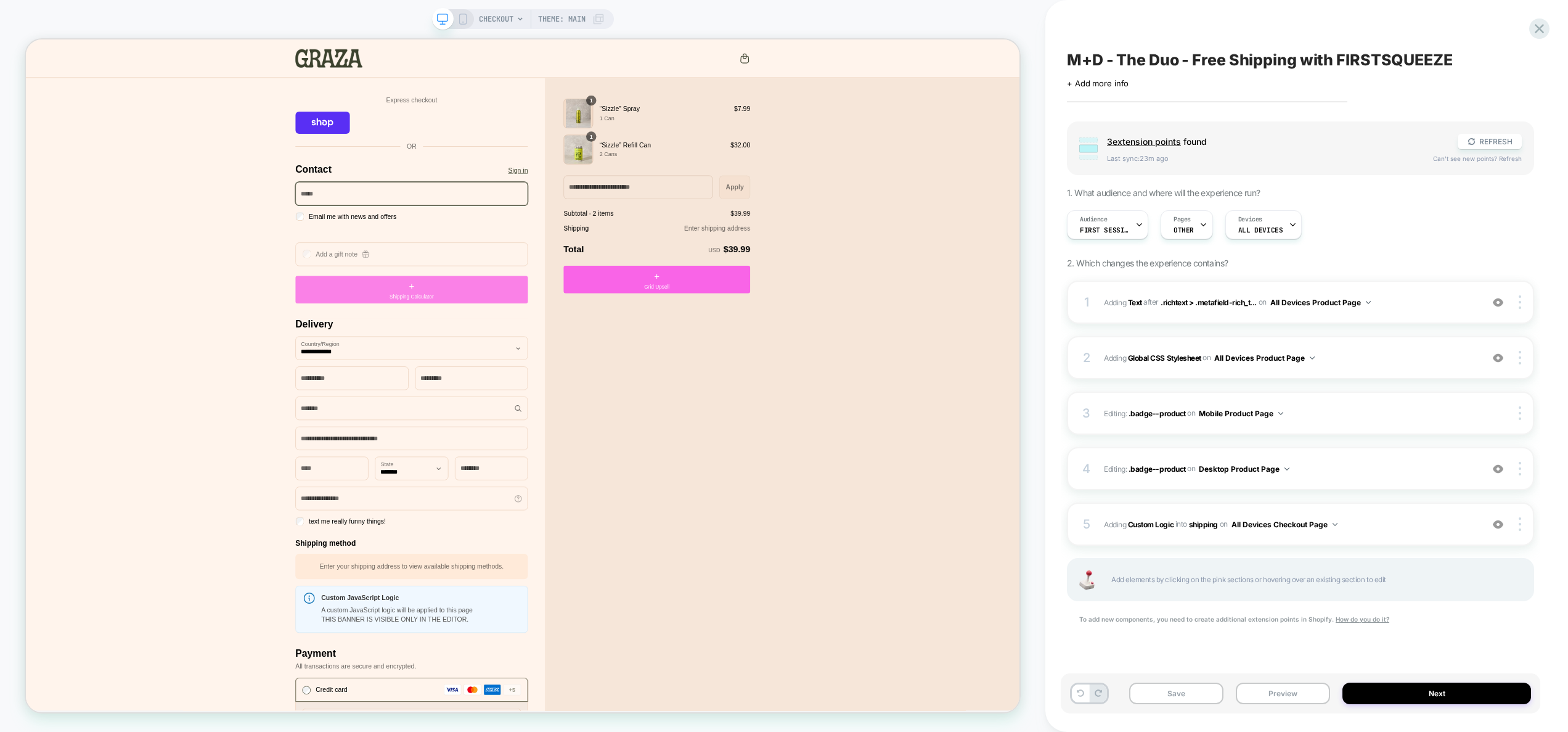
click at [523, 369] on div "+ Shipping Calculator" at bounding box center [540, 373] width 310 height 37
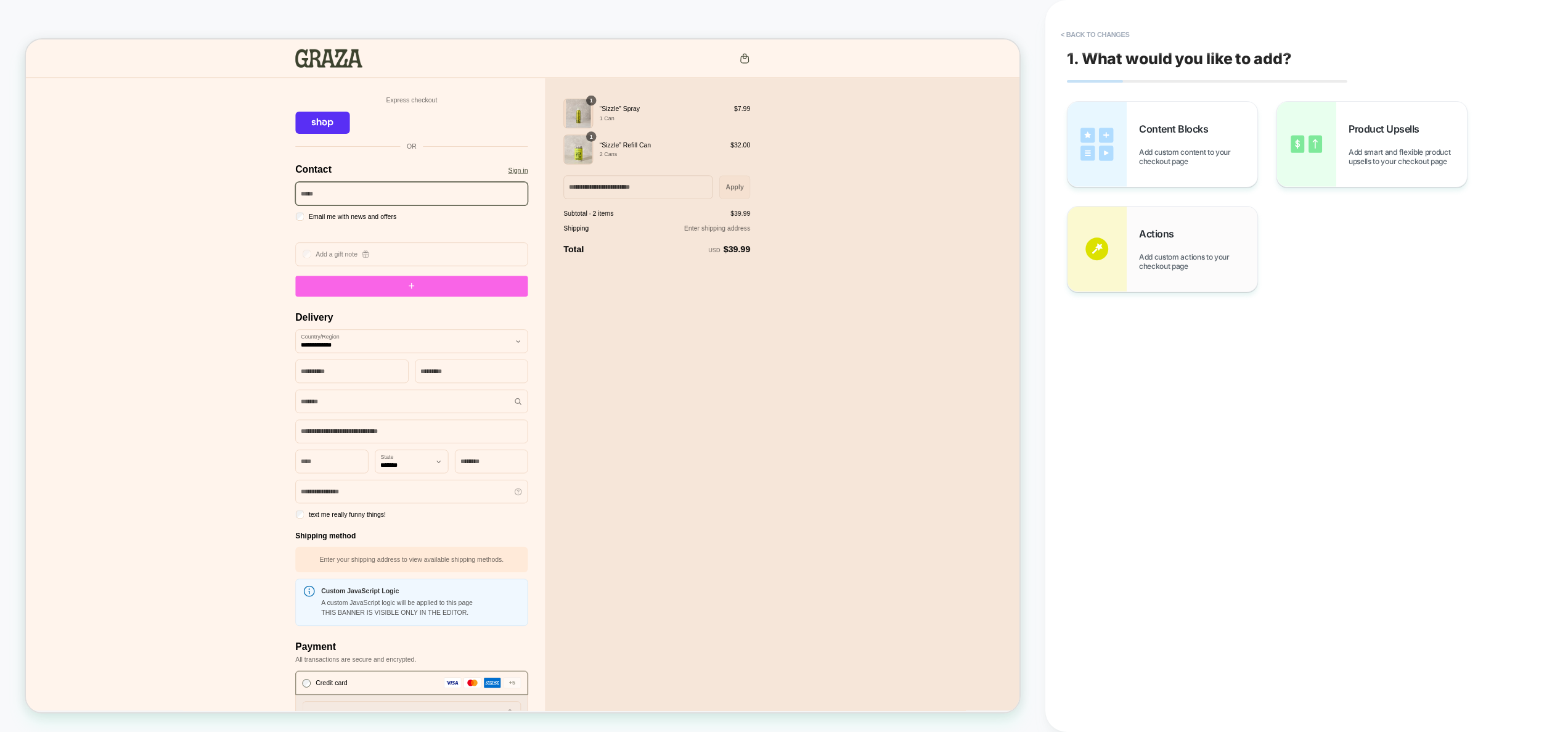
click at [1178, 237] on span "Actions" at bounding box center [1159, 234] width 42 height 13
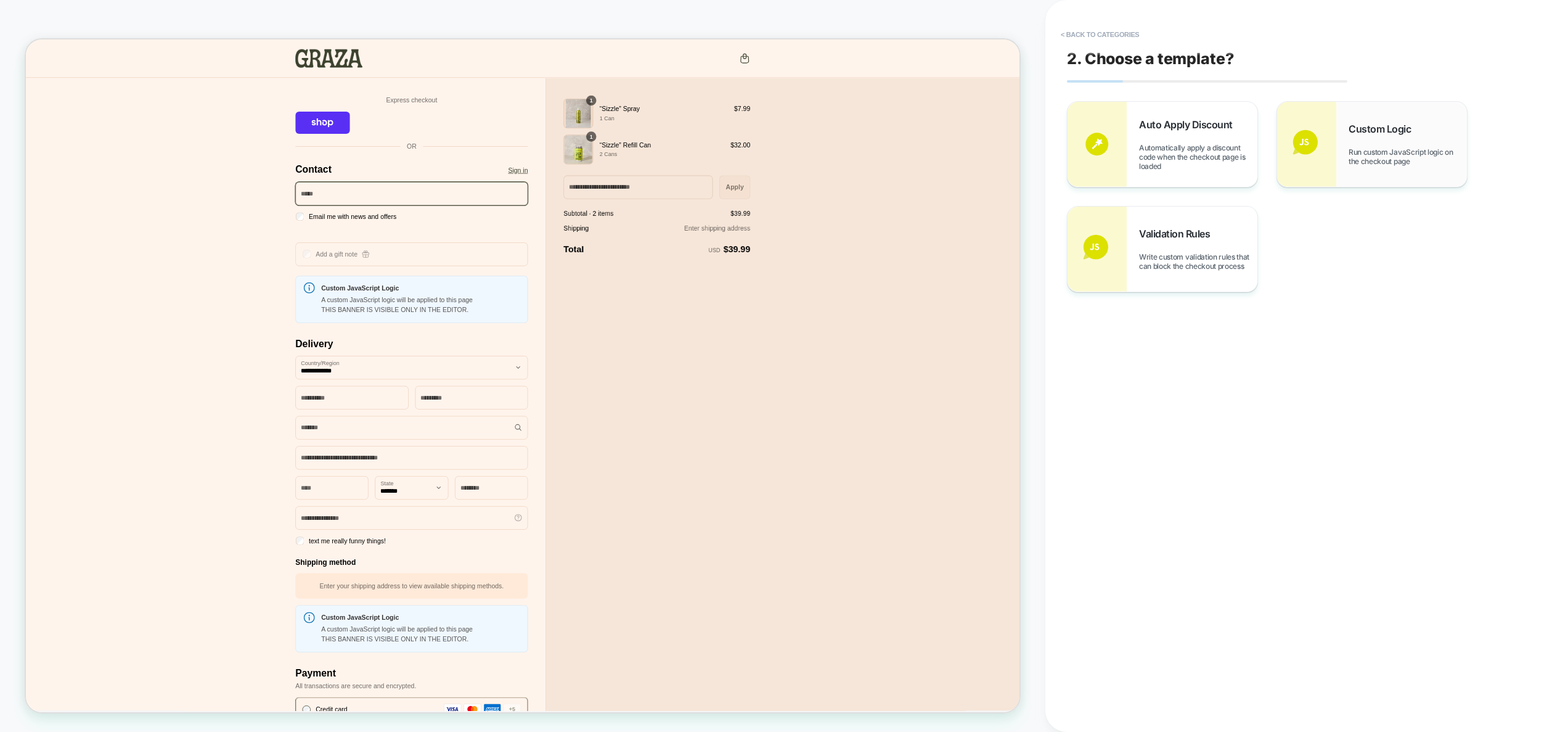
click at [1388, 135] on span "Custom Logic" at bounding box center [1382, 129] width 68 height 13
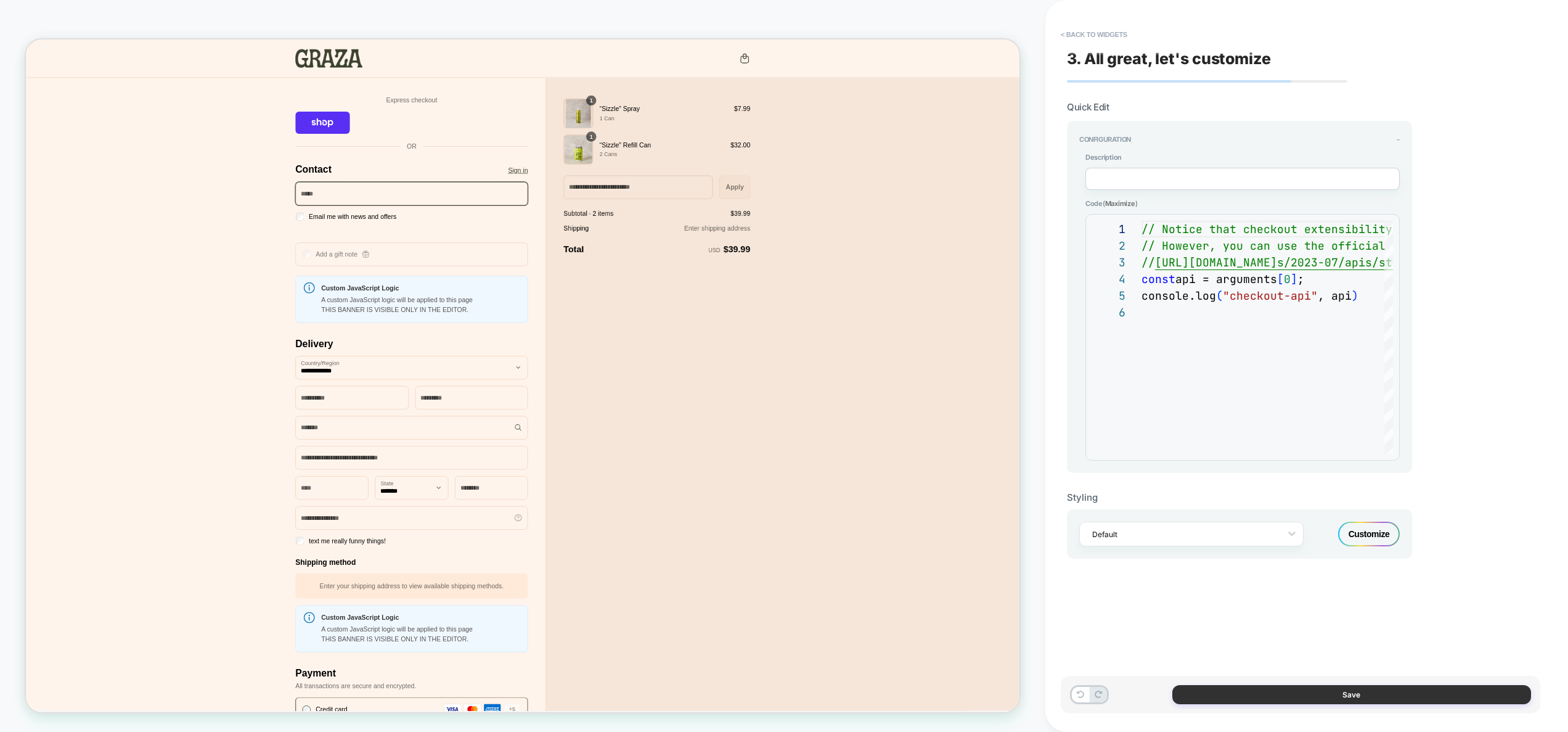
click at [1324, 693] on button "Save" at bounding box center [1352, 694] width 359 height 19
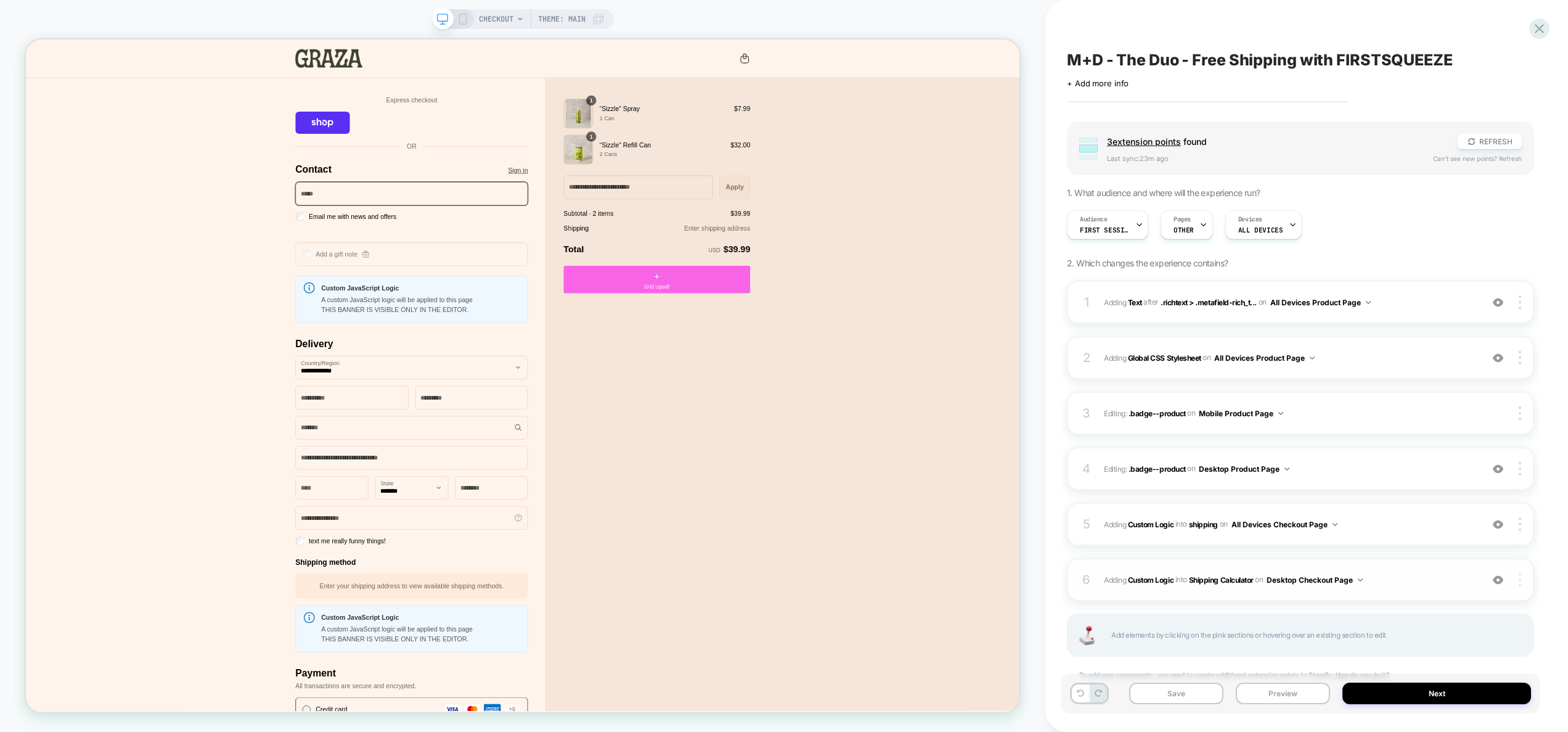
click at [1519, 581] on img at bounding box center [1519, 579] width 2 height 13
click at [1460, 594] on div "Target All Devices" at bounding box center [1447, 597] width 110 height 34
click at [1305, 691] on button "Preview" at bounding box center [1283, 694] width 94 height 22
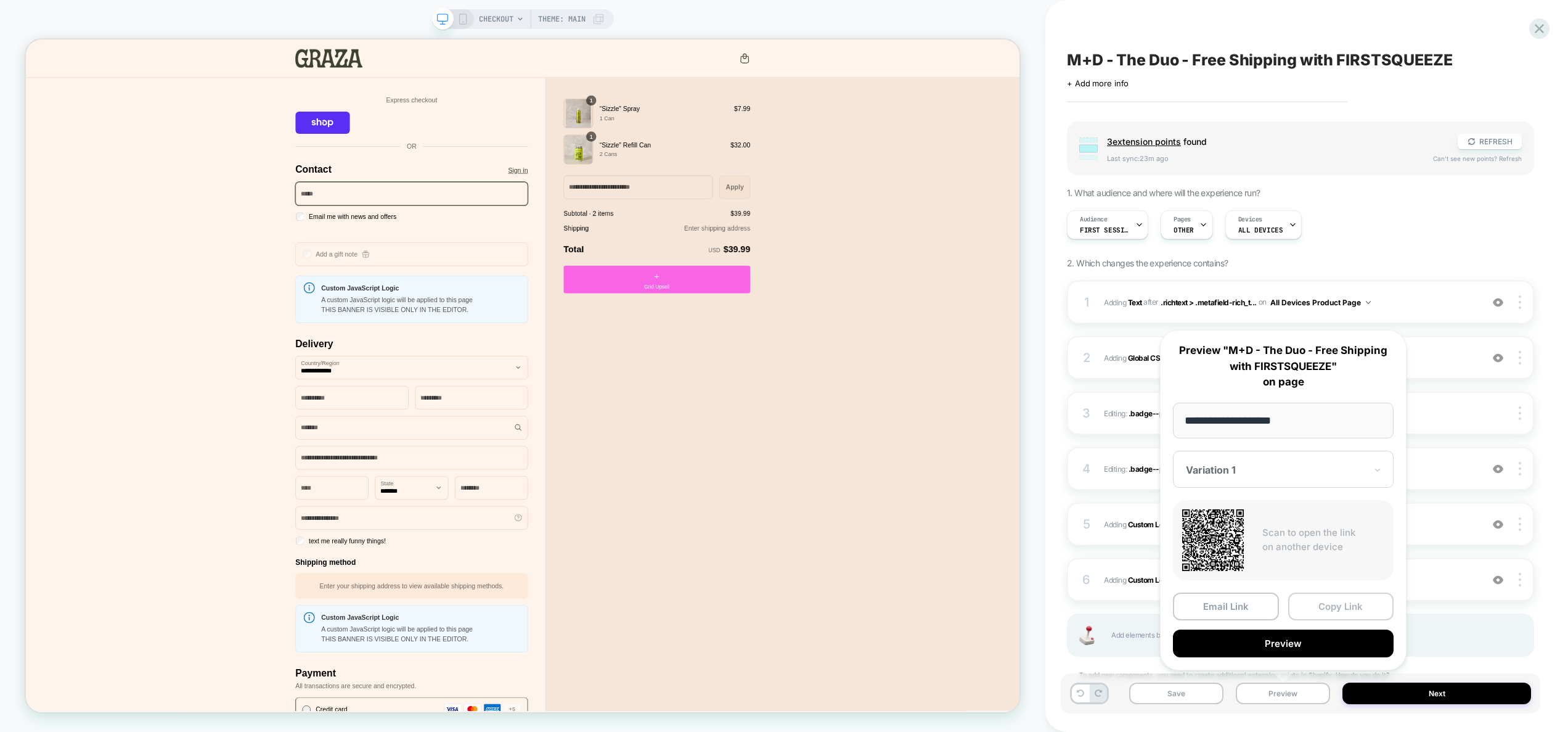
click at [1318, 606] on button "Copy Link" at bounding box center [1341, 606] width 106 height 27
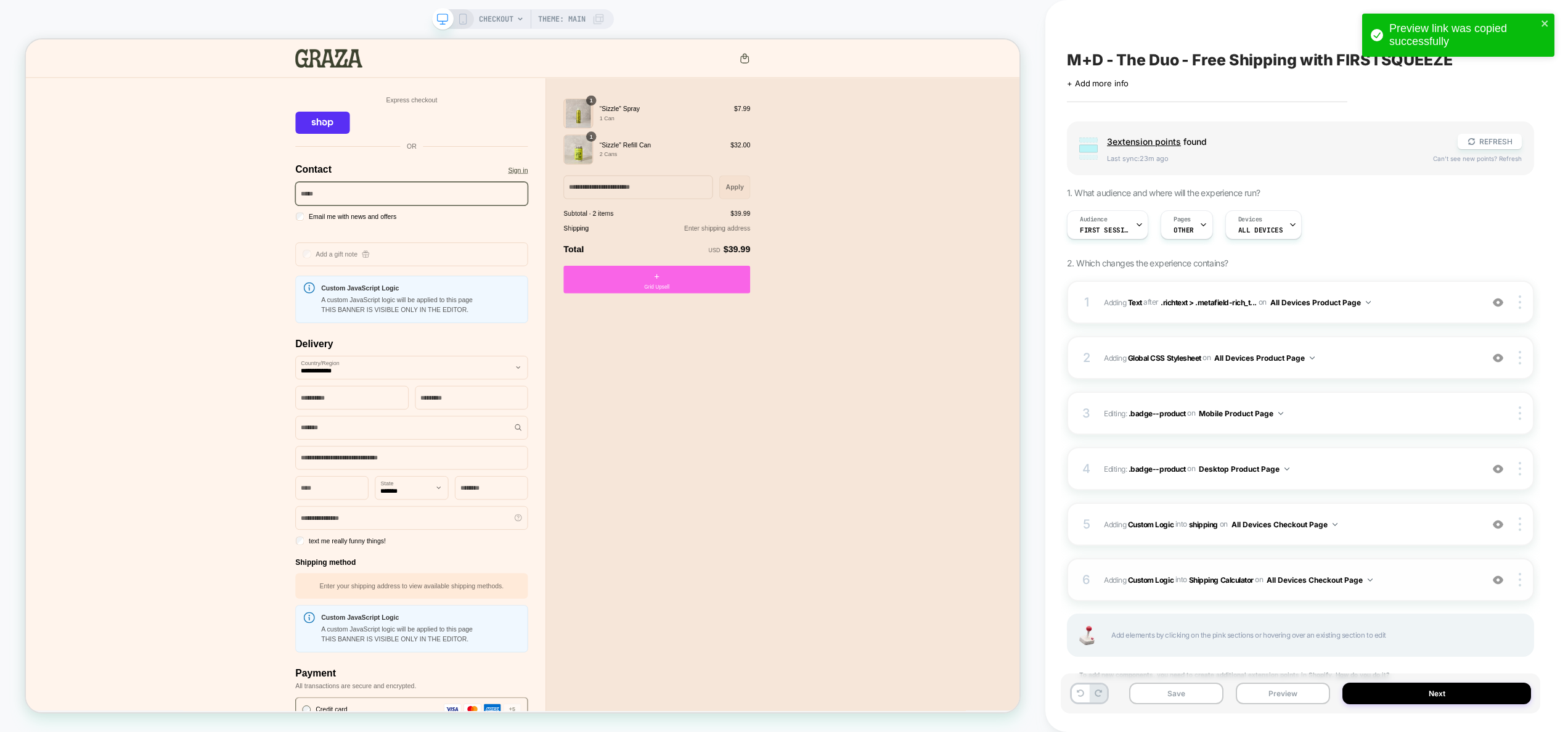
click at [1414, 581] on span "#_loomi_addon_1757411270405 Adding Custom Logic INTO Shipping Calculator Shippi…" at bounding box center [1290, 580] width 372 height 16
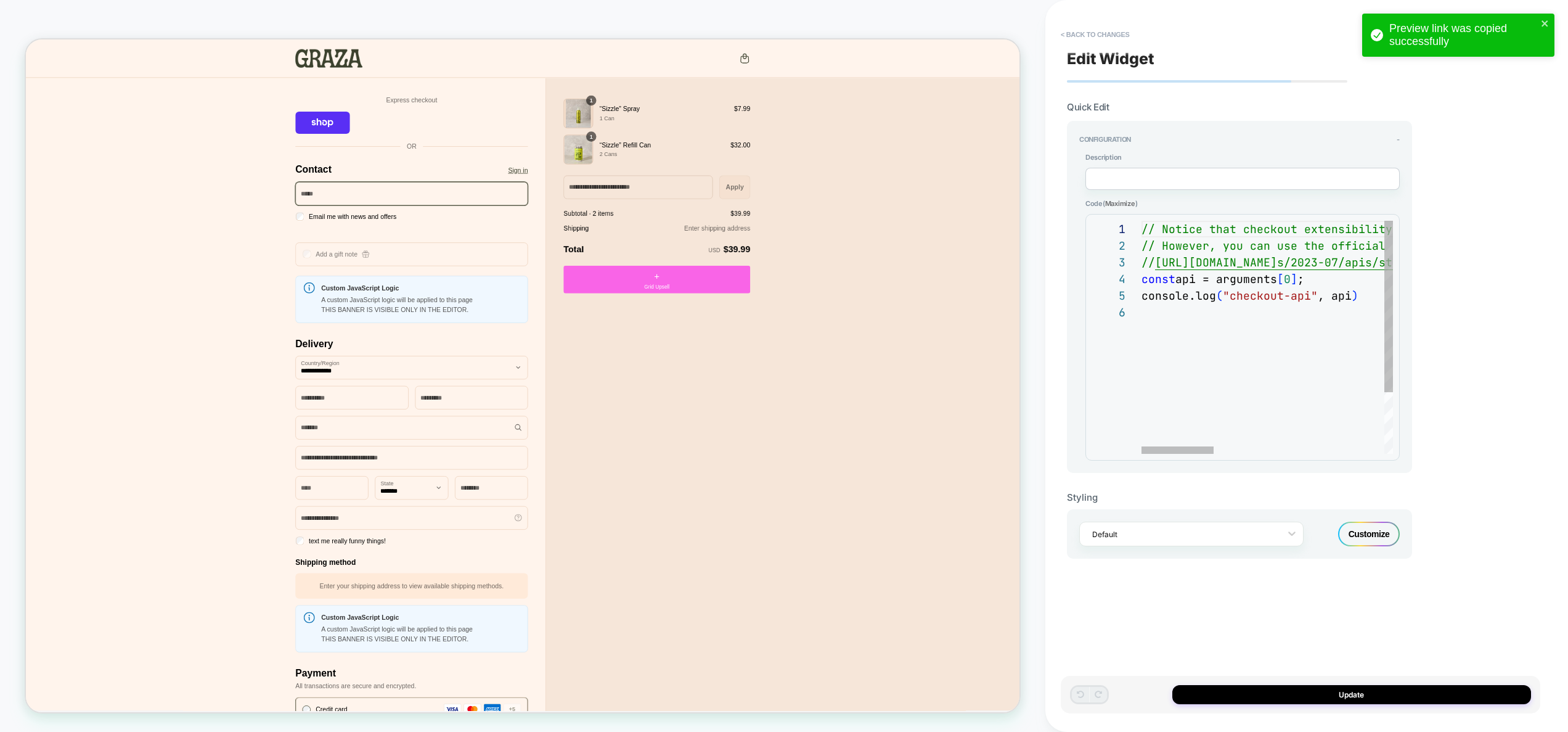
click at [1253, 346] on div "// Notice that checkout extensibility doesn't have access to the DOM, so you ca…" at bounding box center [1562, 379] width 840 height 317
click at [1236, 382] on div "// Notice that checkout extensibility doesn't have access to the DOM, so you ca…" at bounding box center [1562, 379] width 840 height 317
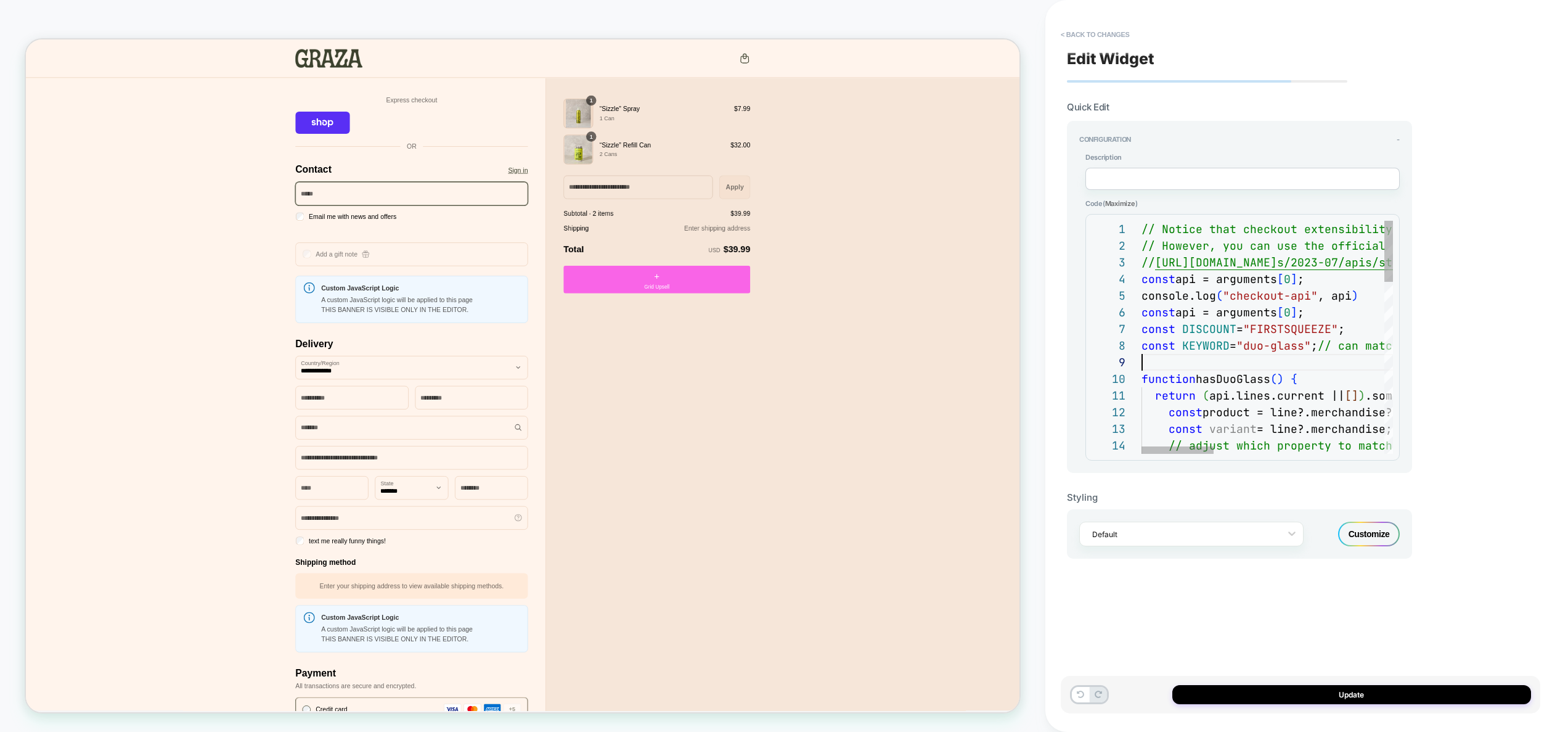
scroll to position [67, 0]
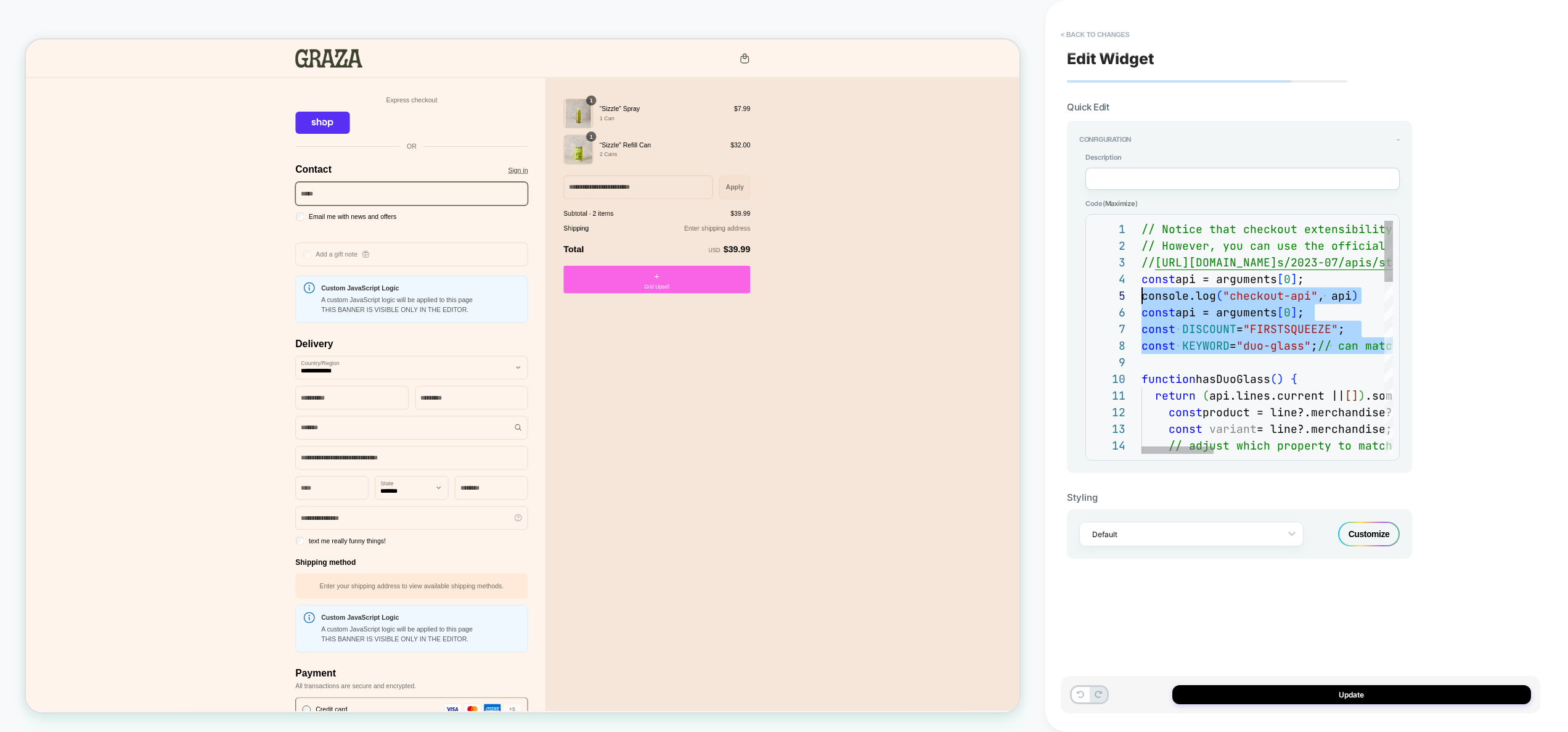
drag, startPoint x: 1239, startPoint y: 361, endPoint x: 1021, endPoint y: 288, distance: 229.9
click at [1142, 288] on div "const DISCOUNT = "FIRSTSQUEEZE" ; const KEYWORD = "duo-glass" ; // can match ha…" at bounding box center [1562, 662] width 840 height 882
click at [1266, 330] on div "const DISCOUNT = "FIRSTSQUEEZE" ; const KEYWORD = "duo-glass" ; // can match ha…" at bounding box center [1562, 662] width 840 height 882
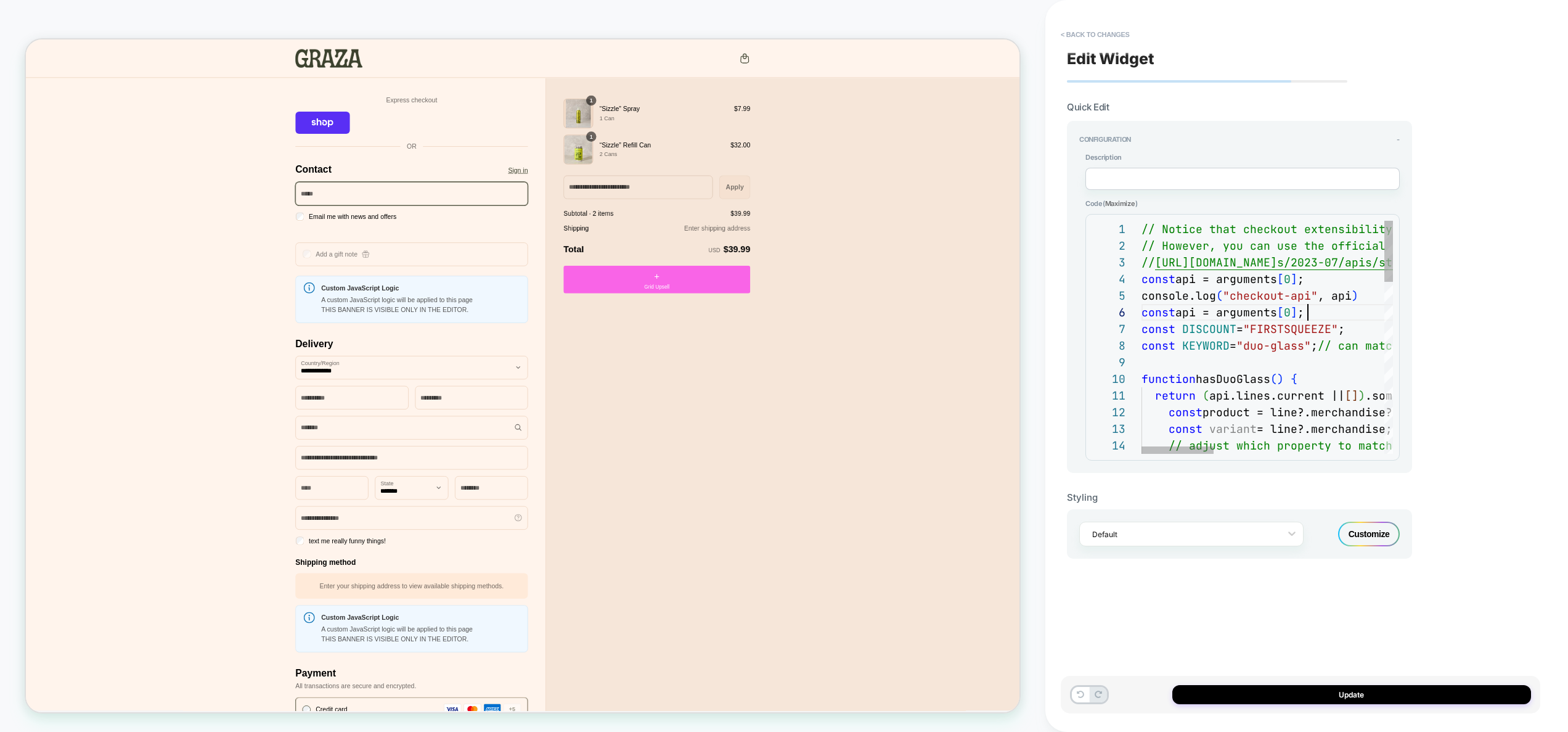
scroll to position [83, 166]
click at [1327, 310] on div "const DISCOUNT = "FIRSTSQUEEZE" ; const KEYWORD = "duo-glass" ; // can match ha…" at bounding box center [1562, 662] width 840 height 882
click at [1315, 289] on div "const DISCOUNT = "FIRSTSQUEEZE" ; const KEYWORD = "duo-glass" ; // can match ha…" at bounding box center [1562, 662] width 840 height 882
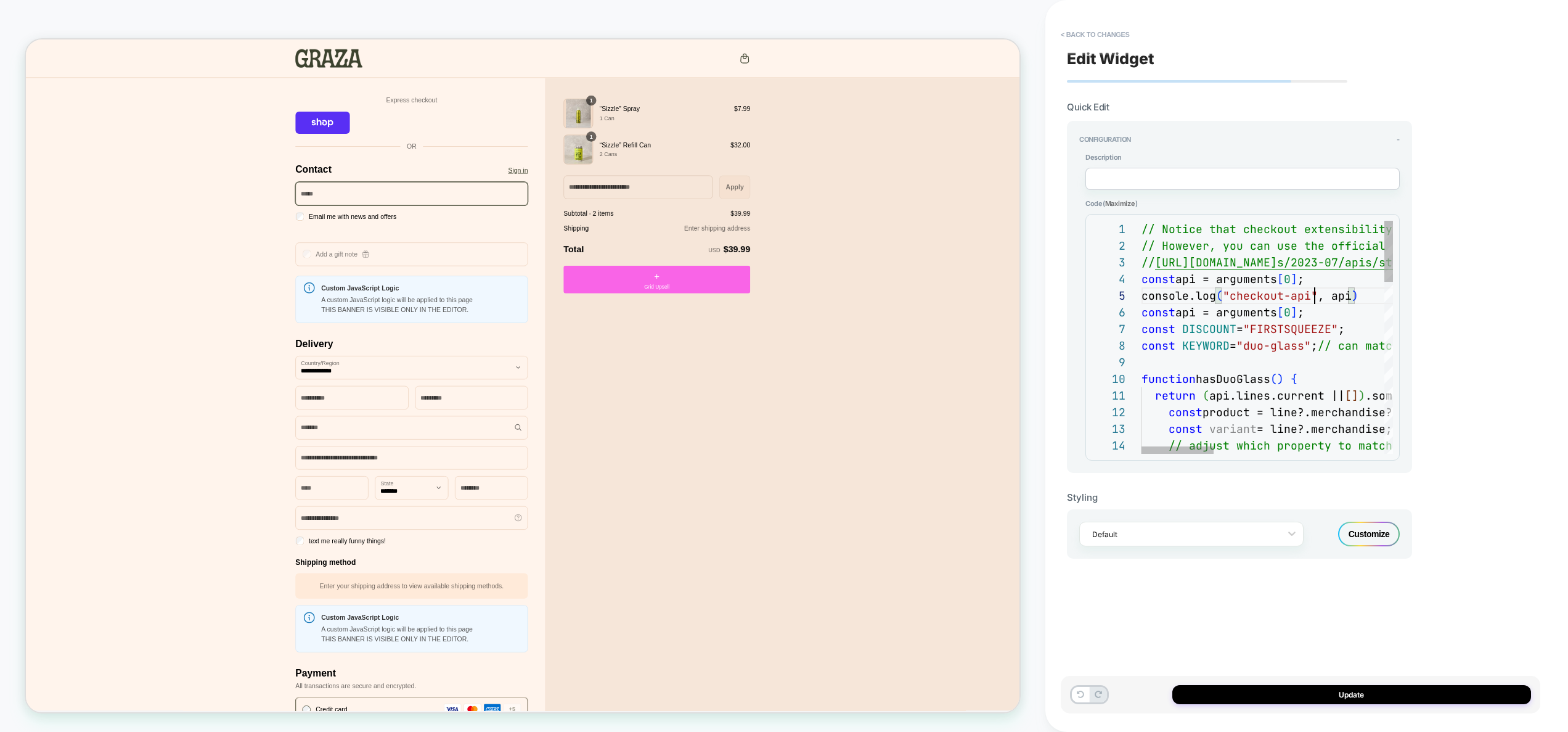
click at [1321, 280] on div "const DISCOUNT = "FIRSTSQUEEZE" ; const KEYWORD = "duo-glass" ; // can match ha…" at bounding box center [1562, 662] width 840 height 882
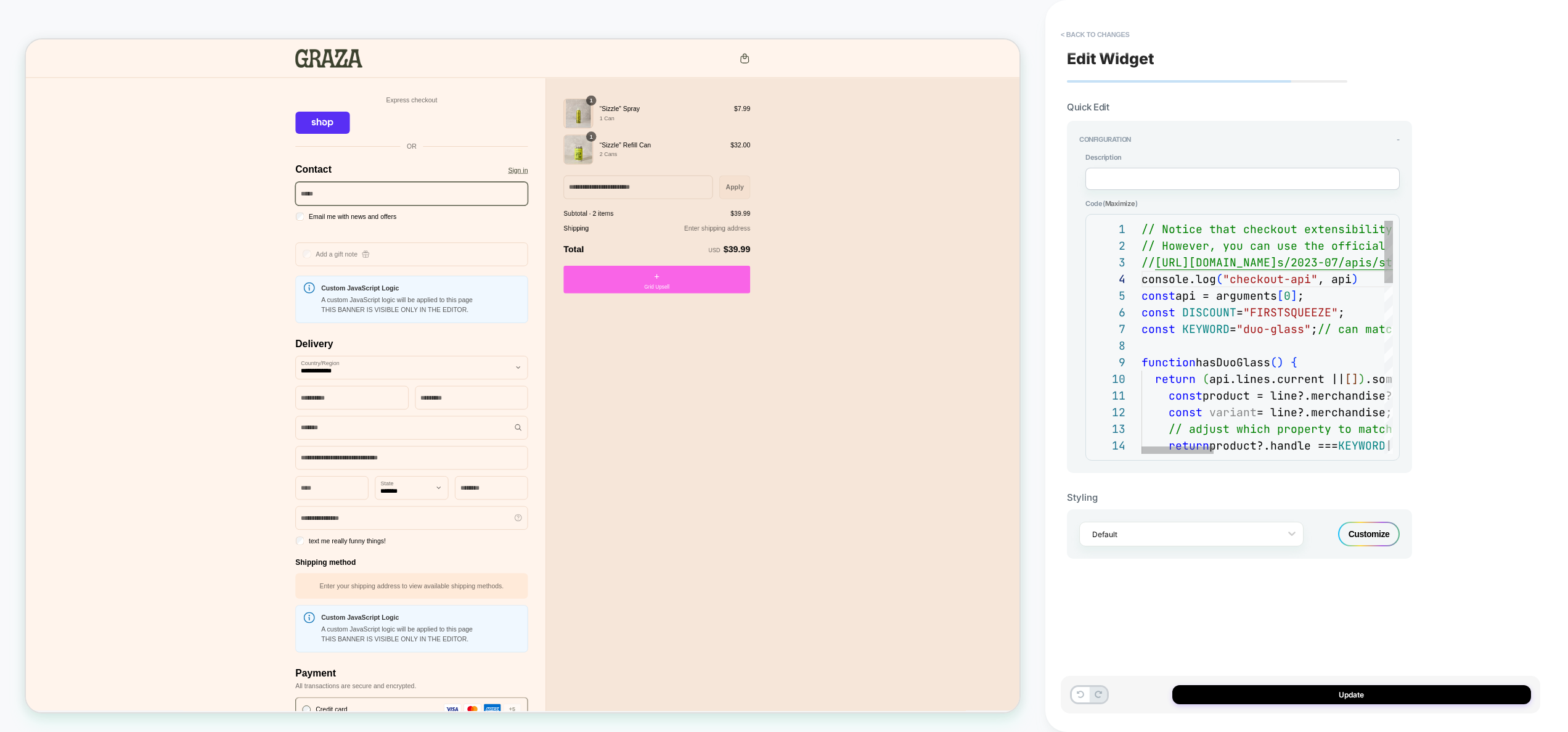
scroll to position [50, 213]
click at [1352, 283] on div "const DISCOUNT = "FIRSTSQUEEZE" ; const KEYWORD = "duo-glass" ; // can match ha…" at bounding box center [1562, 654] width 840 height 866
type textarea "**********"
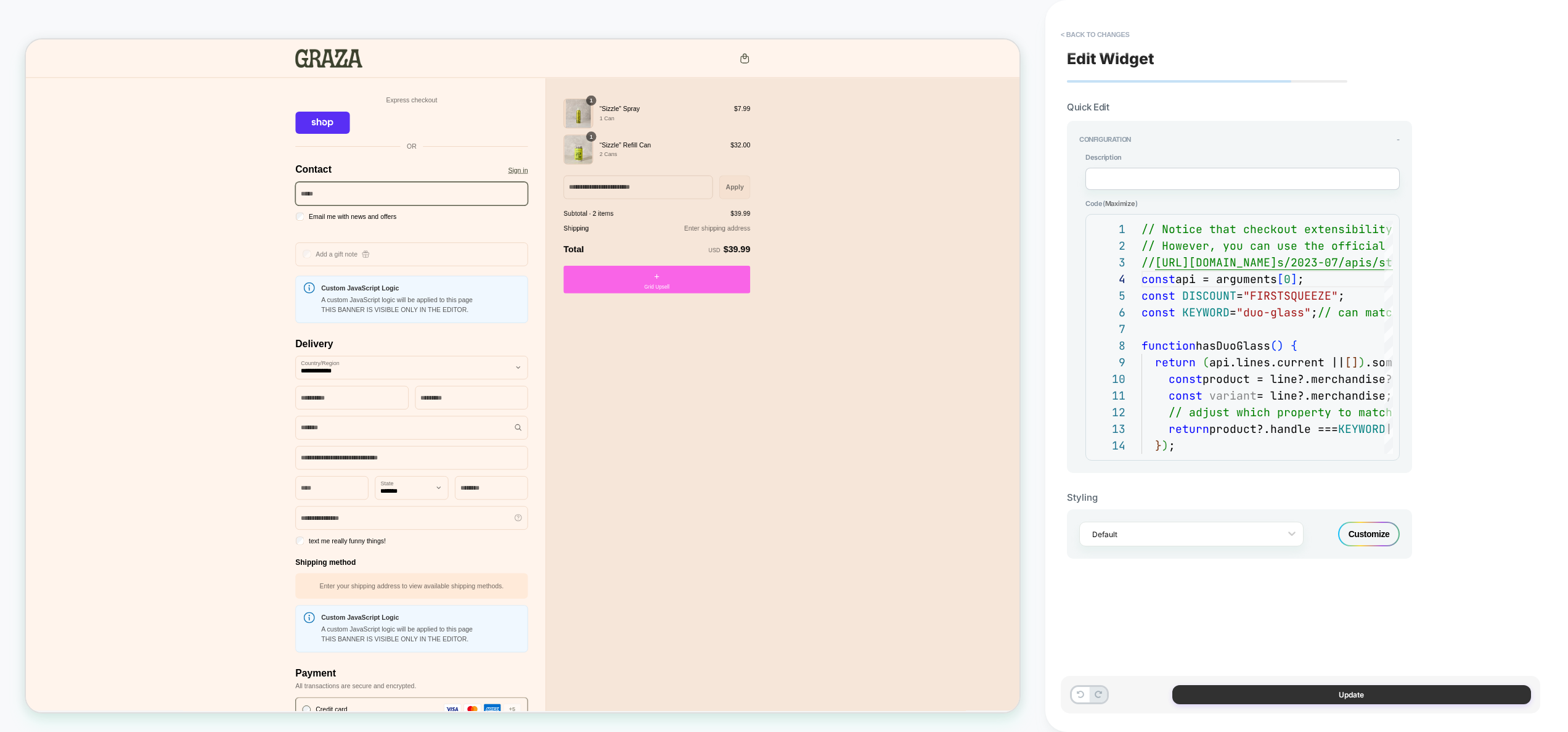
click at [1359, 698] on button "Update" at bounding box center [1352, 694] width 359 height 19
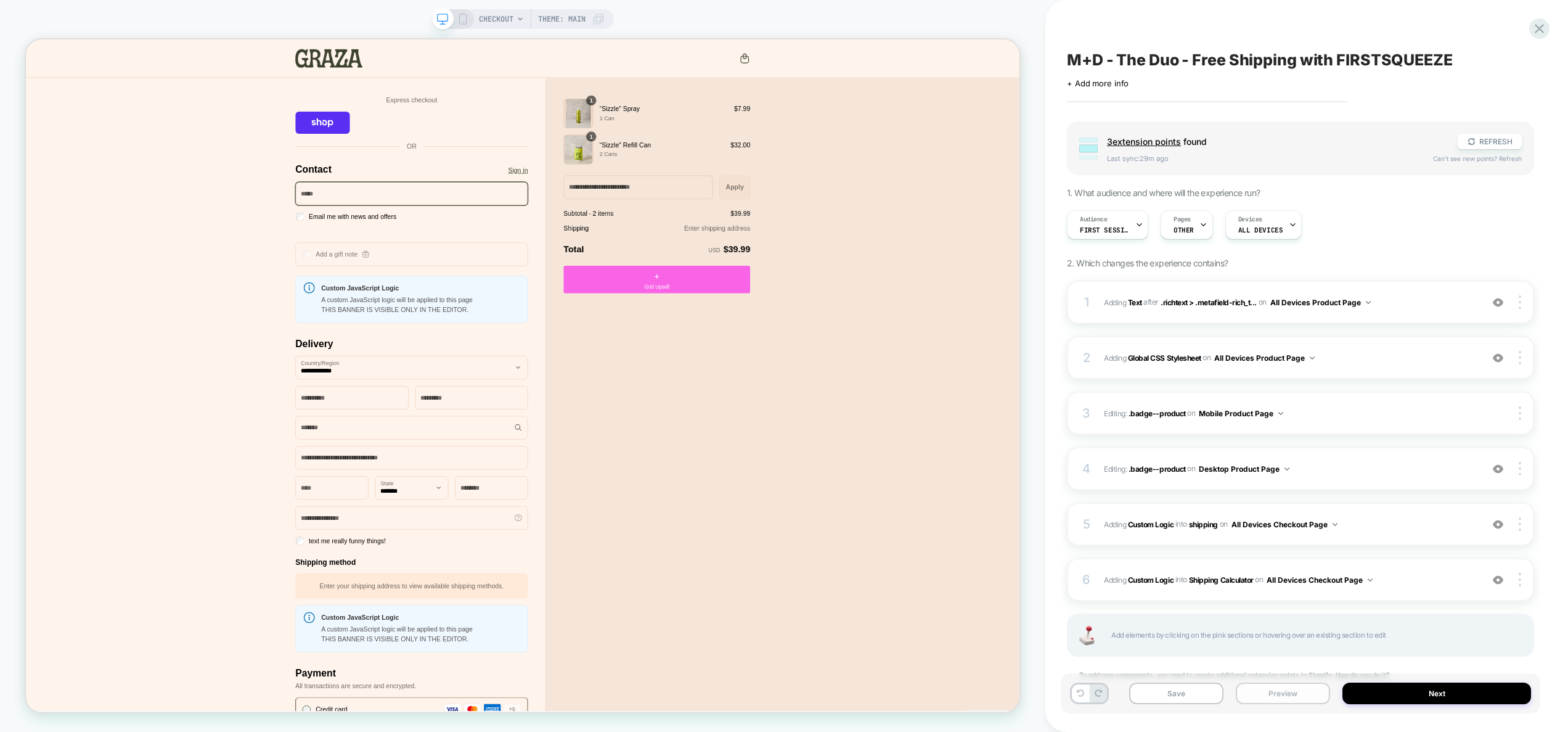
click at [1272, 693] on button "Preview" at bounding box center [1283, 694] width 94 height 22
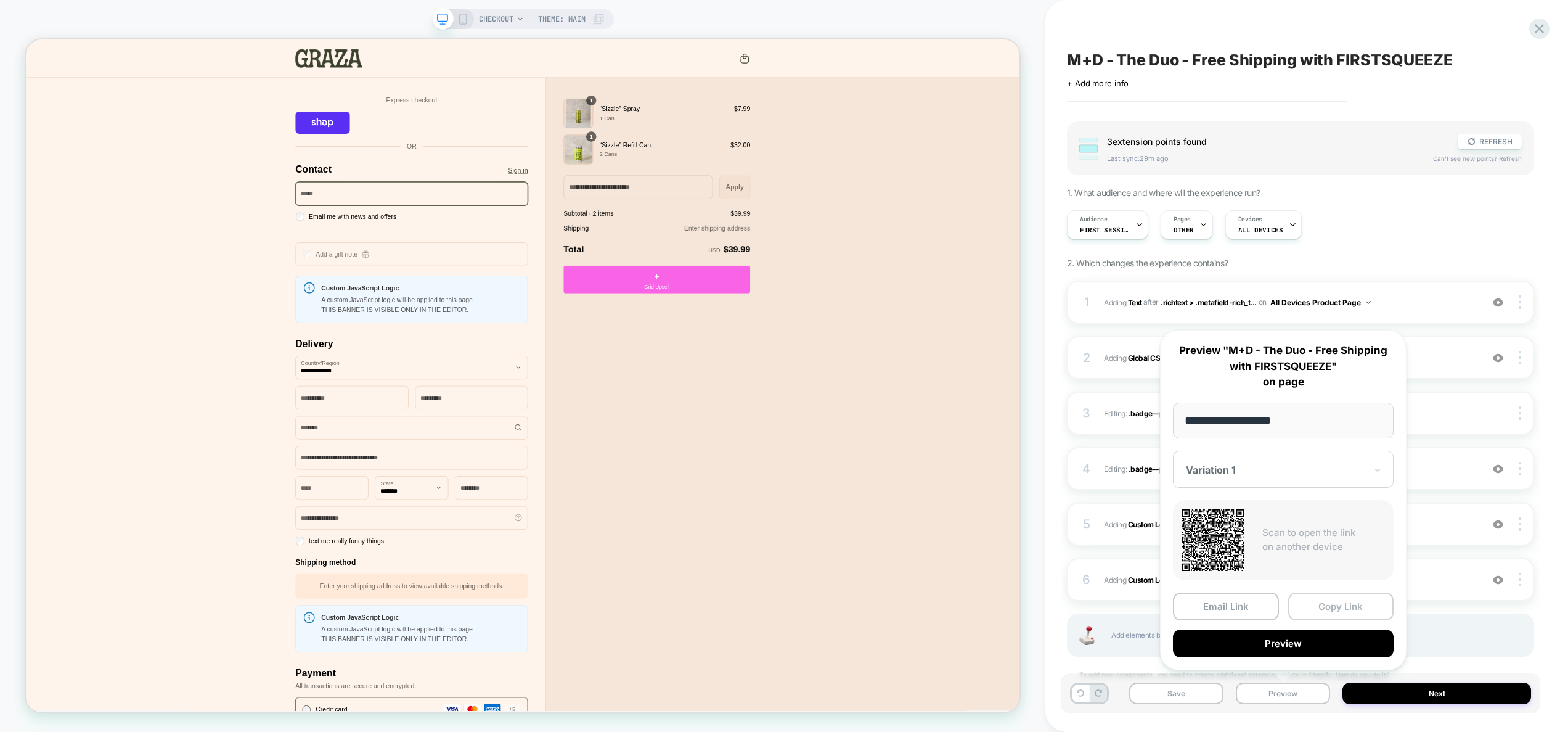
click at [1334, 604] on button "Copy Link" at bounding box center [1341, 606] width 106 height 27
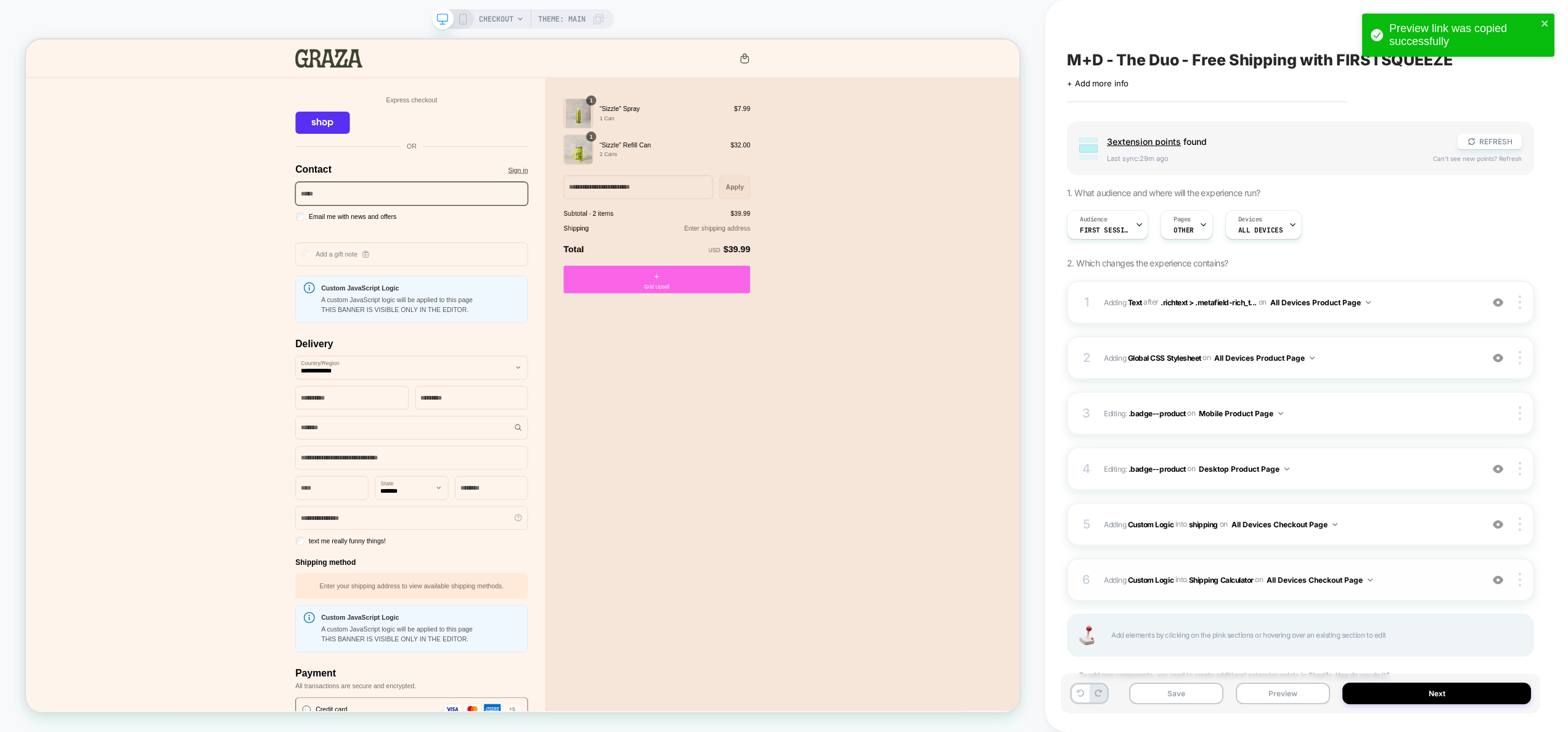
click at [1420, 584] on span "#_loomi_addon_1757411270405 Adding Custom Logic INTO Shipping Calculator Shippi…" at bounding box center [1290, 580] width 372 height 16
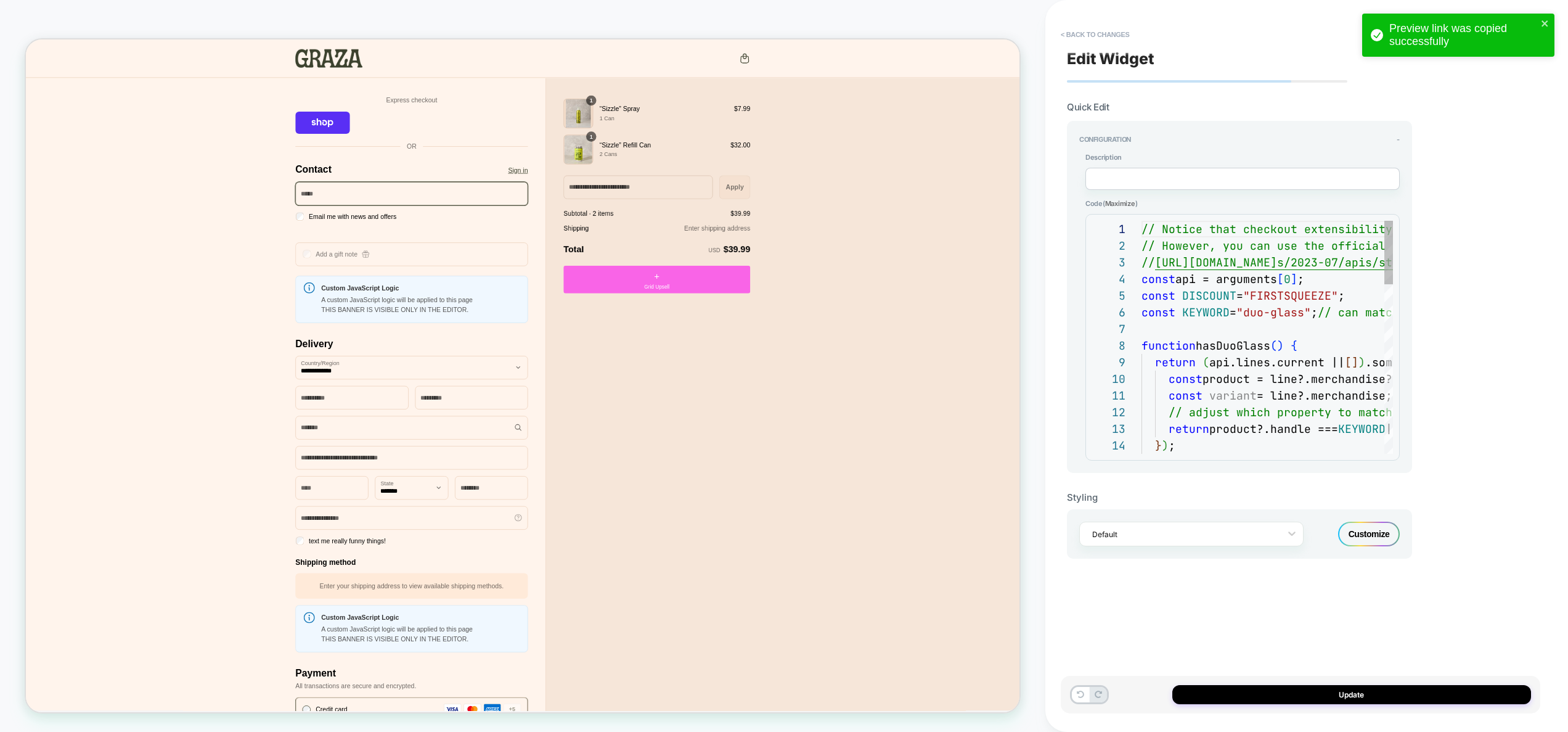
scroll to position [133, 0]
drag, startPoint x: 1284, startPoint y: 384, endPoint x: 1288, endPoint y: 410, distance: 26.3
click at [1292, 429] on div "// Notice that checkout extensibility doesn't have access to the DOM, so you ca…" at bounding box center [1562, 646] width 840 height 850
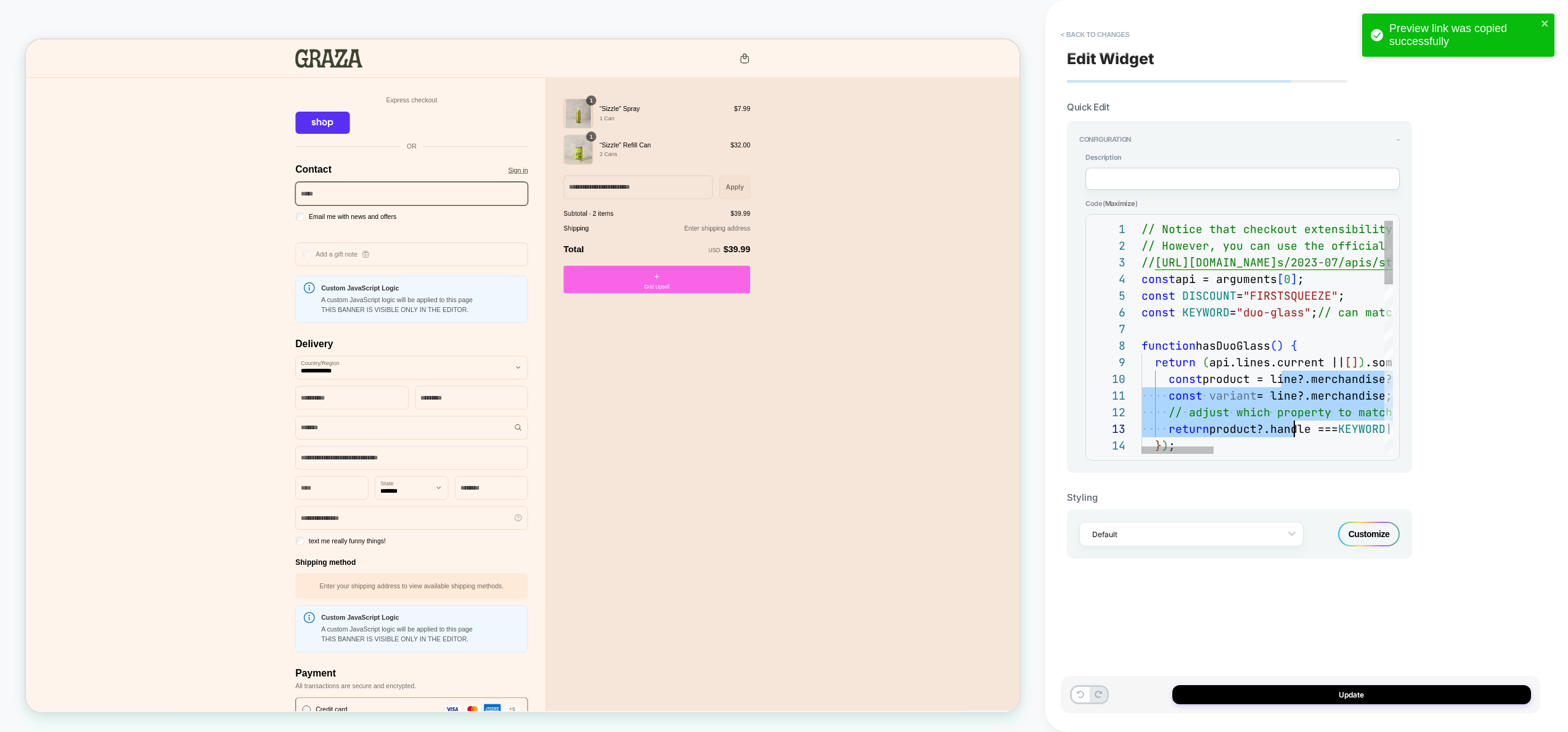
click at [1282, 379] on div "// Notice that checkout extensibility doesn't have access to the DOM, so you ca…" at bounding box center [1562, 646] width 840 height 850
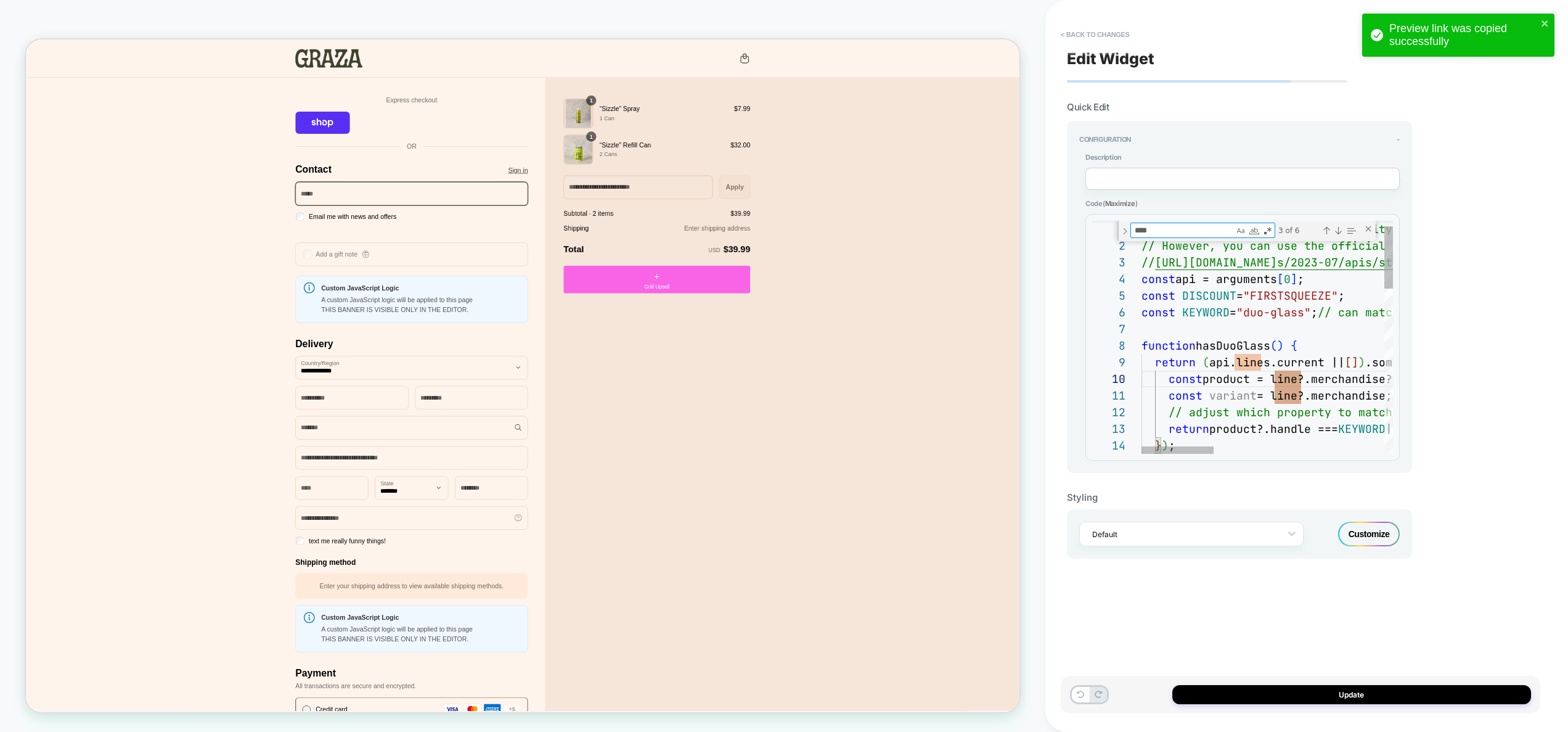
type textarea "**********"
type textarea "*"
type textarea "**********"
type textarea "****"
type textarea "**********"
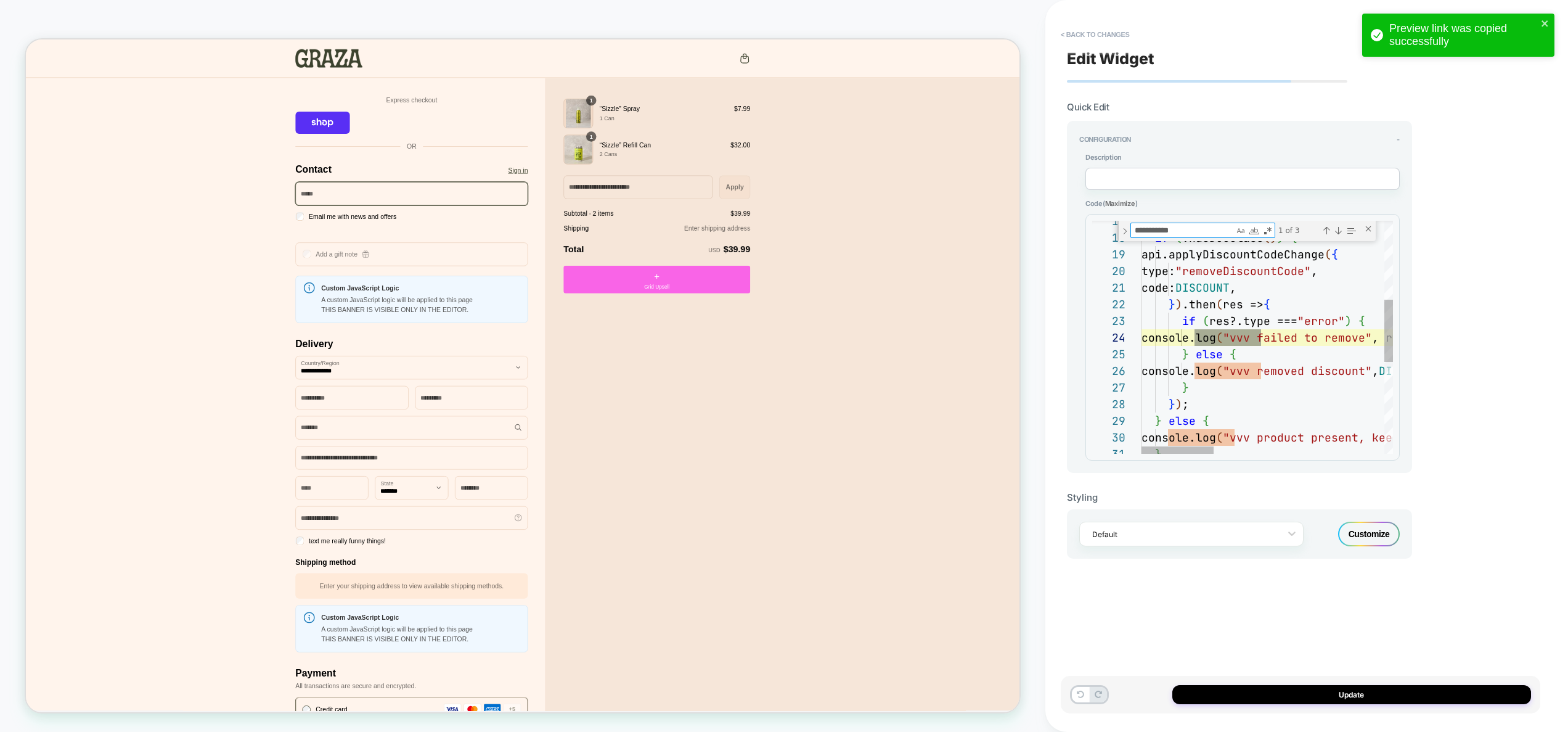
scroll to position [166, 126]
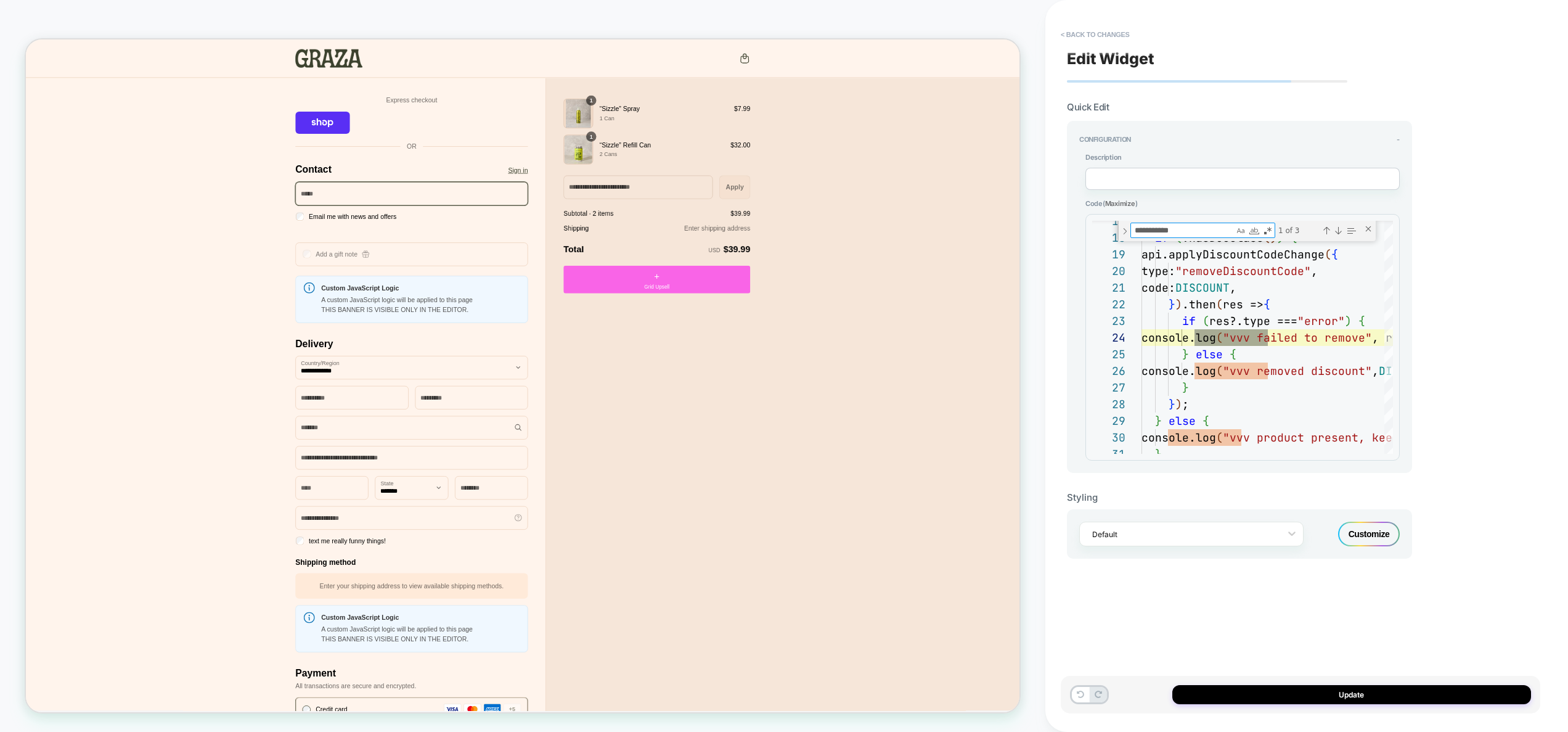
type textarea "**********"
click at [1297, 410] on div "function enforceDiscount ( ) { if ( !hasDuoGlass ( ) ) { api.applyDiscountCodeC…" at bounding box center [1562, 361] width 840 height 870
click at [1100, 27] on button "< Back to changes" at bounding box center [1096, 34] width 81 height 20
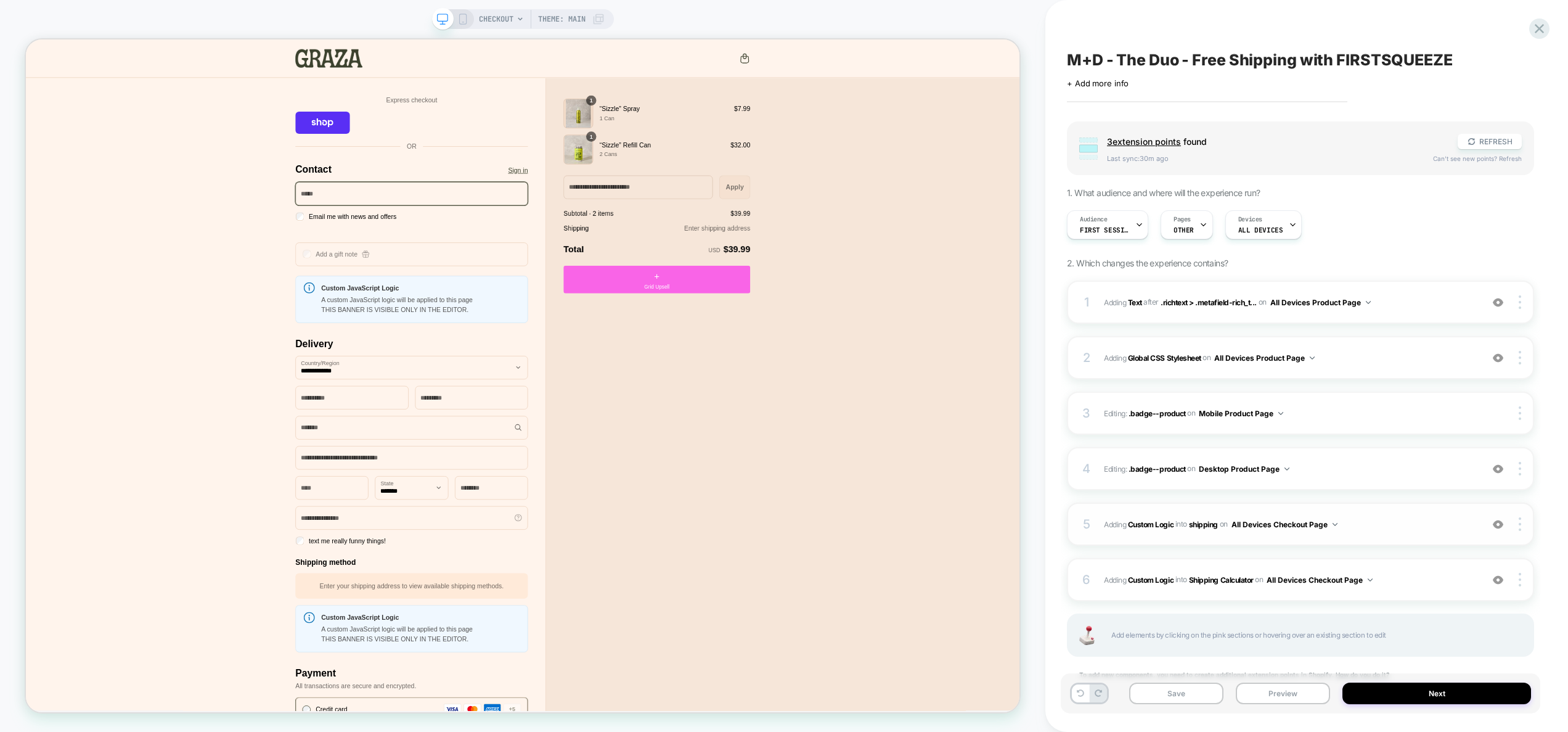
click at [1459, 528] on span "#_loomi_addon_1757410671141 Adding Custom Logic INTO shipping shipping on All D…" at bounding box center [1290, 525] width 372 height 16
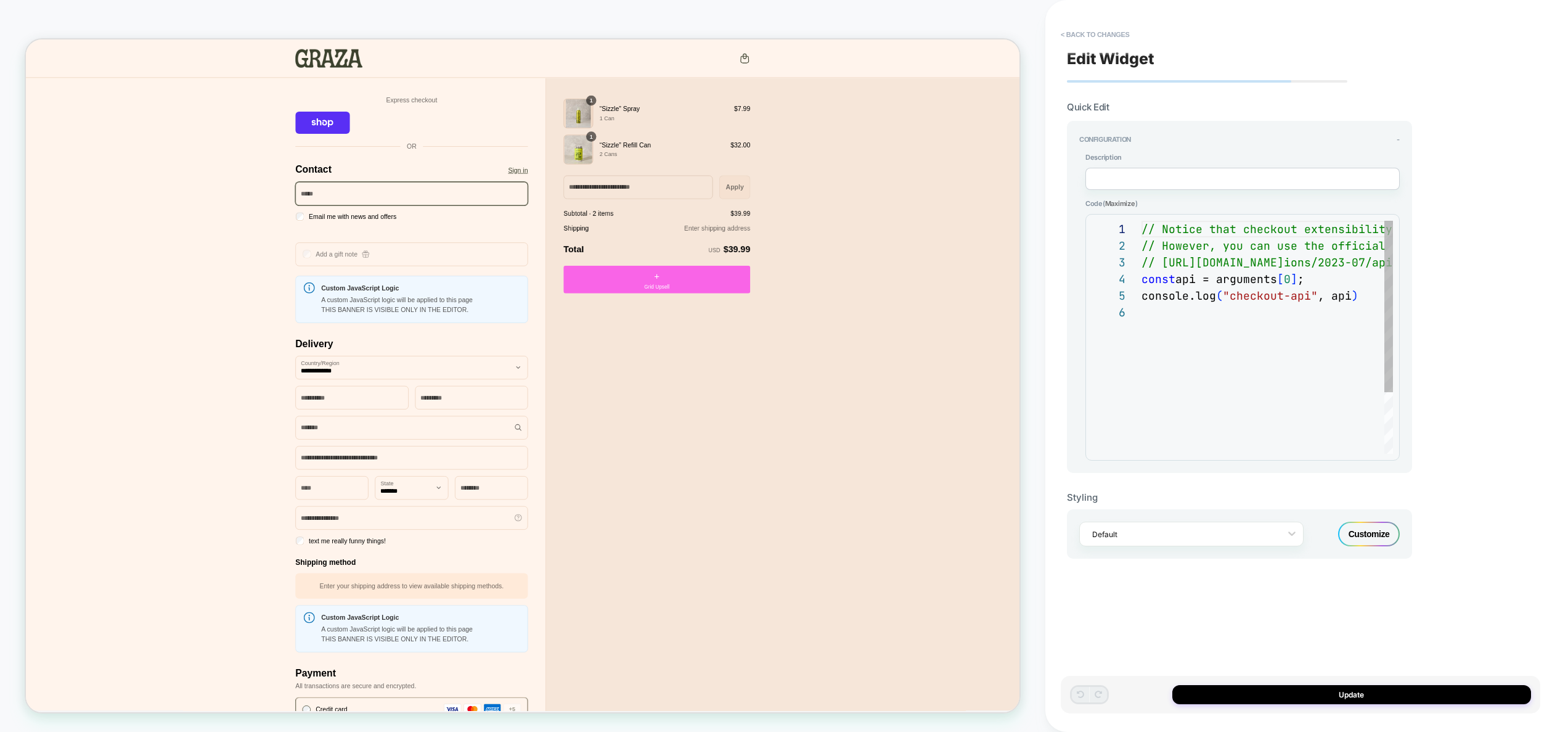
scroll to position [83, 0]
click at [1124, 34] on button "< Back to changes" at bounding box center [1096, 34] width 81 height 20
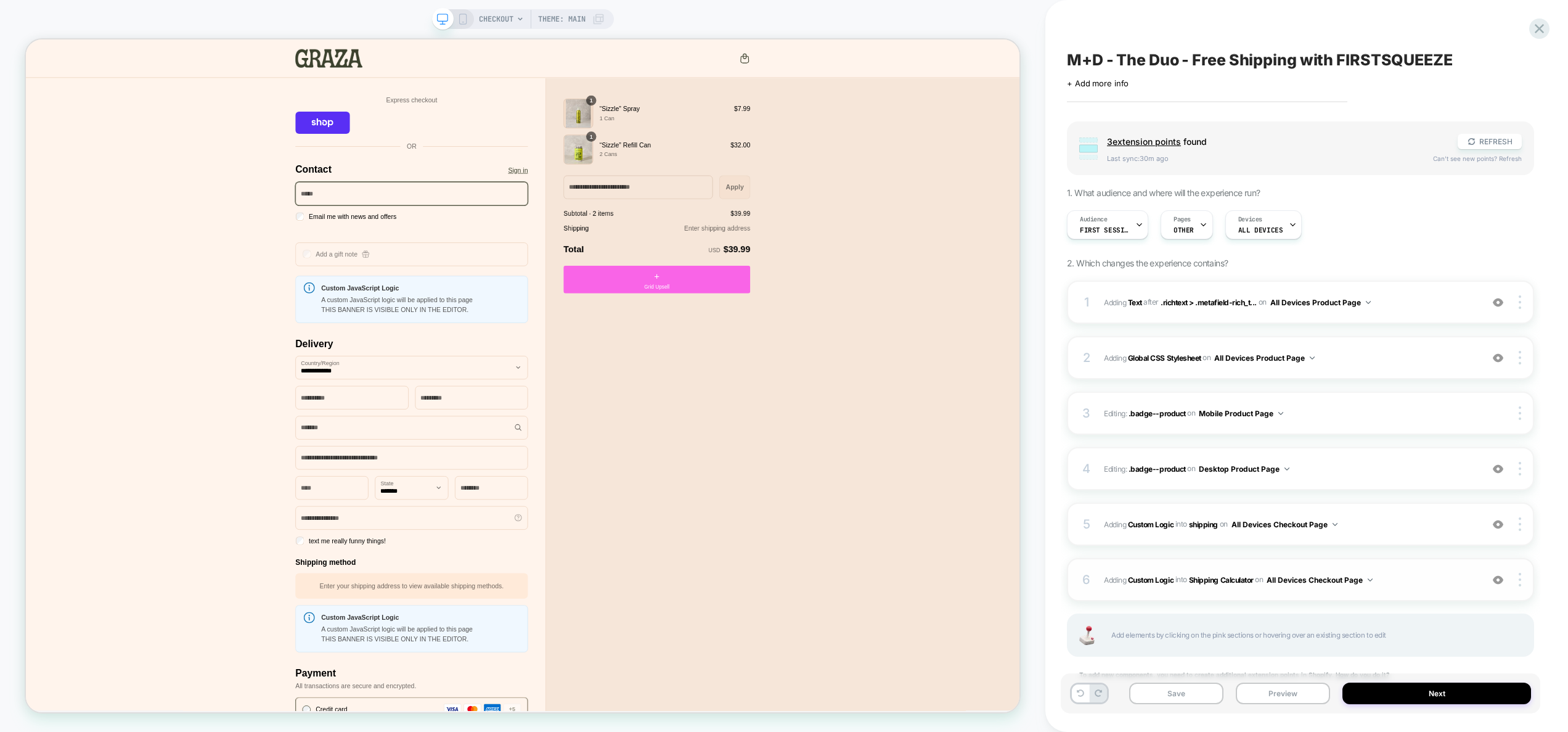
click at [1418, 589] on div "6 #_loomi_addon_1757411270405 Adding Custom Logic INTO Shipping Calculator Ship…" at bounding box center [1300, 579] width 468 height 43
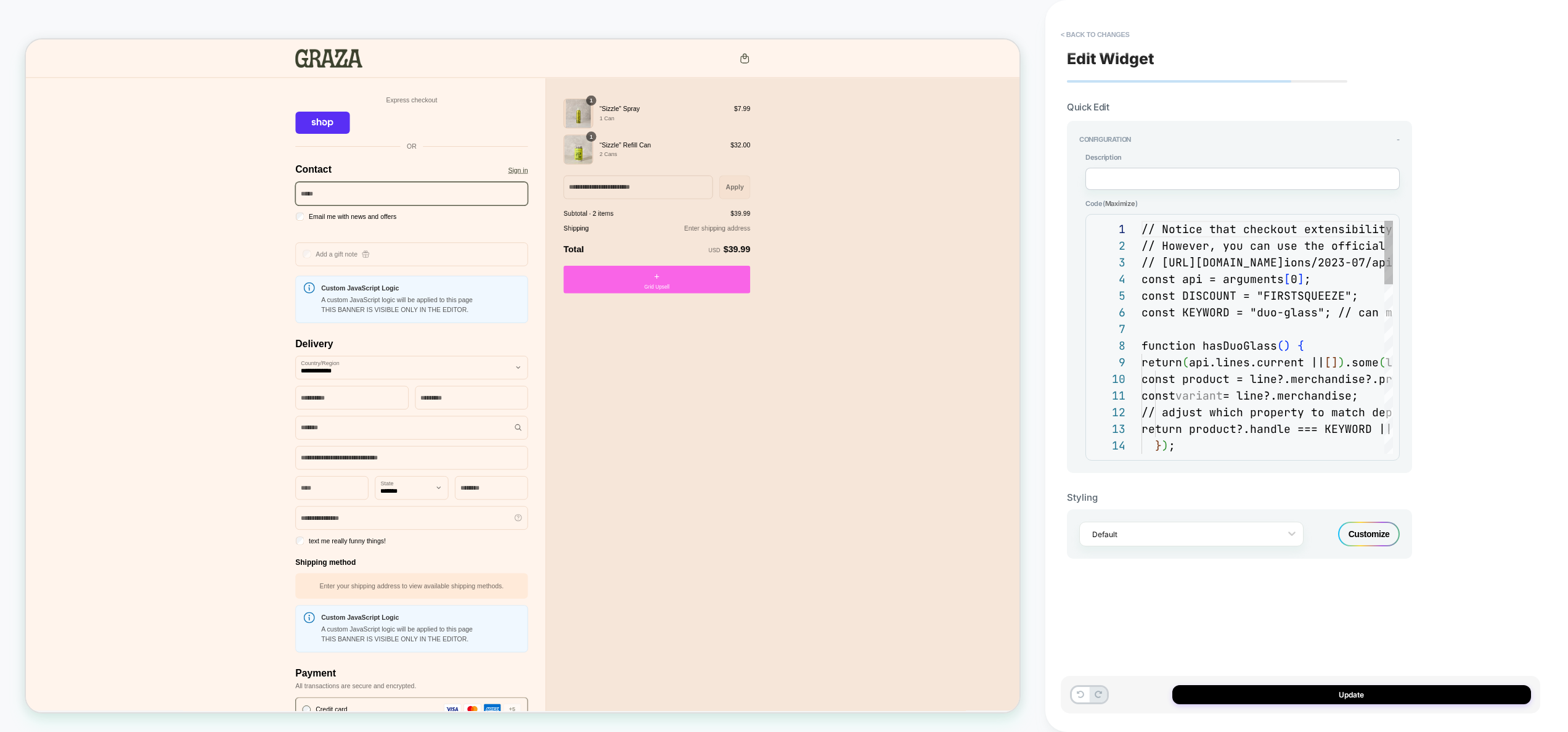
scroll to position [133, 0]
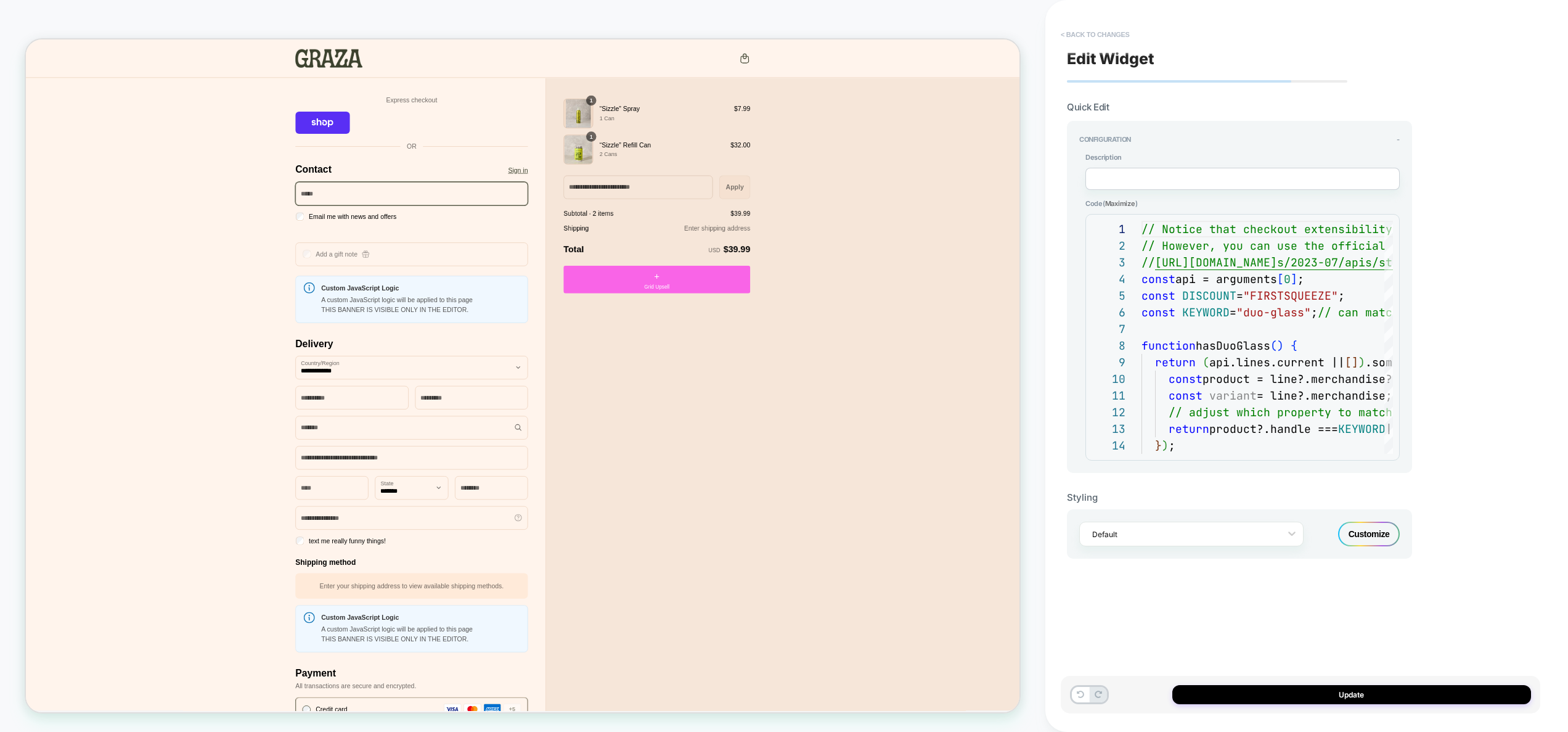
click at [1114, 39] on button "< Back to changes" at bounding box center [1096, 34] width 81 height 20
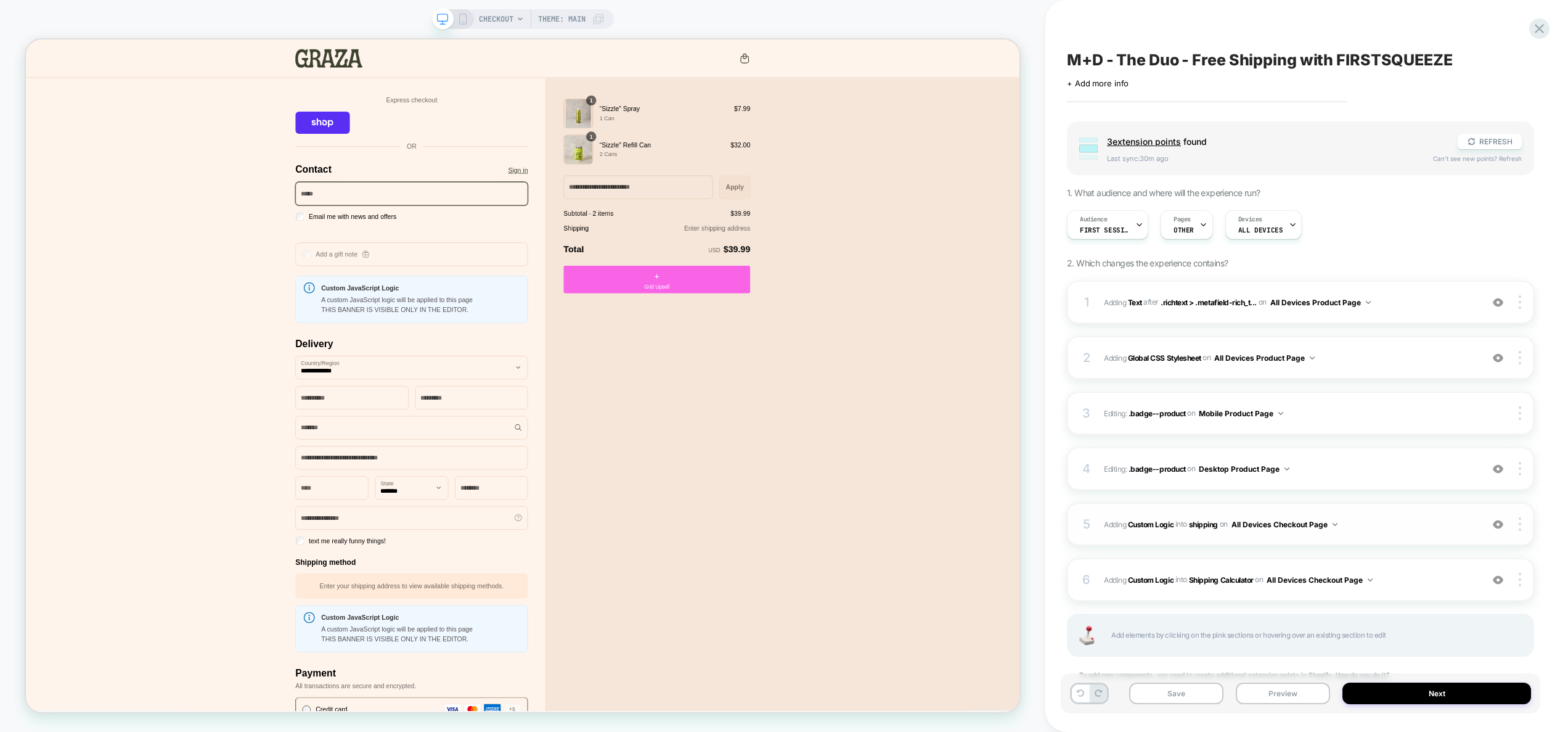
click at [1387, 529] on span "#_loomi_addon_1757410671141 Adding Custom Logic INTO shipping shipping on All D…" at bounding box center [1290, 525] width 372 height 16
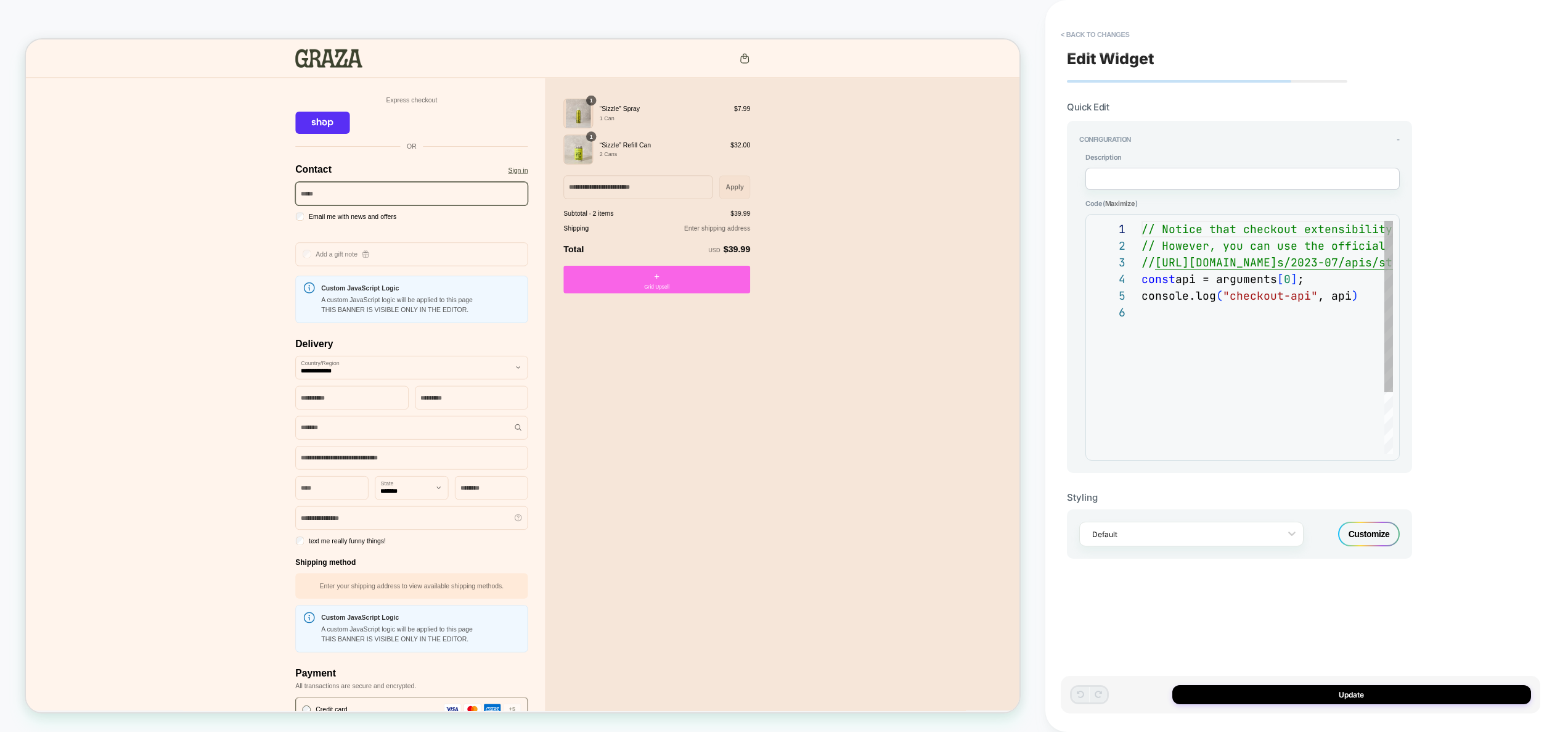
scroll to position [83, 0]
click at [1122, 36] on button "< Back to changes" at bounding box center [1096, 34] width 81 height 20
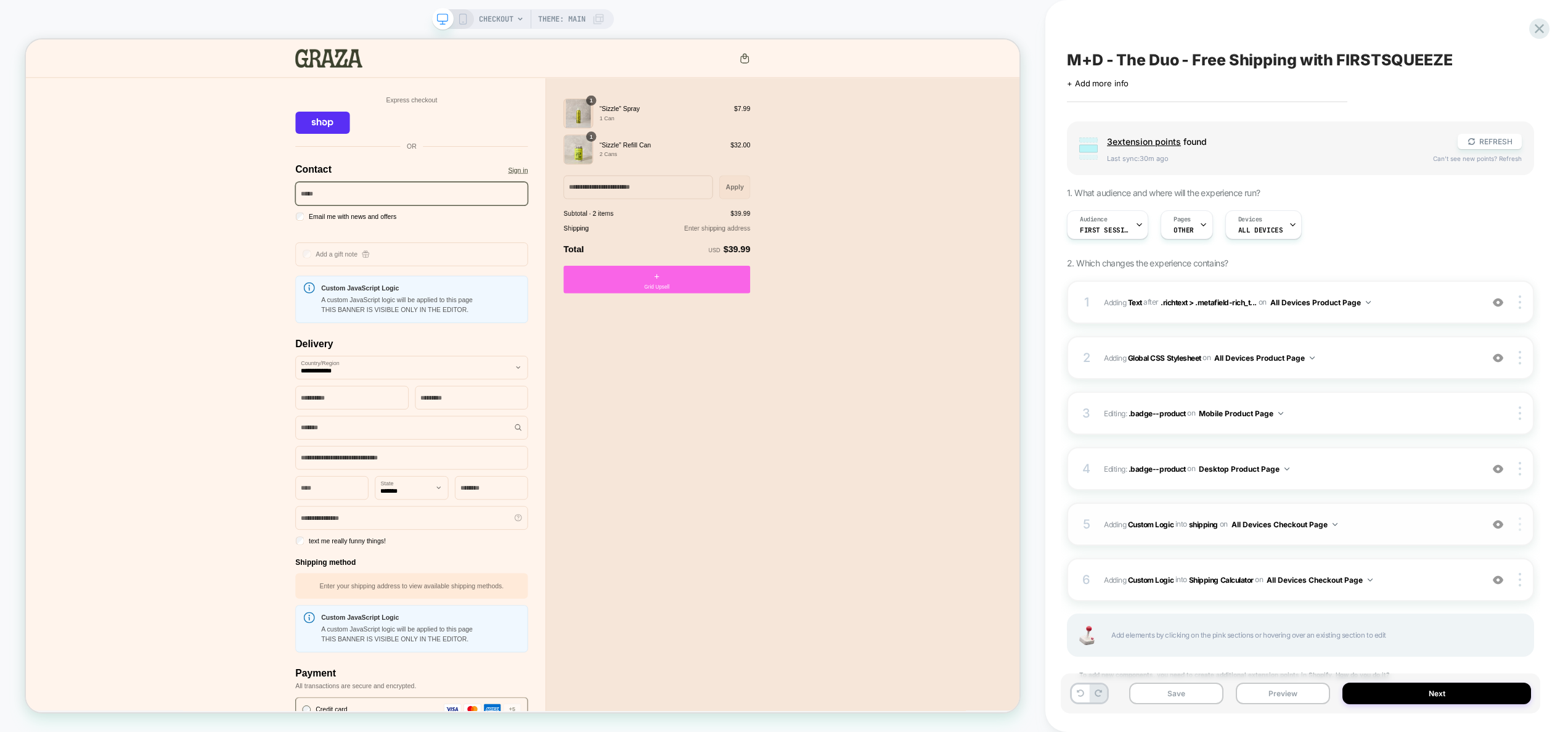
click at [1519, 527] on img at bounding box center [1519, 524] width 2 height 13
click at [1441, 574] on div "Delete" at bounding box center [1447, 575] width 110 height 33
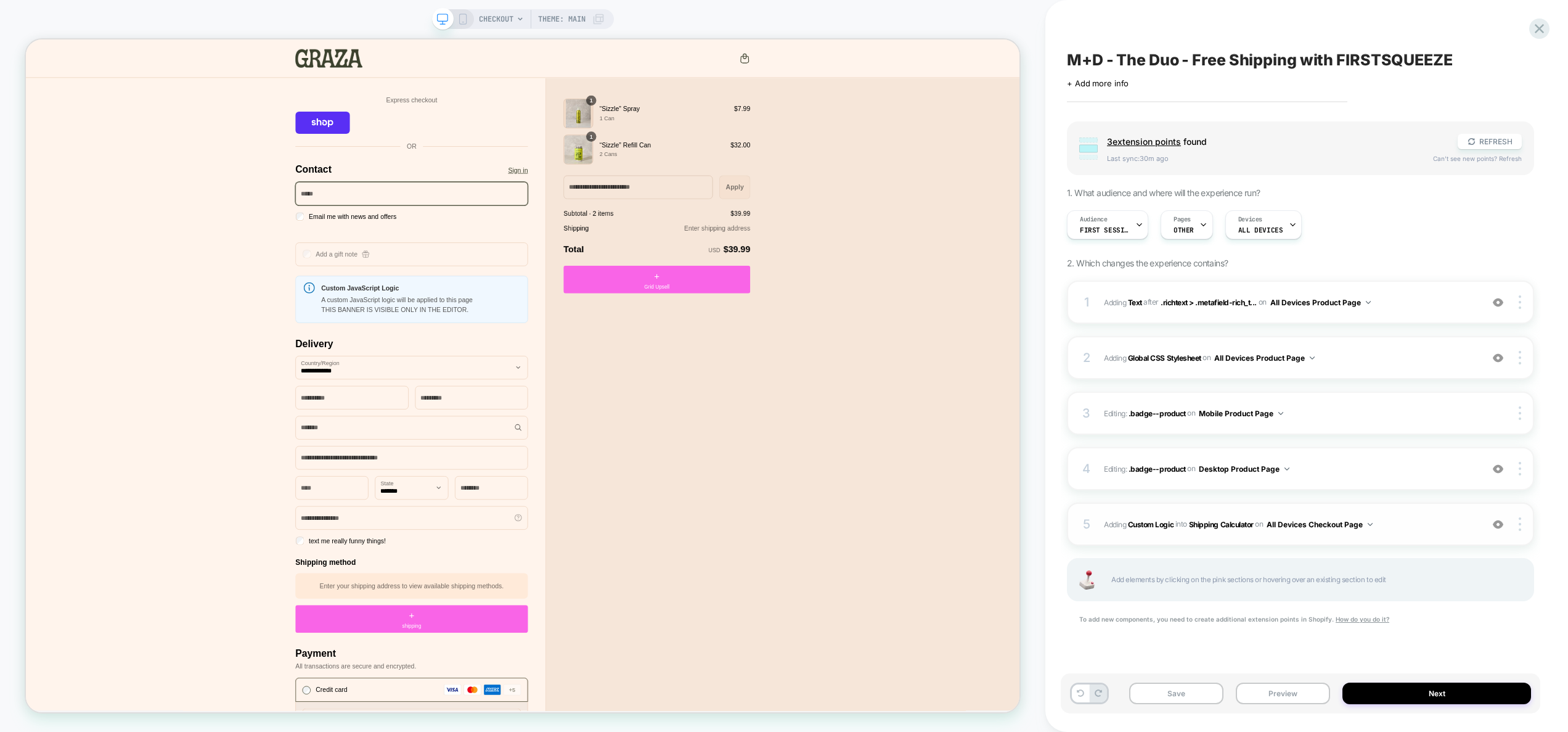
drag, startPoint x: 1396, startPoint y: 528, endPoint x: 2, endPoint y: 380, distance: 1401.8
click at [1396, 528] on span "#_loomi_addon_1757411270405 Adding Custom Logic INTO Shipping Calculator Shippi…" at bounding box center [1290, 525] width 372 height 16
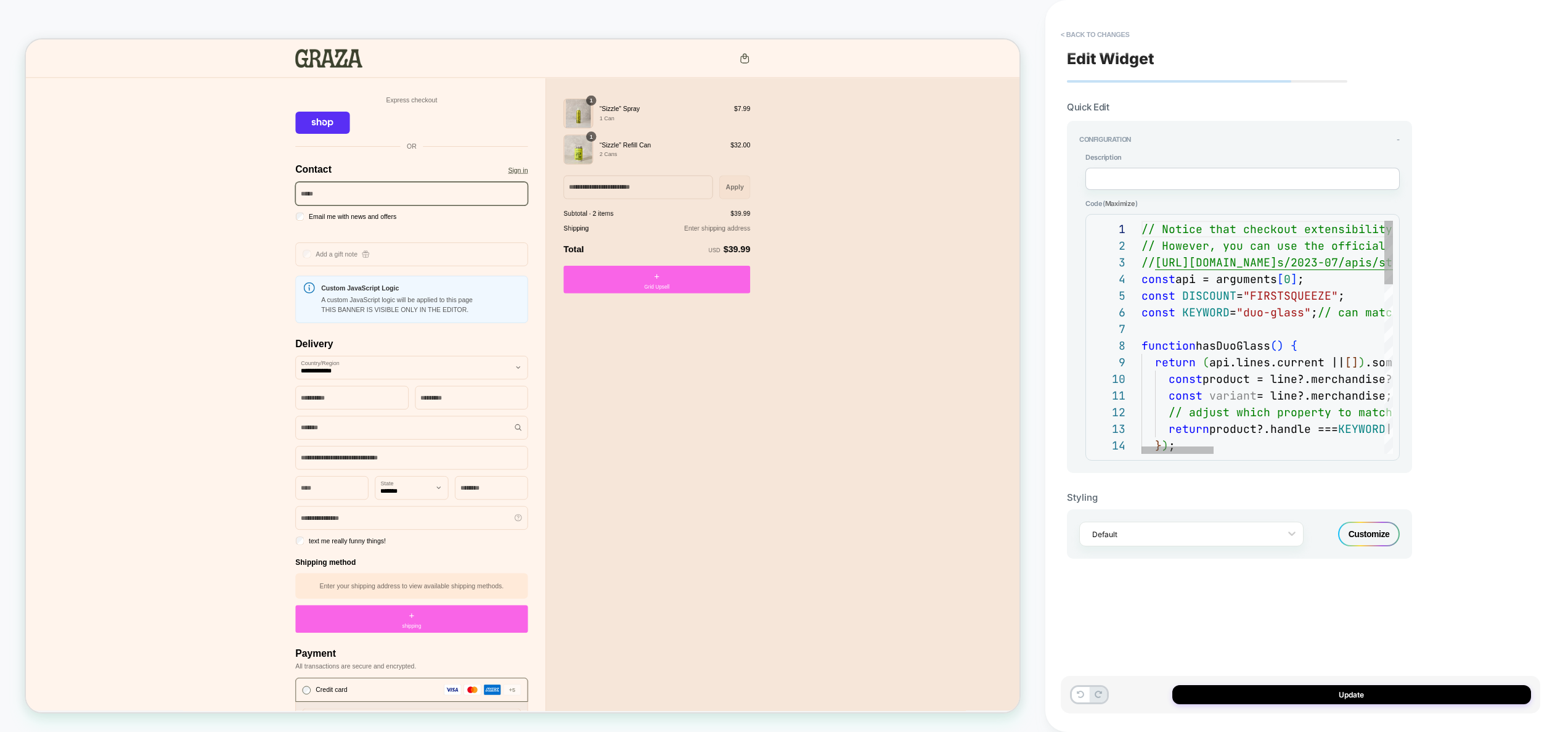
scroll to position [117, 153]
click at [1293, 353] on div "const product = line?.merchandise?.product; const variant = line?.merchandise; …" at bounding box center [1562, 646] width 840 height 850
click at [1302, 324] on div "const product = line?.merchandise?.product; const variant = line?.merchandise; …" at bounding box center [1562, 646] width 840 height 850
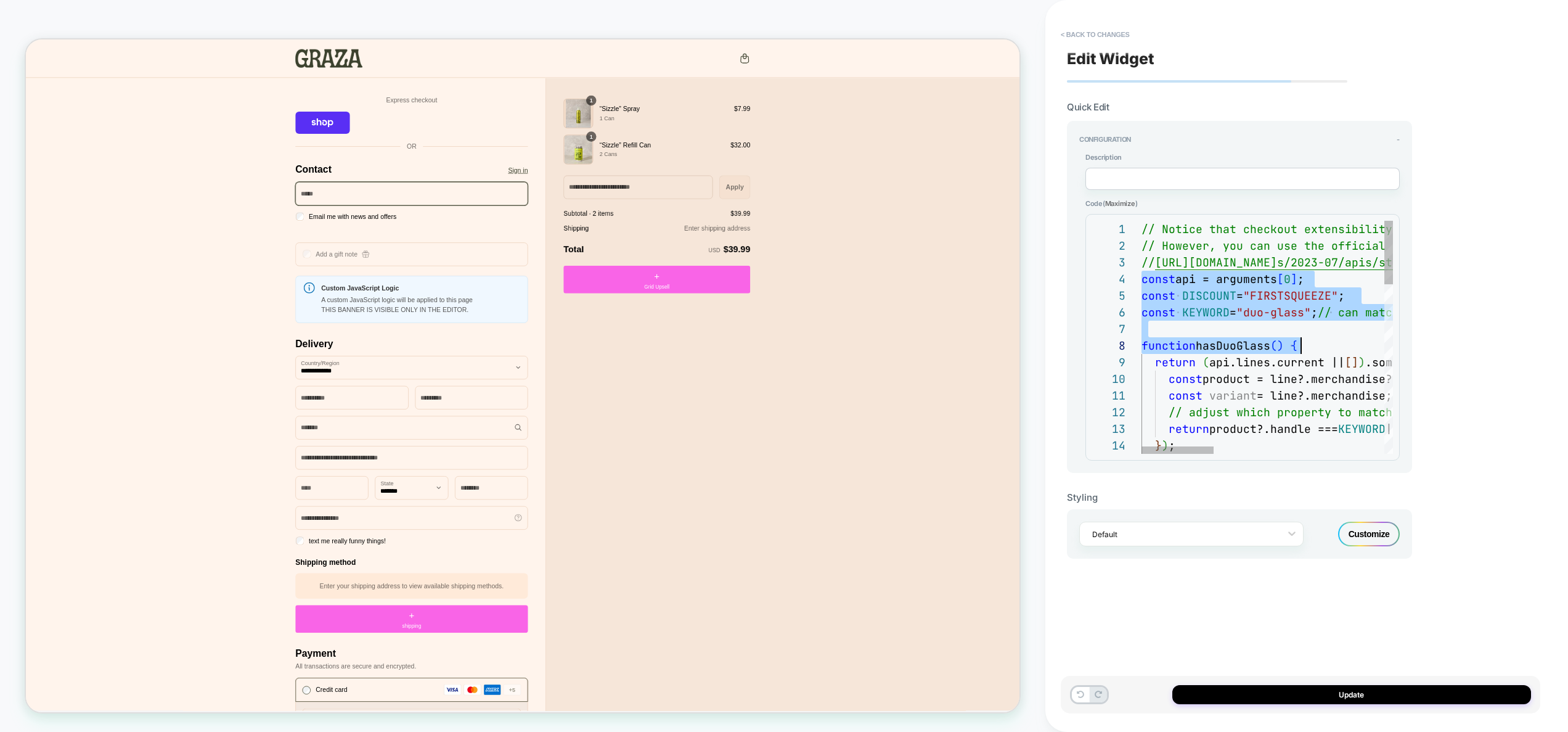
scroll to position [50, 299]
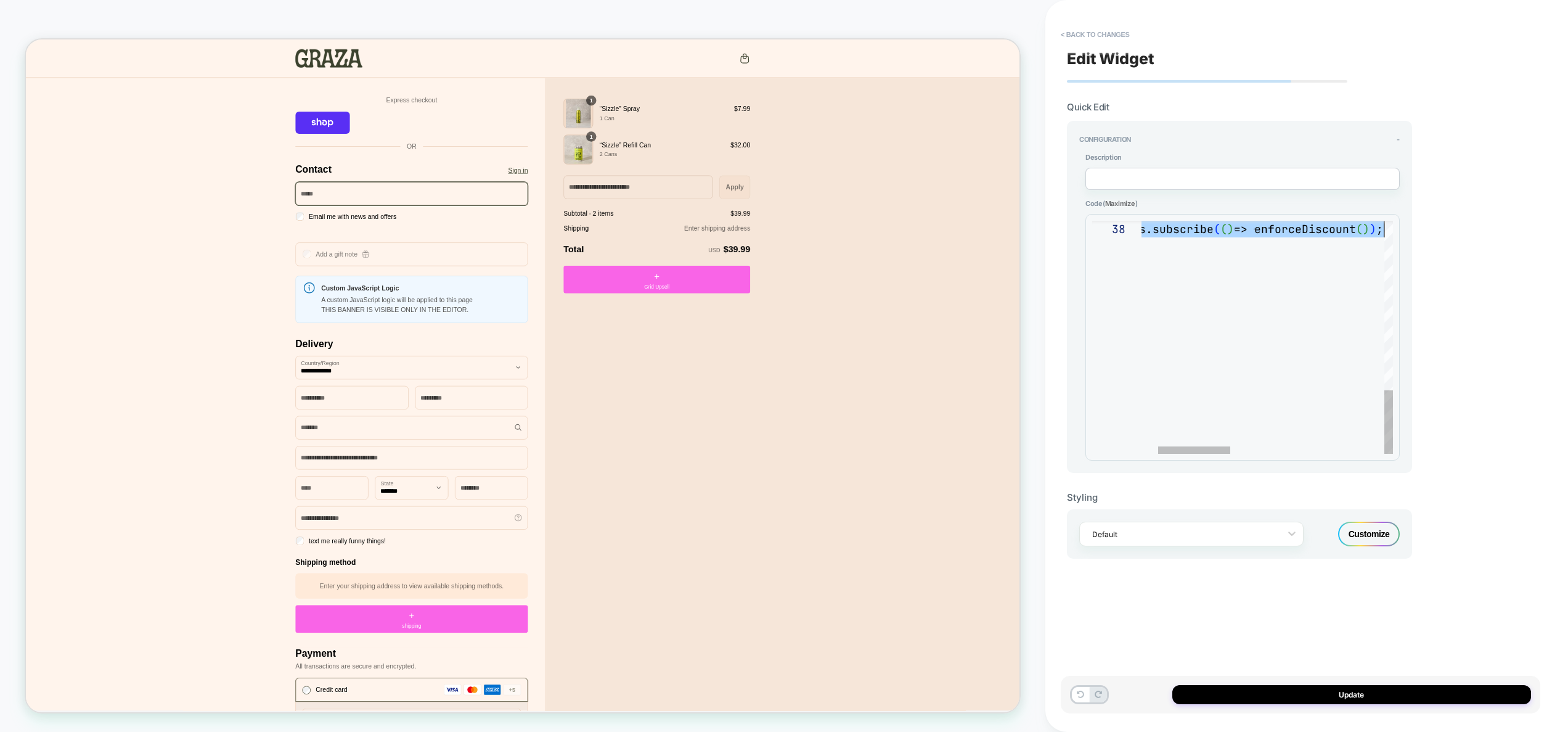
drag, startPoint x: 1143, startPoint y: 281, endPoint x: 1323, endPoint y: 393, distance: 212.0
type textarea "**********"
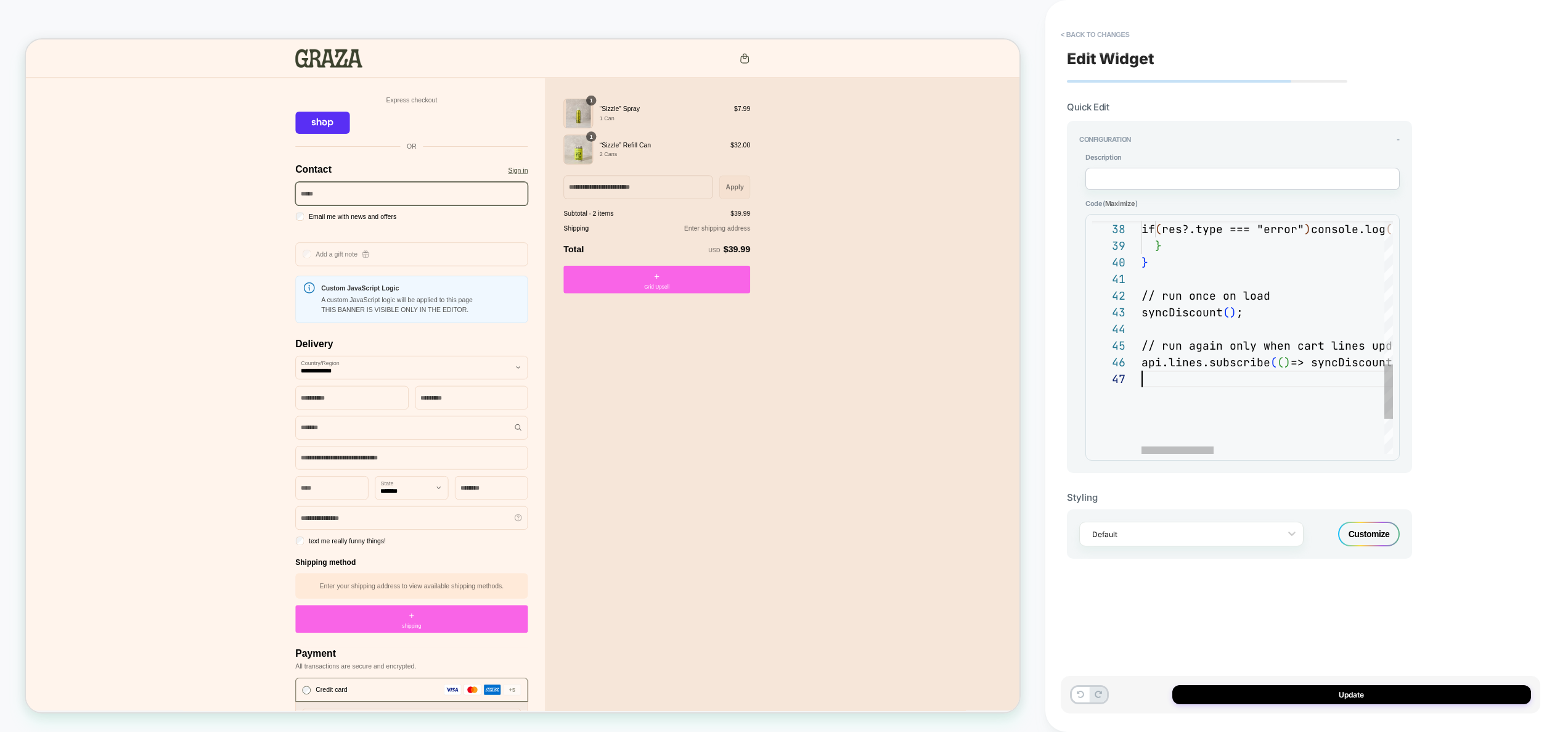
scroll to position [100, 0]
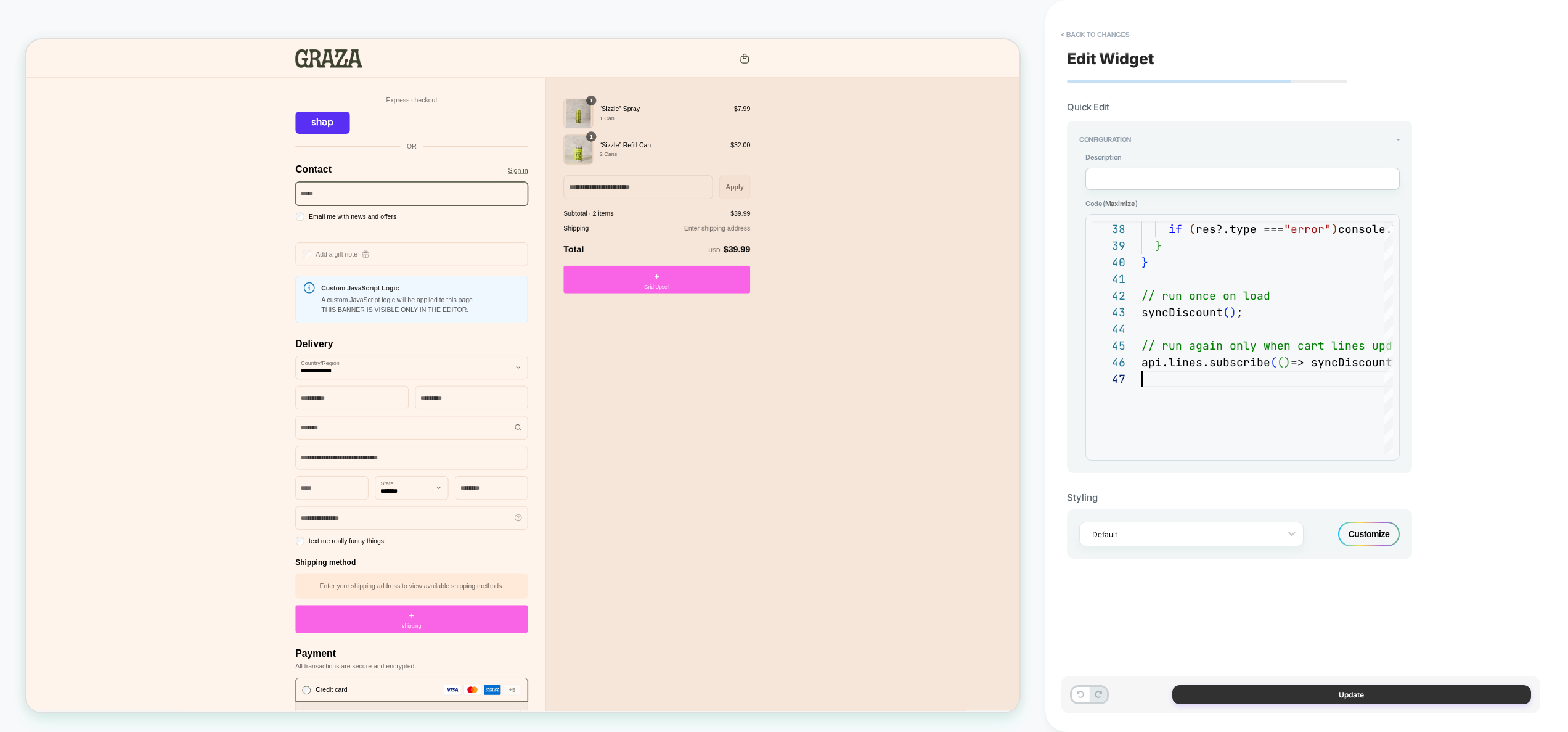
click at [1328, 694] on button "Update" at bounding box center [1352, 694] width 359 height 19
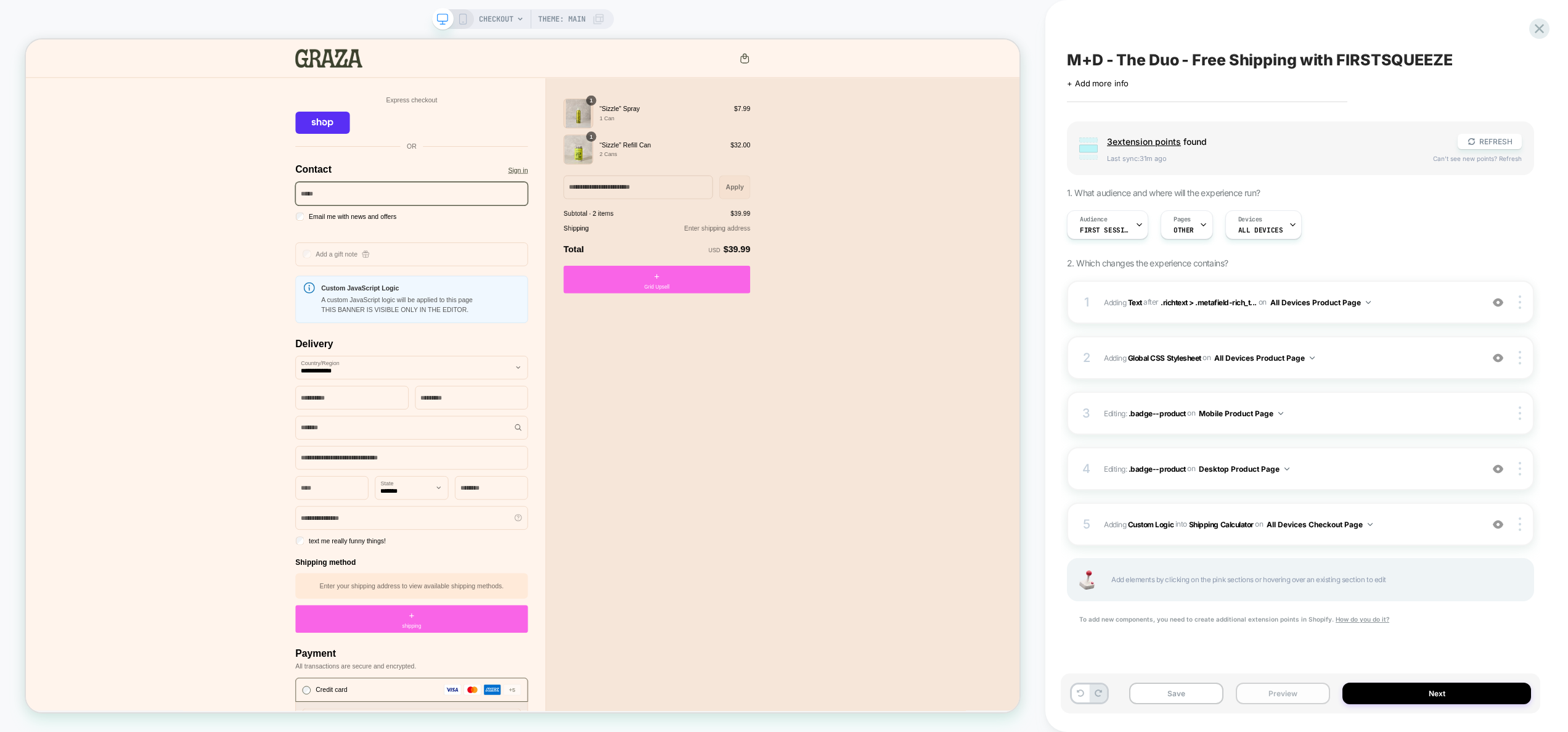
click at [1295, 695] on button "Preview" at bounding box center [1283, 694] width 94 height 22
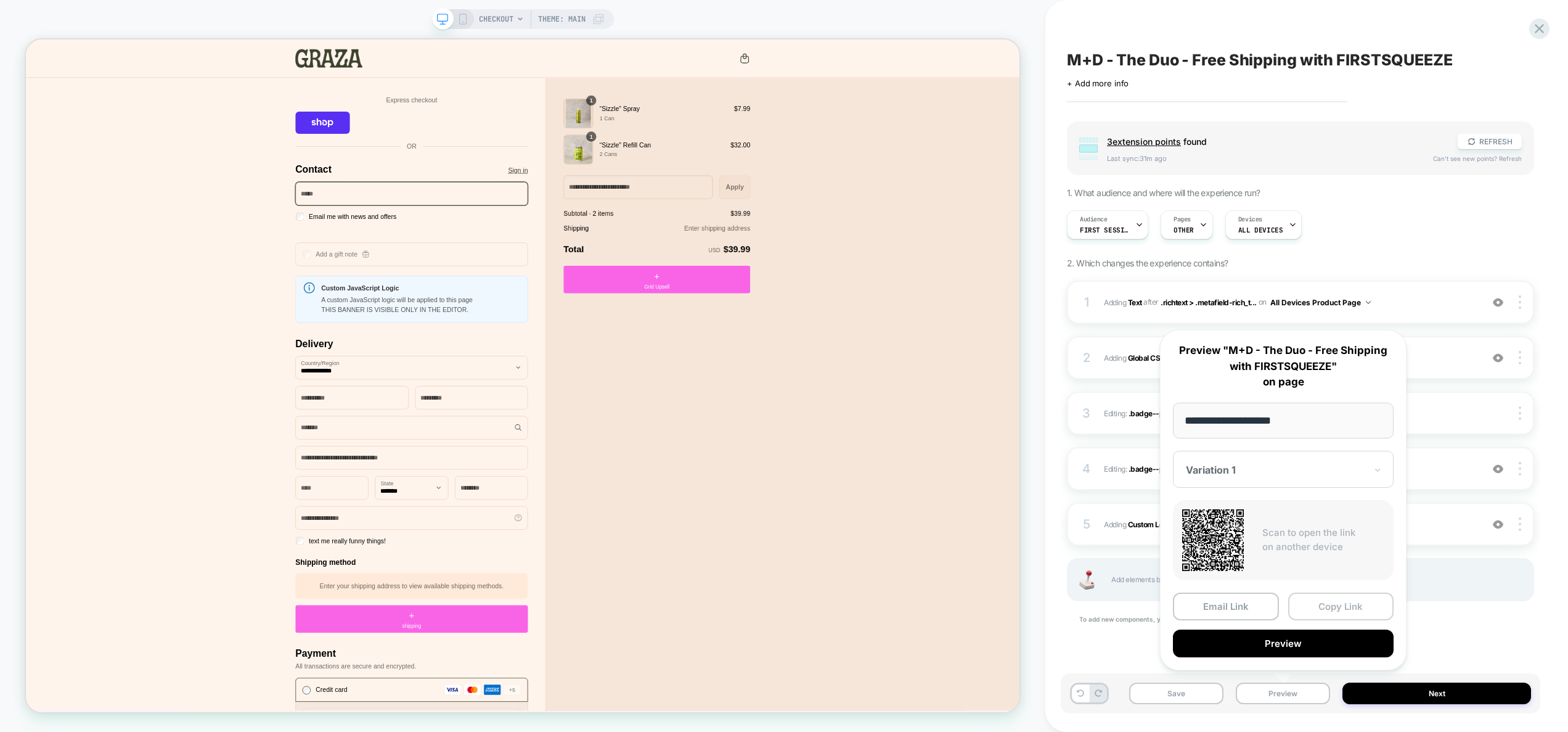
click at [1349, 609] on button "Copy Link" at bounding box center [1341, 606] width 106 height 27
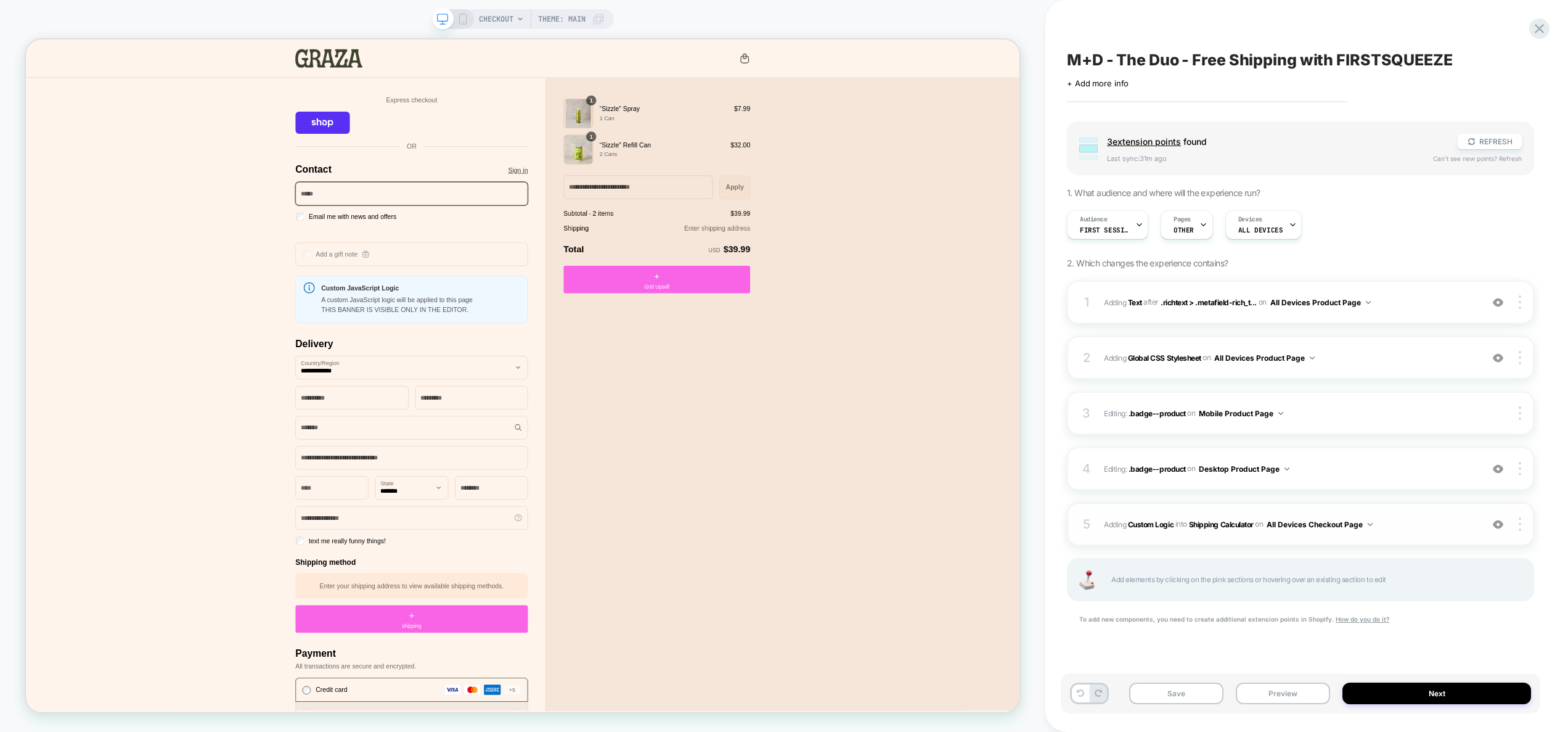
click at [1446, 531] on span "#_loomi_addon_1757411270405 Adding Custom Logic INTO Shipping Calculator Shippi…" at bounding box center [1290, 525] width 372 height 16
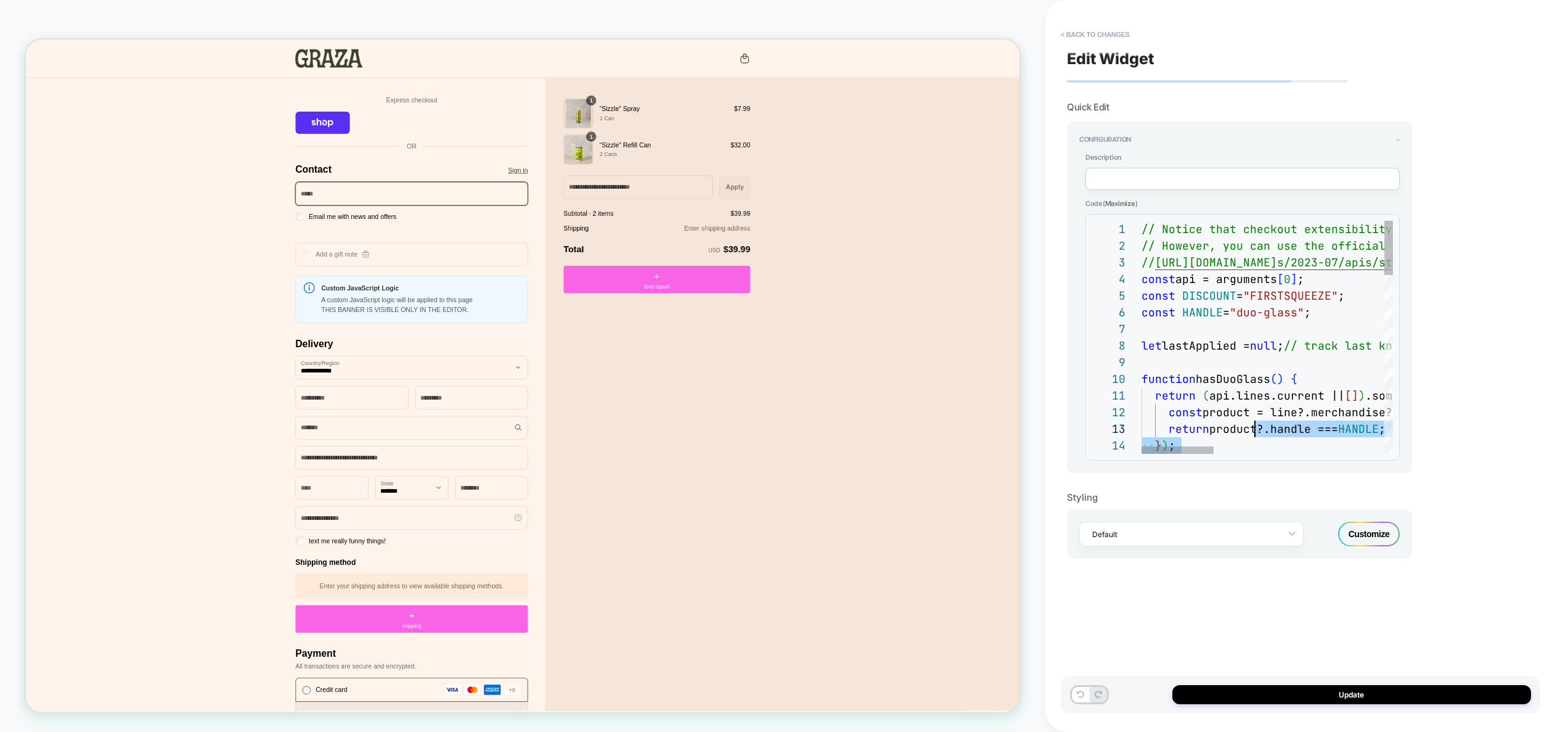
scroll to position [16, 80]
type textarea "**********"
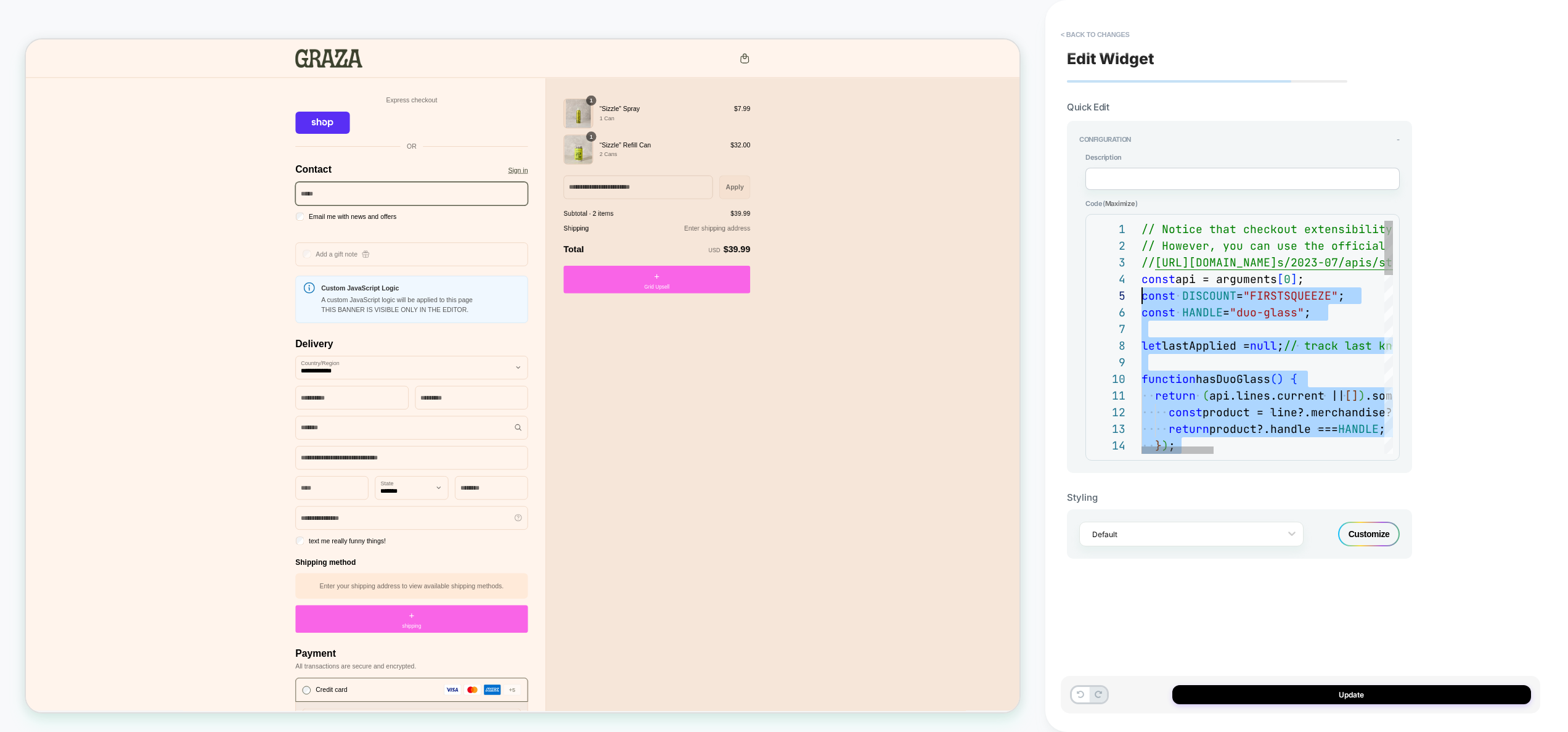
scroll to position [50, 0]
drag, startPoint x: 1279, startPoint y: 408, endPoint x: 1112, endPoint y: 287, distance: 206.2
click at [1142, 287] on div "return product?.handle === HANDLE ; } ) ; const product = line?.merchandise?.pr…" at bounding box center [1562, 720] width 840 height 999
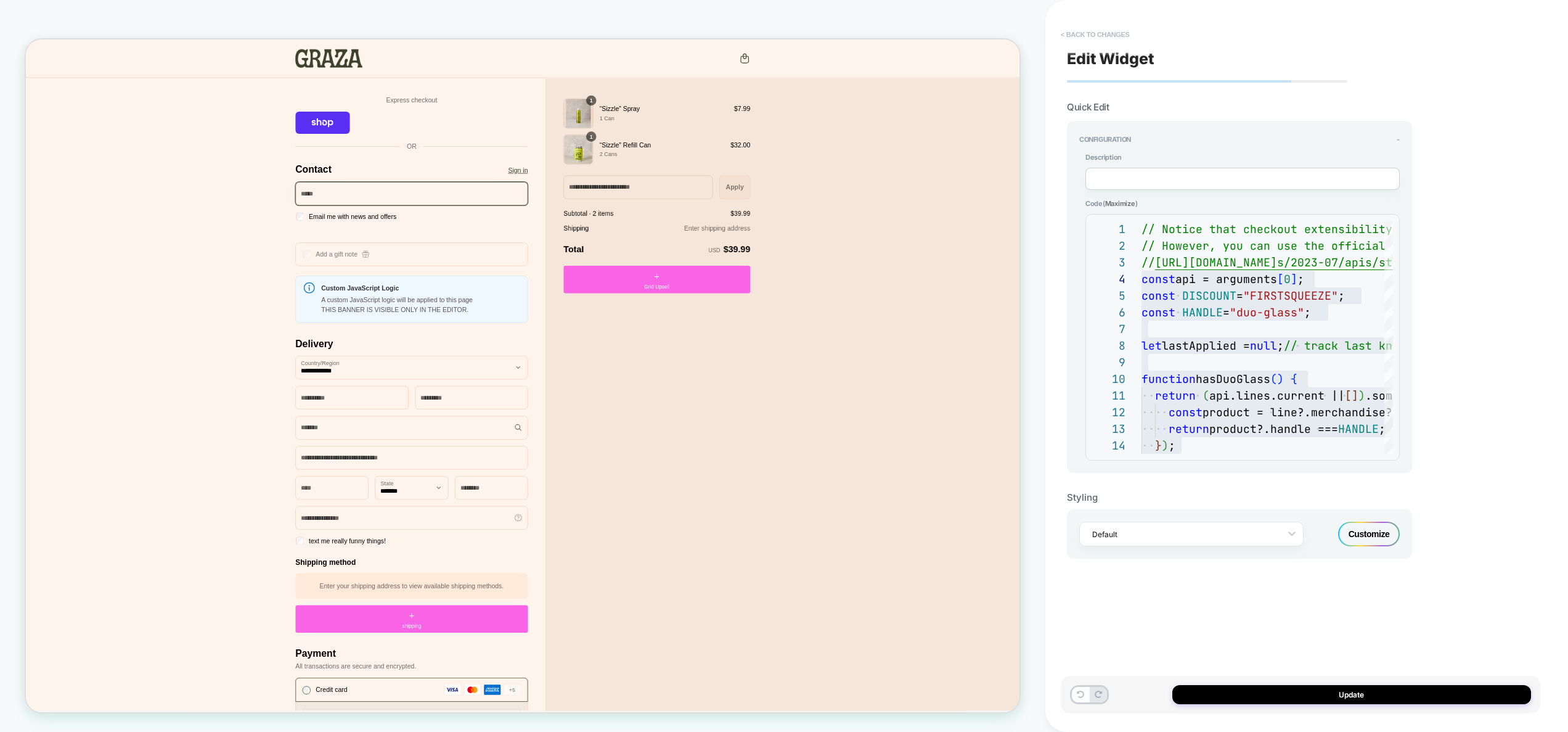
click at [1114, 34] on button "< Back to changes" at bounding box center [1096, 34] width 81 height 20
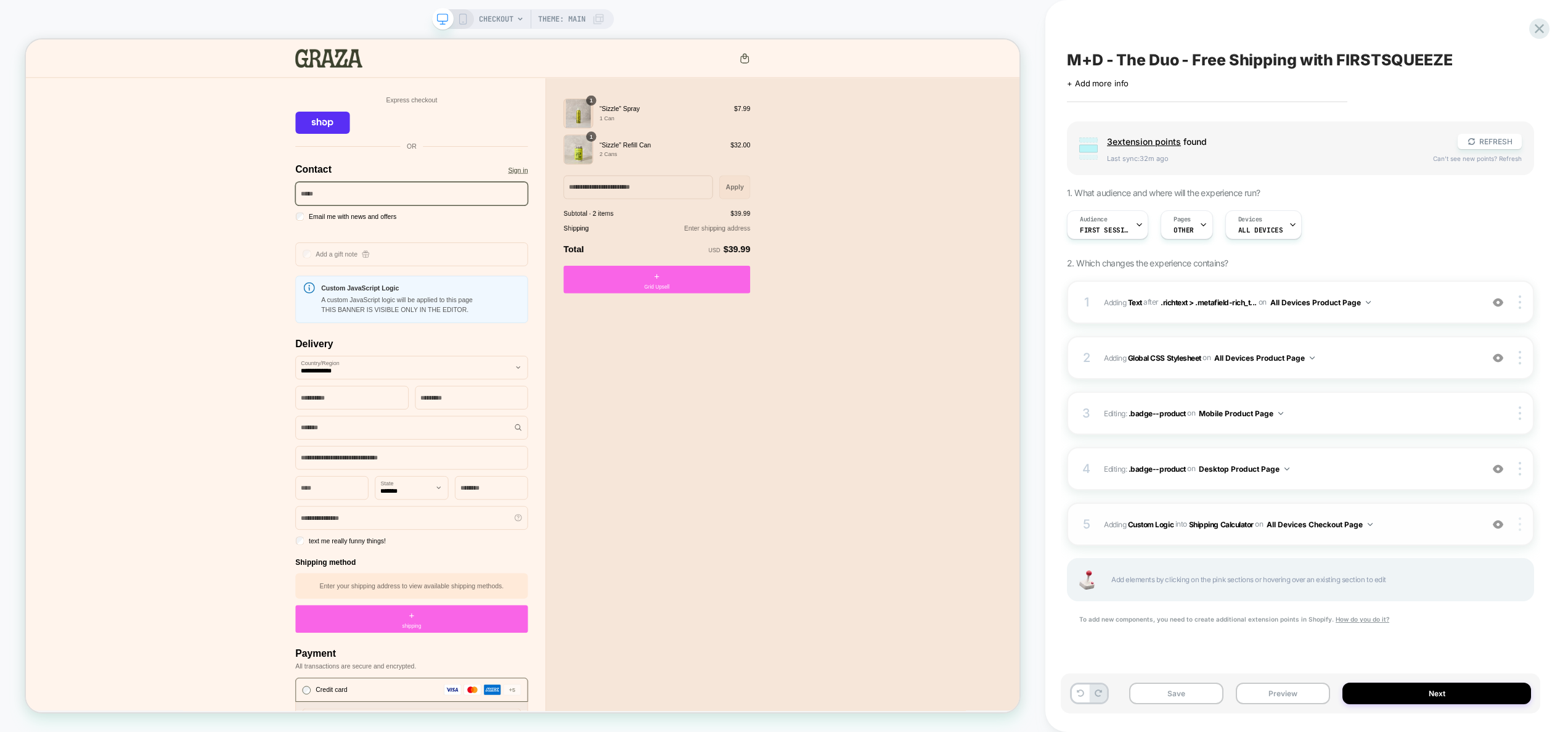
click at [1524, 527] on div at bounding box center [1522, 524] width 23 height 13
click at [1444, 582] on div "Delete" at bounding box center [1447, 575] width 110 height 33
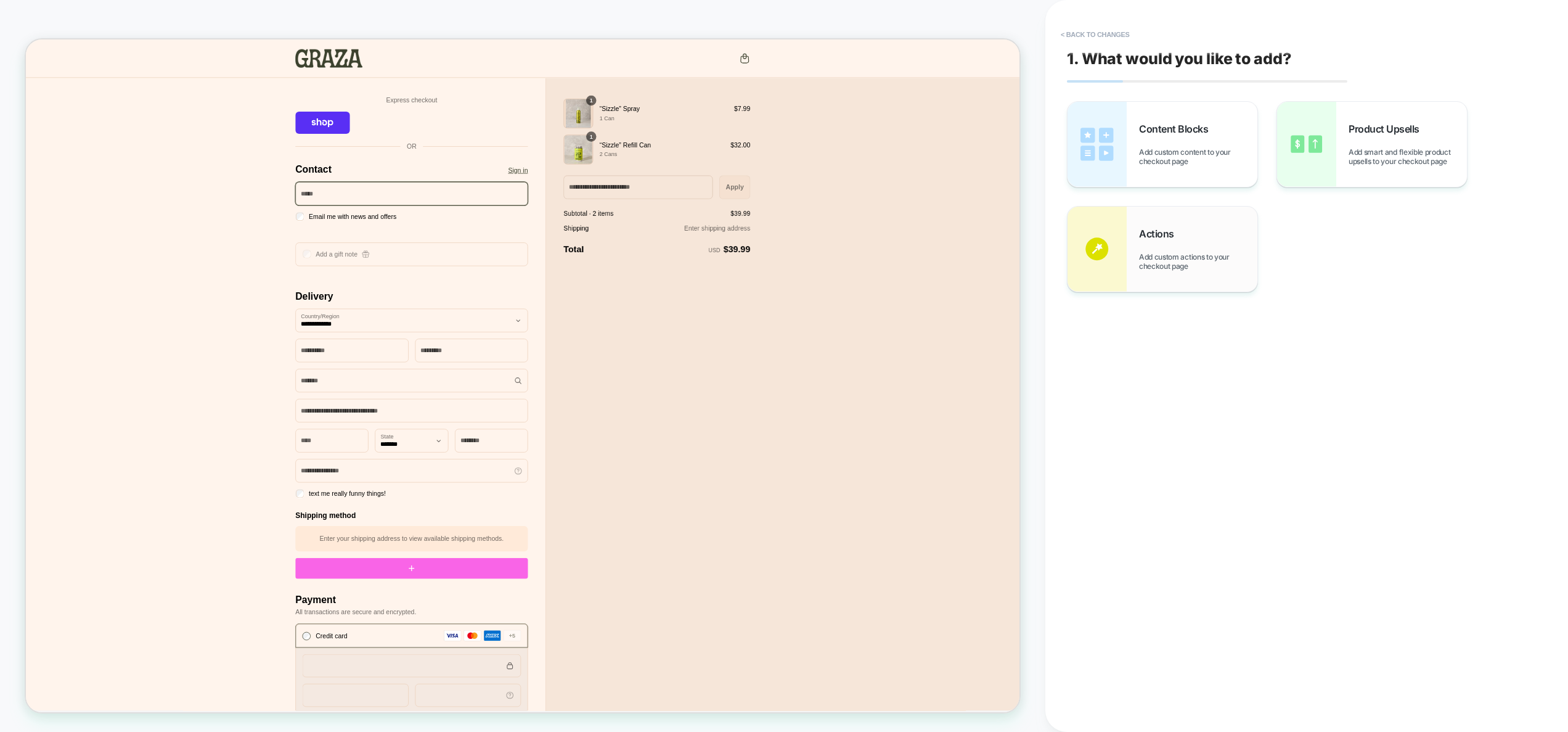
click at [1188, 246] on div "Actions Add custom actions to your checkout page" at bounding box center [1198, 248] width 118 height 43
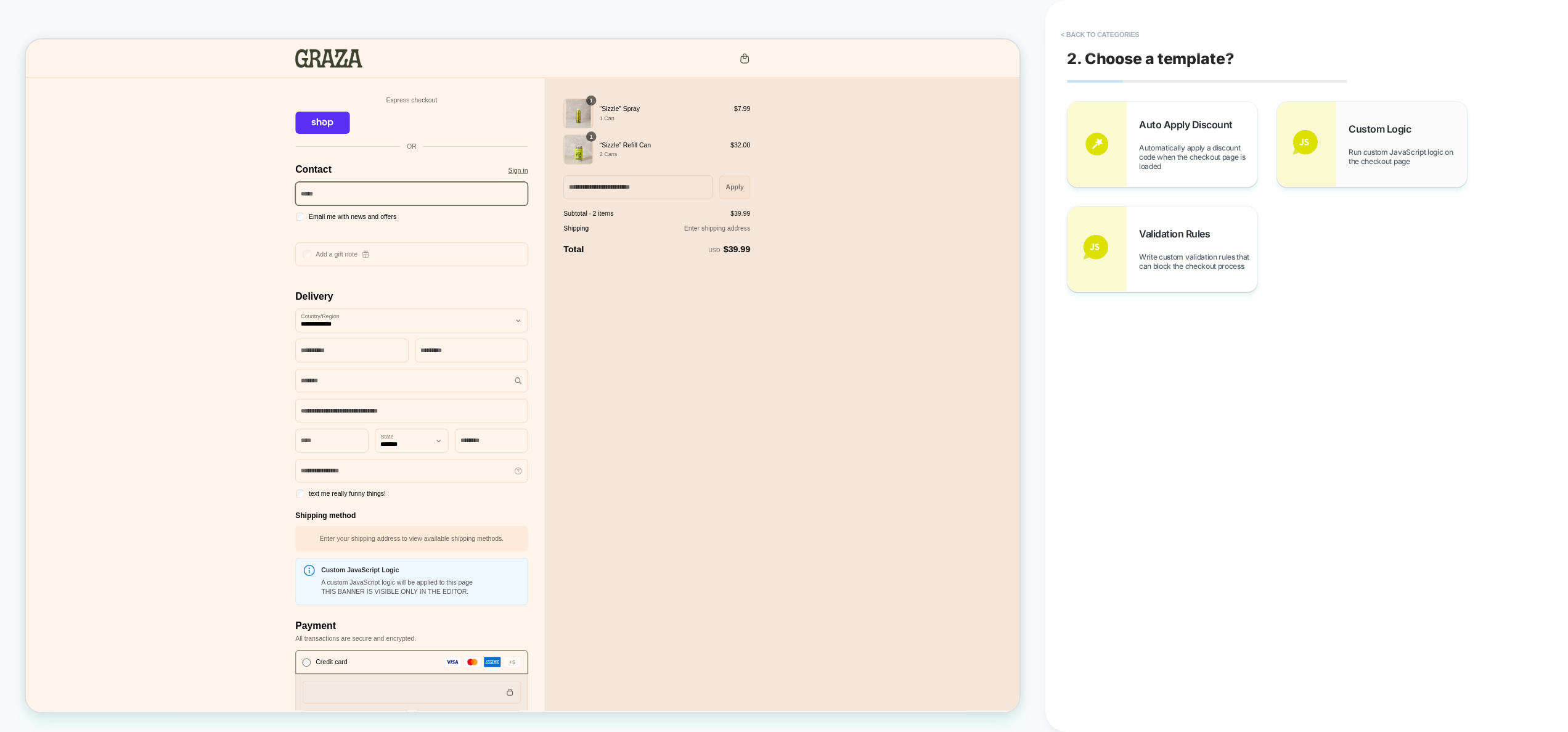
click at [1344, 160] on div "Custom Logic Run custom JavaScript logic on the checkout page" at bounding box center [1372, 144] width 190 height 85
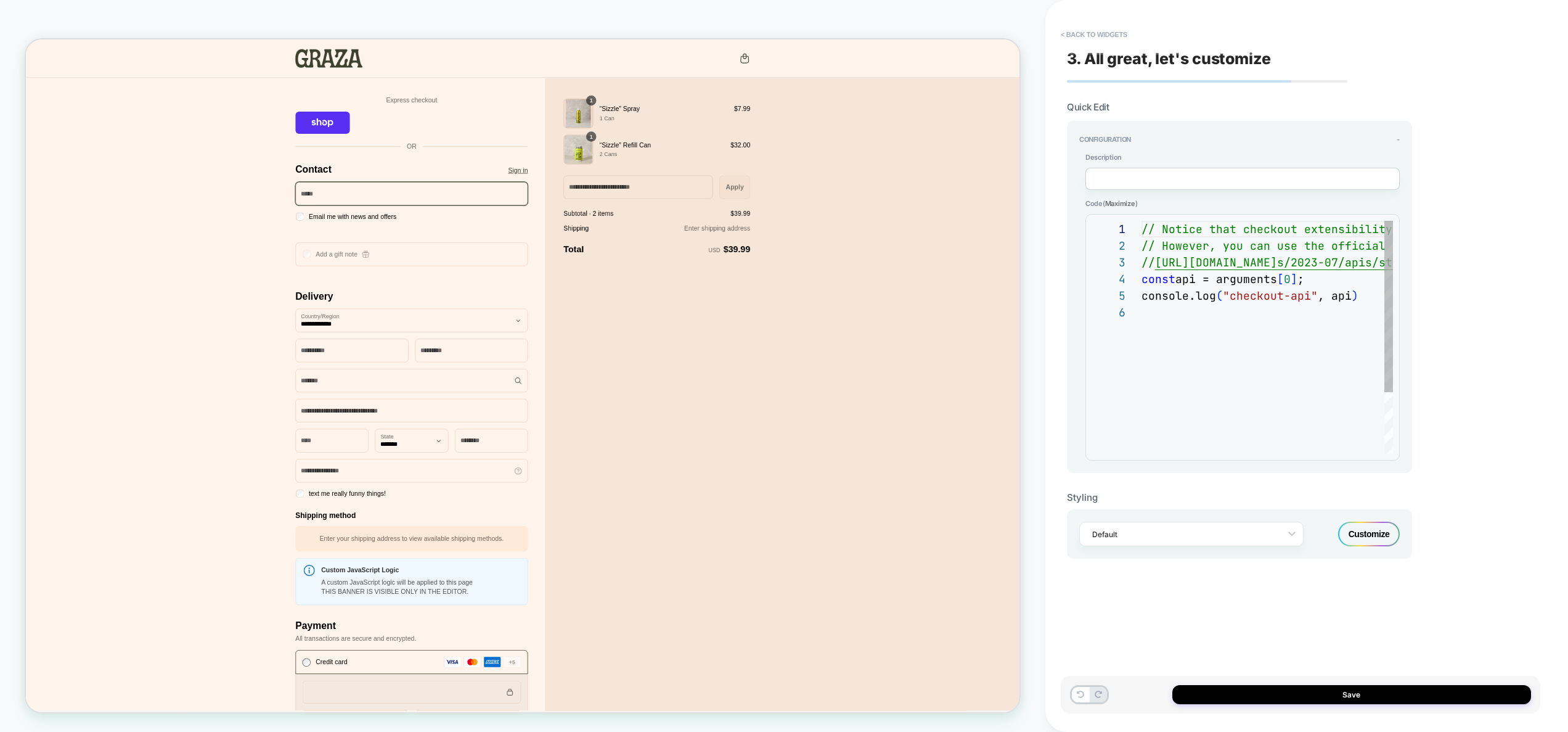
scroll to position [83, 0]
click at [1268, 386] on div "// Notice that checkout extensibility doesn't have access to the DOM, so you ca…" at bounding box center [1562, 379] width 840 height 317
drag, startPoint x: 1355, startPoint y: 297, endPoint x: 1091, endPoint y: 280, distance: 264.5
click at [1142, 280] on div "// Notice that checkout extensibility doesn't have access to the DOM, so you ca…" at bounding box center [1562, 379] width 840 height 317
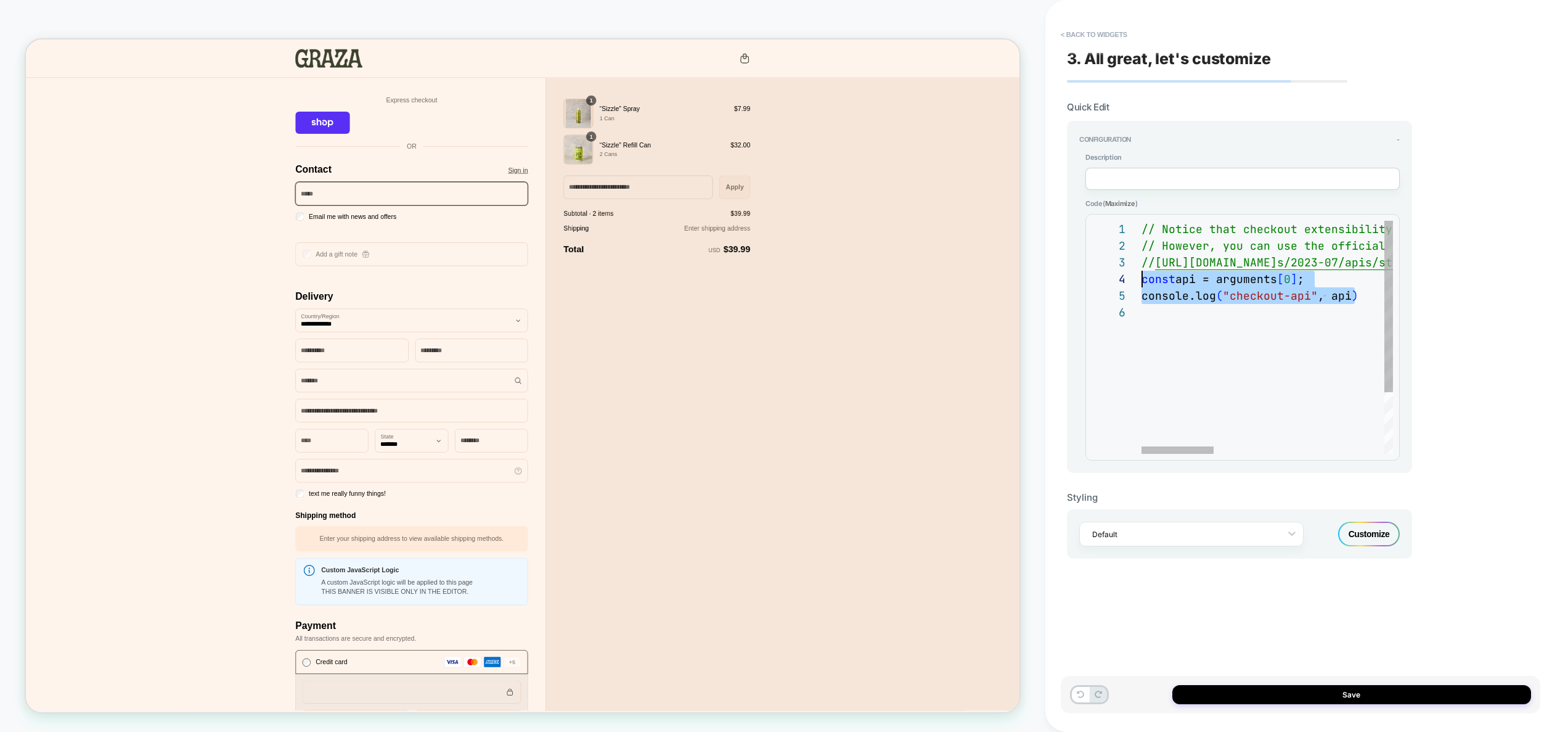
type textarea "**********"
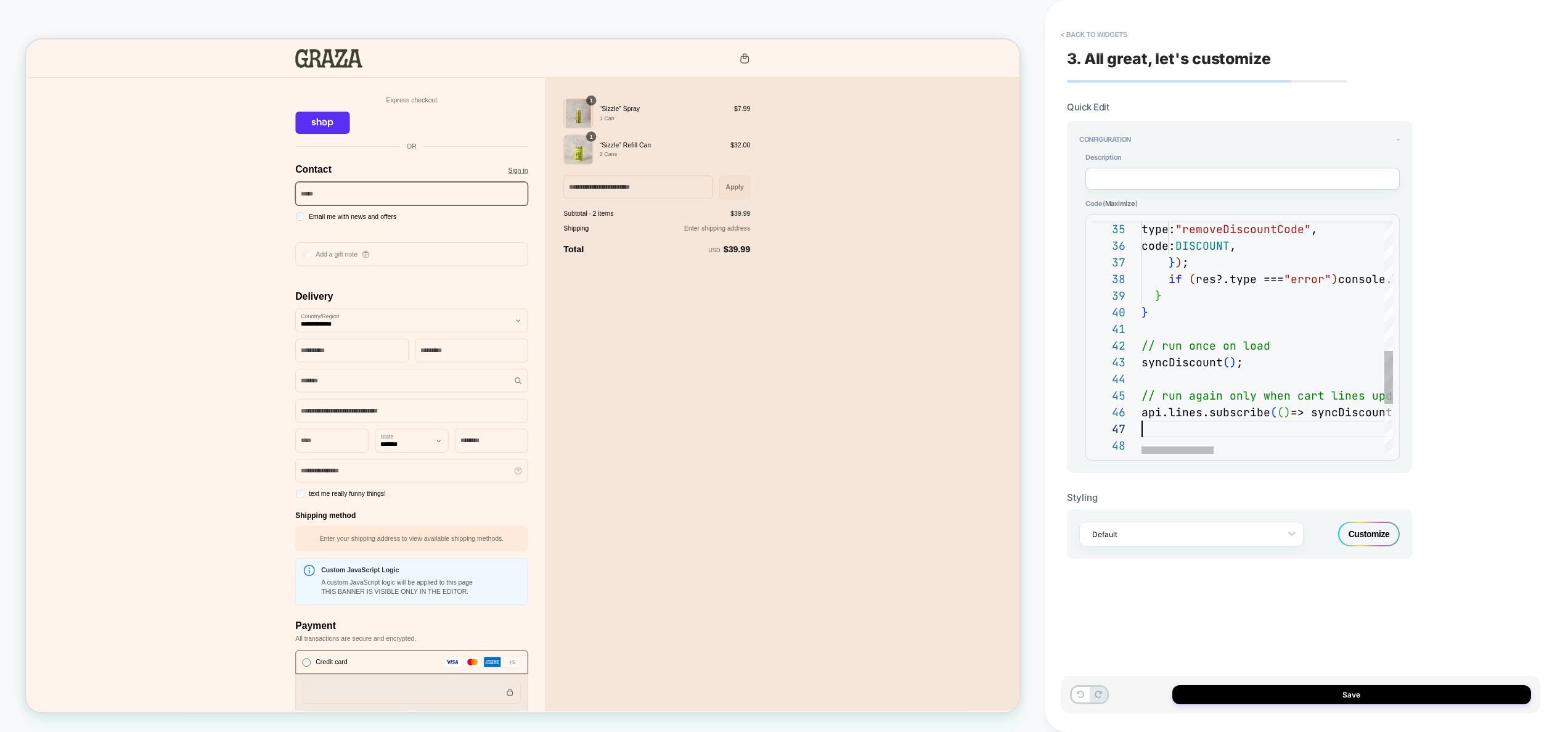
scroll to position [100, 0]
click at [1364, 701] on button "Save" at bounding box center [1352, 694] width 359 height 19
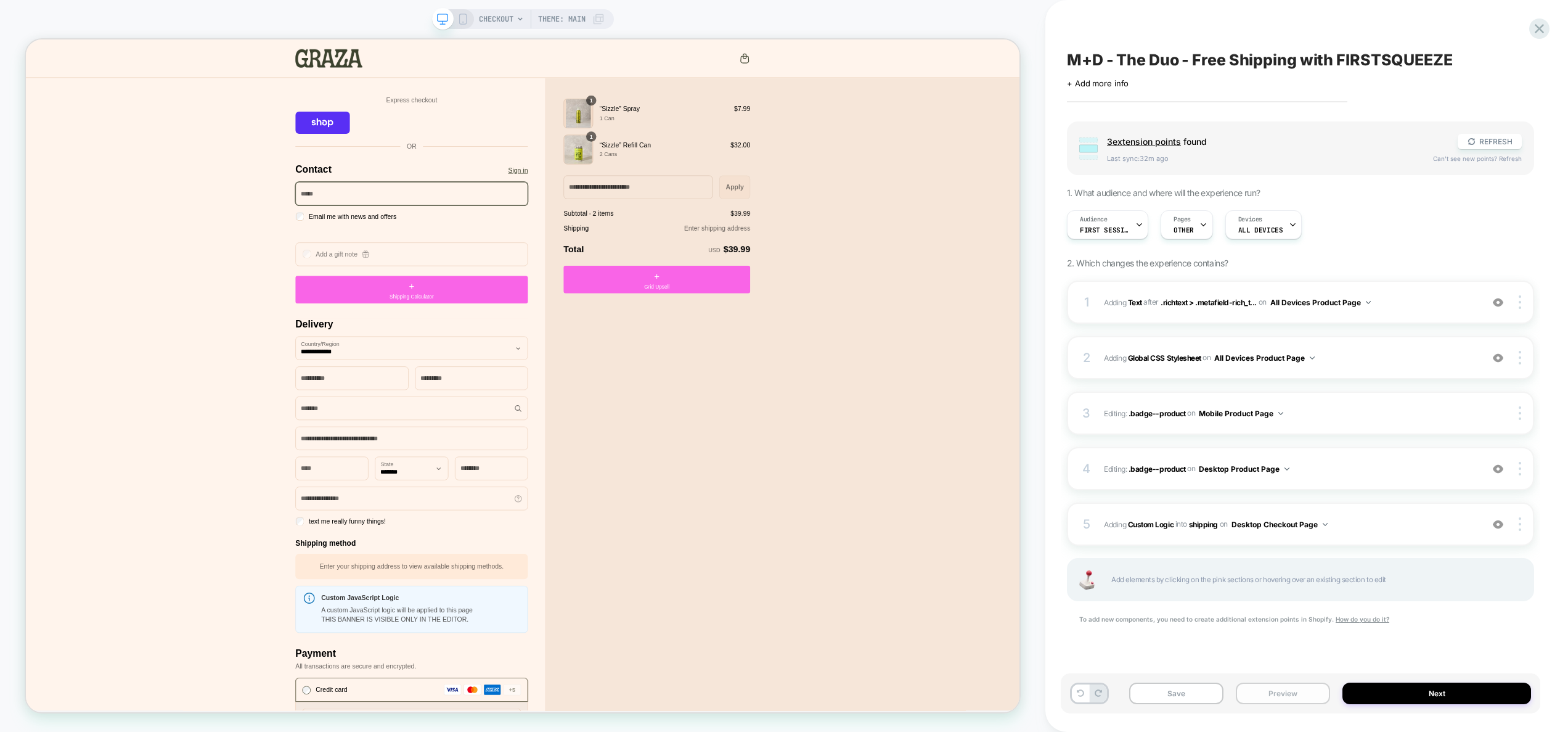
click at [1277, 696] on button "Preview" at bounding box center [1283, 694] width 94 height 22
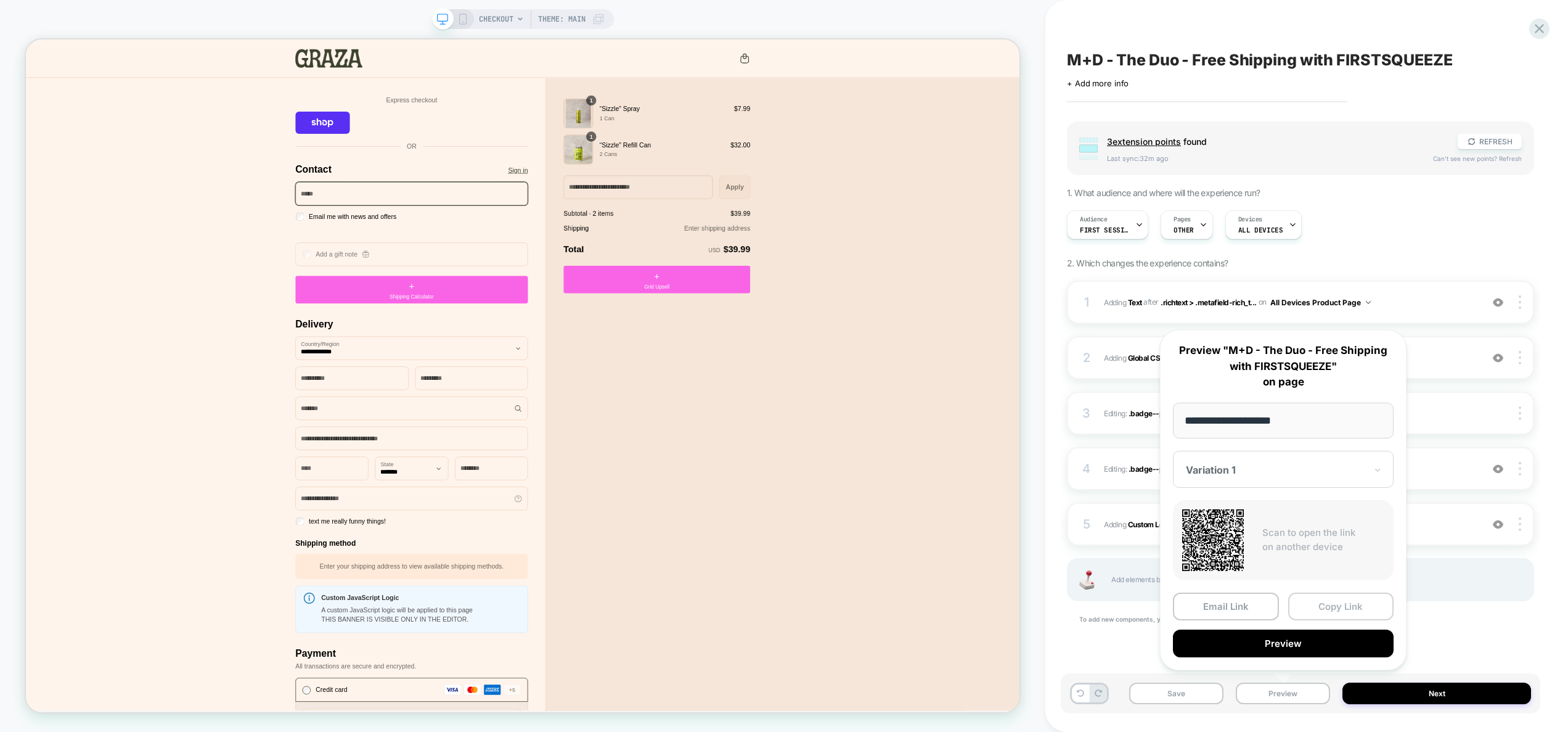
click at [1355, 607] on button "Copy Link" at bounding box center [1341, 606] width 106 height 27
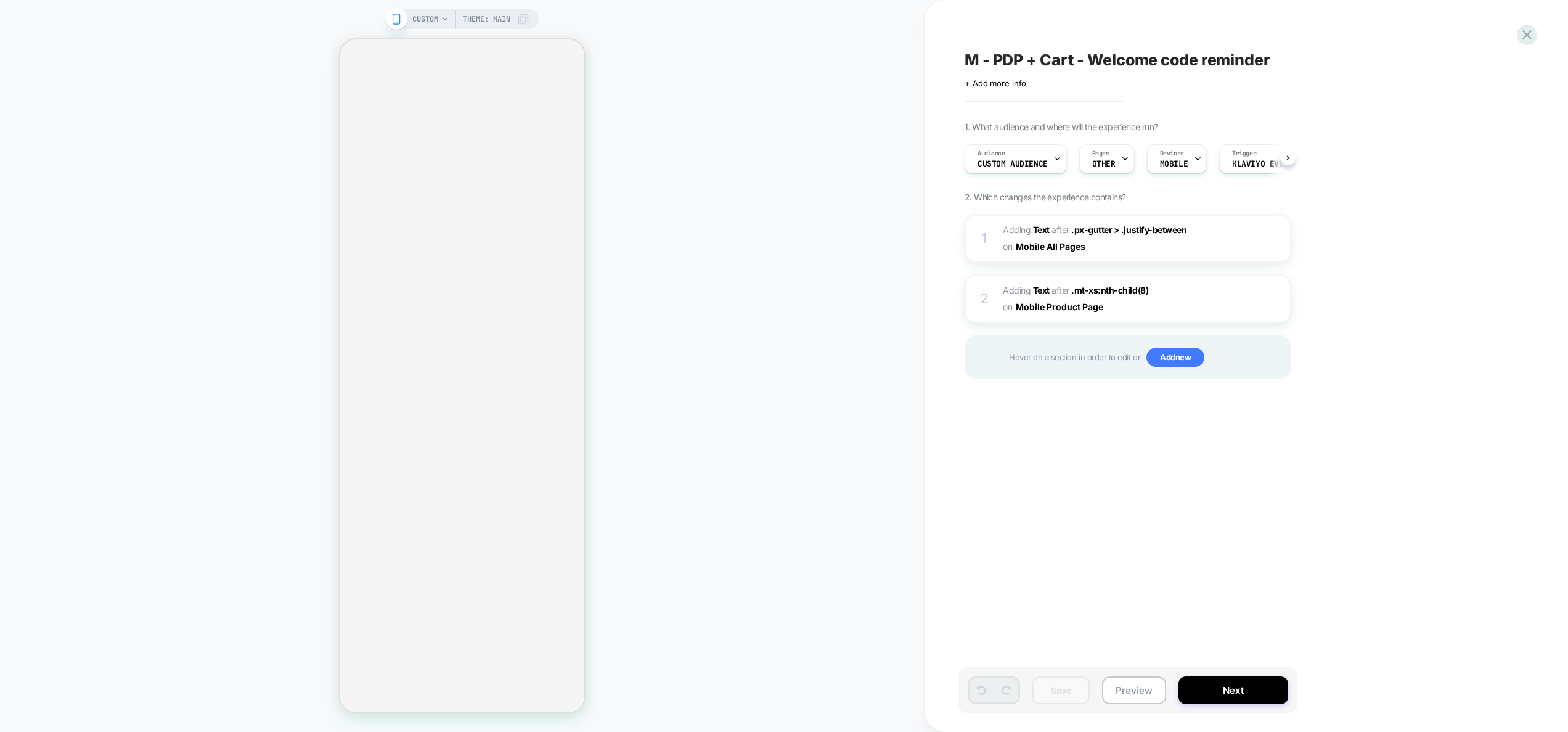
scroll to position [0, 1]
